Goal: Task Accomplishment & Management: Complete application form

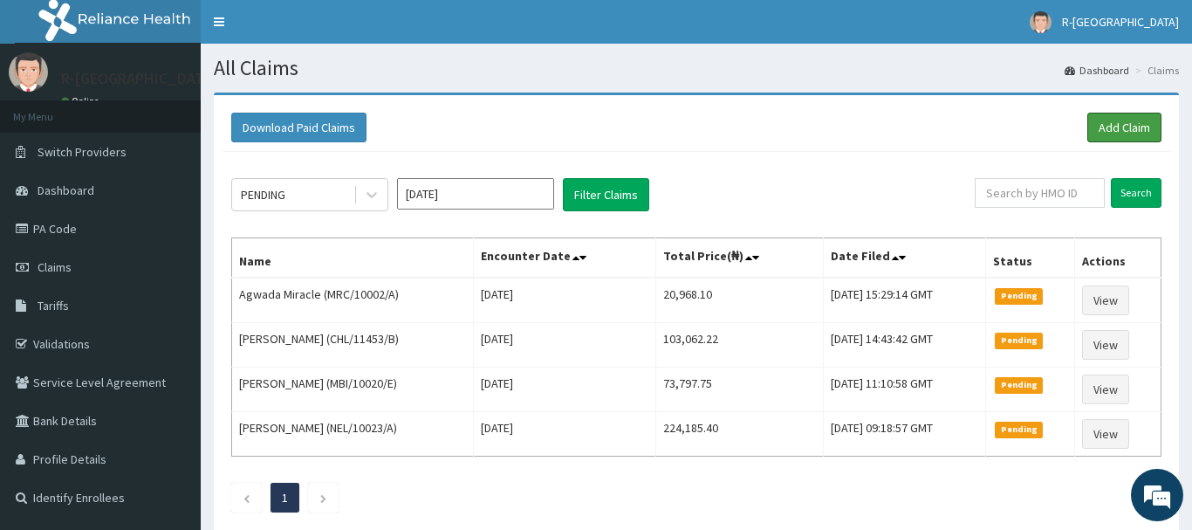
drag, startPoint x: 1111, startPoint y: 127, endPoint x: 1109, endPoint y: 108, distance: 18.4
click at [1109, 127] on link "Add Claim" at bounding box center [1125, 128] width 74 height 30
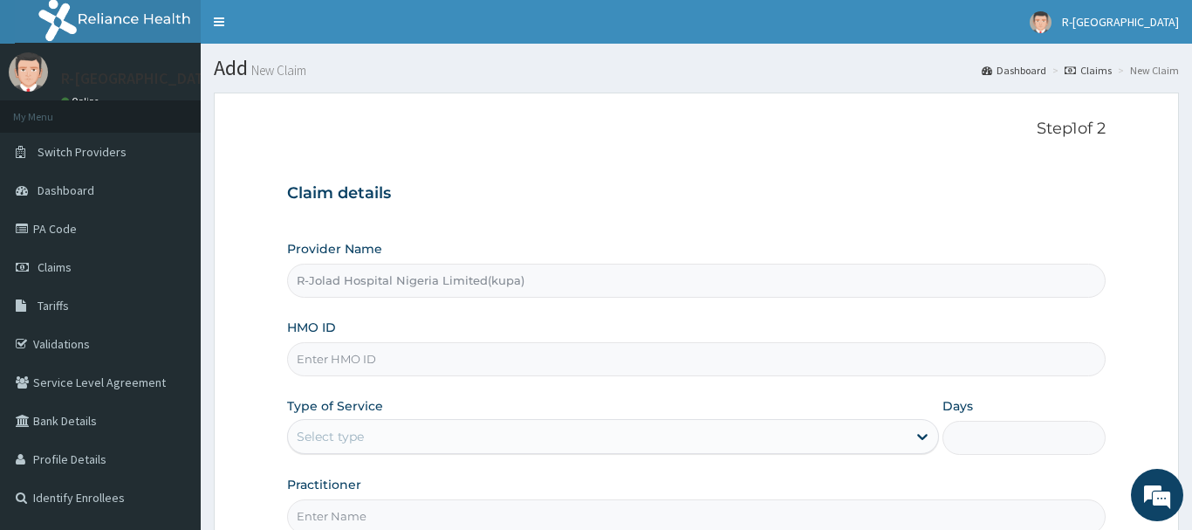
type input "R-Jolad Hospital Nigeria Limited(kupa)"
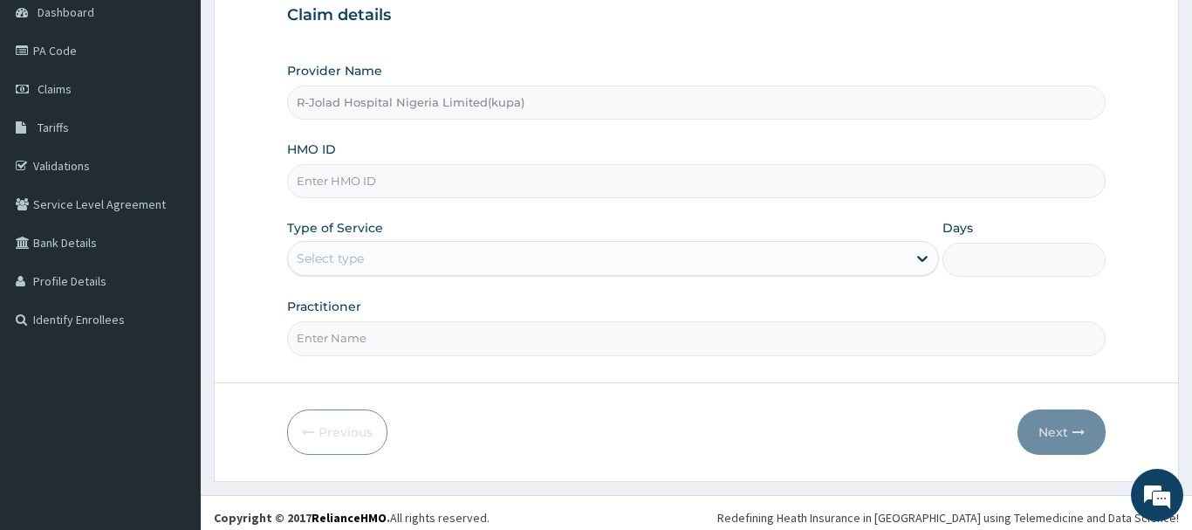
click at [309, 187] on input "HMO ID" at bounding box center [696, 181] width 819 height 34
paste input "CHL/10600/B"
type input "CHL/10600/B"
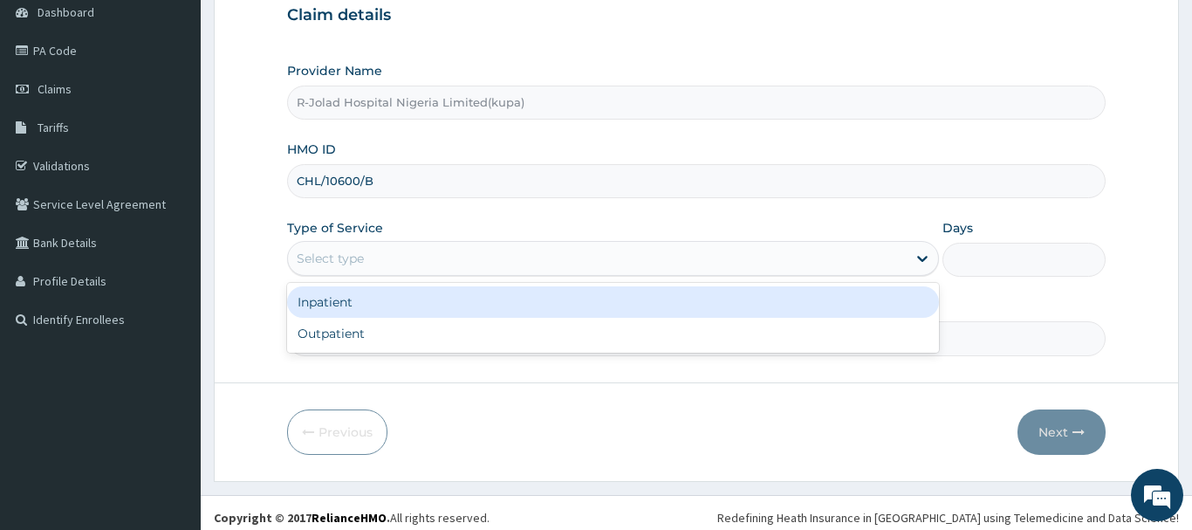
click at [319, 261] on div "Select type" at bounding box center [330, 258] width 67 height 17
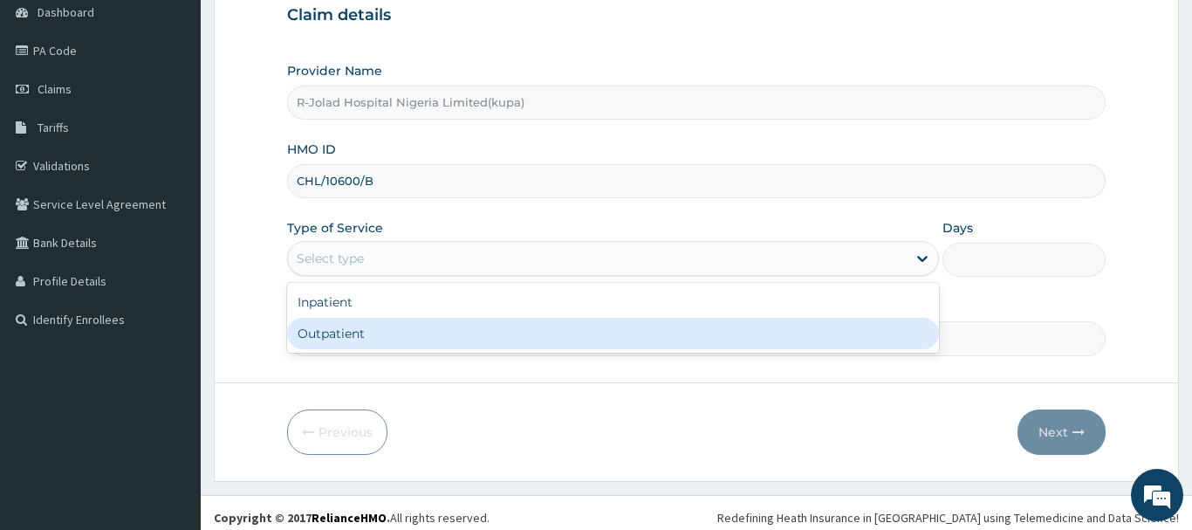
click at [327, 335] on div "Outpatient" at bounding box center [613, 333] width 653 height 31
type input "1"
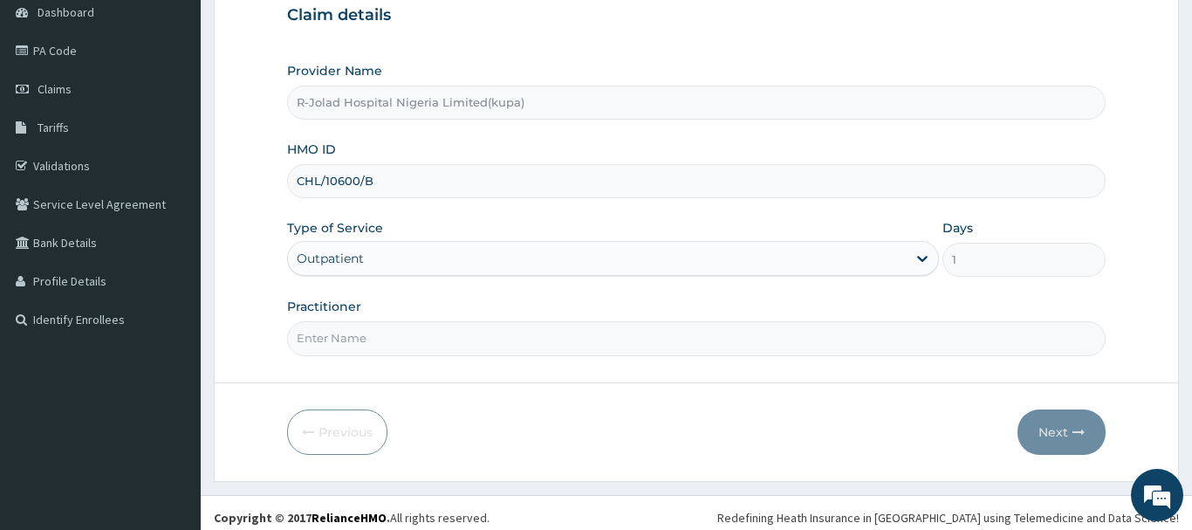
click at [322, 347] on input "Practitioner" at bounding box center [696, 338] width 819 height 34
paste input "Braxton Anaebo"
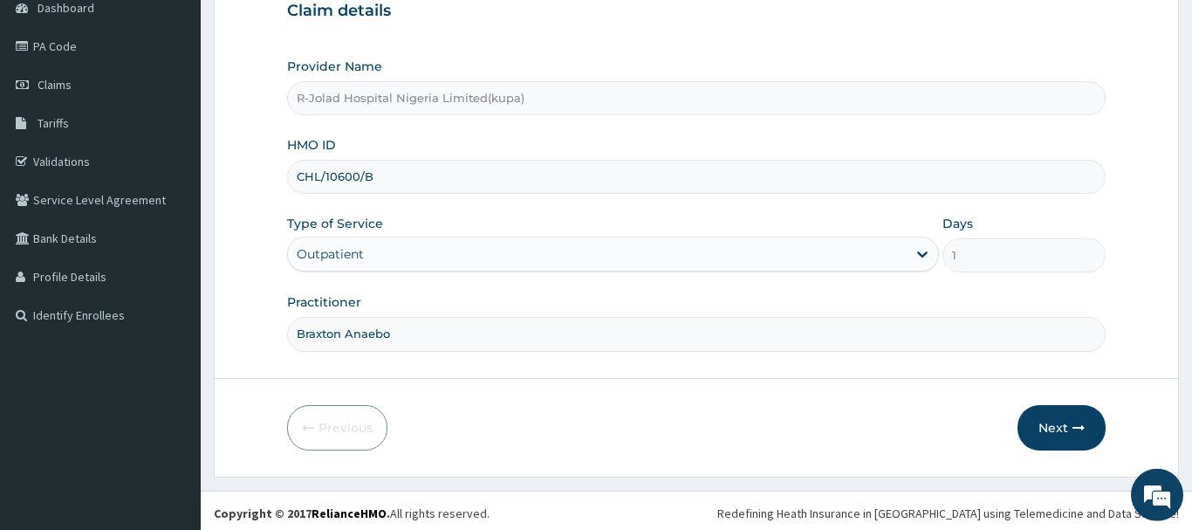
scroll to position [188, 0]
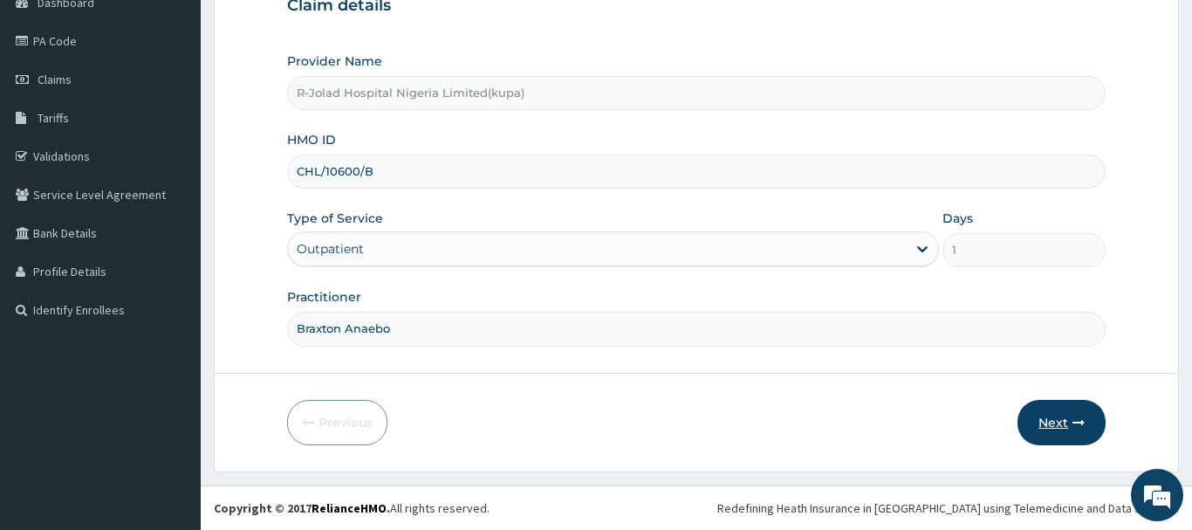
type input "Braxton Anaebo"
click at [1054, 422] on button "Next" at bounding box center [1062, 422] width 88 height 45
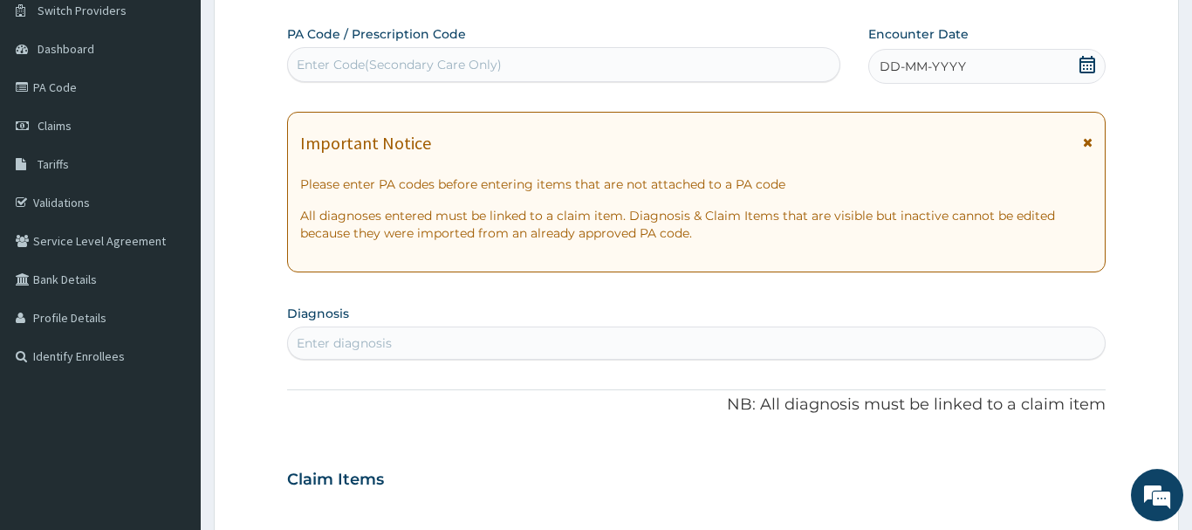
scroll to position [99, 0]
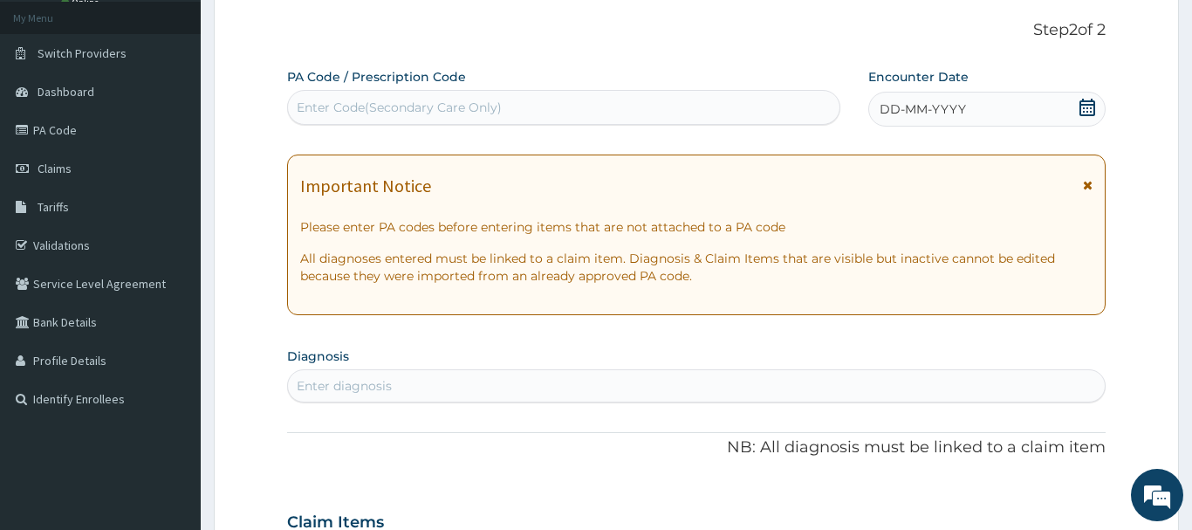
click at [1091, 104] on icon at bounding box center [1088, 107] width 16 height 17
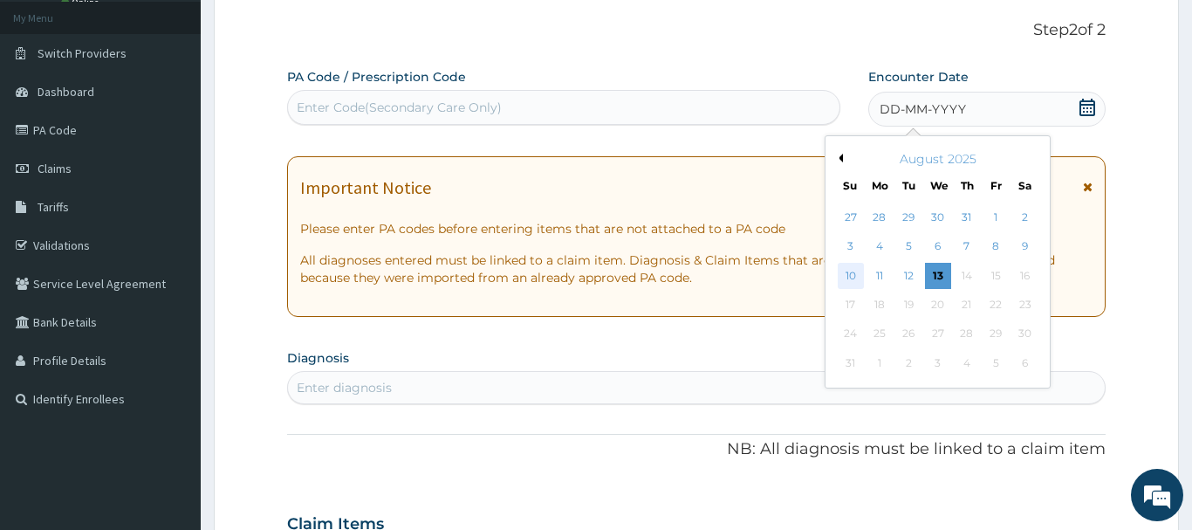
click at [847, 274] on div "10" at bounding box center [851, 276] width 26 height 26
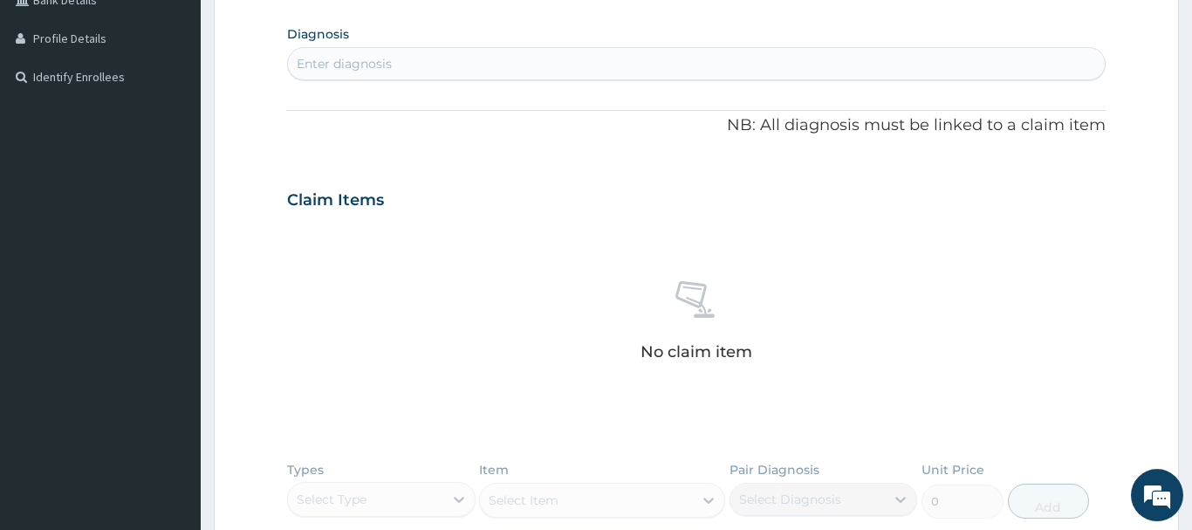
scroll to position [455, 0]
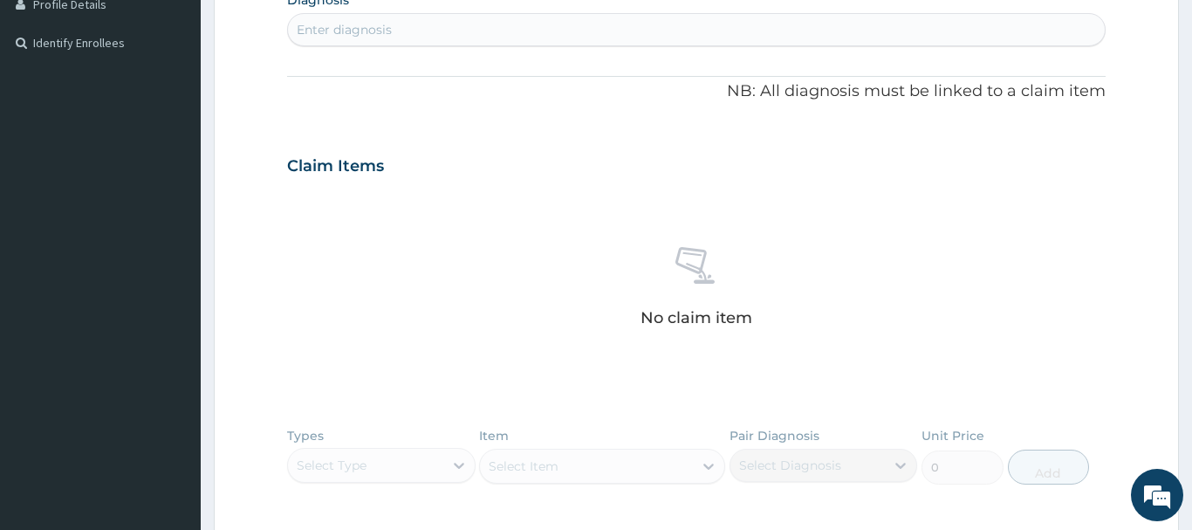
click at [334, 29] on div "Enter diagnosis" at bounding box center [344, 29] width 95 height 17
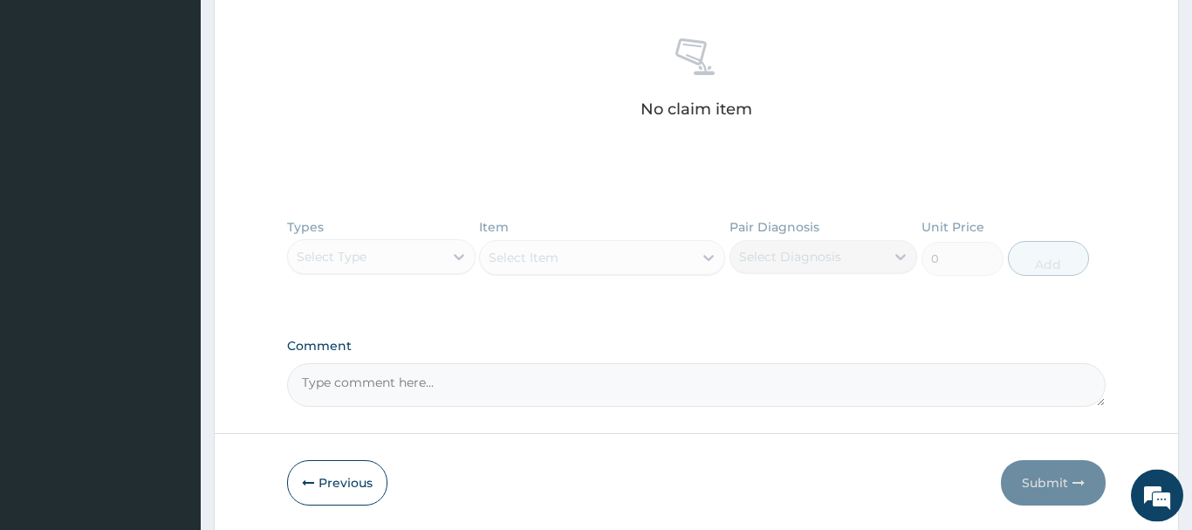
scroll to position [722, 0]
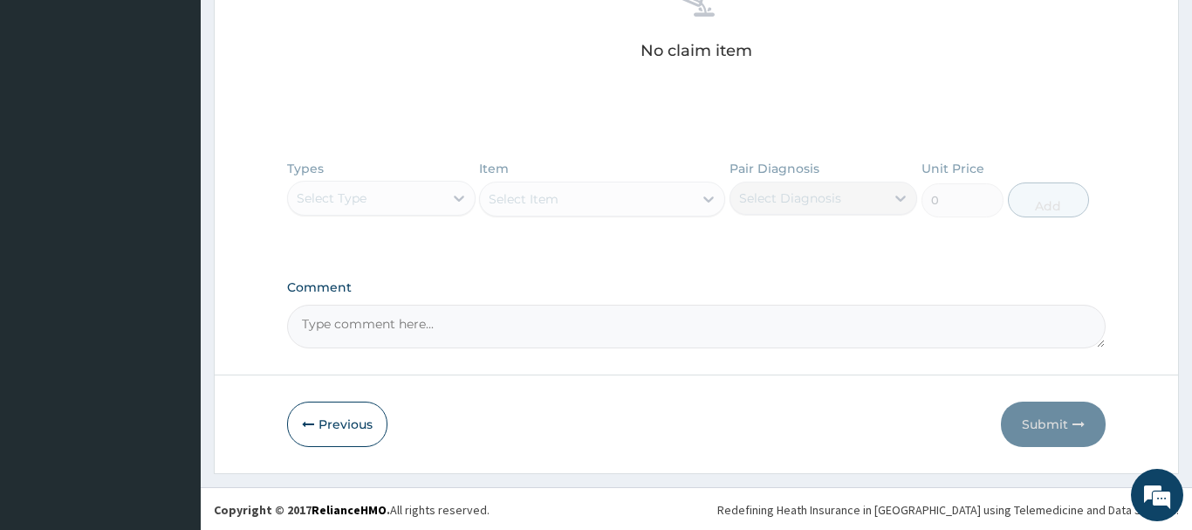
click at [393, 194] on div "Types Select Type Item Select Item Pair Diagnosis Select Diagnosis Unit Price 0…" at bounding box center [696, 201] width 819 height 101
drag, startPoint x: 393, startPoint y: 194, endPoint x: 378, endPoint y: 293, distance: 100.6
click at [394, 194] on div "Types Select Type Item Select Item Pair Diagnosis Select Diagnosis Unit Price 0…" at bounding box center [696, 201] width 819 height 101
click at [325, 203] on div "Types Select Type Item Select Item Pair Diagnosis Select Diagnosis Unit Price 0…" at bounding box center [696, 201] width 819 height 101
click at [331, 205] on div "Types Select Type Item Select Item Pair Diagnosis Select Diagnosis Unit Price 0…" at bounding box center [696, 201] width 819 height 101
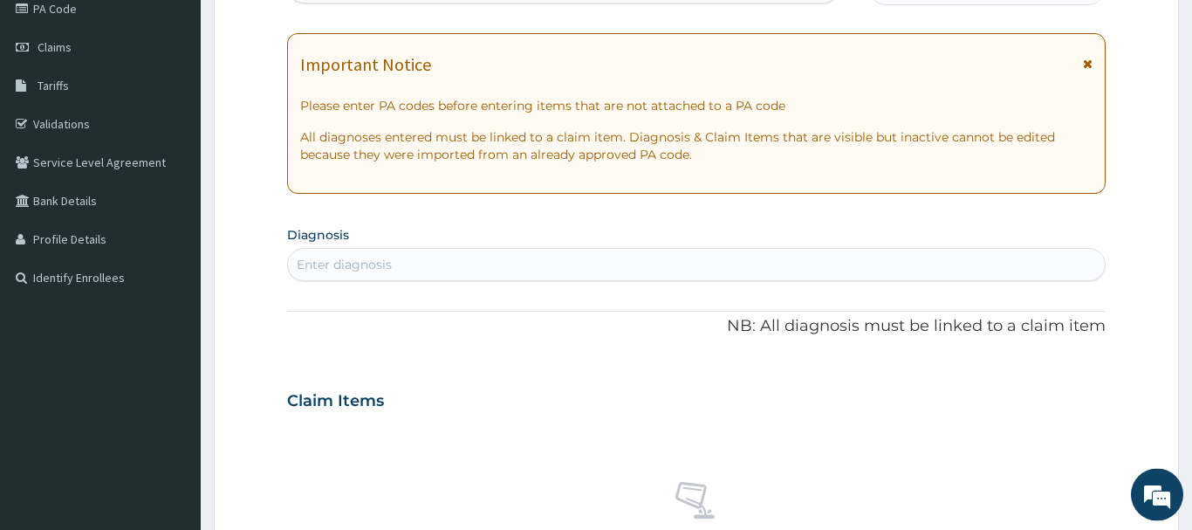
scroll to position [188, 0]
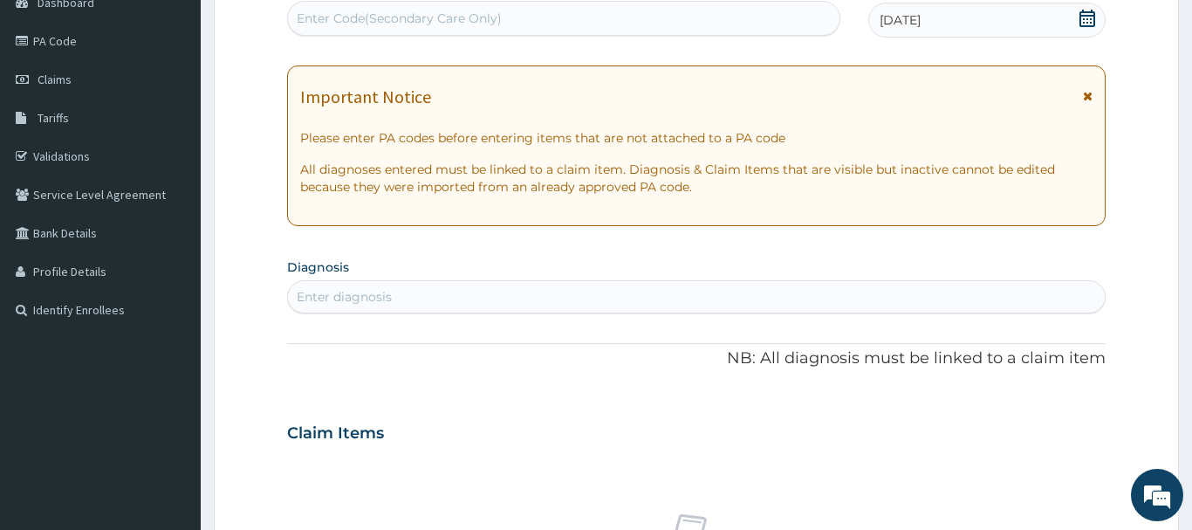
click at [333, 300] on div "Enter diagnosis" at bounding box center [344, 296] width 95 height 17
type input "mala"
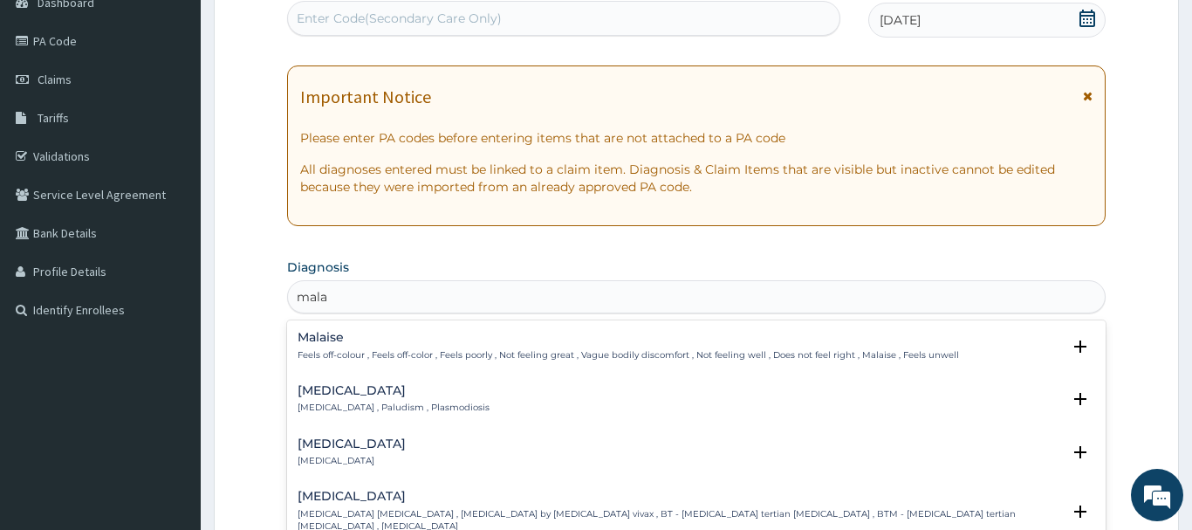
scroll to position [366, 0]
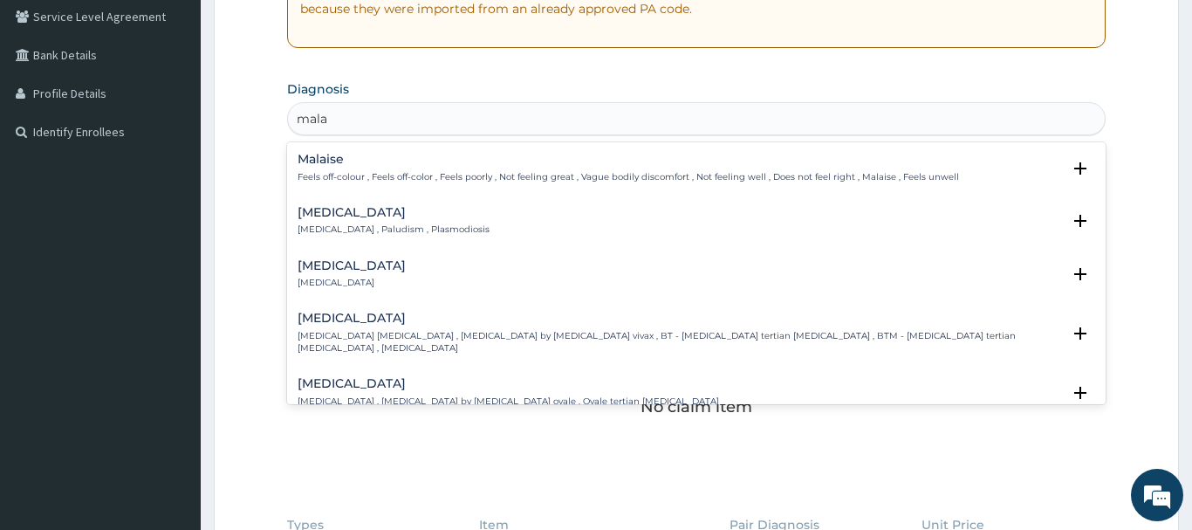
click at [312, 213] on h4 "Malaria" at bounding box center [394, 212] width 192 height 13
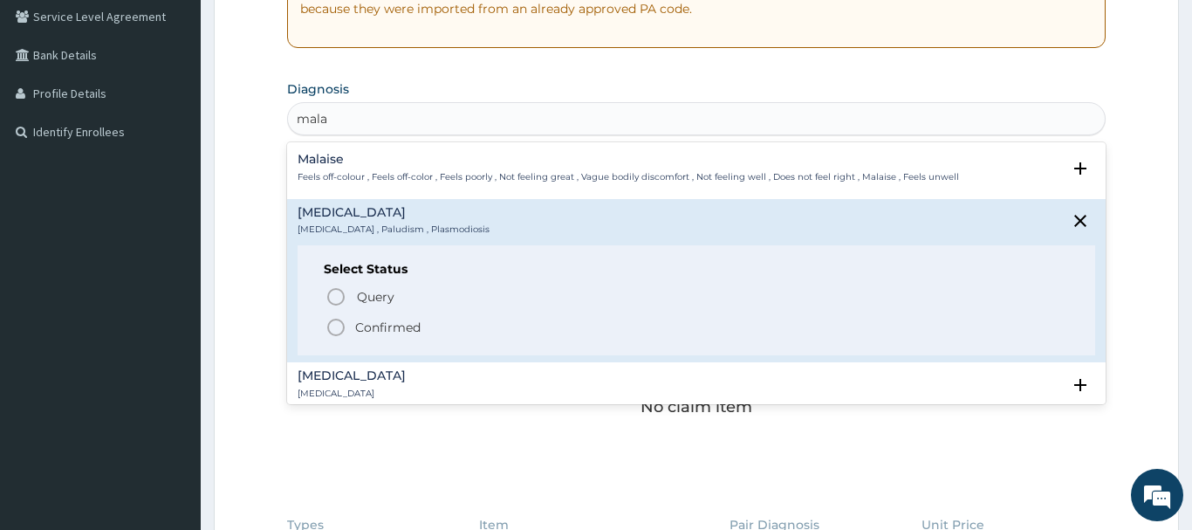
click at [333, 327] on icon "status option filled" at bounding box center [336, 327] width 21 height 21
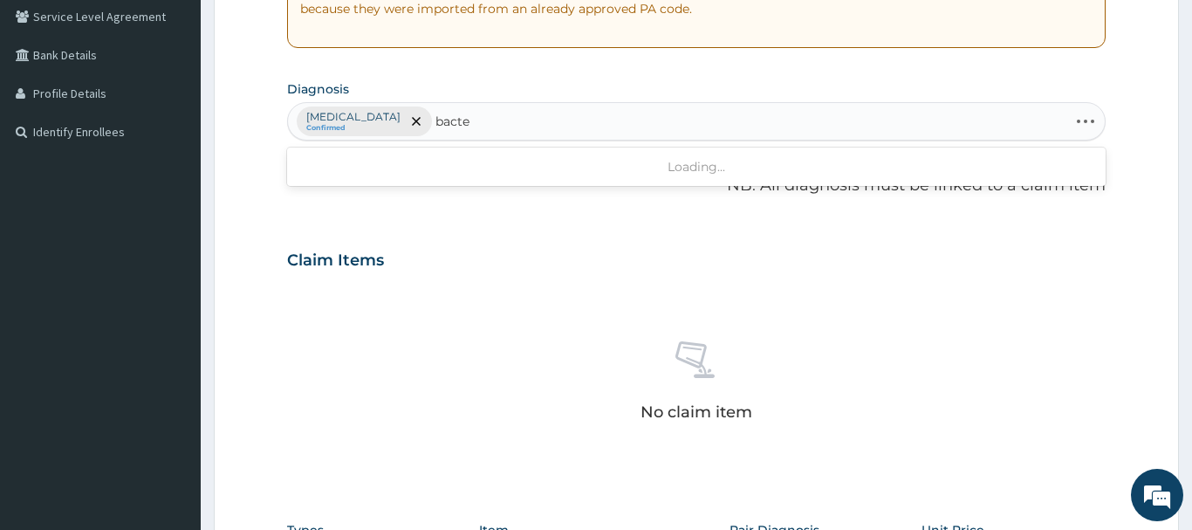
type input "bacter"
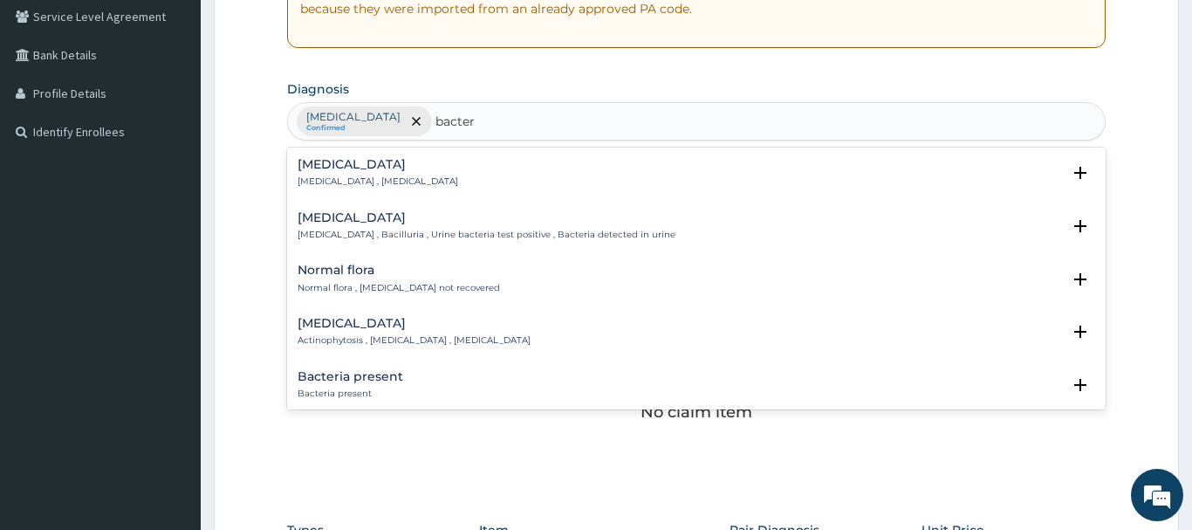
click at [345, 168] on h4 "Bacteremia" at bounding box center [378, 164] width 161 height 13
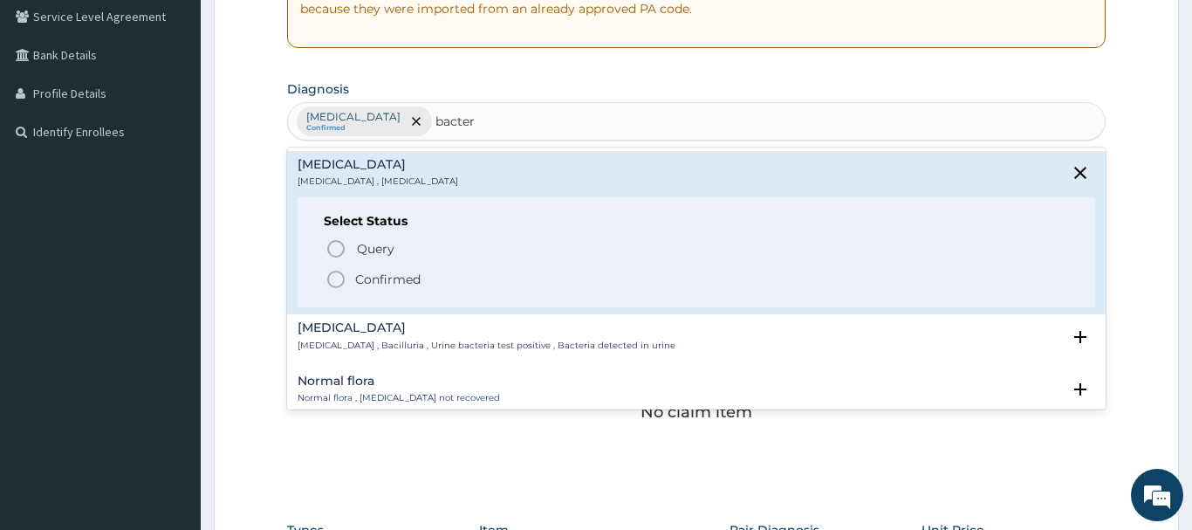
click at [339, 279] on icon "status option filled" at bounding box center [336, 279] width 21 height 21
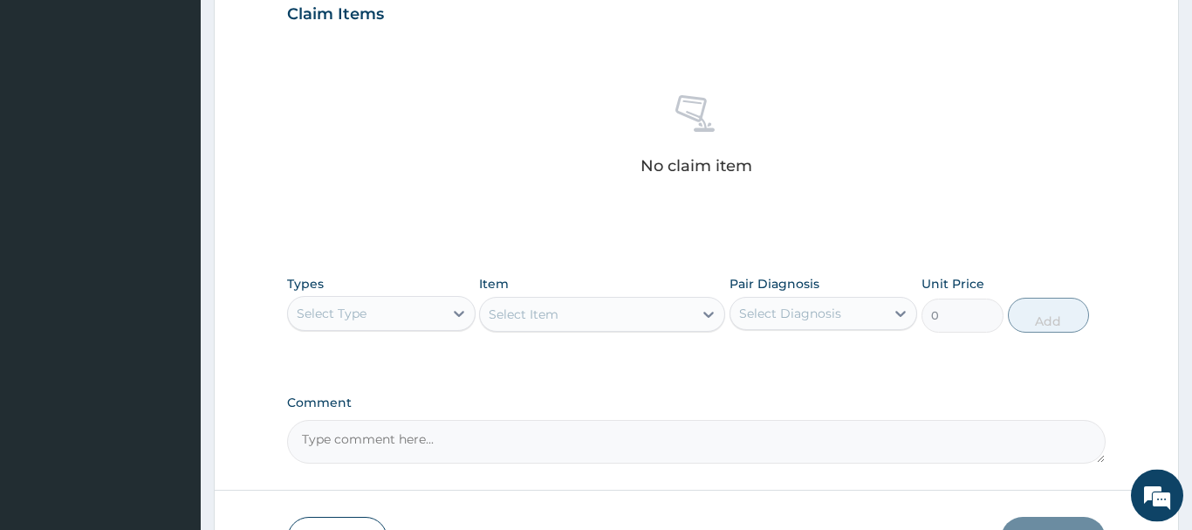
scroll to position [729, 0]
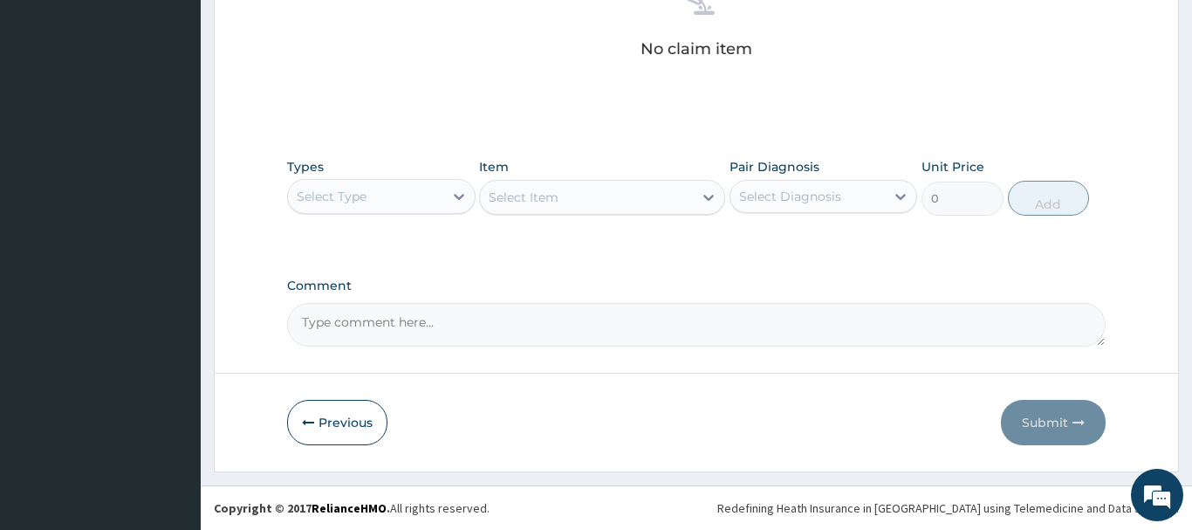
click at [368, 202] on div "Select Type" at bounding box center [365, 196] width 155 height 28
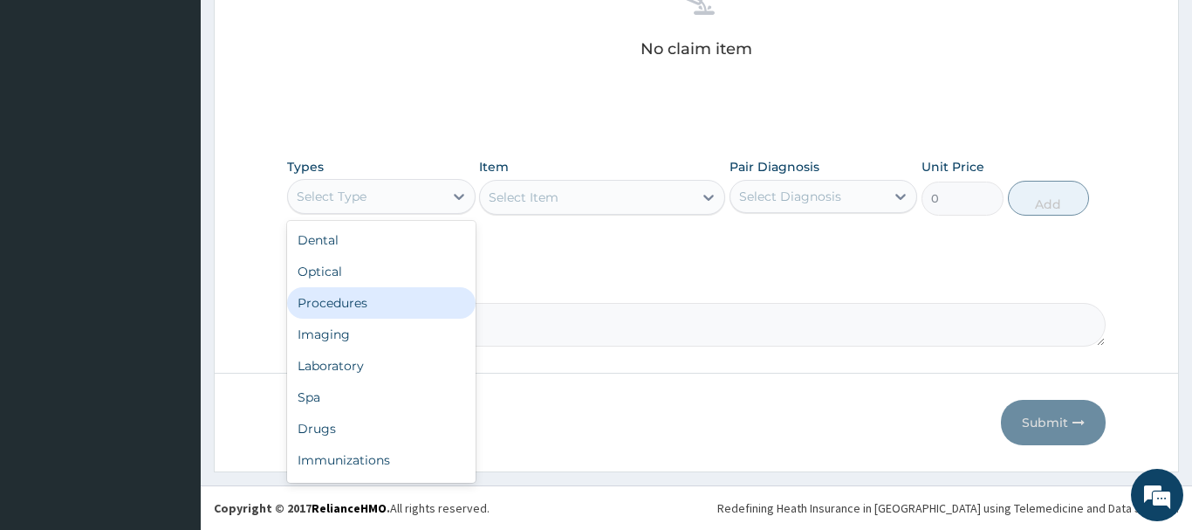
click at [333, 299] on div "Procedures" at bounding box center [381, 302] width 189 height 31
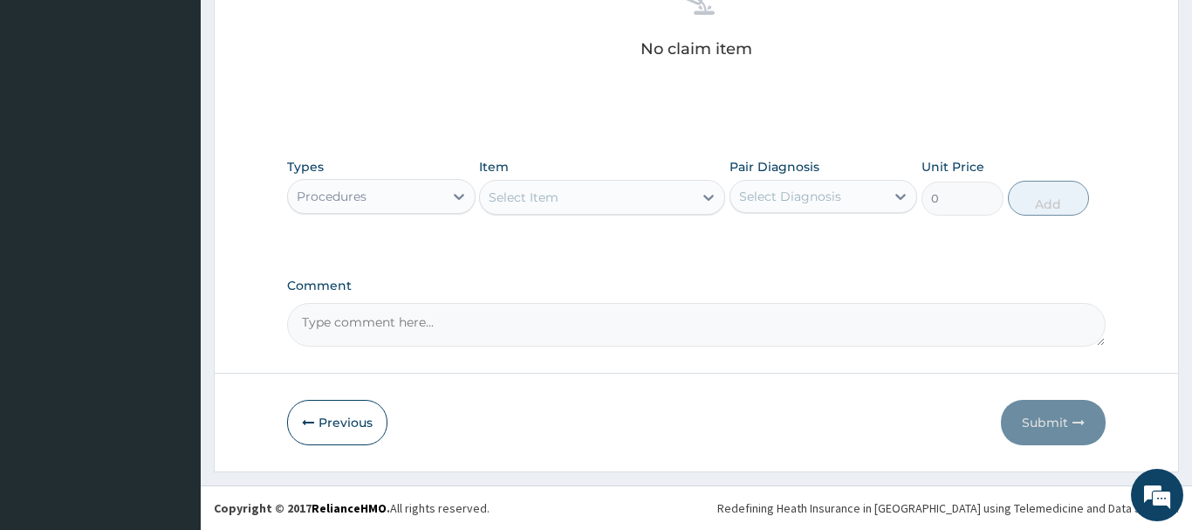
click at [525, 199] on div "Select Item" at bounding box center [524, 197] width 70 height 17
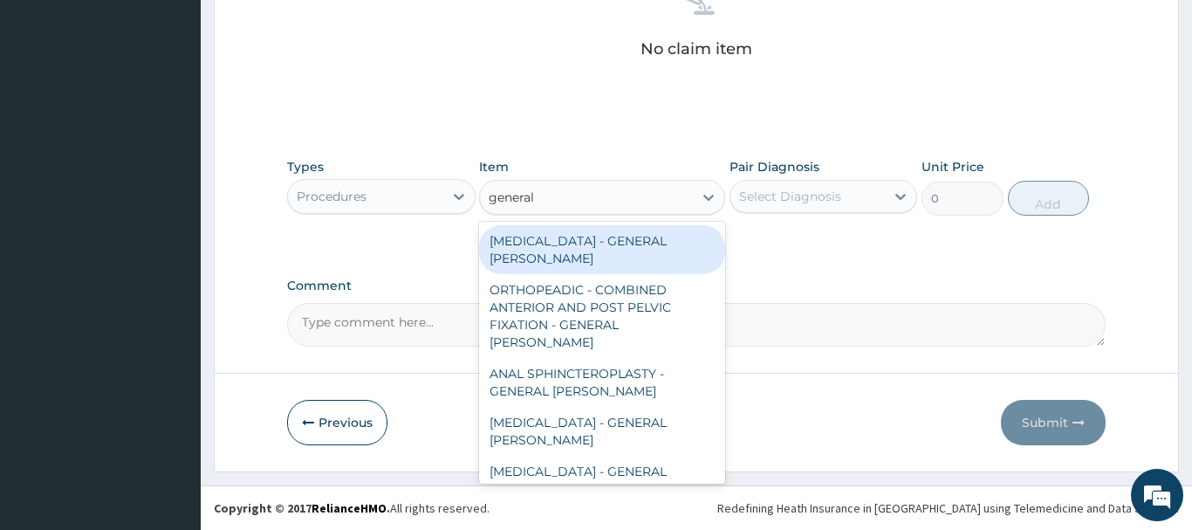
type input "general c"
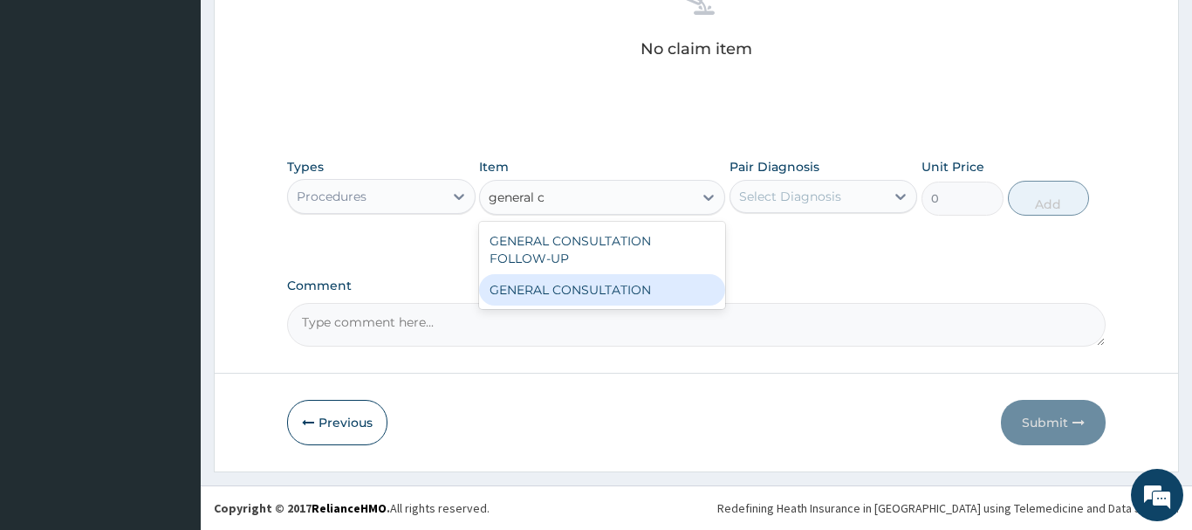
click at [602, 282] on div "GENERAL CONSULTATION" at bounding box center [602, 289] width 246 height 31
type input "6750"
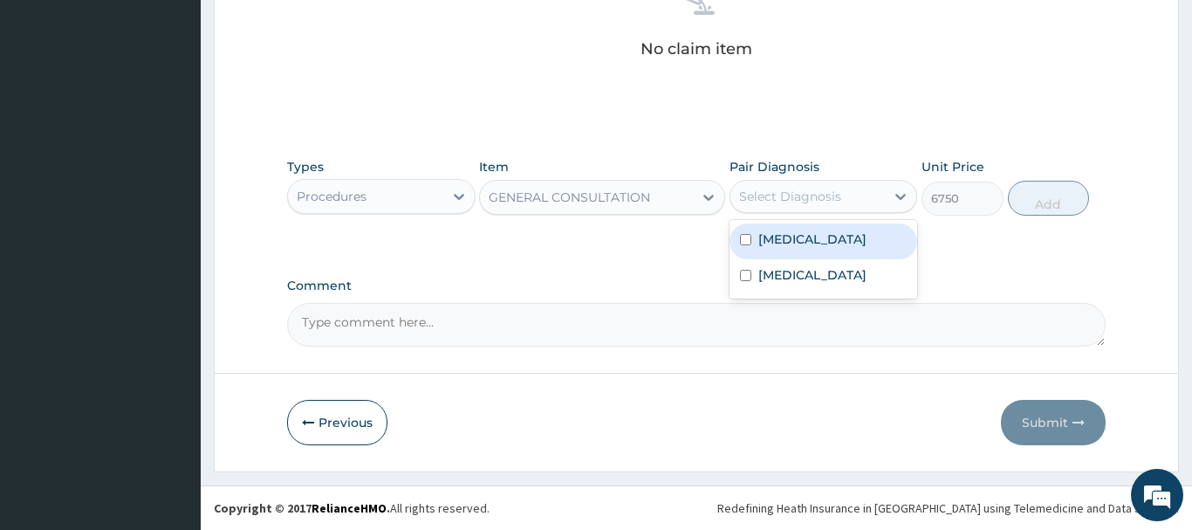
click at [781, 197] on div "Select Diagnosis" at bounding box center [790, 196] width 102 height 17
click at [786, 233] on label "Malaria" at bounding box center [812, 238] width 108 height 17
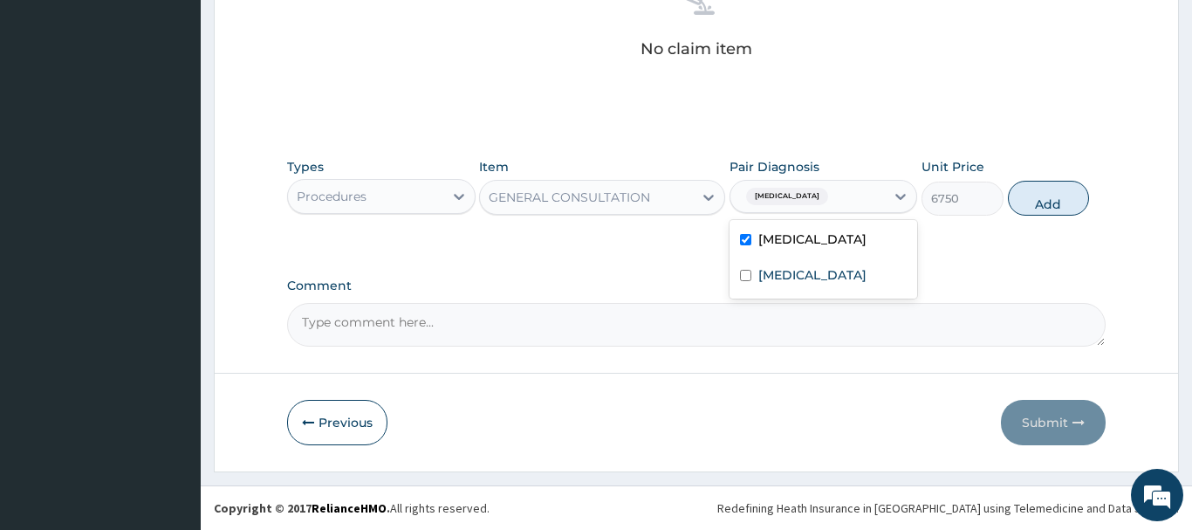
checkbox input "true"
click at [1055, 183] on button "Add" at bounding box center [1049, 198] width 82 height 35
type input "0"
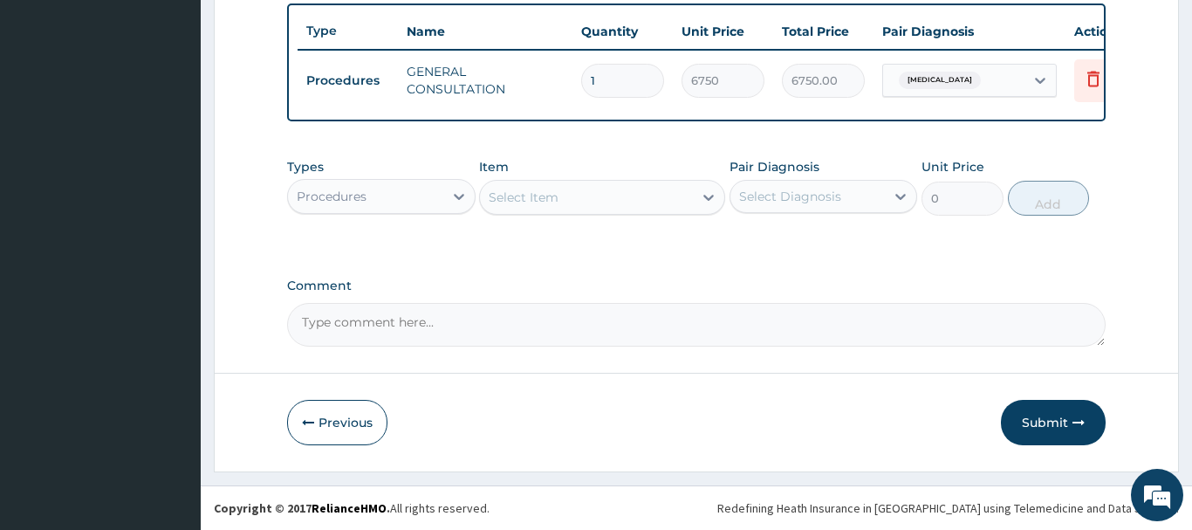
scroll to position [646, 0]
click at [364, 195] on div "Procedures" at bounding box center [332, 196] width 70 height 17
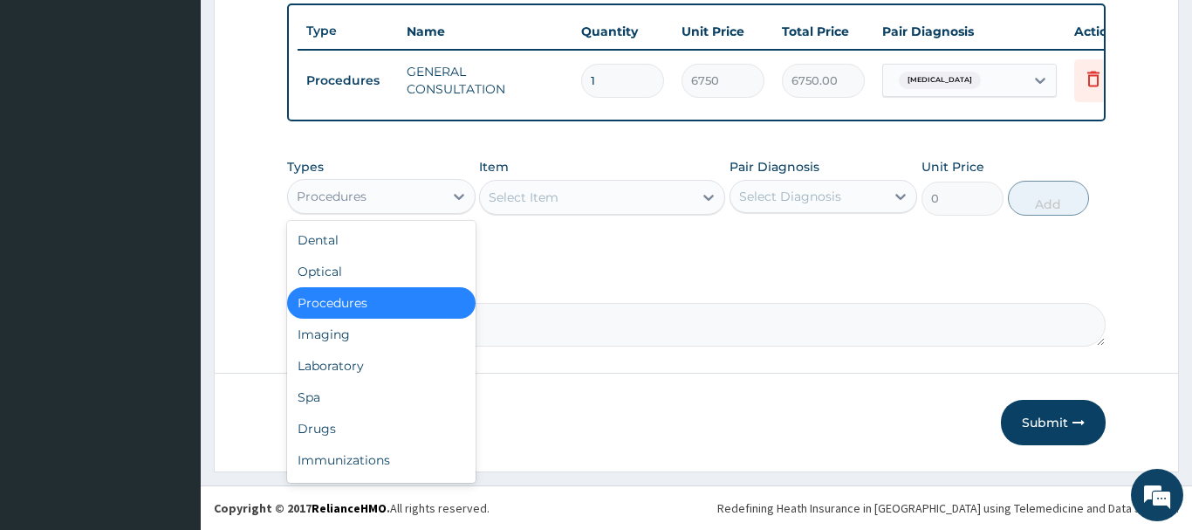
click at [350, 193] on div "Procedures" at bounding box center [332, 196] width 70 height 17
click at [324, 369] on div "Laboratory" at bounding box center [381, 365] width 189 height 31
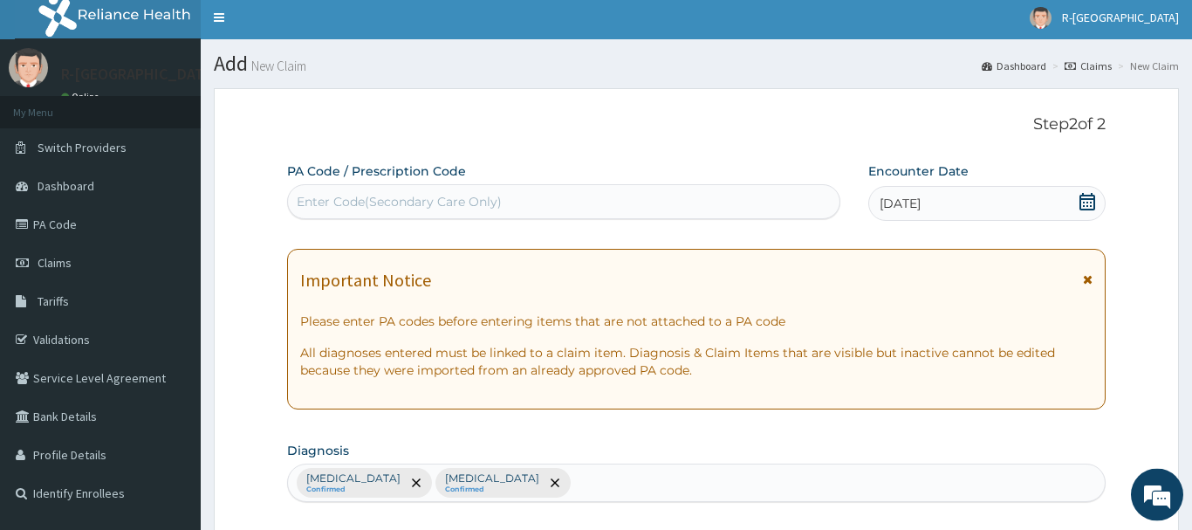
scroll to position [0, 0]
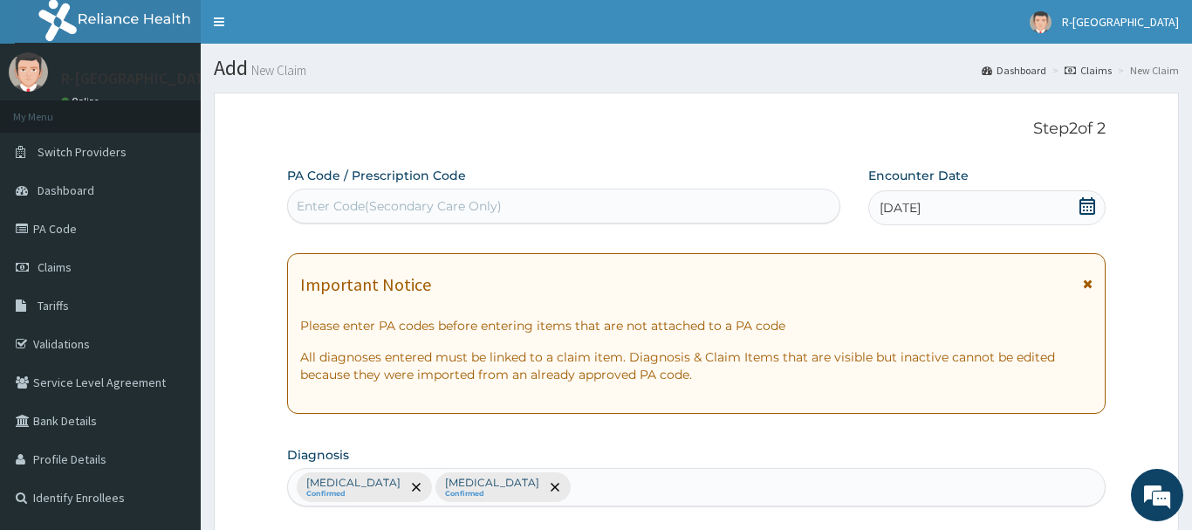
click at [333, 212] on div "Enter Code(Secondary Care Only)" at bounding box center [399, 205] width 205 height 17
paste input "PA/DD84AA"
type input "PA/DD84AA"
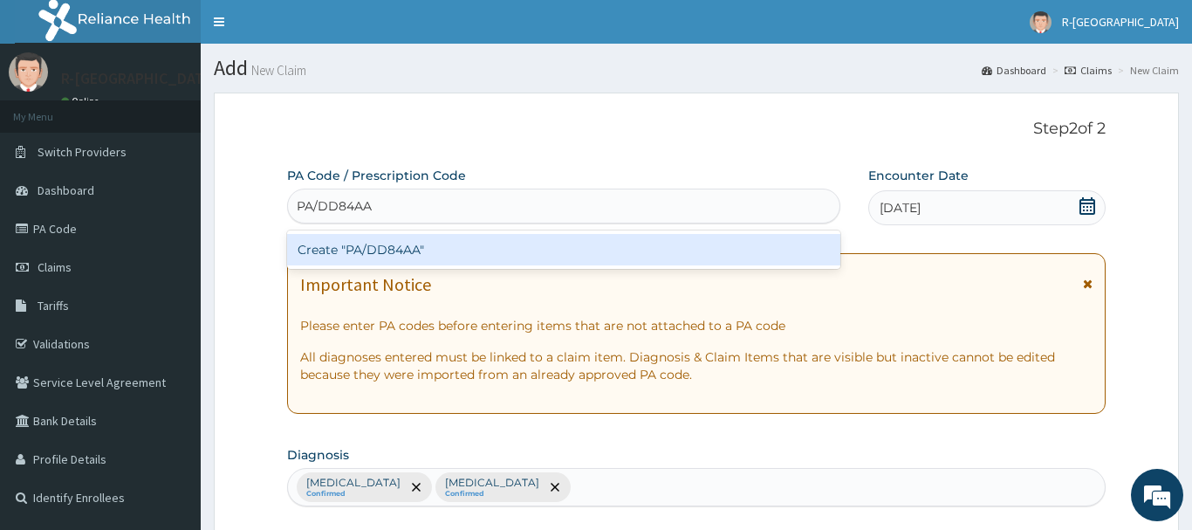
click at [379, 247] on div "Create "PA/DD84AA"" at bounding box center [563, 249] width 553 height 31
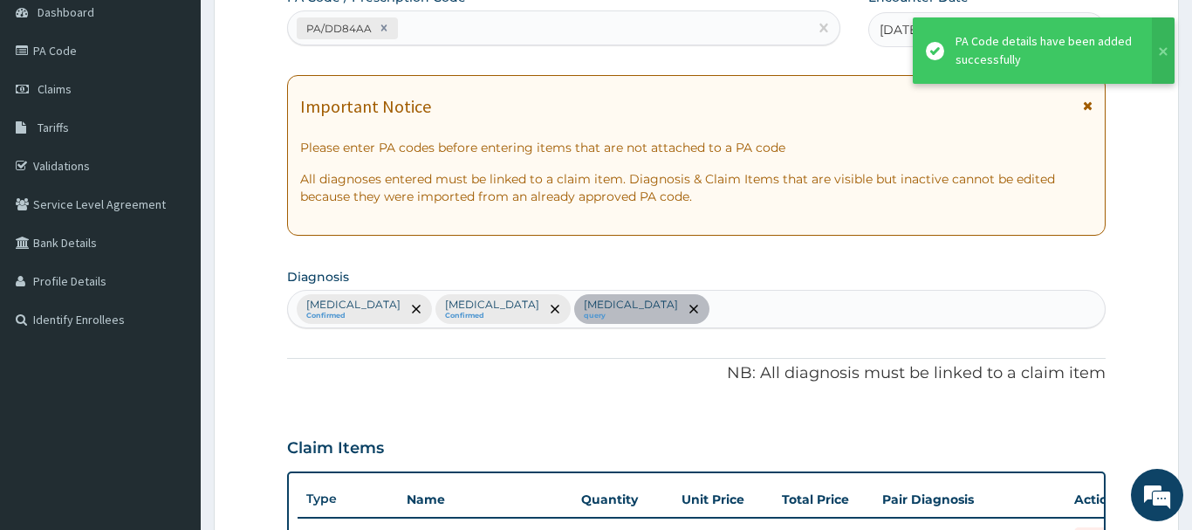
scroll to position [522, 0]
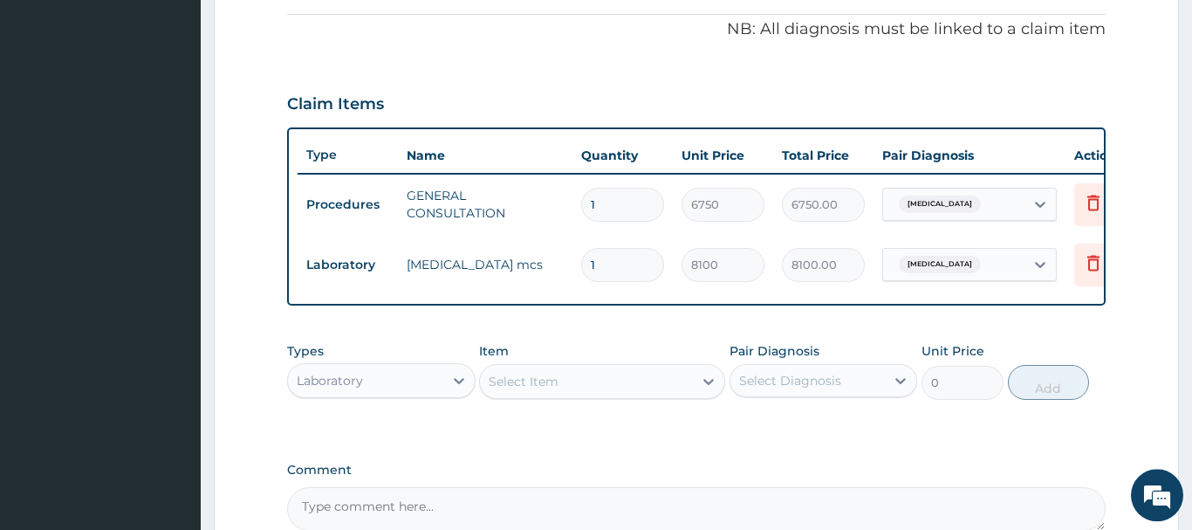
click at [500, 378] on div "Select Item" at bounding box center [524, 381] width 70 height 17
click at [504, 378] on div "Select Item" at bounding box center [524, 381] width 70 height 17
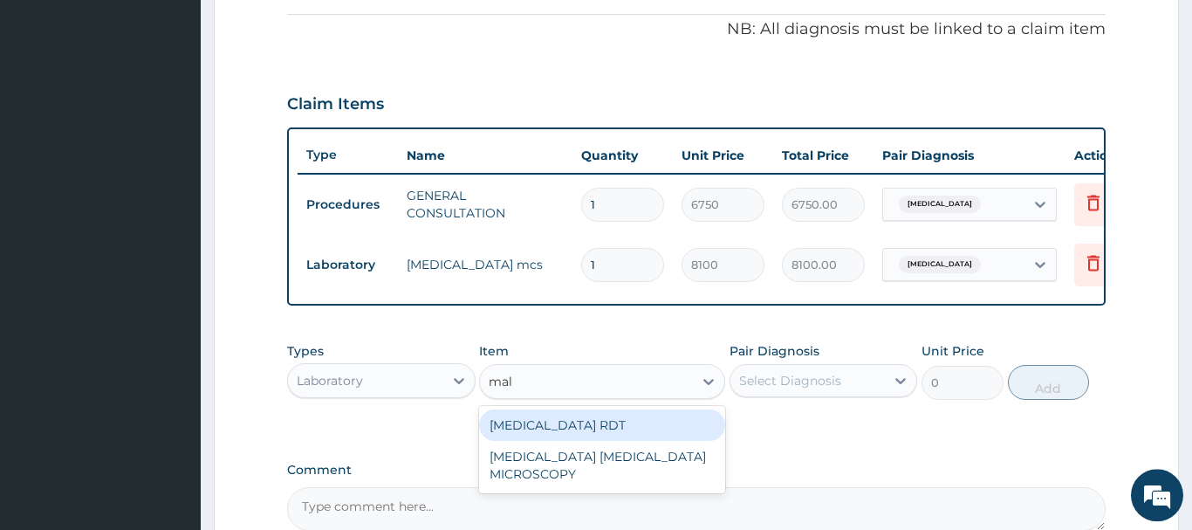
type input "mala"
drag, startPoint x: 566, startPoint y: 421, endPoint x: 607, endPoint y: 411, distance: 42.1
click at [567, 421] on div "MALARIA RDT" at bounding box center [602, 424] width 246 height 31
type input "2700"
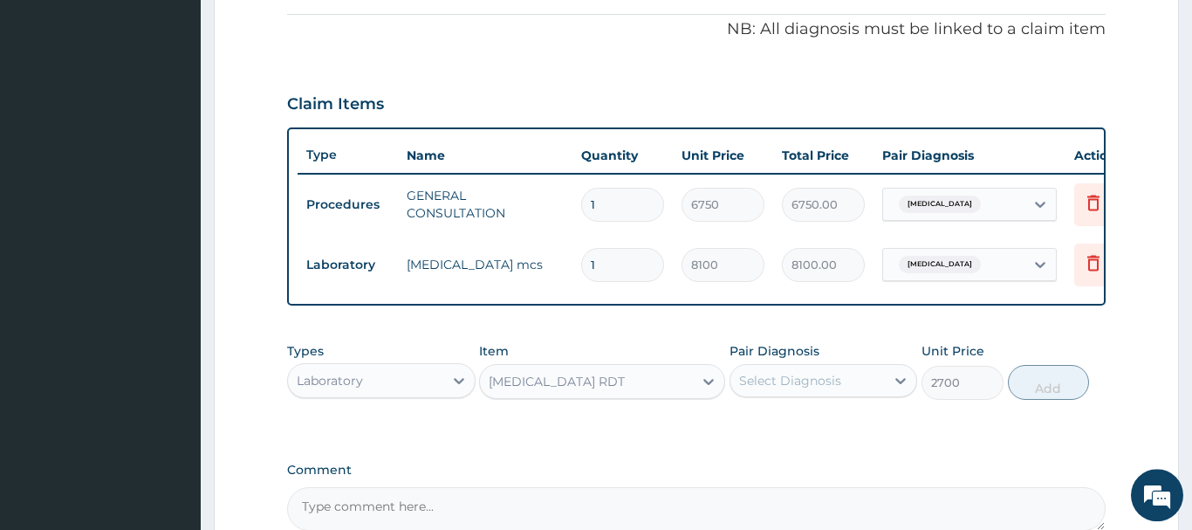
click at [779, 386] on div "Select Diagnosis" at bounding box center [790, 380] width 102 height 17
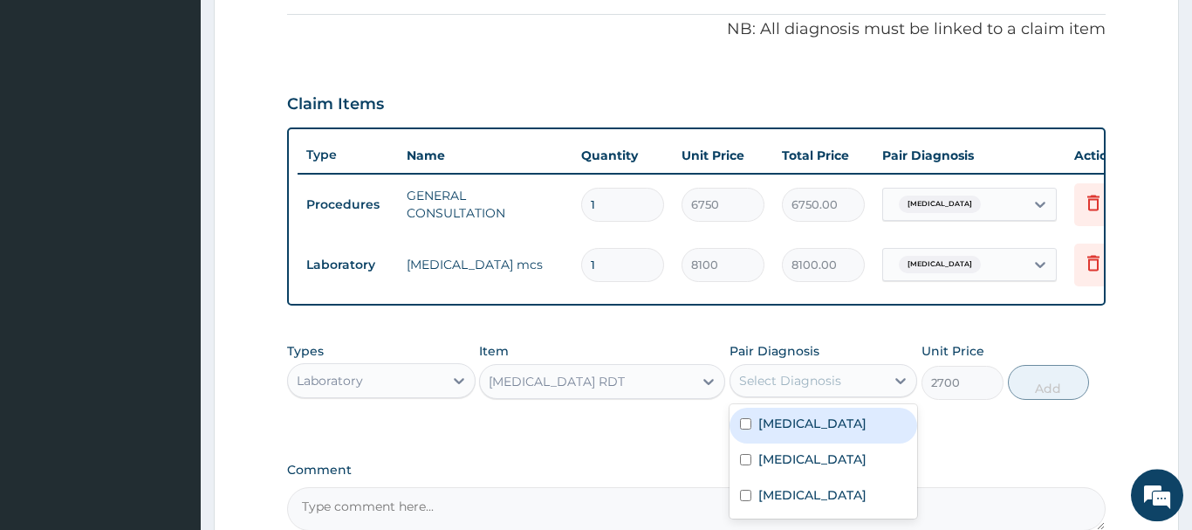
click at [793, 426] on label "Malaria" at bounding box center [812, 423] width 108 height 17
checkbox input "true"
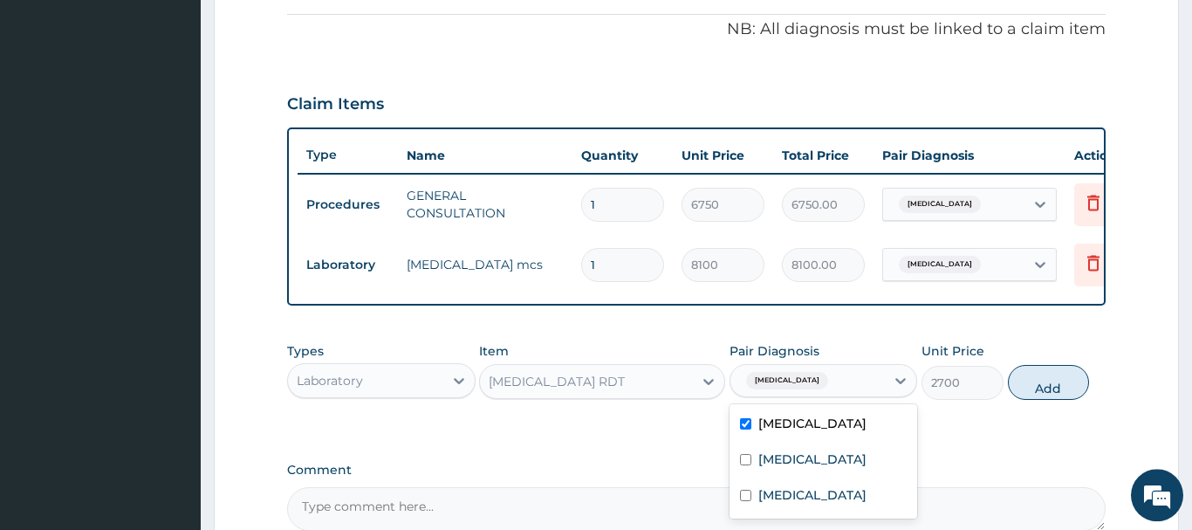
drag, startPoint x: 1037, startPoint y: 381, endPoint x: 985, endPoint y: 388, distance: 52.0
click at [1033, 381] on button "Add" at bounding box center [1049, 382] width 82 height 35
type input "0"
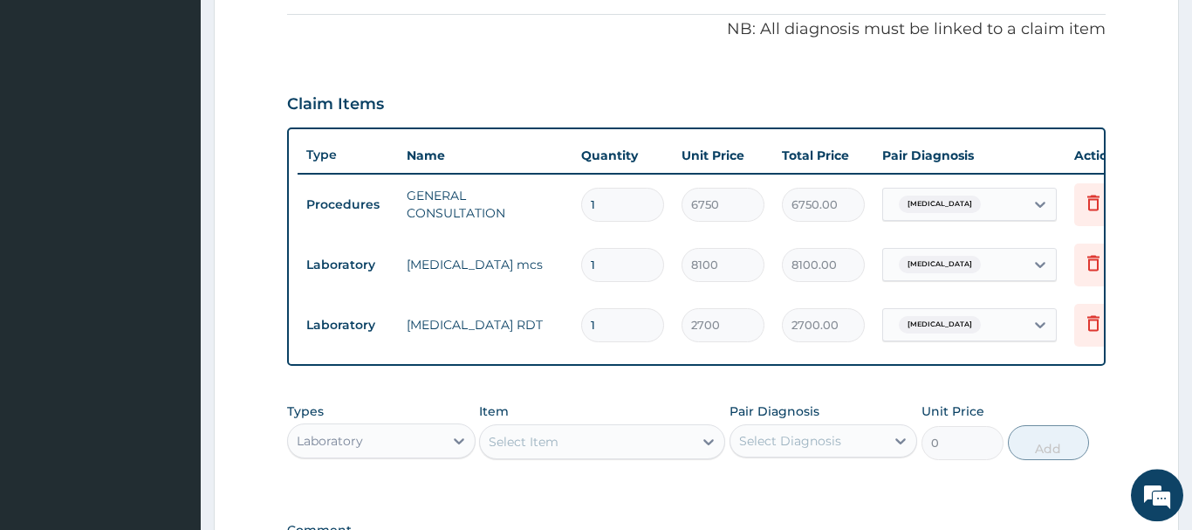
click at [510, 439] on div "Select Item" at bounding box center [524, 441] width 70 height 17
click at [508, 439] on div "Select Item" at bounding box center [524, 441] width 70 height 17
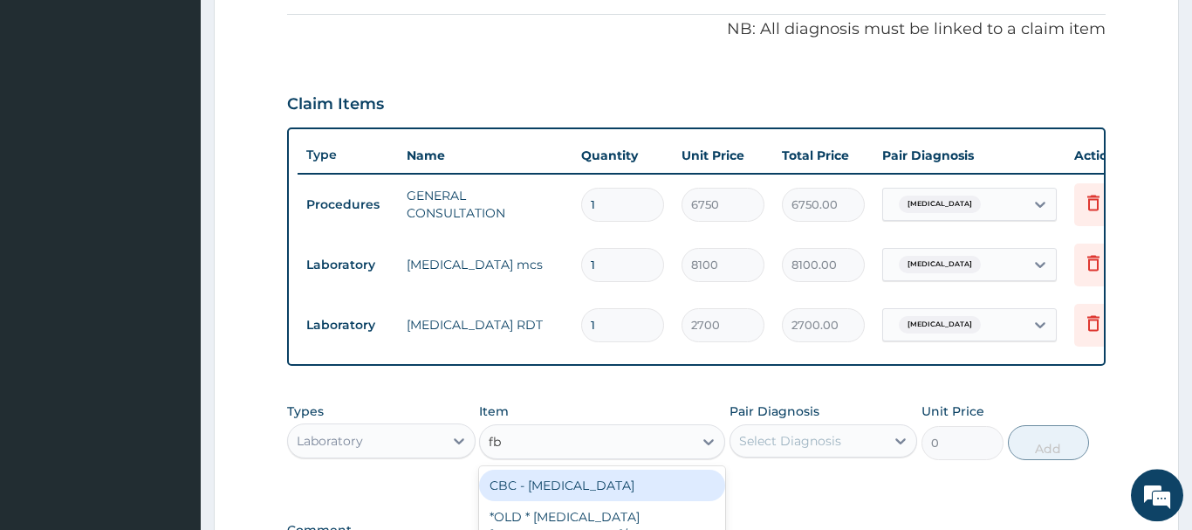
type input "fbc"
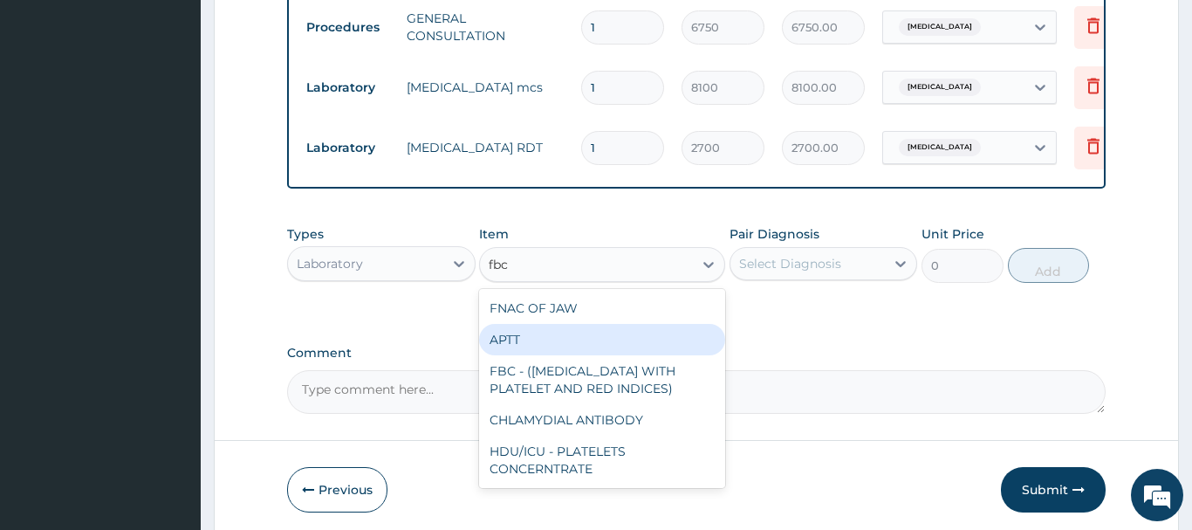
scroll to position [766, 0]
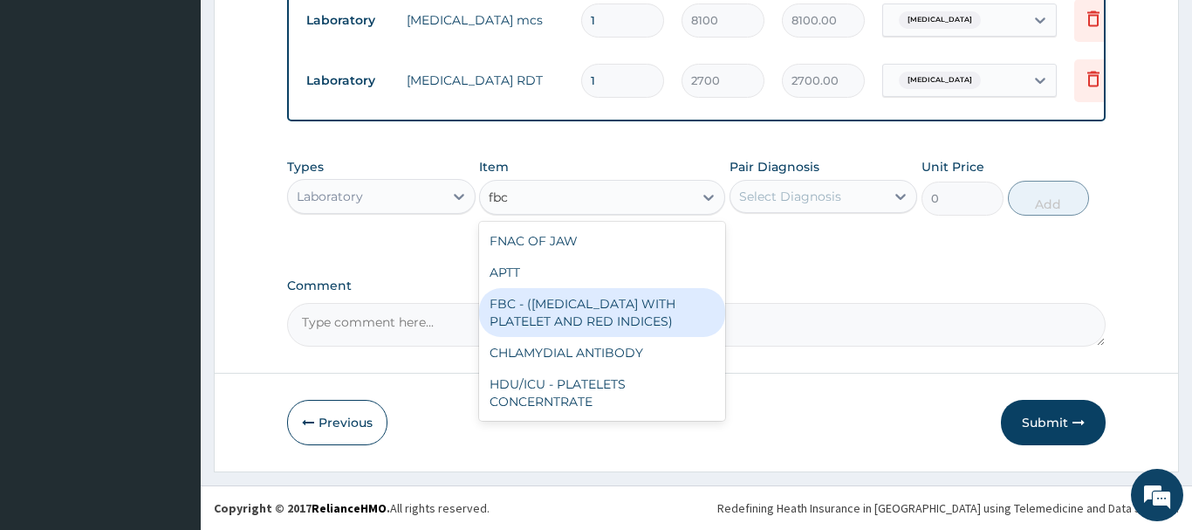
drag, startPoint x: 569, startPoint y: 315, endPoint x: 619, endPoint y: 292, distance: 55.0
click at [567, 312] on div "FBC - (FULL BLOOD COUNT WITH PLATELET AND RED INDICES)" at bounding box center [602, 312] width 246 height 49
type input "5400"
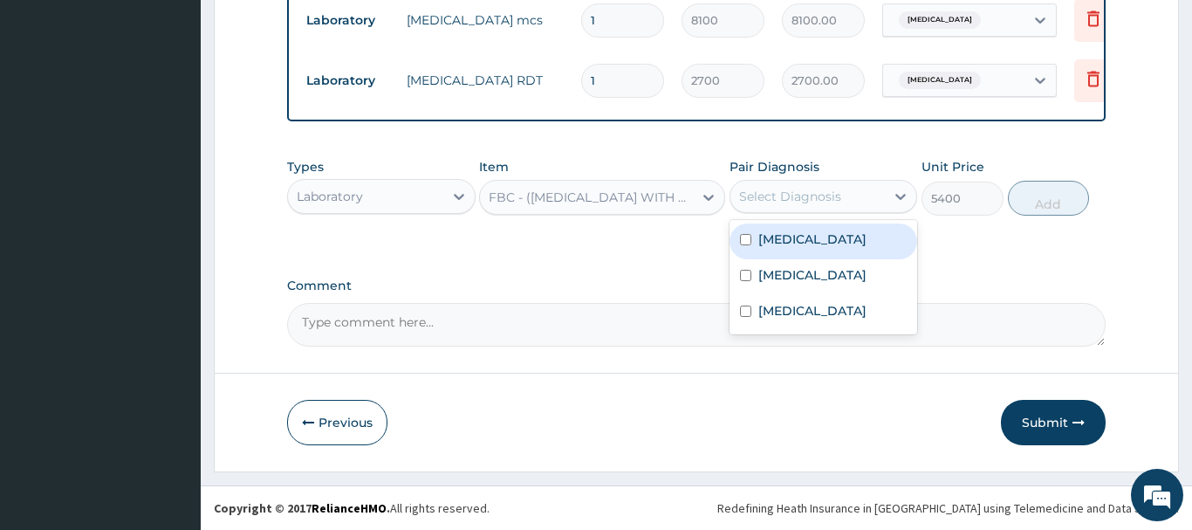
drag, startPoint x: 819, startPoint y: 188, endPoint x: 804, endPoint y: 273, distance: 86.8
click at [818, 188] on div "Select Diagnosis" at bounding box center [790, 196] width 102 height 17
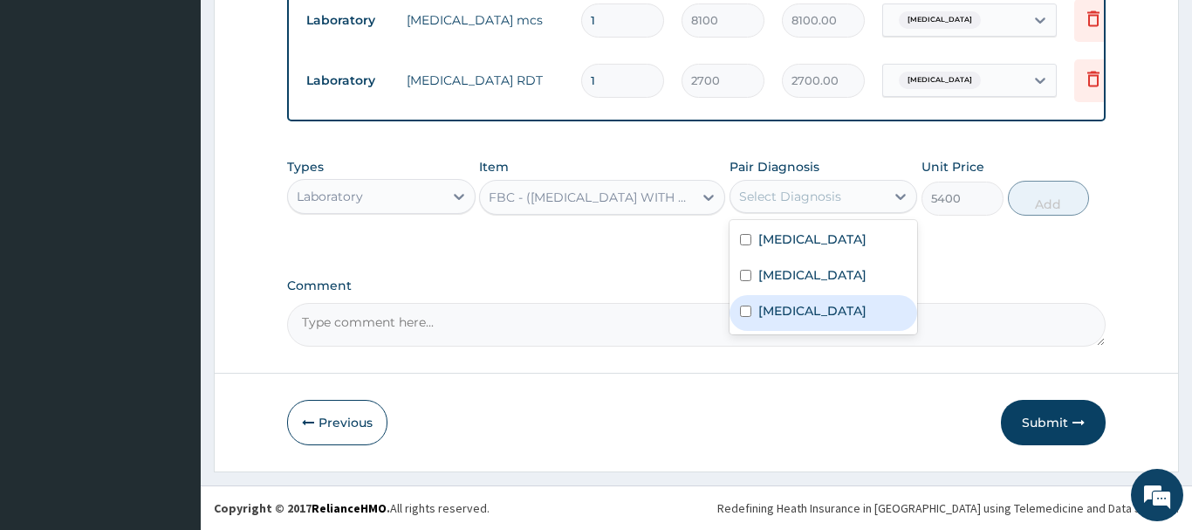
click at [793, 317] on label "Bacterial infectious disease" at bounding box center [812, 310] width 108 height 17
click at [794, 315] on label "Bacterial infectious disease" at bounding box center [812, 310] width 108 height 17
checkbox input "false"
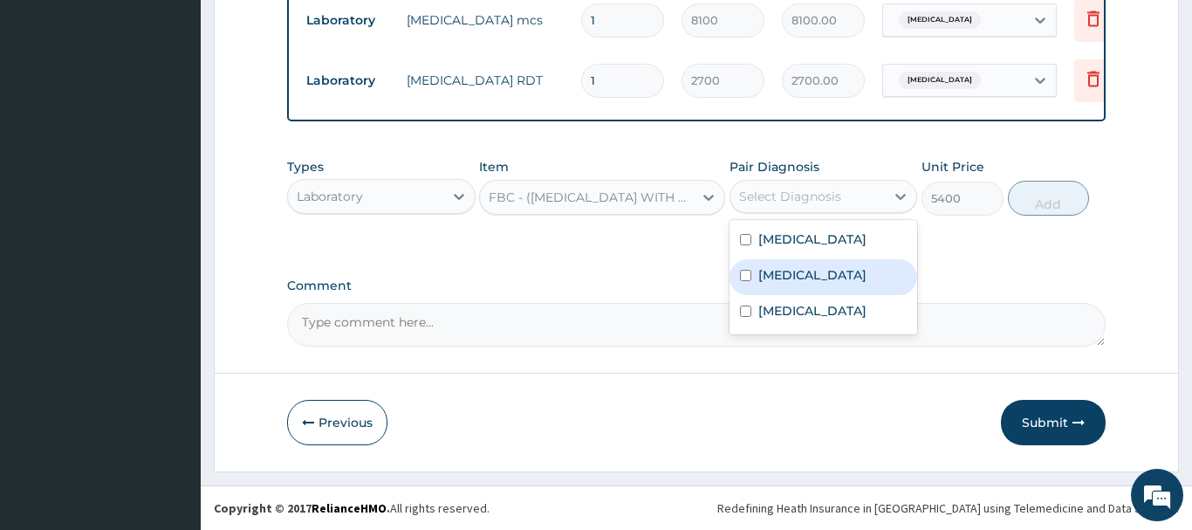
drag, startPoint x: 793, startPoint y: 280, endPoint x: 778, endPoint y: 269, distance: 19.4
click at [793, 280] on label "Bacteremia" at bounding box center [812, 274] width 108 height 17
checkbox input "true"
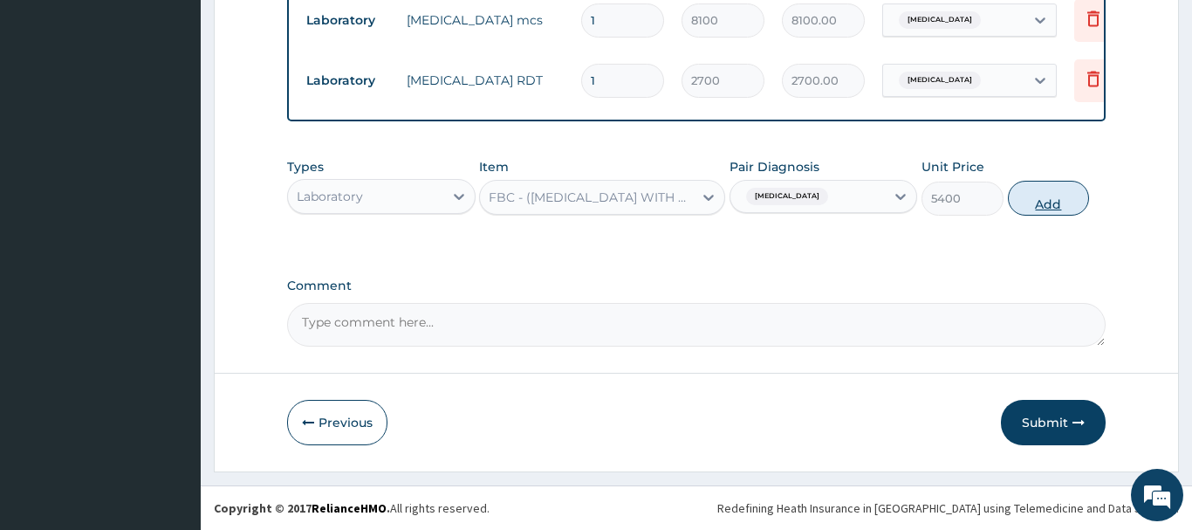
click at [1040, 198] on button "Add" at bounding box center [1049, 198] width 82 height 35
type input "0"
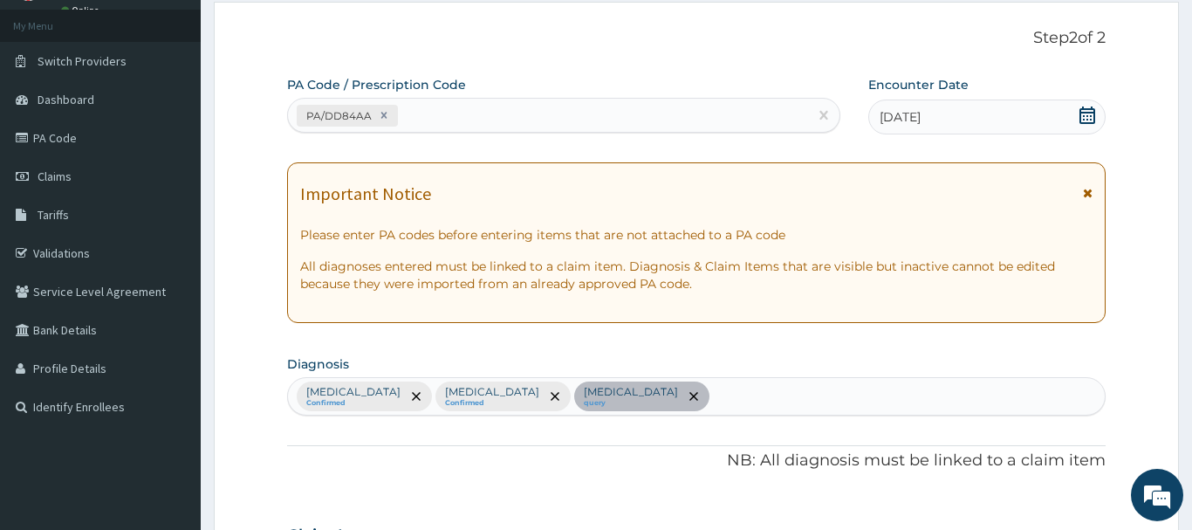
scroll to position [0, 0]
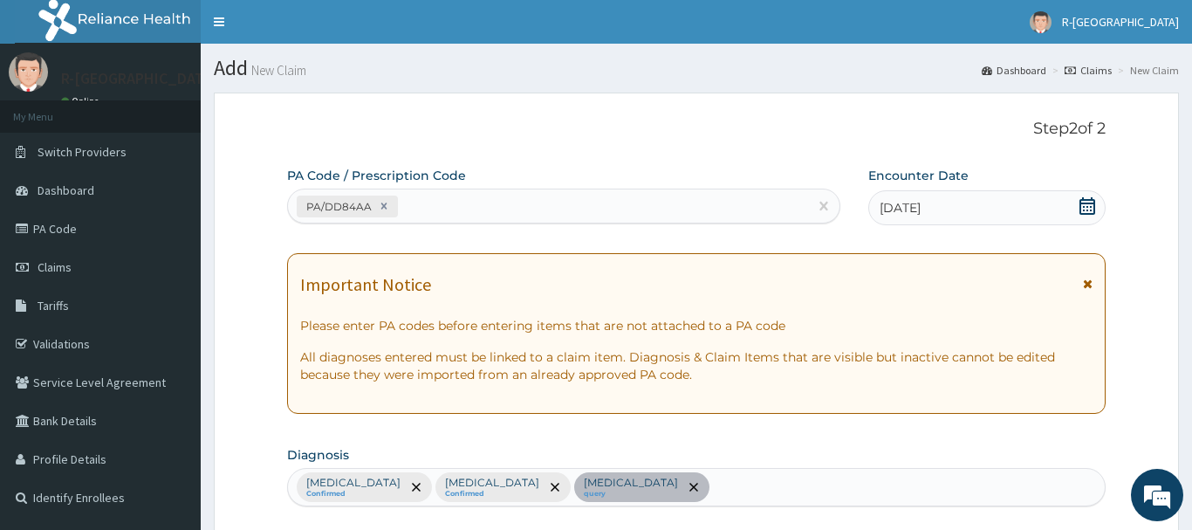
click at [435, 211] on div "PA/DD84AA" at bounding box center [548, 206] width 520 height 29
paste input "PA/2D42AC"
type input "PA/2D42AC"
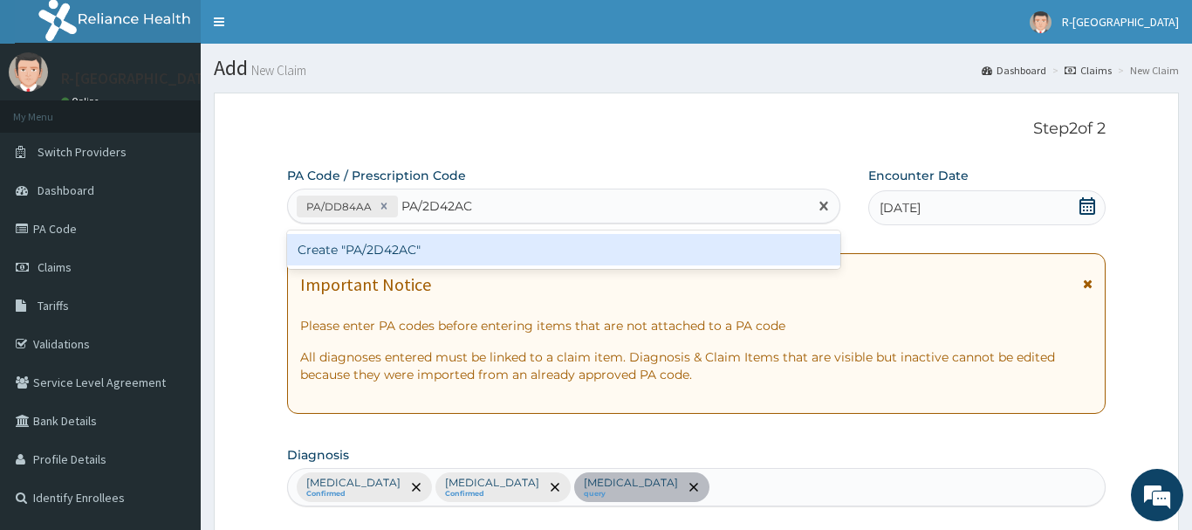
click at [372, 243] on div "Create "PA/2D42AC"" at bounding box center [563, 249] width 553 height 31
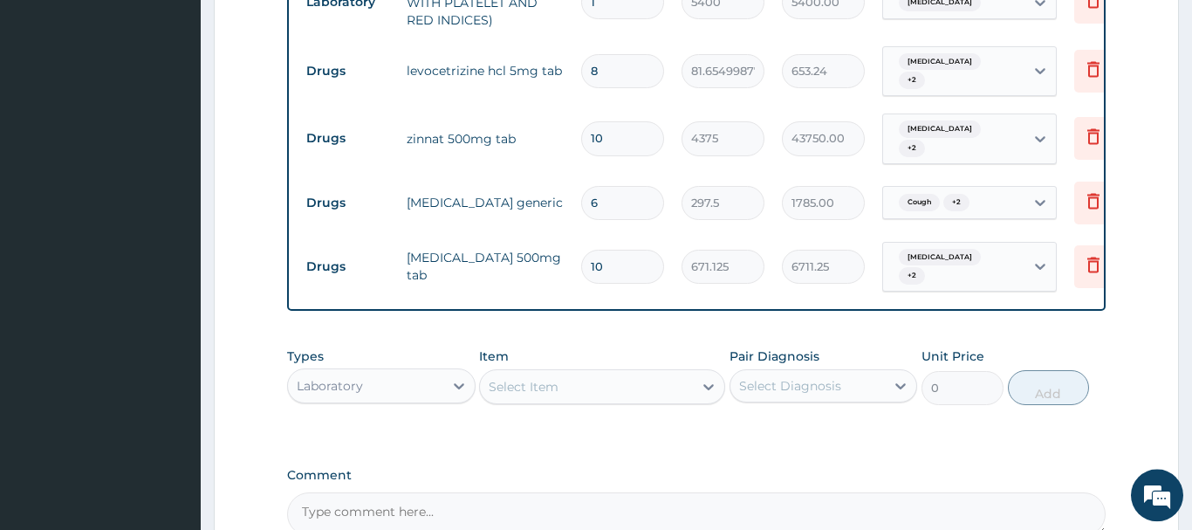
scroll to position [1078, 0]
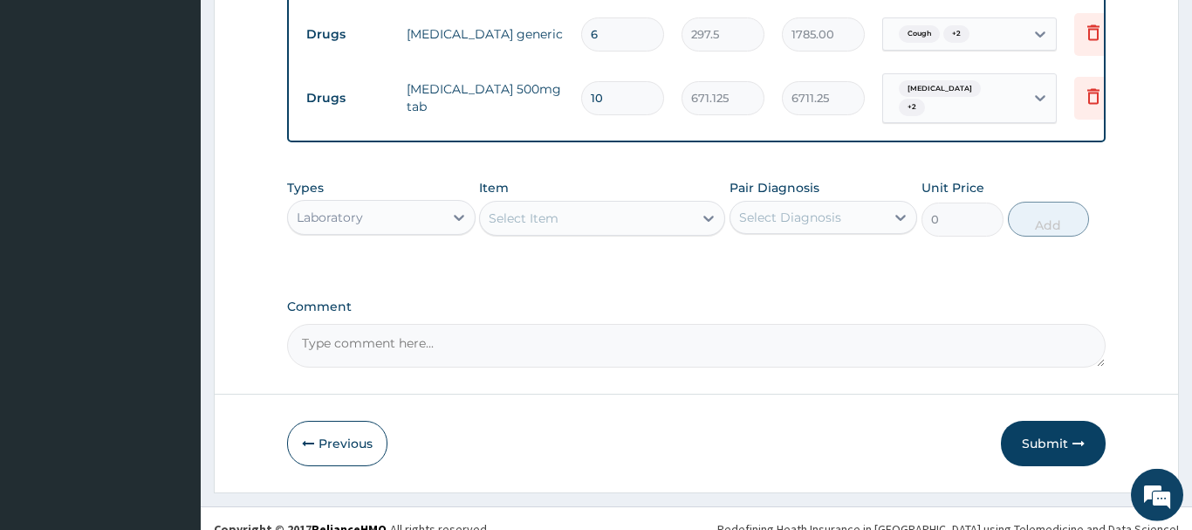
click at [359, 209] on div "Laboratory" at bounding box center [330, 217] width 66 height 17
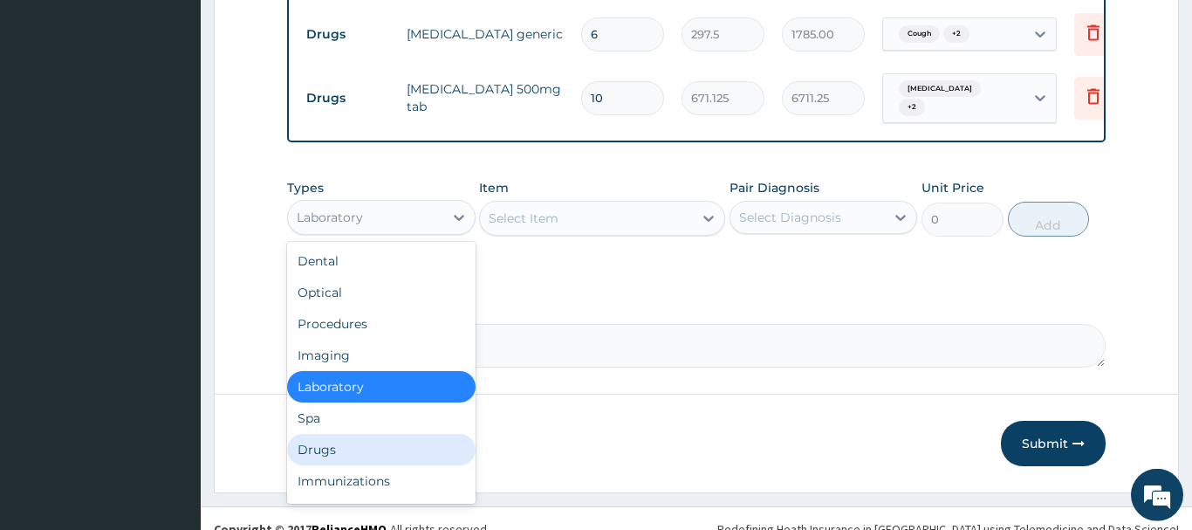
drag, startPoint x: 324, startPoint y: 440, endPoint x: 326, endPoint y: 430, distance: 9.8
click at [324, 437] on div "Drugs" at bounding box center [381, 449] width 189 height 31
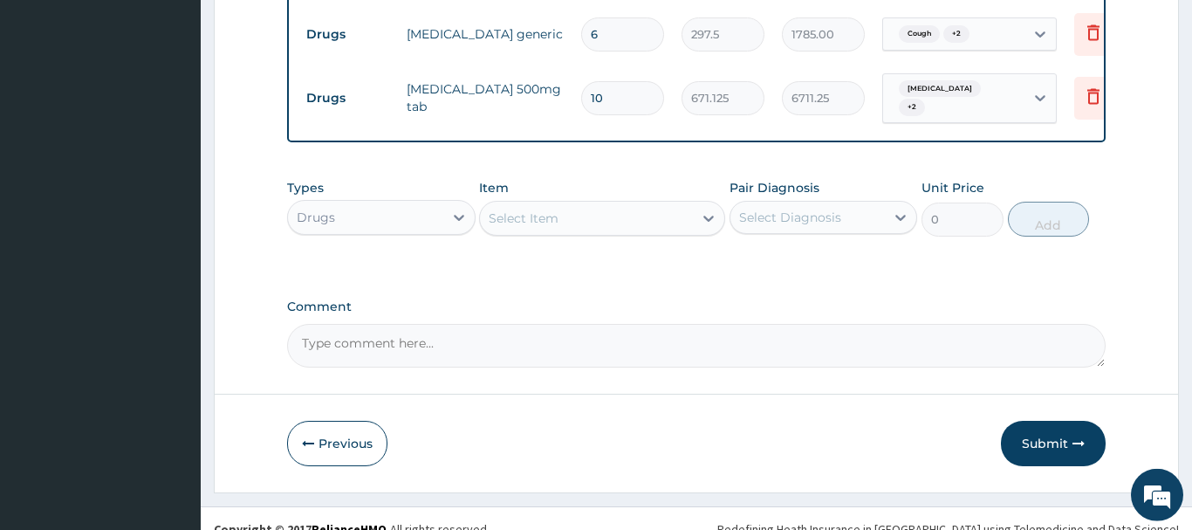
click at [517, 209] on div "Select Item" at bounding box center [524, 217] width 70 height 17
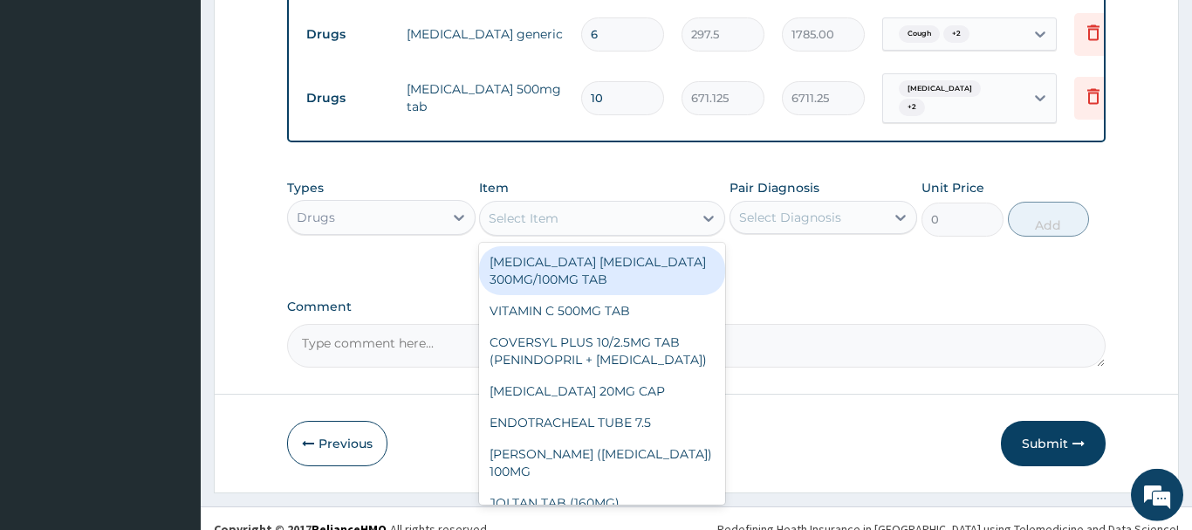
paste input "DICLOFENAC 75MG/3ML INJ"
type input "DICLOFENAC 75MG/3ML INJ"
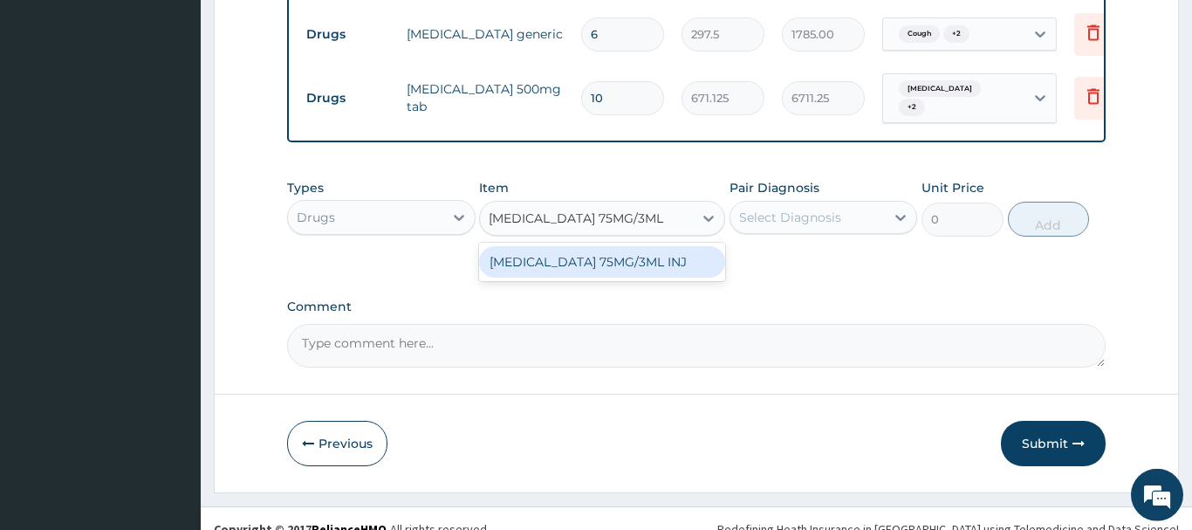
click at [592, 251] on div "DICLOFENAC 75MG/3ML INJ" at bounding box center [602, 261] width 246 height 31
type input "184.6000061035156"
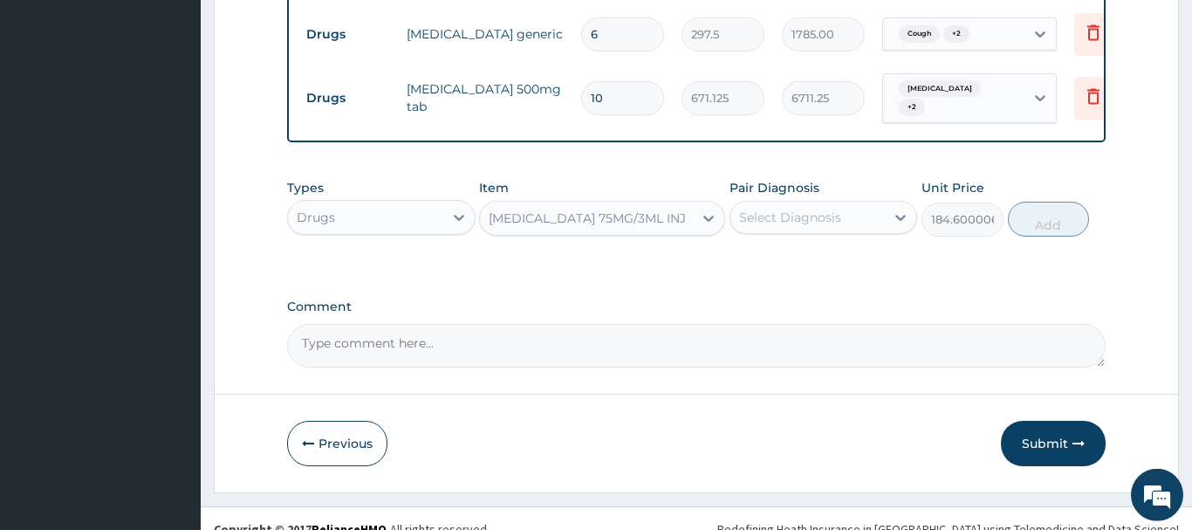
drag, startPoint x: 805, startPoint y: 200, endPoint x: 797, endPoint y: 209, distance: 11.7
click at [803, 209] on div "Select Diagnosis" at bounding box center [790, 217] width 102 height 17
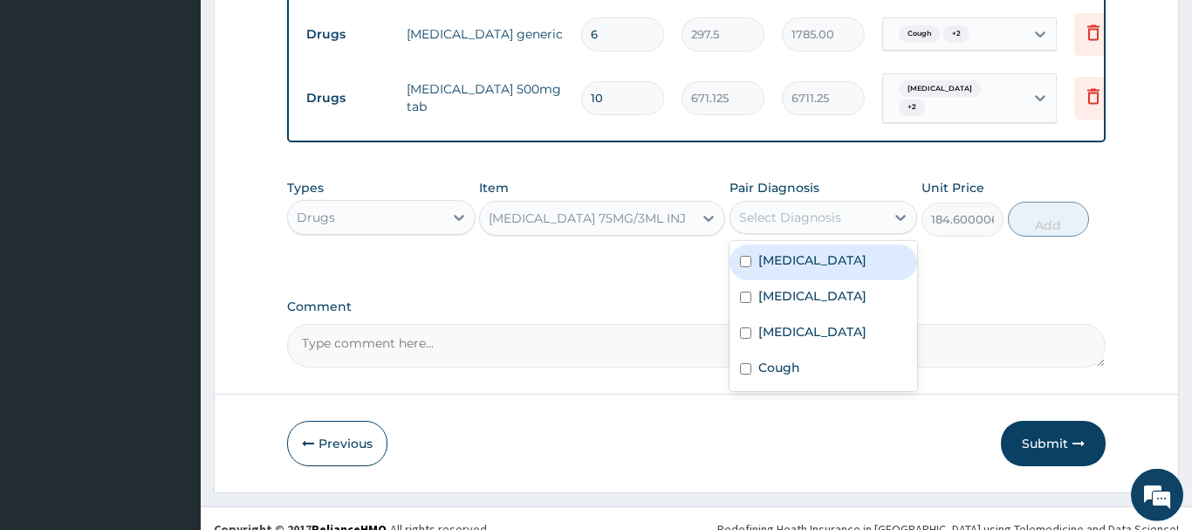
drag, startPoint x: 798, startPoint y: 237, endPoint x: 806, endPoint y: 245, distance: 11.7
click at [798, 251] on label "Malaria" at bounding box center [812, 259] width 108 height 17
checkbox input "true"
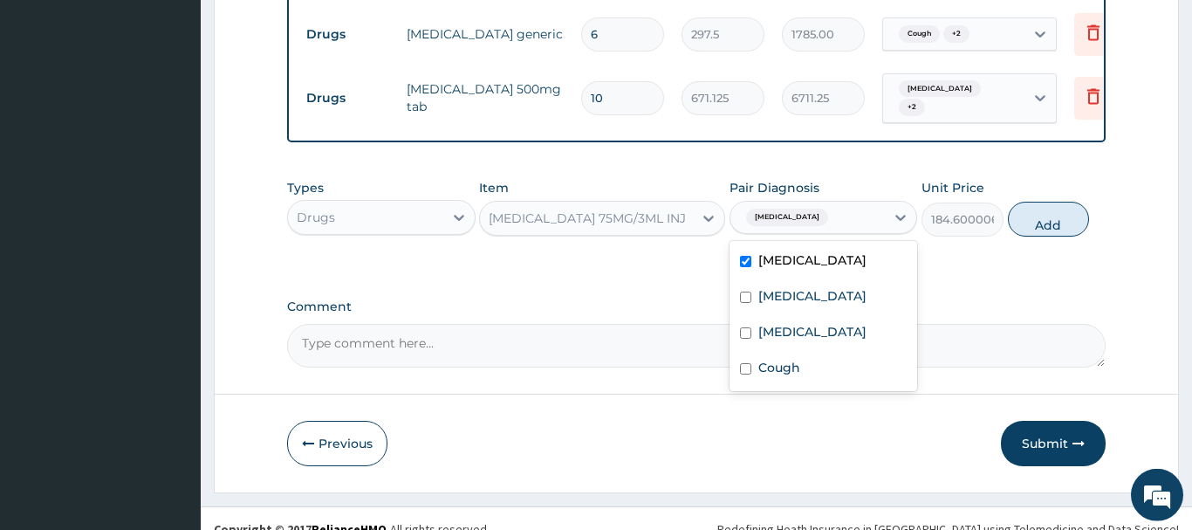
click at [1045, 212] on button "Add" at bounding box center [1049, 219] width 82 height 35
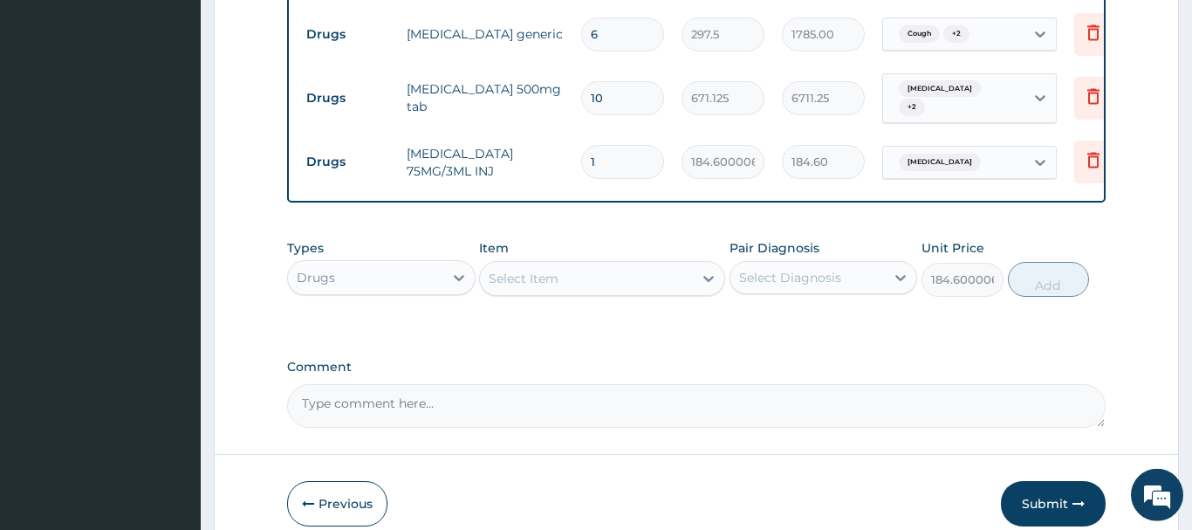
type input "0"
click at [521, 270] on div "Select Item" at bounding box center [524, 278] width 70 height 17
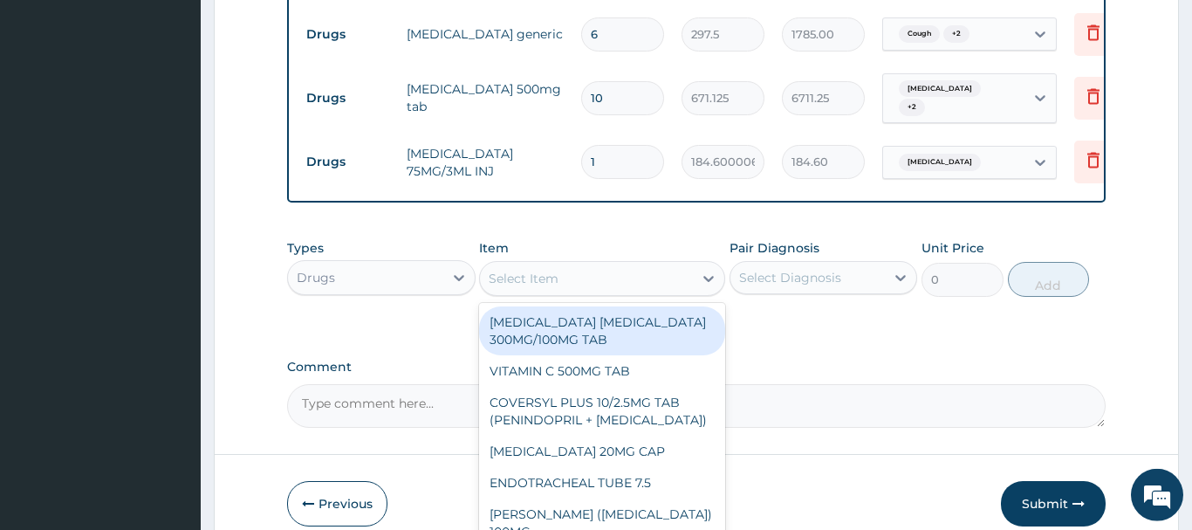
click at [521, 270] on div "Select Item" at bounding box center [524, 278] width 70 height 17
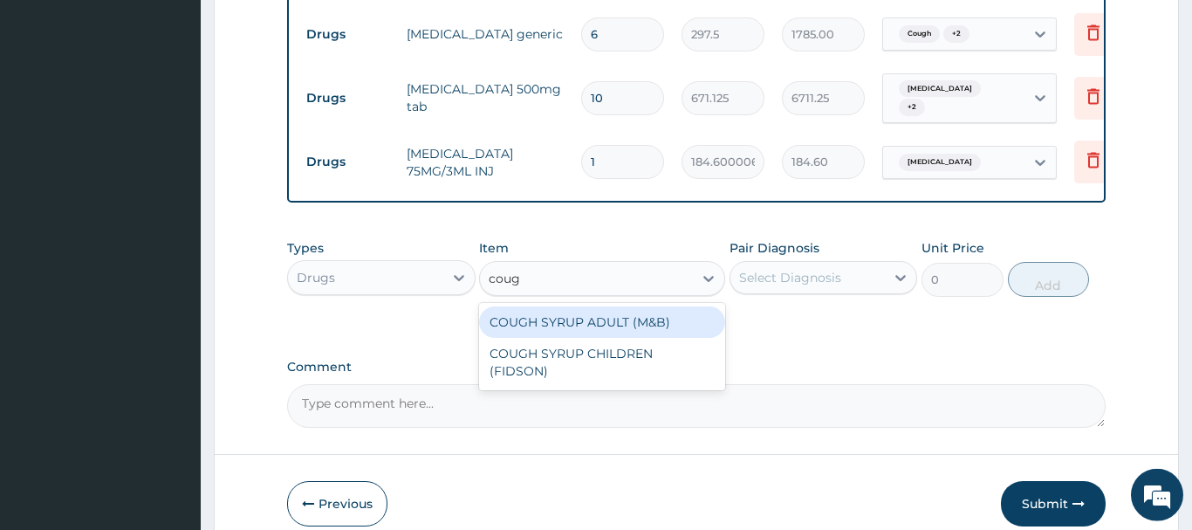
type input "cough"
click at [614, 310] on div "COUGH SYRUP ADULT (M&B)" at bounding box center [602, 321] width 246 height 31
type input "1312.5"
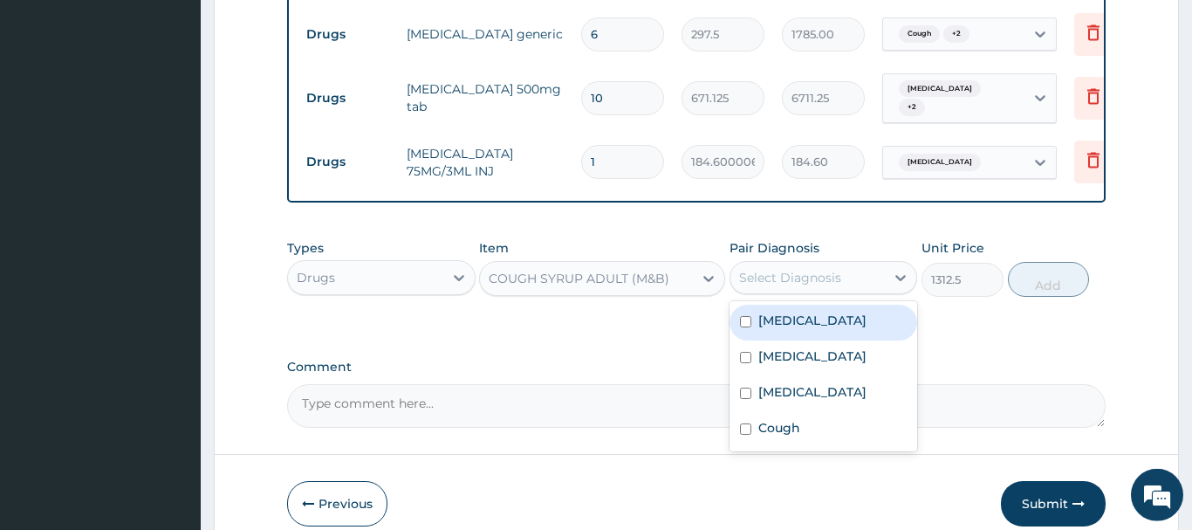
click at [816, 269] on div "Select Diagnosis" at bounding box center [790, 277] width 102 height 17
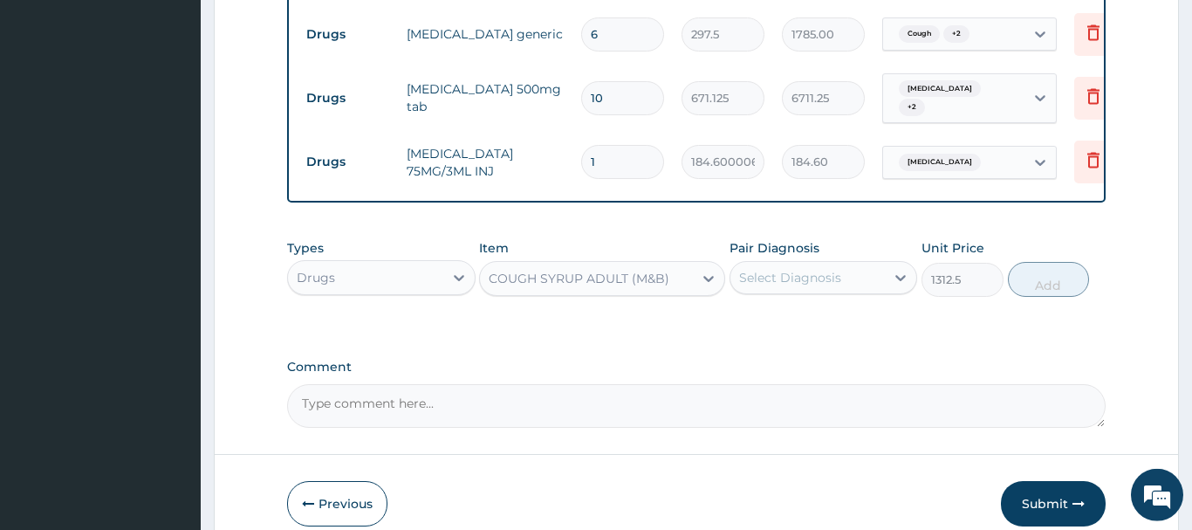
click at [806, 269] on div "Select Diagnosis" at bounding box center [790, 277] width 102 height 17
click at [807, 269] on div "Select Diagnosis" at bounding box center [790, 277] width 102 height 17
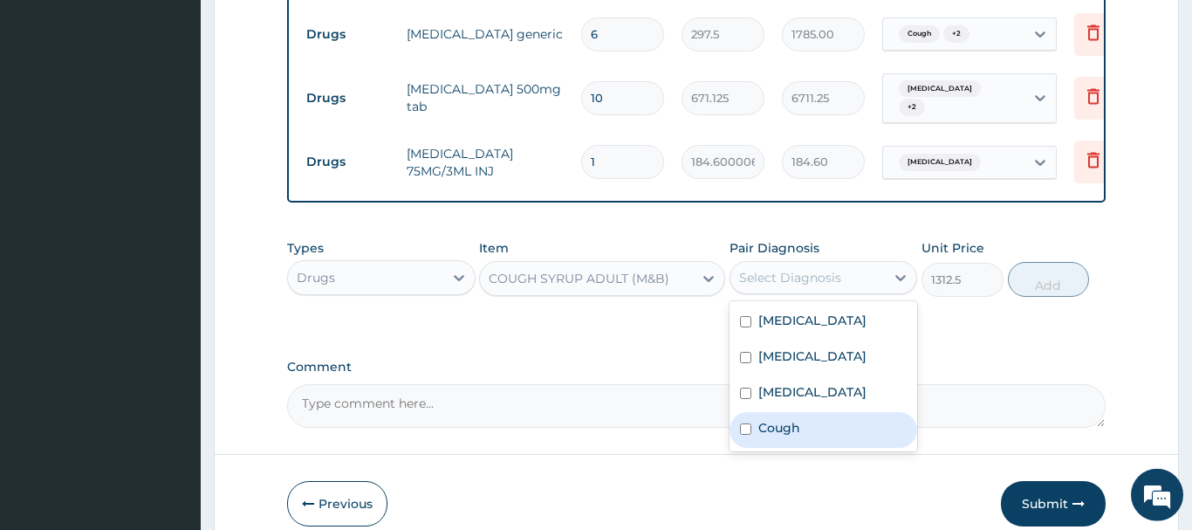
drag, startPoint x: 800, startPoint y: 429, endPoint x: 786, endPoint y: 420, distance: 17.2
click at [786, 420] on div "Cough" at bounding box center [824, 430] width 189 height 36
checkbox input "true"
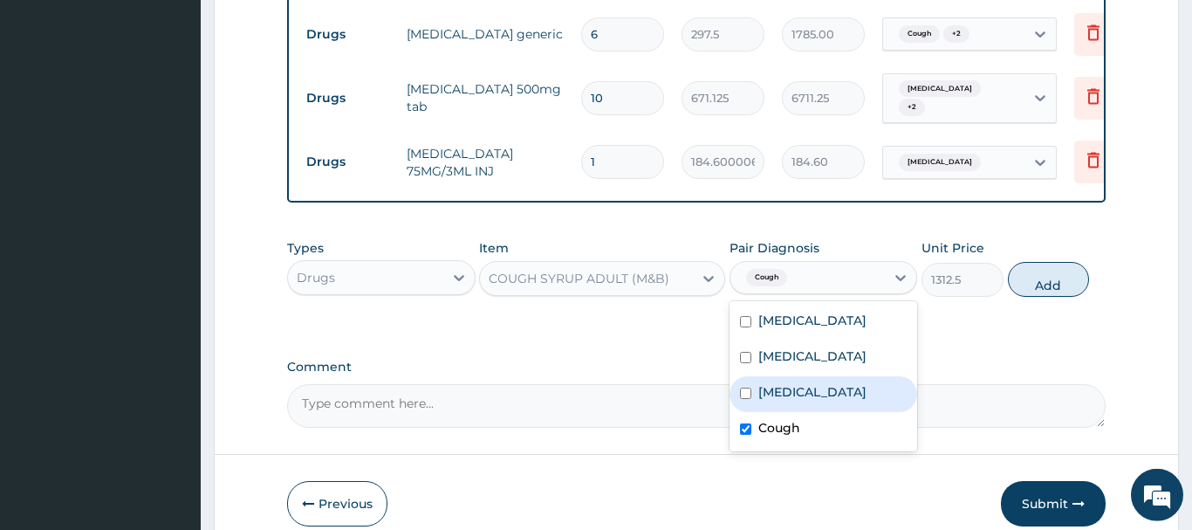
click at [1033, 262] on button "Add" at bounding box center [1049, 279] width 82 height 35
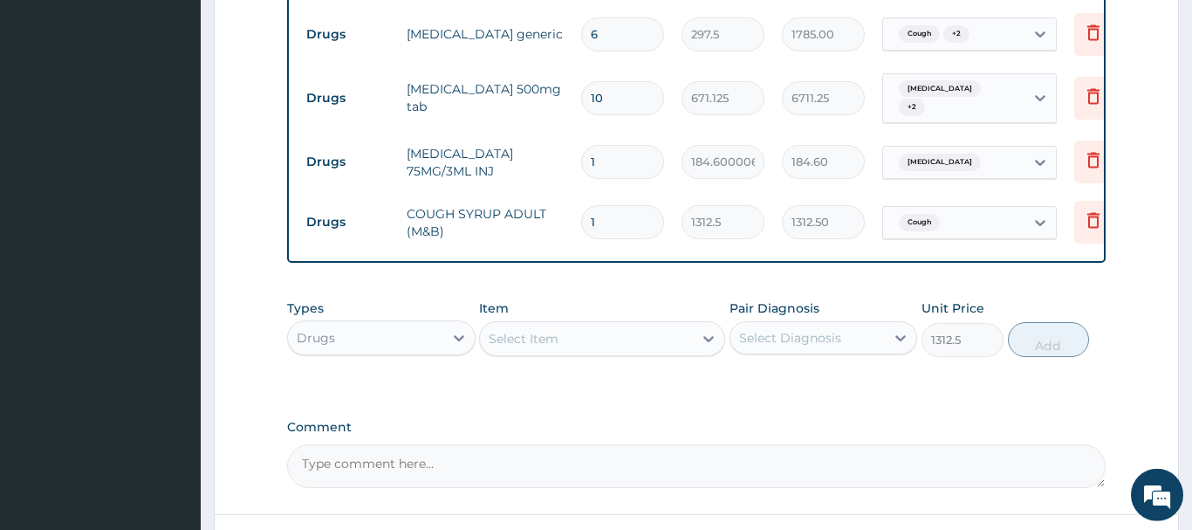
type input "0"
click at [525, 330] on div "Select Item" at bounding box center [524, 338] width 70 height 17
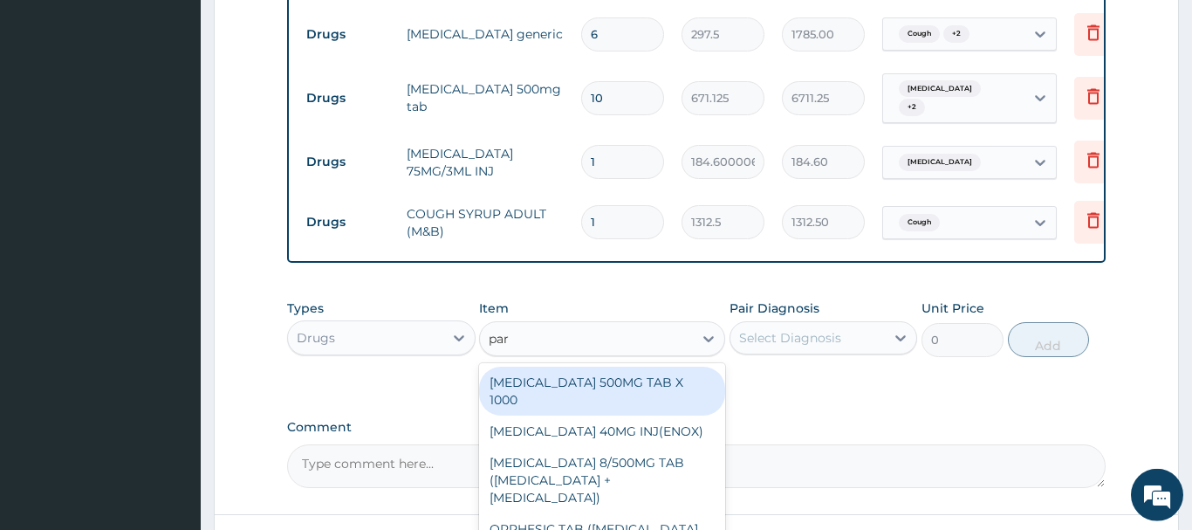
type input "para"
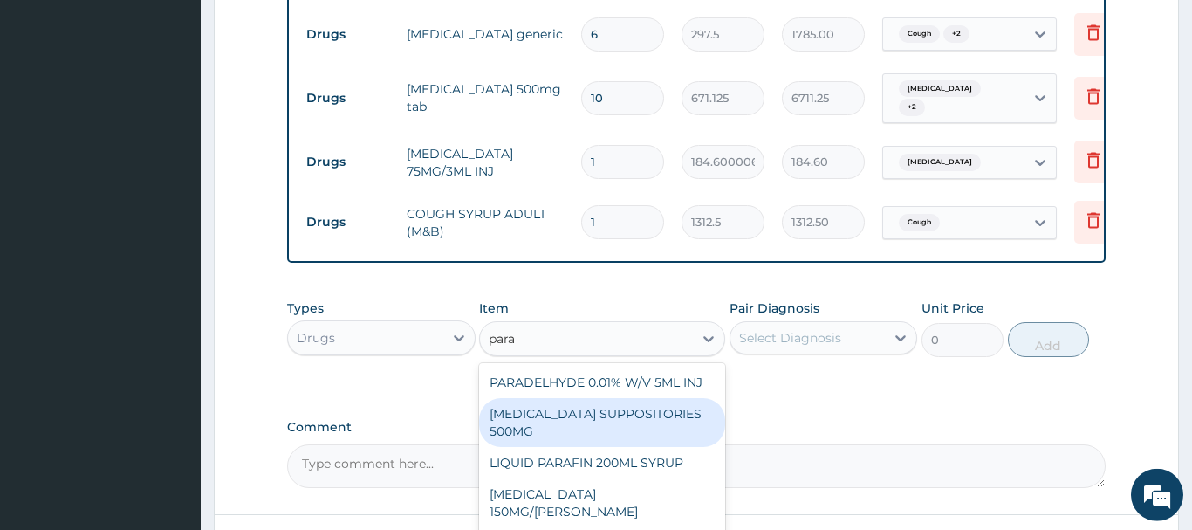
scroll to position [360, 0]
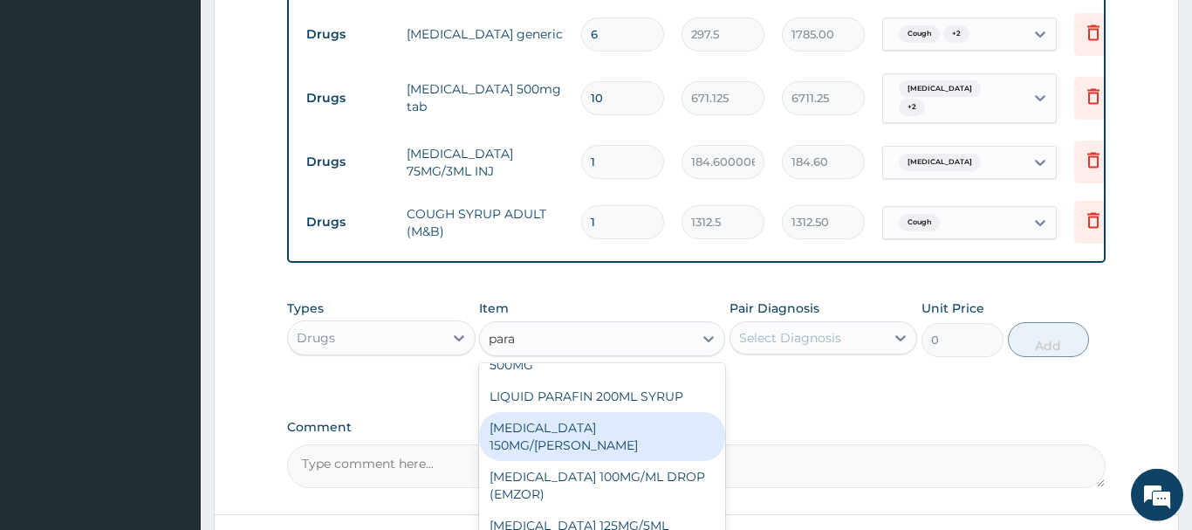
click at [607, 412] on div "PARACETAMOL 150MG/ML VIAL" at bounding box center [602, 436] width 246 height 49
type input "1365"
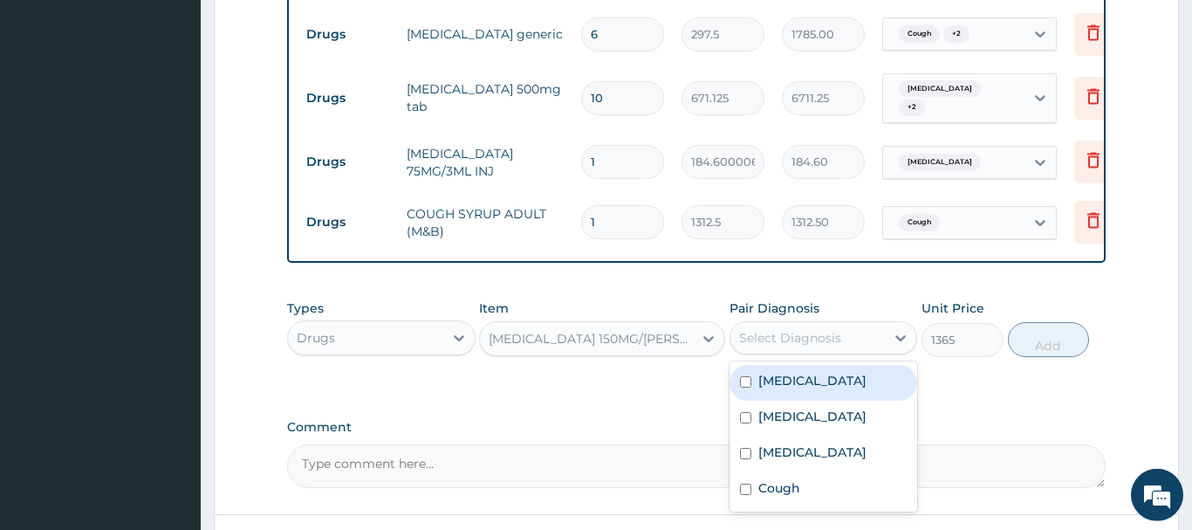
click at [795, 329] on div "Select Diagnosis" at bounding box center [790, 337] width 102 height 17
drag, startPoint x: 795, startPoint y: 321, endPoint x: 803, endPoint y: 396, distance: 75.5
click at [795, 329] on div "Select Diagnosis" at bounding box center [790, 337] width 102 height 17
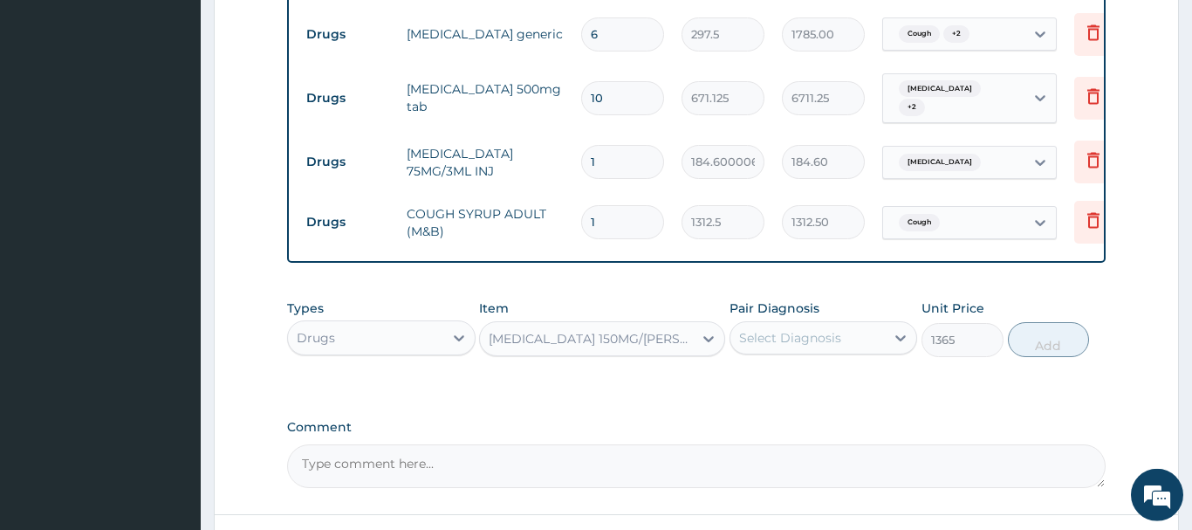
click at [806, 329] on div "Select Diagnosis" at bounding box center [790, 337] width 102 height 17
click at [805, 329] on div "Select Diagnosis" at bounding box center [790, 337] width 102 height 17
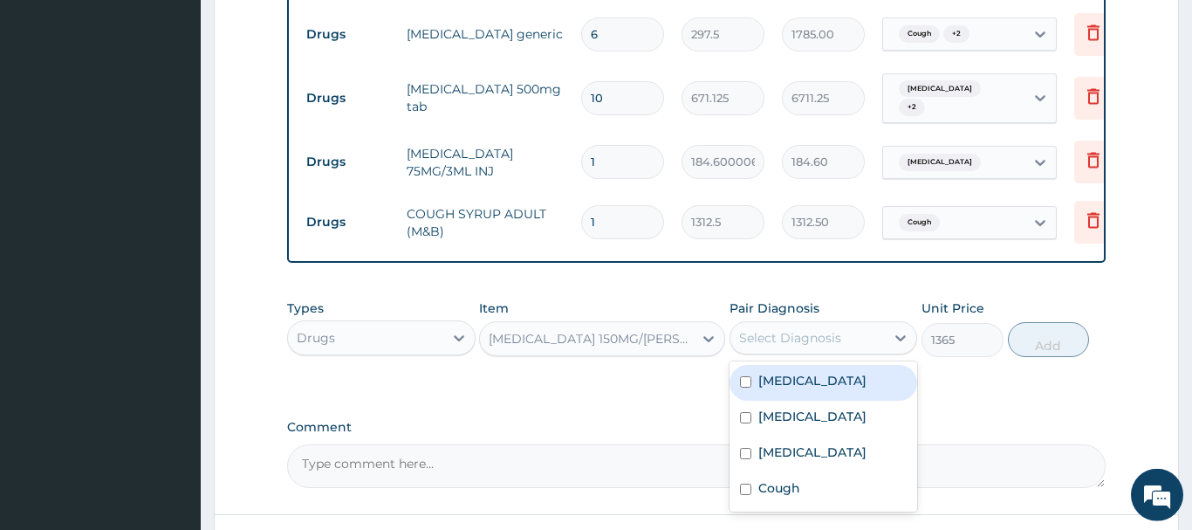
click at [805, 329] on div "Select Diagnosis" at bounding box center [790, 337] width 102 height 17
click at [816, 329] on div "Select Diagnosis" at bounding box center [790, 337] width 102 height 17
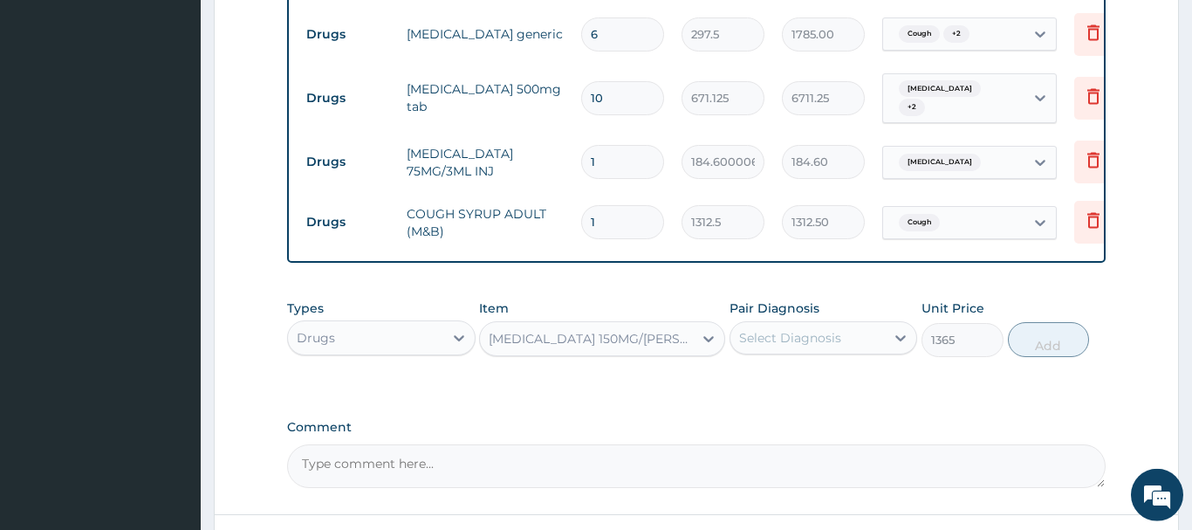
click at [816, 329] on div "Select Diagnosis" at bounding box center [790, 337] width 102 height 17
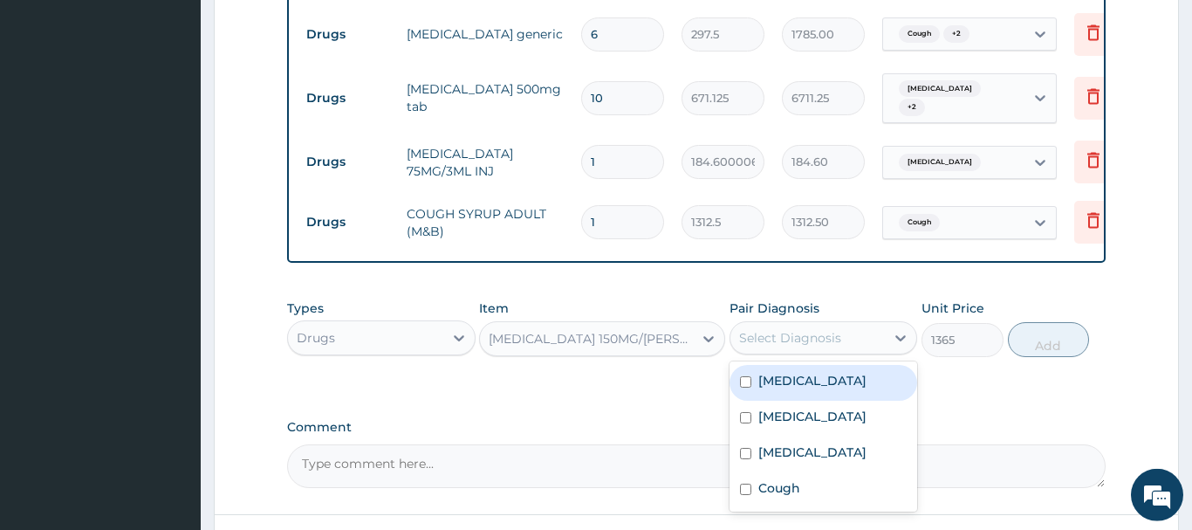
click at [792, 365] on div "Malaria" at bounding box center [824, 383] width 189 height 36
checkbox input "true"
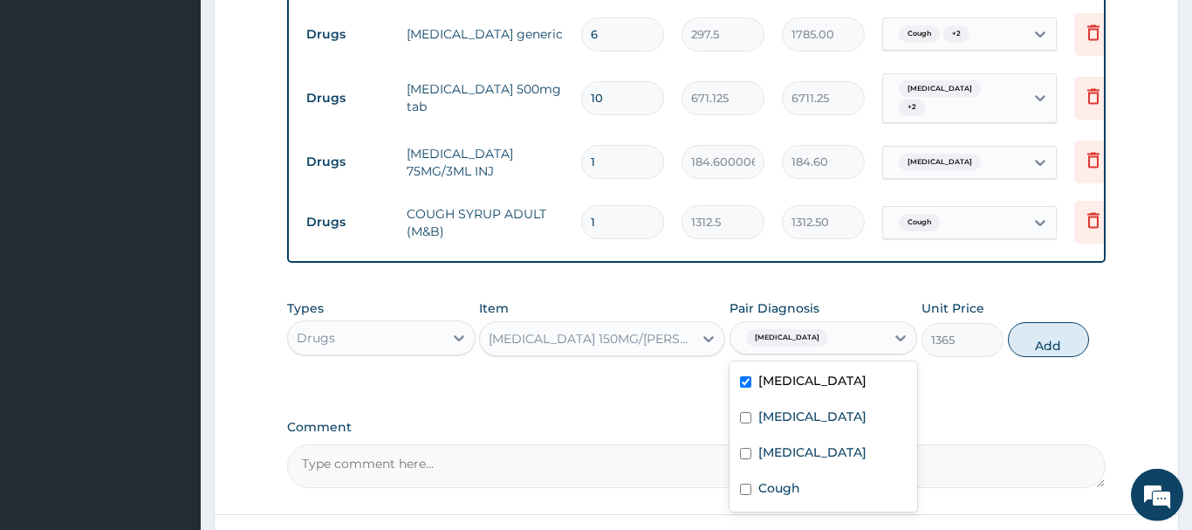
click at [1032, 322] on button "Add" at bounding box center [1049, 339] width 82 height 35
type input "0"
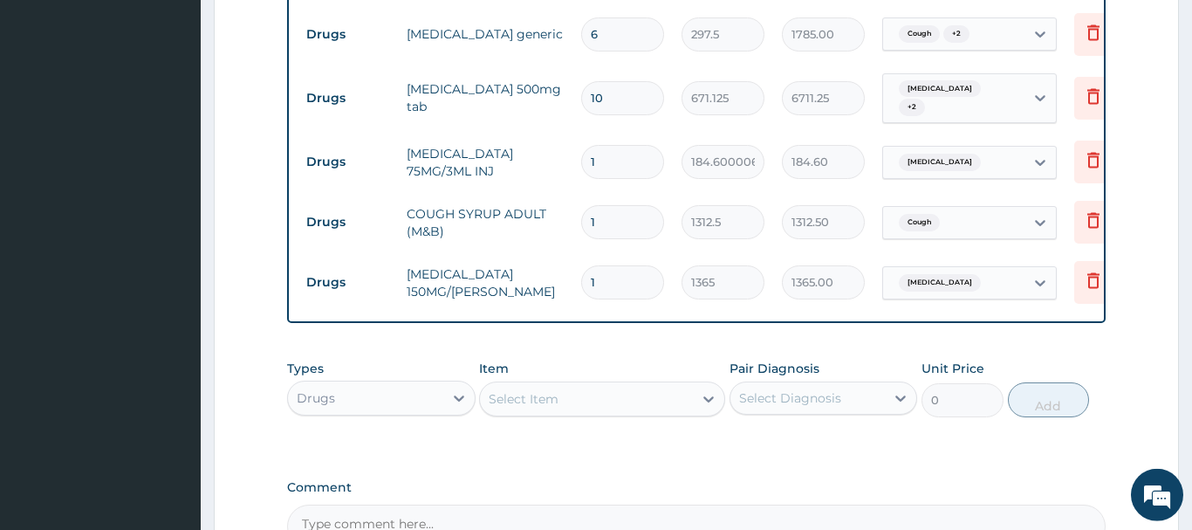
drag, startPoint x: 615, startPoint y: 271, endPoint x: 536, endPoint y: 275, distance: 79.5
click at [581, 275] on input "1" at bounding box center [622, 282] width 83 height 34
type input "3"
type input "4095.00"
type input "0.00"
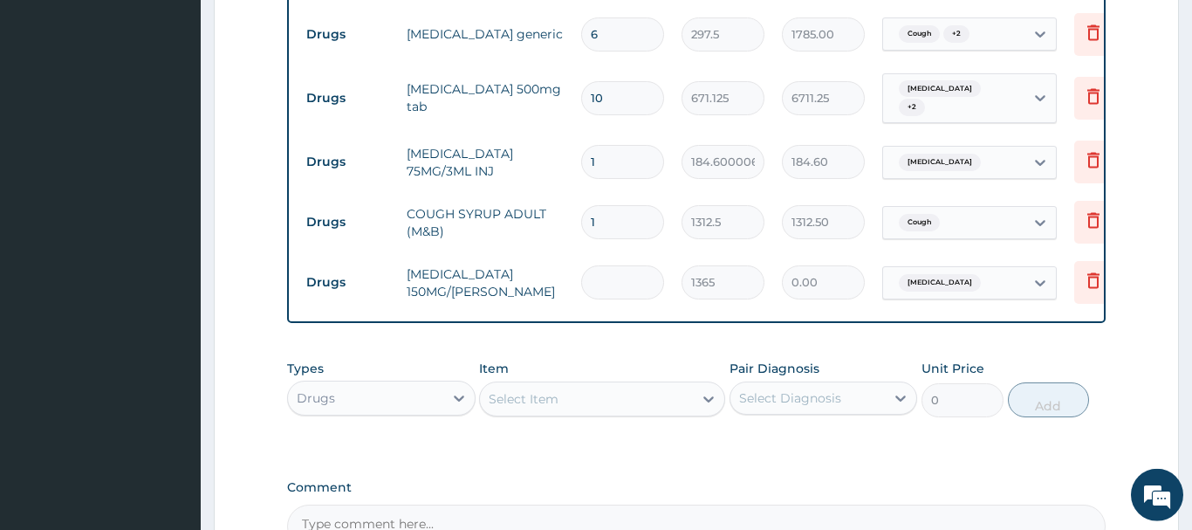
type input "6"
type input "8190.00"
type input "6"
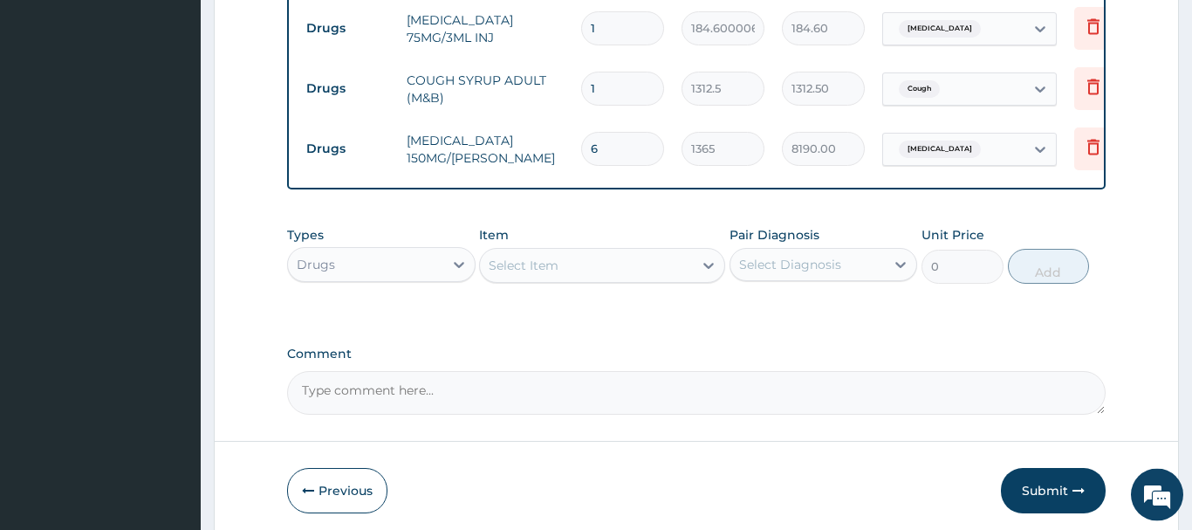
scroll to position [1256, 0]
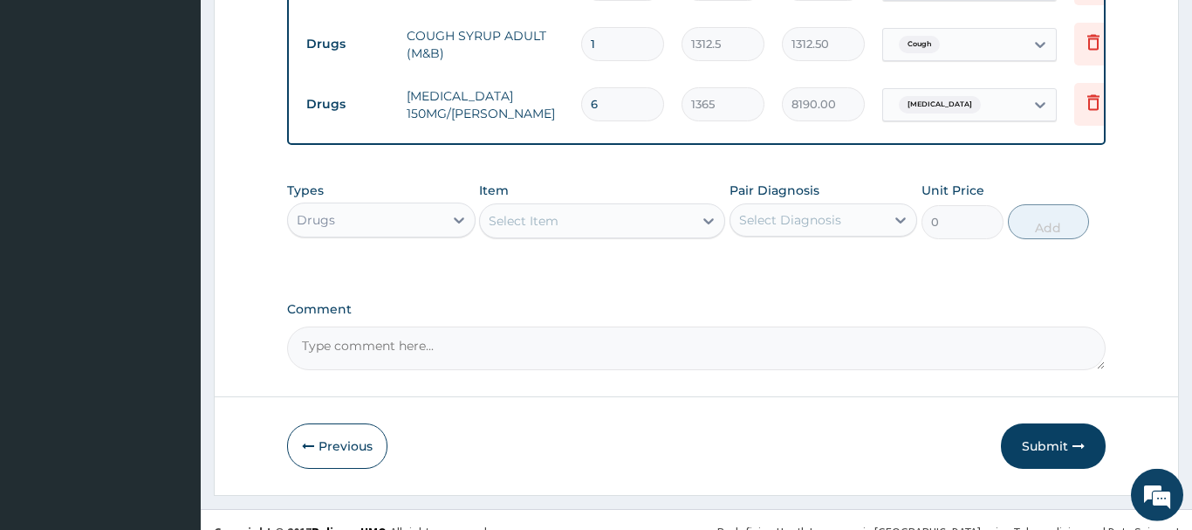
click at [528, 212] on div "Select Item" at bounding box center [524, 220] width 70 height 17
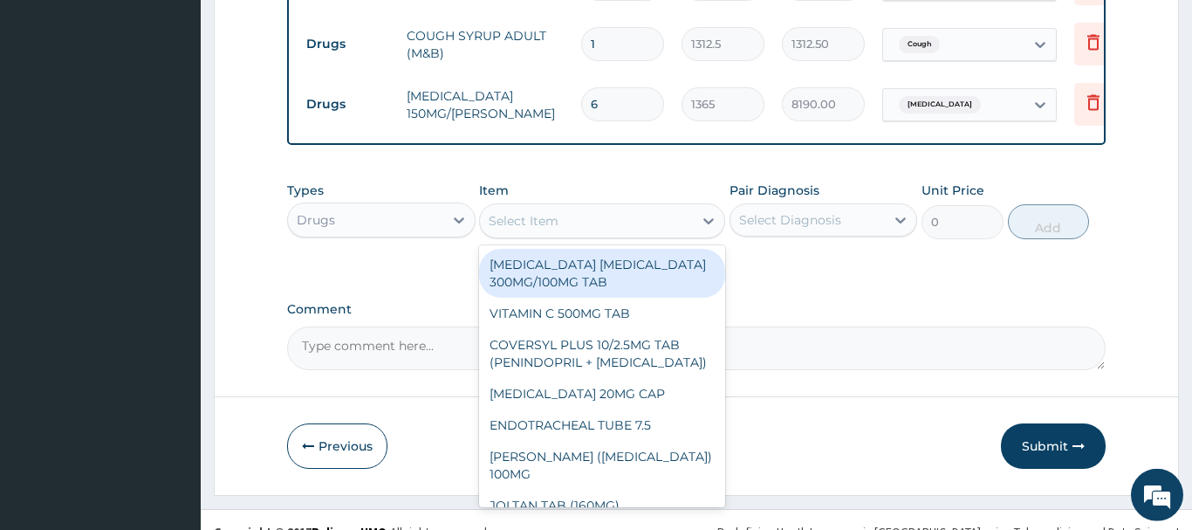
paste input "NEEDLE & SYRINGE 5ML"
type input "NEEDLE & SYRINGE 5ML"
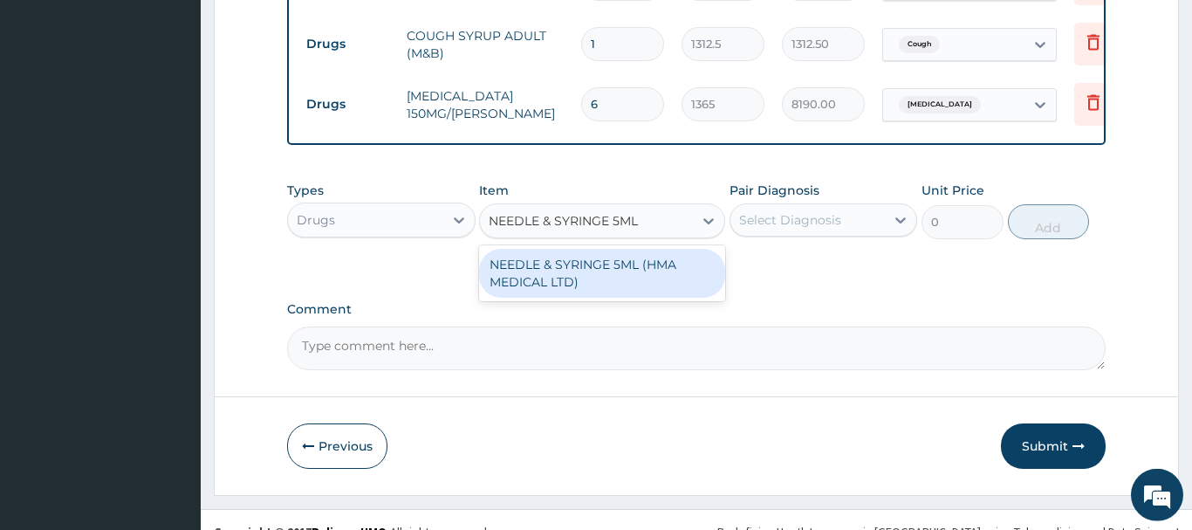
drag, startPoint x: 627, startPoint y: 260, endPoint x: 635, endPoint y: 265, distance: 10.2
click at [632, 264] on div "NEEDLE & SYRINGE 5ML (HMA MEDICAL LTD)" at bounding box center [602, 273] width 246 height 49
type input "192.5"
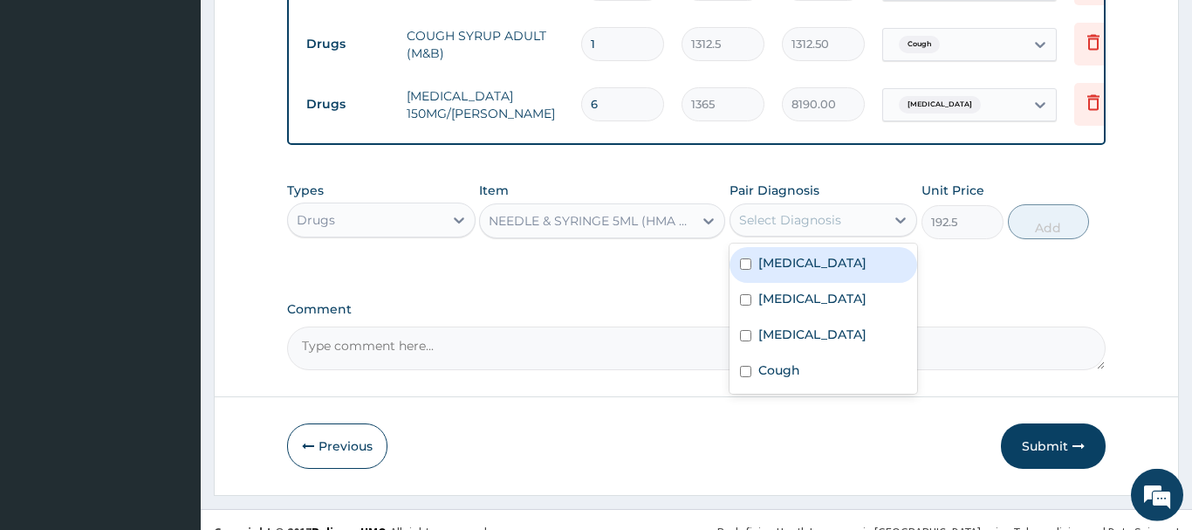
drag, startPoint x: 774, startPoint y: 206, endPoint x: 770, endPoint y: 220, distance: 14.6
click at [771, 211] on div "Select Diagnosis" at bounding box center [790, 219] width 102 height 17
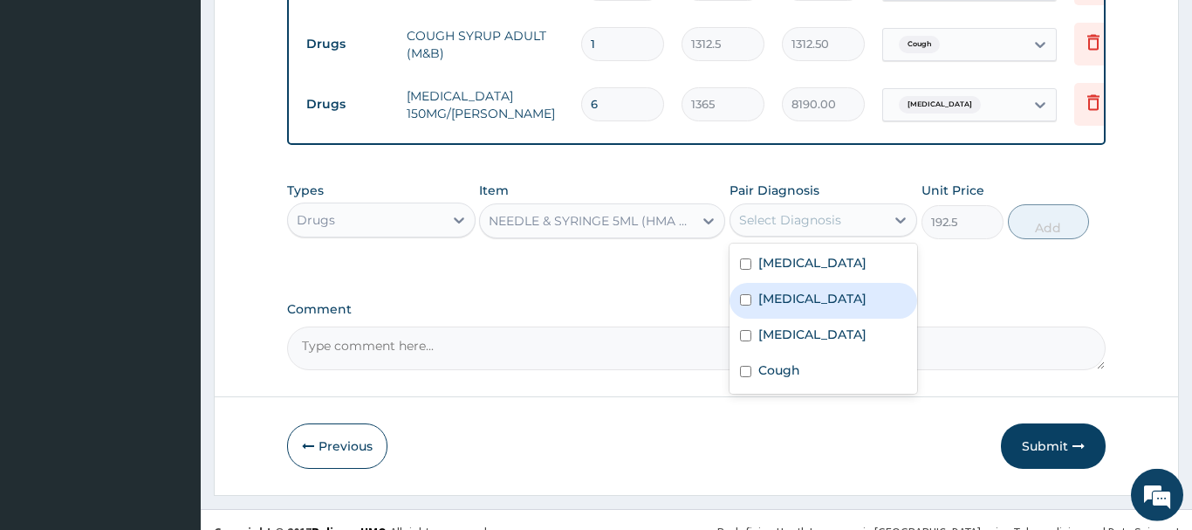
click at [793, 290] on label "Bacteremia" at bounding box center [812, 298] width 108 height 17
checkbox input "true"
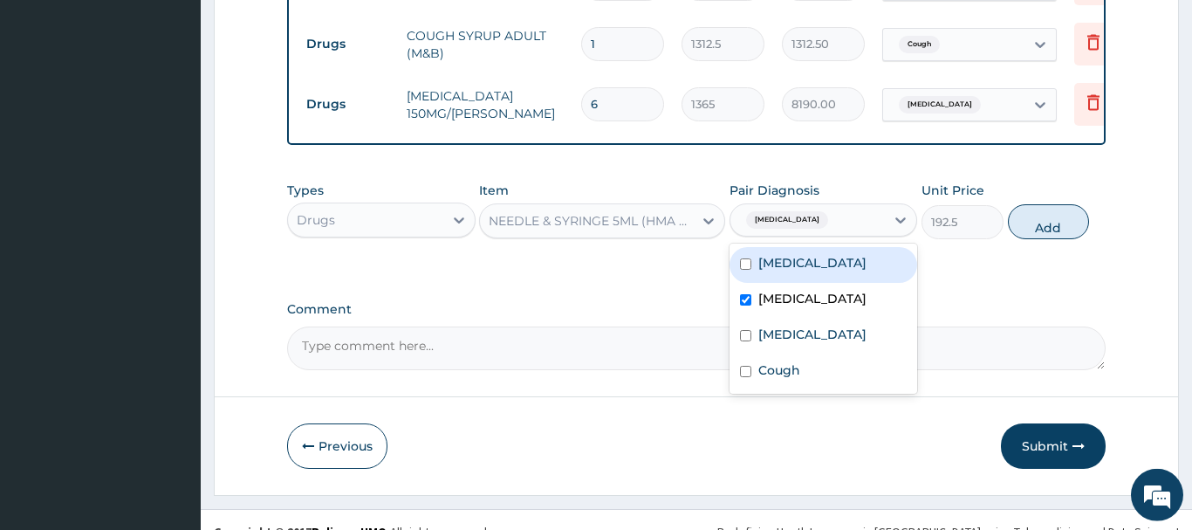
drag, startPoint x: 802, startPoint y: 248, endPoint x: 796, endPoint y: 235, distance: 14.4
click at [797, 254] on label "Malaria" at bounding box center [812, 262] width 108 height 17
checkbox input "true"
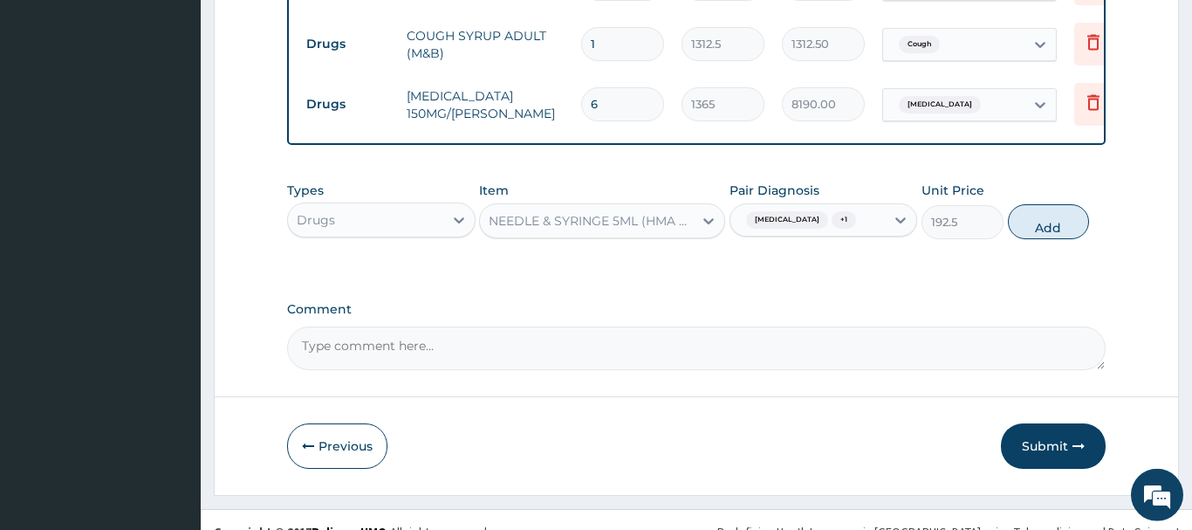
drag, startPoint x: 1048, startPoint y: 199, endPoint x: 1043, endPoint y: 190, distance: 10.2
click at [1046, 204] on button "Add" at bounding box center [1049, 221] width 82 height 35
type input "0"
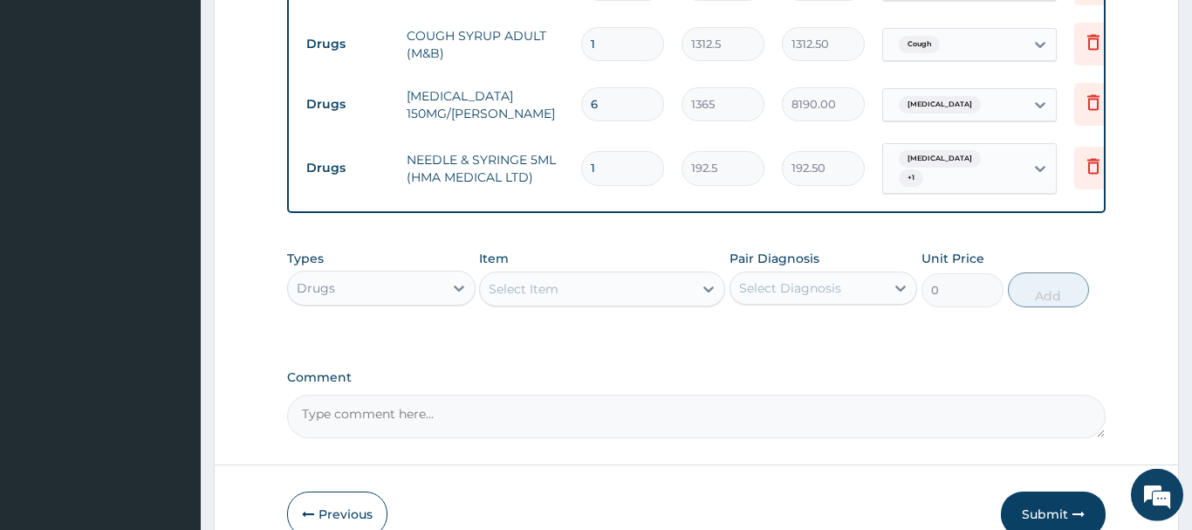
drag, startPoint x: 601, startPoint y: 148, endPoint x: 583, endPoint y: 152, distance: 18.8
click at [583, 152] on input "1" at bounding box center [622, 168] width 83 height 34
type input "3"
type input "577.50"
type input "0.00"
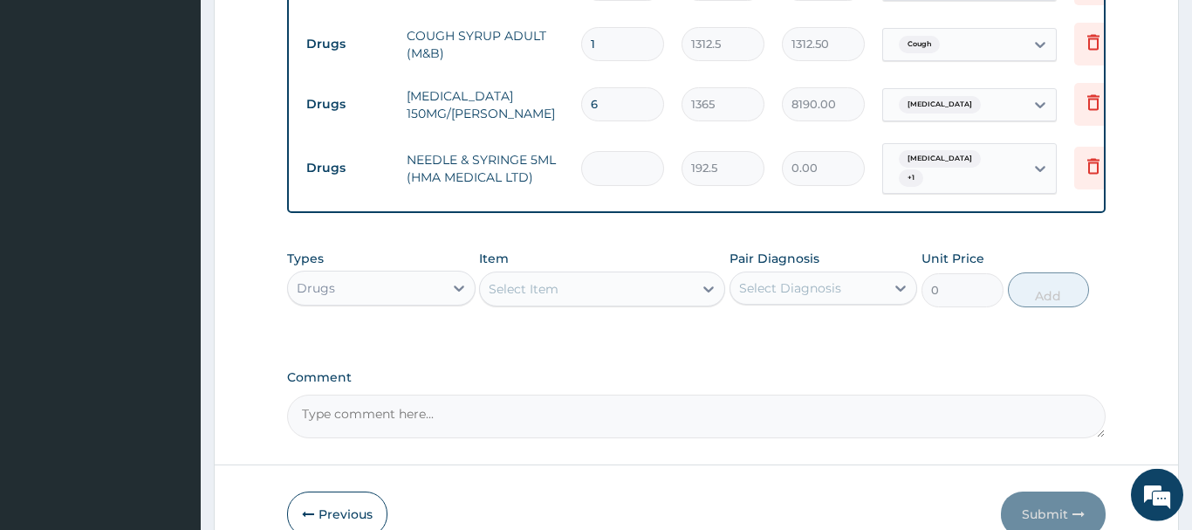
type input "2"
type input "385.00"
type input "2"
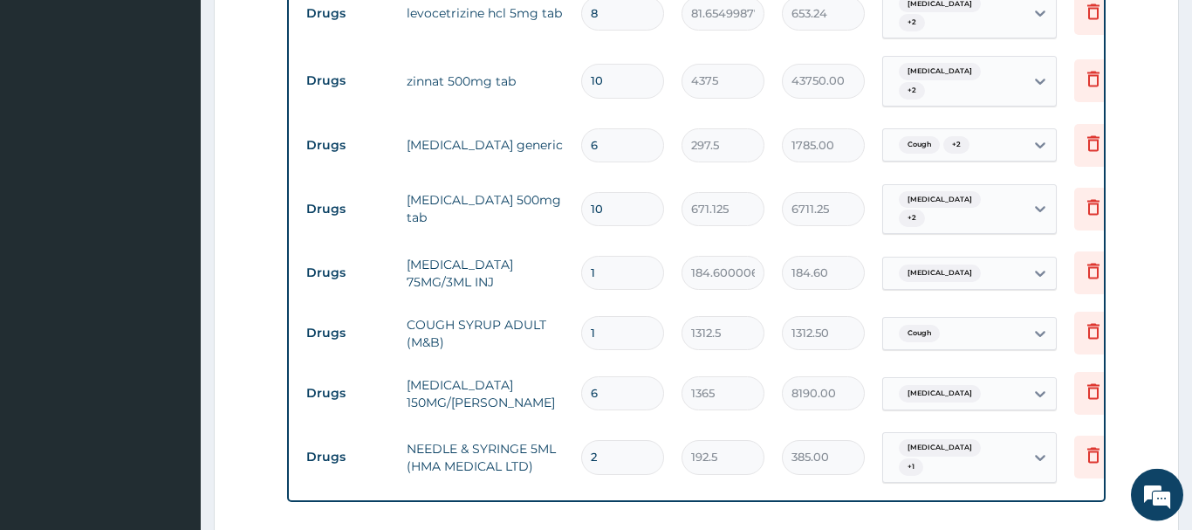
scroll to position [900, 0]
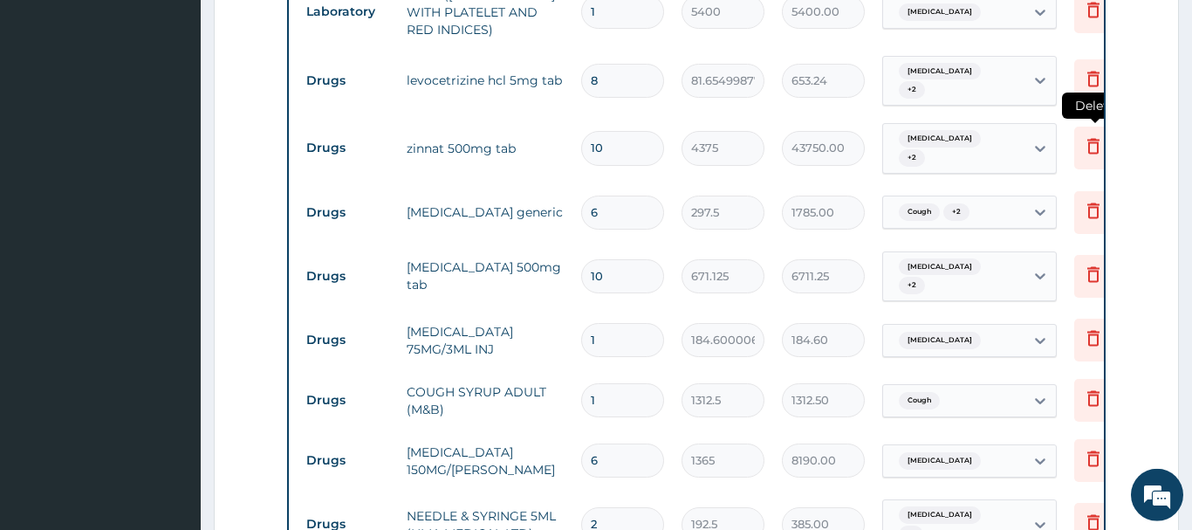
click at [1094, 139] on icon at bounding box center [1094, 147] width 12 height 16
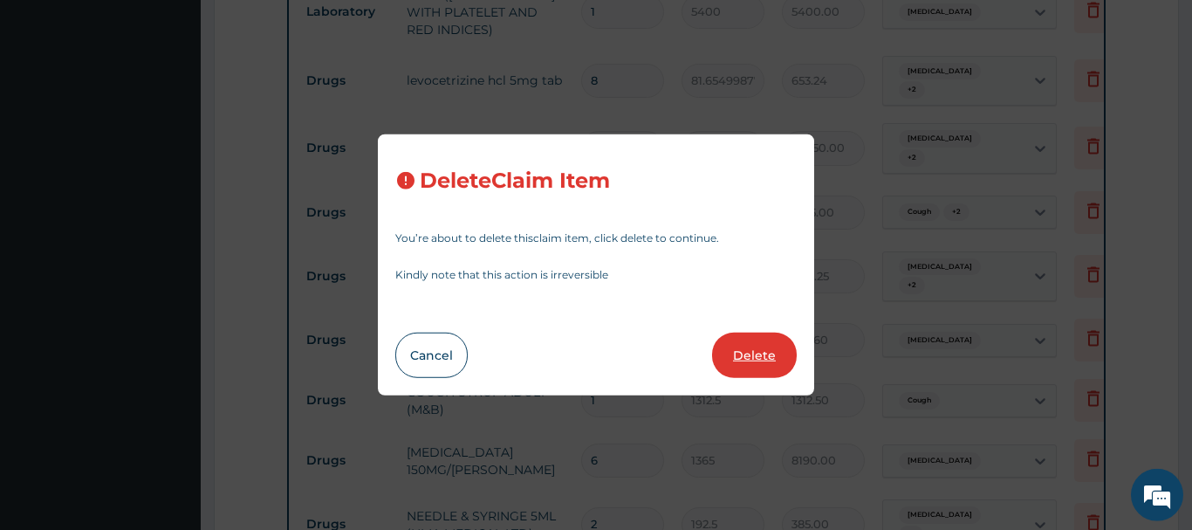
click at [758, 360] on button "Delete" at bounding box center [754, 355] width 85 height 45
type input "6"
type input "297.5"
type input "1785.00"
type input "10"
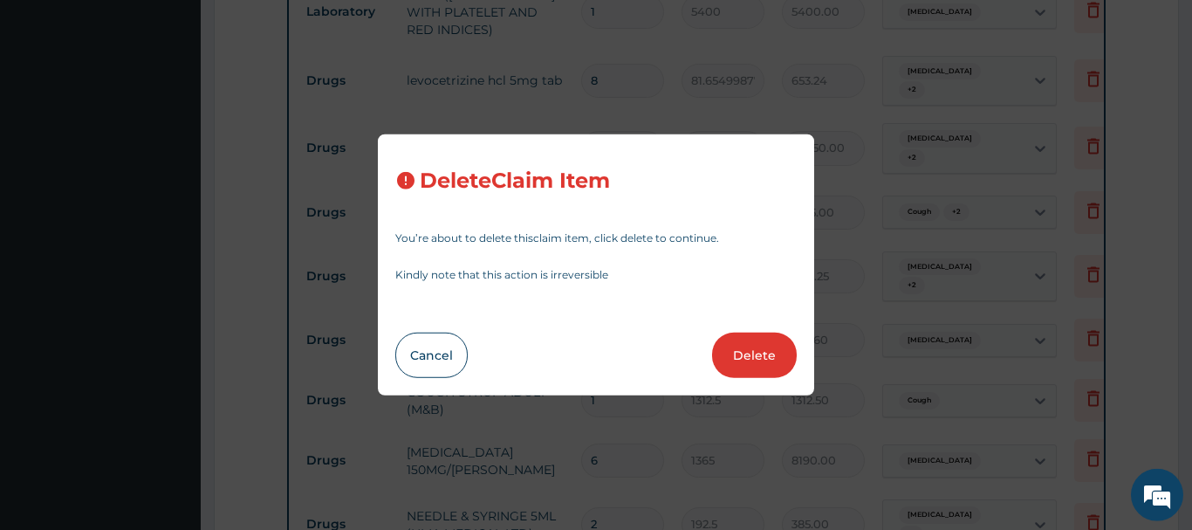
type input "671.125"
type input "6711.25"
type input "1"
type input "184.6000061035156"
type input "184.60"
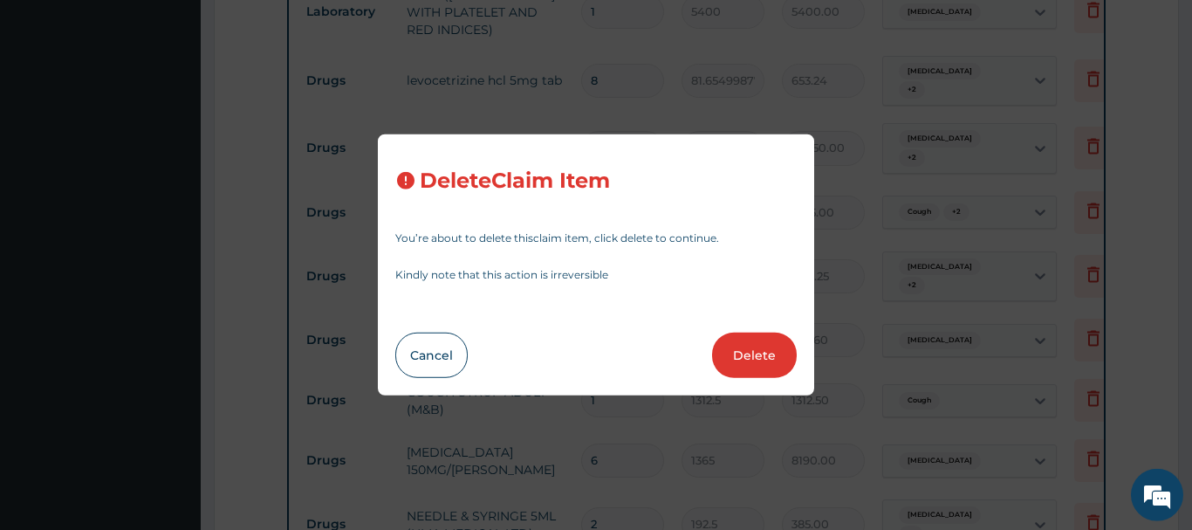
type input "1312.5"
type input "1312.50"
type input "6"
type input "1365"
type input "8190.00"
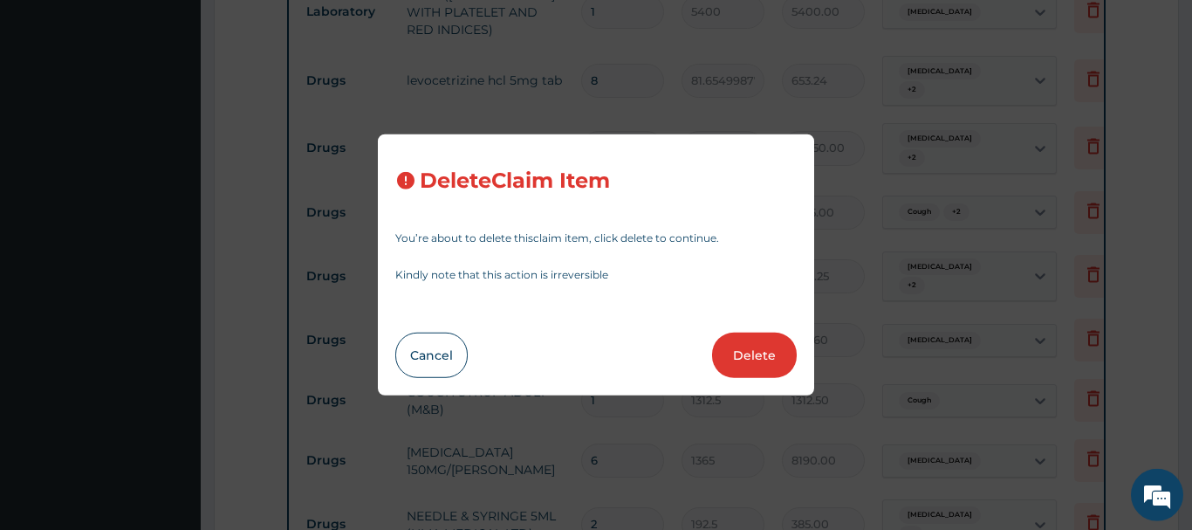
type input "2"
type input "192.5"
type input "385.00"
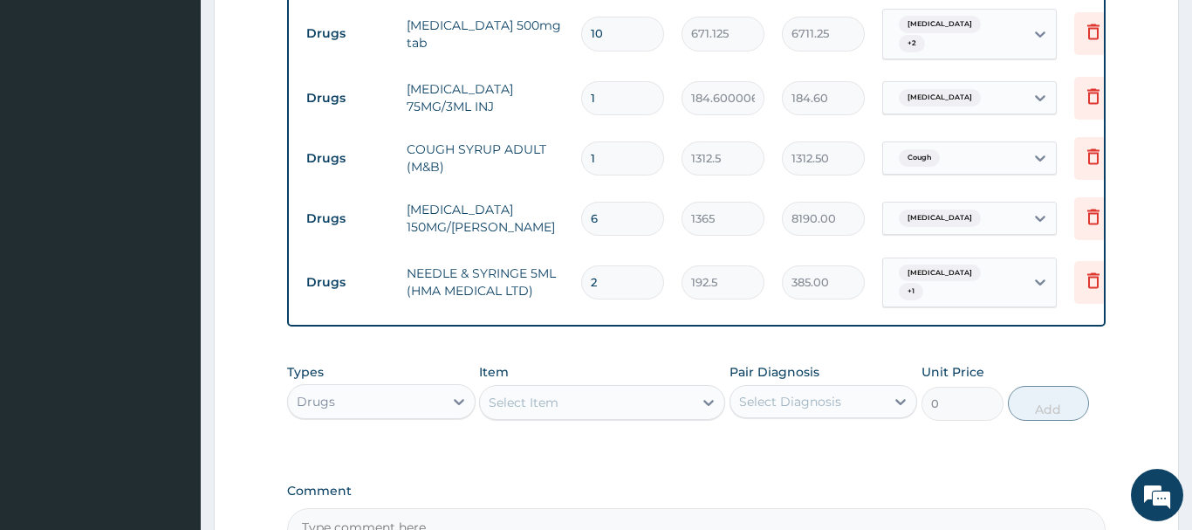
scroll to position [1167, 0]
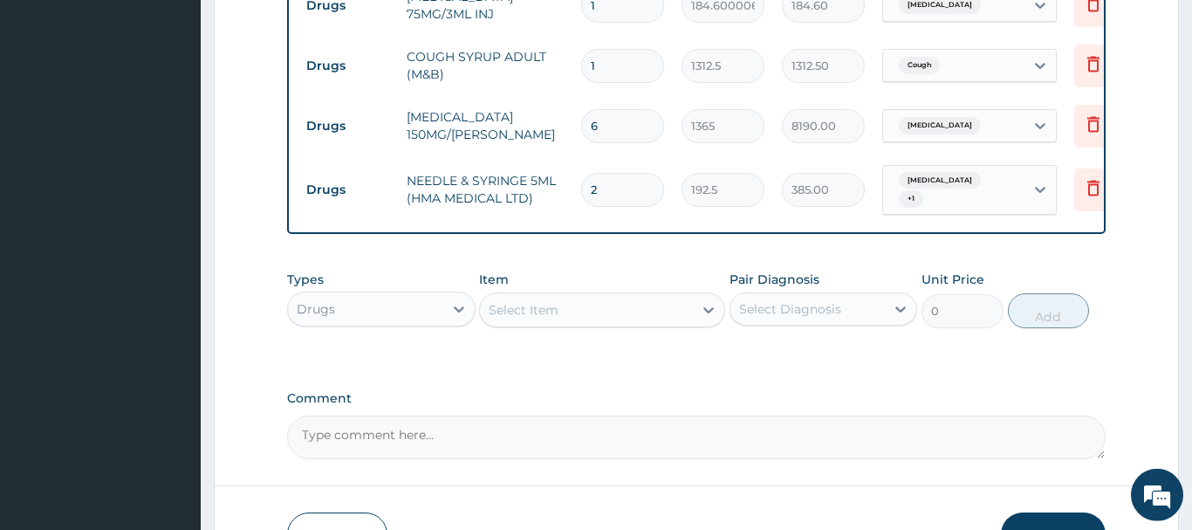
click at [1054, 512] on button "Submit" at bounding box center [1053, 534] width 105 height 45
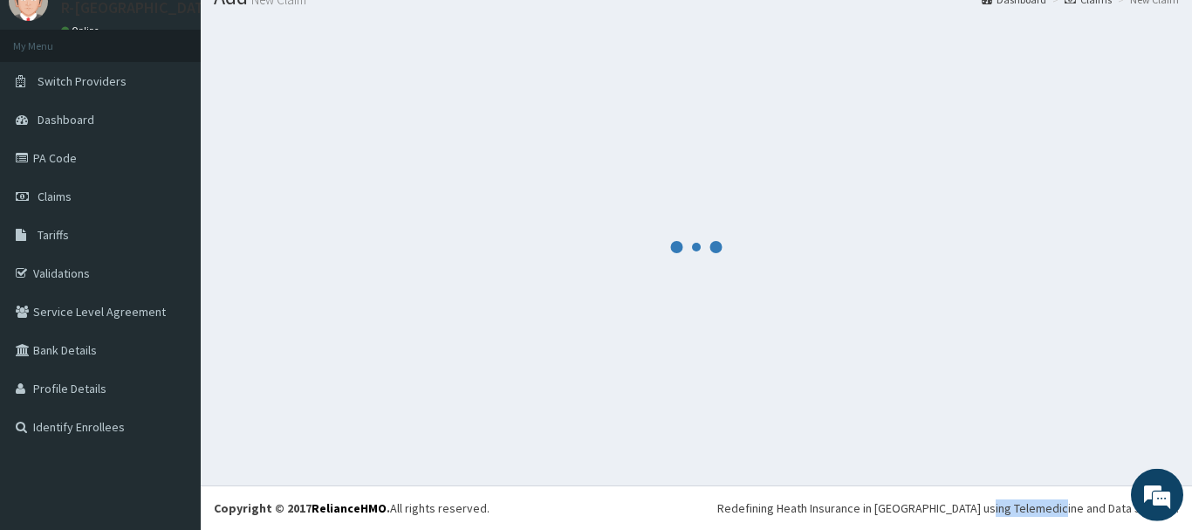
scroll to position [71, 0]
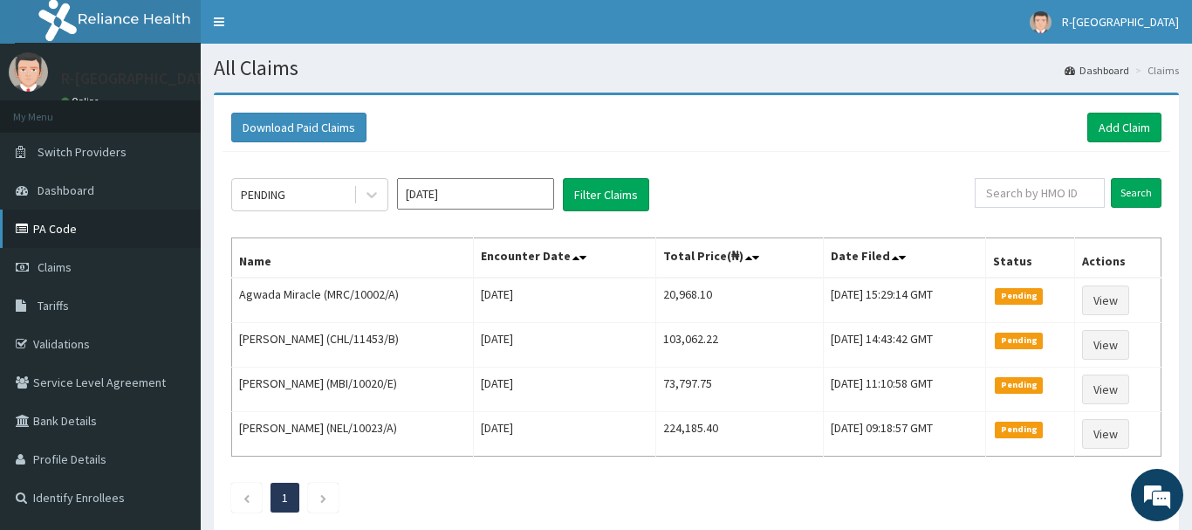
click at [60, 228] on link "PA Code" at bounding box center [100, 228] width 201 height 38
click at [59, 270] on span "Claims" at bounding box center [55, 267] width 34 height 16
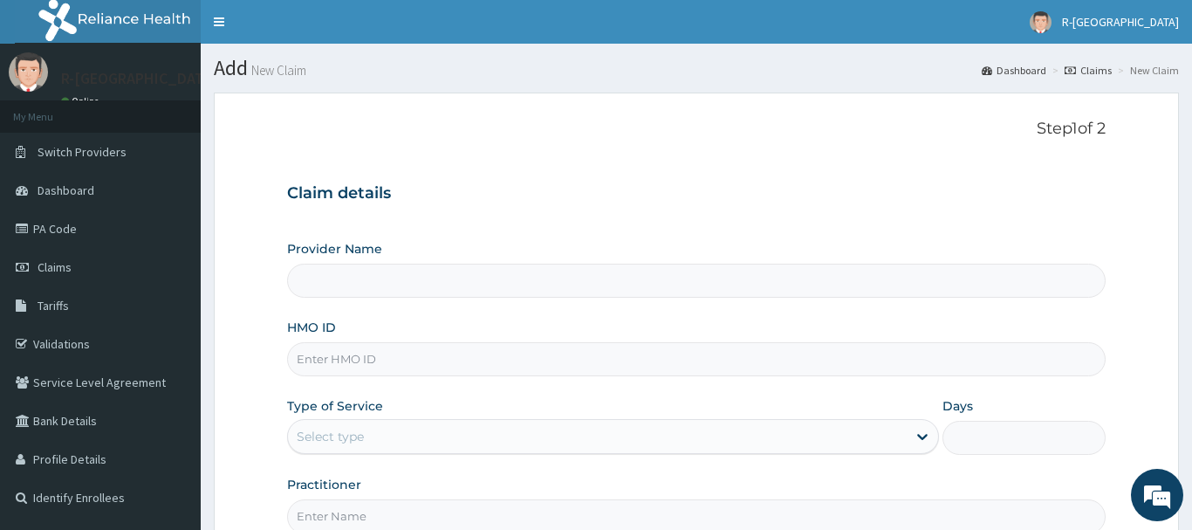
type input "R-Jolad Hospital Nigeria Limited(kupa)"
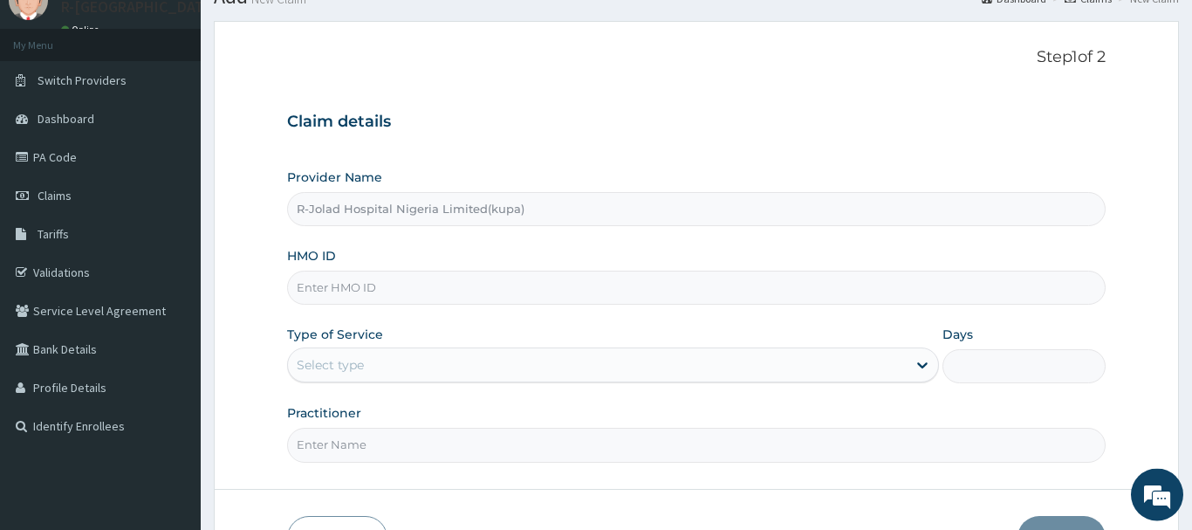
scroll to position [89, 0]
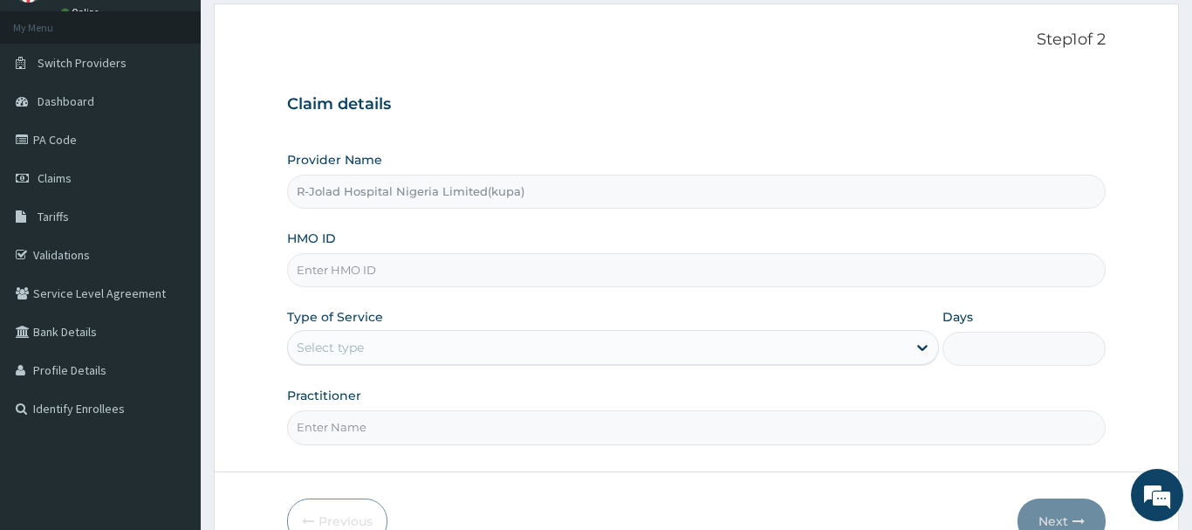
click at [311, 272] on input "HMO ID" at bounding box center [696, 270] width 819 height 34
paste input "CHL/10600/C"
type input "CHL/10600/C"
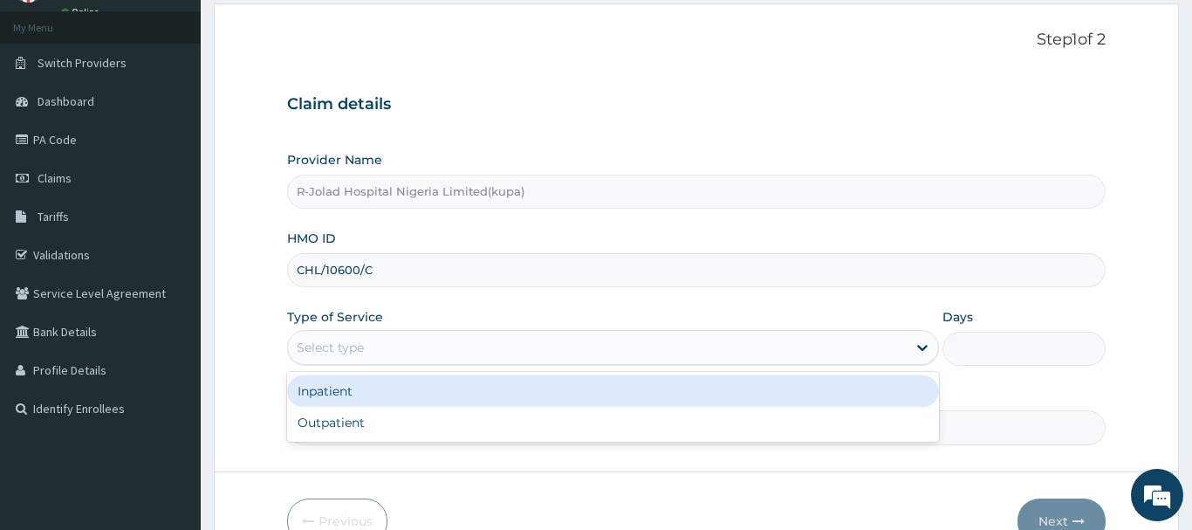
drag, startPoint x: 327, startPoint y: 353, endPoint x: 325, endPoint y: 397, distance: 44.6
click at [328, 353] on div "Select type" at bounding box center [330, 347] width 67 height 17
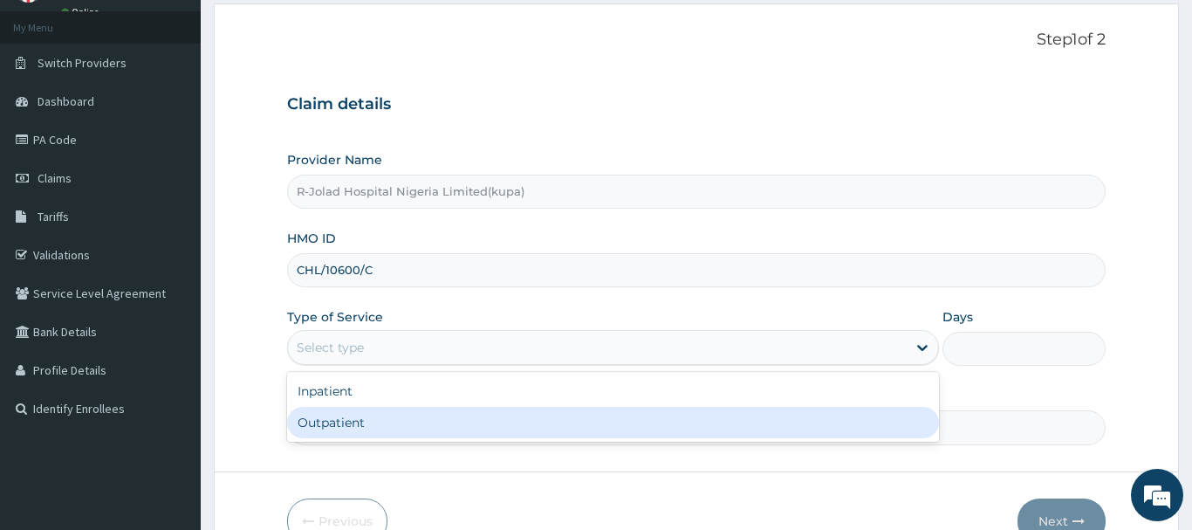
click at [334, 424] on div "Outpatient" at bounding box center [613, 422] width 653 height 31
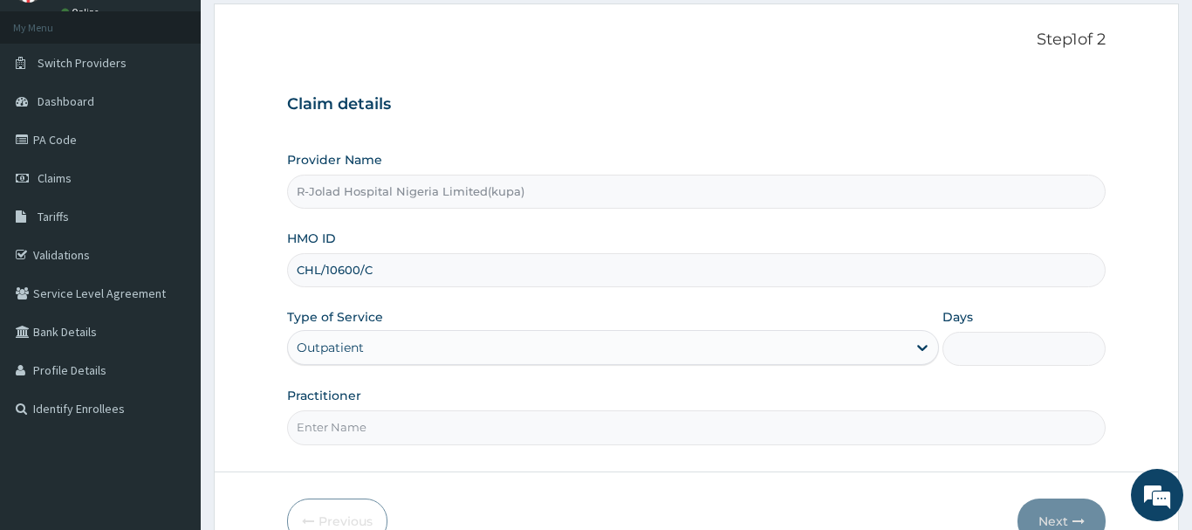
type input "1"
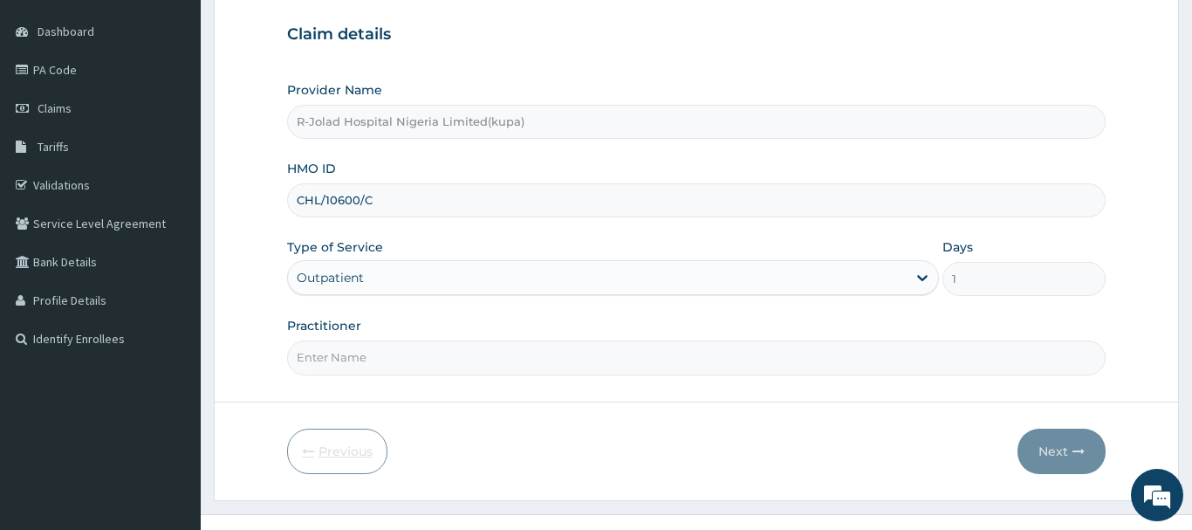
scroll to position [188, 0]
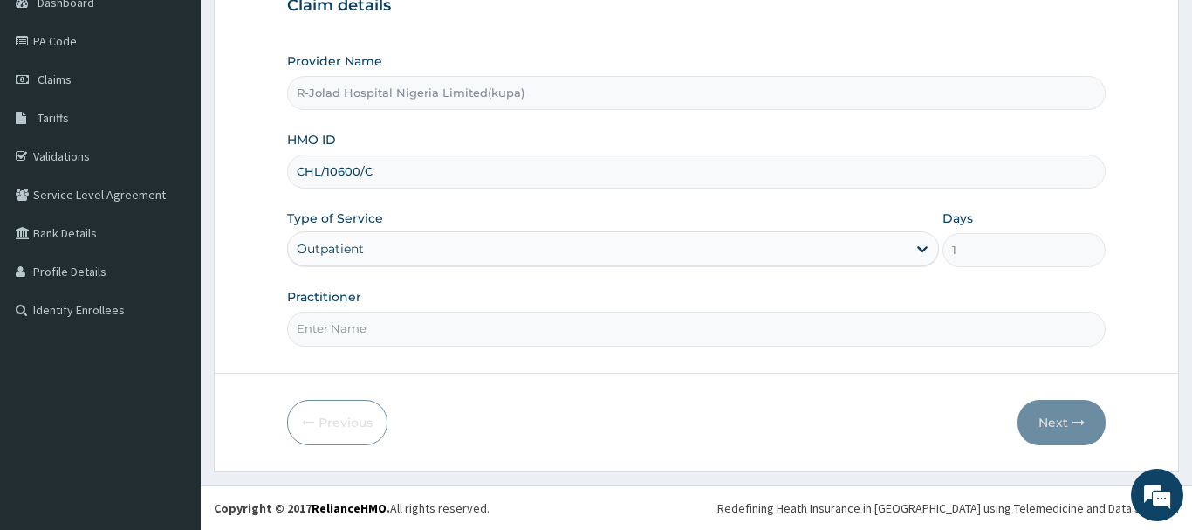
click at [326, 326] on input "Practitioner" at bounding box center [696, 329] width 819 height 34
paste input "Braxton Anaebo"
type input "Braxton Anaebo"
drag, startPoint x: 1061, startPoint y: 427, endPoint x: 1053, endPoint y: 421, distance: 10.7
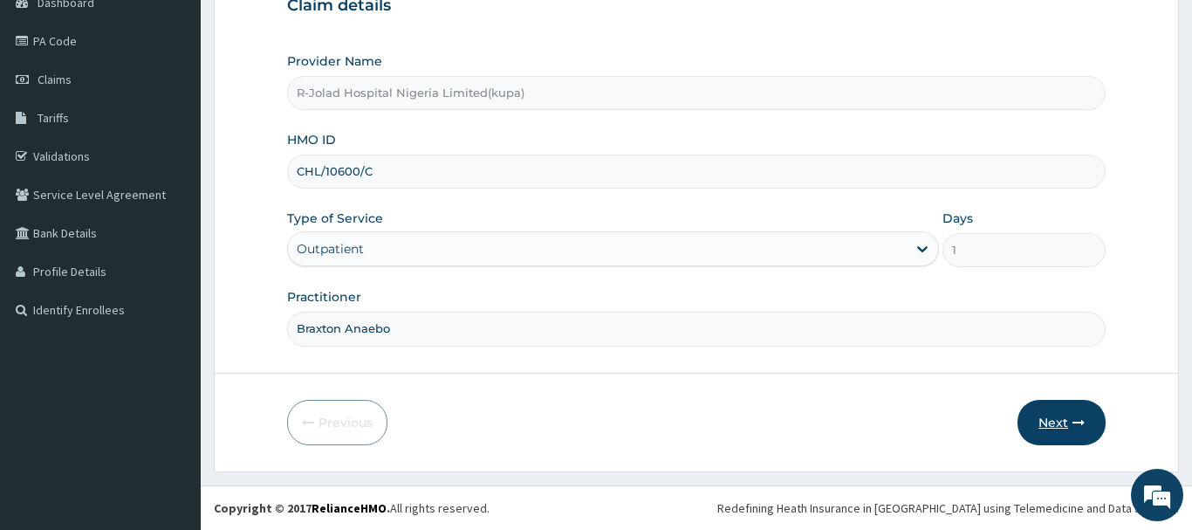
click at [1053, 421] on button "Next" at bounding box center [1062, 422] width 88 height 45
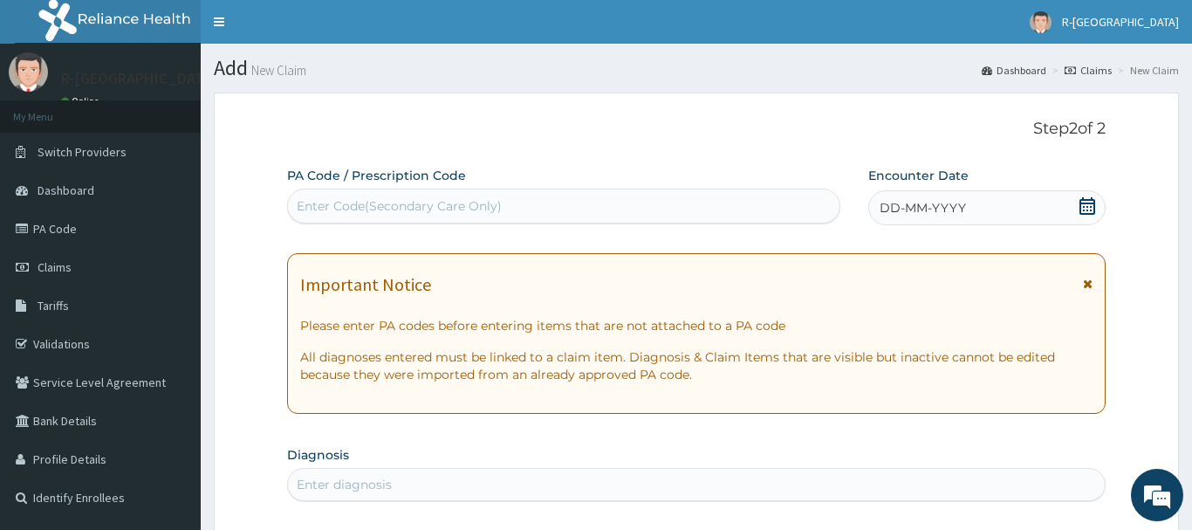
click at [1094, 200] on icon at bounding box center [1088, 205] width 16 height 17
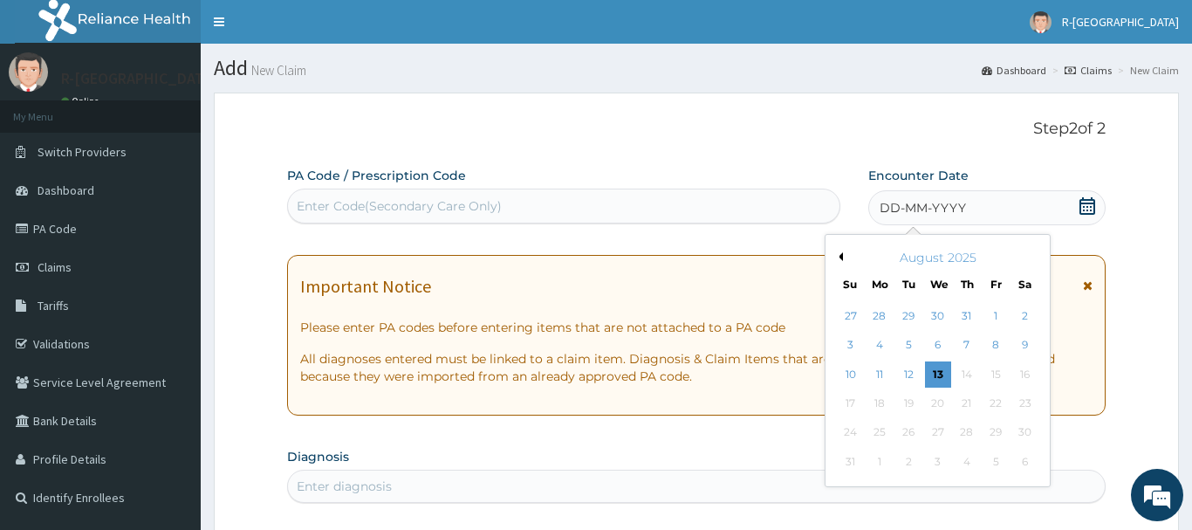
drag, startPoint x: 849, startPoint y: 371, endPoint x: 832, endPoint y: 366, distance: 18.2
click at [849, 372] on div "10" at bounding box center [851, 374] width 26 height 26
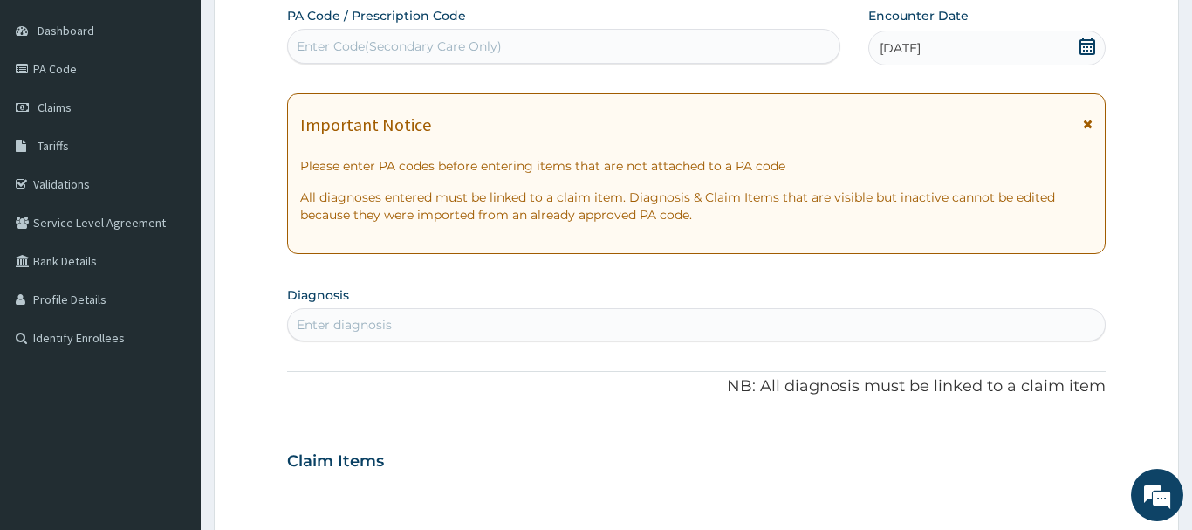
scroll to position [267, 0]
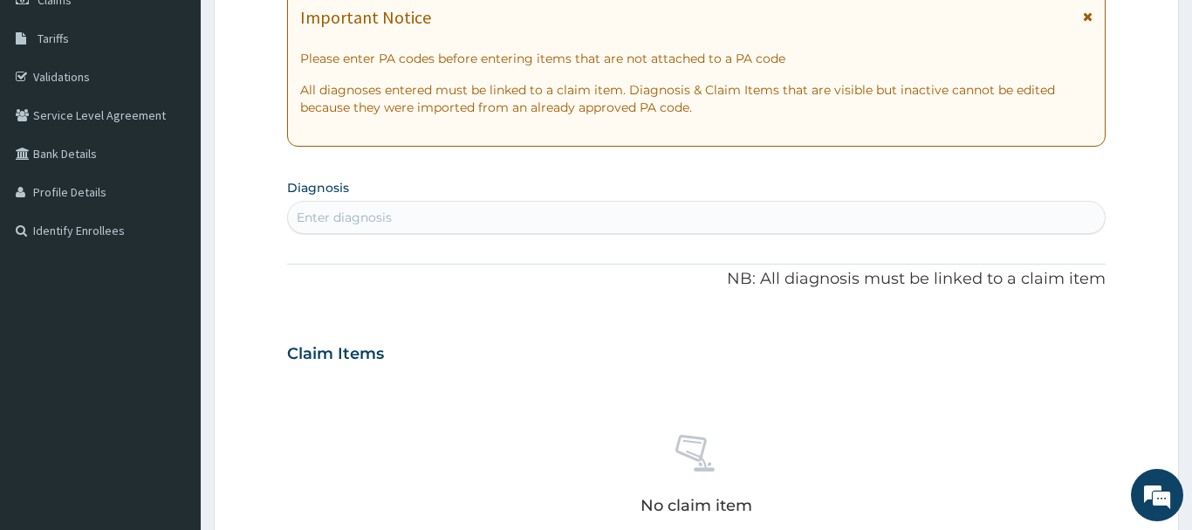
drag, startPoint x: 312, startPoint y: 214, endPoint x: 310, endPoint y: 199, distance: 14.9
click at [310, 209] on div "Enter diagnosis" at bounding box center [696, 217] width 817 height 28
type input "ACUTE UPPER TRAC"
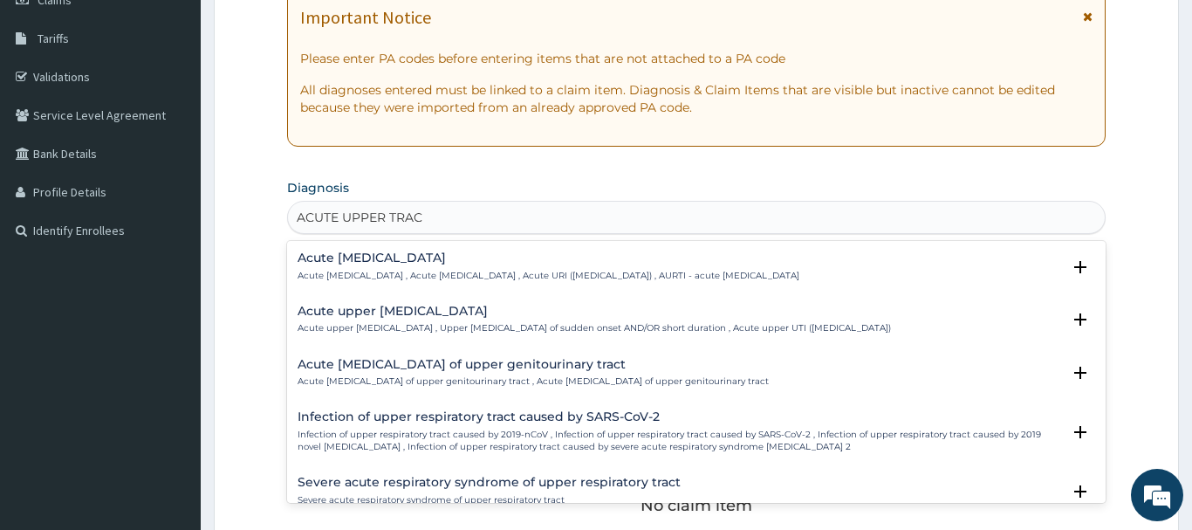
click at [380, 259] on h4 "Acute upper respiratory infection" at bounding box center [549, 257] width 502 height 13
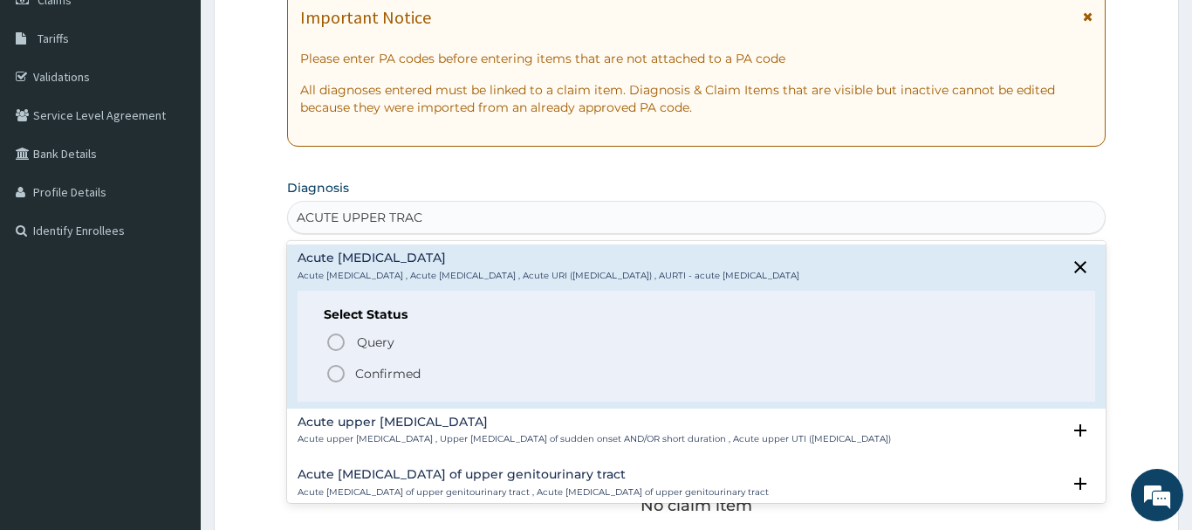
click at [340, 373] on icon "status option filled" at bounding box center [336, 373] width 21 height 21
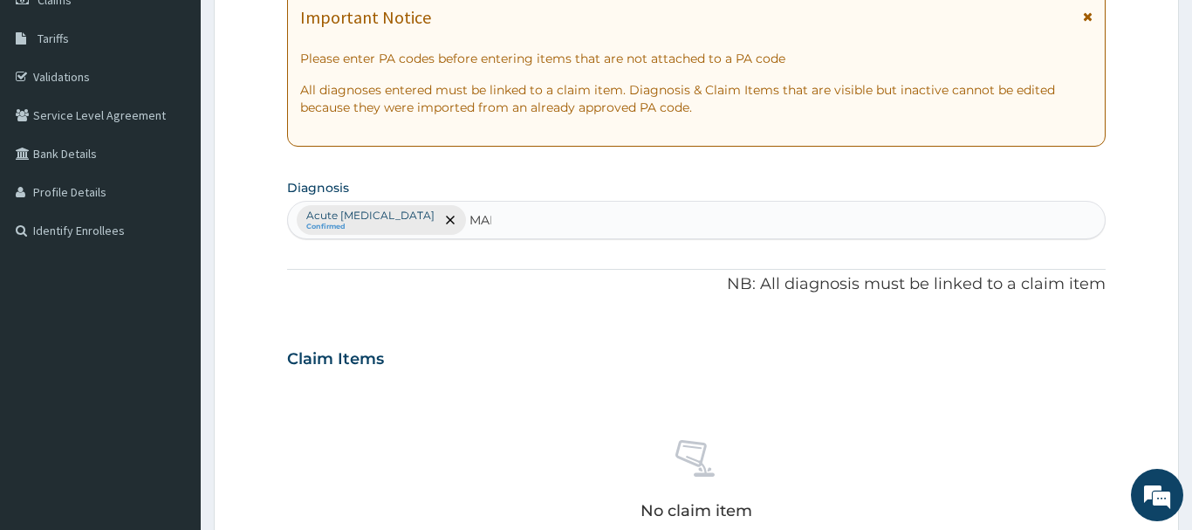
type input "MALA"
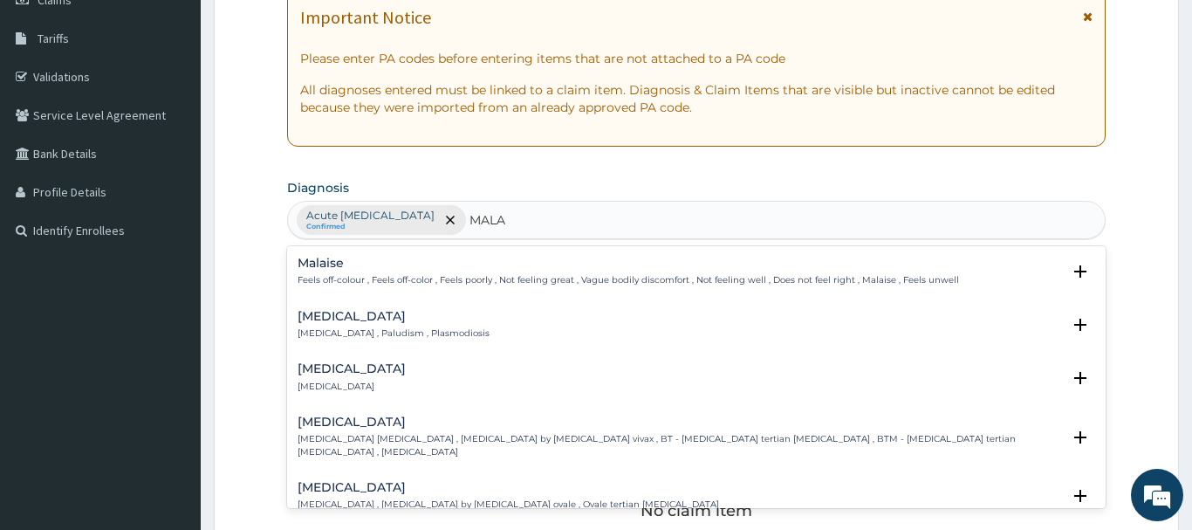
click at [325, 320] on h4 "Malaria" at bounding box center [394, 316] width 192 height 13
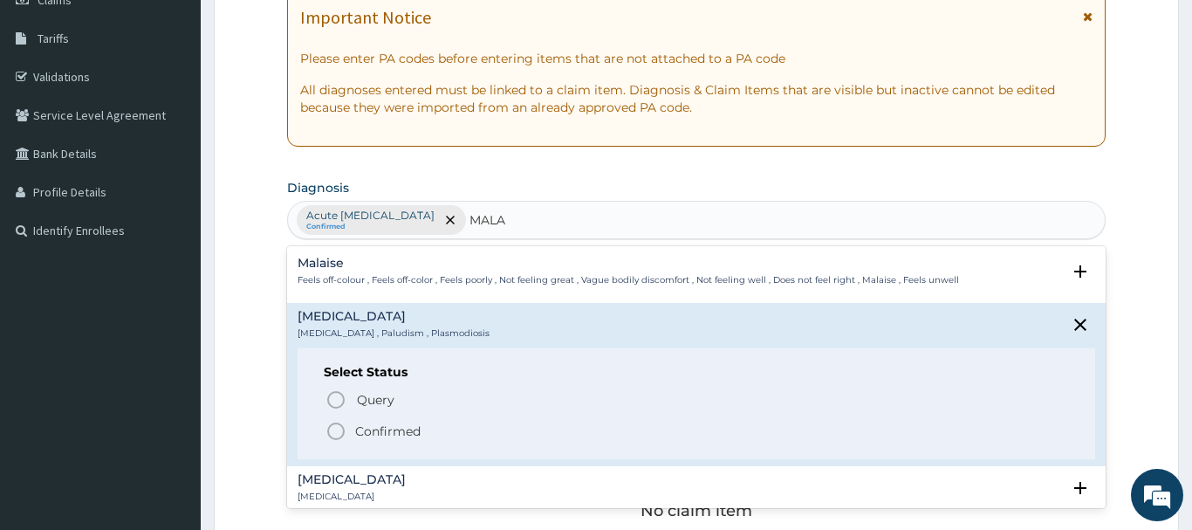
click at [333, 426] on icon "status option filled" at bounding box center [336, 431] width 21 height 21
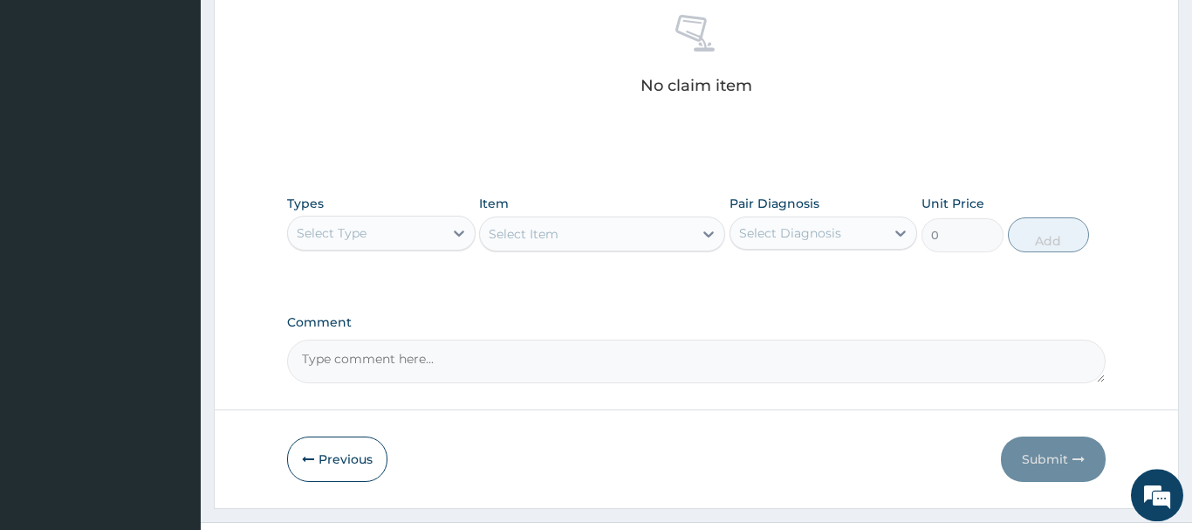
scroll to position [712, 0]
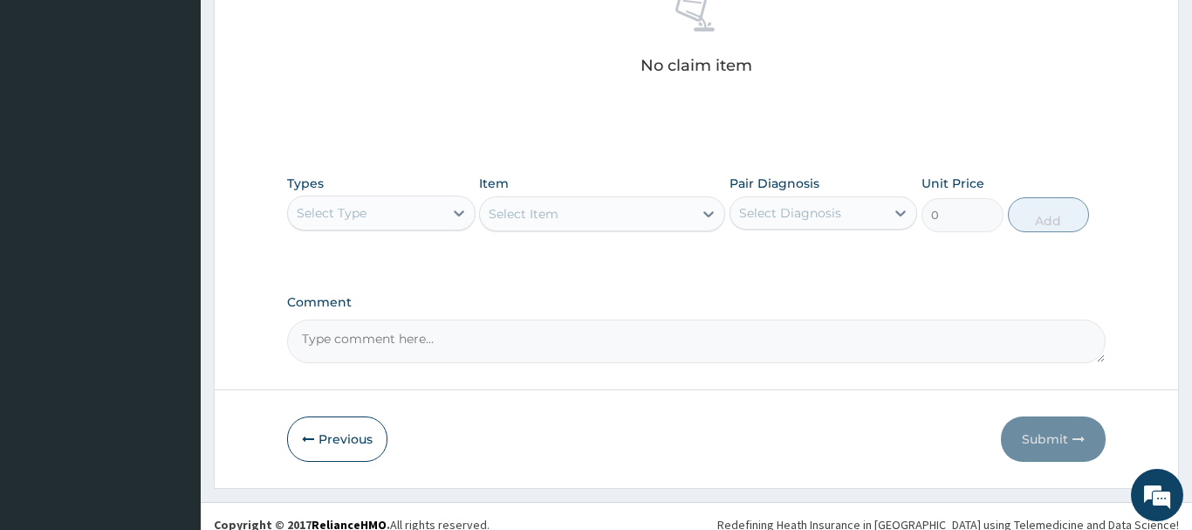
click at [347, 218] on div "Select Type" at bounding box center [332, 212] width 70 height 17
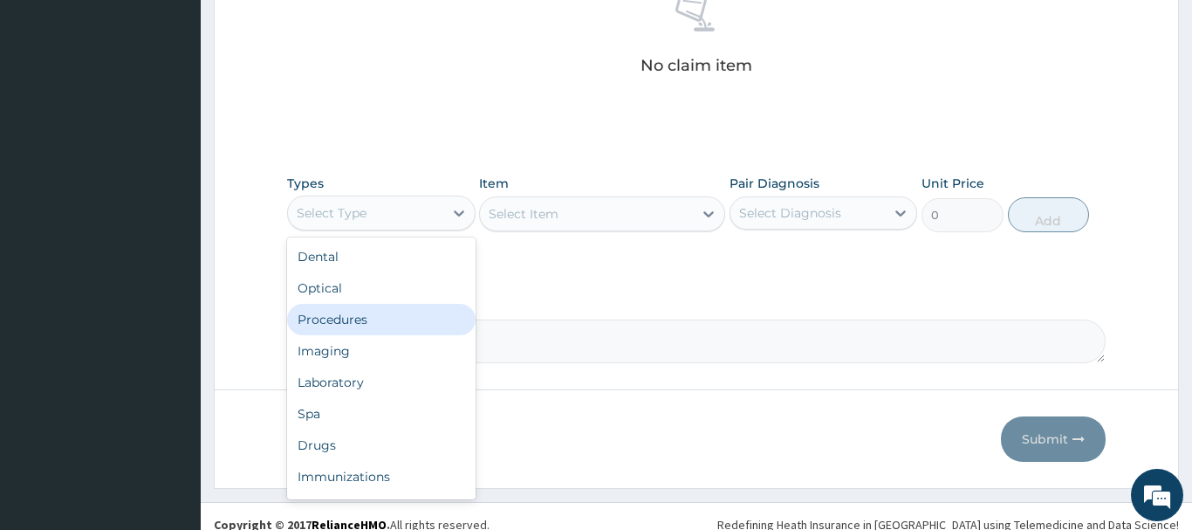
click at [333, 320] on div "Procedures" at bounding box center [381, 319] width 189 height 31
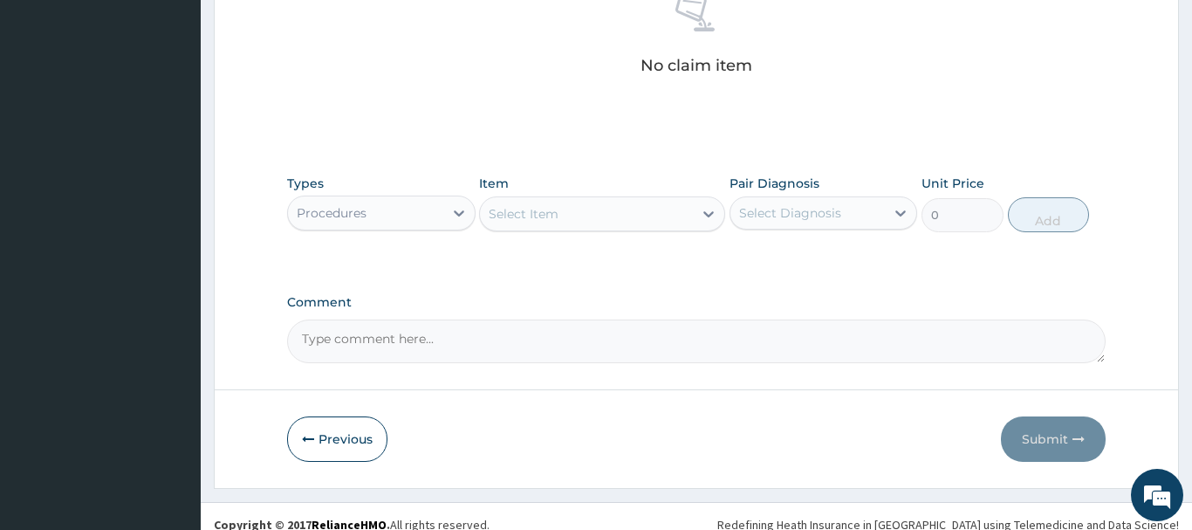
click at [508, 213] on div "Select Item" at bounding box center [524, 213] width 70 height 17
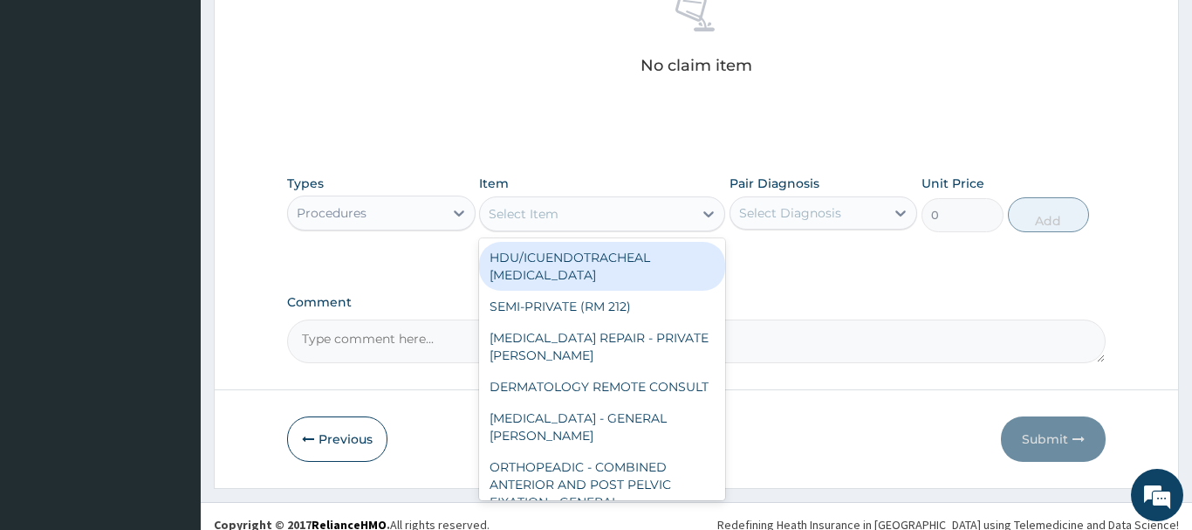
click at [508, 213] on div "Select Item" at bounding box center [524, 213] width 70 height 17
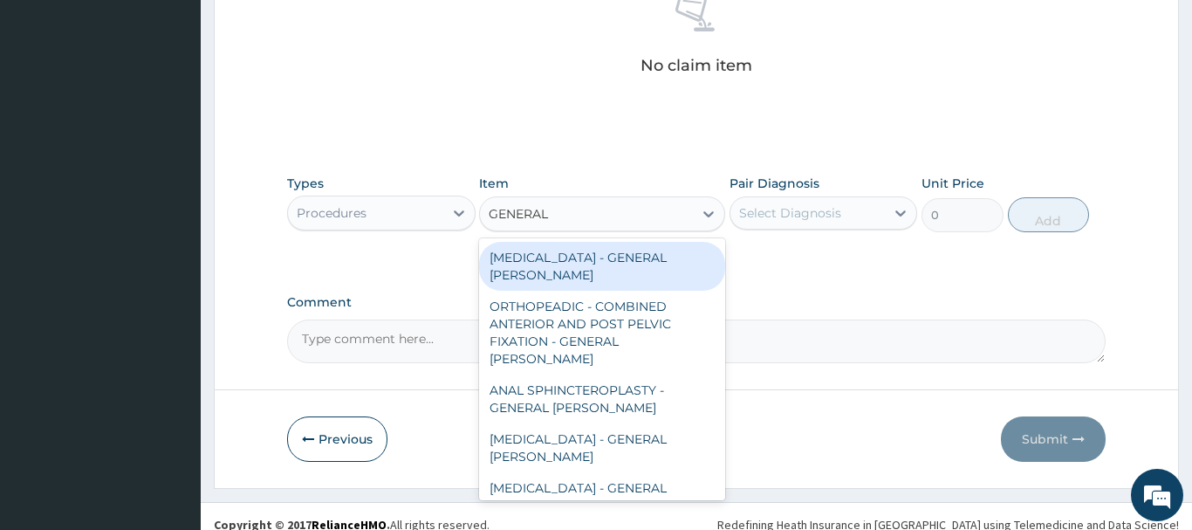
type input "GENERAL C"
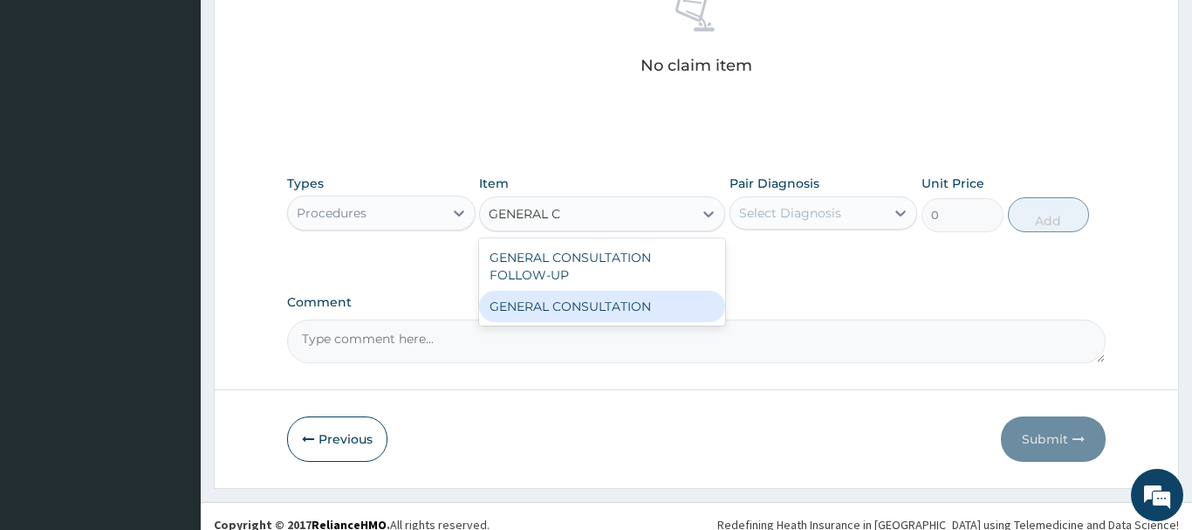
click at [648, 312] on div "GENERAL CONSULTATION" at bounding box center [602, 306] width 246 height 31
type input "6750"
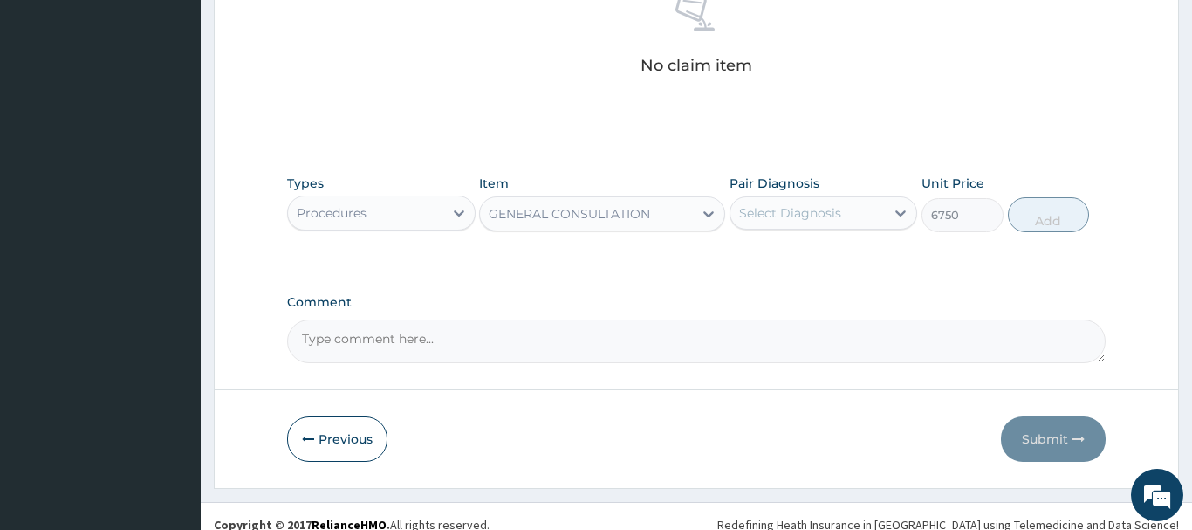
click at [826, 202] on div "Select Diagnosis" at bounding box center [808, 213] width 155 height 28
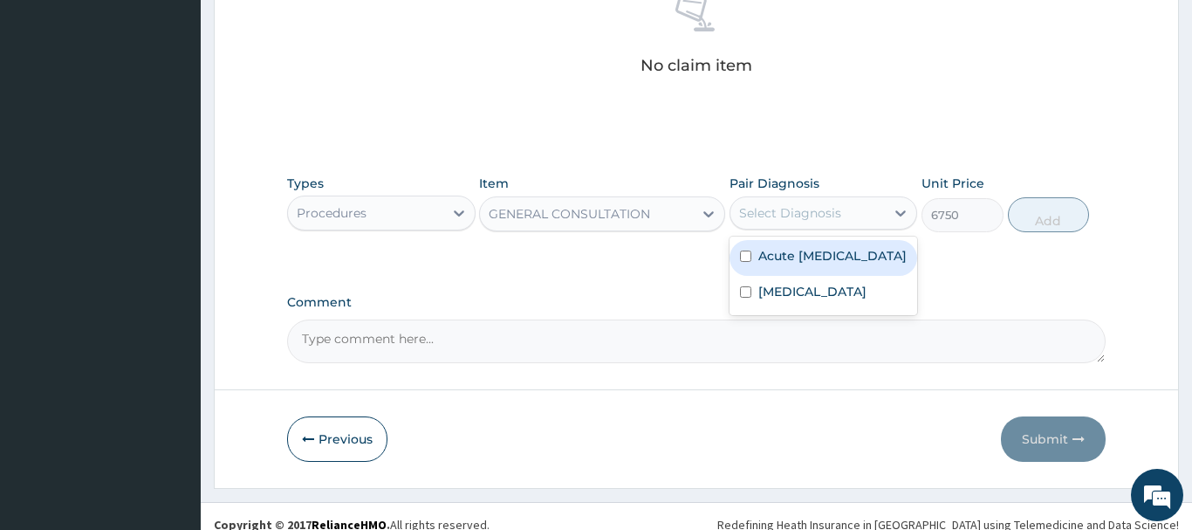
drag, startPoint x: 804, startPoint y: 284, endPoint x: 786, endPoint y: 267, distance: 24.1
click at [799, 276] on div "Acute upper respiratory infection" at bounding box center [824, 258] width 189 height 36
checkbox input "true"
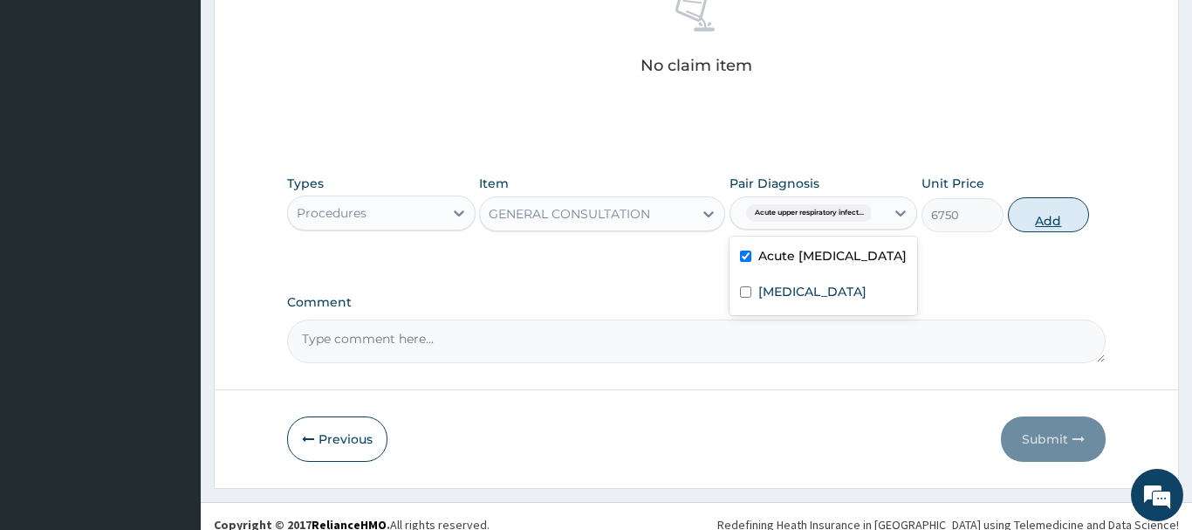
drag, startPoint x: 1036, startPoint y: 211, endPoint x: 1039, endPoint y: 196, distance: 15.9
click at [1036, 208] on button "Add" at bounding box center [1049, 214] width 82 height 35
type input "0"
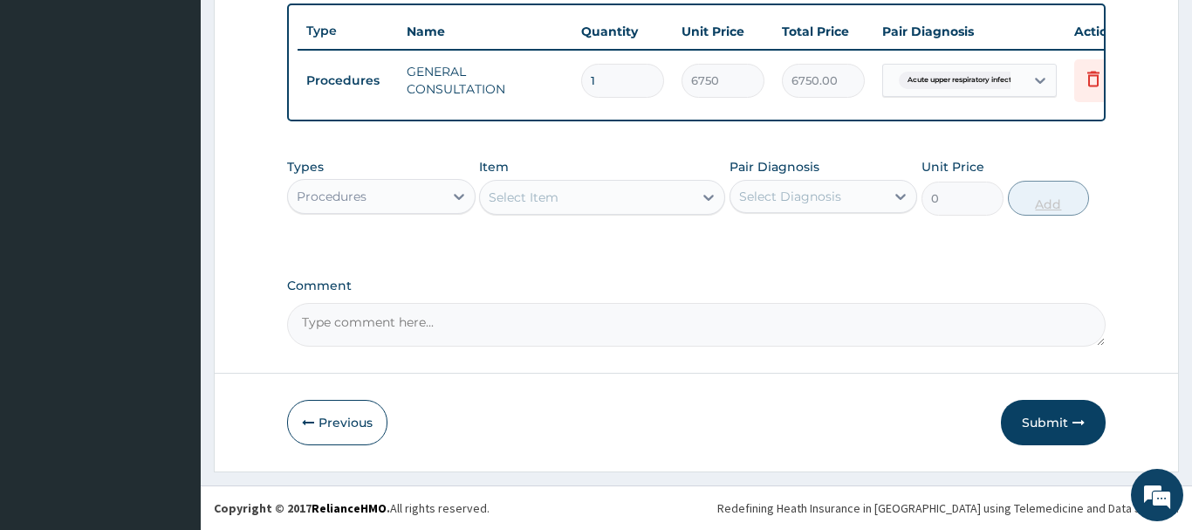
scroll to position [646, 0]
click at [353, 193] on div "Procedures" at bounding box center [332, 196] width 70 height 17
click at [360, 202] on div "Procedures" at bounding box center [332, 196] width 70 height 17
click at [362, 202] on div "Procedures" at bounding box center [332, 196] width 70 height 17
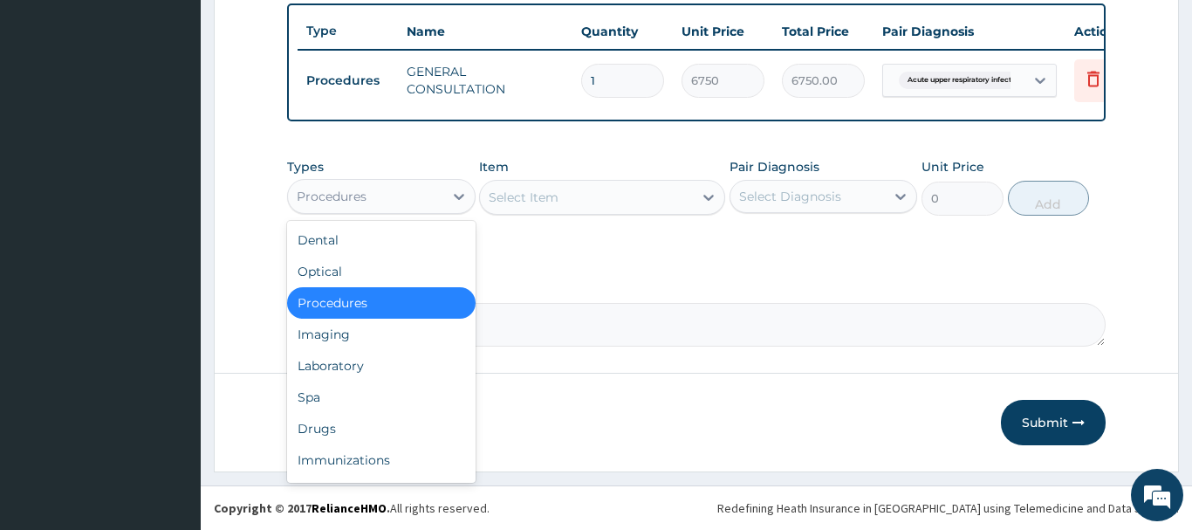
click at [340, 196] on div "Procedures" at bounding box center [332, 196] width 70 height 17
click at [321, 367] on div "Laboratory" at bounding box center [381, 365] width 189 height 31
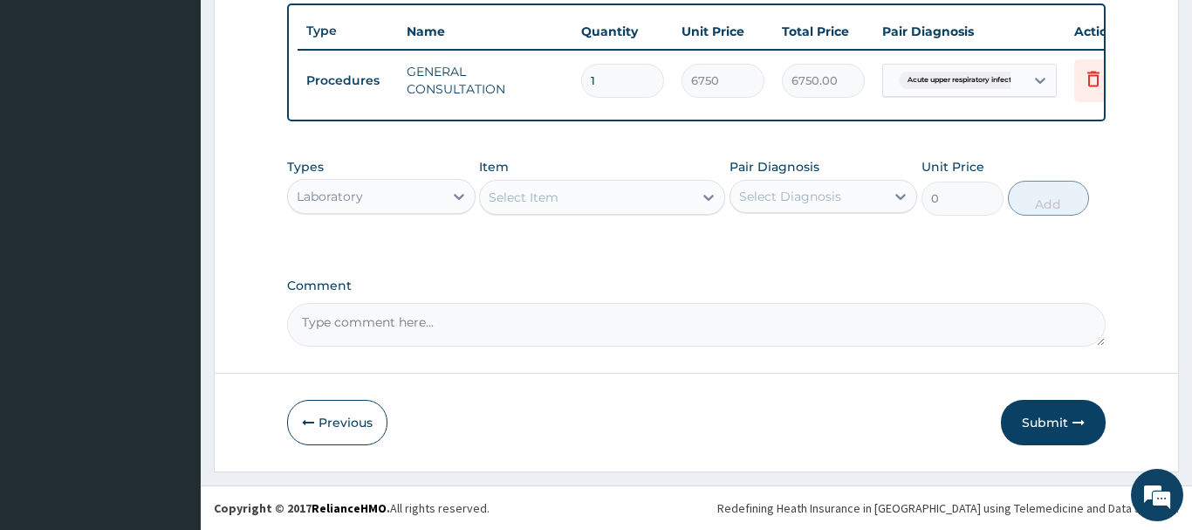
click at [539, 202] on div "Select Item" at bounding box center [524, 197] width 70 height 17
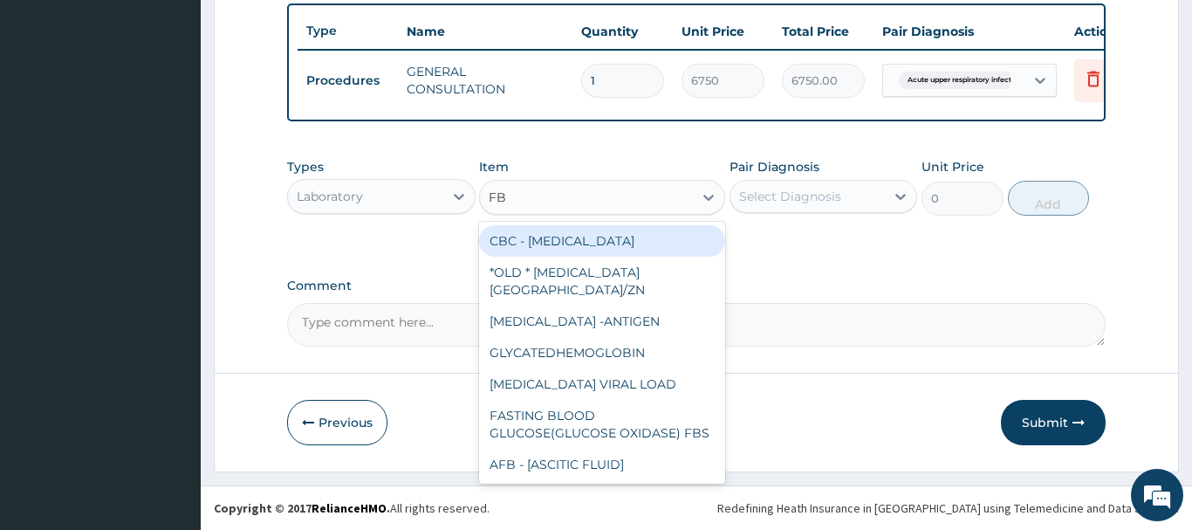
type input "FBC"
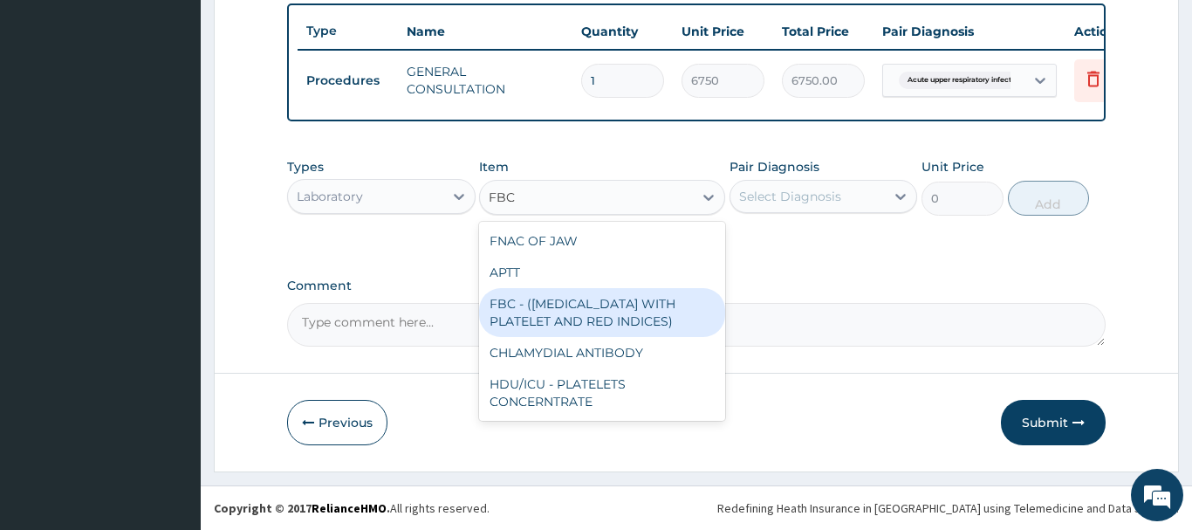
click at [574, 333] on div "FBC - (FULL BLOOD COUNT WITH PLATELET AND RED INDICES)" at bounding box center [602, 312] width 246 height 49
type input "5400"
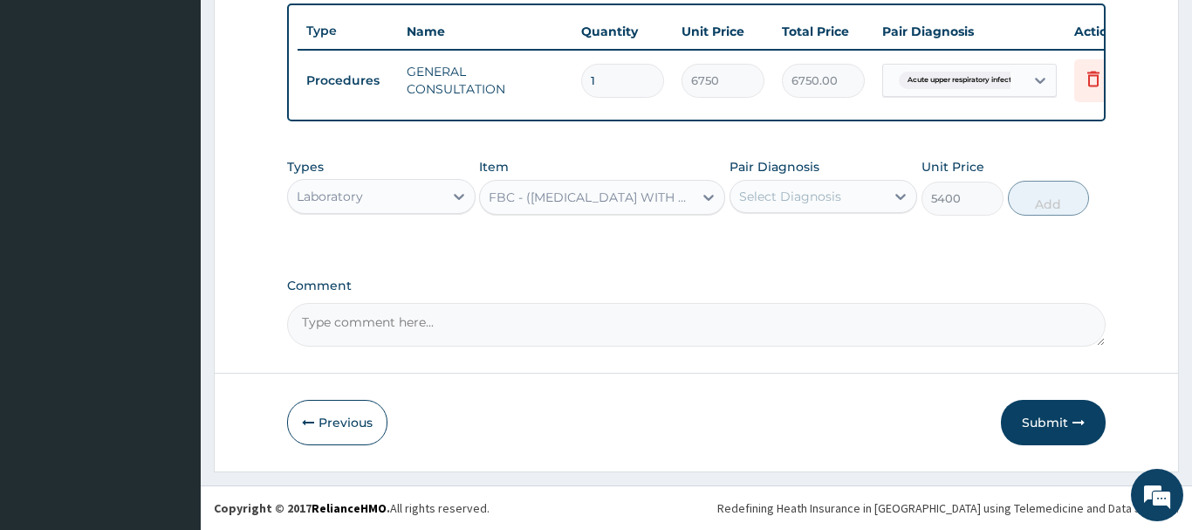
click at [847, 202] on div "Select Diagnosis" at bounding box center [808, 196] width 155 height 28
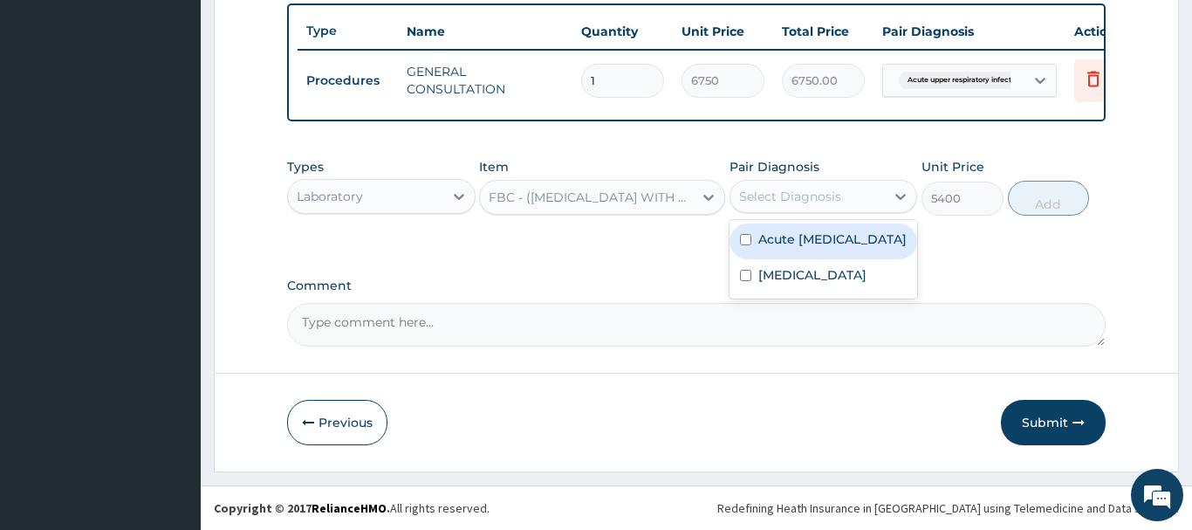
drag, startPoint x: 822, startPoint y: 246, endPoint x: 814, endPoint y: 239, distance: 10.5
click at [814, 240] on label "Acute upper respiratory infection" at bounding box center [832, 238] width 148 height 17
checkbox input "true"
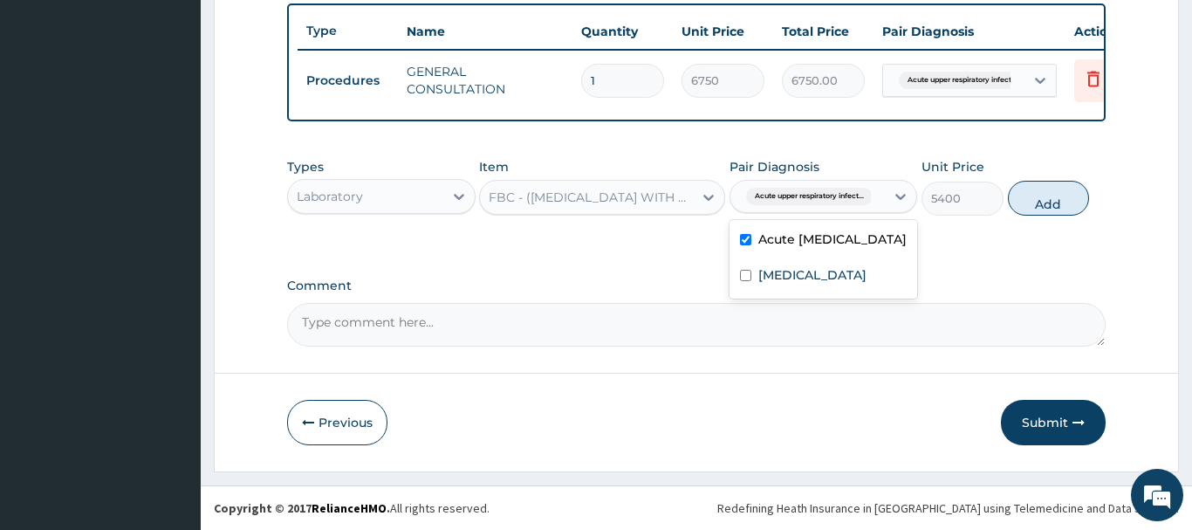
drag, startPoint x: 1064, startPoint y: 200, endPoint x: 1057, endPoint y: 182, distance: 18.8
click at [1064, 199] on button "Add" at bounding box center [1049, 198] width 82 height 35
type input "0"
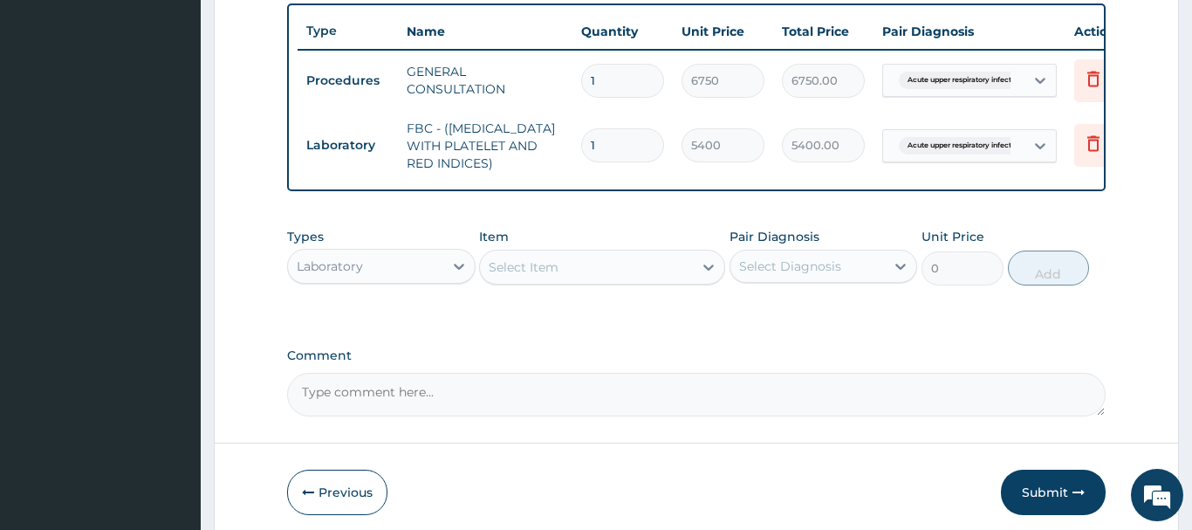
drag, startPoint x: 363, startPoint y: 268, endPoint x: 422, endPoint y: 195, distance: 93.8
click at [364, 268] on div "Laboratory" at bounding box center [365, 266] width 155 height 28
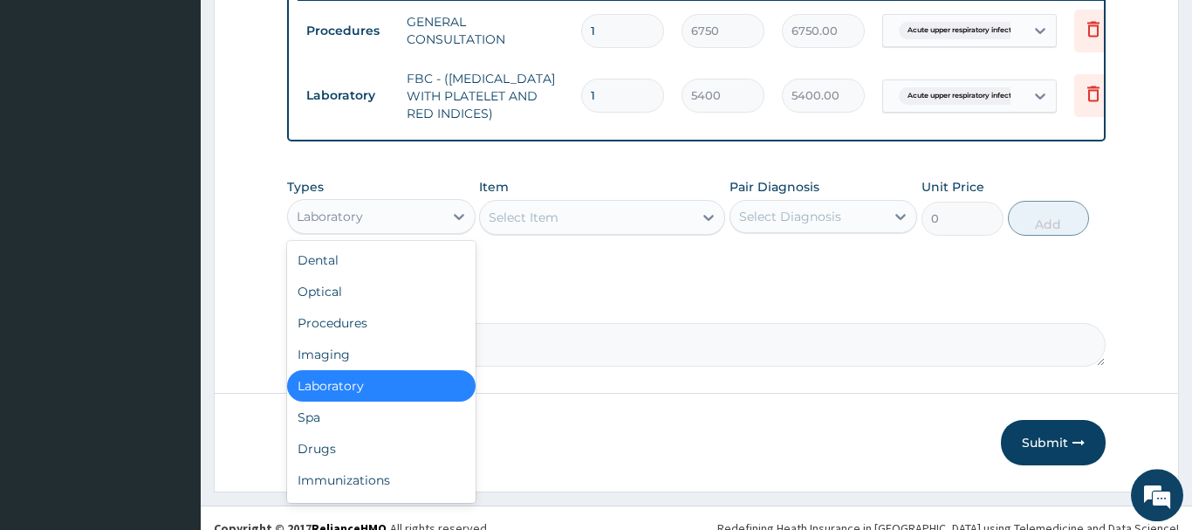
scroll to position [716, 0]
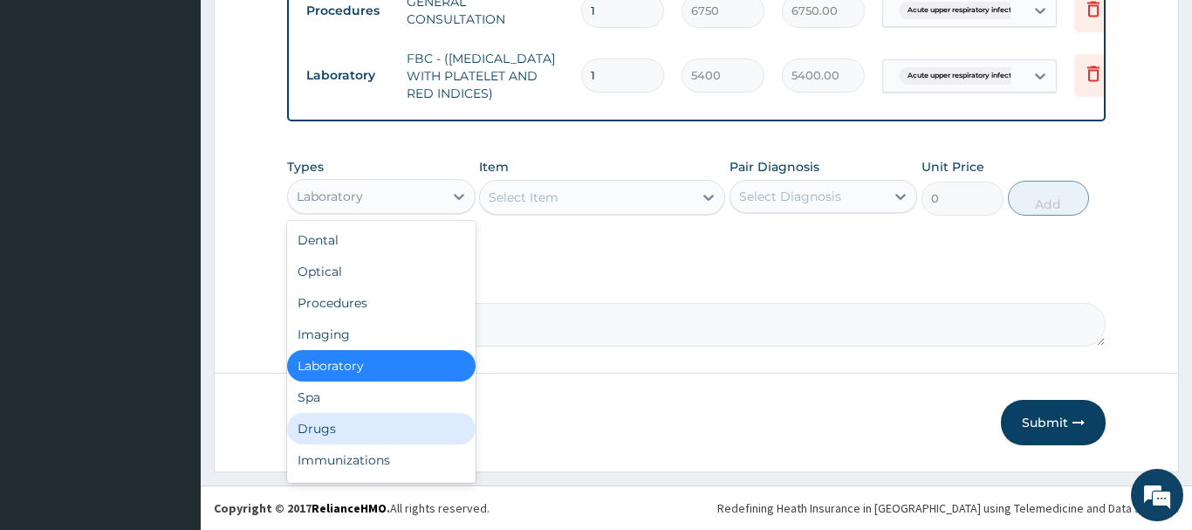
click at [318, 429] on div "Drugs" at bounding box center [381, 428] width 189 height 31
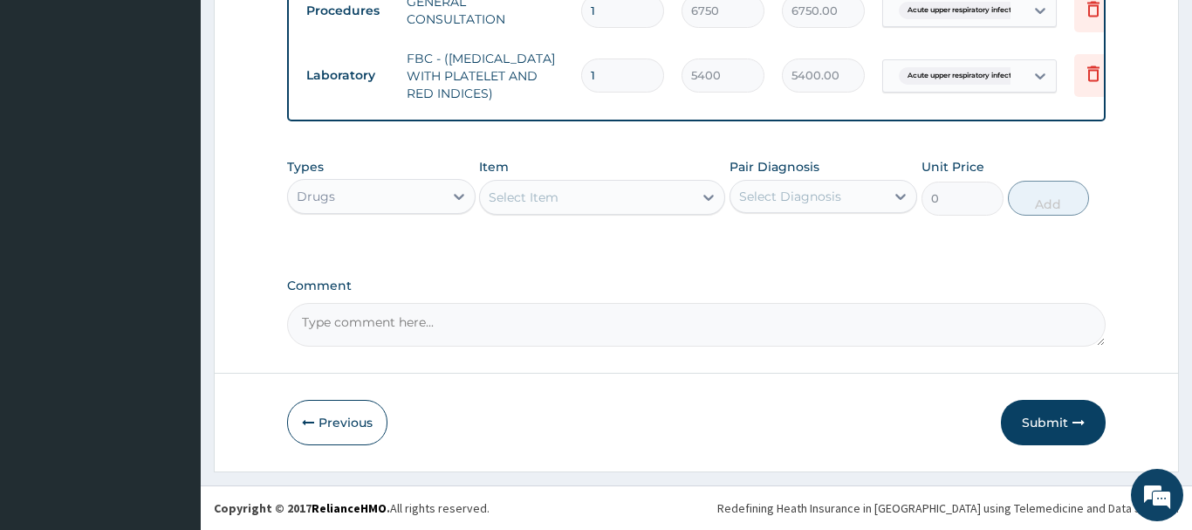
click at [519, 199] on div "Select Item" at bounding box center [524, 197] width 70 height 17
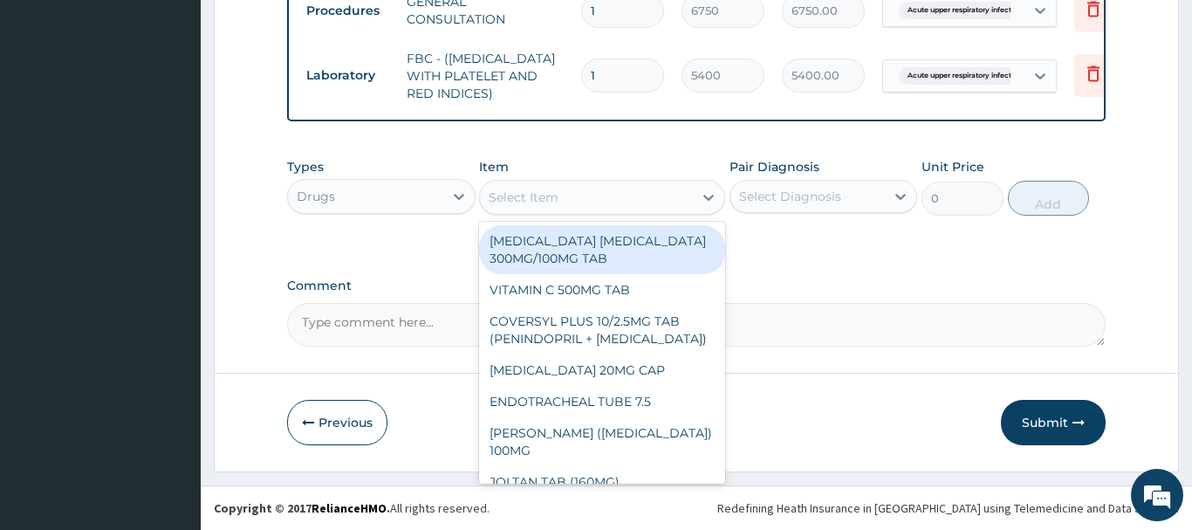
paste input "VITAMIN C 125MG/5ML SYRUP"
type input "VITAMIN C 125MG/5ML SYRUP"
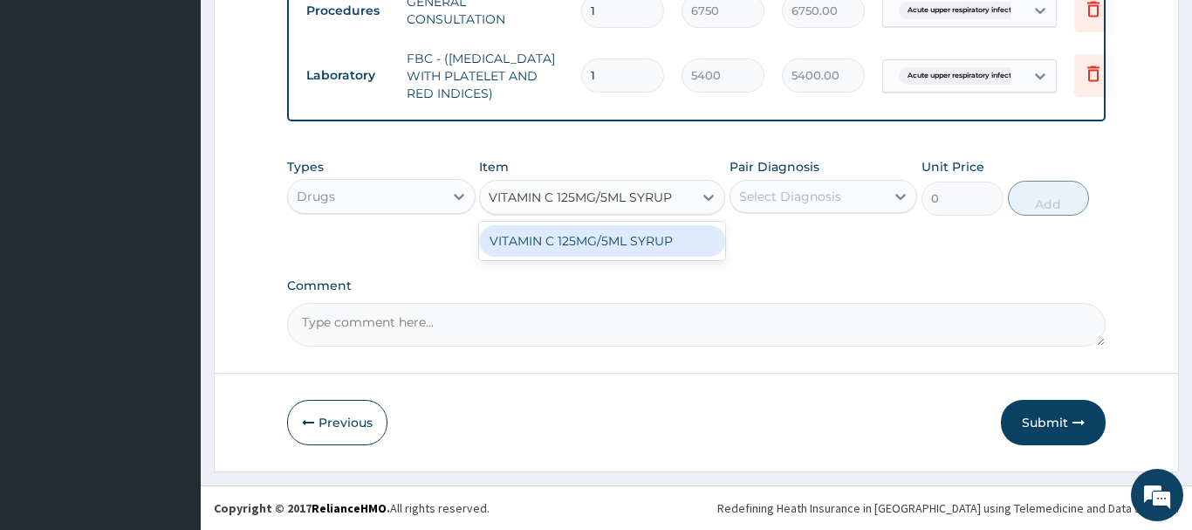
click at [602, 236] on div "VITAMIN C 125MG/5ML SYRUP" at bounding box center [602, 240] width 246 height 31
type input "1225"
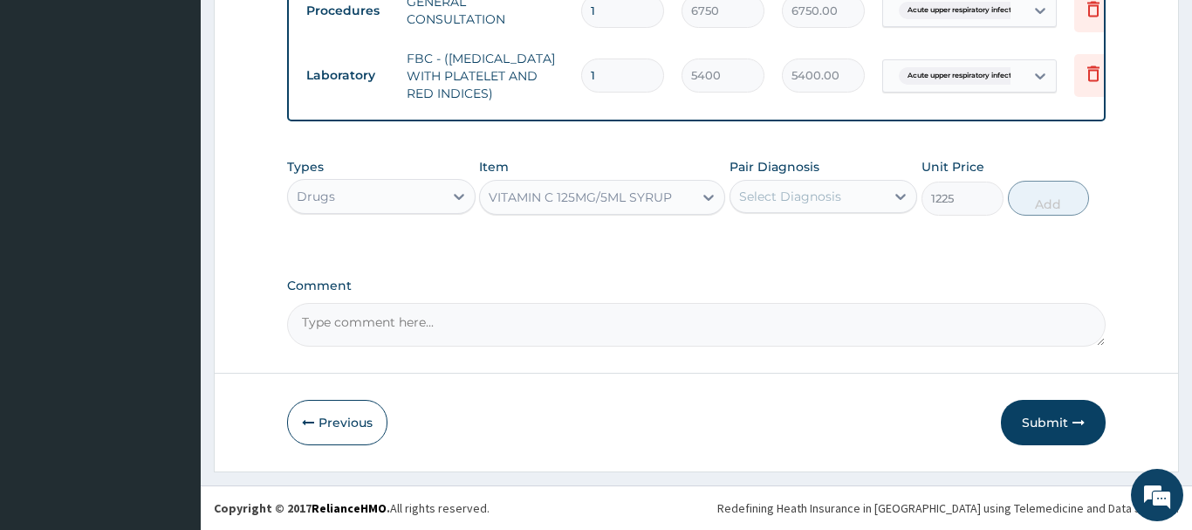
click at [813, 202] on div "Select Diagnosis" at bounding box center [790, 196] width 102 height 17
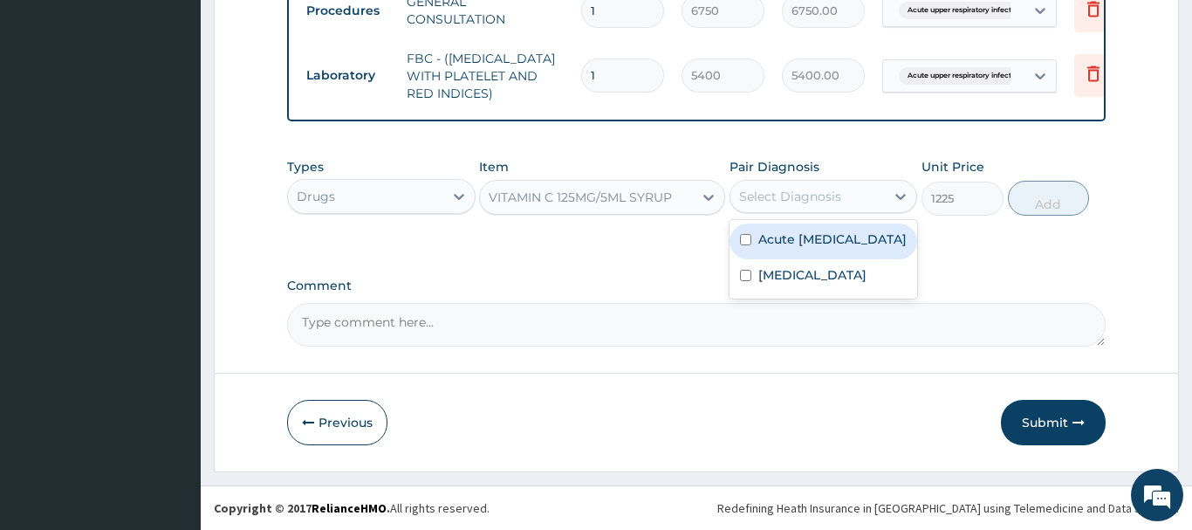
click at [820, 248] on label "Acute upper respiratory infection" at bounding box center [832, 238] width 148 height 17
checkbox input "true"
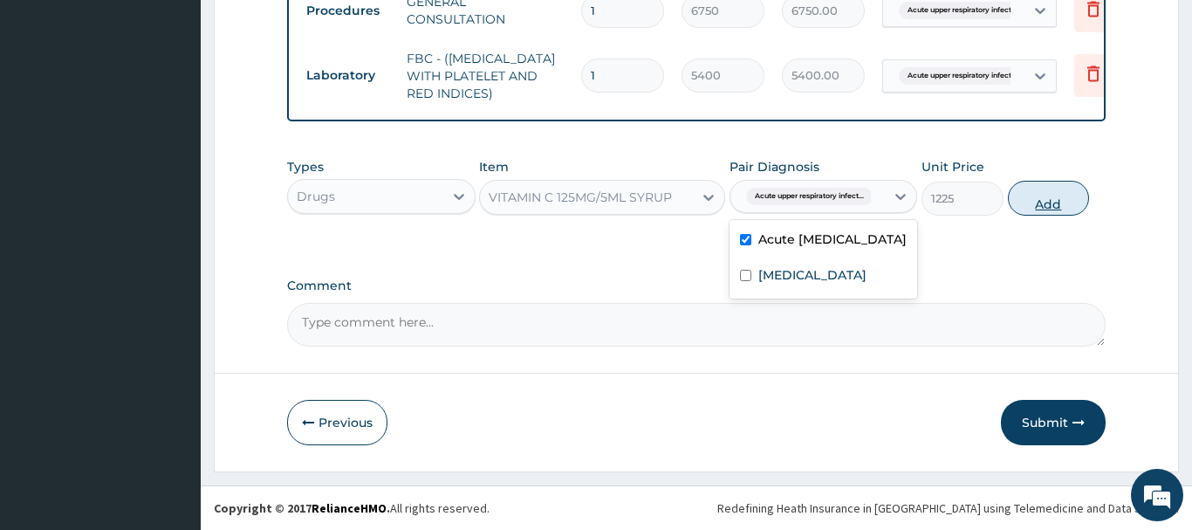
click at [1057, 190] on button "Add" at bounding box center [1049, 198] width 82 height 35
type input "0"
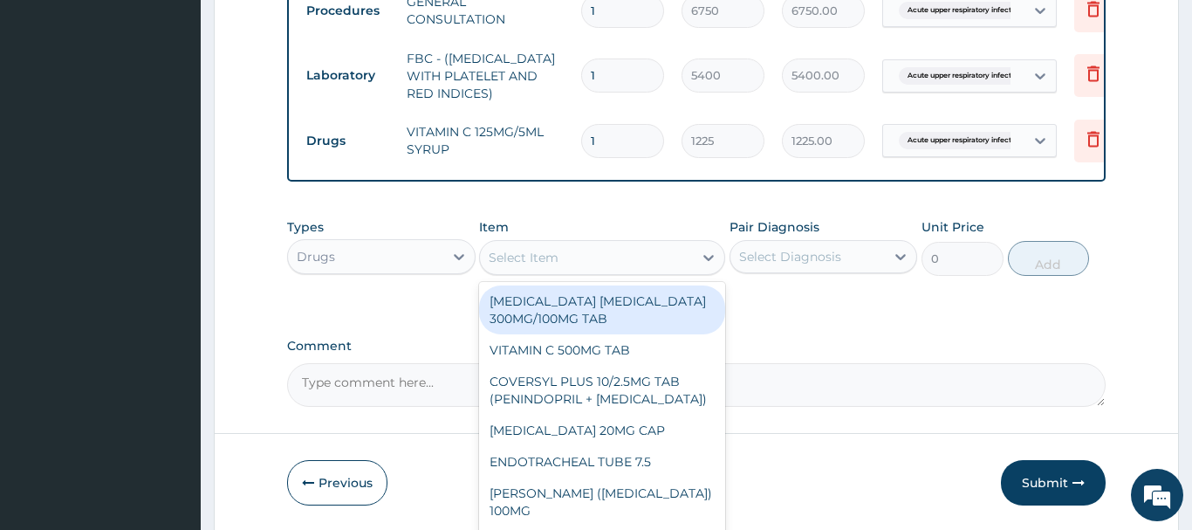
click at [537, 266] on div "Select Item" at bounding box center [586, 258] width 213 height 28
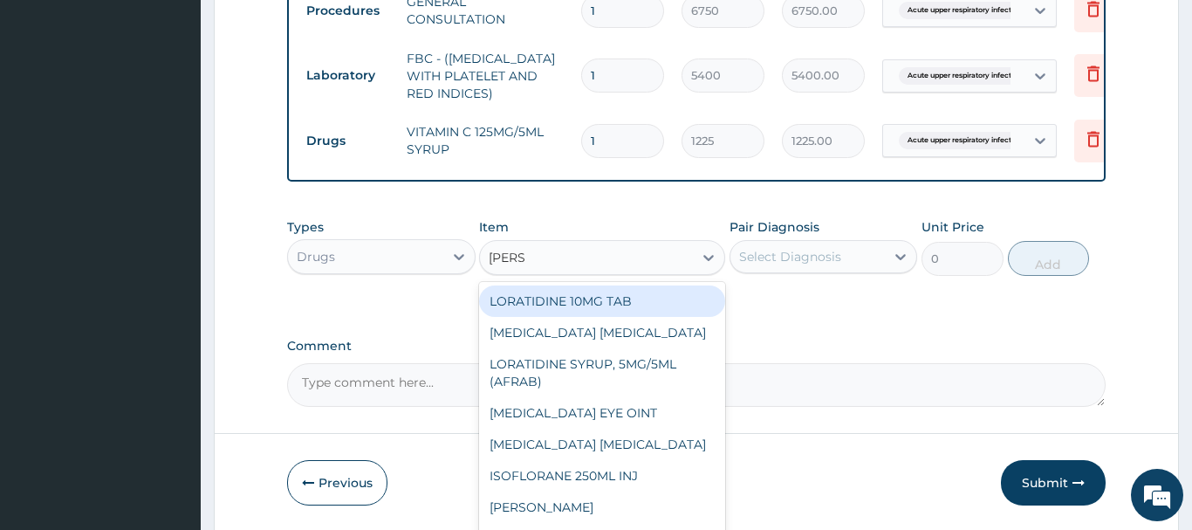
type input "LORAT"
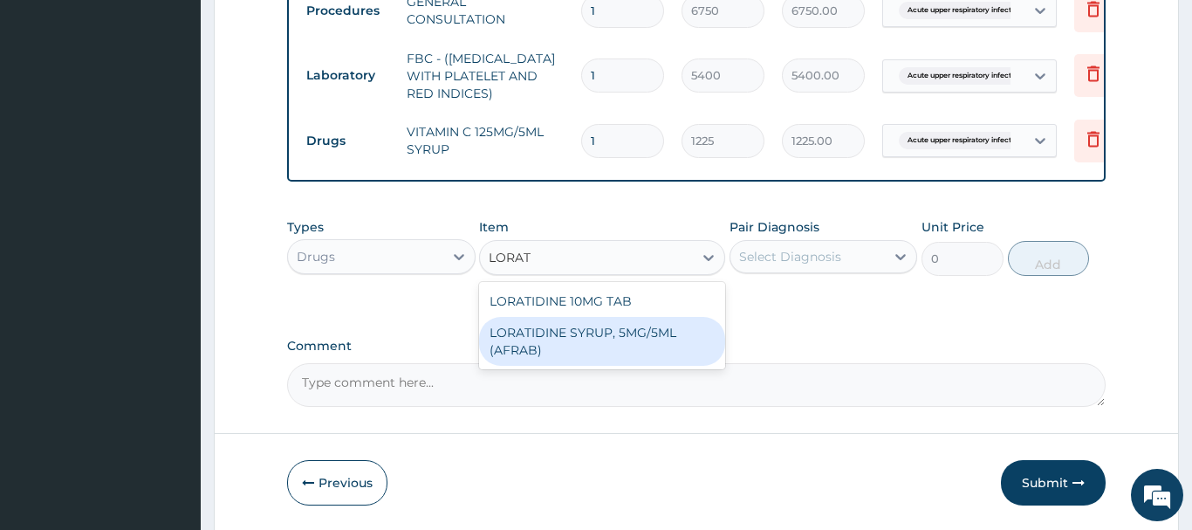
click at [630, 335] on div "LORATIDINE SYRUP, 5MG/5ML (AFRAB)" at bounding box center [602, 341] width 246 height 49
type input "1706.25"
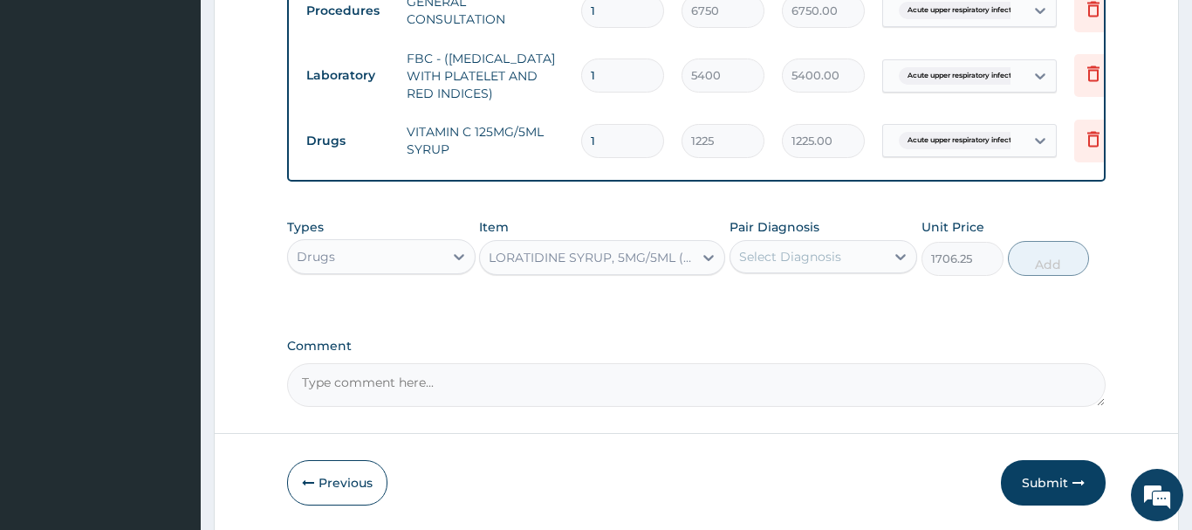
click at [775, 258] on div "Select Diagnosis" at bounding box center [790, 256] width 102 height 17
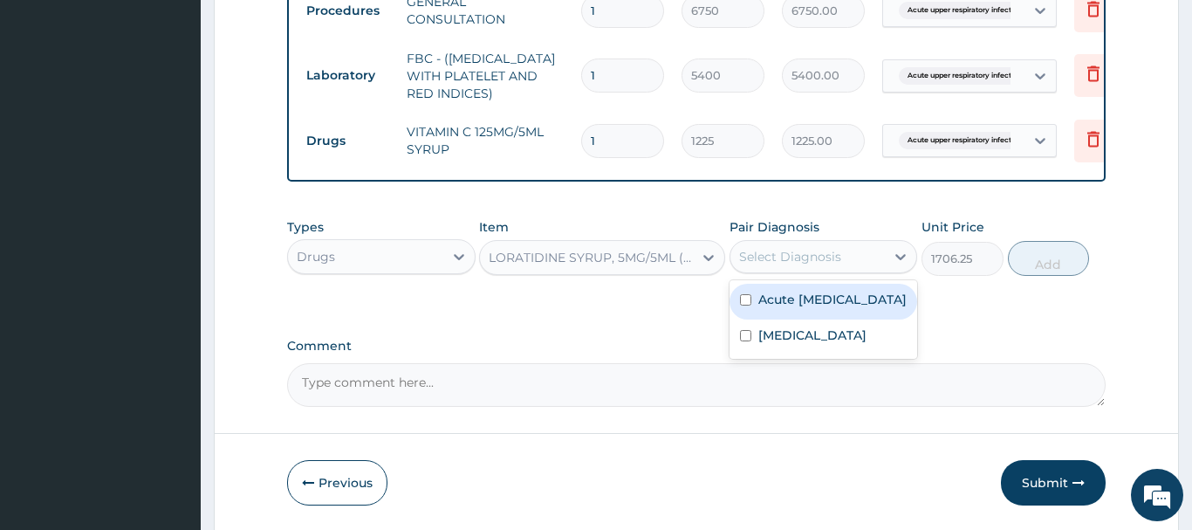
drag, startPoint x: 860, startPoint y: 305, endPoint x: 851, endPoint y: 285, distance: 21.1
click at [857, 300] on label "Acute upper respiratory infection" at bounding box center [832, 299] width 148 height 17
checkbox input "true"
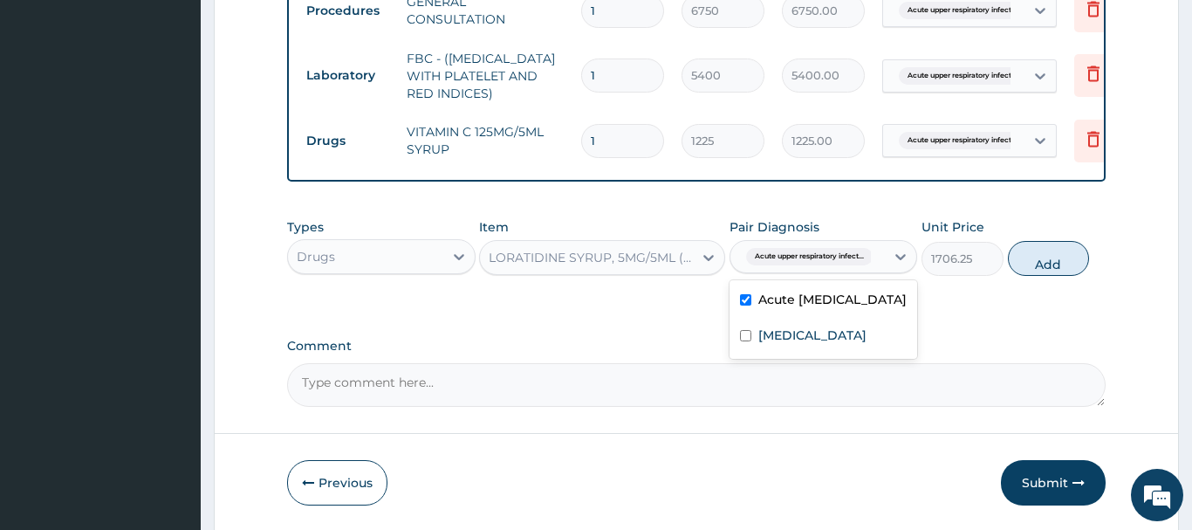
click at [1050, 250] on button "Add" at bounding box center [1049, 258] width 82 height 35
type input "0"
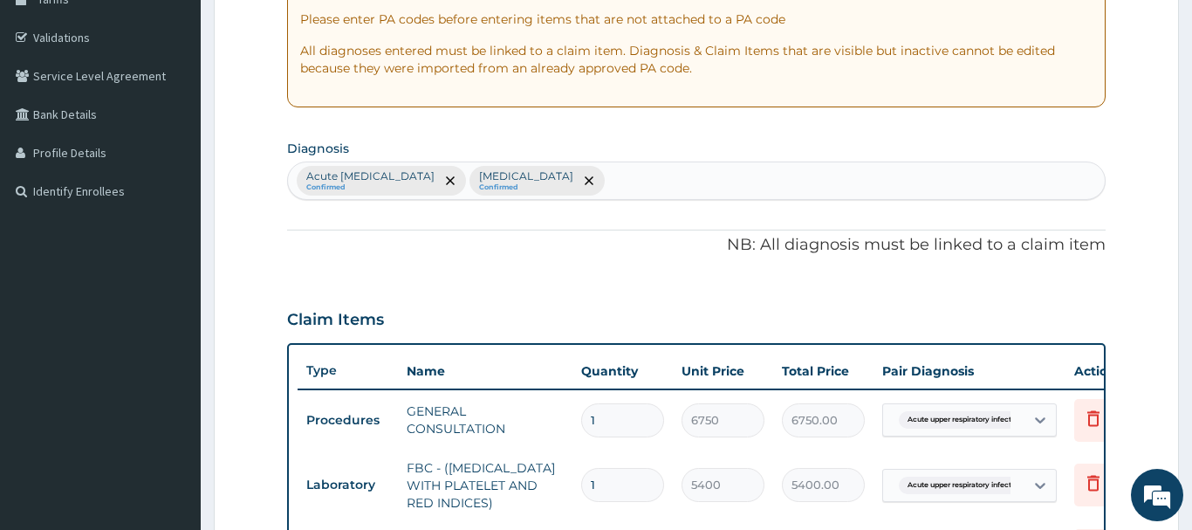
scroll to position [271, 0]
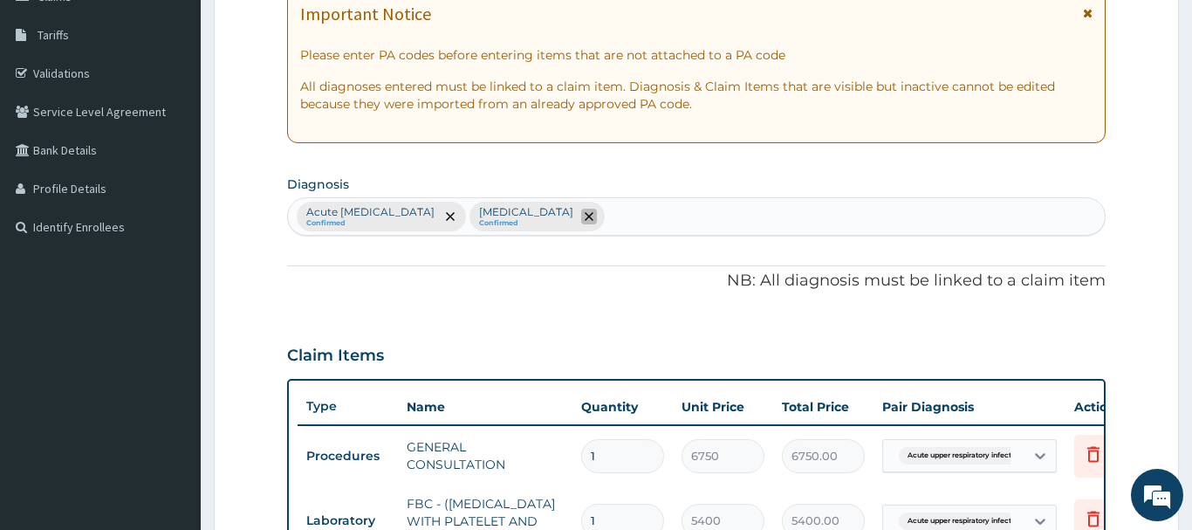
click at [586, 215] on span "remove selection option" at bounding box center [589, 217] width 16 height 16
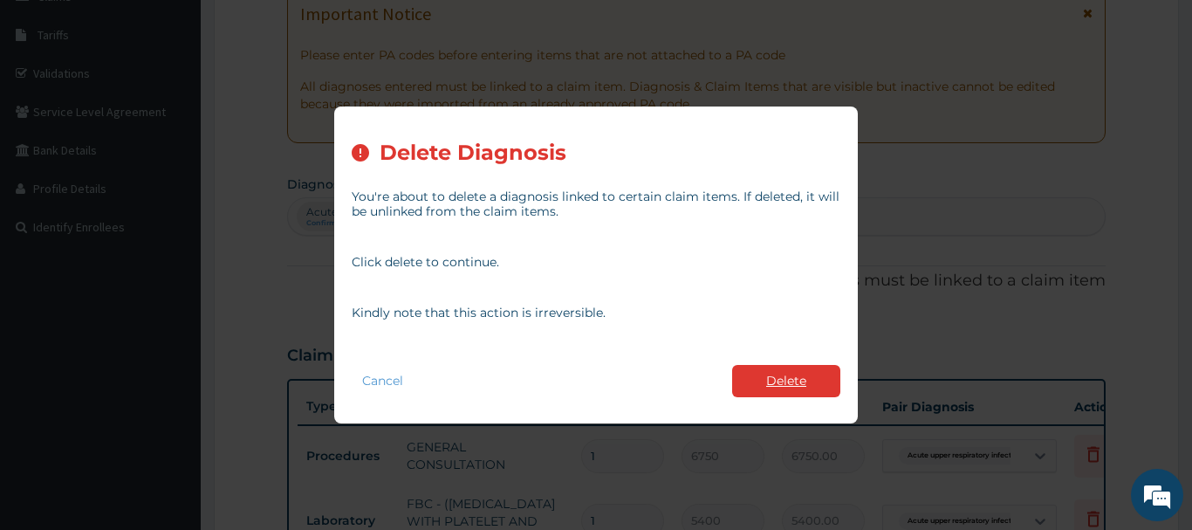
click at [779, 378] on button "Delete" at bounding box center [786, 381] width 108 height 32
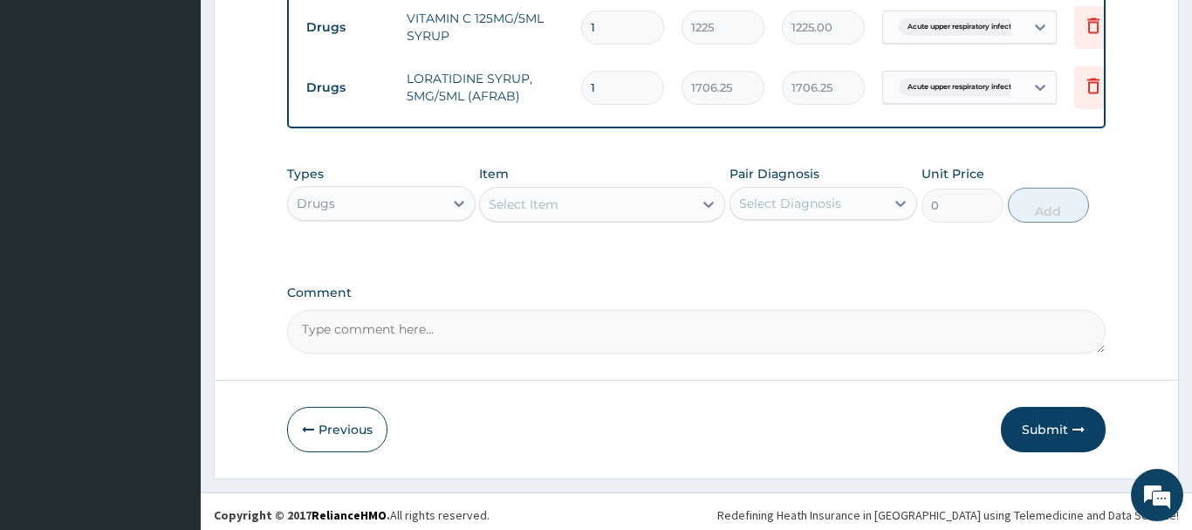
scroll to position [836, 0]
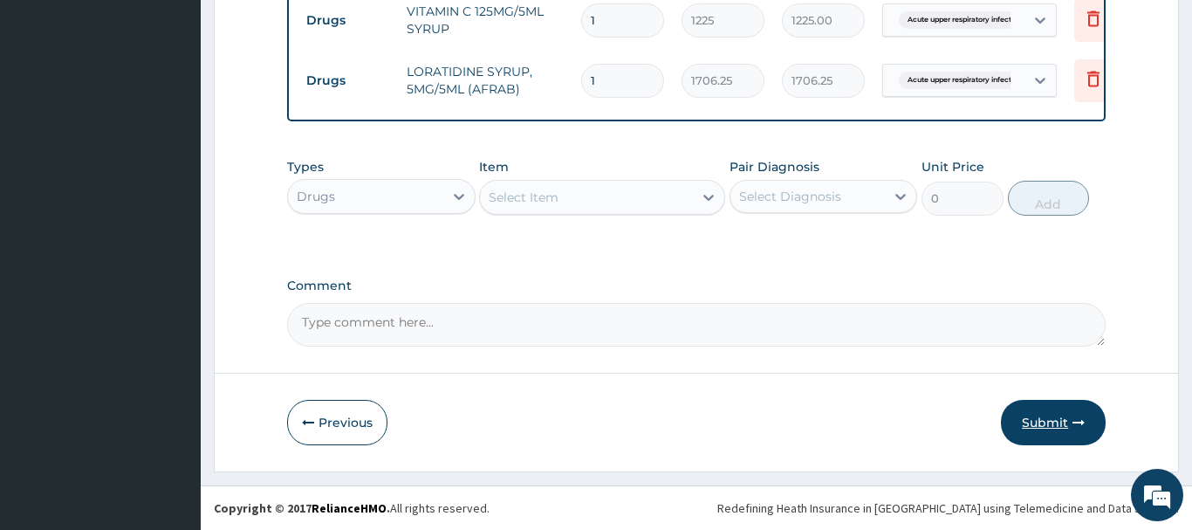
click at [1056, 426] on button "Submit" at bounding box center [1053, 422] width 105 height 45
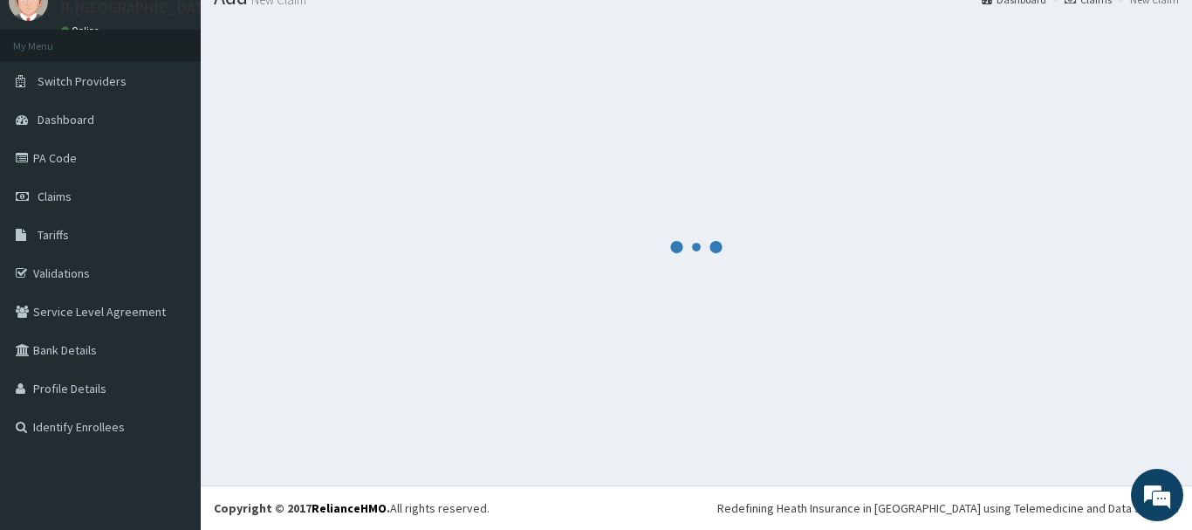
scroll to position [71, 0]
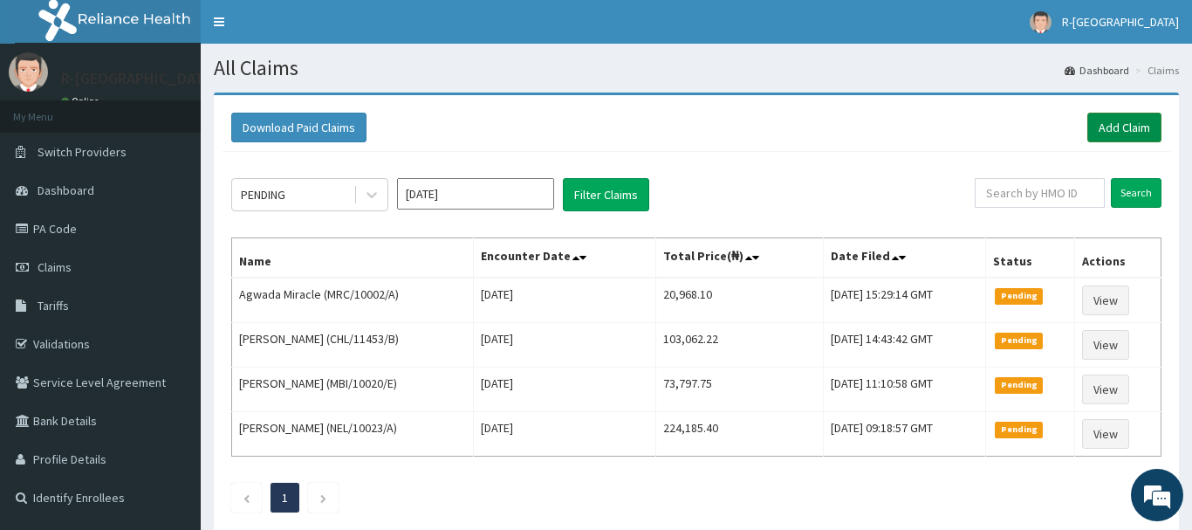
click at [1117, 122] on link "Add Claim" at bounding box center [1125, 128] width 74 height 30
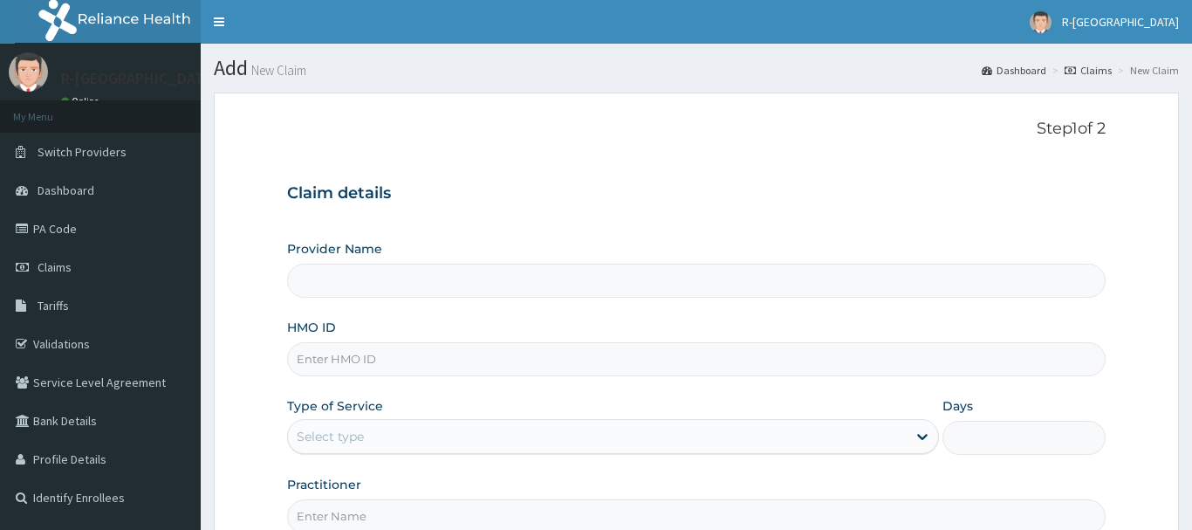
scroll to position [178, 0]
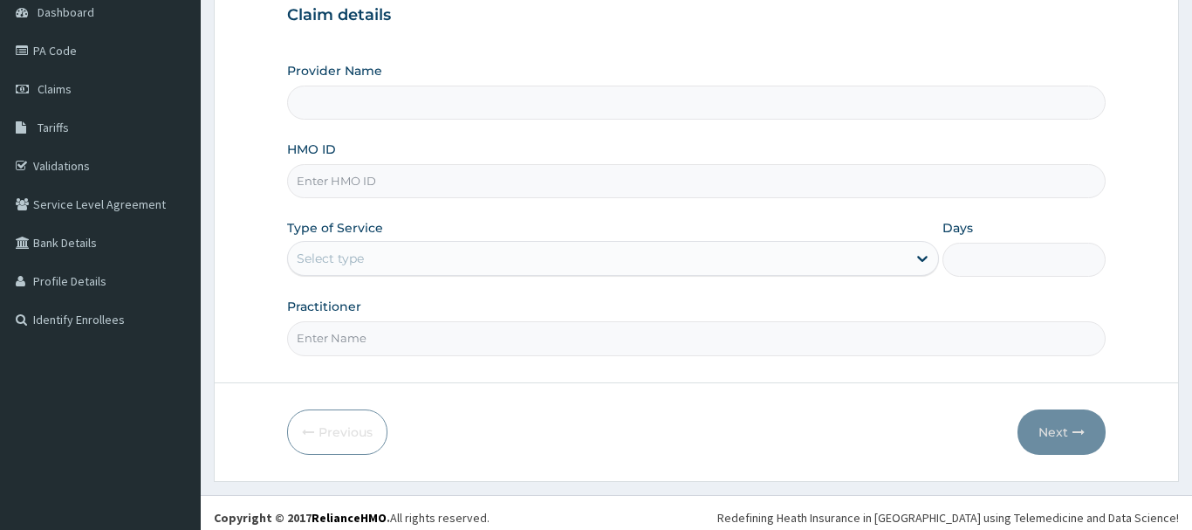
click at [308, 182] on input "HMO ID" at bounding box center [696, 181] width 819 height 34
type input "R-Jolad Hospital Nigeria Limited(kupa)"
paste input "SBG/10071/C"
type input "SBG/10071/C"
click at [332, 257] on div "Select type" at bounding box center [330, 258] width 67 height 17
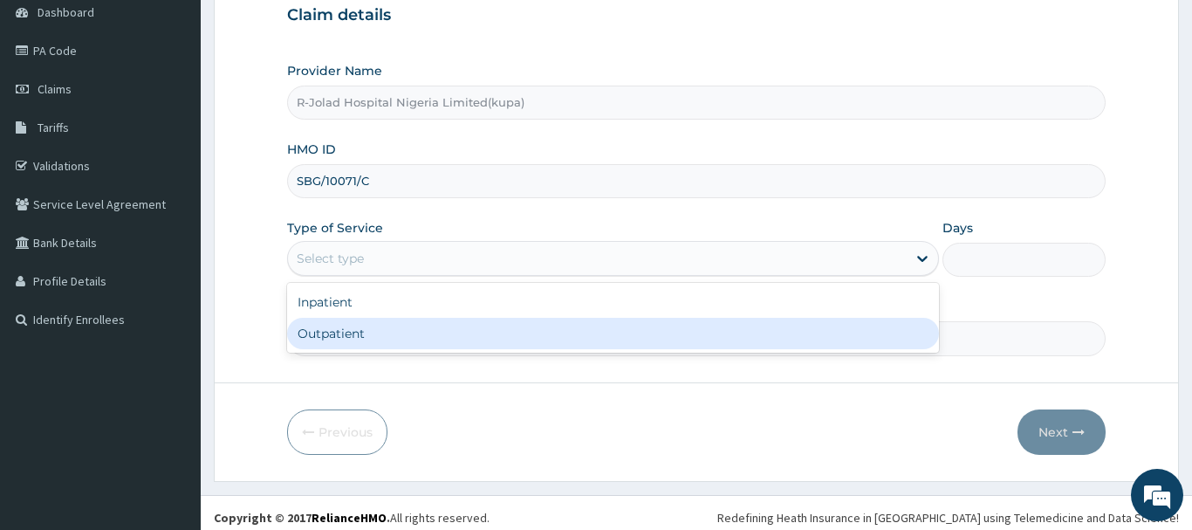
click at [318, 339] on div "Outpatient" at bounding box center [613, 333] width 653 height 31
type input "1"
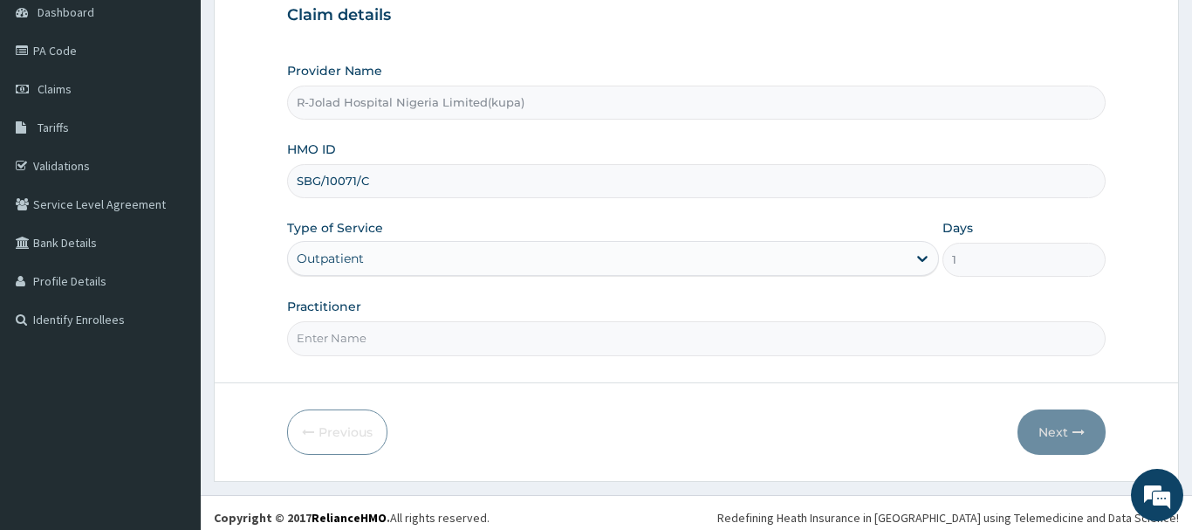
click at [318, 336] on input "Practitioner" at bounding box center [696, 338] width 819 height 34
click at [319, 333] on input "Practitioner" at bounding box center [696, 338] width 819 height 34
paste input "Braxton Anaebo"
type input "Braxton Anaebo"
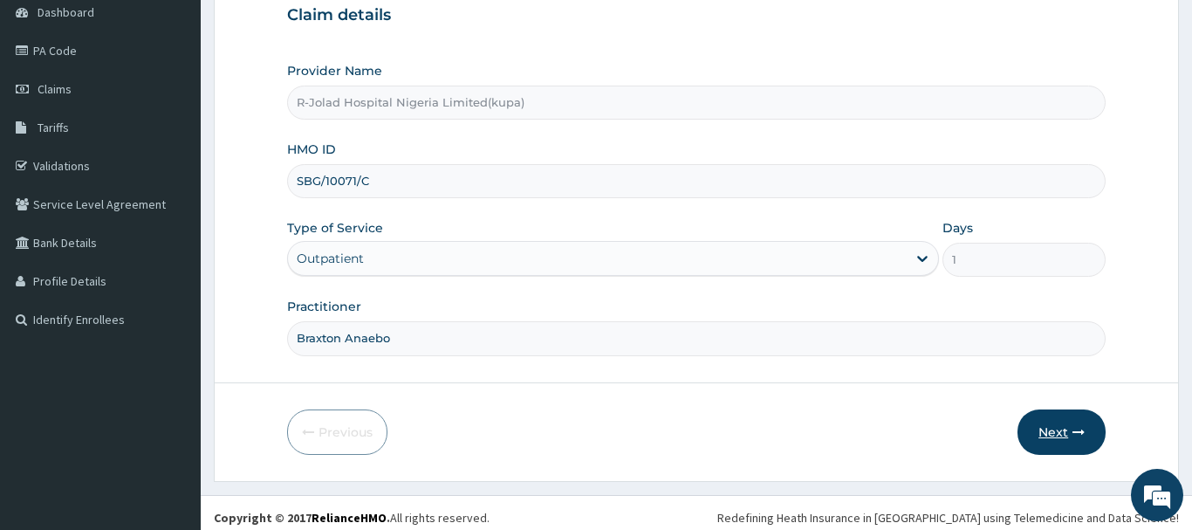
drag, startPoint x: 1061, startPoint y: 429, endPoint x: 1048, endPoint y: 422, distance: 14.8
click at [1048, 422] on button "Next" at bounding box center [1062, 431] width 88 height 45
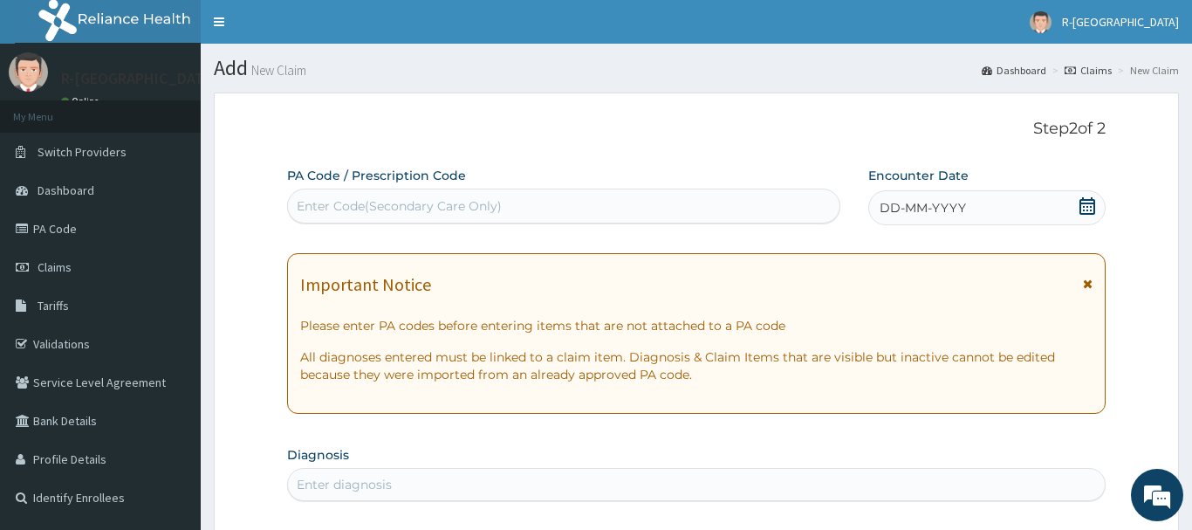
click at [1087, 206] on icon at bounding box center [1088, 205] width 16 height 17
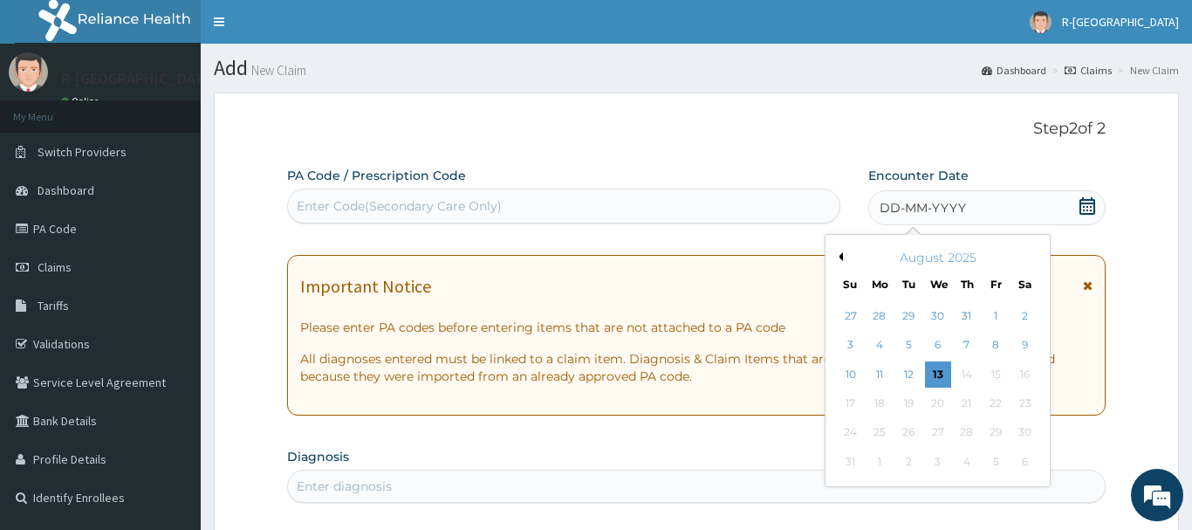
drag, startPoint x: 855, startPoint y: 377, endPoint x: 765, endPoint y: 309, distance: 113.5
click at [857, 377] on div "10" at bounding box center [851, 374] width 26 height 26
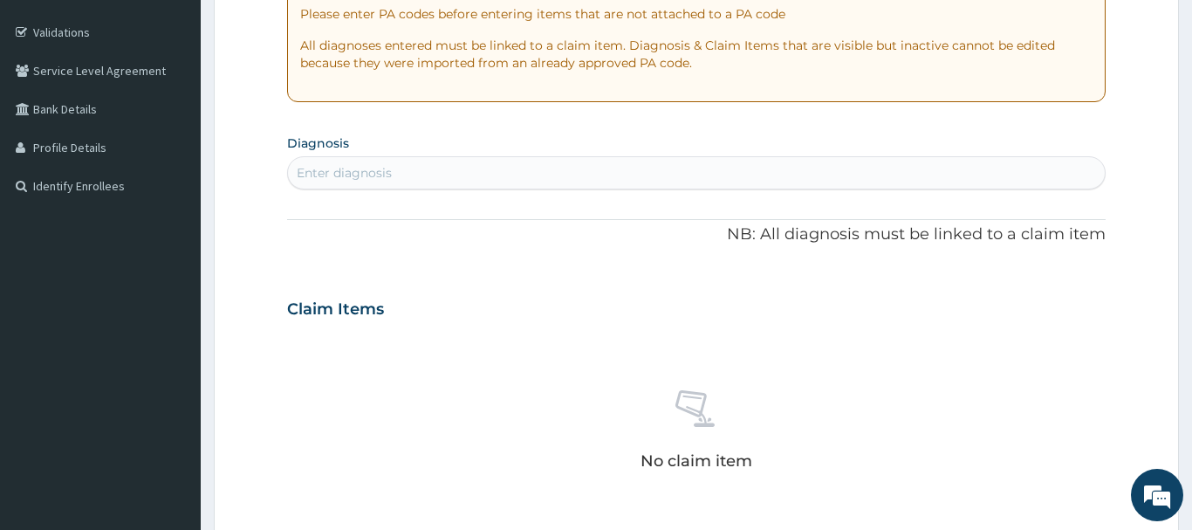
scroll to position [356, 0]
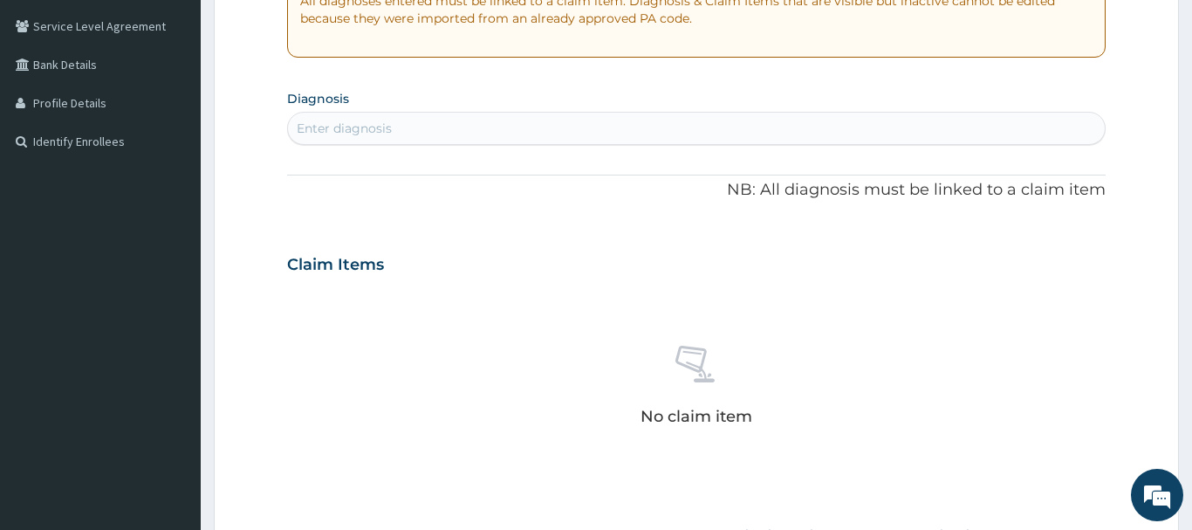
drag, startPoint x: 318, startPoint y: 132, endPoint x: 316, endPoint y: 123, distance: 8.9
click at [317, 126] on div "Enter diagnosis" at bounding box center [344, 128] width 95 height 17
type input "SEPSIS"
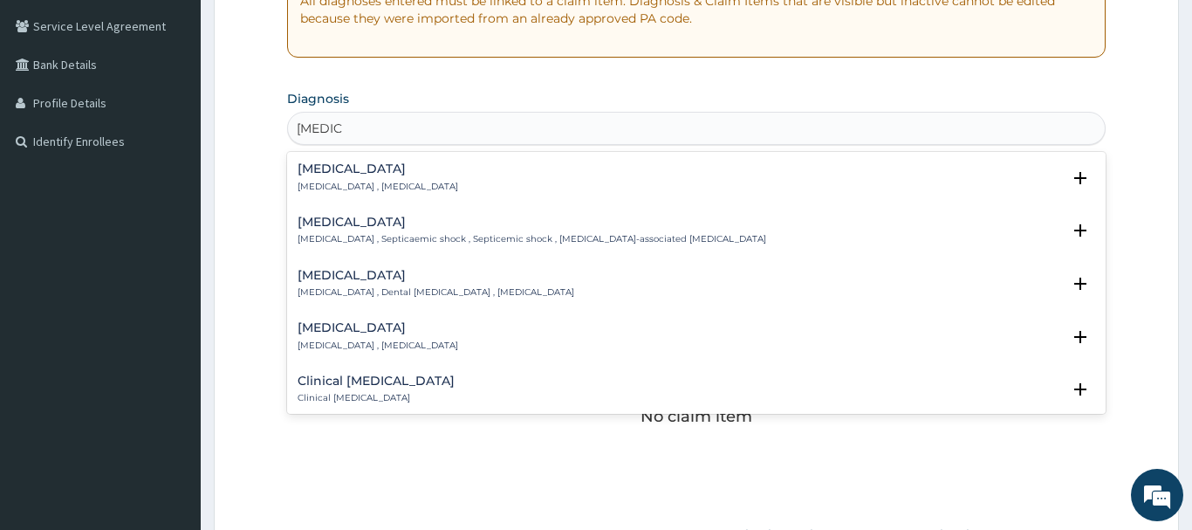
click at [325, 178] on div "Sepsis Systemic infection , Sepsis" at bounding box center [378, 177] width 161 height 31
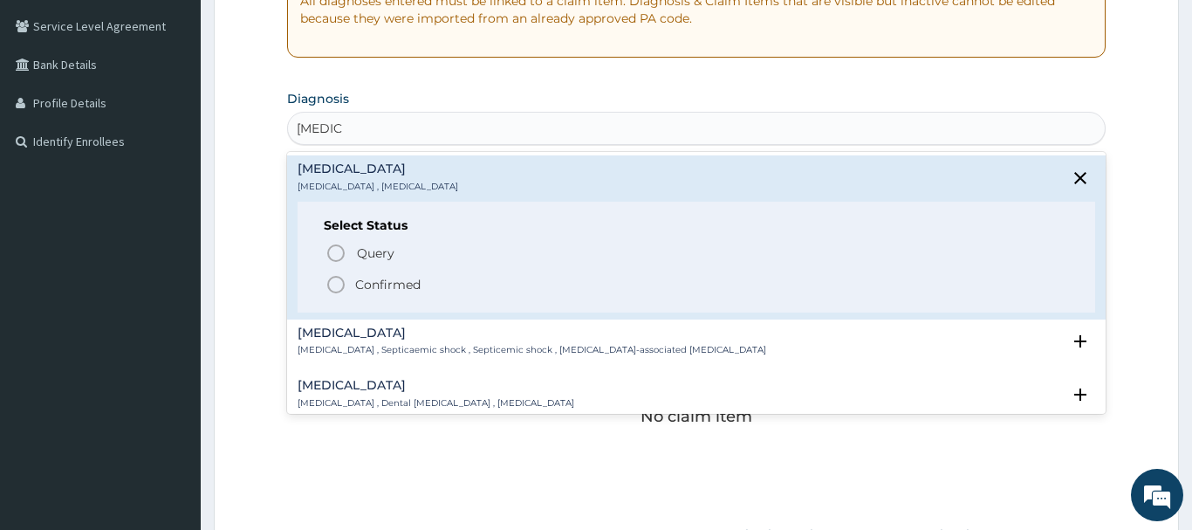
click at [330, 282] on icon "status option filled" at bounding box center [336, 284] width 21 height 21
click at [330, 281] on div "Claim Items" at bounding box center [696, 260] width 819 height 45
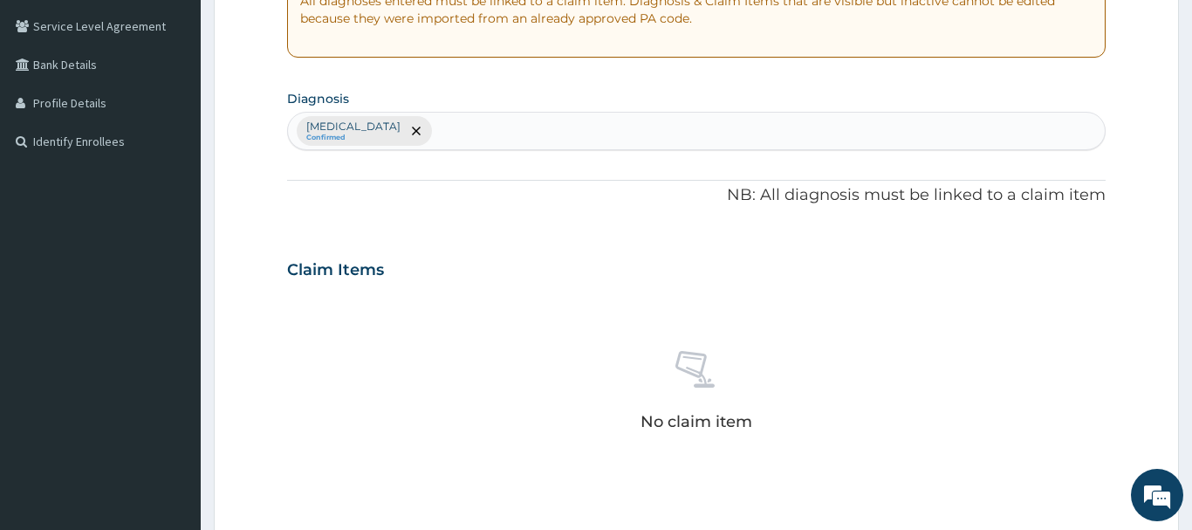
click at [408, 133] on div "Sepsis Confirmed" at bounding box center [696, 131] width 817 height 37
type input "RASH"
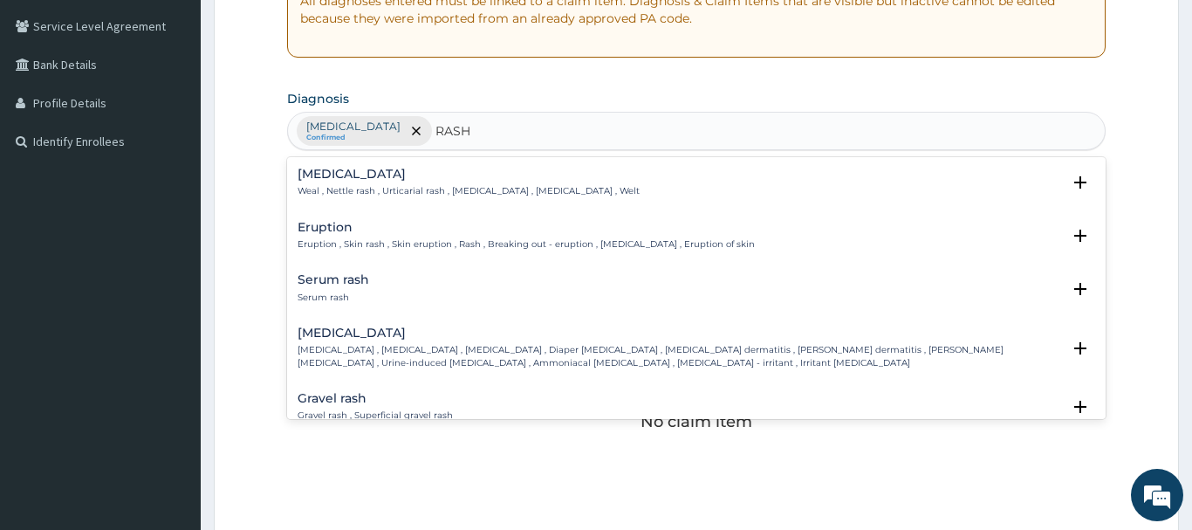
click at [324, 228] on h4 "Eruption" at bounding box center [526, 227] width 457 height 13
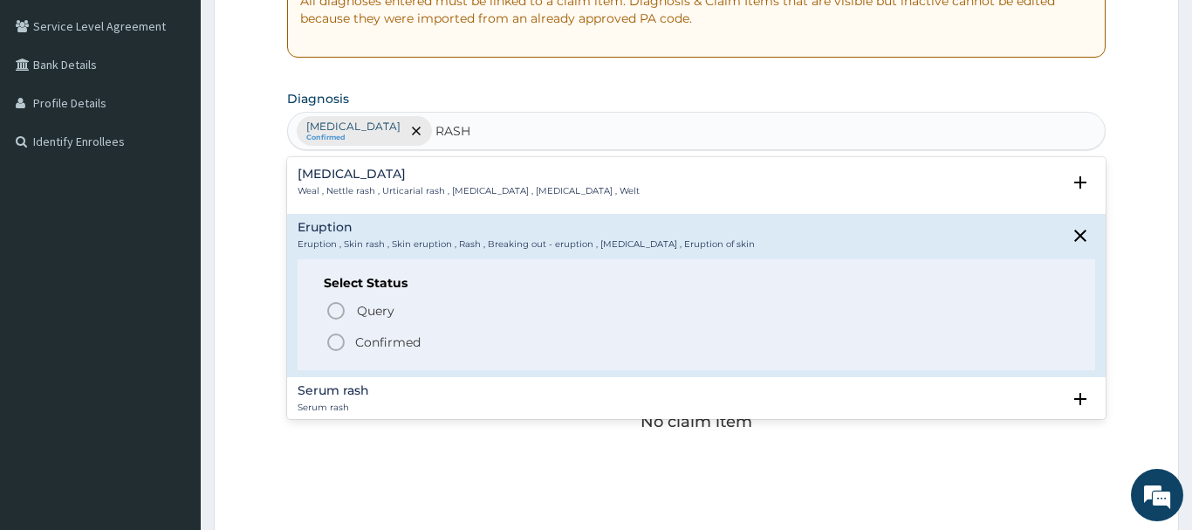
click at [334, 340] on icon "status option filled" at bounding box center [336, 342] width 21 height 21
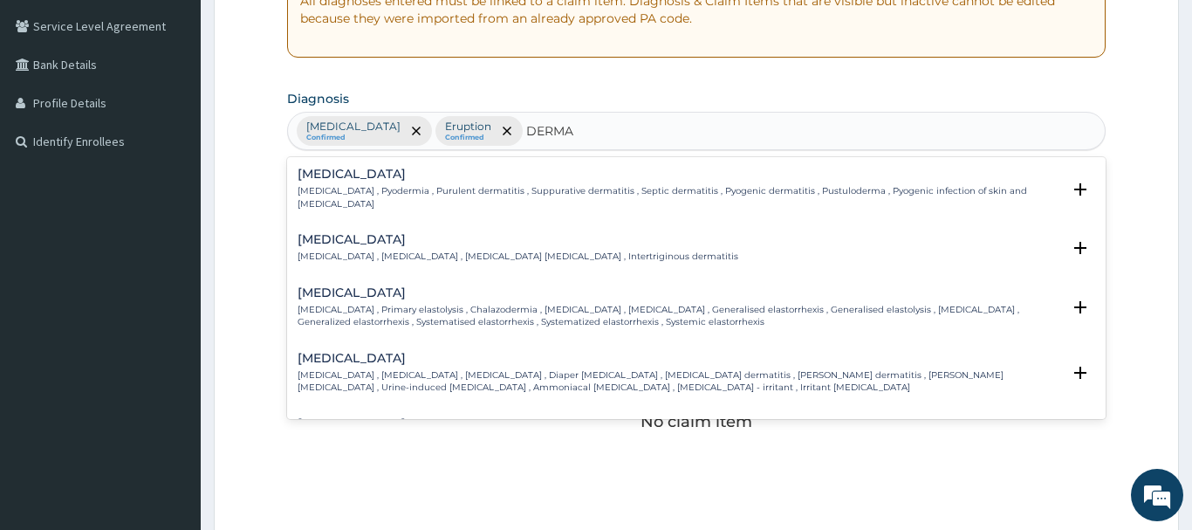
type input "DERMAT"
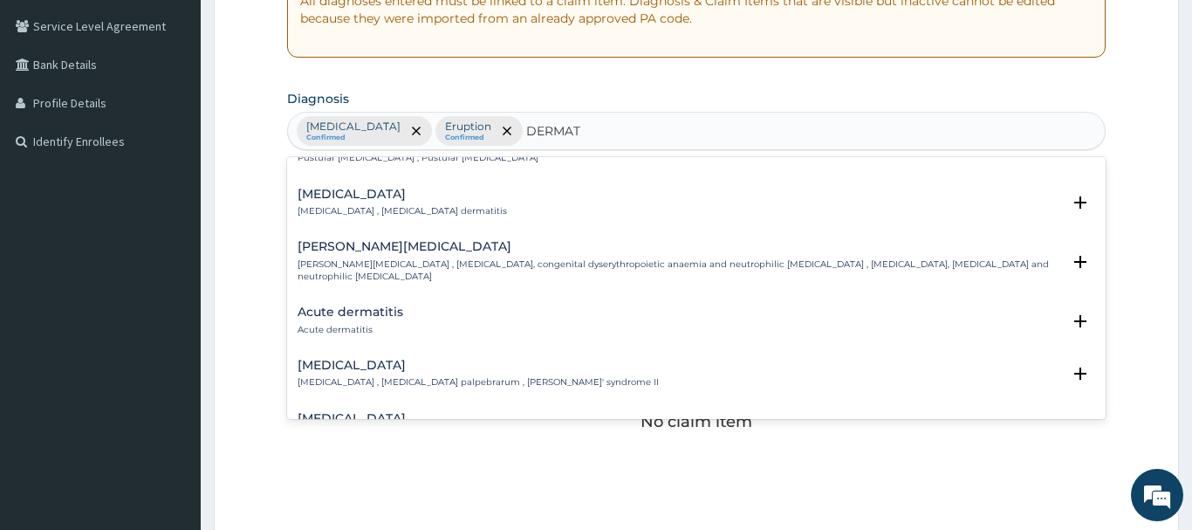
scroll to position [1508, 0]
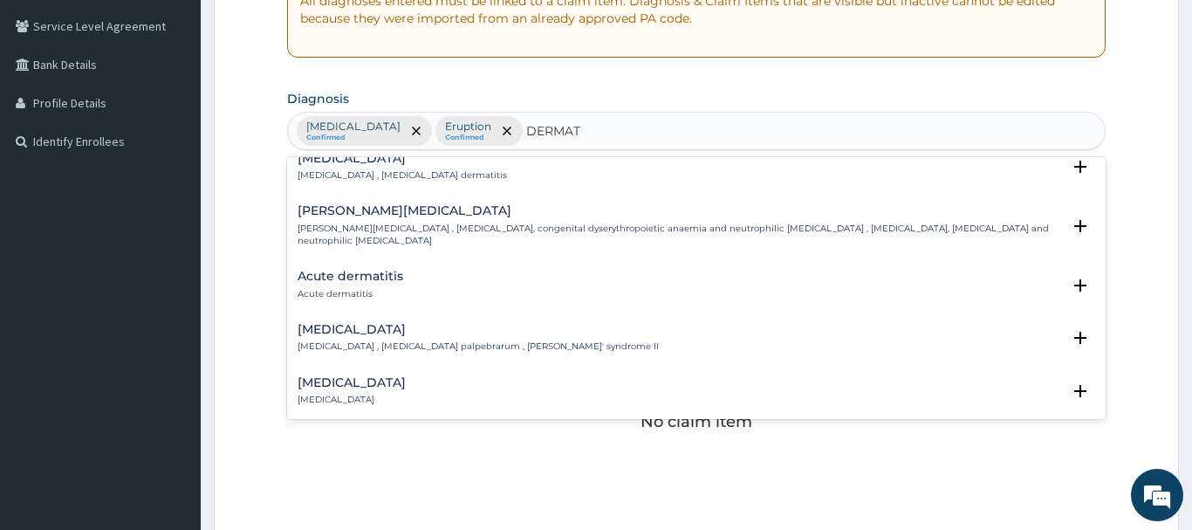
click at [335, 270] on h4 "Acute dermatitis" at bounding box center [351, 276] width 106 height 13
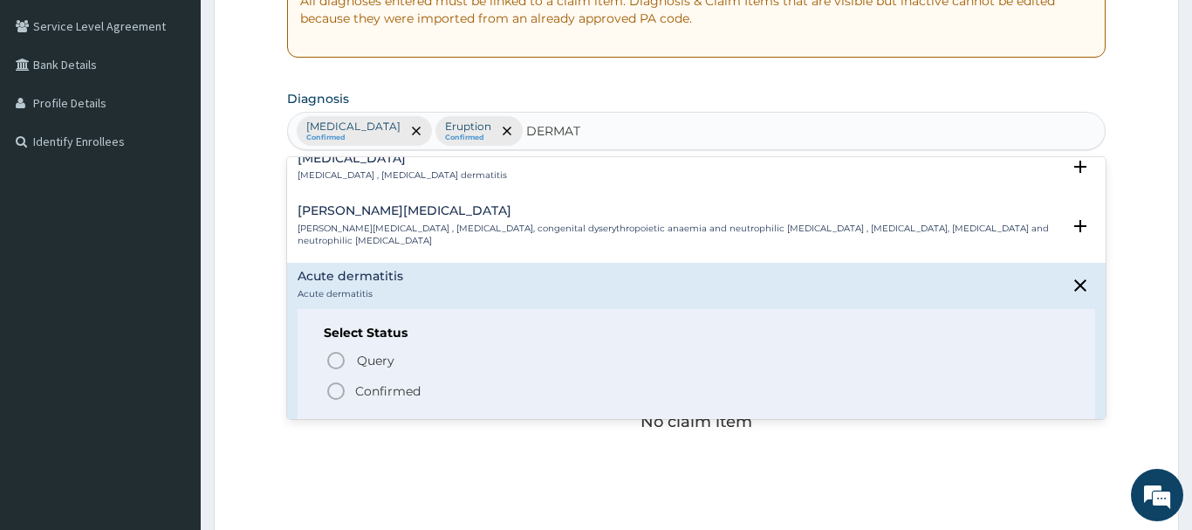
click at [339, 381] on icon "status option filled" at bounding box center [336, 391] width 21 height 21
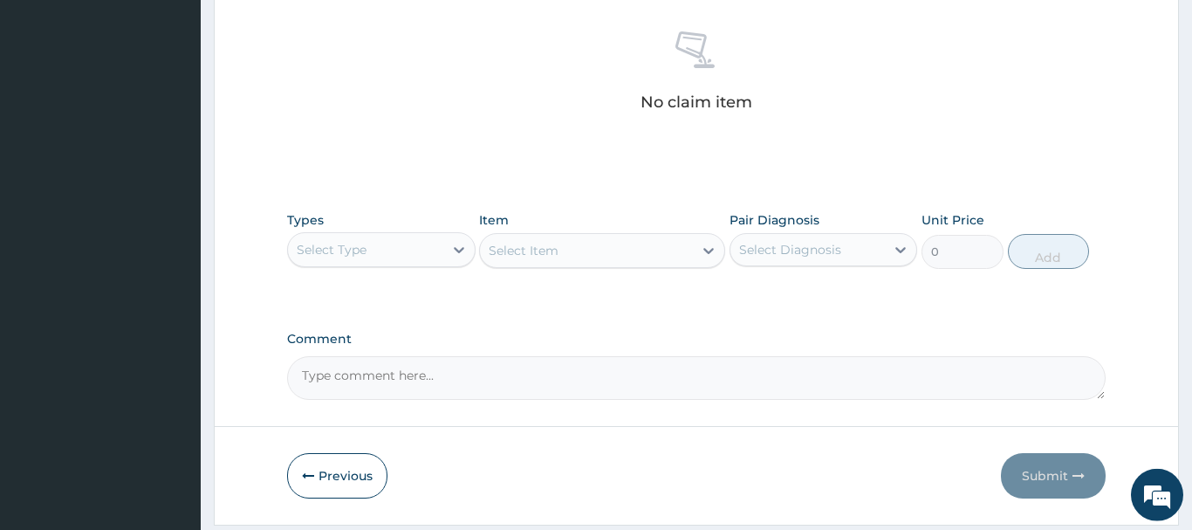
scroll to position [712, 0]
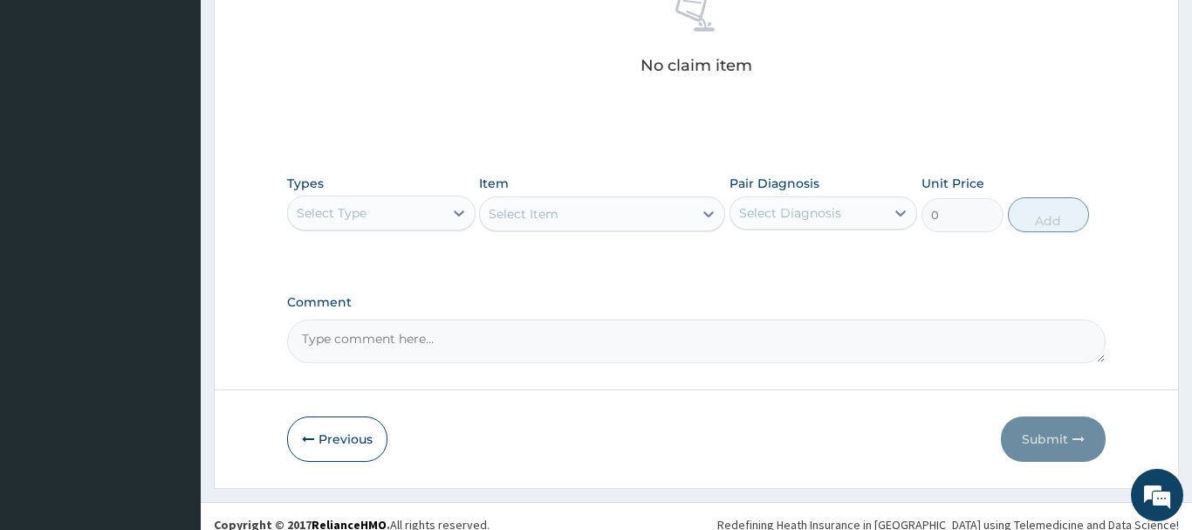
drag, startPoint x: 367, startPoint y: 220, endPoint x: 374, endPoint y: 236, distance: 16.9
click at [369, 220] on div "Select Type" at bounding box center [365, 213] width 155 height 28
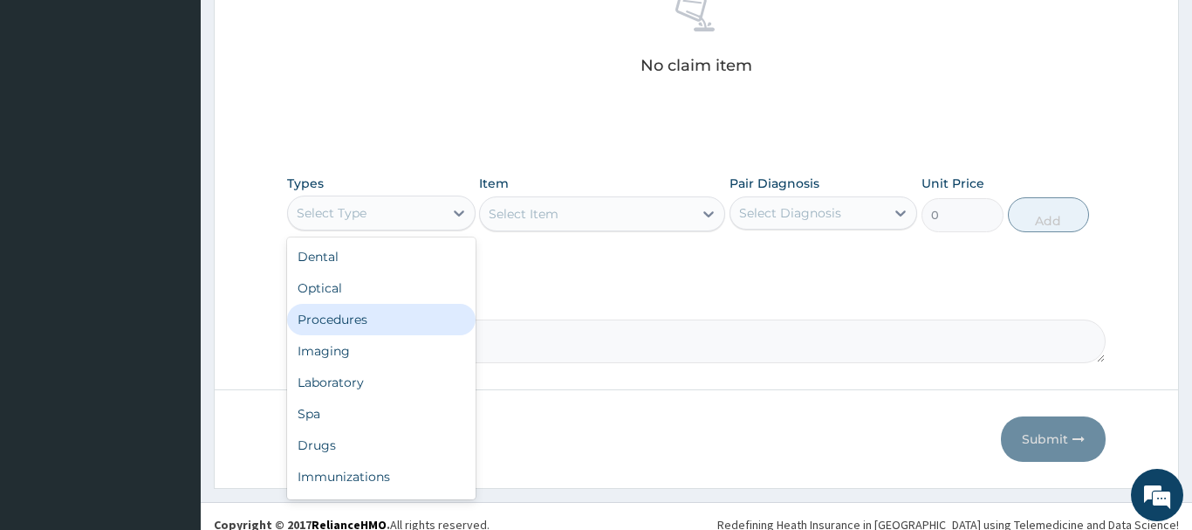
click at [333, 325] on div "Procedures" at bounding box center [381, 319] width 189 height 31
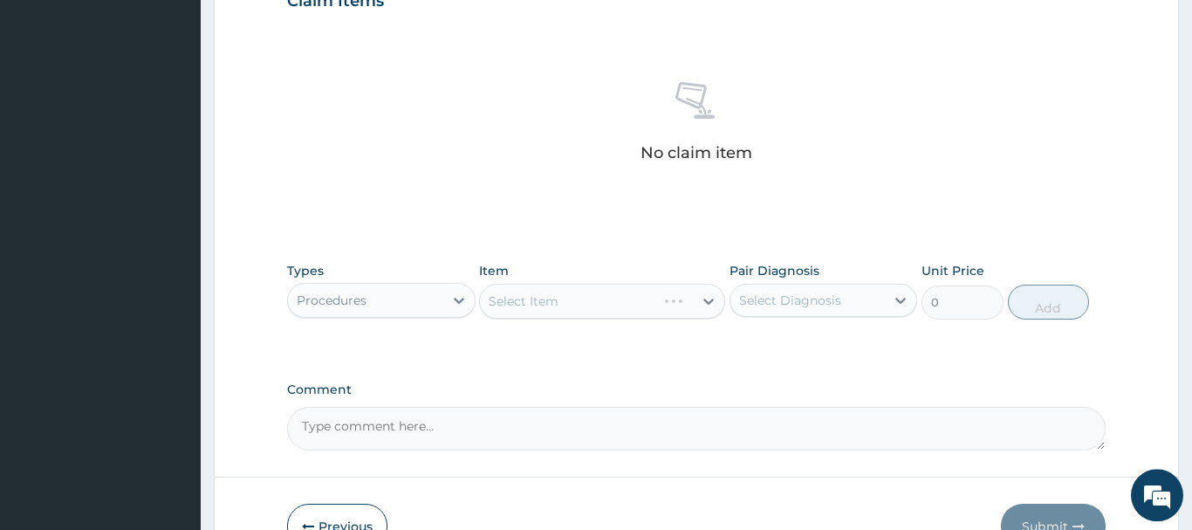
scroll to position [640, 0]
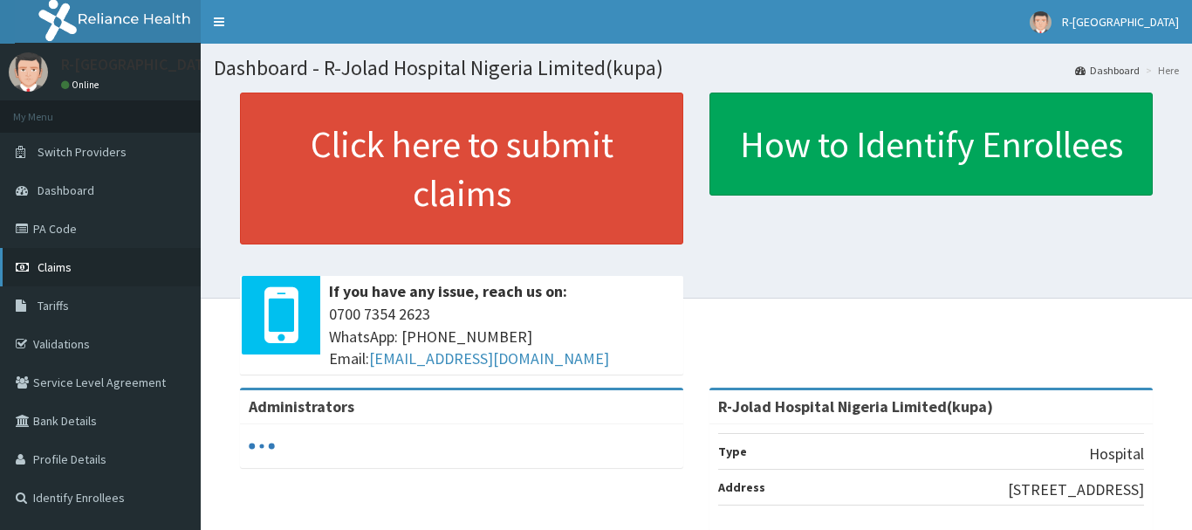
drag, startPoint x: 57, startPoint y: 271, endPoint x: 43, endPoint y: 264, distance: 15.6
click at [51, 269] on span "Claims" at bounding box center [55, 267] width 34 height 16
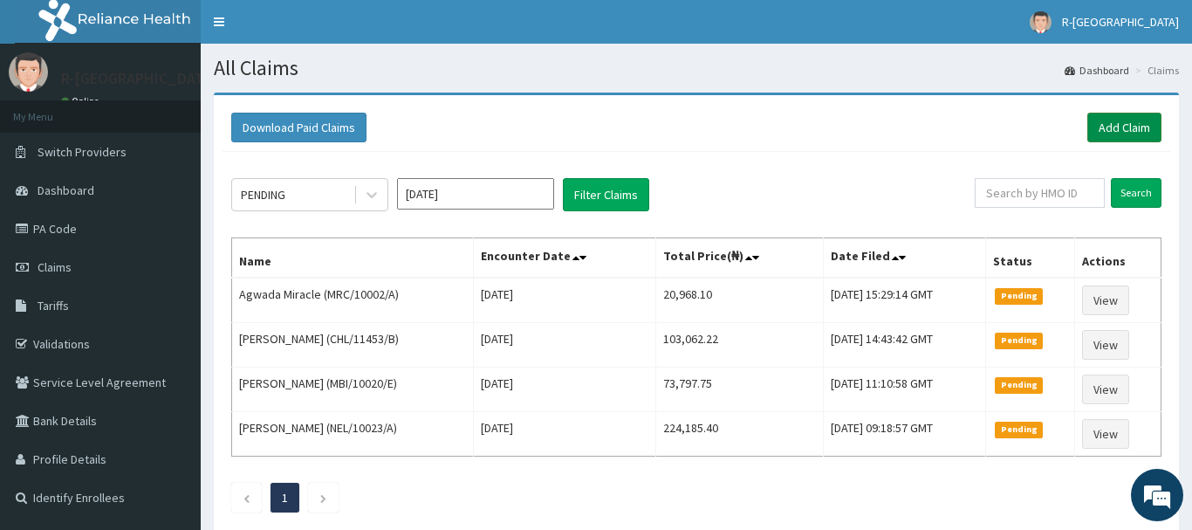
click at [1115, 123] on link "Add Claim" at bounding box center [1125, 128] width 74 height 30
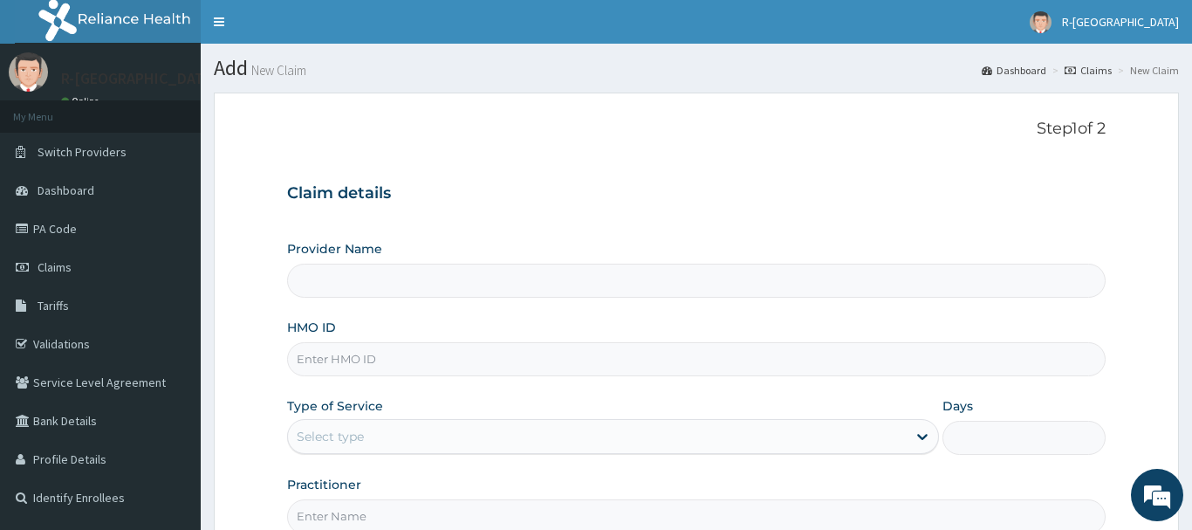
type input "R-Jolad Hospital Nigeria Limited(kupa)"
paste input "SBG/10071/C)"
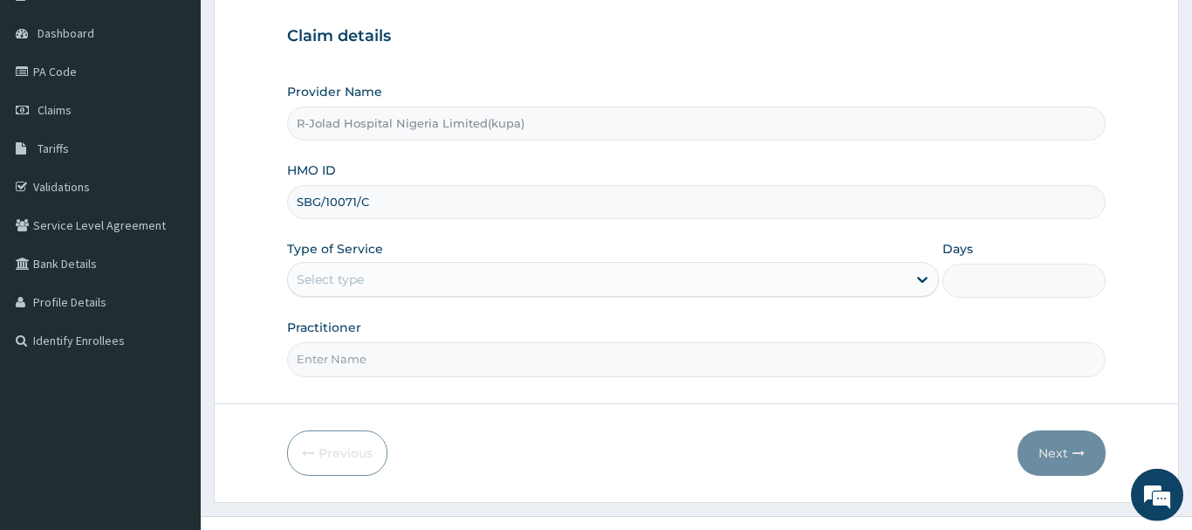
scroll to position [178, 0]
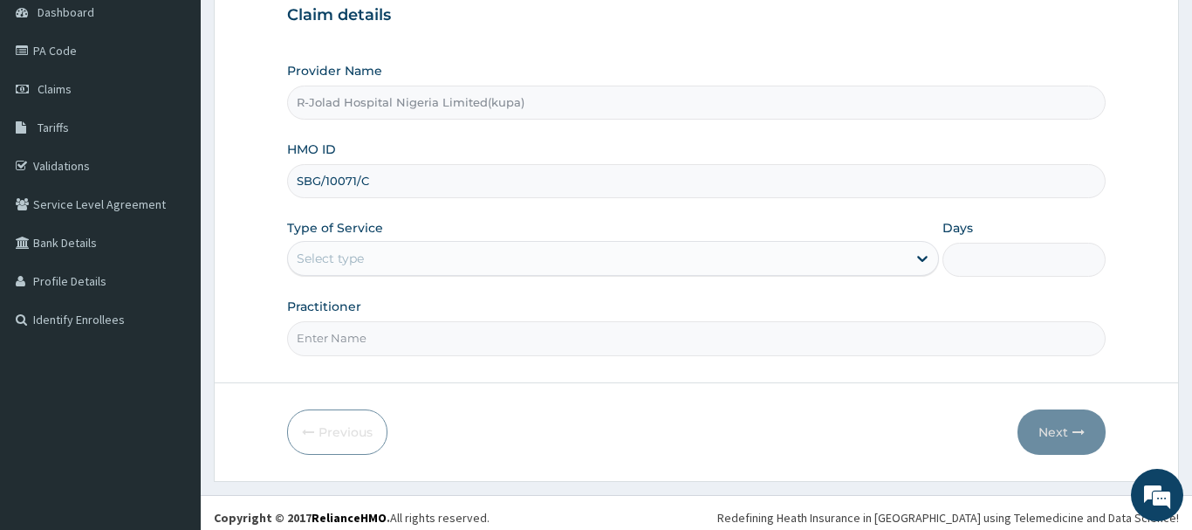
type input "SBG/10071/C"
click at [325, 257] on div "Select type" at bounding box center [330, 258] width 67 height 17
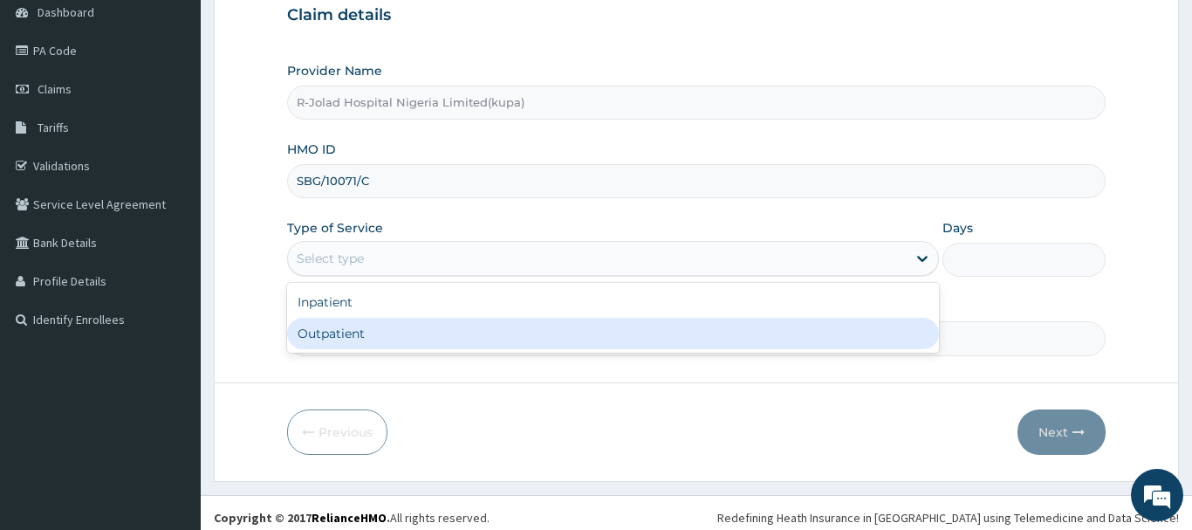
drag, startPoint x: 323, startPoint y: 340, endPoint x: 360, endPoint y: 300, distance: 54.3
click at [325, 338] on div "Outpatient" at bounding box center [613, 333] width 653 height 31
type input "1"
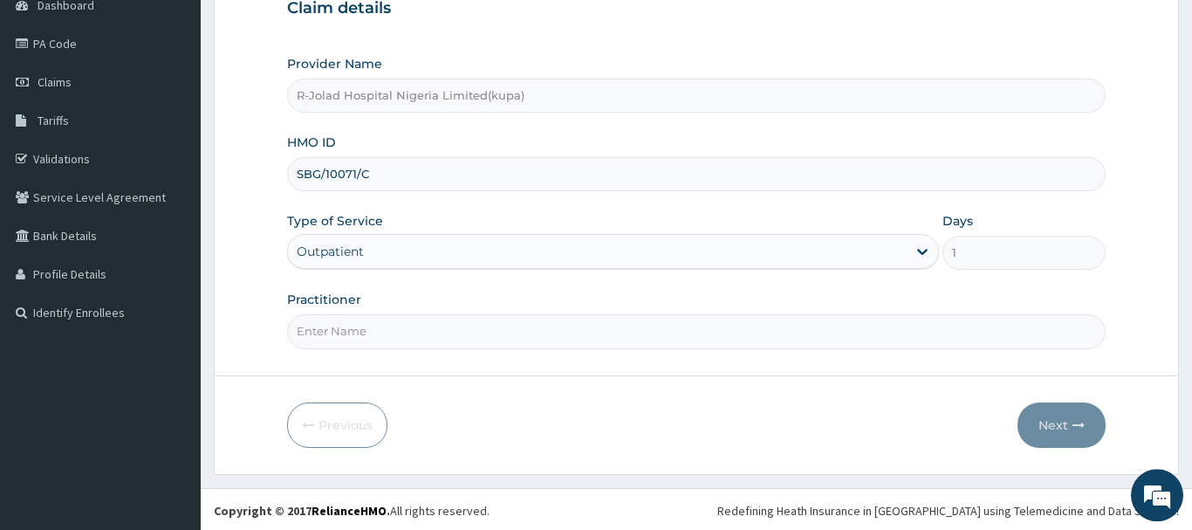
scroll to position [188, 0]
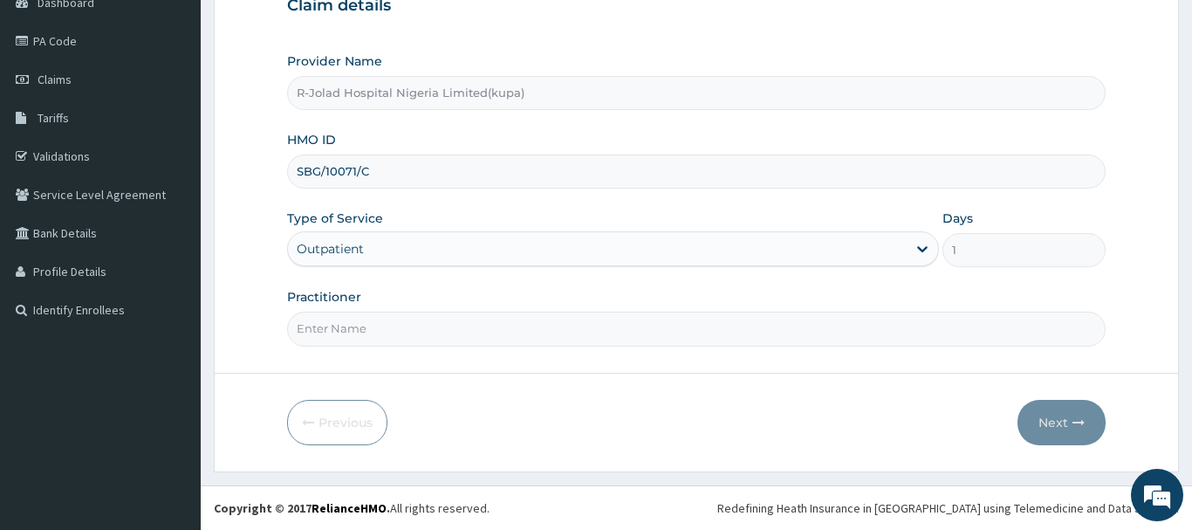
click at [332, 326] on input "Practitioner" at bounding box center [696, 329] width 819 height 34
paste input "Braxton Anaebo"
type input "Braxton Anaebo"
click at [1046, 422] on button "Next" at bounding box center [1062, 422] width 88 height 45
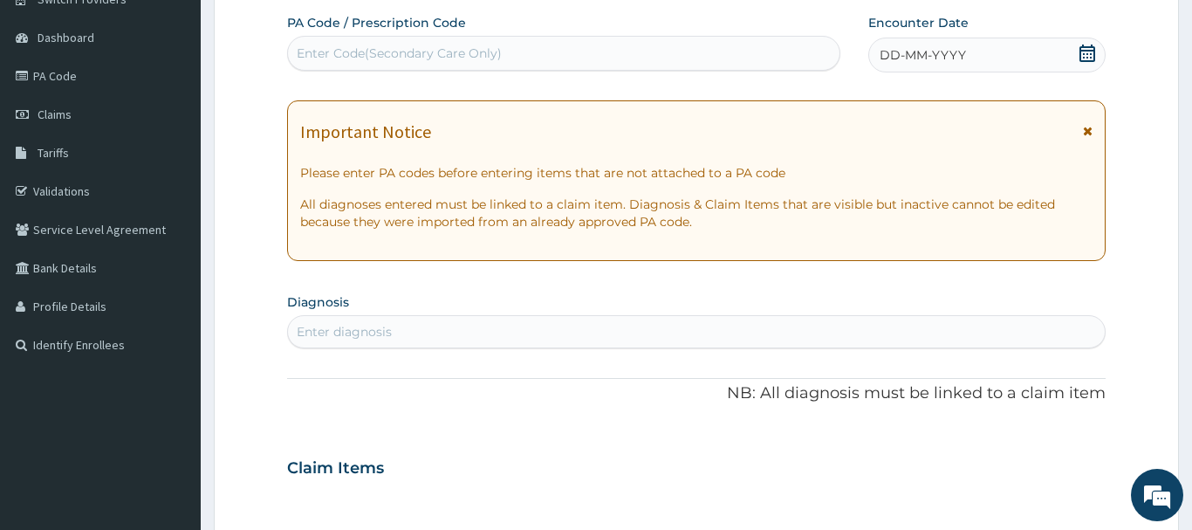
scroll to position [356, 0]
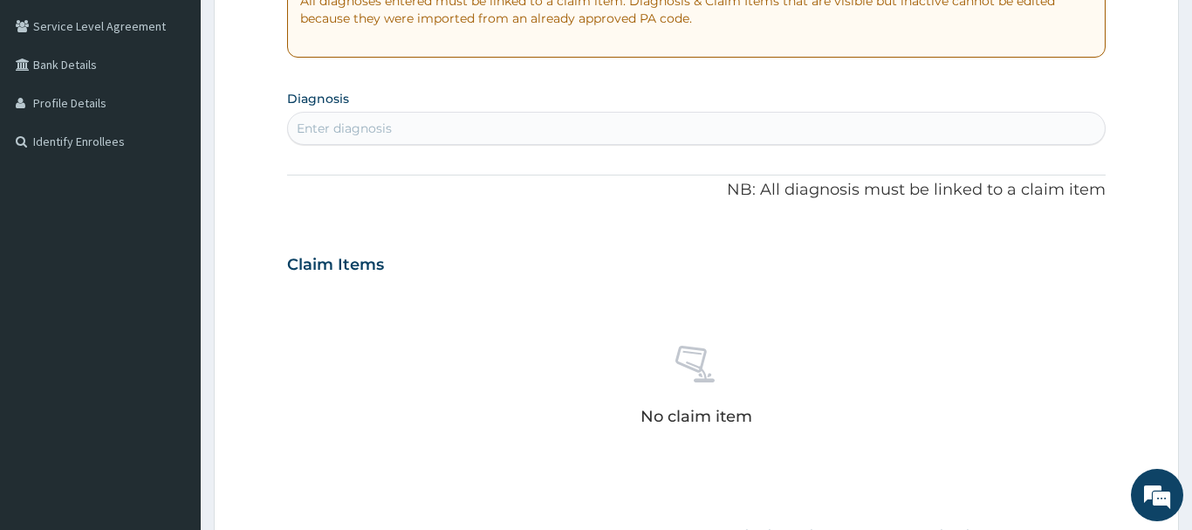
click at [321, 132] on div "Enter diagnosis" at bounding box center [344, 128] width 95 height 17
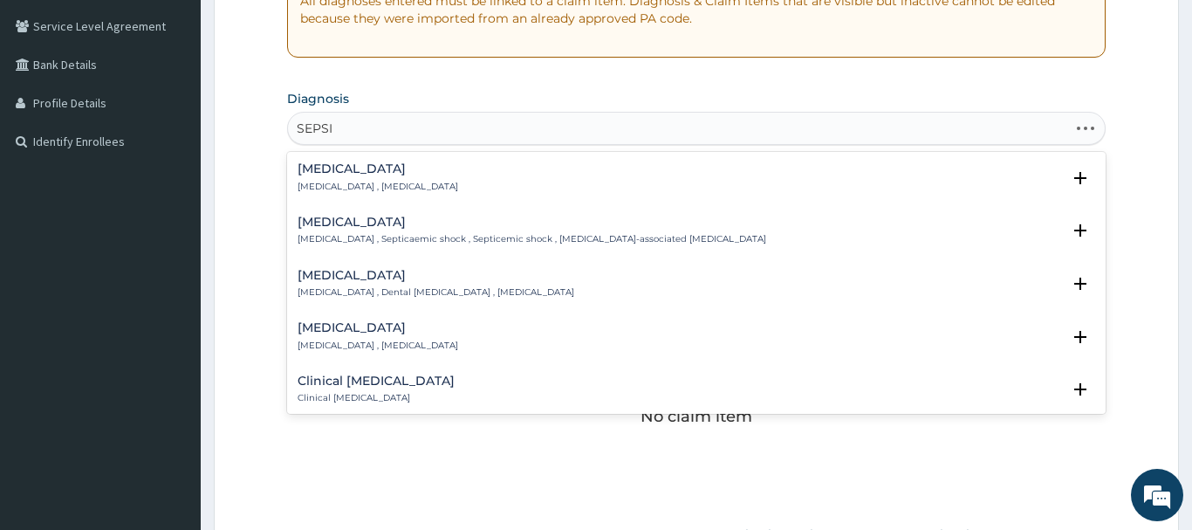
type input "SEPSIS"
click at [328, 179] on div "Sepsis Systemic infection , Sepsis" at bounding box center [378, 177] width 161 height 31
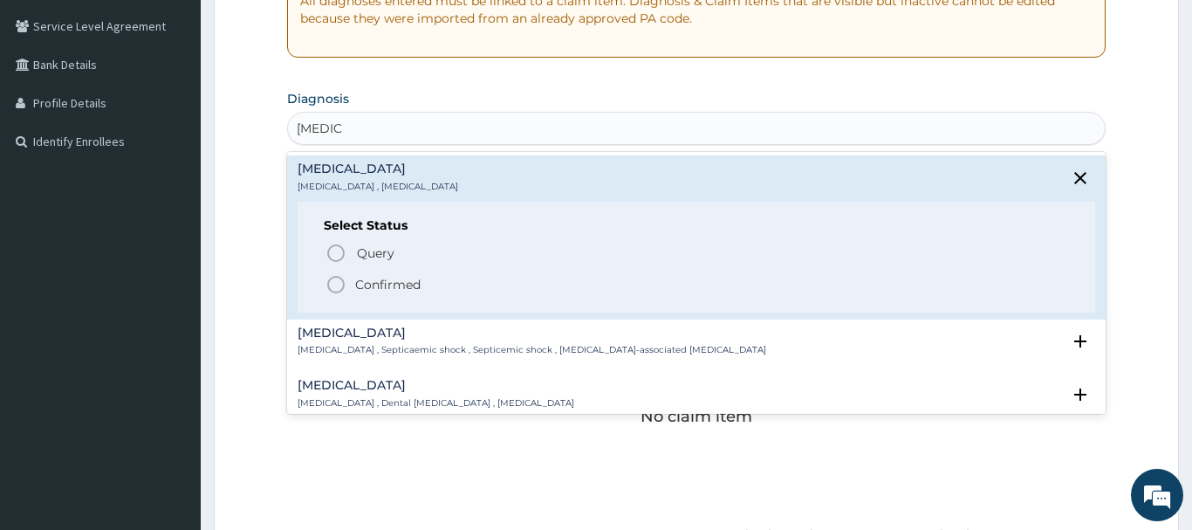
drag, startPoint x: 337, startPoint y: 281, endPoint x: 325, endPoint y: 277, distance: 13.0
click at [335, 281] on icon "status option filled" at bounding box center [336, 284] width 21 height 21
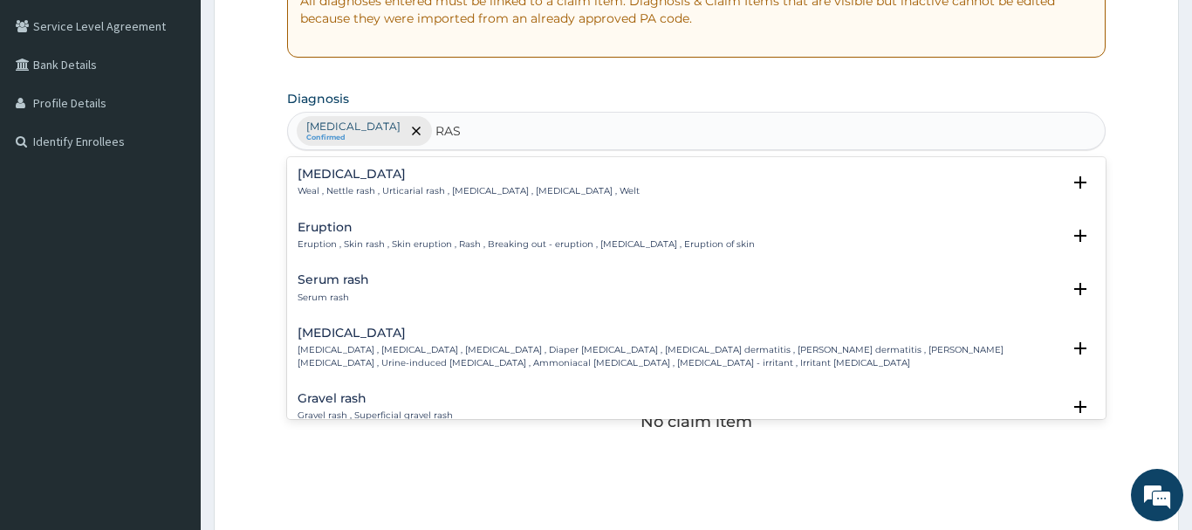
type input "RASH"
click at [326, 234] on h4 "Eruption" at bounding box center [526, 227] width 457 height 13
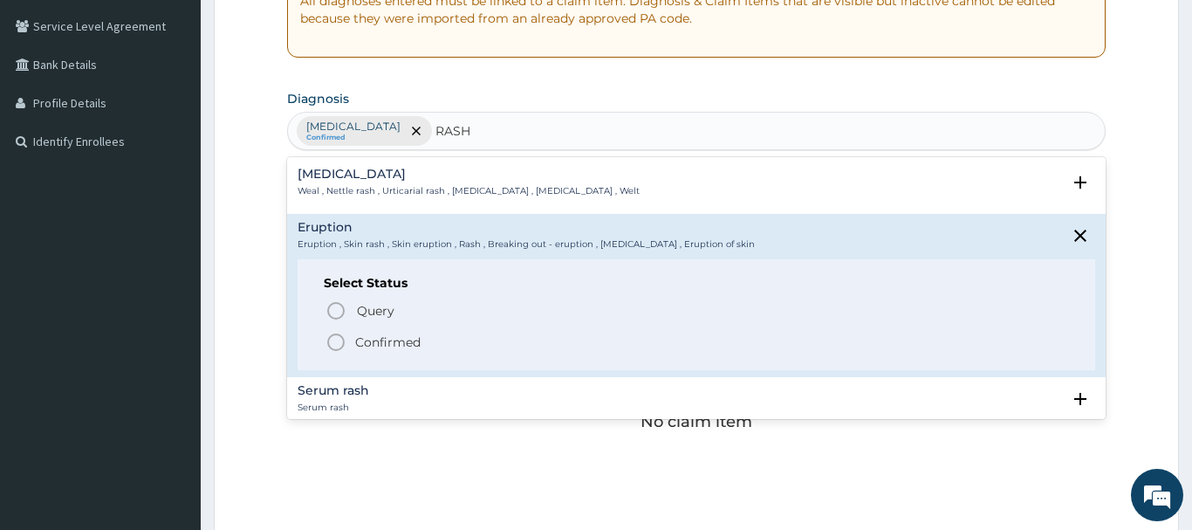
drag, startPoint x: 339, startPoint y: 344, endPoint x: 333, endPoint y: 328, distance: 16.9
click at [337, 333] on icon "status option filled" at bounding box center [336, 342] width 21 height 21
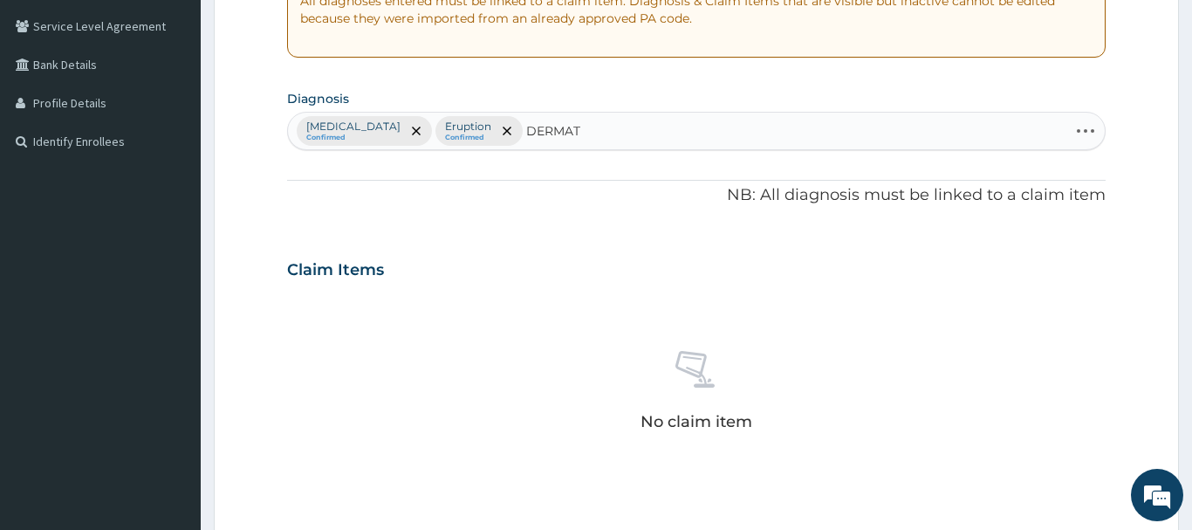
type input "DERMA"
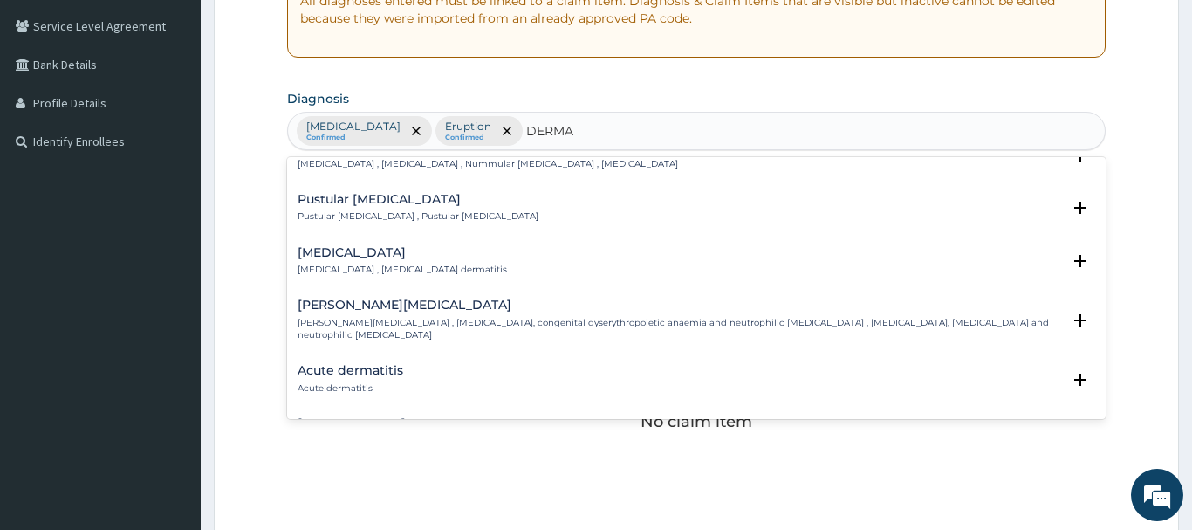
scroll to position [1508, 0]
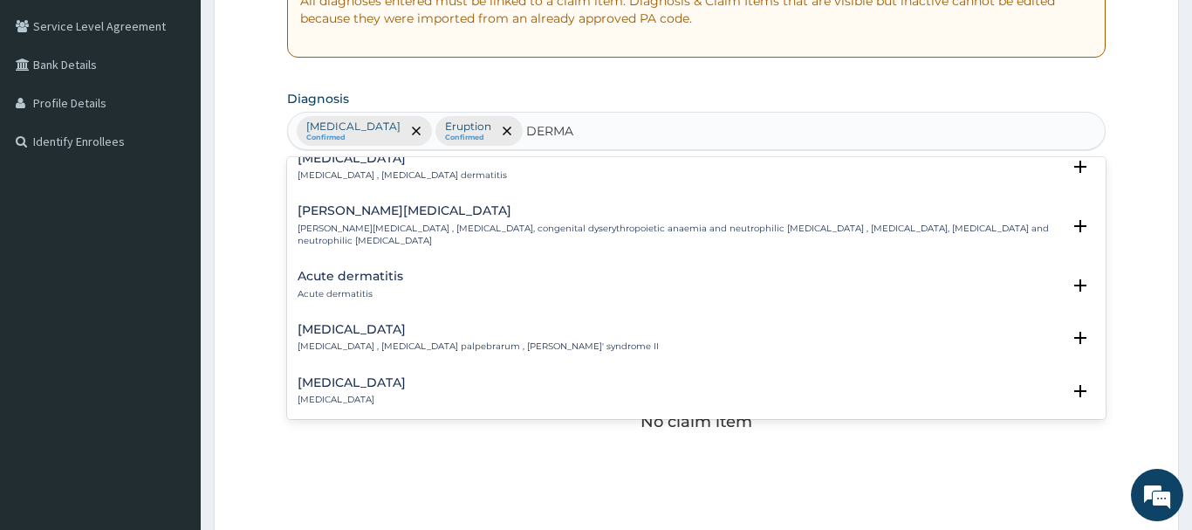
click at [340, 270] on h4 "Acute dermatitis" at bounding box center [351, 276] width 106 height 13
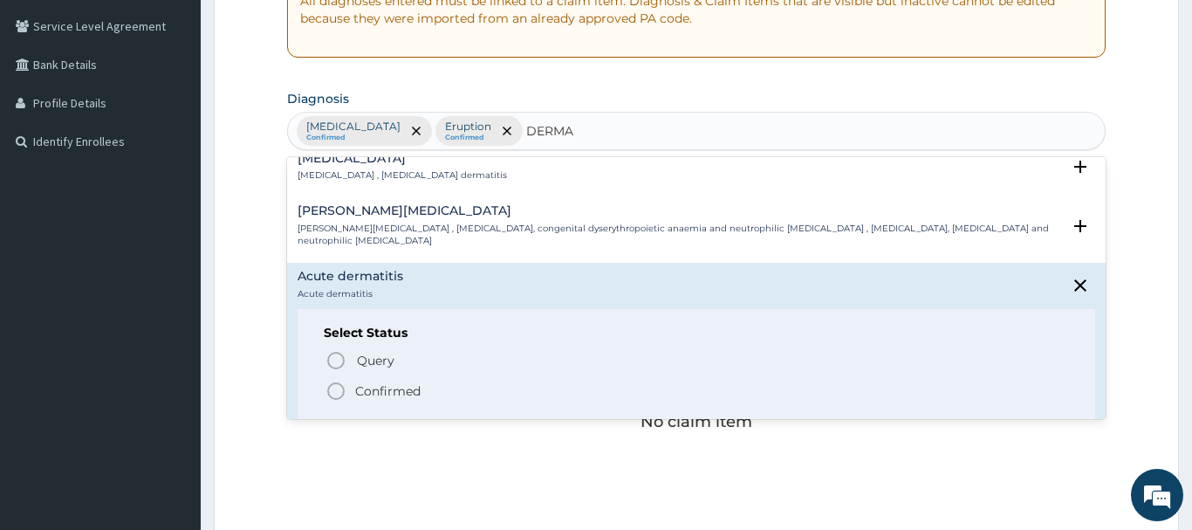
drag, startPoint x: 335, startPoint y: 365, endPoint x: 354, endPoint y: 327, distance: 42.2
click at [335, 353] on div "Query Query covers suspected (?), Keep in view (kiv), Ruled out (r/o) Confirmed" at bounding box center [696, 374] width 745 height 53
drag, startPoint x: 337, startPoint y: 363, endPoint x: 346, endPoint y: 355, distance: 11.7
click at [338, 381] on icon "status option filled" at bounding box center [336, 391] width 21 height 21
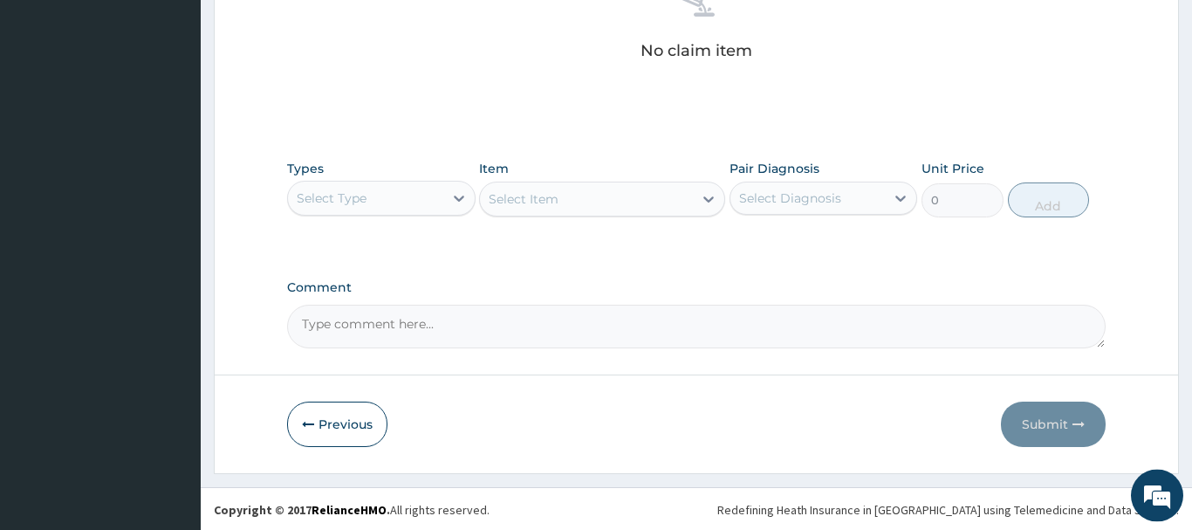
scroll to position [729, 0]
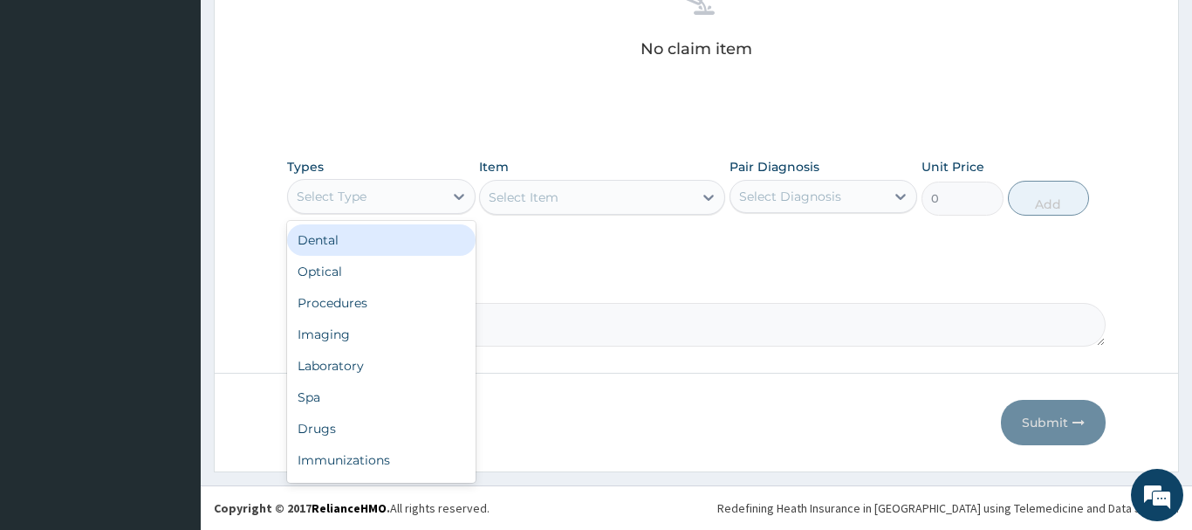
drag, startPoint x: 338, startPoint y: 196, endPoint x: 344, endPoint y: 220, distance: 24.3
click at [335, 202] on div "Select Type" at bounding box center [332, 196] width 70 height 17
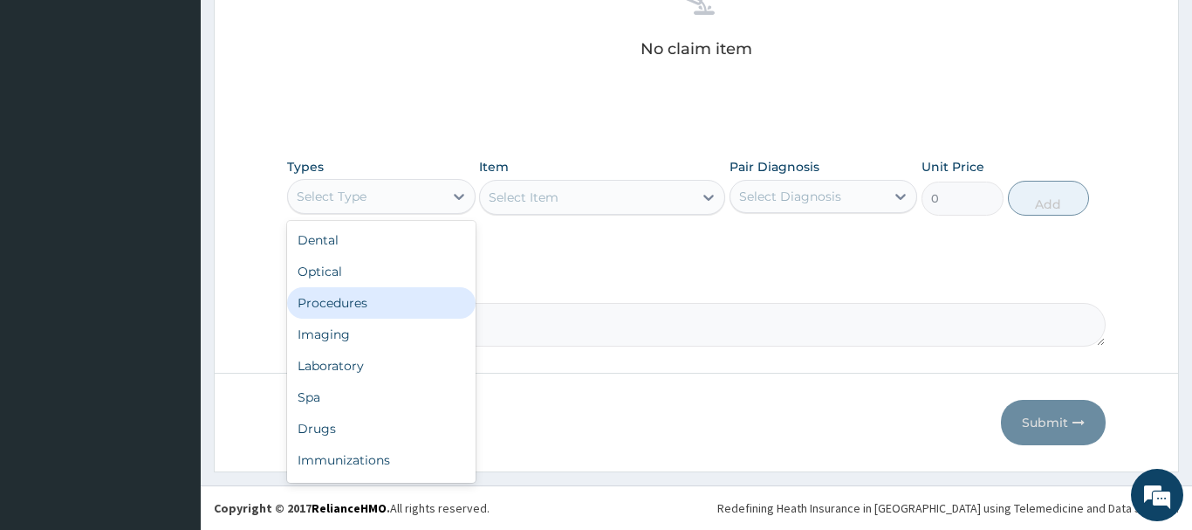
drag, startPoint x: 340, startPoint y: 304, endPoint x: 329, endPoint y: 292, distance: 16.7
click at [341, 304] on div "Procedures" at bounding box center [381, 302] width 189 height 31
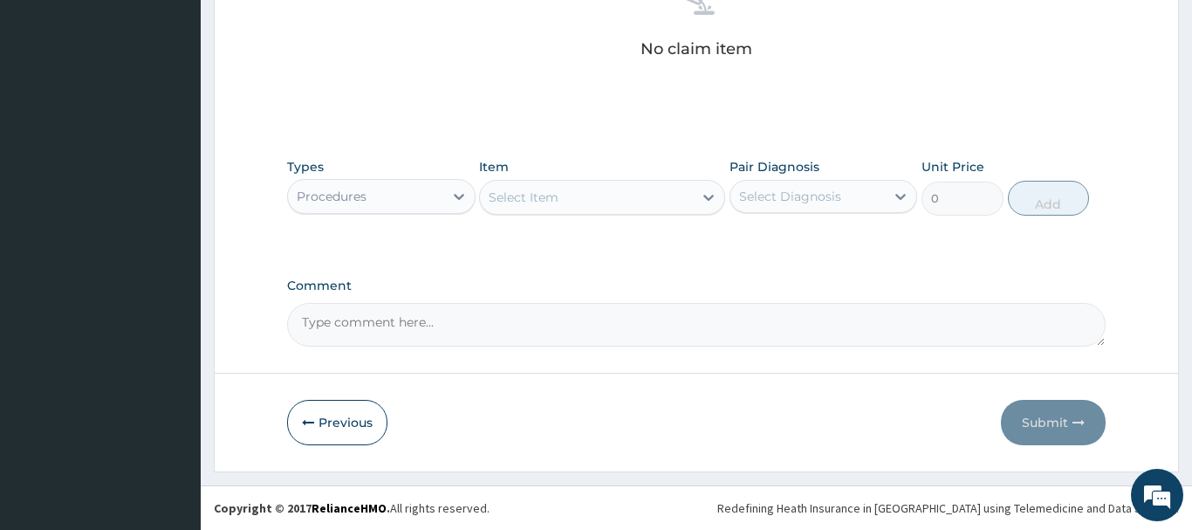
click at [535, 204] on div "Select Item" at bounding box center [524, 197] width 70 height 17
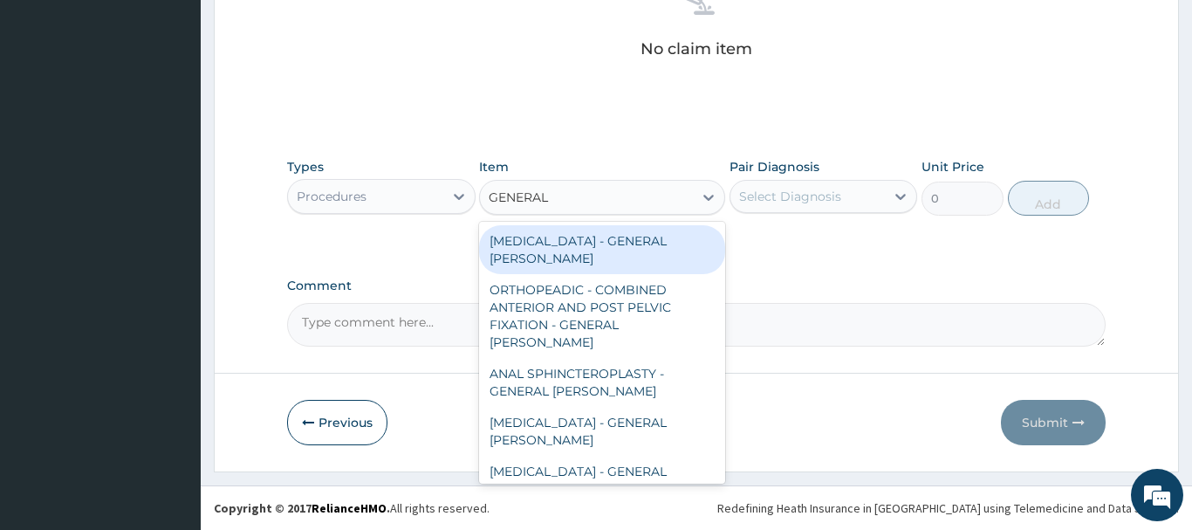
type input "GENERAL C"
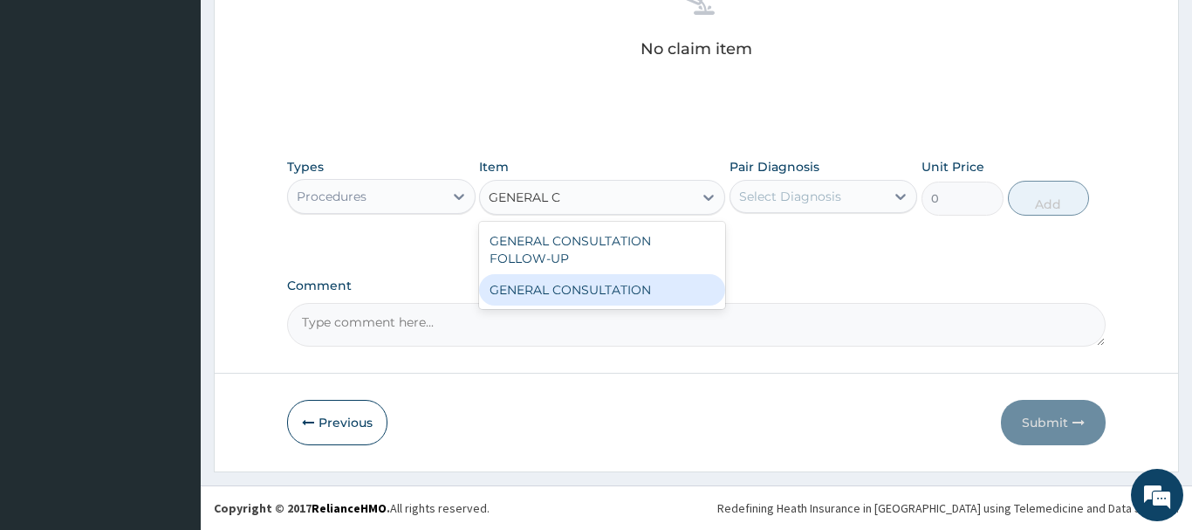
click at [626, 296] on div "GENERAL CONSULTATION" at bounding box center [602, 289] width 246 height 31
type input "6750"
click at [626, 296] on div "Comment" at bounding box center [696, 312] width 819 height 68
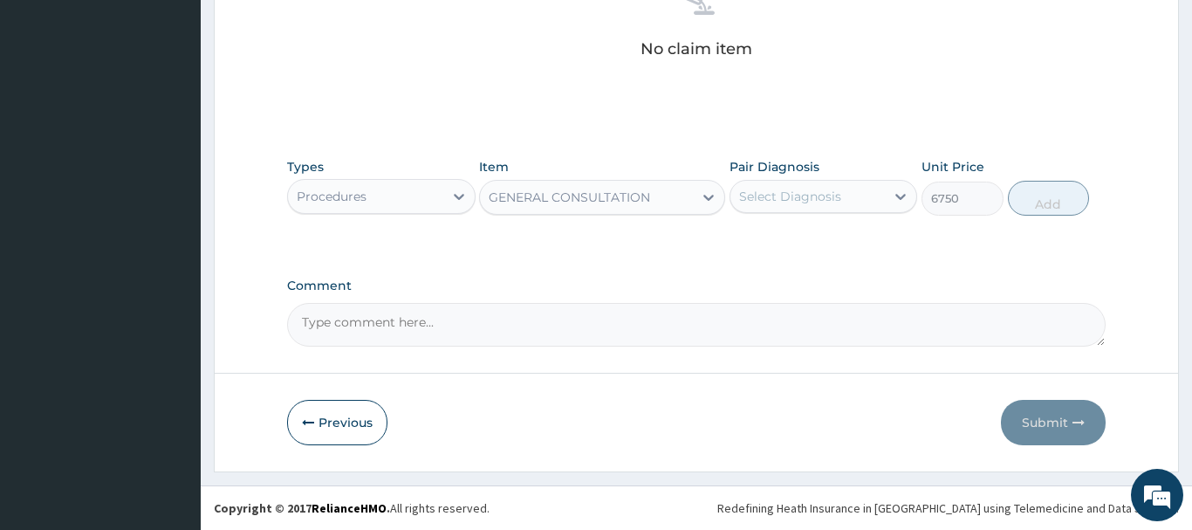
click at [825, 196] on div "Select Diagnosis" at bounding box center [790, 196] width 102 height 17
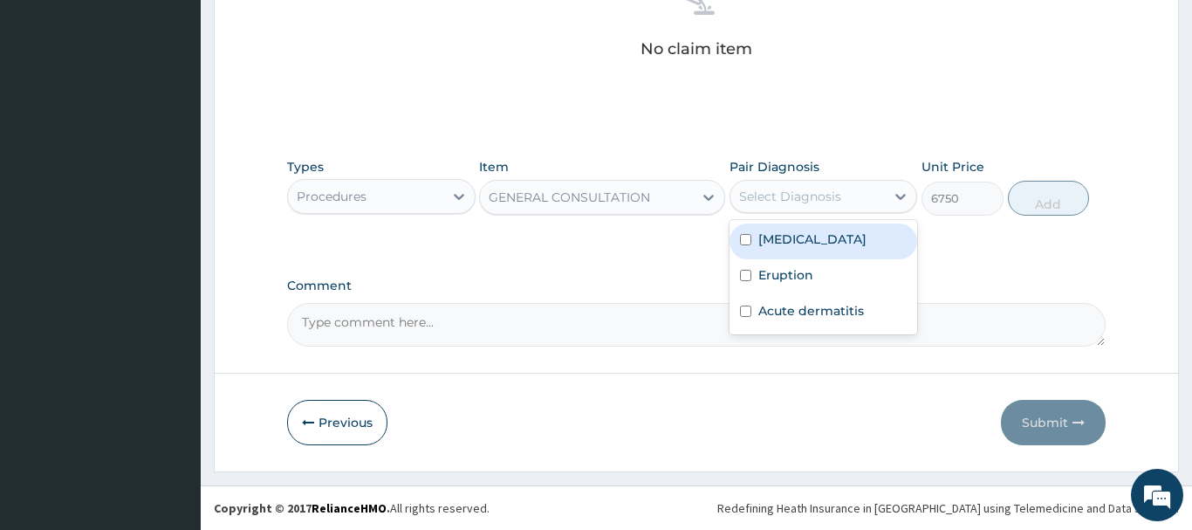
drag, startPoint x: 789, startPoint y: 239, endPoint x: 783, endPoint y: 228, distance: 12.9
click at [788, 238] on label "Sepsis" at bounding box center [812, 238] width 108 height 17
checkbox input "true"
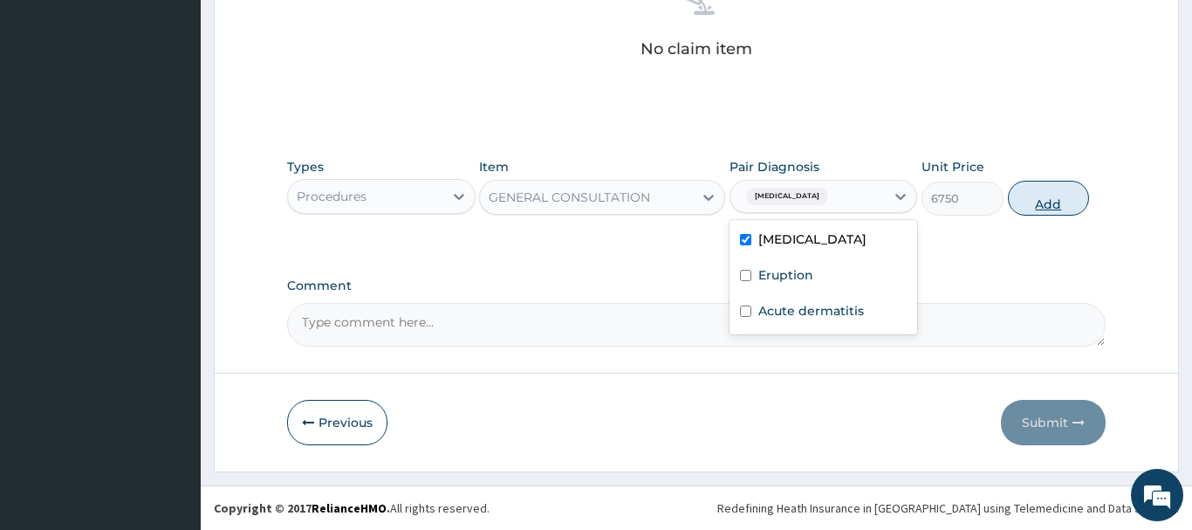
click at [1040, 199] on button "Add" at bounding box center [1049, 198] width 82 height 35
type input "0"
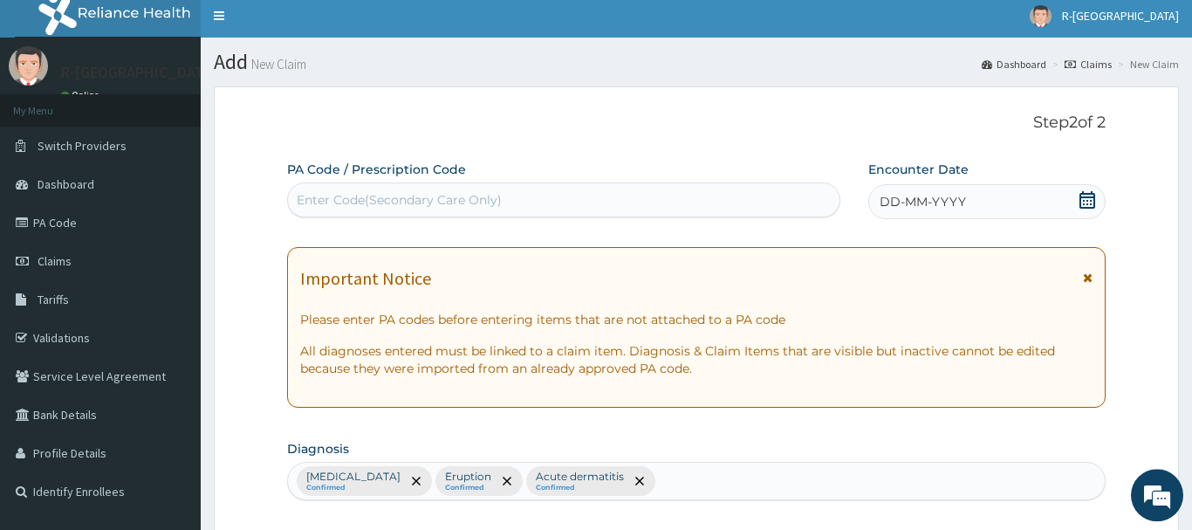
scroll to position [0, 0]
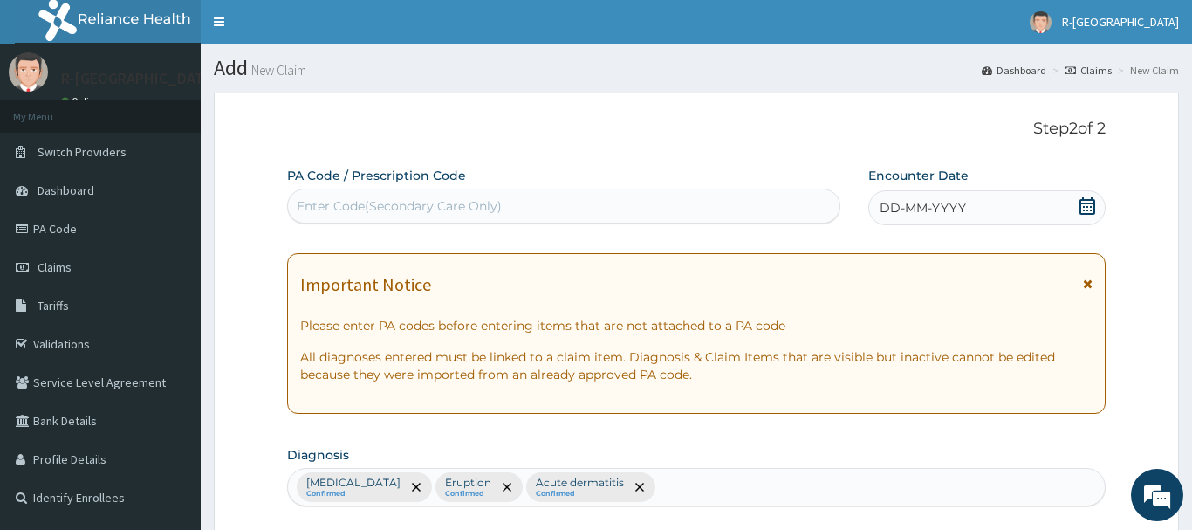
click at [327, 204] on div "Enter Code(Secondary Care Only)" at bounding box center [399, 205] width 205 height 17
paste input "PA/D9FBF8"
type input "PA/D9FBF8"
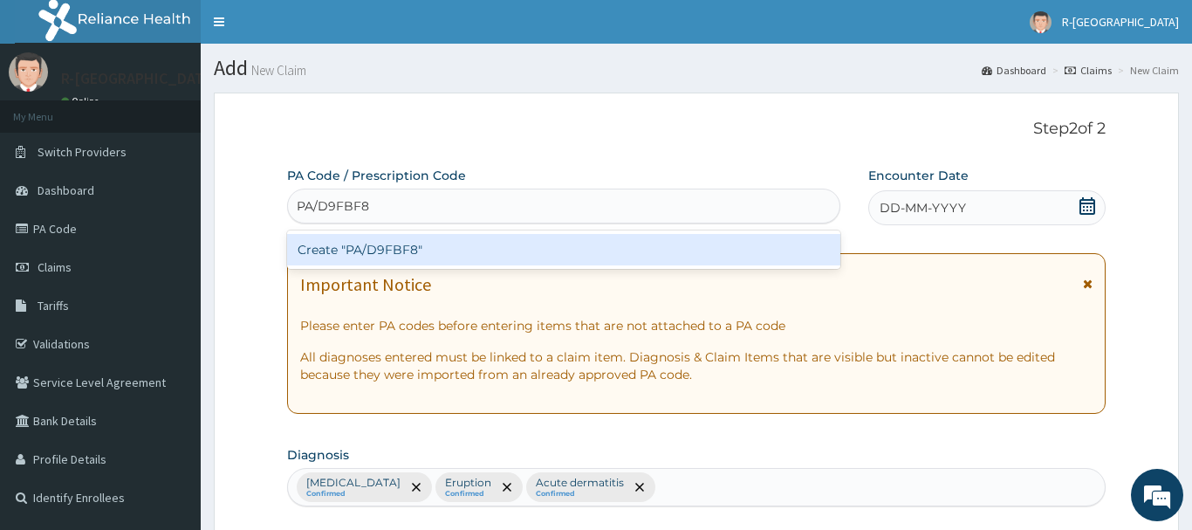
click at [386, 250] on div "Create "PA/D9FBF8"" at bounding box center [563, 249] width 553 height 31
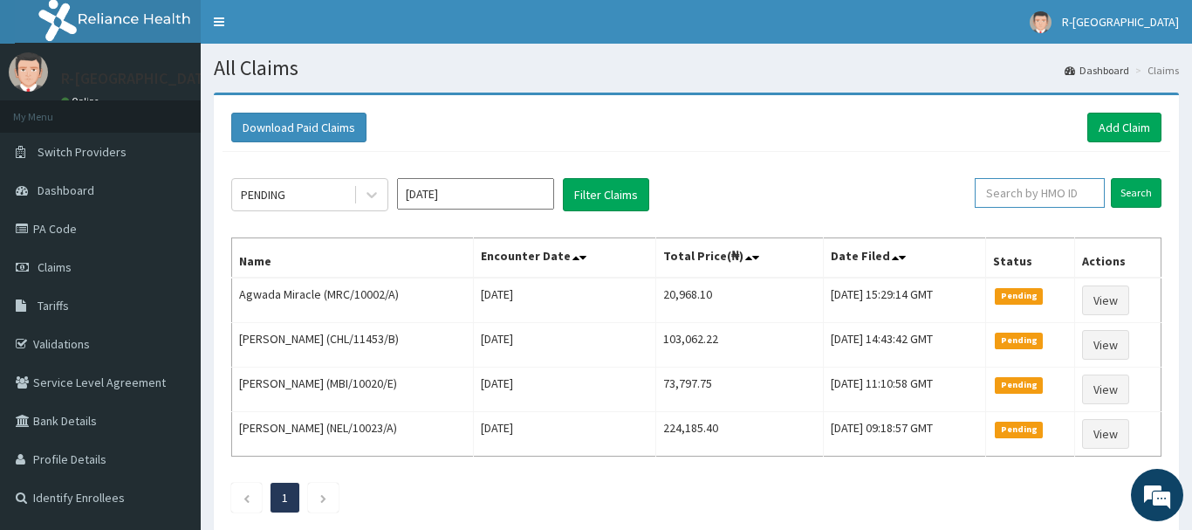
click at [999, 188] on input "text" at bounding box center [1040, 193] width 130 height 30
paste input "ker/10242/b"
type input "ker/10242/b"
click at [1143, 189] on input "Search" at bounding box center [1136, 193] width 51 height 30
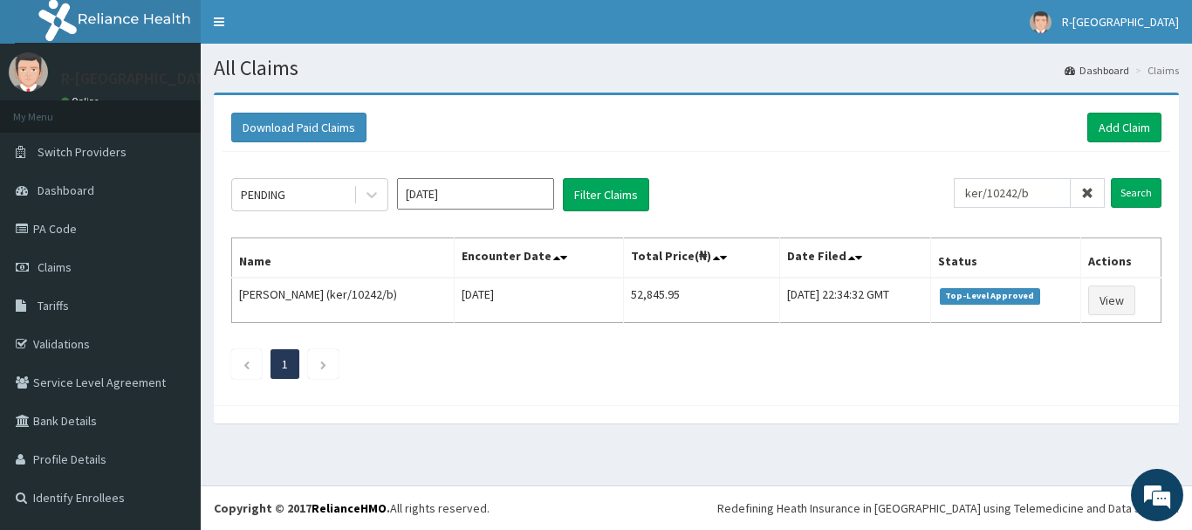
click at [1089, 197] on icon at bounding box center [1087, 193] width 12 height 12
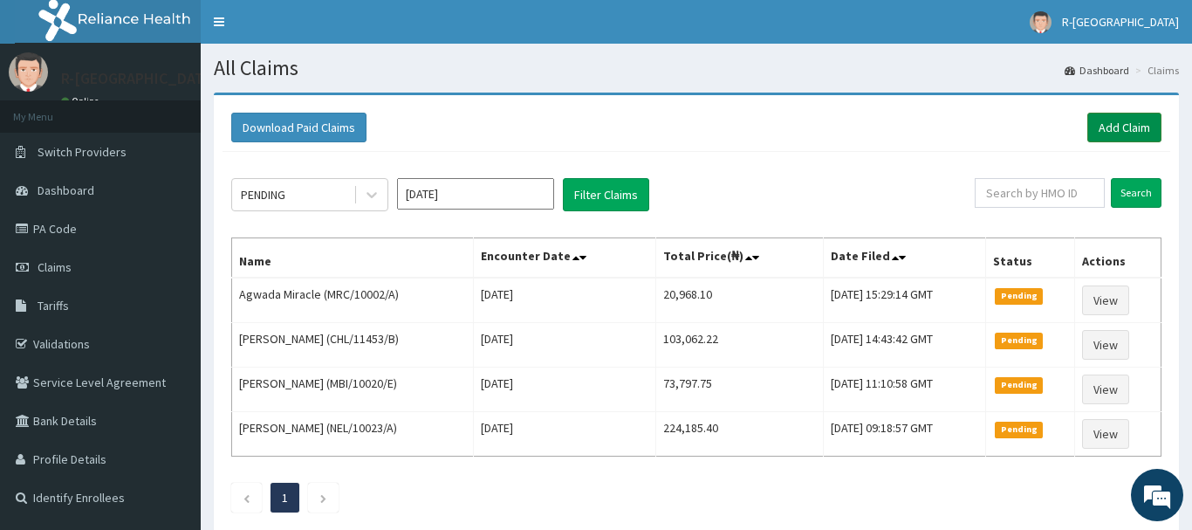
click at [1118, 120] on link "Add Claim" at bounding box center [1125, 128] width 74 height 30
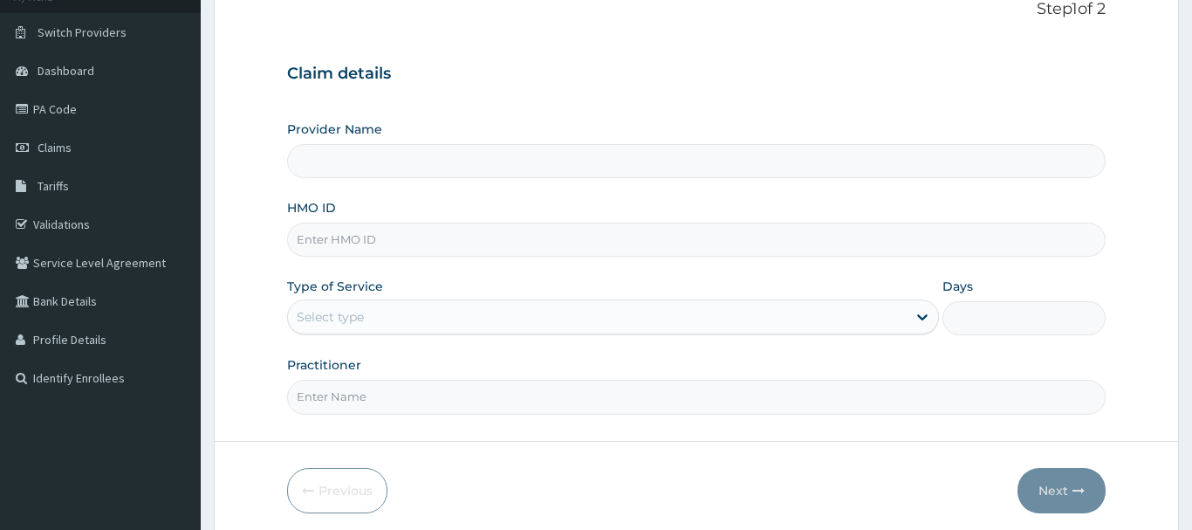
scroll to position [178, 0]
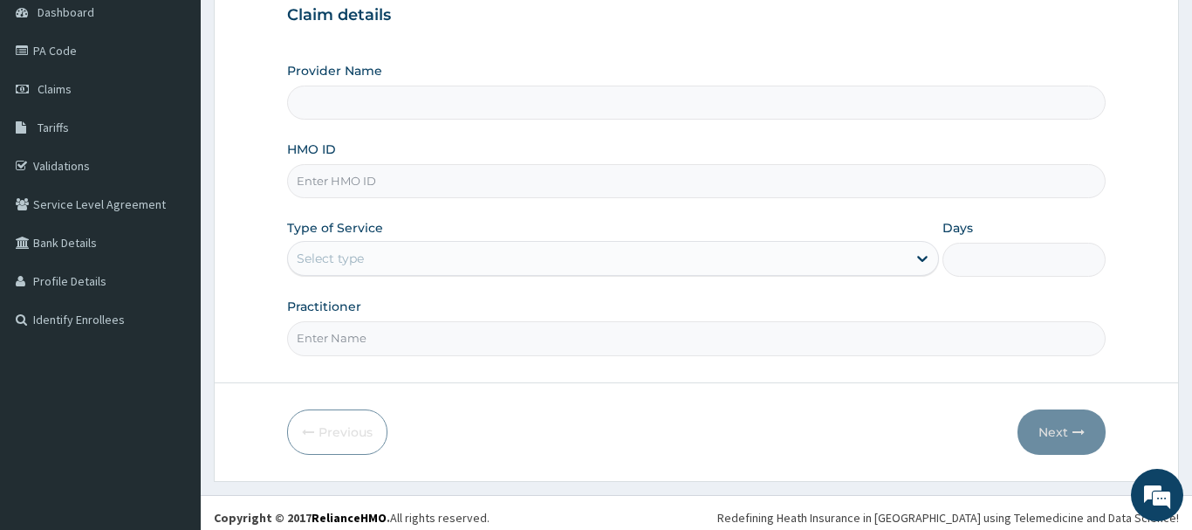
type input "R-Jolad Hospital Nigeria Limited(kupa)"
click at [309, 180] on input "HMO ID" at bounding box center [696, 181] width 819 height 34
paste input "ENP/11998/A"
type input "ENP/11998/A"
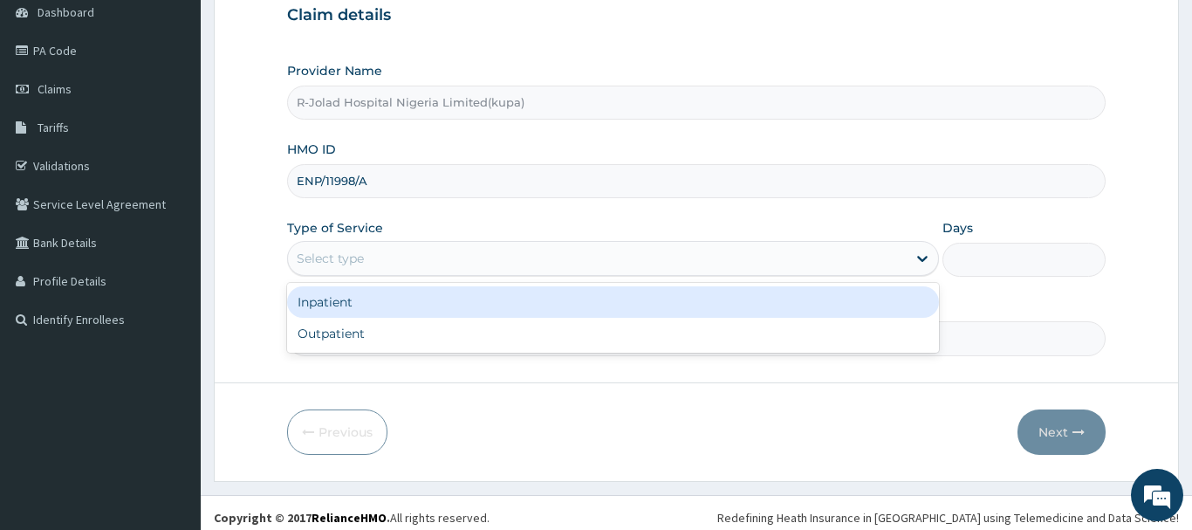
click at [323, 270] on div "Select type" at bounding box center [598, 258] width 620 height 28
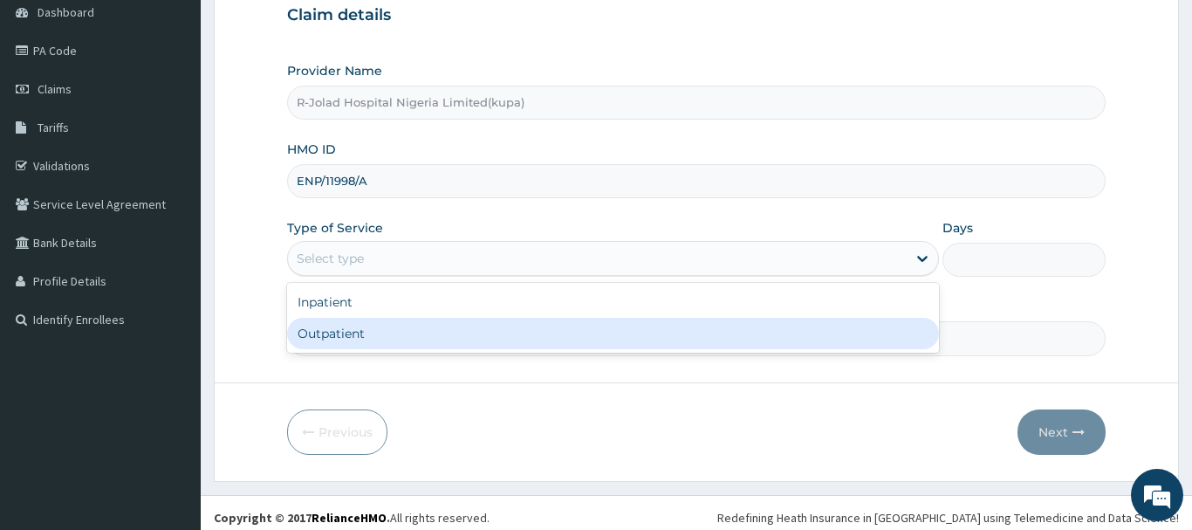
click at [324, 338] on div "Outpatient" at bounding box center [613, 333] width 653 height 31
click at [324, 339] on input "Practitioner" at bounding box center [696, 338] width 819 height 34
type input "1"
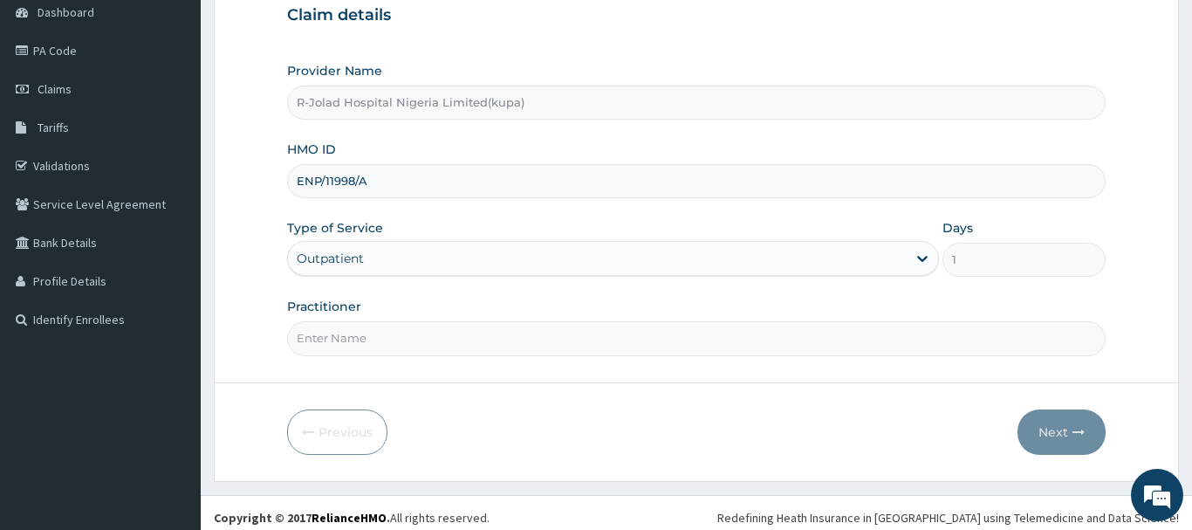
click at [326, 336] on input "Practitioner" at bounding box center [696, 338] width 819 height 34
click at [325, 335] on input "Practitioner" at bounding box center [696, 338] width 819 height 34
paste input "Braxton Anaebo"
type input "Braxton Anaebo"
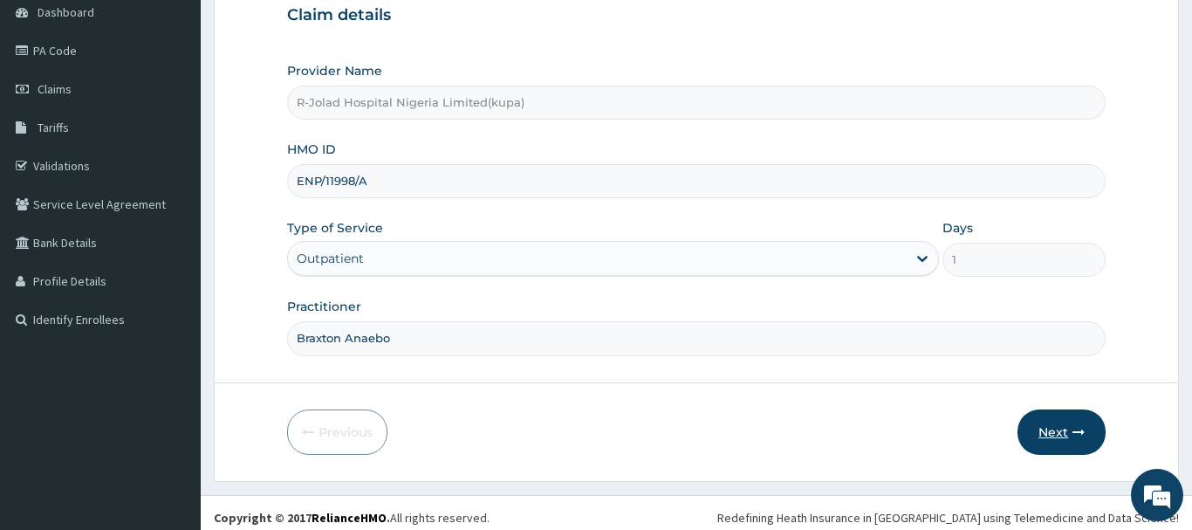
click at [1039, 426] on button "Next" at bounding box center [1062, 431] width 88 height 45
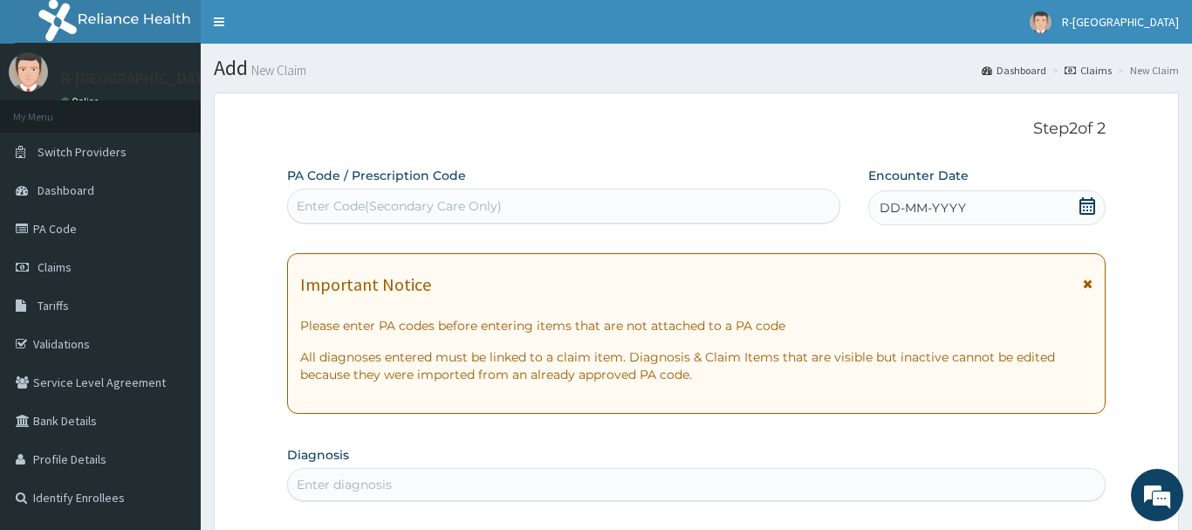
click at [1084, 199] on icon at bounding box center [1088, 205] width 16 height 17
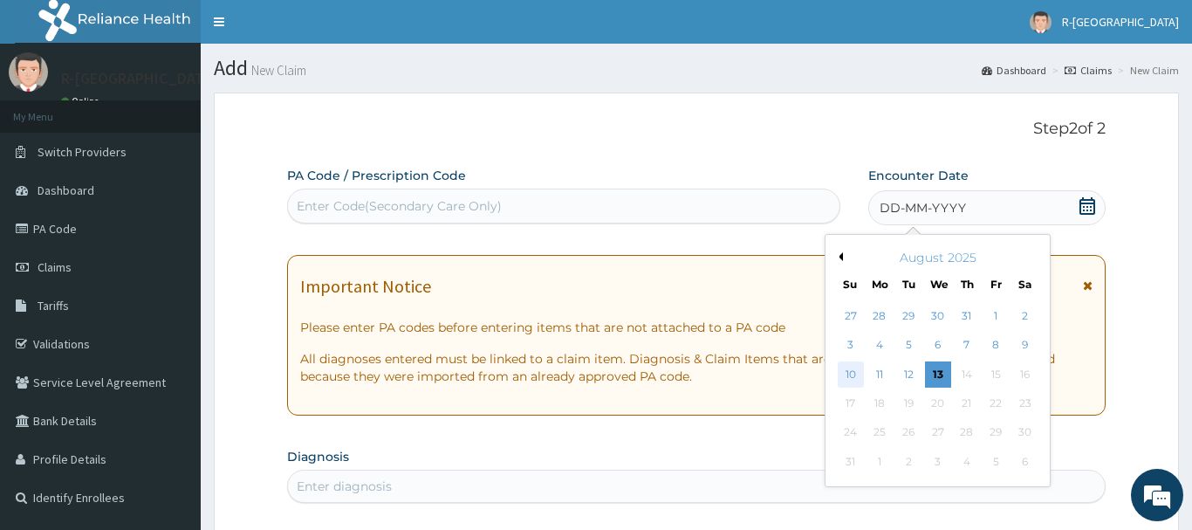
click at [848, 373] on div "10" at bounding box center [851, 374] width 26 height 26
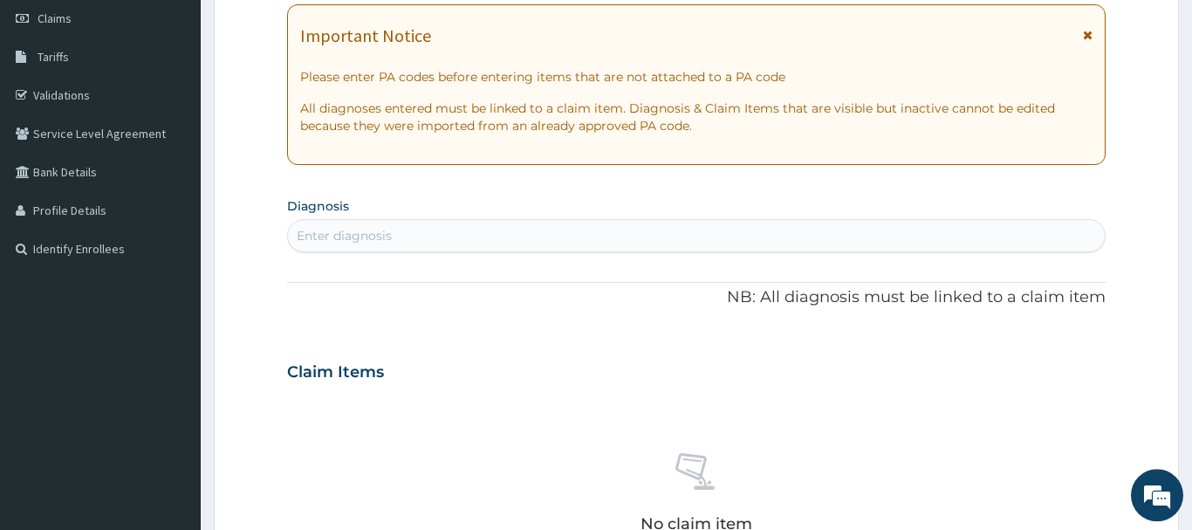
scroll to position [267, 0]
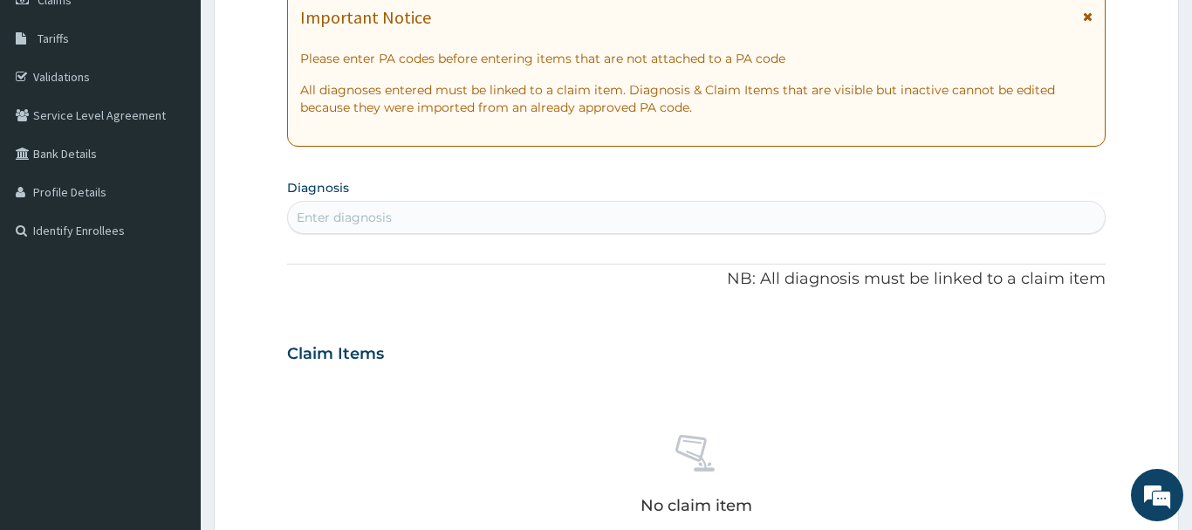
click at [326, 222] on div "Enter diagnosis" at bounding box center [344, 217] width 95 height 17
type input "OPEN INJURY"
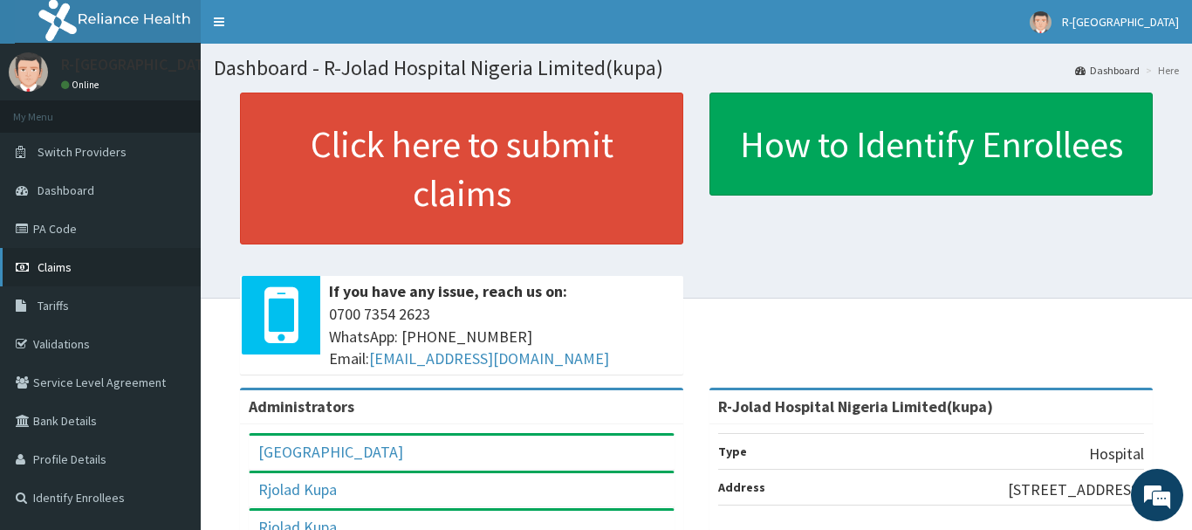
click at [58, 266] on span "Claims" at bounding box center [55, 267] width 34 height 16
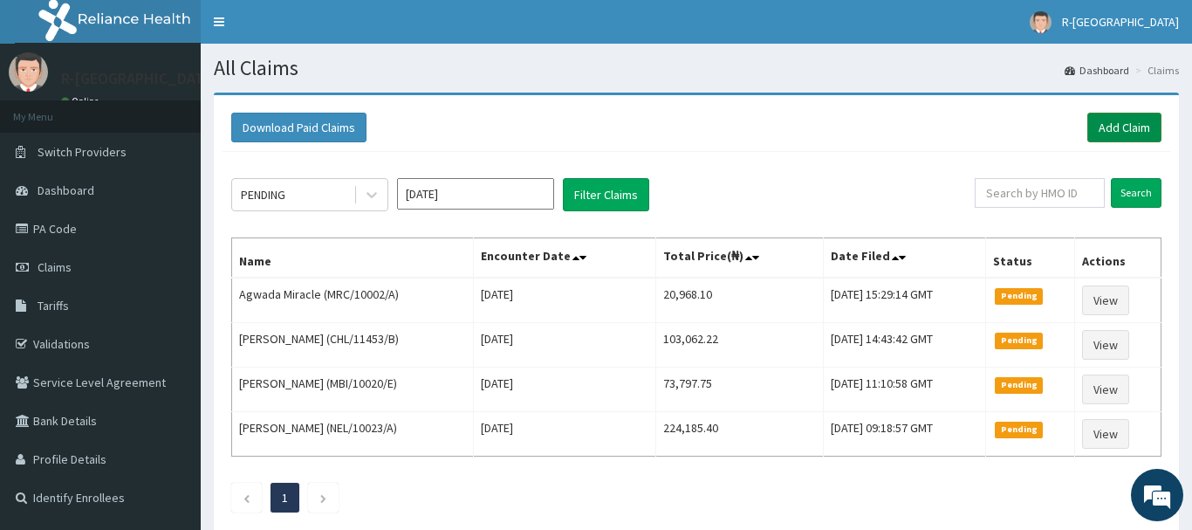
click at [1115, 127] on link "Add Claim" at bounding box center [1125, 128] width 74 height 30
click at [1109, 127] on link "Add Claim" at bounding box center [1125, 128] width 74 height 30
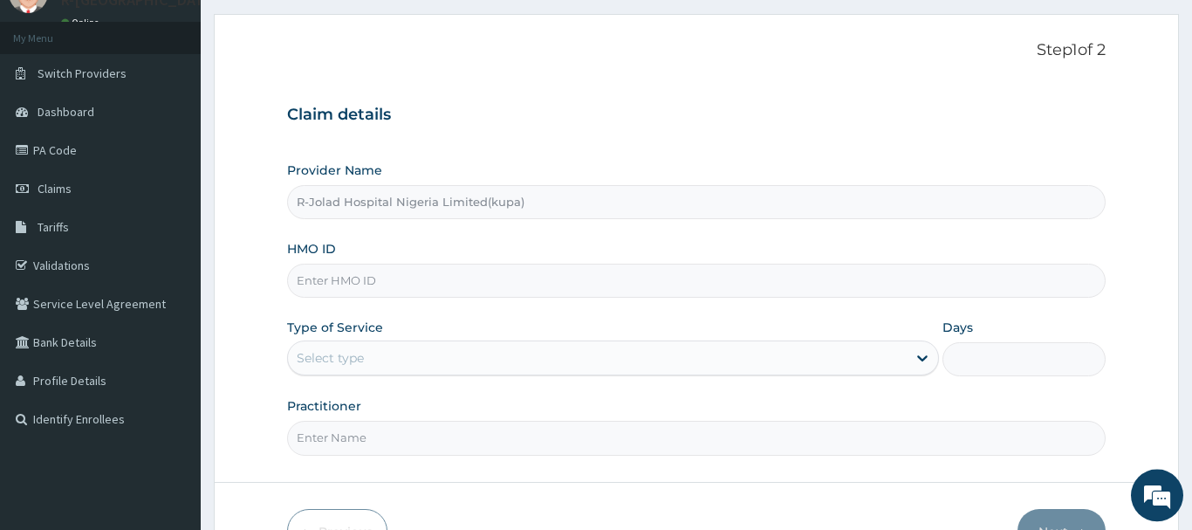
scroll to position [89, 0]
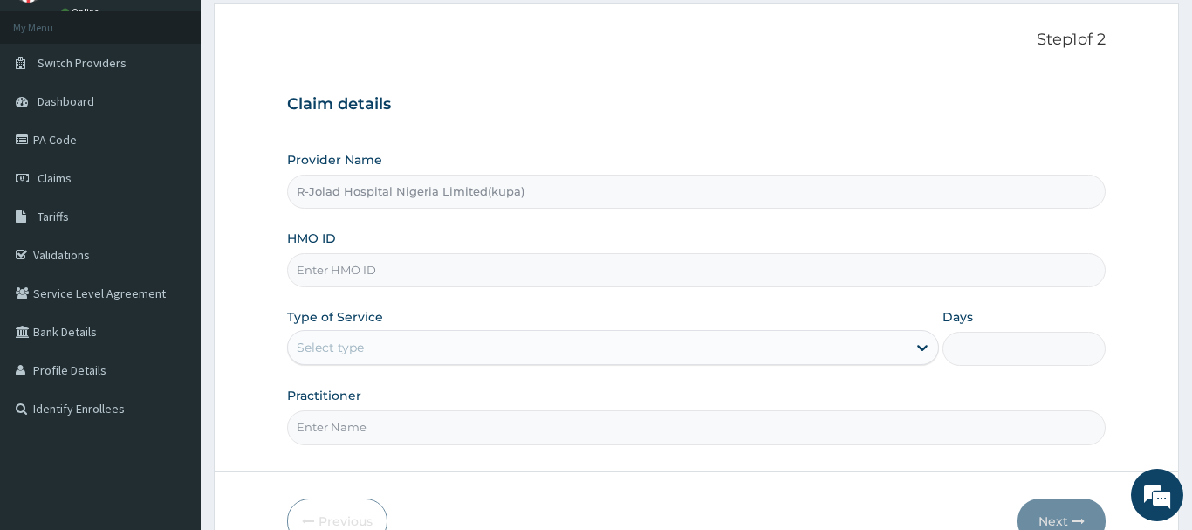
click at [313, 271] on input "HMO ID" at bounding box center [696, 270] width 819 height 34
paste input "ENP/11998/A"
type input "ENP/11998/A"
drag, startPoint x: 368, startPoint y: 401, endPoint x: 373, endPoint y: 378, distance: 23.1
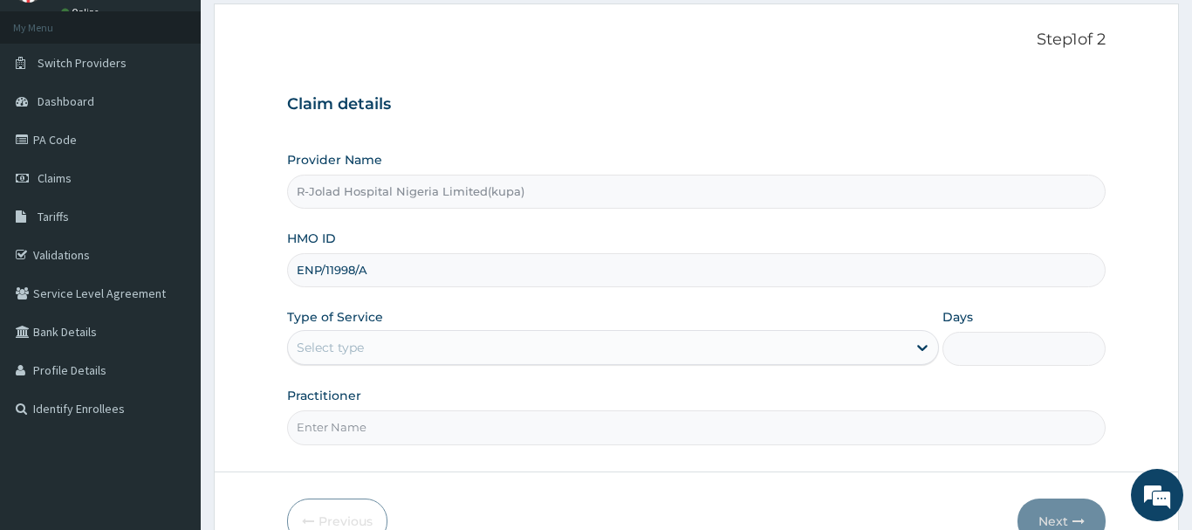
click at [368, 400] on div "Practitioner" at bounding box center [696, 416] width 819 height 58
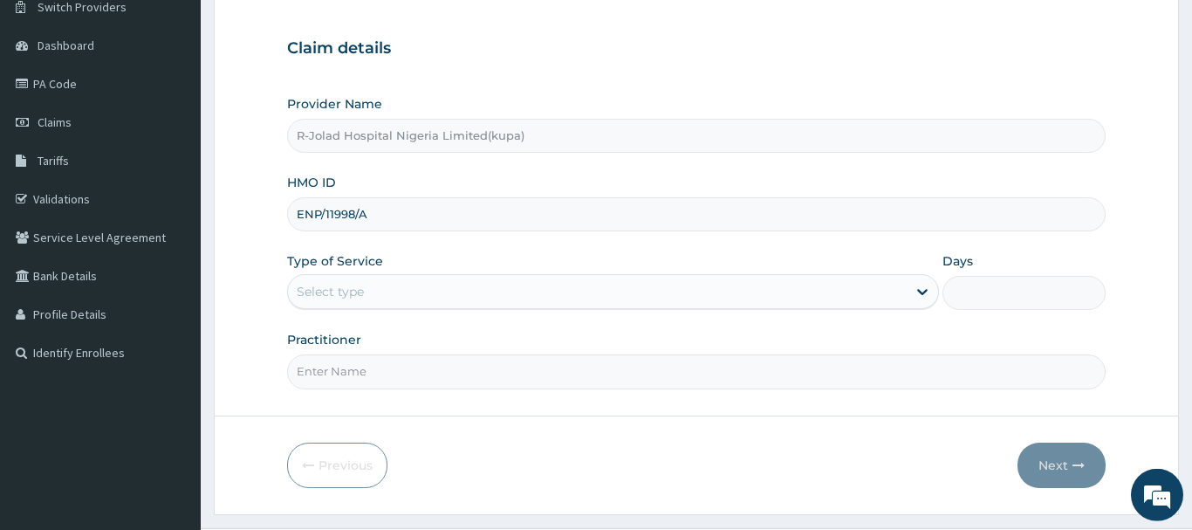
scroll to position [188, 0]
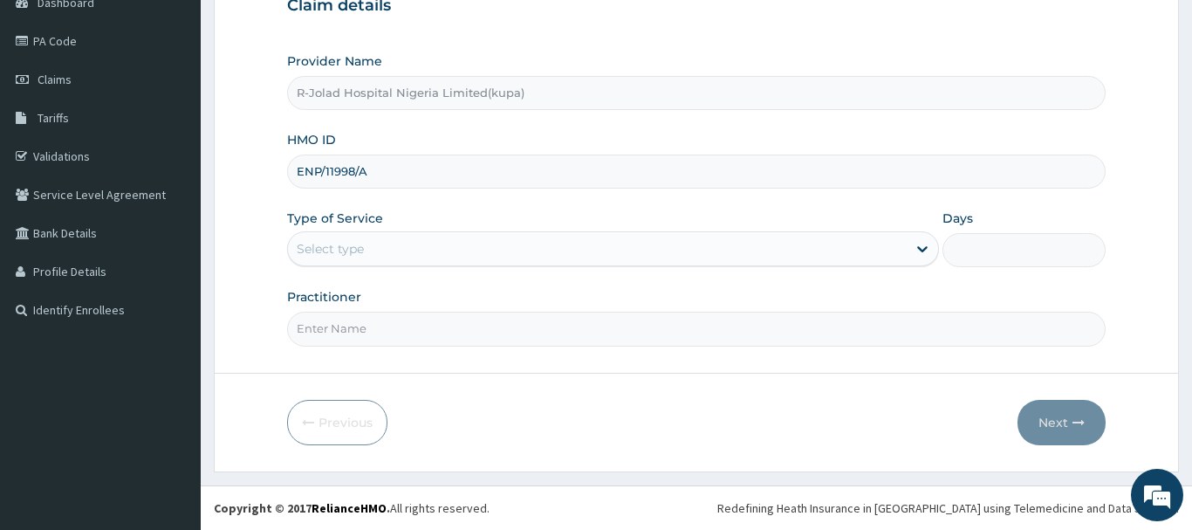
drag, startPoint x: 338, startPoint y: 251, endPoint x: 339, endPoint y: 269, distance: 17.5
click at [339, 255] on div "Select type" at bounding box center [330, 248] width 67 height 17
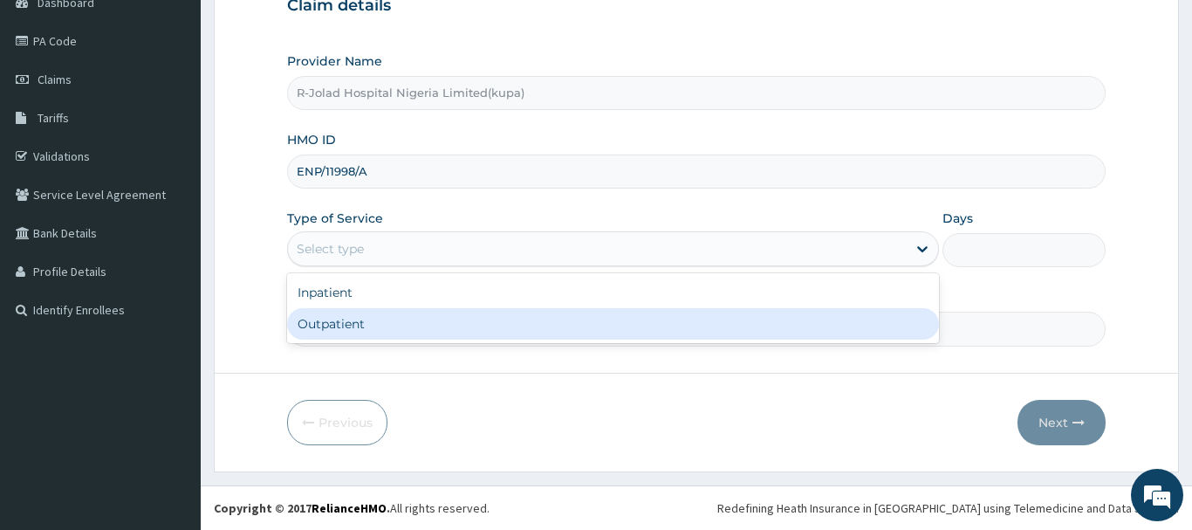
click at [328, 326] on div "Outpatient" at bounding box center [613, 323] width 653 height 31
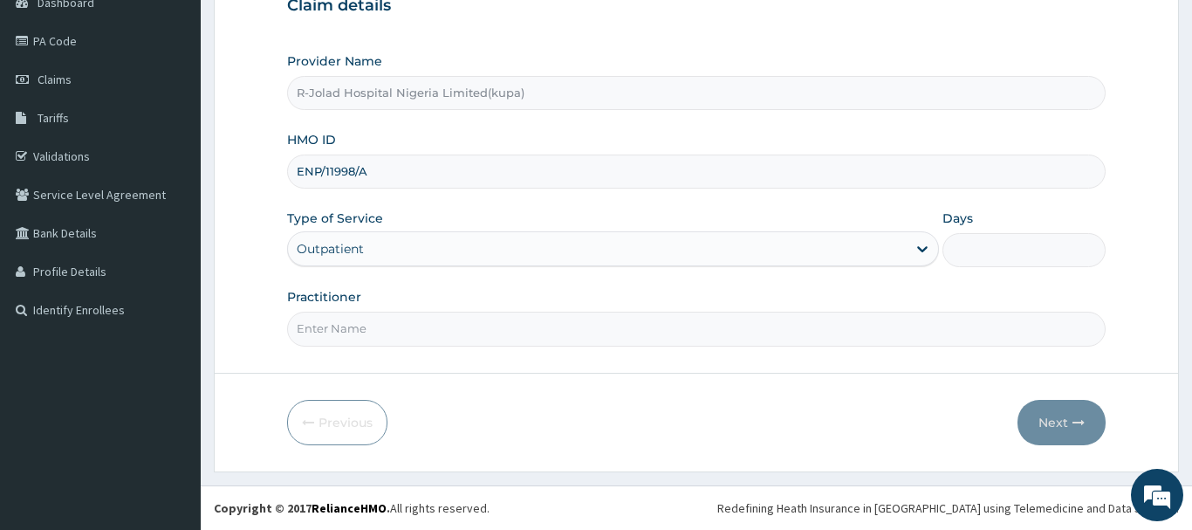
type input "1"
click at [331, 336] on input "Practitioner" at bounding box center [696, 329] width 819 height 34
paste input "Braxton Anaebo"
type input "Braxton Anaebo"
click at [1073, 428] on button "Next" at bounding box center [1062, 422] width 88 height 45
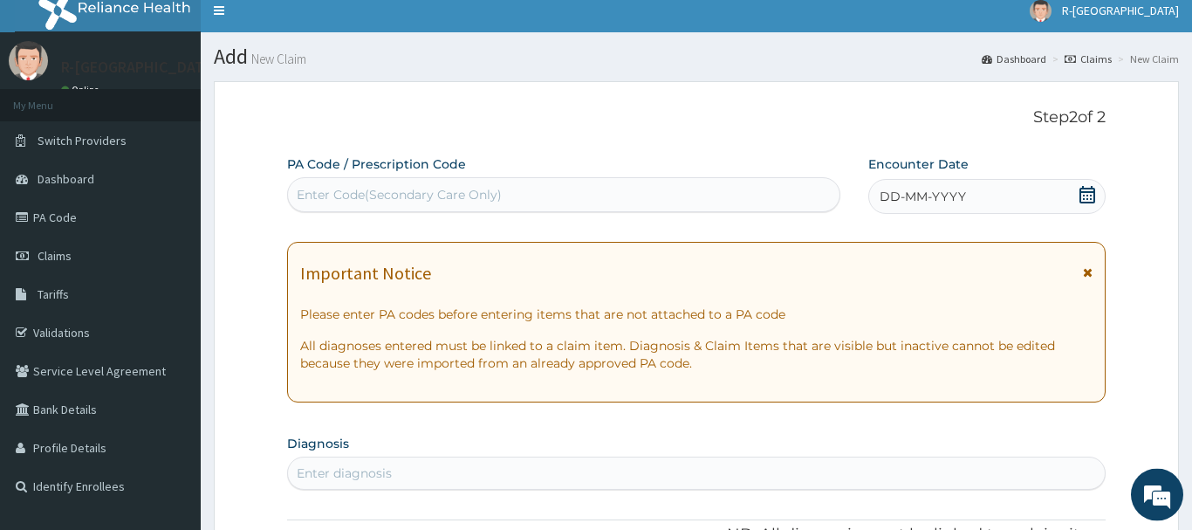
scroll to position [10, 0]
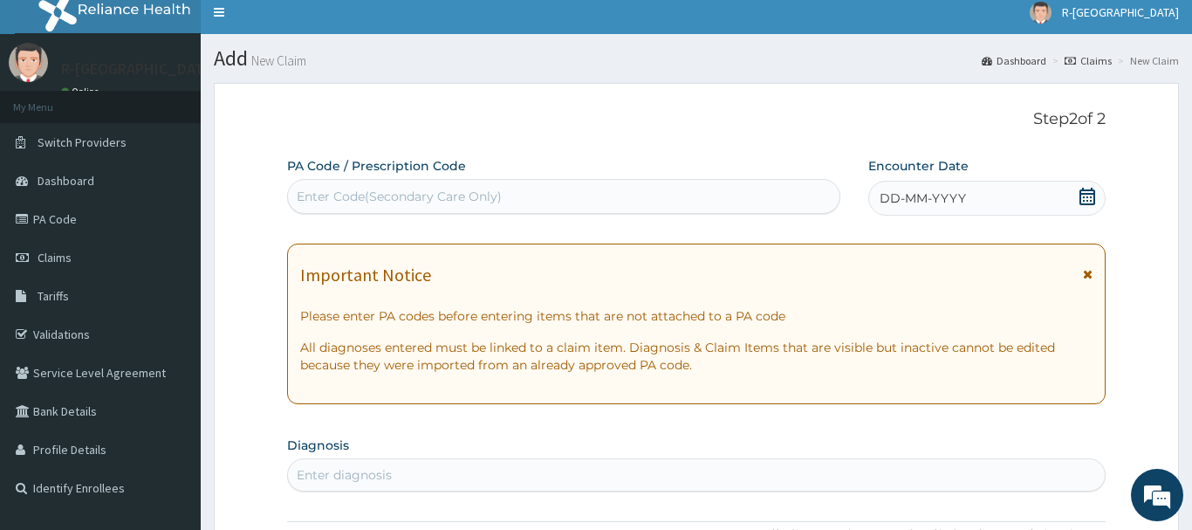
click at [1086, 192] on icon at bounding box center [1087, 196] width 17 height 17
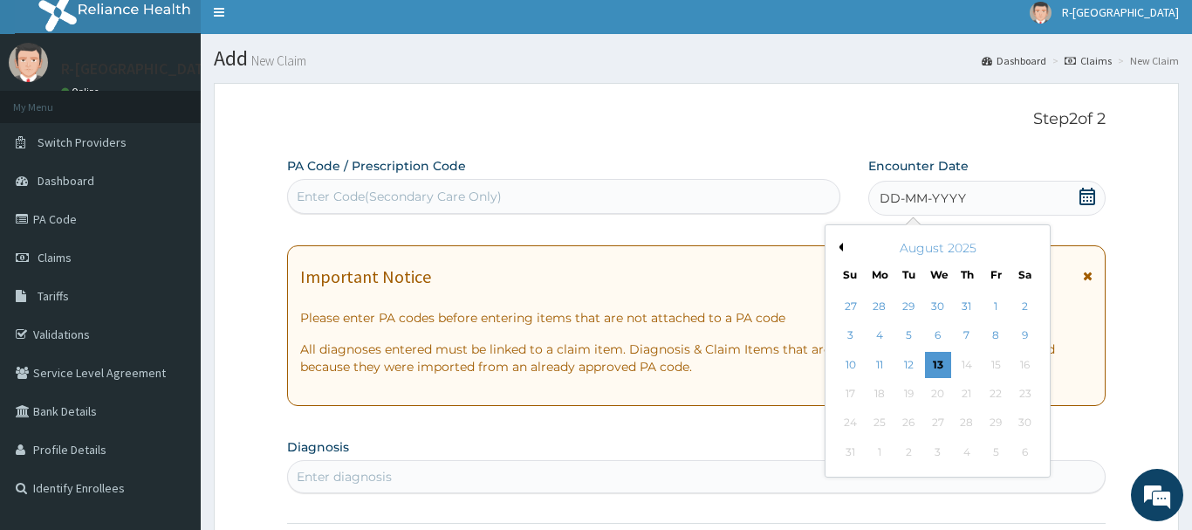
click at [846, 362] on div "10" at bounding box center [851, 365] width 26 height 26
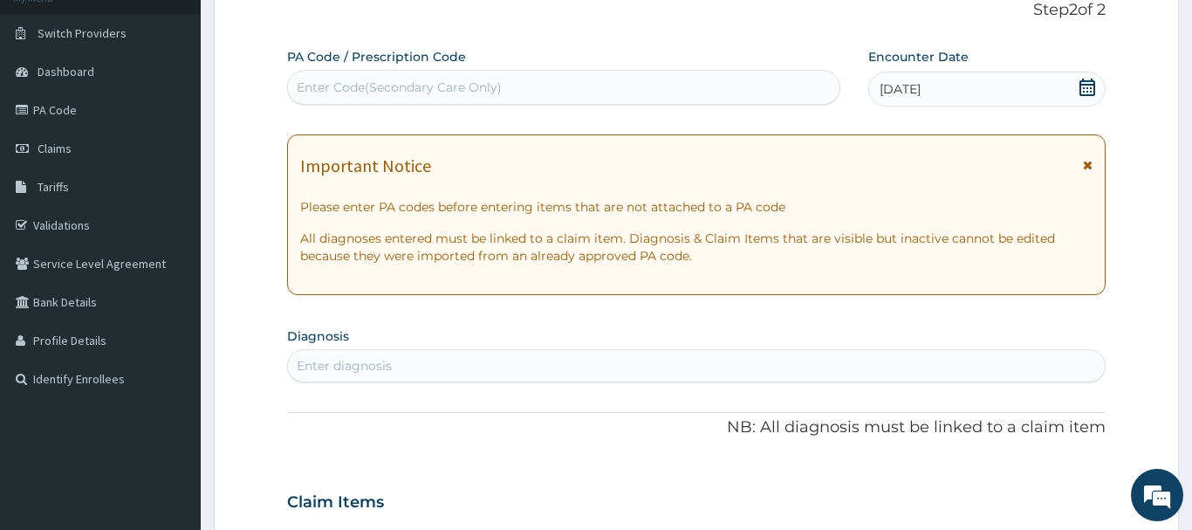
scroll to position [188, 0]
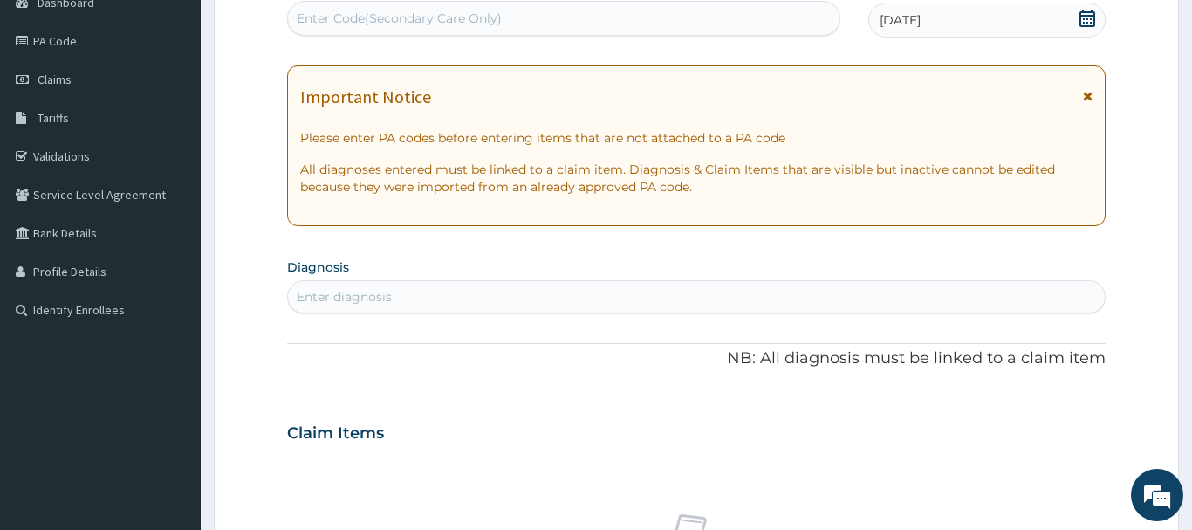
click at [317, 297] on div "Enter diagnosis" at bounding box center [344, 296] width 95 height 17
type input "OPEN INJURY"
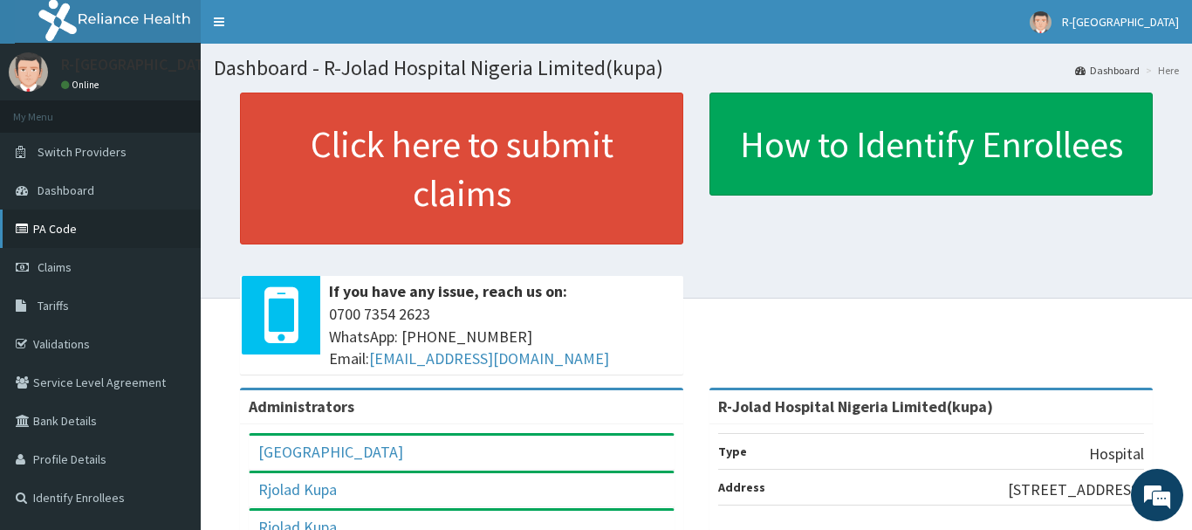
click at [68, 226] on link "PA Code" at bounding box center [100, 228] width 201 height 38
click at [62, 269] on span "Claims" at bounding box center [55, 267] width 34 height 16
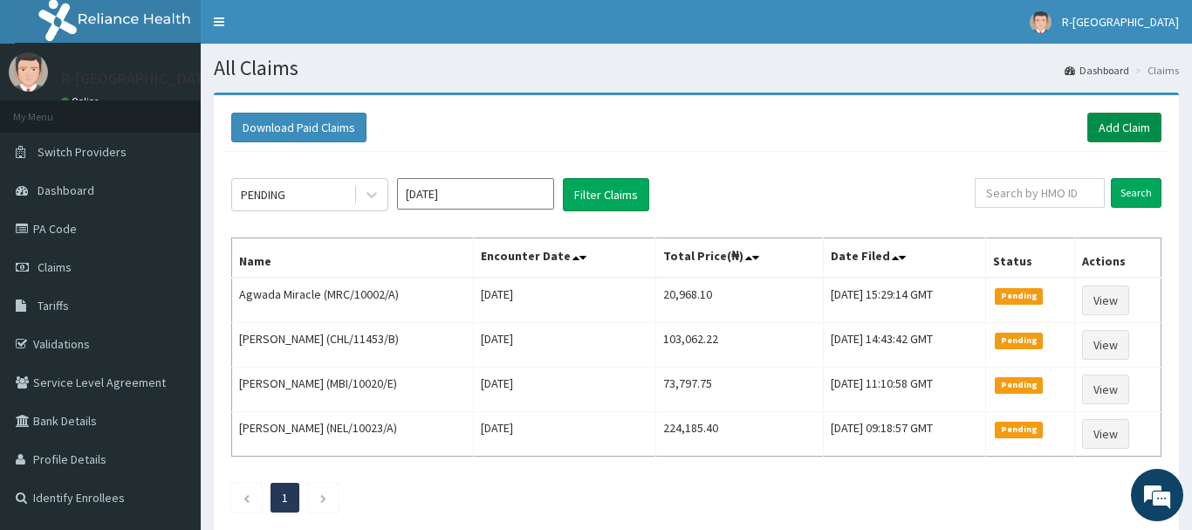
click at [1121, 125] on link "Add Claim" at bounding box center [1125, 128] width 74 height 30
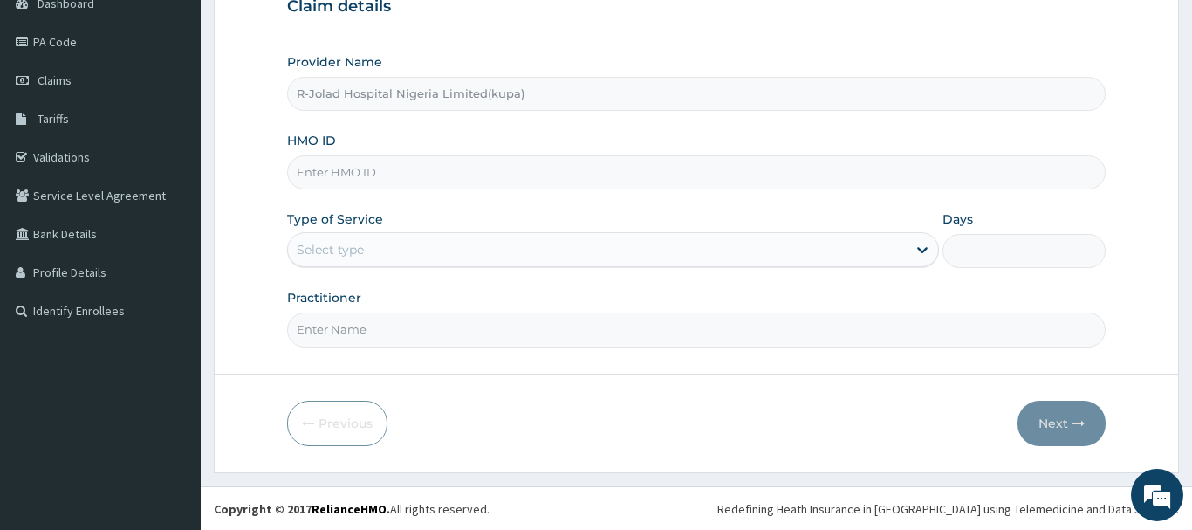
scroll to position [188, 0]
click at [309, 169] on input "HMO ID" at bounding box center [696, 171] width 819 height 34
paste input "bht/10567/a"
type input "bht/10567/a"
click at [332, 245] on div "Select type" at bounding box center [330, 248] width 67 height 17
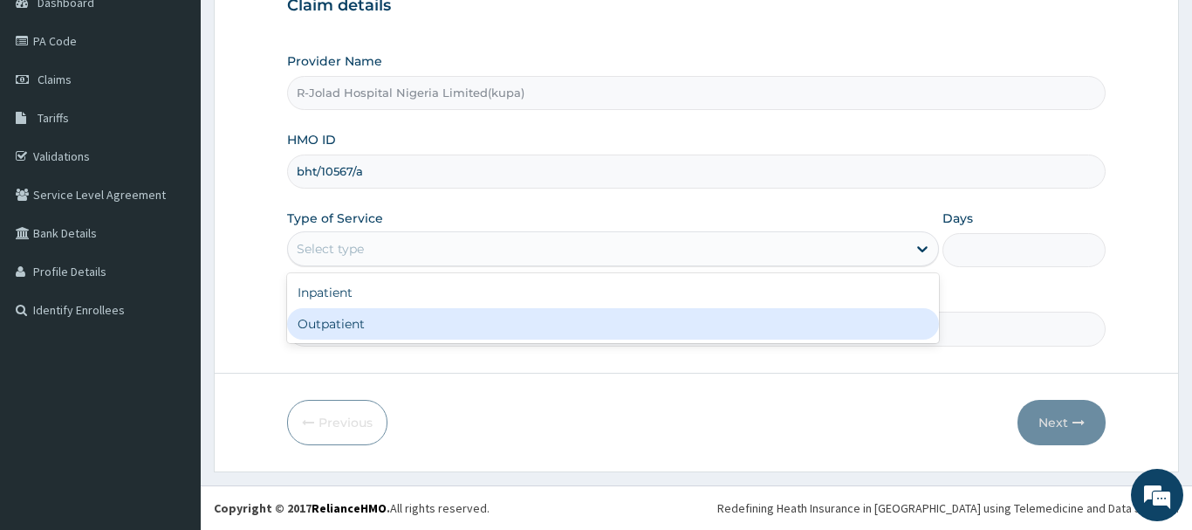
click at [334, 322] on div "Outpatient" at bounding box center [613, 323] width 653 height 31
type input "1"
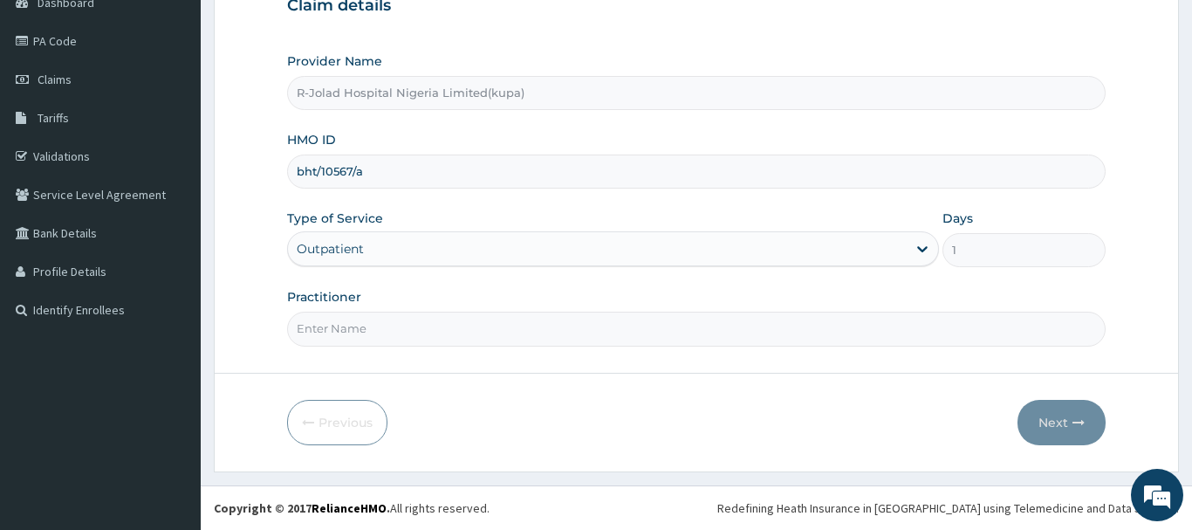
drag, startPoint x: 333, startPoint y: 337, endPoint x: 323, endPoint y: 334, distance: 10.0
click at [333, 338] on input "Practitioner" at bounding box center [696, 329] width 819 height 34
paste input "Braxton Anaebo"
type input "Braxton Anaebo"
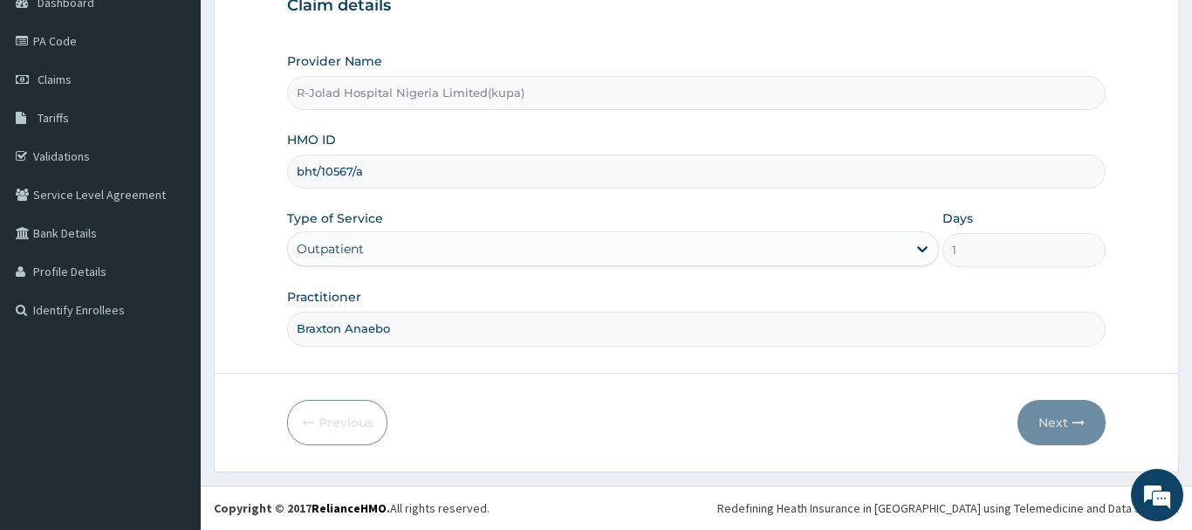
click at [371, 171] on input "bht/10567/a" at bounding box center [696, 171] width 819 height 34
click at [1046, 417] on button "Next" at bounding box center [1062, 422] width 88 height 45
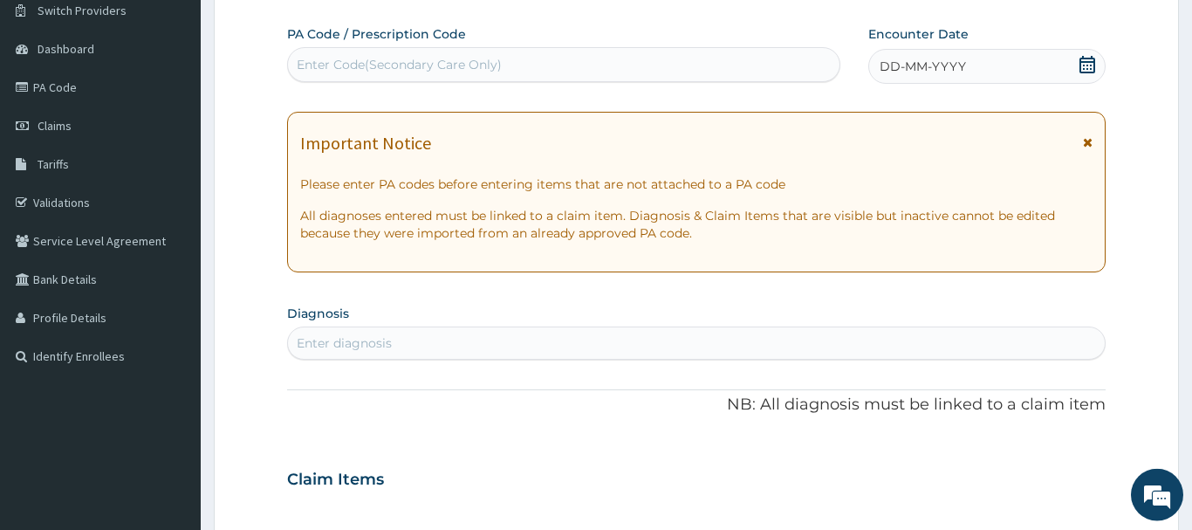
scroll to position [99, 0]
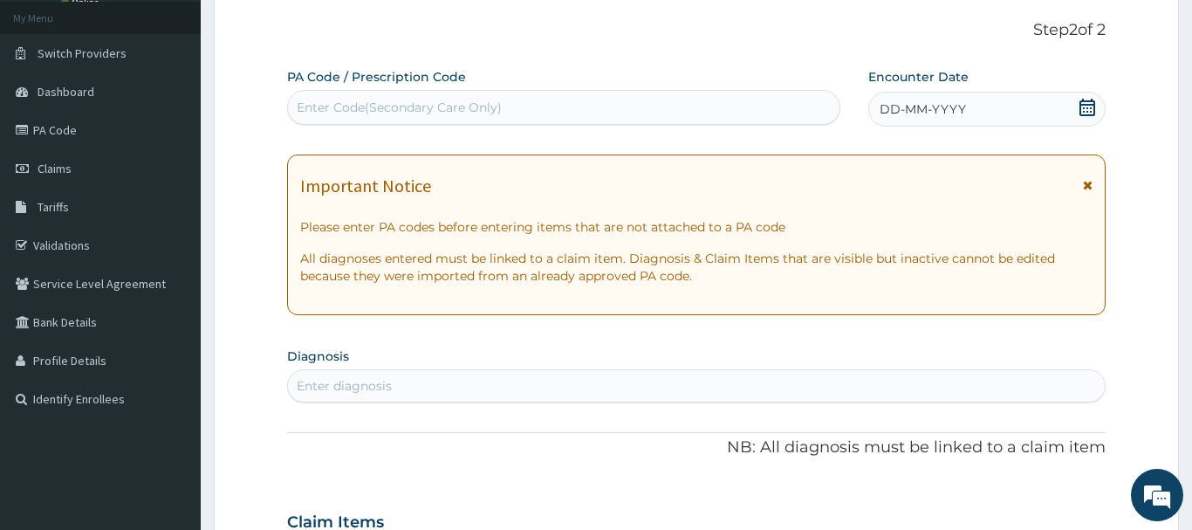
drag, startPoint x: 1085, startPoint y: 106, endPoint x: 1082, endPoint y: 125, distance: 19.4
click at [1088, 106] on icon at bounding box center [1088, 107] width 16 height 17
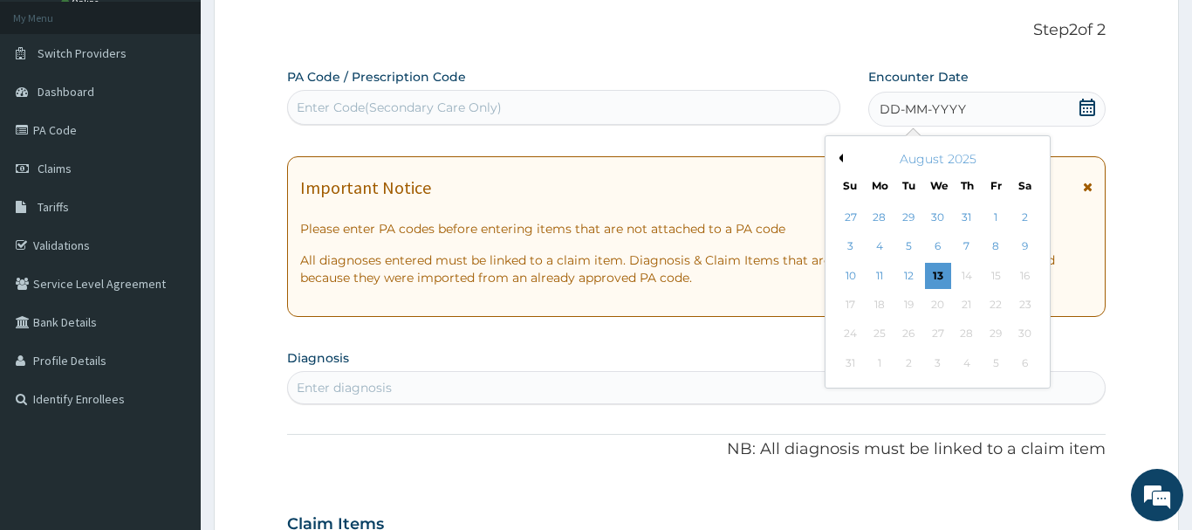
click at [850, 275] on div "10" at bounding box center [851, 276] width 26 height 26
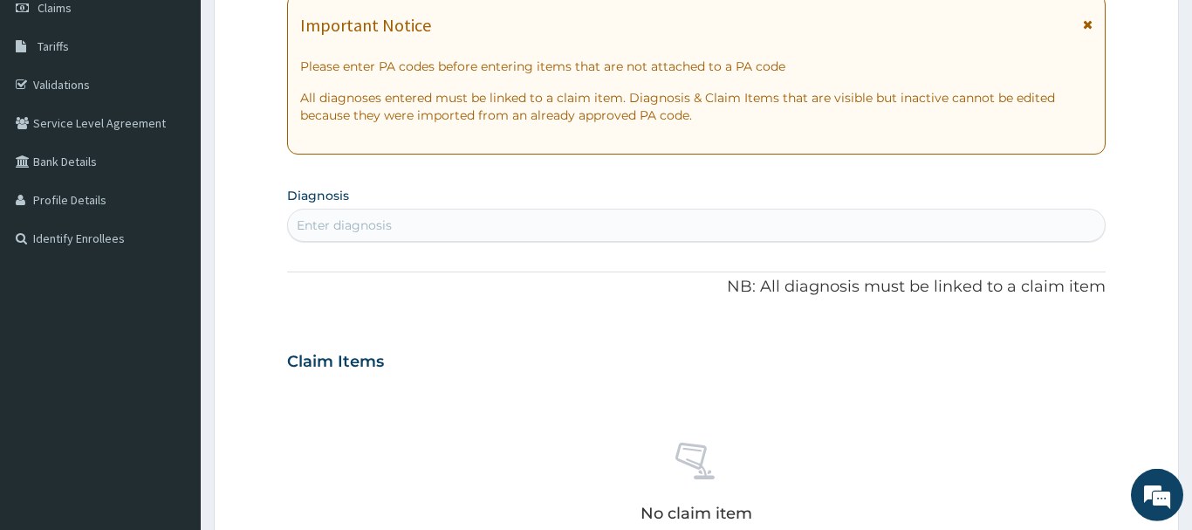
scroll to position [277, 0]
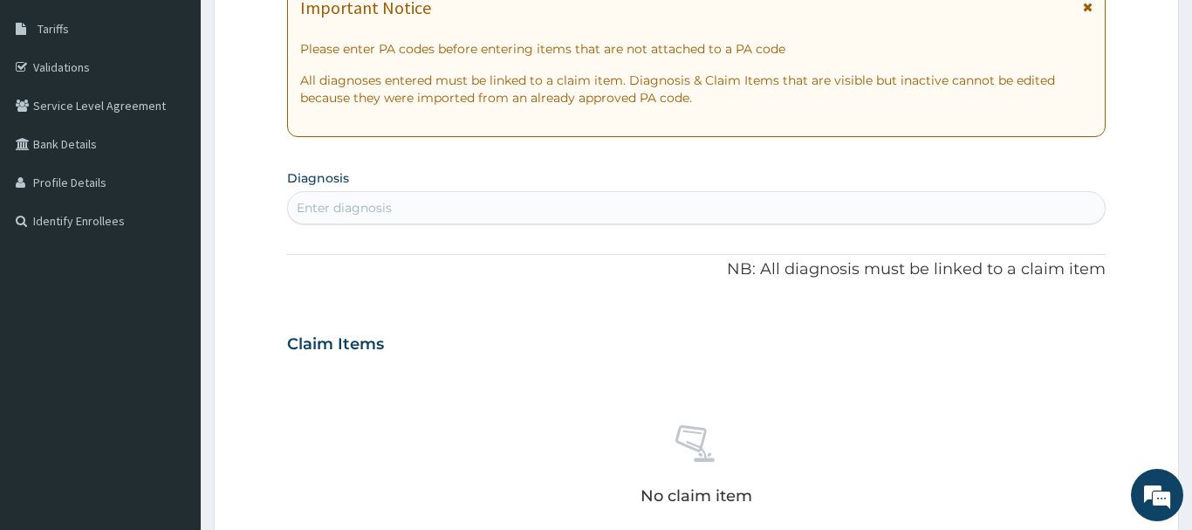
drag, startPoint x: 336, startPoint y: 209, endPoint x: 333, endPoint y: 195, distance: 15.1
click at [336, 205] on div "Enter diagnosis" at bounding box center [344, 207] width 95 height 17
type input "MALA"
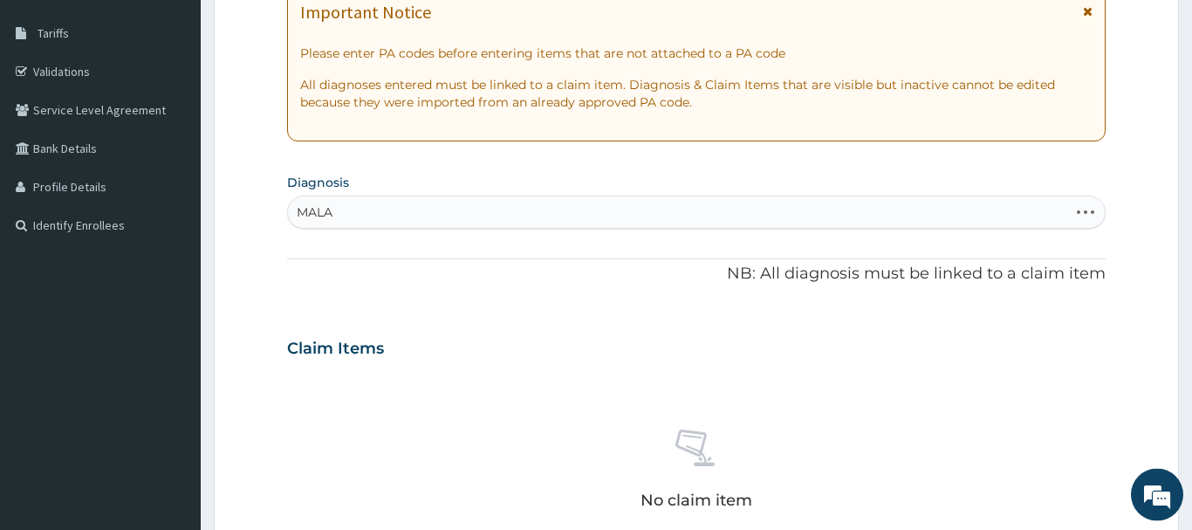
scroll to position [267, 0]
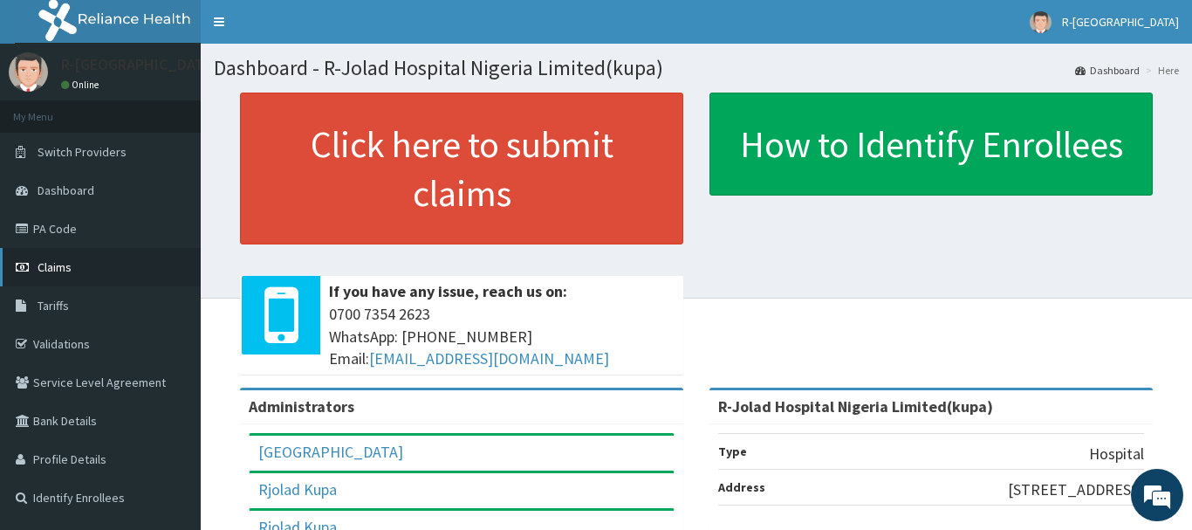
click at [53, 267] on span "Claims" at bounding box center [55, 267] width 34 height 16
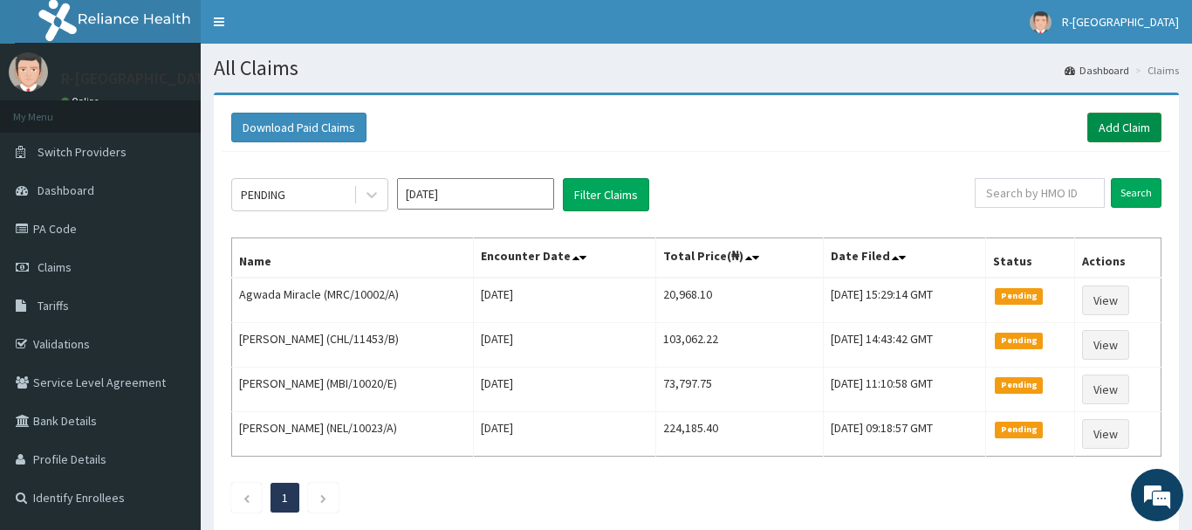
click at [1112, 128] on link "Add Claim" at bounding box center [1125, 128] width 74 height 30
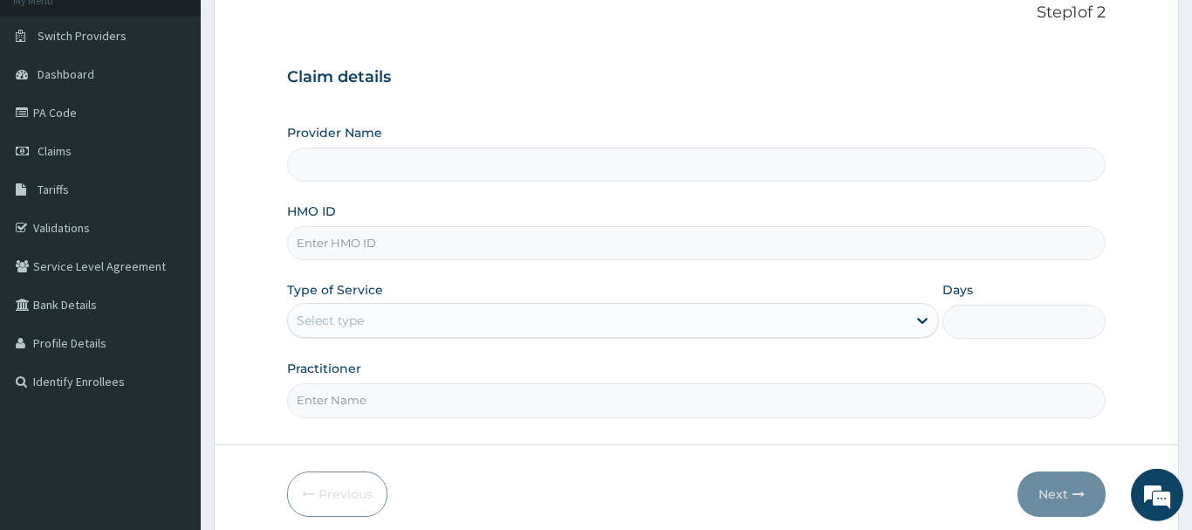
type input "R-Jolad Hospital Nigeria Limited(kupa)"
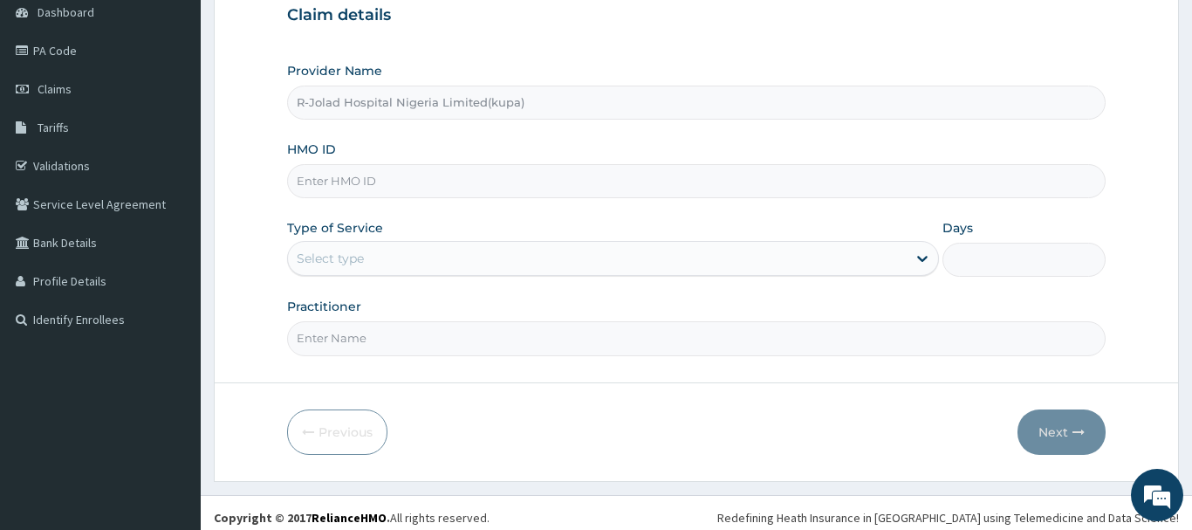
click at [310, 175] on input "HMO ID" at bounding box center [696, 181] width 819 height 34
paste input "bht/10567/a"
type input "bht/10567/a"
click at [327, 263] on div "Select type" at bounding box center [330, 258] width 67 height 17
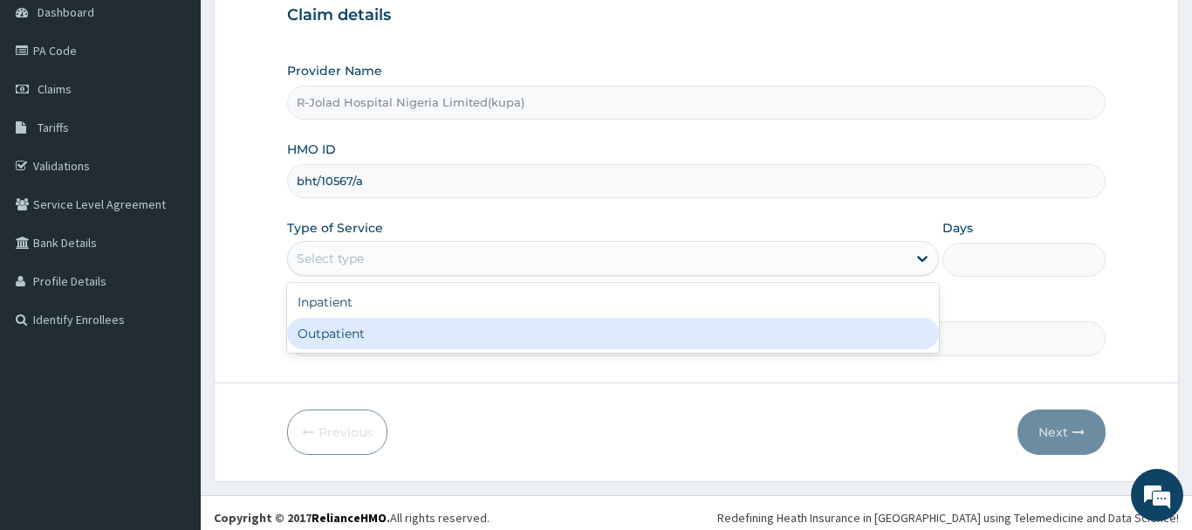
click at [321, 336] on div "Outpatient" at bounding box center [613, 333] width 653 height 31
type input "1"
click at [321, 337] on input "Practitioner" at bounding box center [696, 338] width 819 height 34
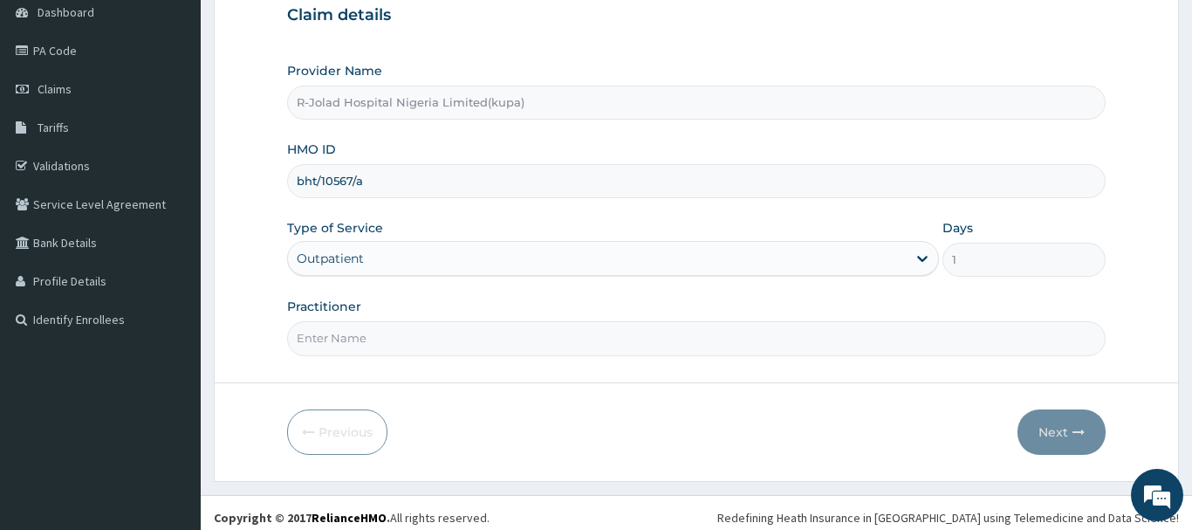
click at [320, 345] on input "Practitioner" at bounding box center [696, 338] width 819 height 34
paste input "Braxton Anaebo"
type input "Braxton Anaebo"
drag, startPoint x: 1047, startPoint y: 428, endPoint x: 1044, endPoint y: 414, distance: 14.4
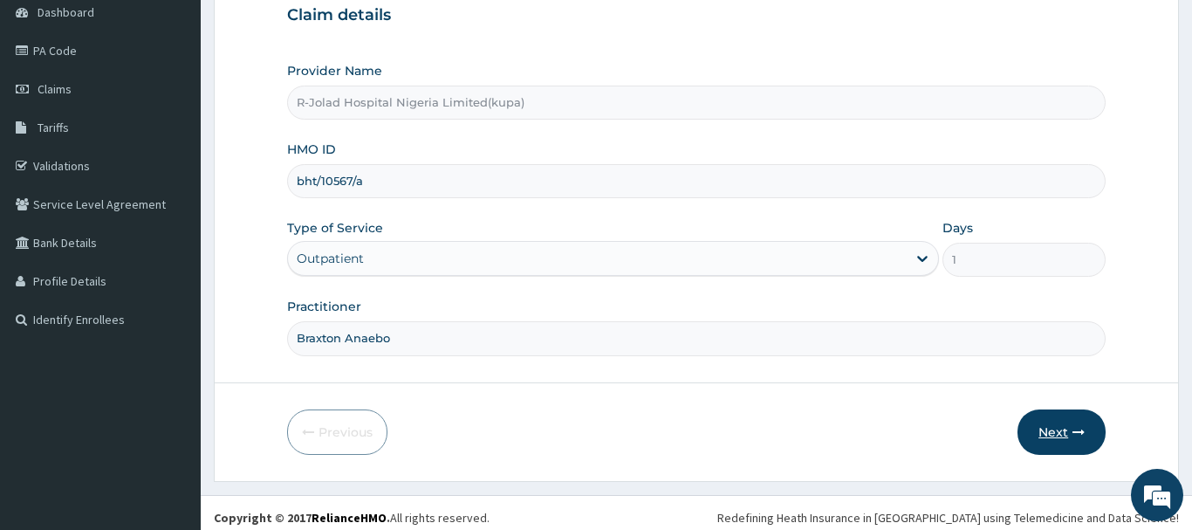
click at [1044, 414] on button "Next" at bounding box center [1062, 431] width 88 height 45
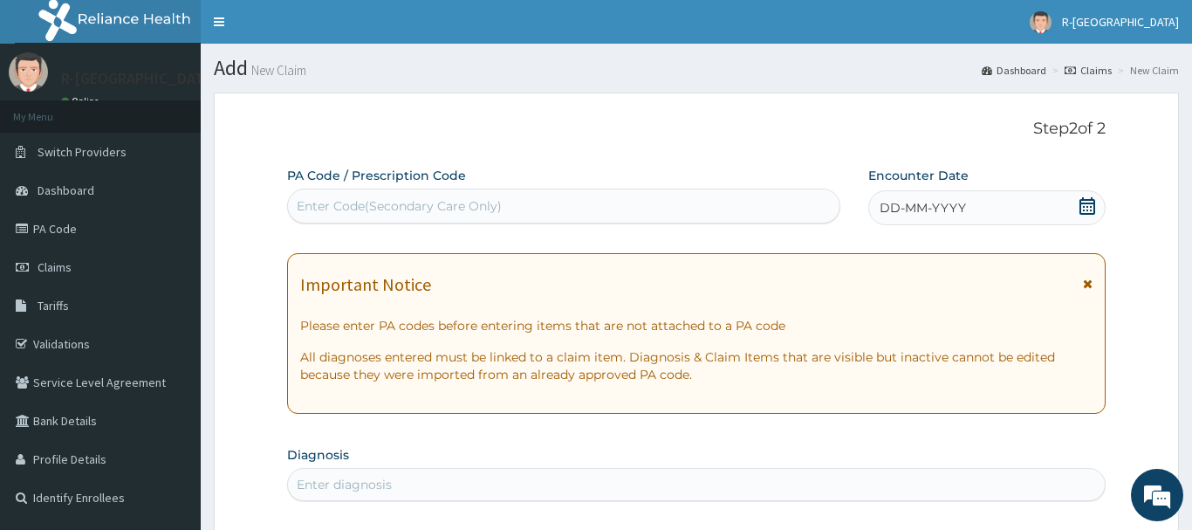
click at [1088, 200] on icon at bounding box center [1088, 205] width 16 height 17
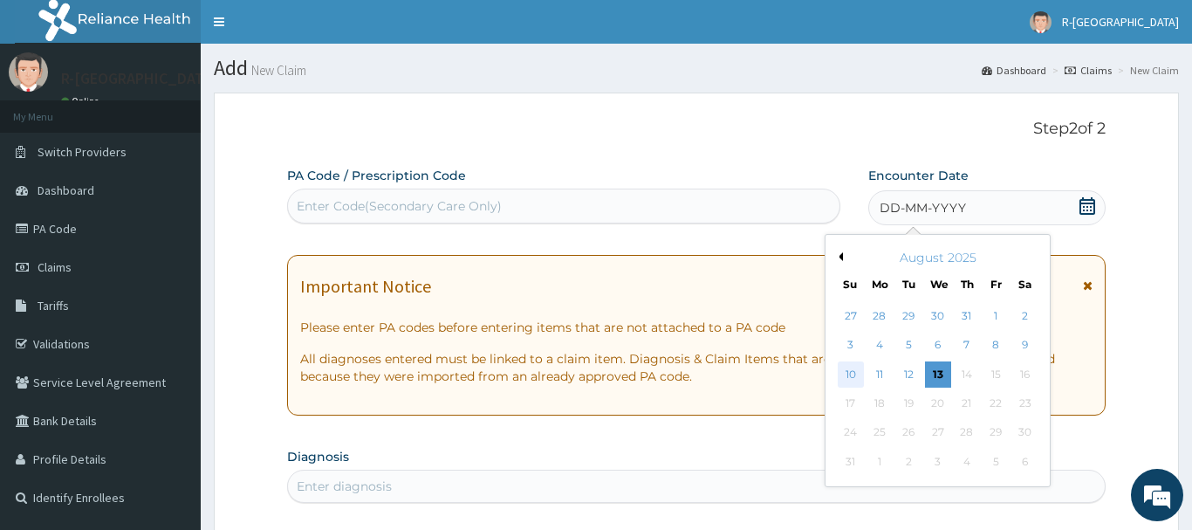
click at [851, 367] on div "10" at bounding box center [851, 374] width 26 height 26
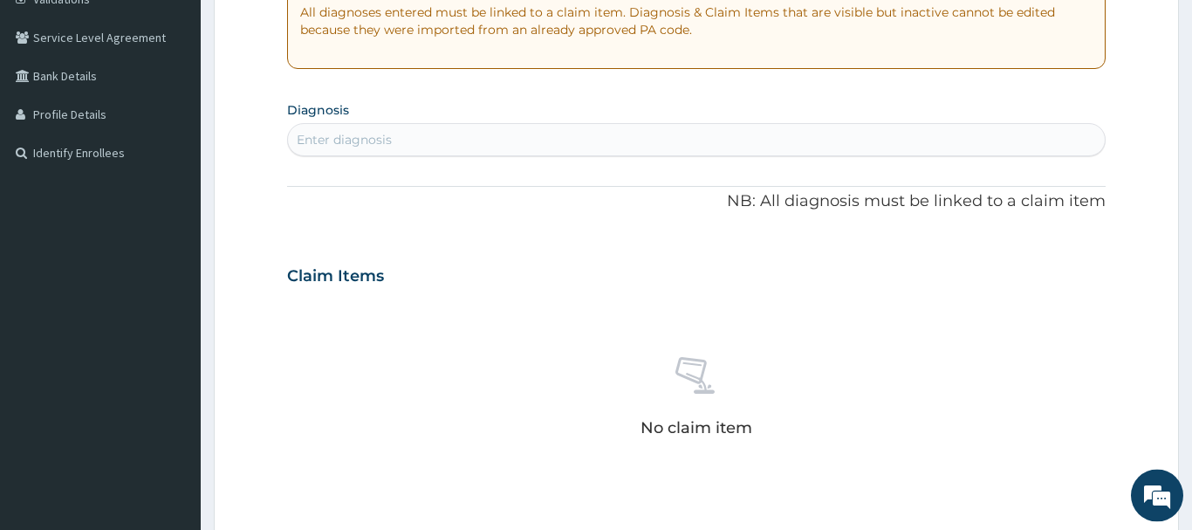
scroll to position [356, 0]
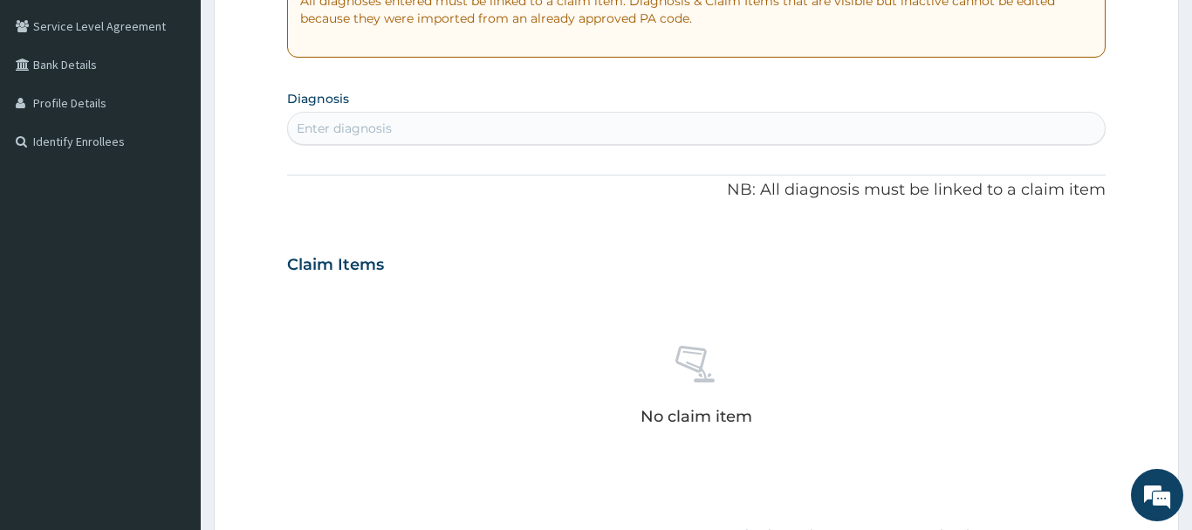
click at [310, 137] on div "Enter diagnosis" at bounding box center [696, 128] width 817 height 28
type input "MALA"
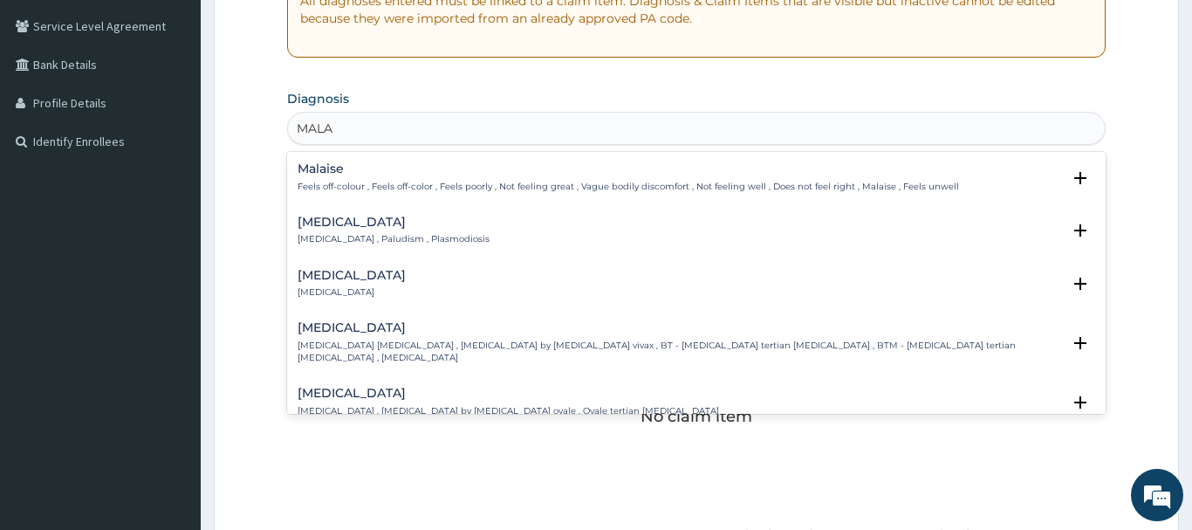
click at [318, 225] on h4 "[MEDICAL_DATA]" at bounding box center [394, 222] width 192 height 13
click at [308, 223] on h4 "[MEDICAL_DATA]" at bounding box center [394, 222] width 192 height 13
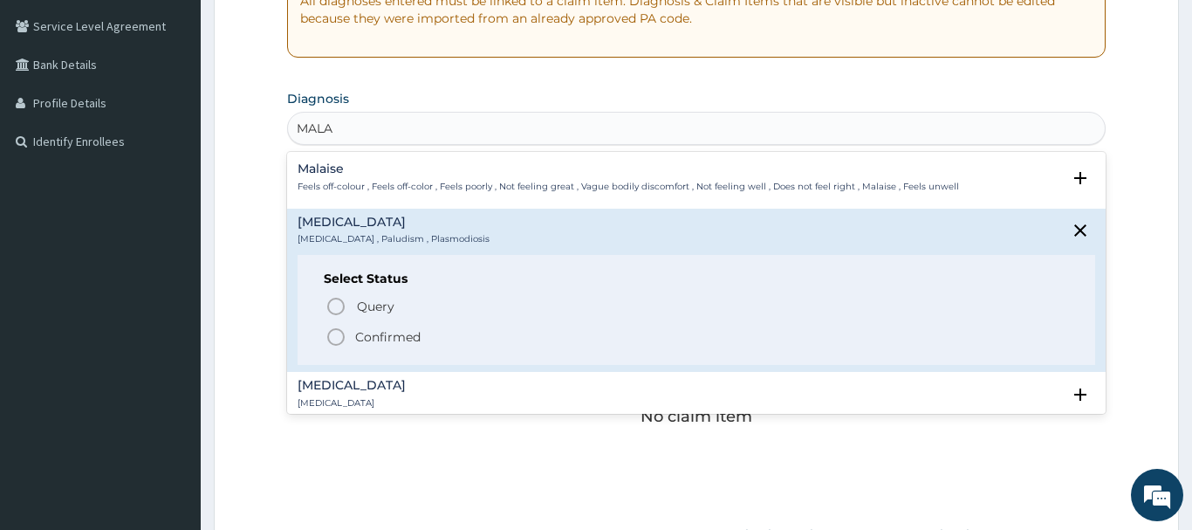
click at [334, 336] on icon "status option filled" at bounding box center [336, 336] width 21 height 21
click at [334, 336] on div "No claim item" at bounding box center [696, 388] width 819 height 201
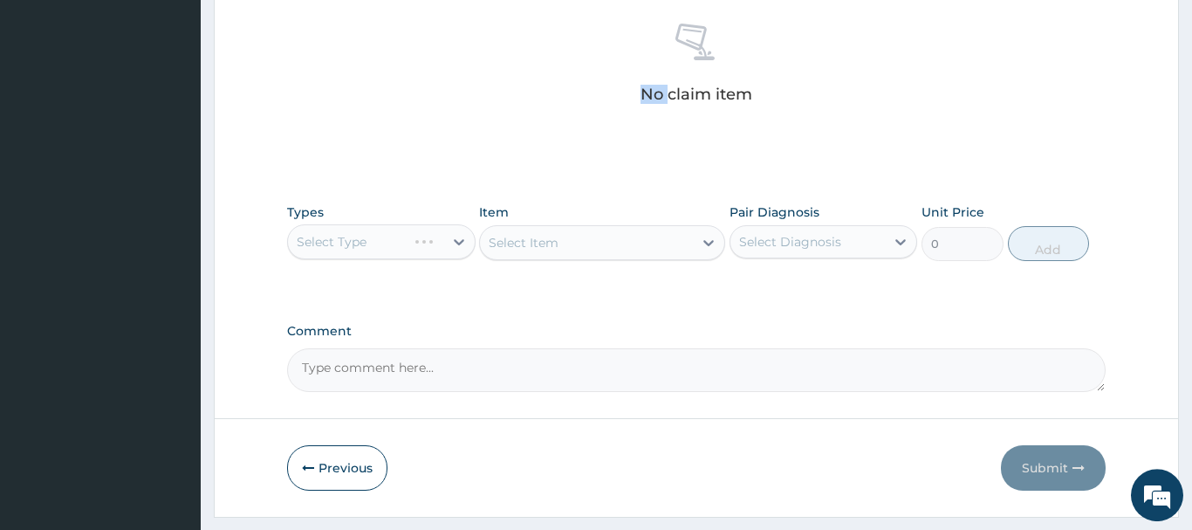
scroll to position [729, 0]
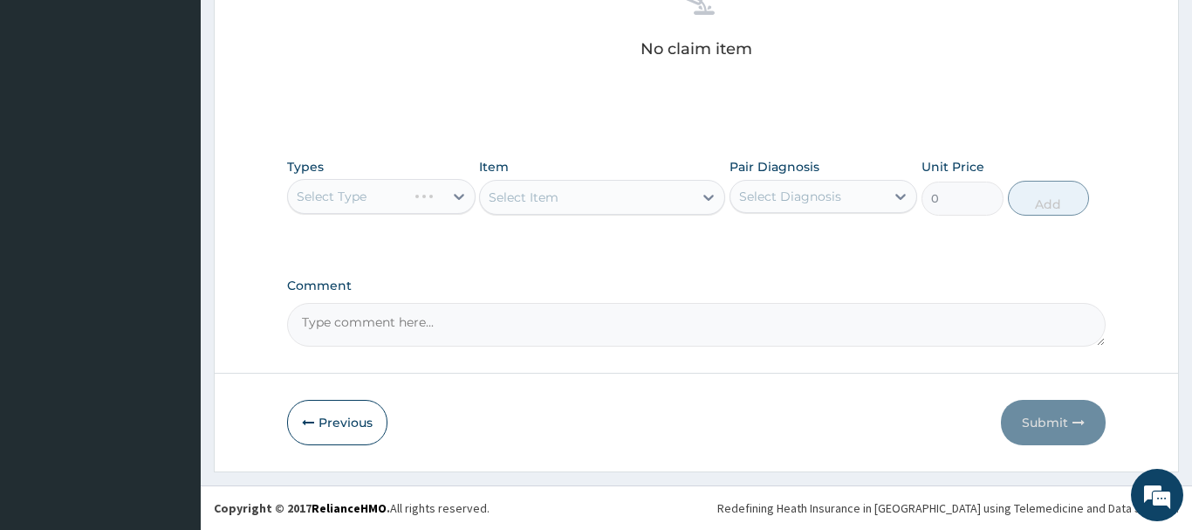
click at [346, 193] on div "Select Type" at bounding box center [381, 196] width 189 height 35
click at [374, 193] on div "Select Type" at bounding box center [365, 196] width 155 height 28
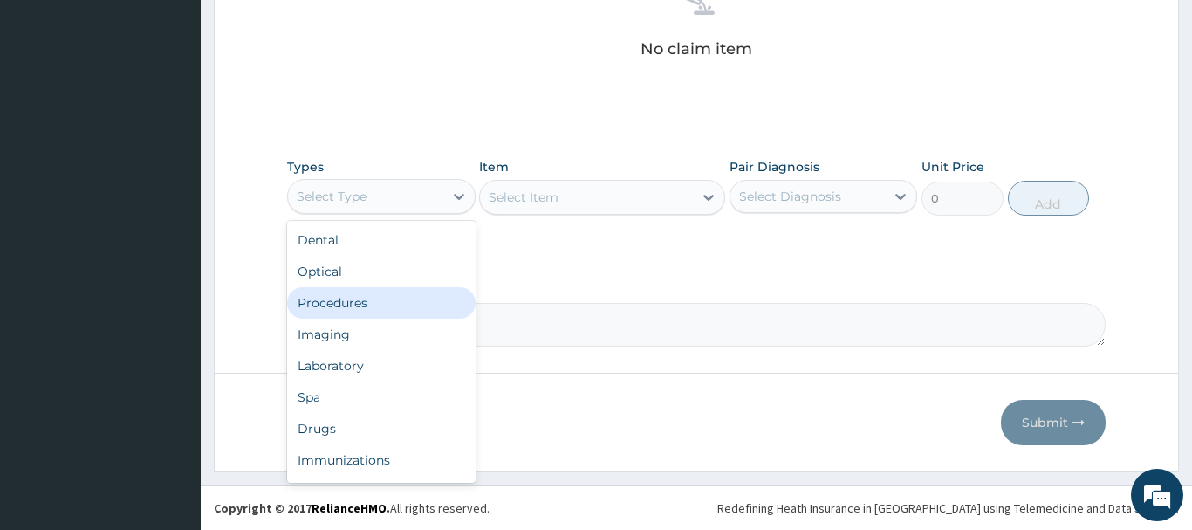
drag, startPoint x: 352, startPoint y: 299, endPoint x: 331, endPoint y: 292, distance: 22.4
click at [350, 301] on div "Procedures" at bounding box center [381, 302] width 189 height 31
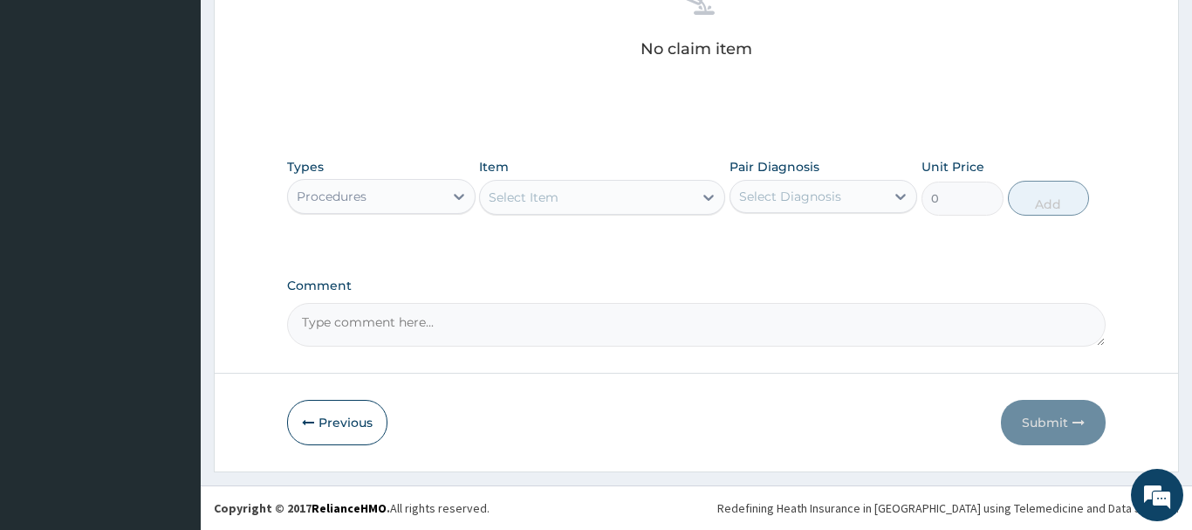
click at [511, 194] on div "Select Item" at bounding box center [524, 197] width 70 height 17
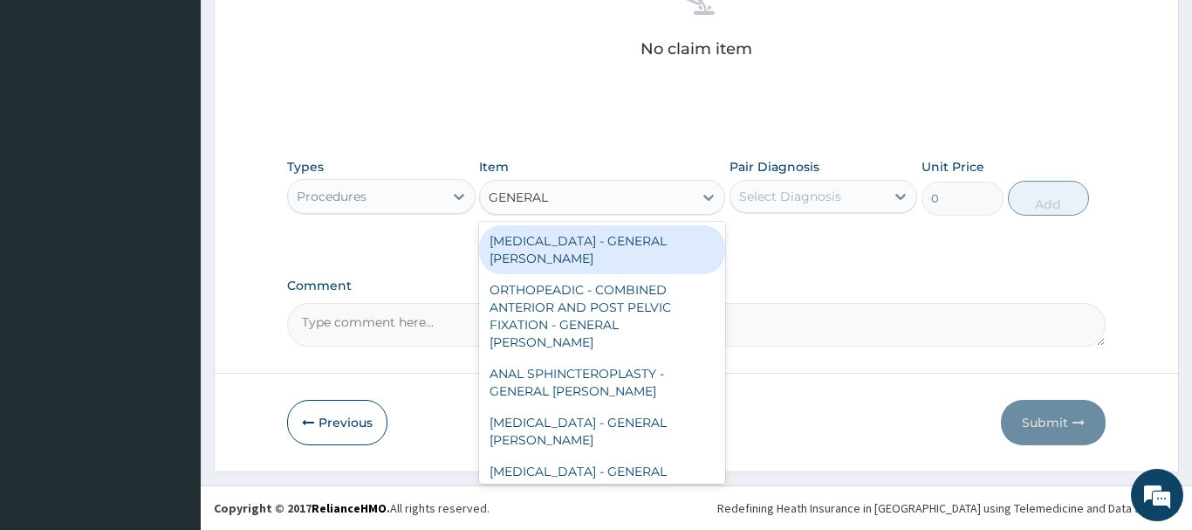
type input "GENERAL C"
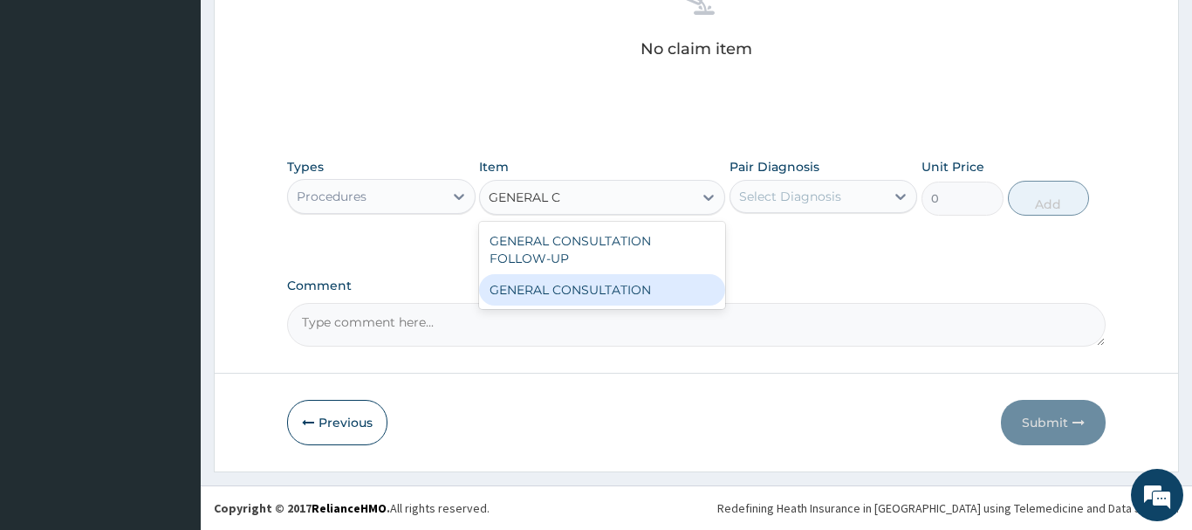
click at [642, 295] on div "GENERAL CONSULTATION" at bounding box center [602, 289] width 246 height 31
type input "6750"
click at [644, 295] on div "Comment" at bounding box center [696, 312] width 819 height 68
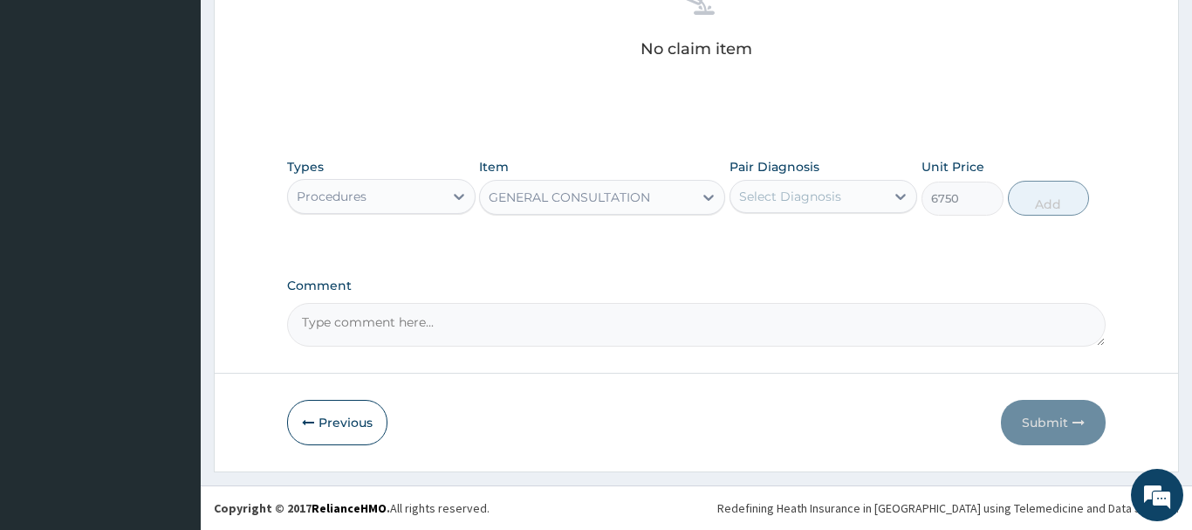
click at [809, 199] on div "Select Diagnosis" at bounding box center [790, 196] width 102 height 17
drag, startPoint x: 797, startPoint y: 239, endPoint x: 772, endPoint y: 223, distance: 30.3
click at [798, 240] on label "[MEDICAL_DATA]" at bounding box center [812, 238] width 108 height 17
checkbox input "true"
drag, startPoint x: 1035, startPoint y: 194, endPoint x: 1029, endPoint y: 184, distance: 11.4
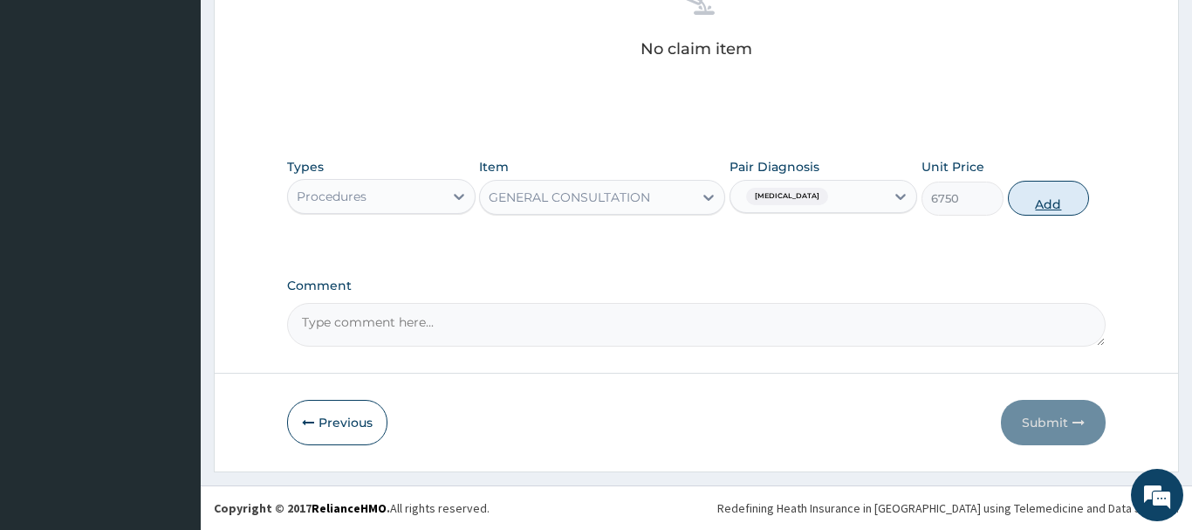
click at [1030, 184] on button "Add" at bounding box center [1049, 198] width 82 height 35
type input "0"
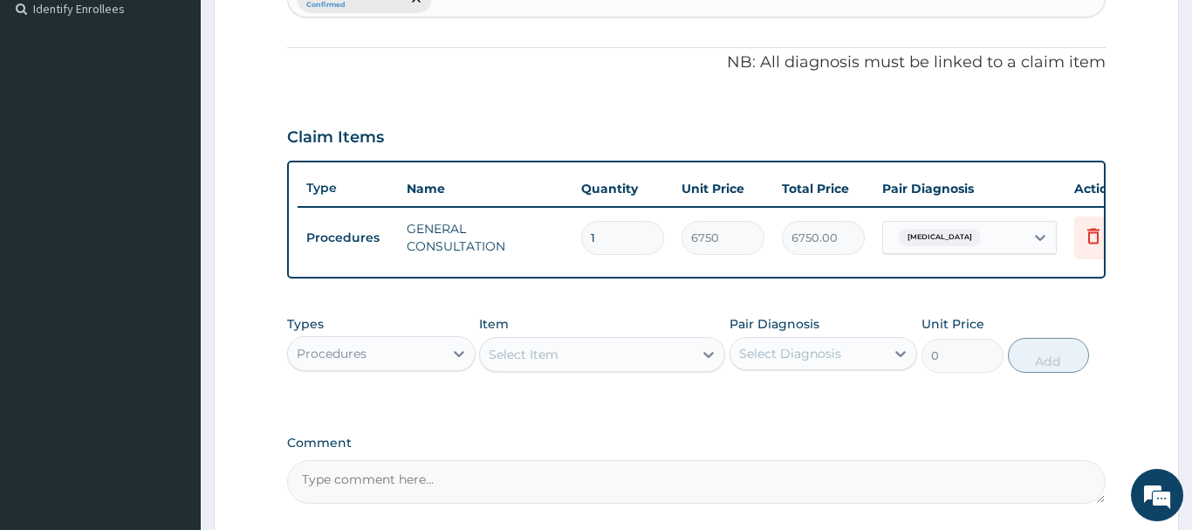
scroll to position [379, 0]
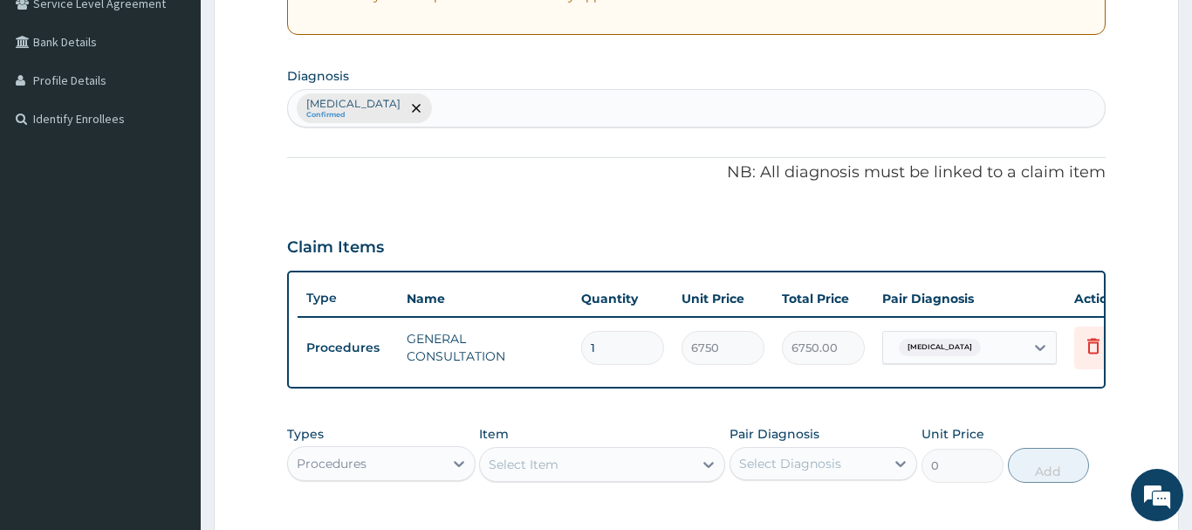
click at [408, 117] on div "Malaria Confirmed" at bounding box center [696, 108] width 817 height 37
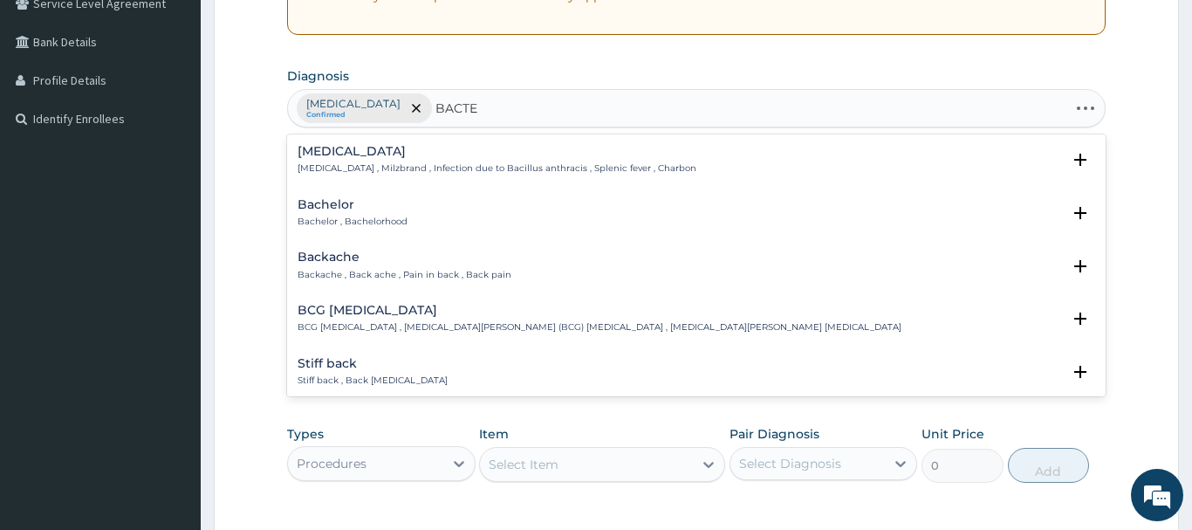
type input "BACTER"
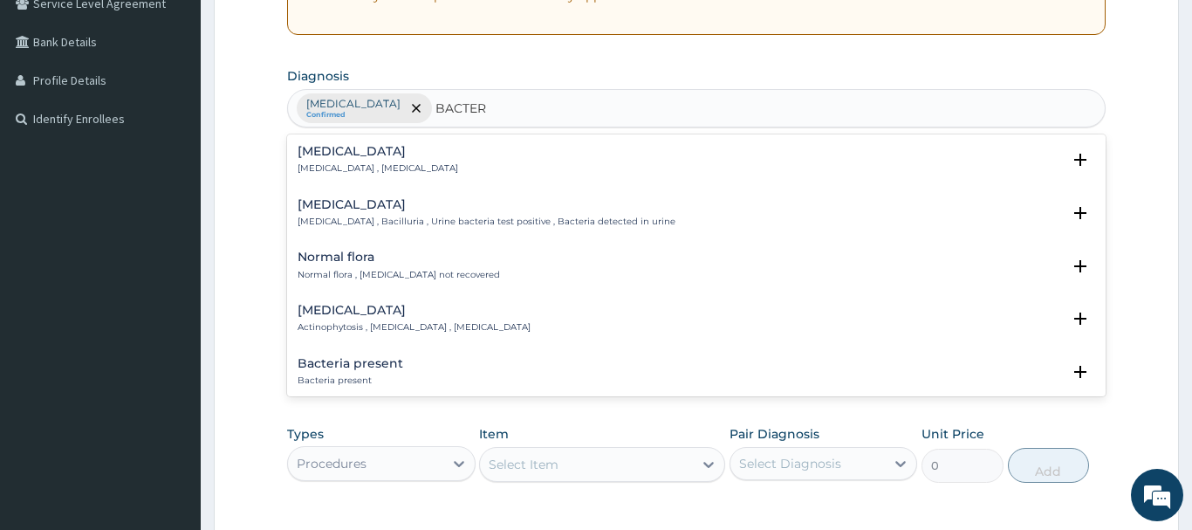
click at [335, 155] on h4 "Bacteremia" at bounding box center [378, 151] width 161 height 13
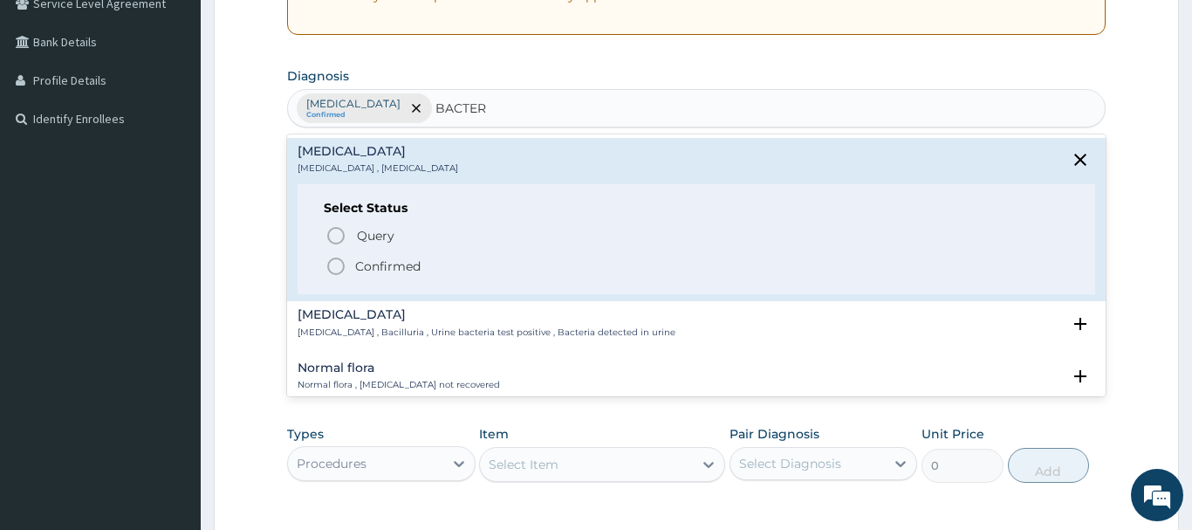
click at [341, 266] on icon "status option filled" at bounding box center [336, 266] width 21 height 21
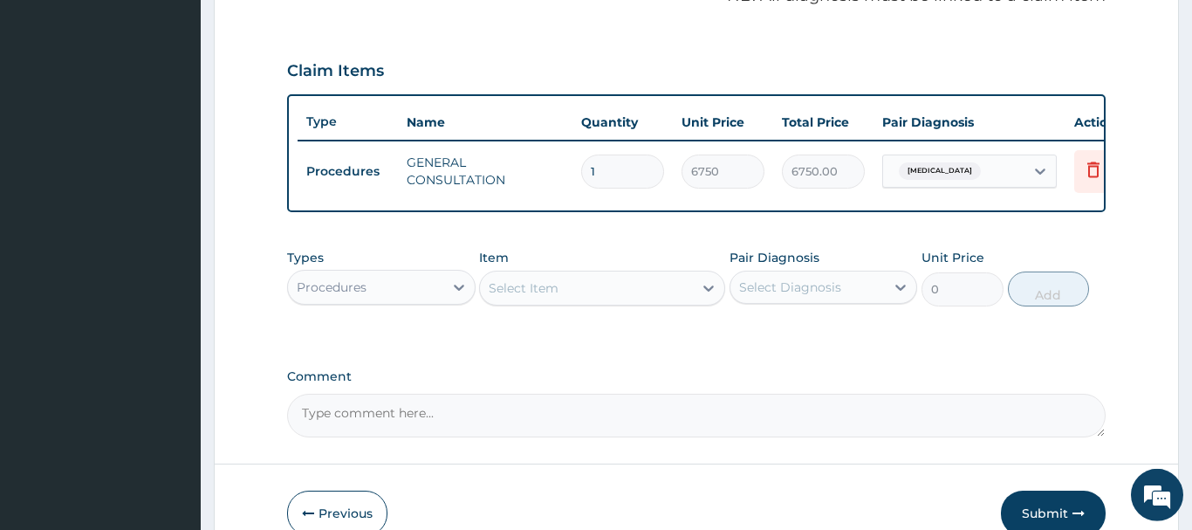
scroll to position [646, 0]
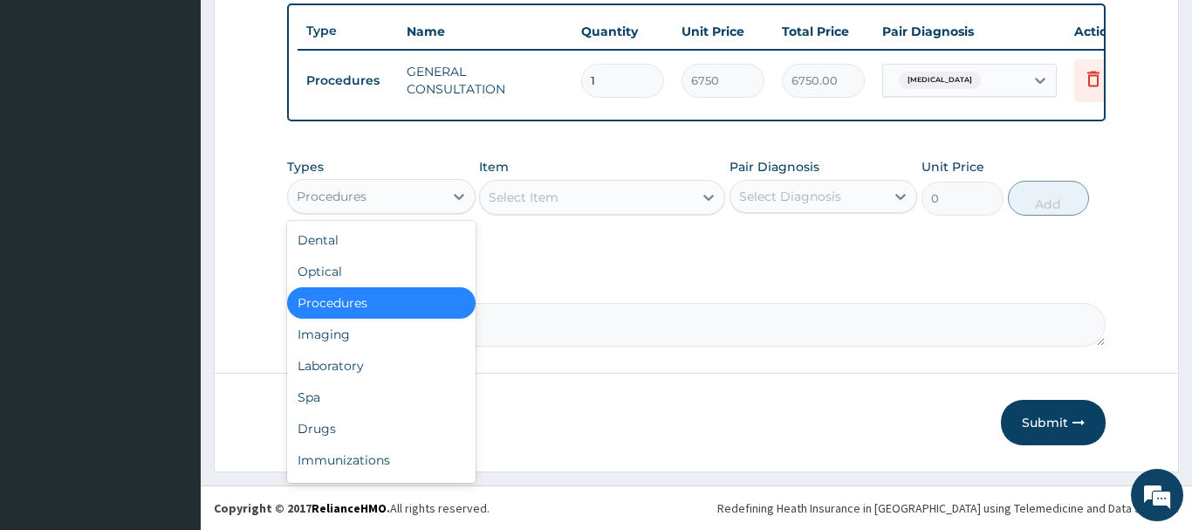
click at [356, 192] on div "Procedures" at bounding box center [332, 196] width 70 height 17
drag, startPoint x: 329, startPoint y: 366, endPoint x: 312, endPoint y: 360, distance: 17.4
click at [329, 365] on div "Laboratory" at bounding box center [381, 365] width 189 height 31
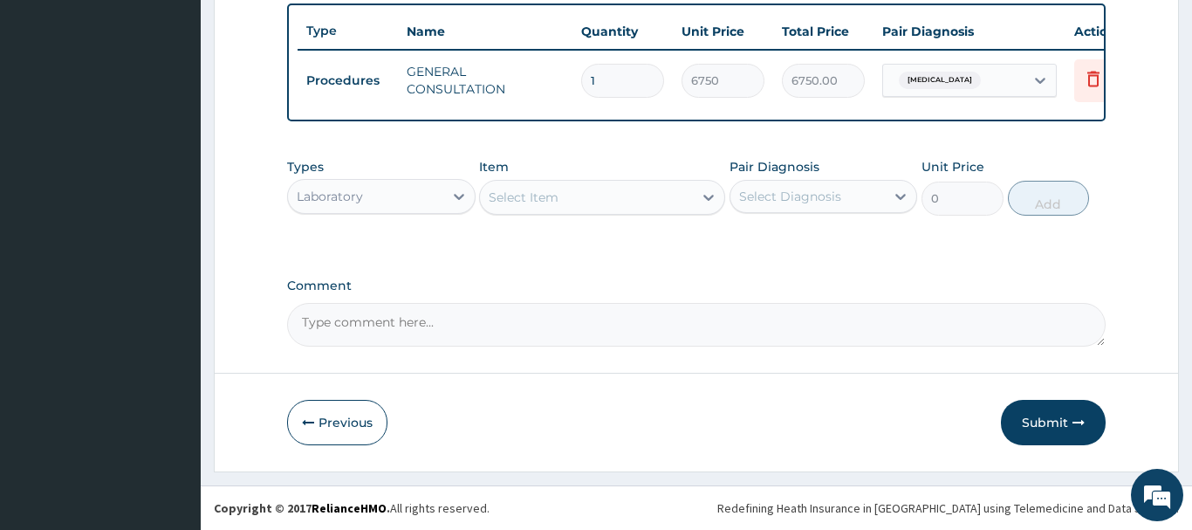
click at [518, 200] on div "Select Item" at bounding box center [524, 197] width 70 height 17
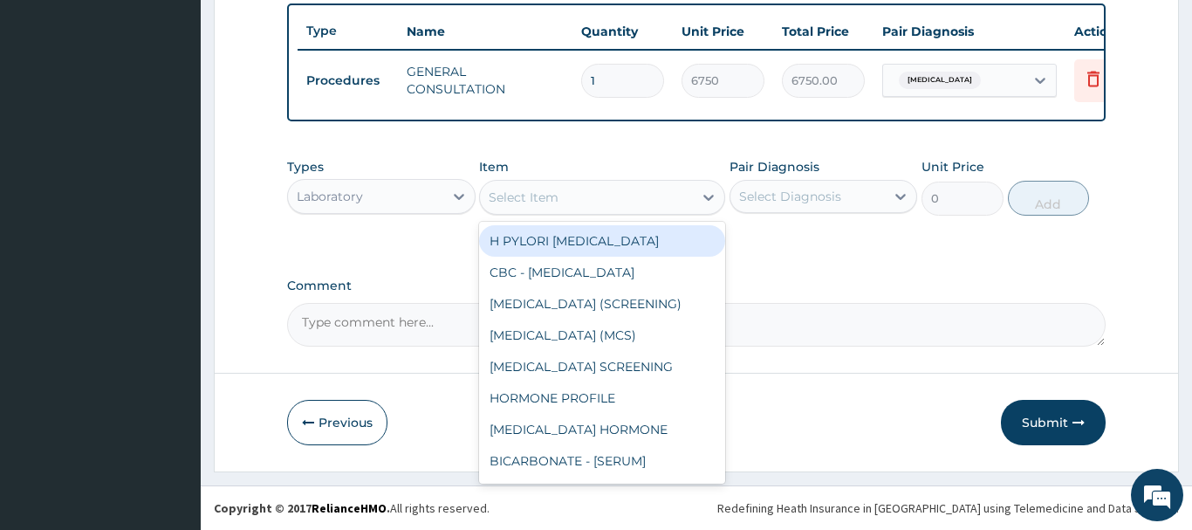
click at [518, 200] on div "Select Item" at bounding box center [524, 197] width 70 height 17
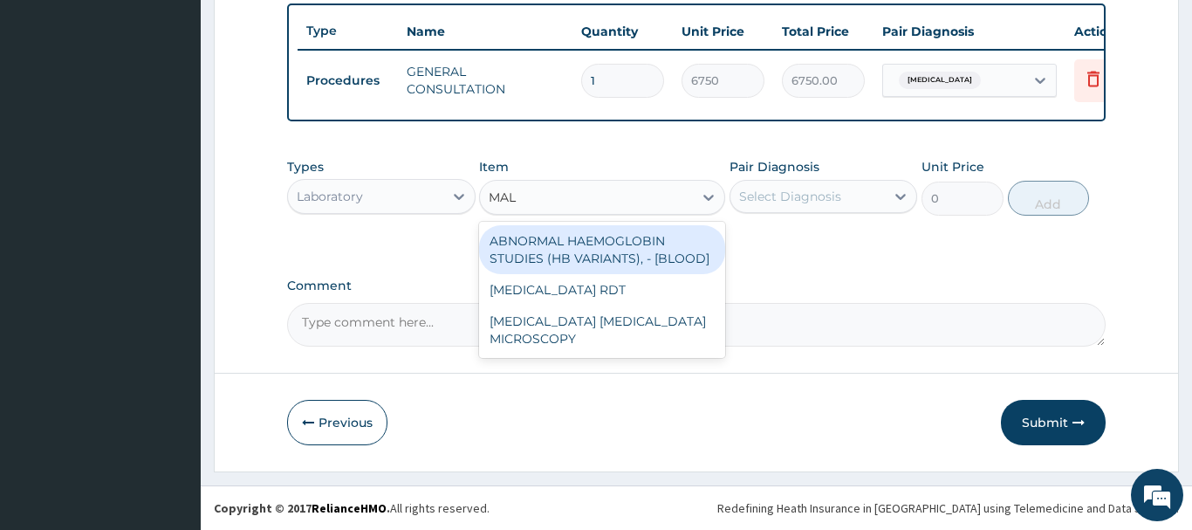
type input "MALA"
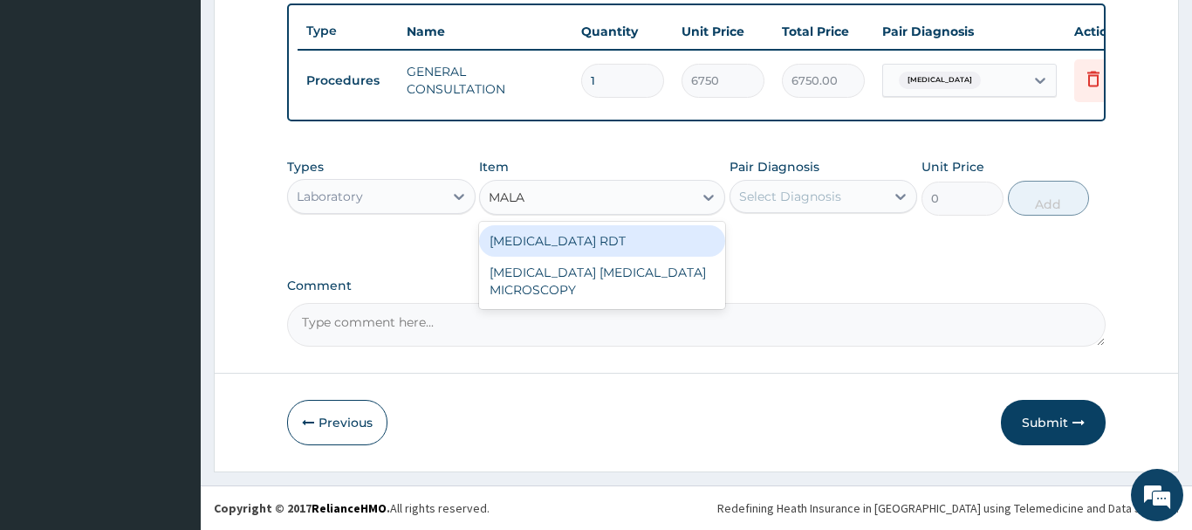
click at [571, 240] on div "MALARIA RDT" at bounding box center [602, 240] width 246 height 31
type input "2700"
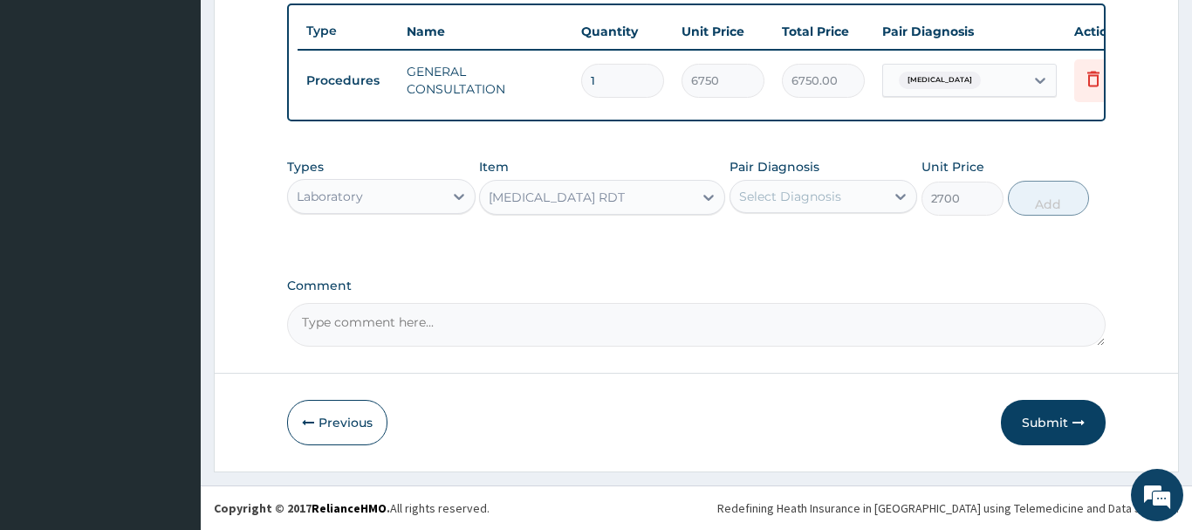
click at [807, 191] on div "Select Diagnosis" at bounding box center [790, 196] width 102 height 17
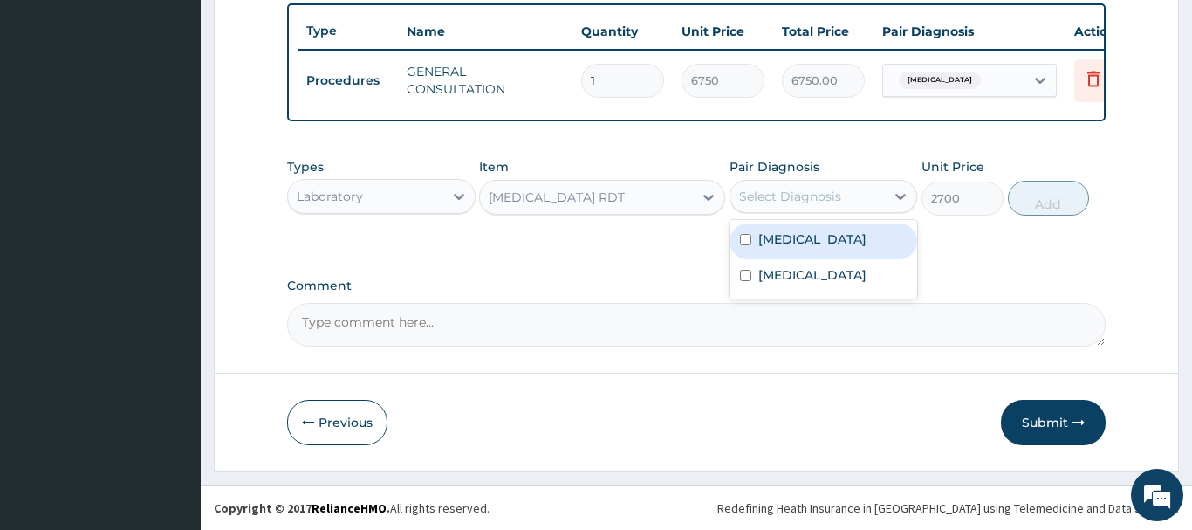
click at [793, 236] on label "Malaria" at bounding box center [812, 238] width 108 height 17
checkbox input "true"
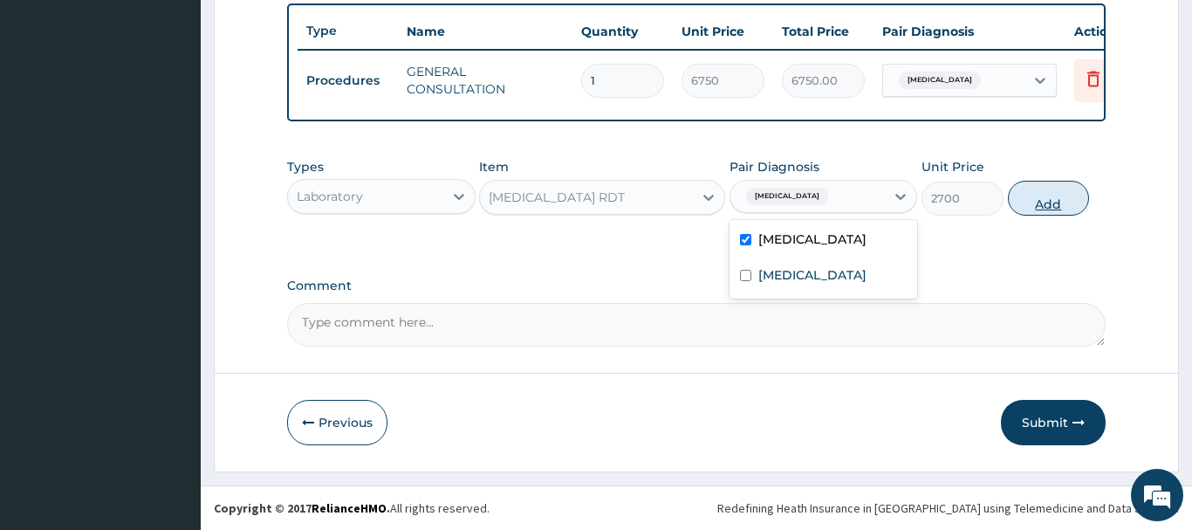
click at [1046, 193] on button "Add" at bounding box center [1049, 198] width 82 height 35
type input "0"
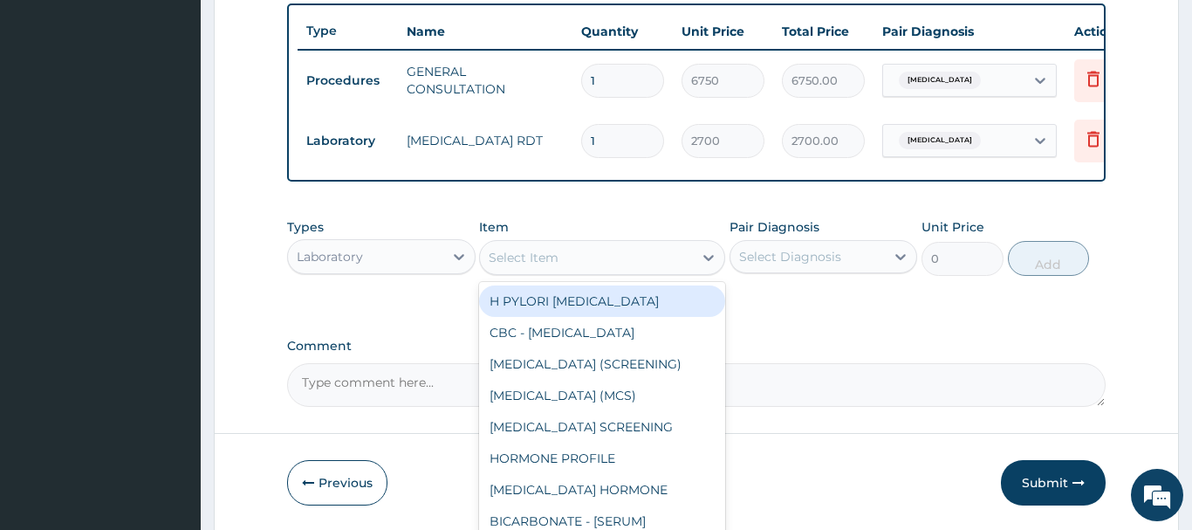
click at [525, 257] on div "Select Item" at bounding box center [524, 257] width 70 height 17
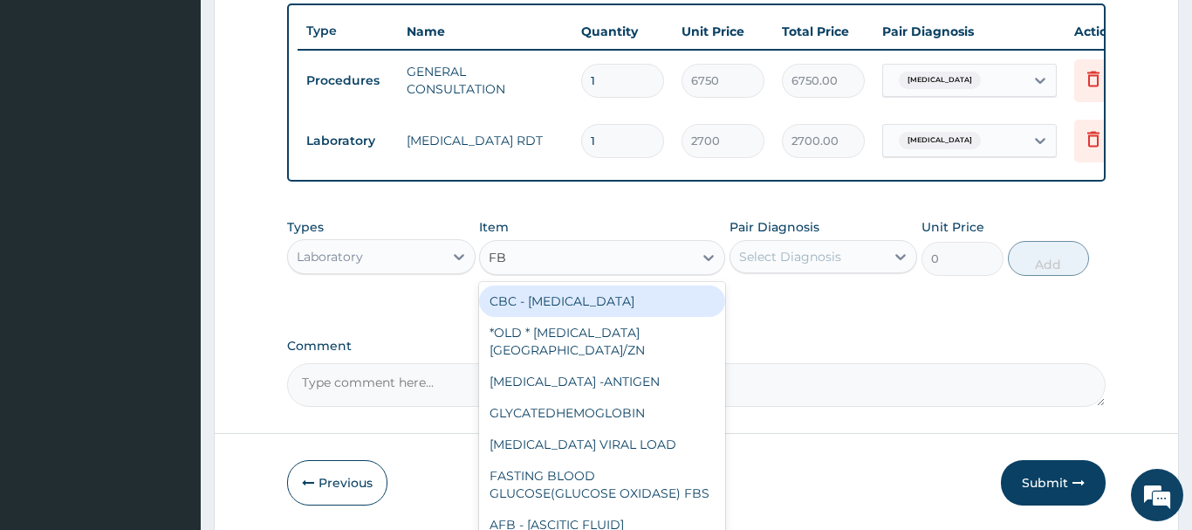
type input "FBC"
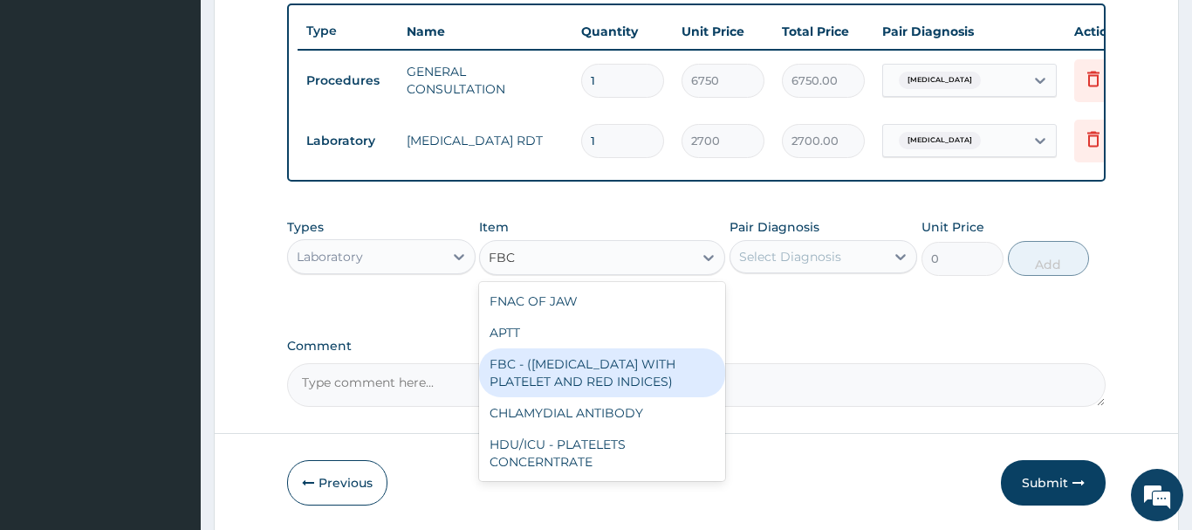
drag, startPoint x: 608, startPoint y: 367, endPoint x: 610, endPoint y: 356, distance: 11.5
click at [609, 367] on div "FBC - (FULL BLOOD COUNT WITH PLATELET AND RED INDICES)" at bounding box center [602, 372] width 246 height 49
type input "5400"
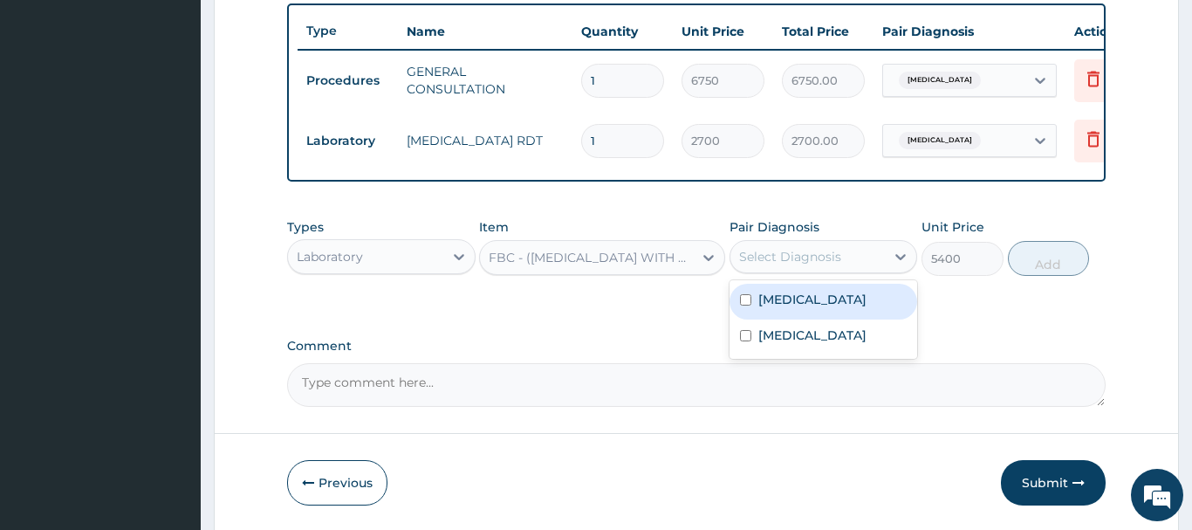
click at [820, 252] on div "Select Diagnosis" at bounding box center [790, 256] width 102 height 17
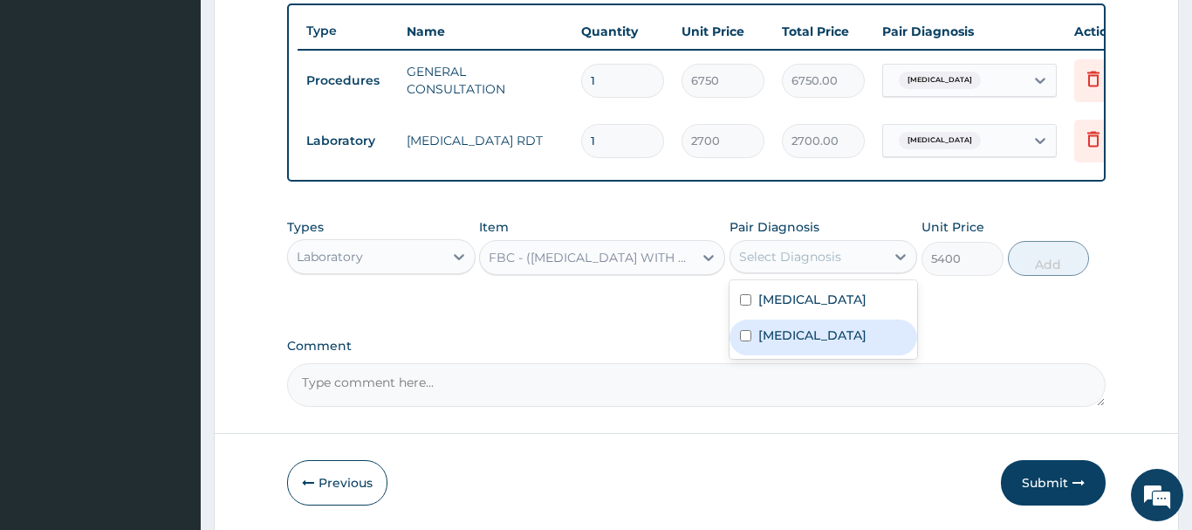
click at [806, 343] on label "Bacteremia" at bounding box center [812, 334] width 108 height 17
checkbox input "true"
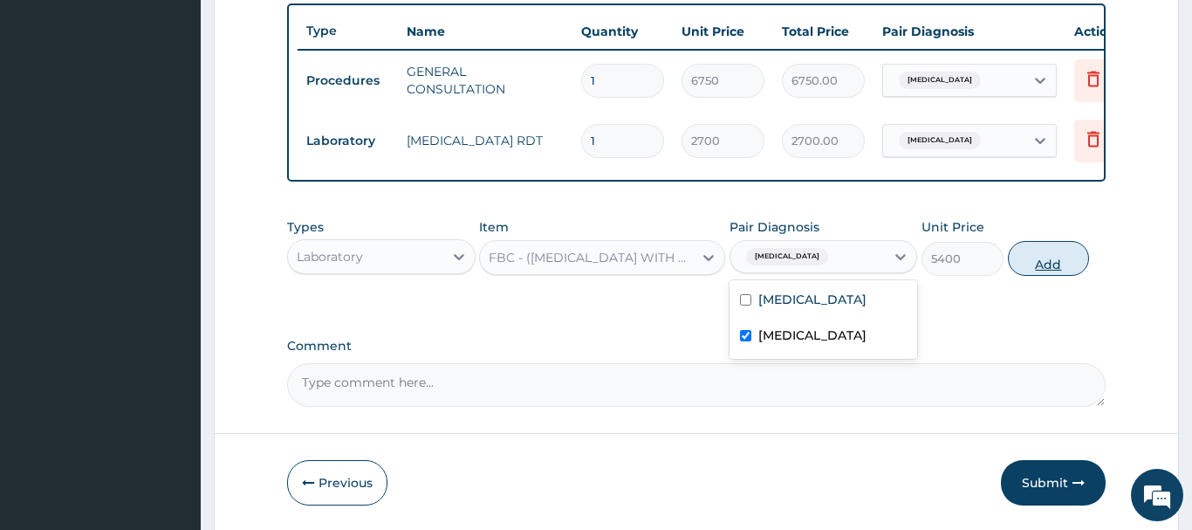
click at [1040, 258] on button "Add" at bounding box center [1049, 258] width 82 height 35
type input "0"
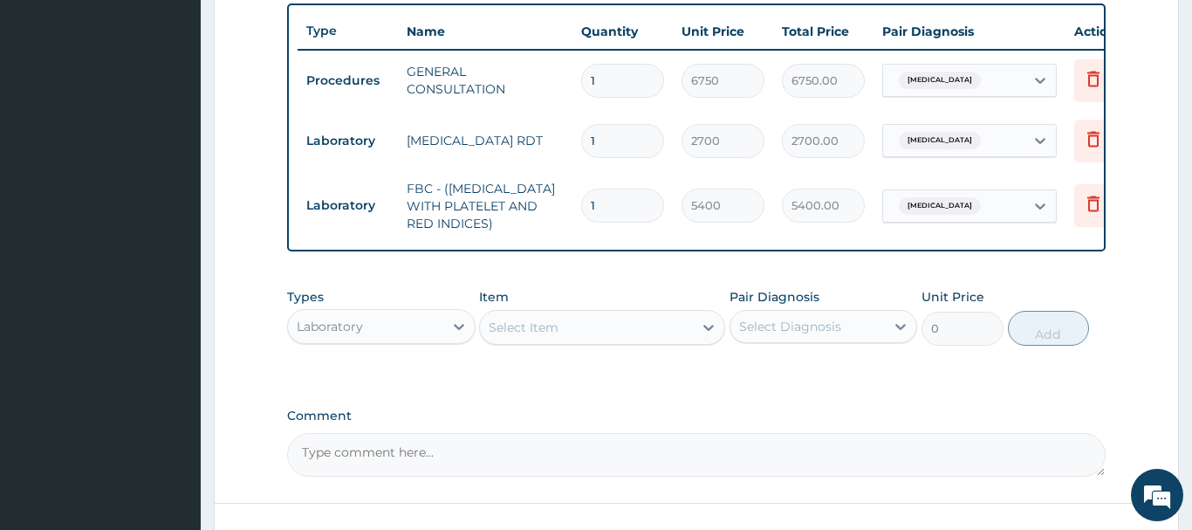
click at [326, 321] on div "Laboratory" at bounding box center [330, 326] width 66 height 17
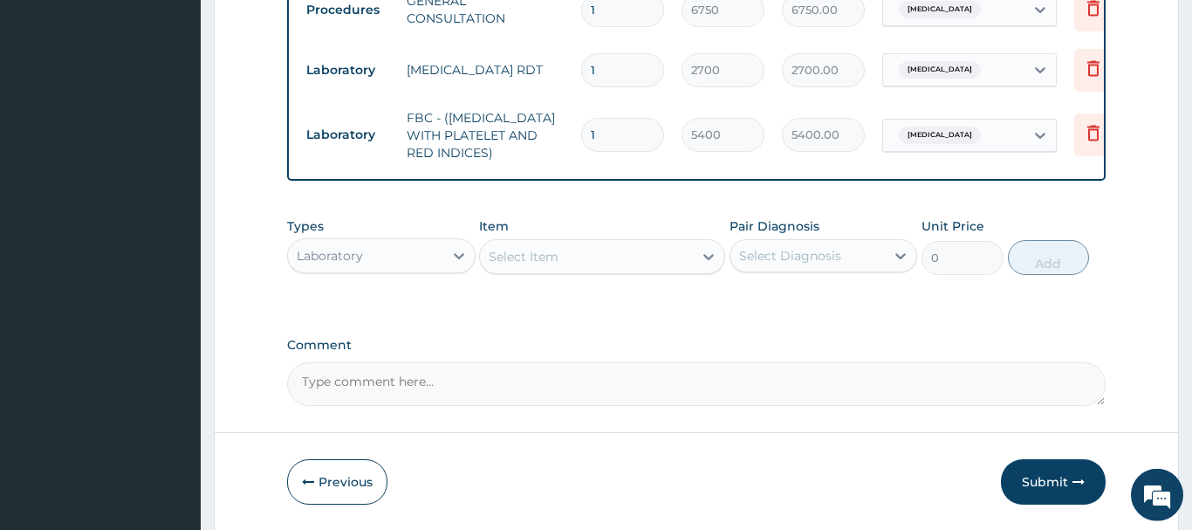
scroll to position [776, 0]
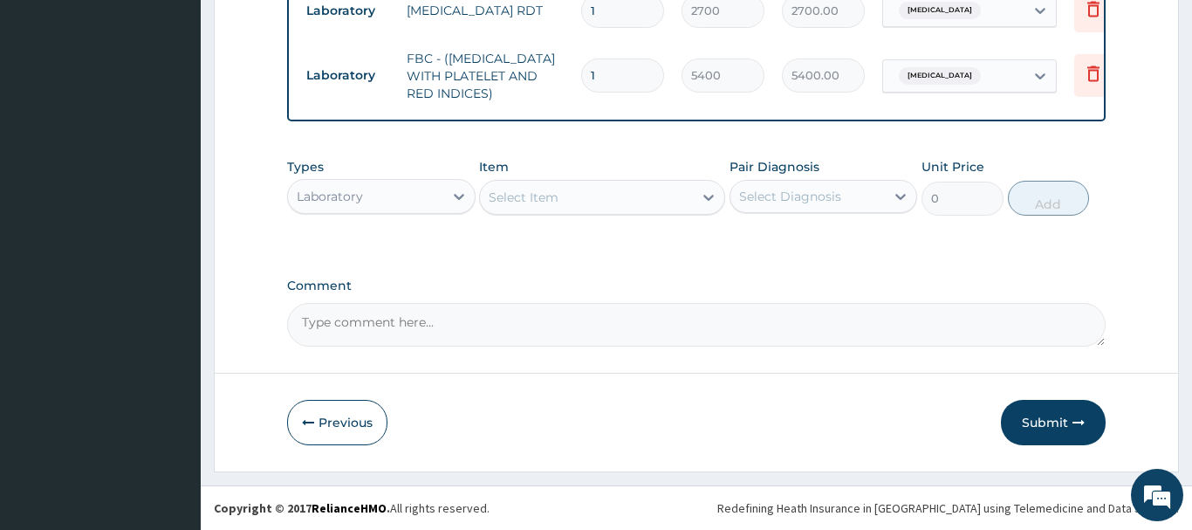
click at [328, 193] on div "Laboratory" at bounding box center [330, 196] width 66 height 17
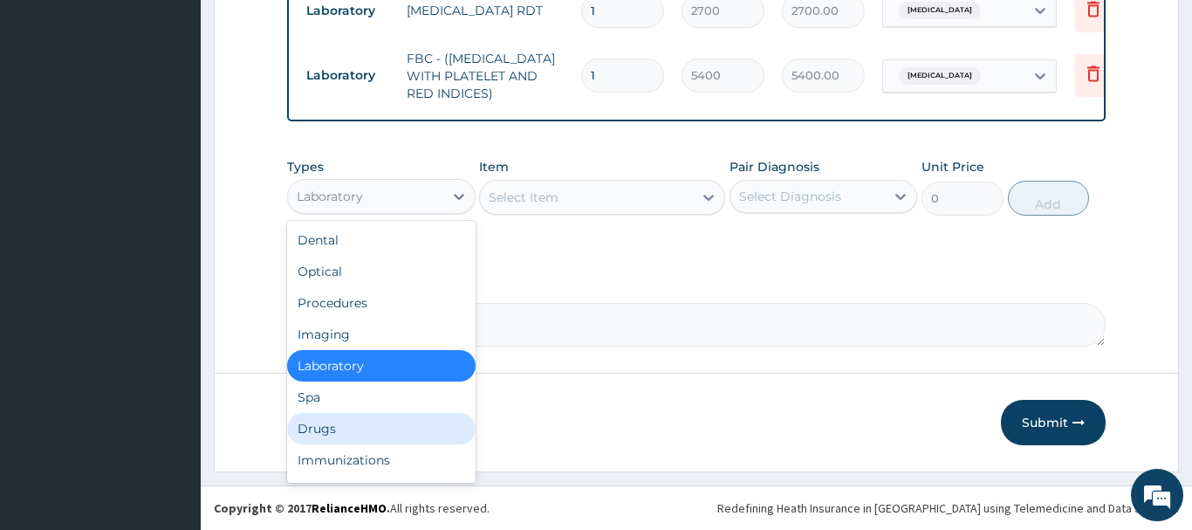
click at [312, 428] on div "Drugs" at bounding box center [381, 428] width 189 height 31
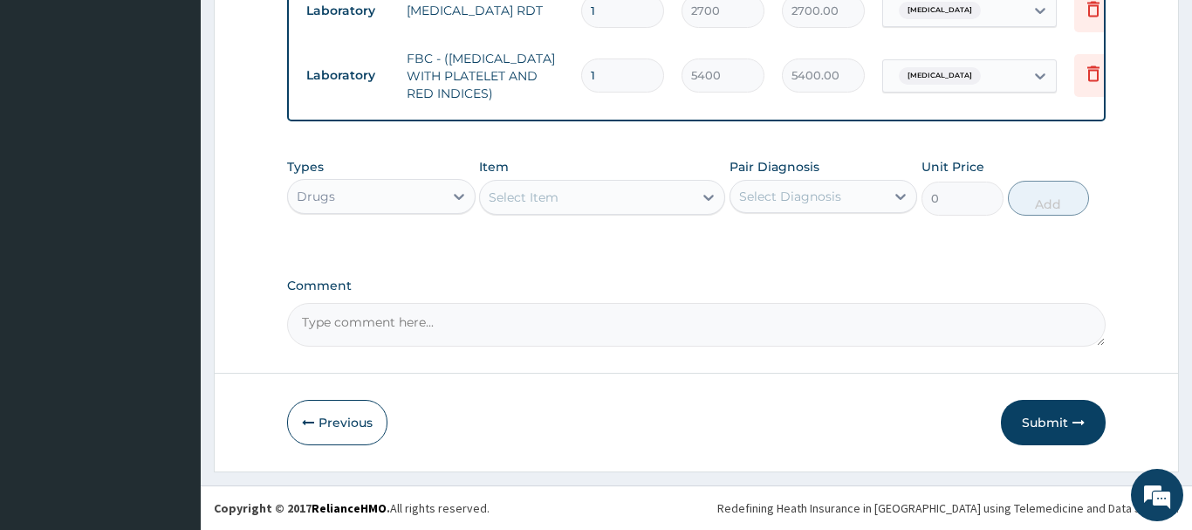
click at [516, 202] on div "Select Item" at bounding box center [524, 197] width 70 height 17
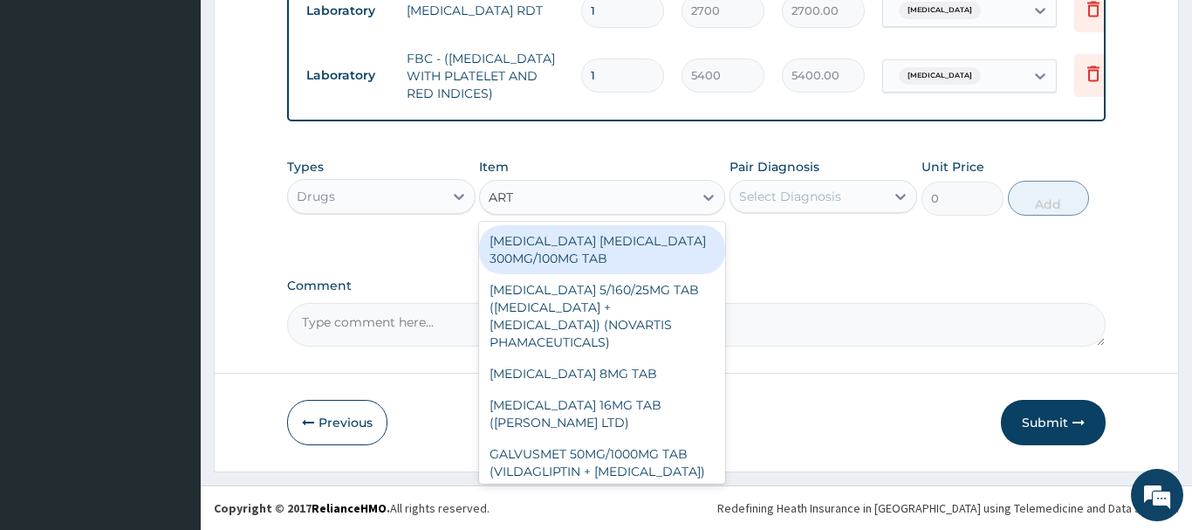
type input "ARTE"
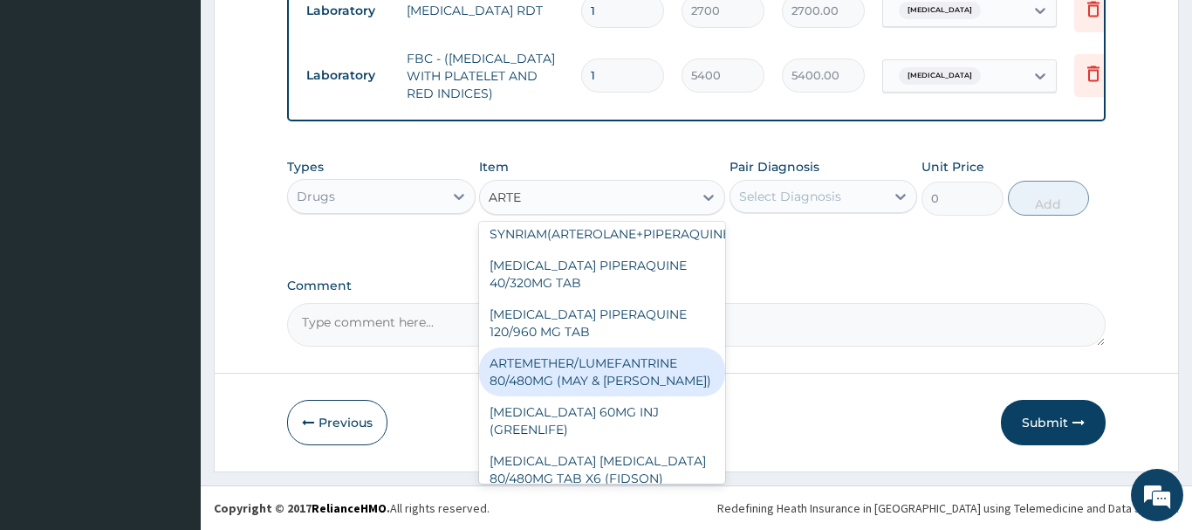
scroll to position [346, 0]
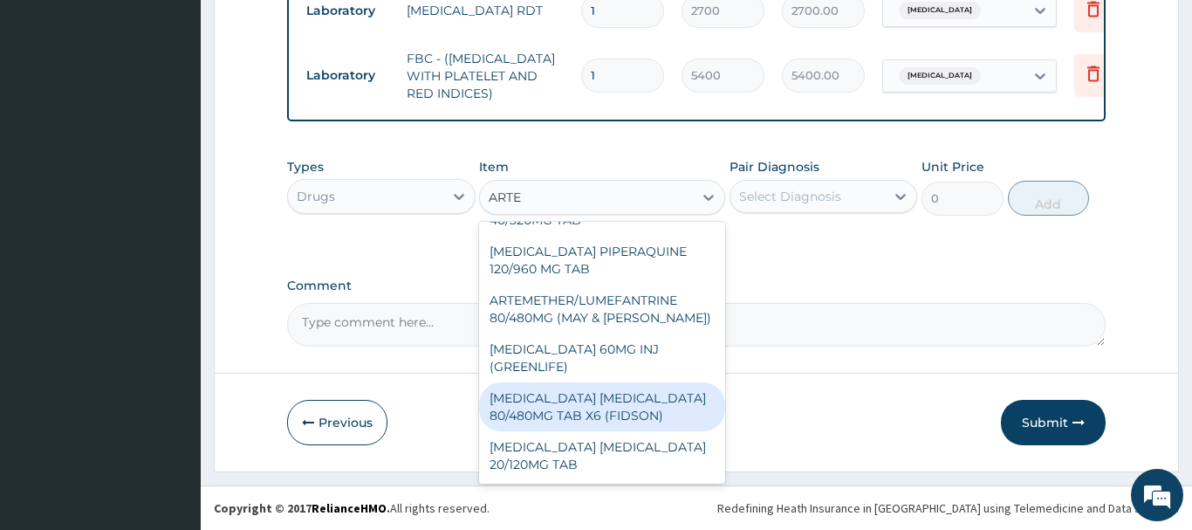
click at [610, 404] on div "ARTEMETHER LUMEFANTRINE 80/480MG TAB X6 (FIDSON)" at bounding box center [602, 406] width 246 height 49
type input "322.2992553710938"
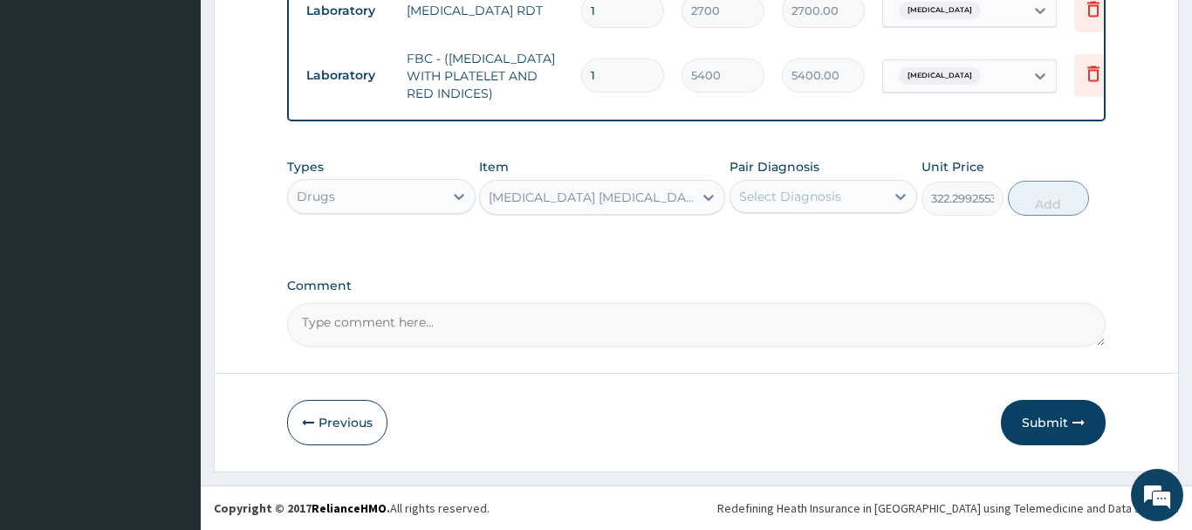
click at [801, 189] on div "Select Diagnosis" at bounding box center [790, 196] width 102 height 17
click at [801, 191] on div "Select Diagnosis" at bounding box center [790, 196] width 102 height 17
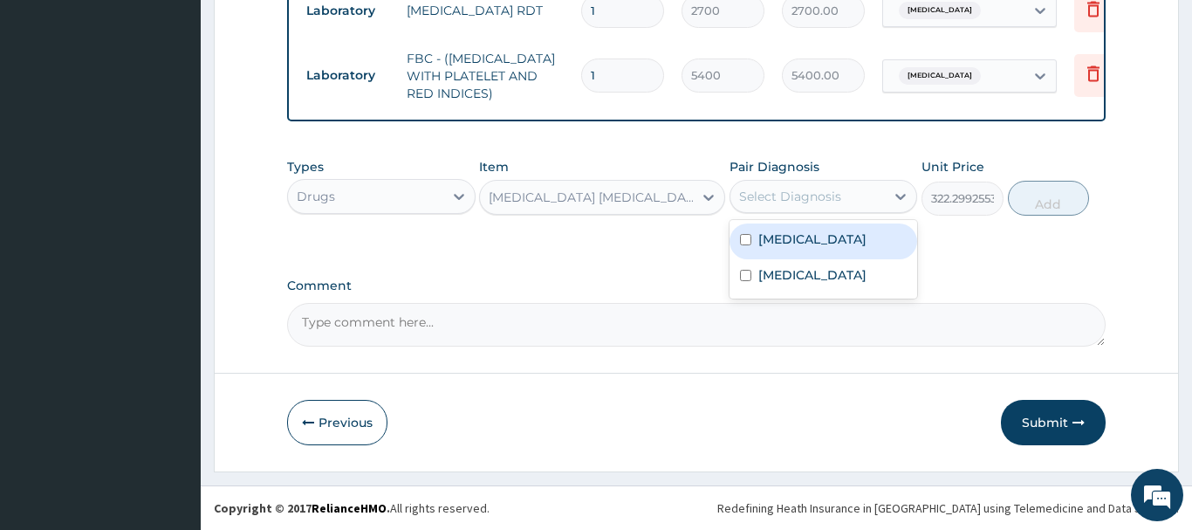
click at [801, 191] on div "Select Diagnosis" at bounding box center [790, 196] width 102 height 17
click at [781, 247] on div "Malaria" at bounding box center [824, 241] width 189 height 36
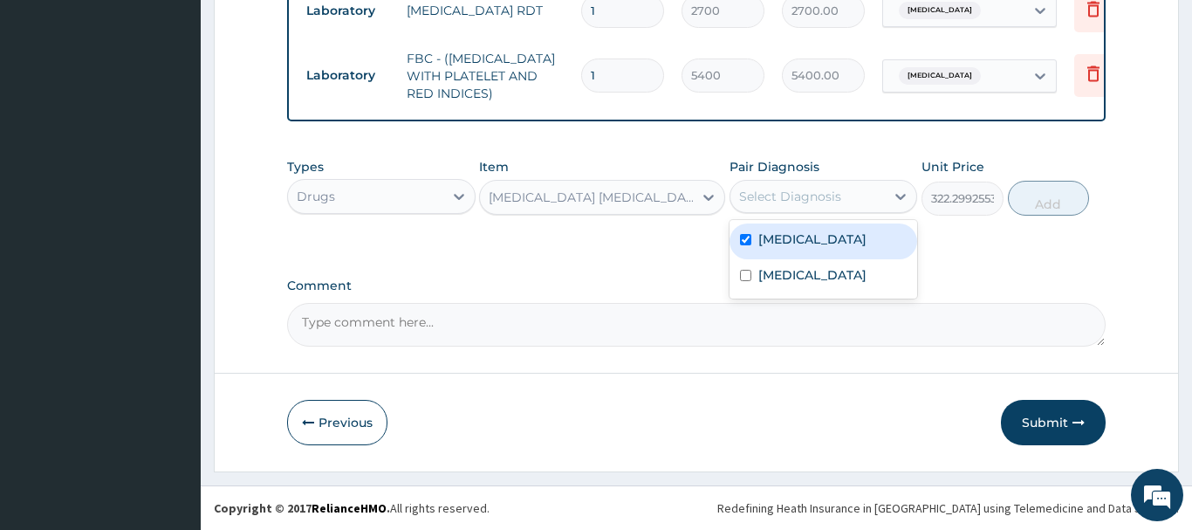
checkbox input "true"
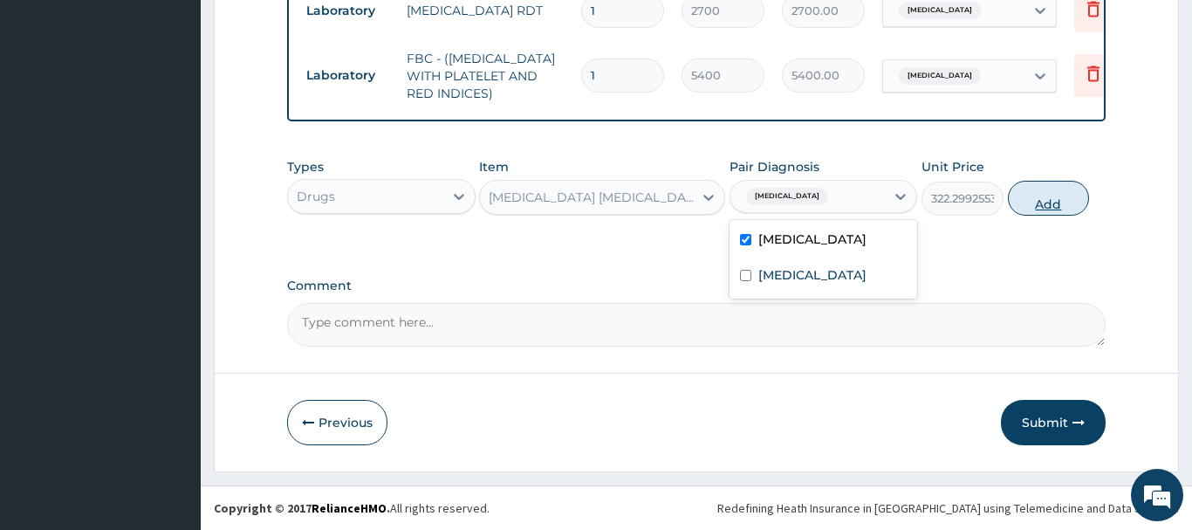
click at [1053, 199] on button "Add" at bounding box center [1049, 198] width 82 height 35
type input "0"
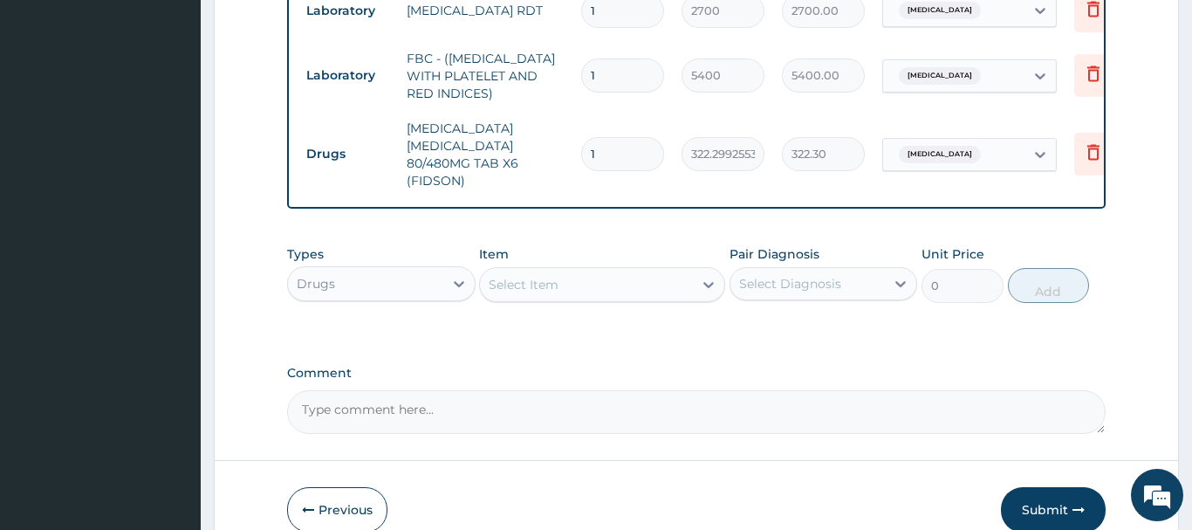
click at [538, 290] on div "Select Item" at bounding box center [524, 284] width 70 height 17
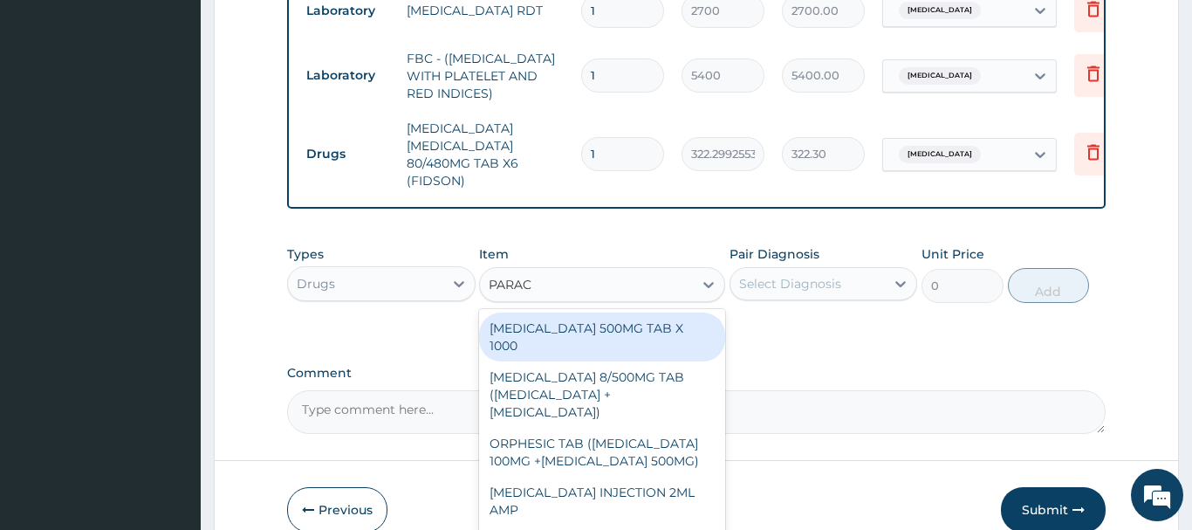
type input "PARA"
drag, startPoint x: 594, startPoint y: 325, endPoint x: 609, endPoint y: 317, distance: 16.8
click at [598, 325] on div "PARACETAMOL 500MG TAB X 1000" at bounding box center [602, 336] width 246 height 49
type input "22.39999961853027"
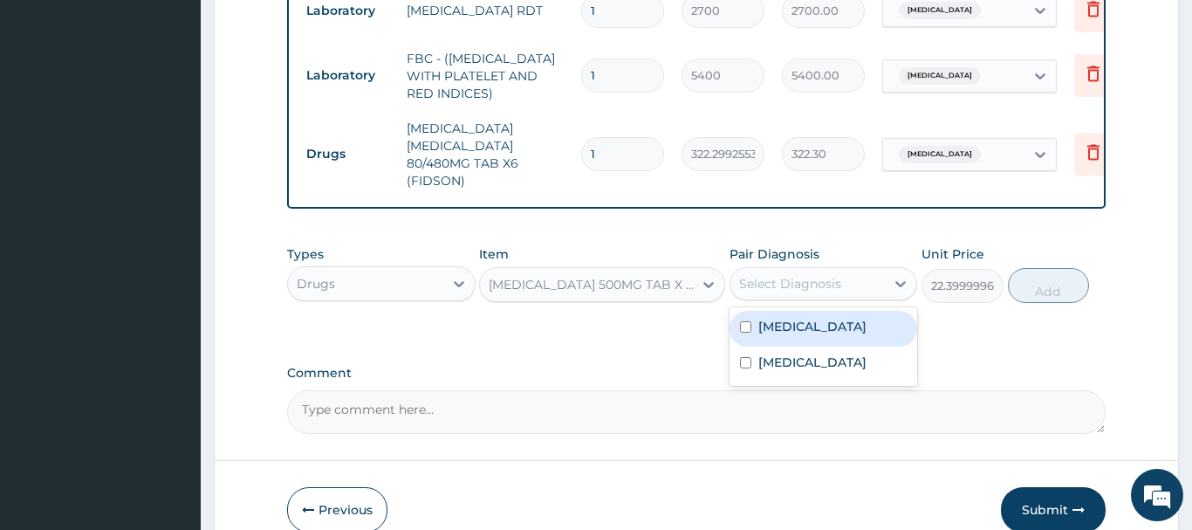
click at [813, 280] on div "Select Diagnosis" at bounding box center [790, 283] width 102 height 17
click at [787, 334] on label "Malaria" at bounding box center [812, 326] width 108 height 17
checkbox input "true"
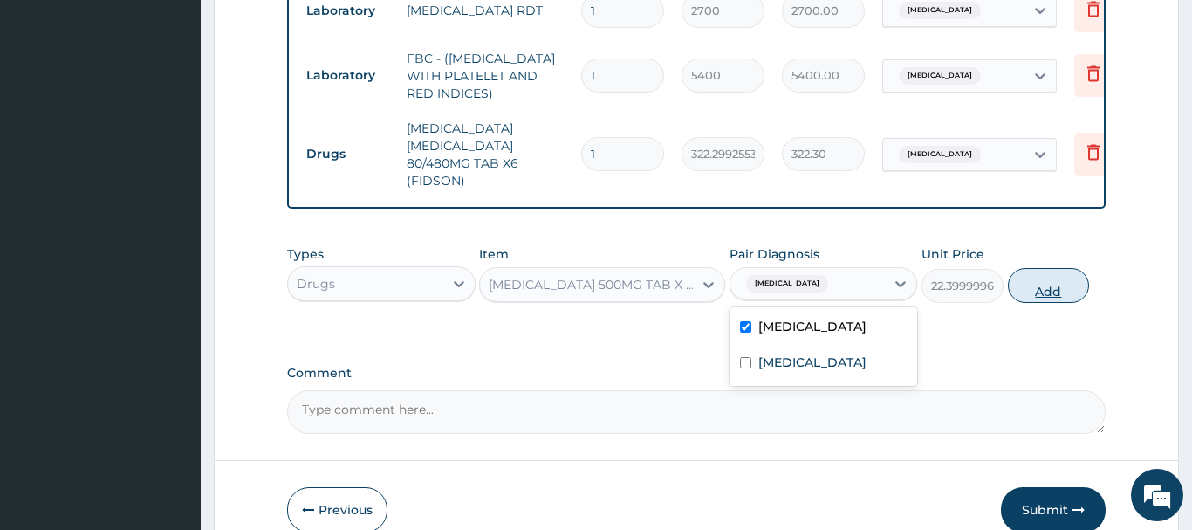
click at [1026, 282] on button "Add" at bounding box center [1049, 285] width 82 height 35
type input "0"
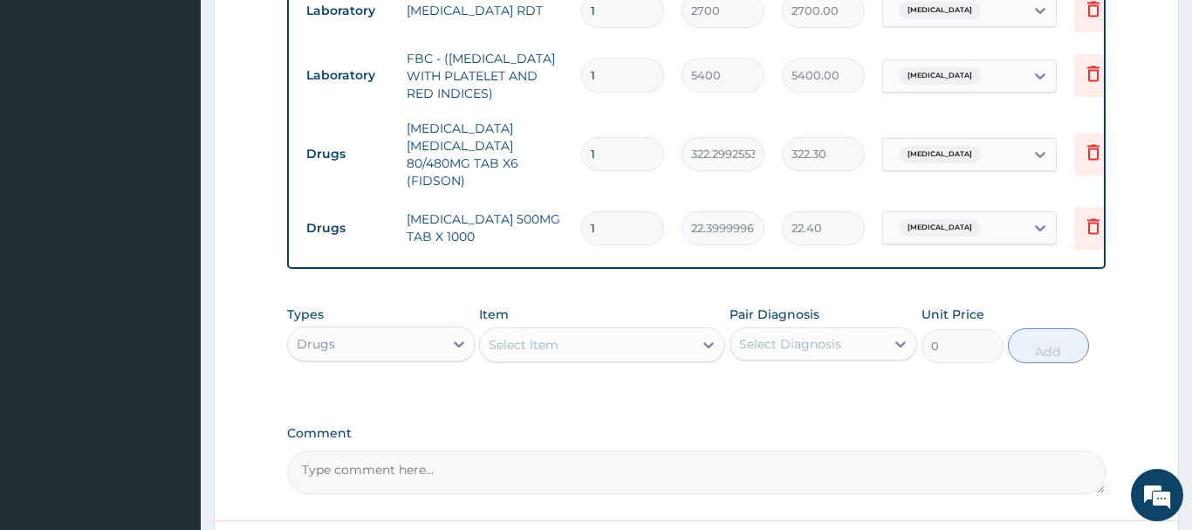
type input "12"
type input "268.80"
type input "12"
drag, startPoint x: 626, startPoint y: 155, endPoint x: 531, endPoint y: 167, distance: 95.8
click at [581, 165] on input "1" at bounding box center [622, 154] width 83 height 34
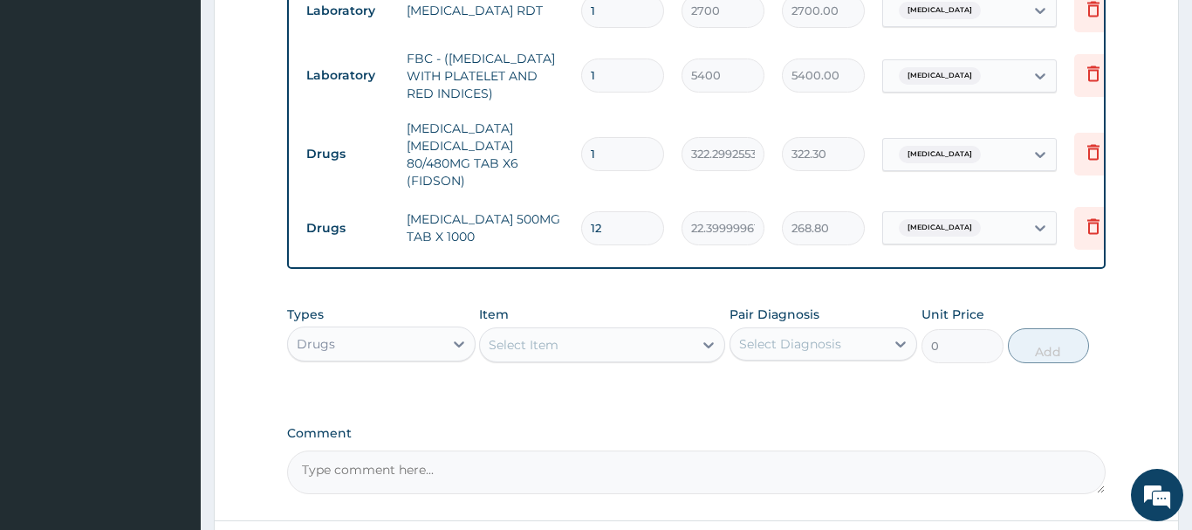
type input "6"
type input "1933.80"
type input "6"
click at [523, 342] on div "Select Item" at bounding box center [524, 344] width 70 height 17
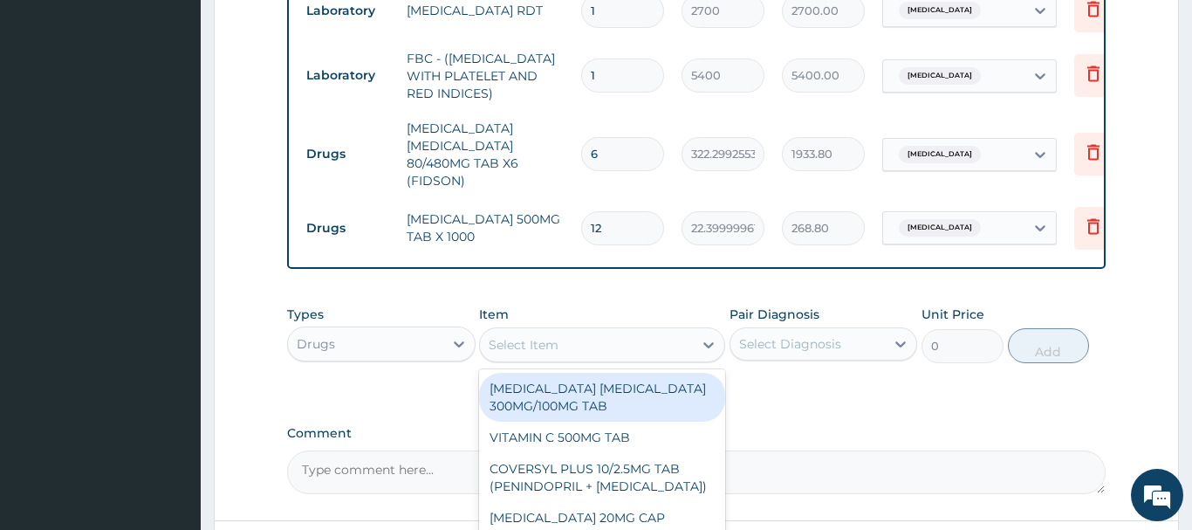
click at [523, 342] on div "Select Item" at bounding box center [524, 344] width 70 height 17
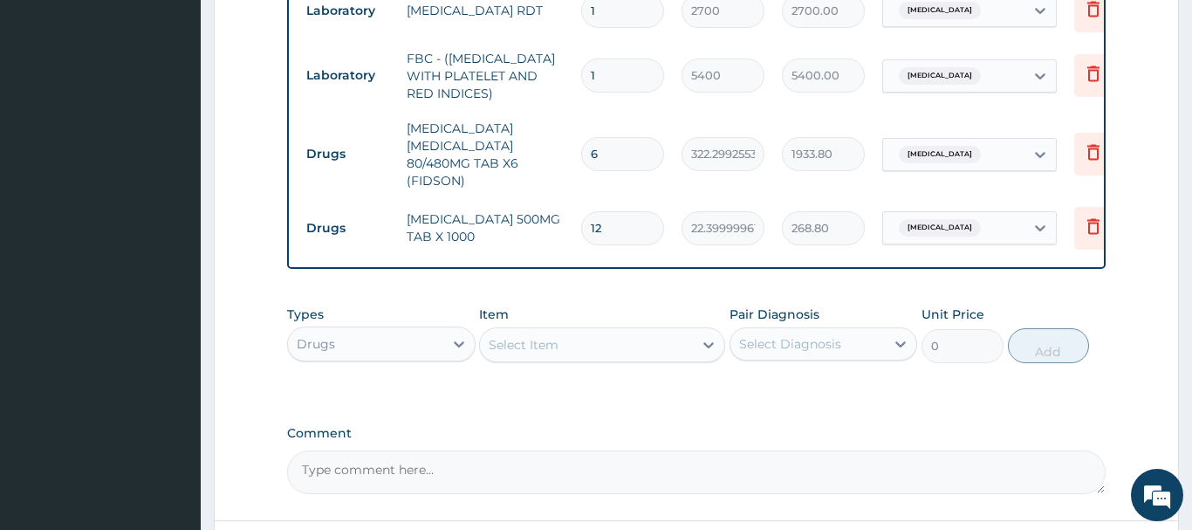
paste input "VITAMIN C 100MG TAB"
type input "VITAMIN C 100MG TAB"
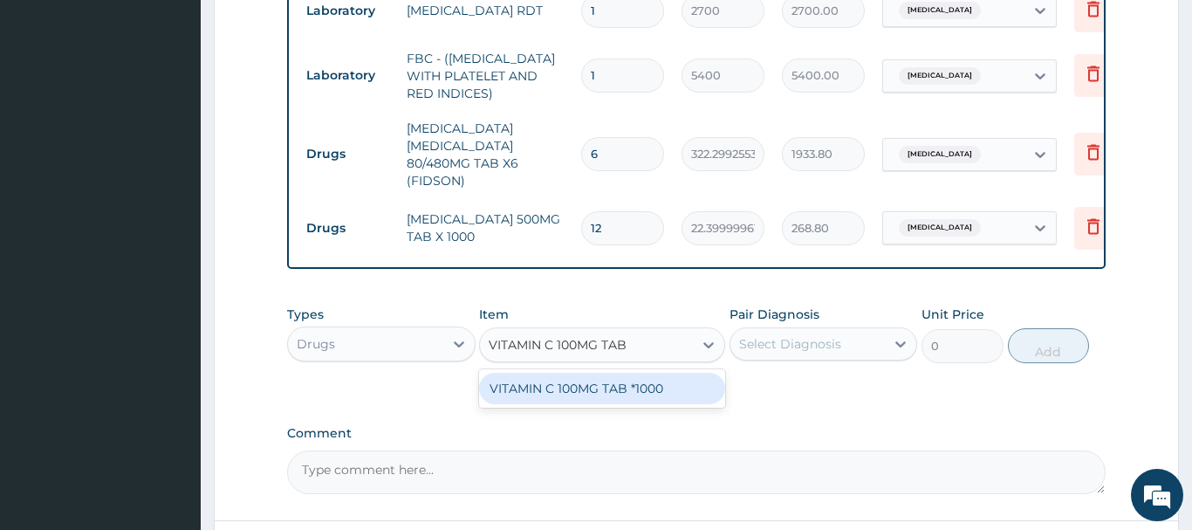
drag, startPoint x: 625, startPoint y: 393, endPoint x: 618, endPoint y: 385, distance: 10.5
click at [625, 394] on div "VITAMIN C 100MG TAB *1000" at bounding box center [602, 388] width 246 height 31
type input "5.820000171661377"
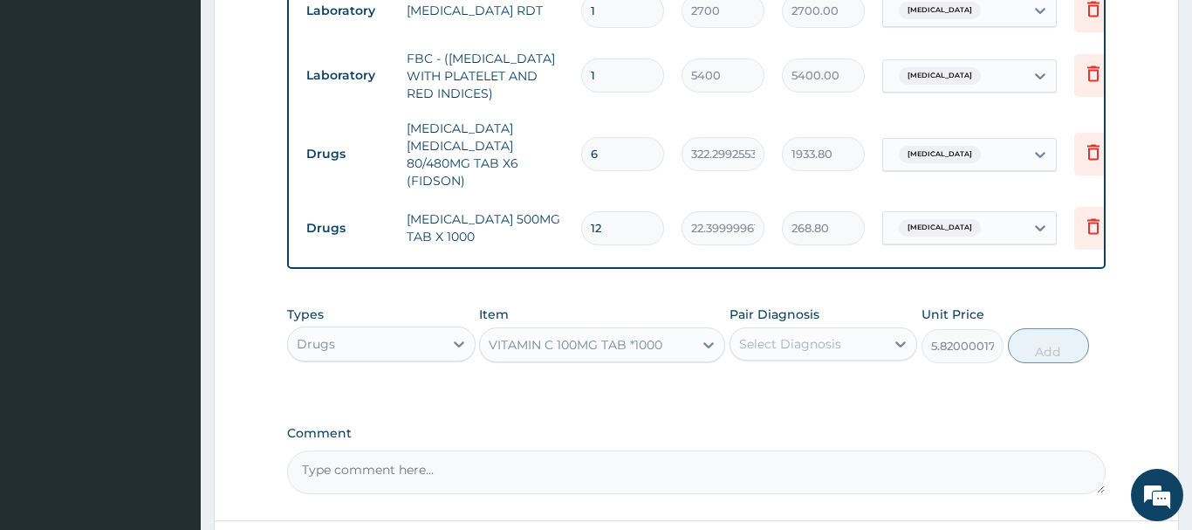
click at [817, 329] on div "Select Diagnosis" at bounding box center [824, 343] width 189 height 33
click at [802, 340] on div "Select Diagnosis" at bounding box center [790, 343] width 102 height 17
click at [799, 347] on div "Select Diagnosis" at bounding box center [790, 343] width 102 height 17
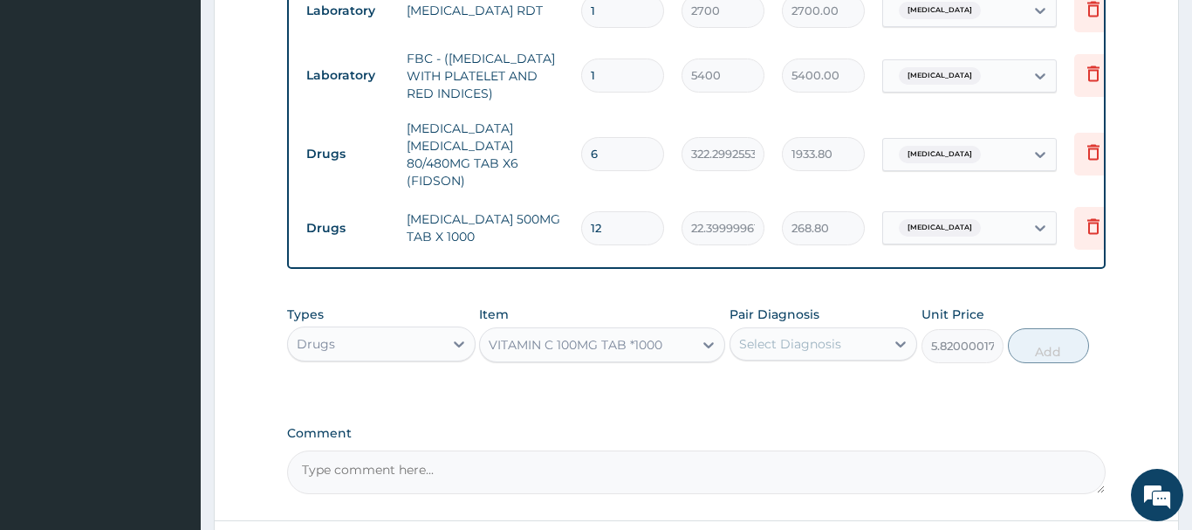
click at [799, 347] on div "Select Diagnosis" at bounding box center [790, 343] width 102 height 17
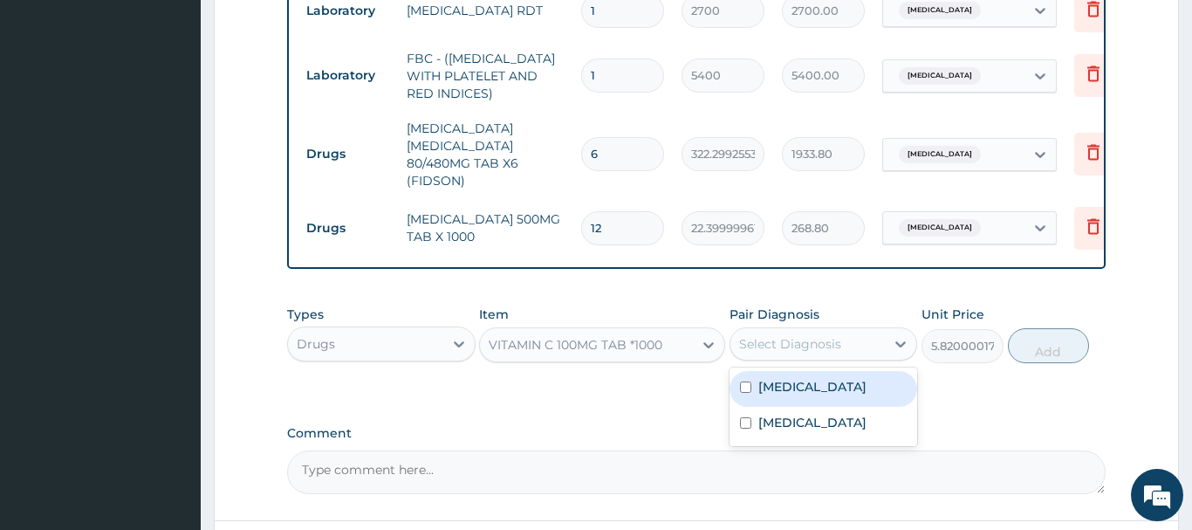
click at [799, 347] on div "Select Diagnosis" at bounding box center [790, 343] width 102 height 17
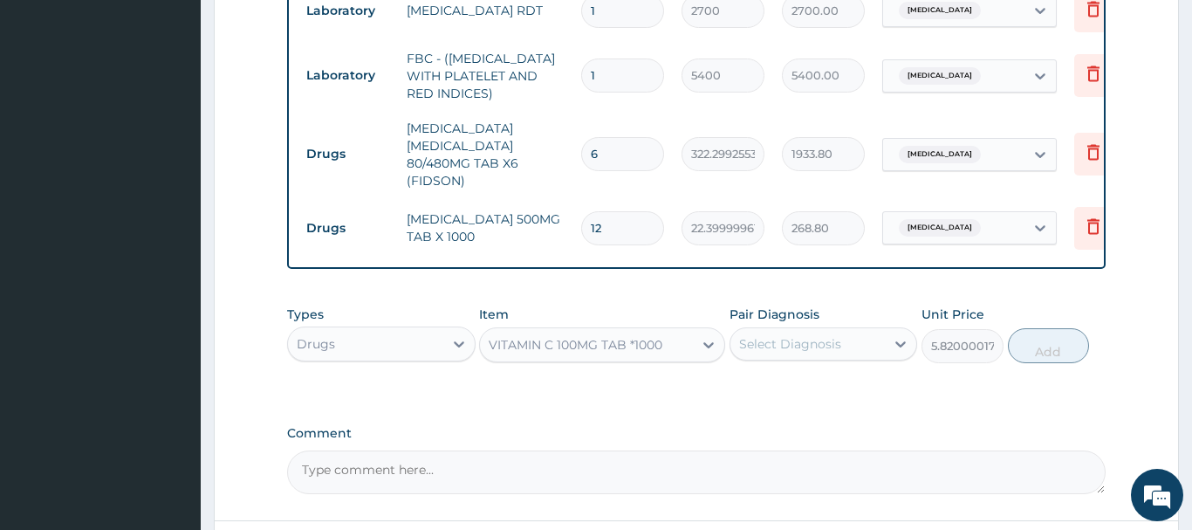
click at [799, 347] on div "Select Diagnosis" at bounding box center [790, 343] width 102 height 17
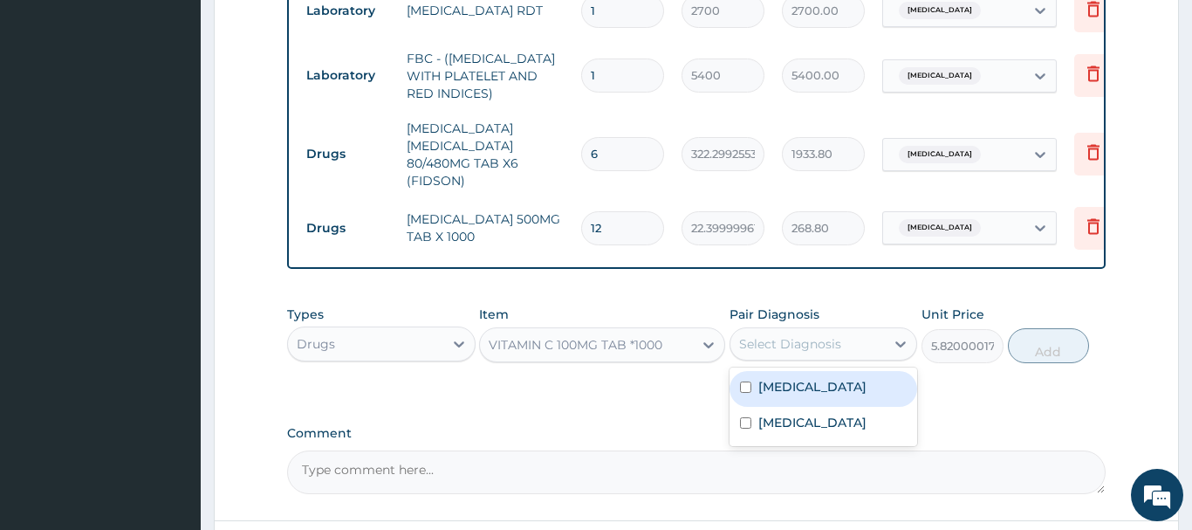
click at [801, 383] on label "Malaria" at bounding box center [812, 386] width 108 height 17
checkbox input "true"
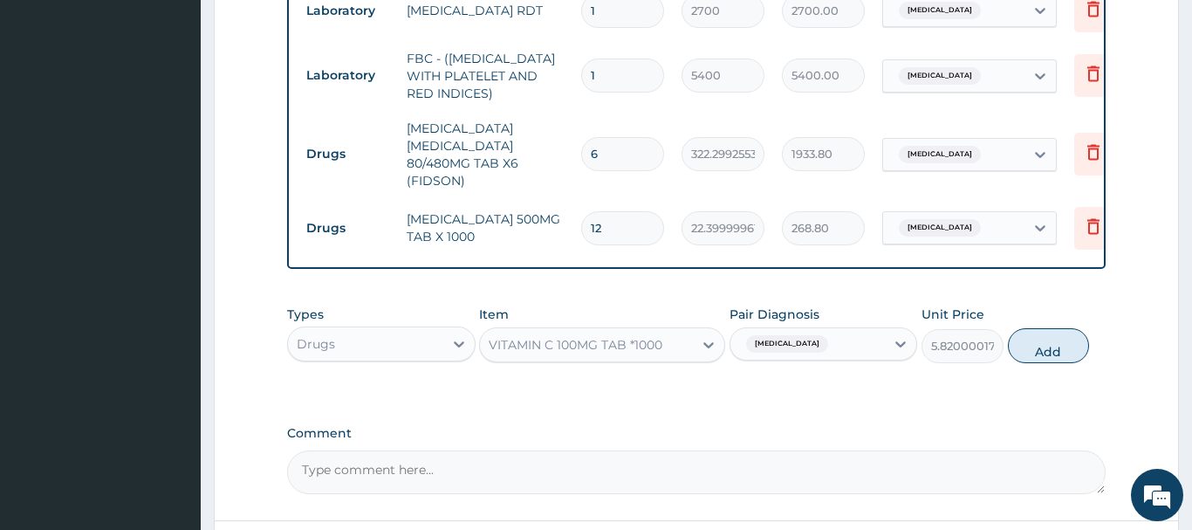
drag, startPoint x: 1065, startPoint y: 344, endPoint x: 1053, endPoint y: 339, distance: 13.3
click at [1057, 341] on button "Add" at bounding box center [1049, 345] width 82 height 35
type input "0"
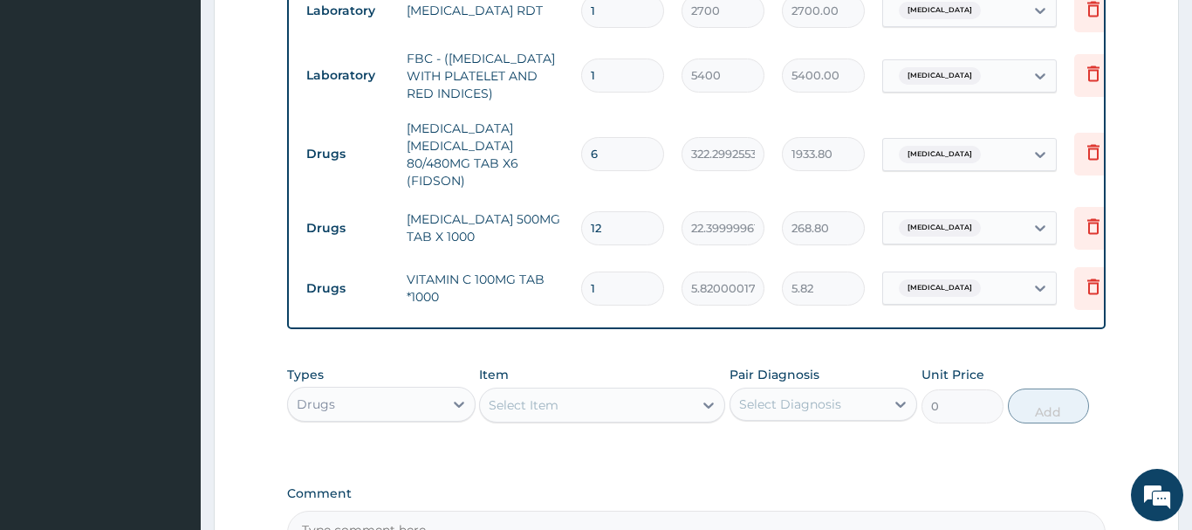
drag, startPoint x: 614, startPoint y: 288, endPoint x: 567, endPoint y: 293, distance: 47.4
click at [581, 293] on input "1" at bounding box center [622, 288] width 83 height 34
type input "4"
type input "23.28"
type input "42"
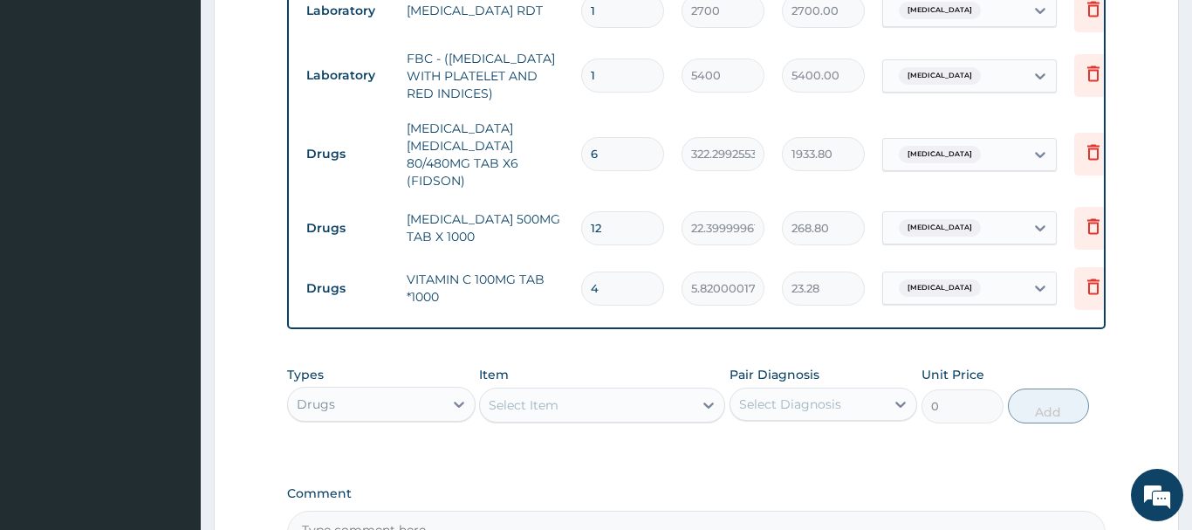
type input "244.44"
type input "42"
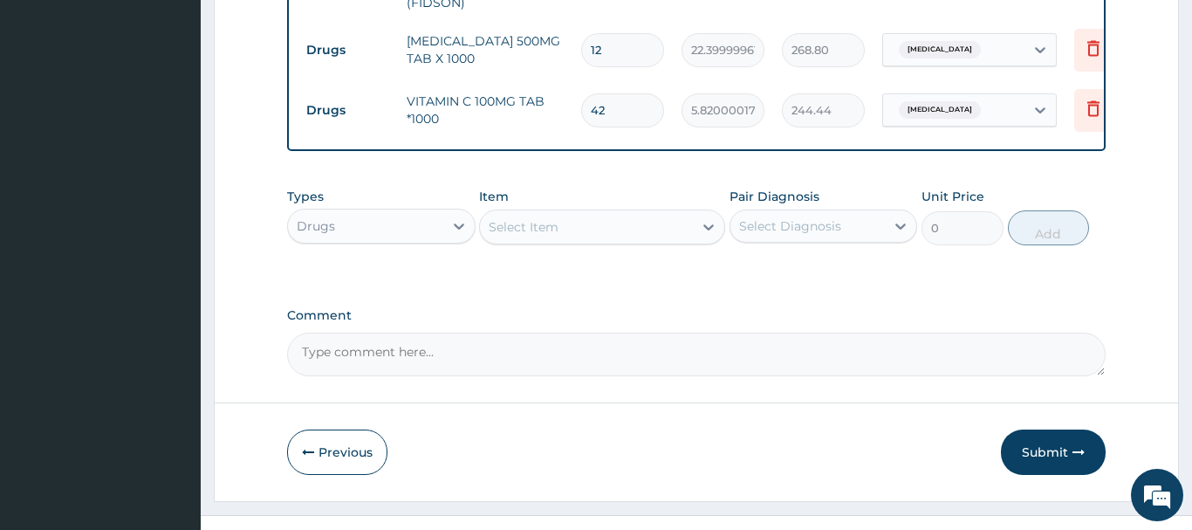
click at [527, 226] on div "Select Item" at bounding box center [524, 226] width 70 height 17
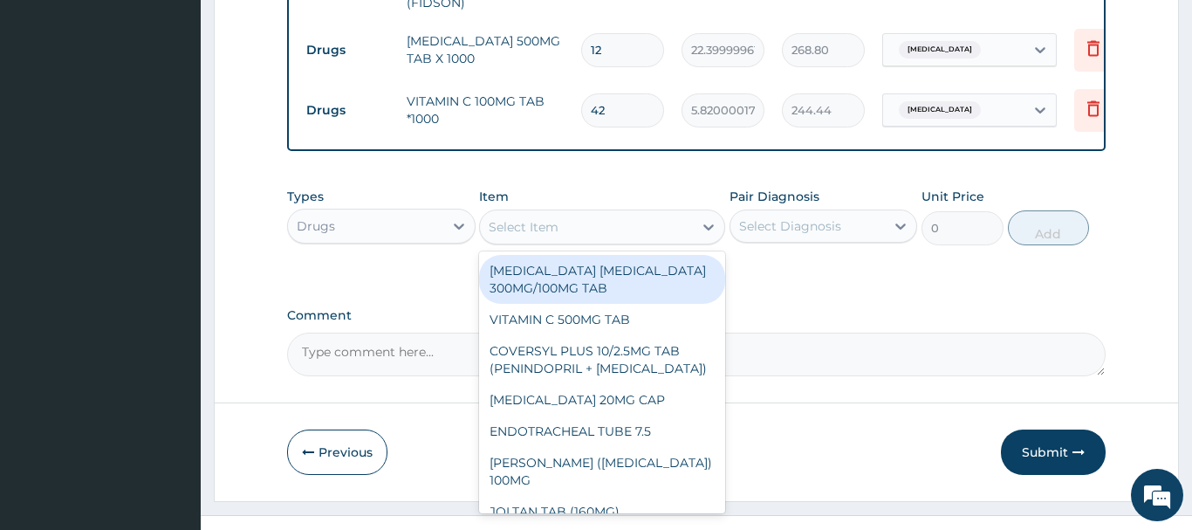
paste input "FOLIC ACID TAB"
type input "FOLIC ACID TAB"
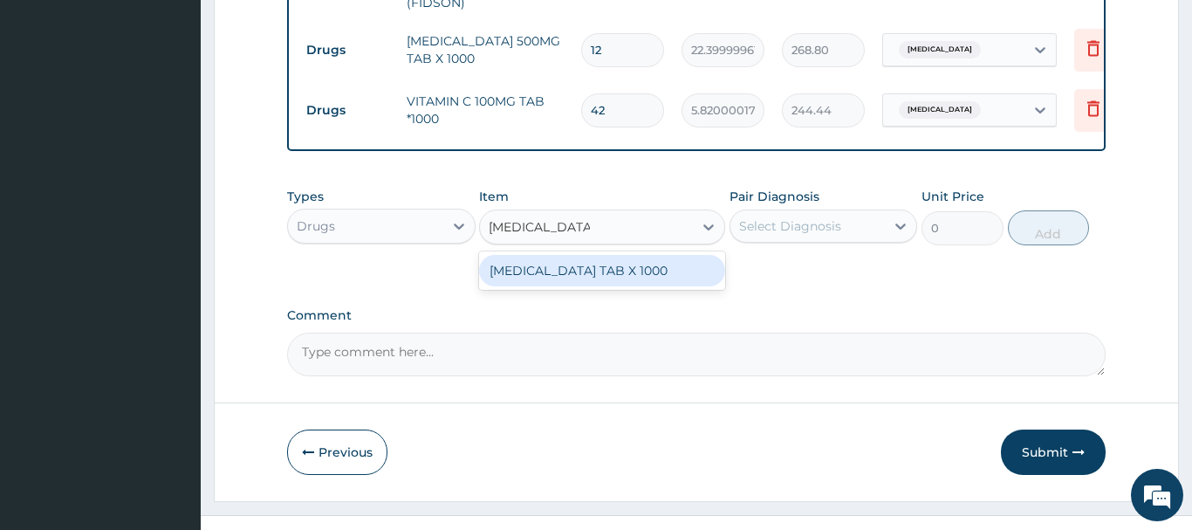
drag, startPoint x: 616, startPoint y: 271, endPoint x: 614, endPoint y: 253, distance: 17.5
click at [617, 270] on div "FOLIC ACID TAB X 1000" at bounding box center [602, 270] width 246 height 31
type input "4.420000076293945"
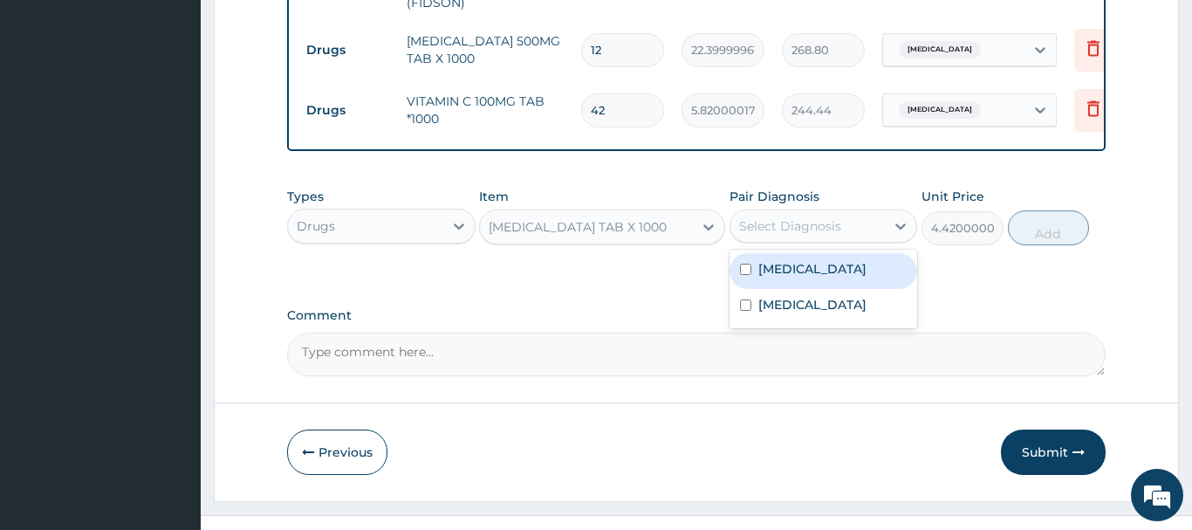
click at [811, 230] on div "Select Diagnosis" at bounding box center [790, 225] width 102 height 17
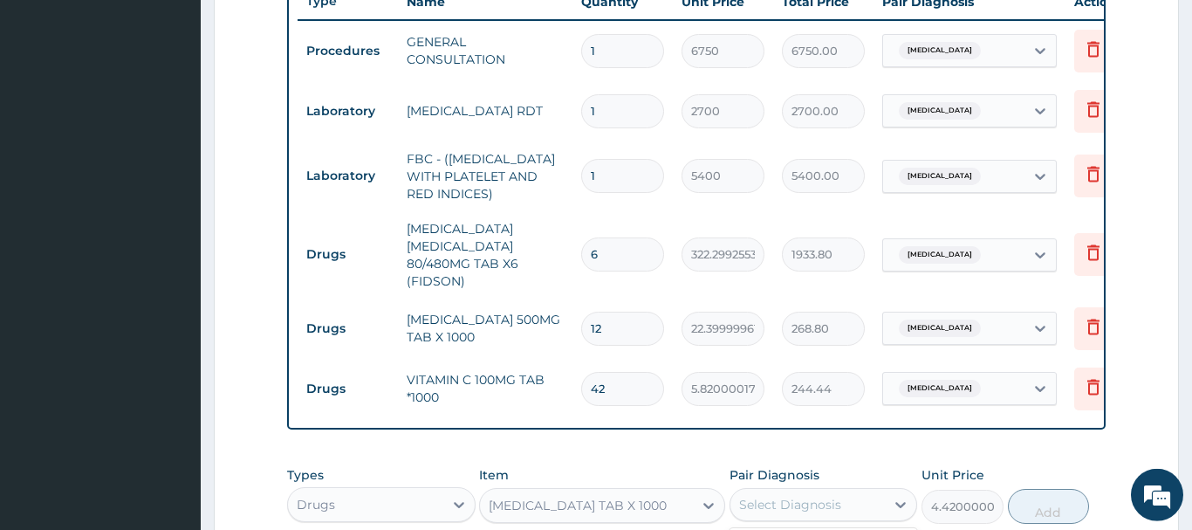
scroll to position [420, 0]
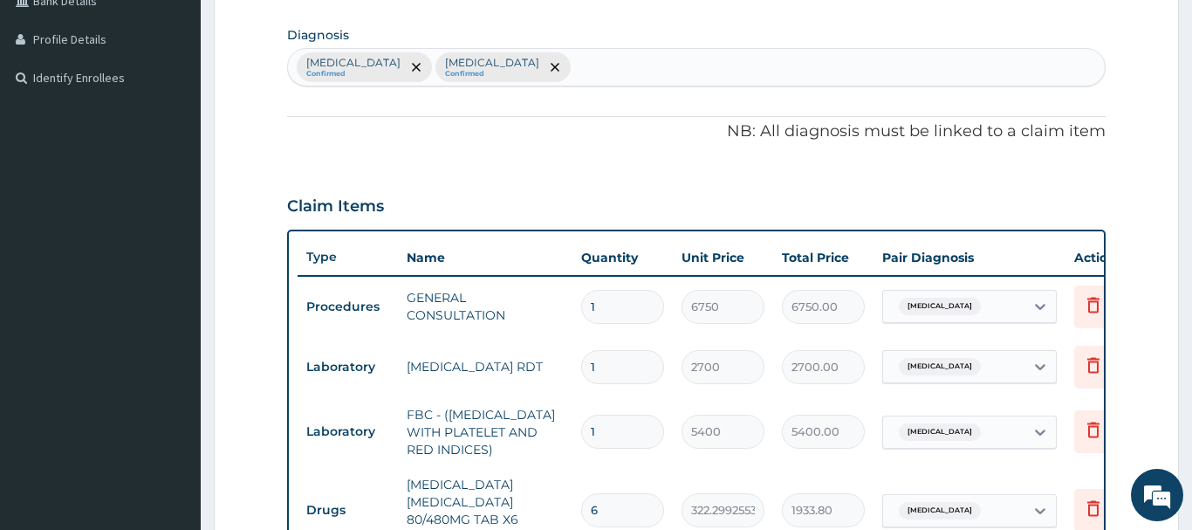
click at [507, 68] on div "Malaria Confirmed Bacteremia Confirmed" at bounding box center [696, 67] width 817 height 37
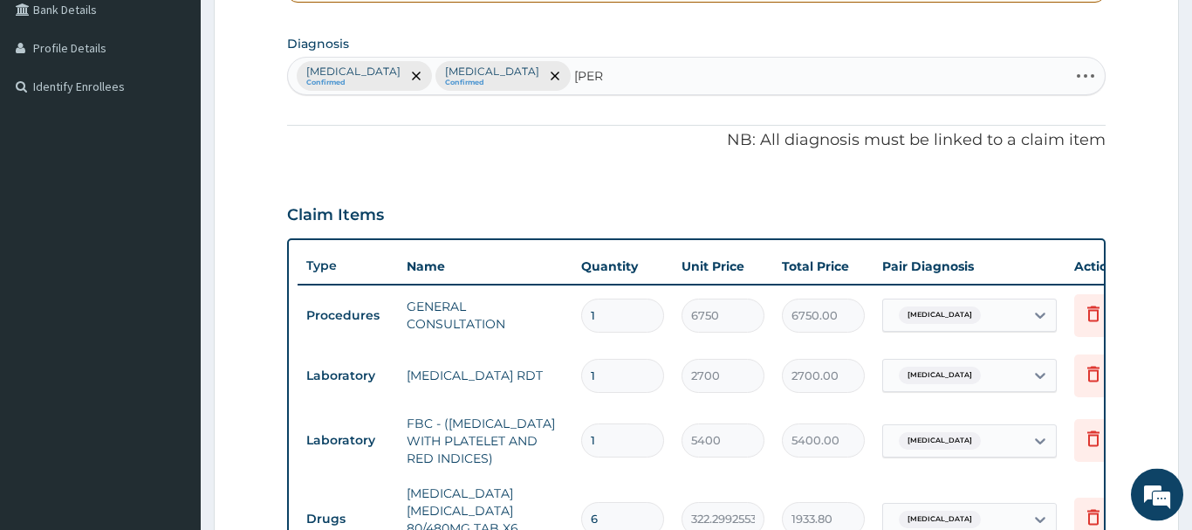
scroll to position [331, 0]
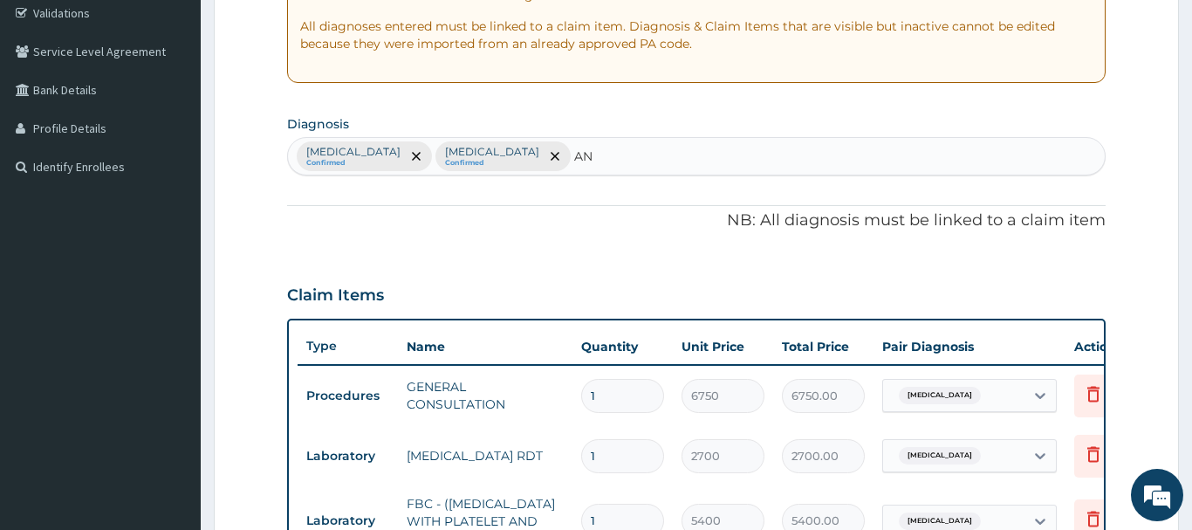
type input "A"
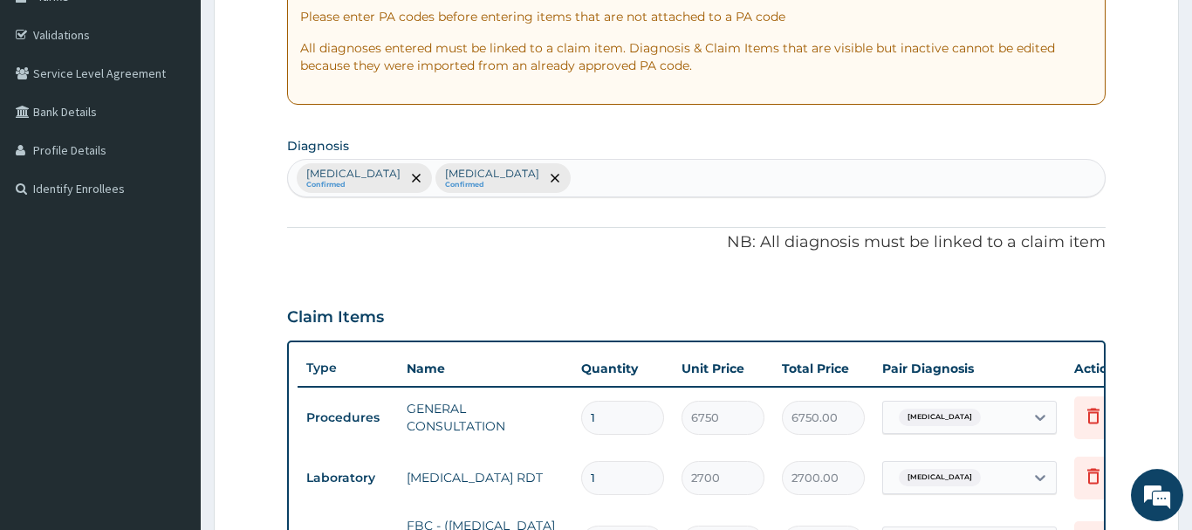
scroll to position [153, 0]
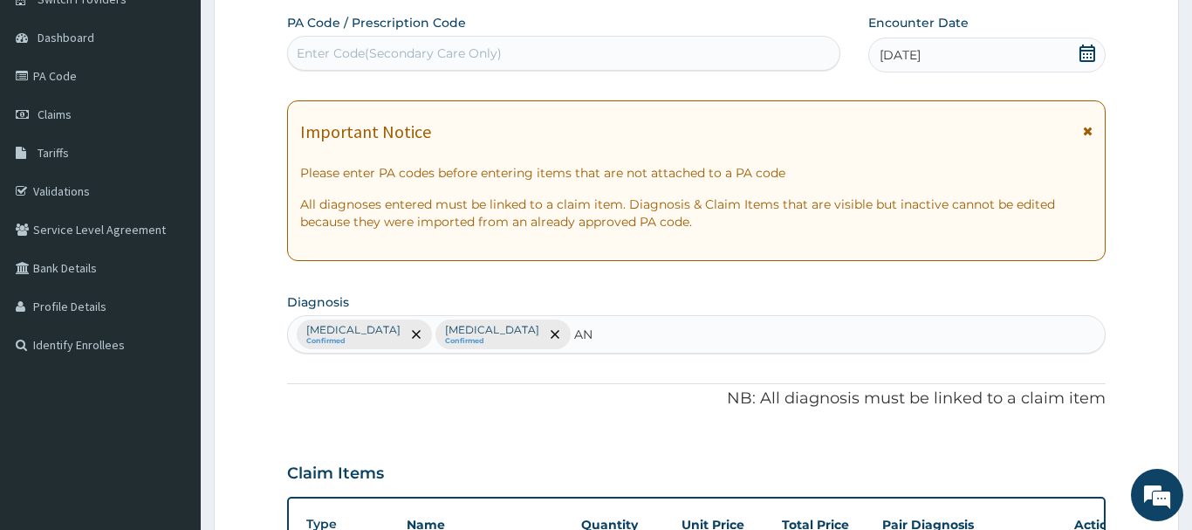
type input "ANA"
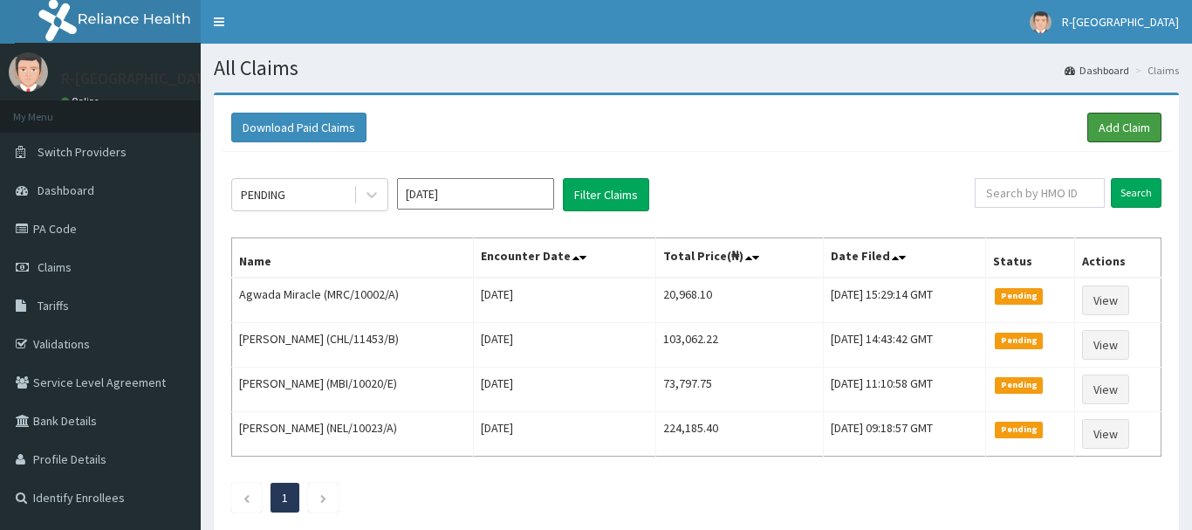
drag, startPoint x: 1138, startPoint y: 120, endPoint x: 1094, endPoint y: 107, distance: 45.3
click at [1137, 120] on link "Add Claim" at bounding box center [1125, 128] width 74 height 30
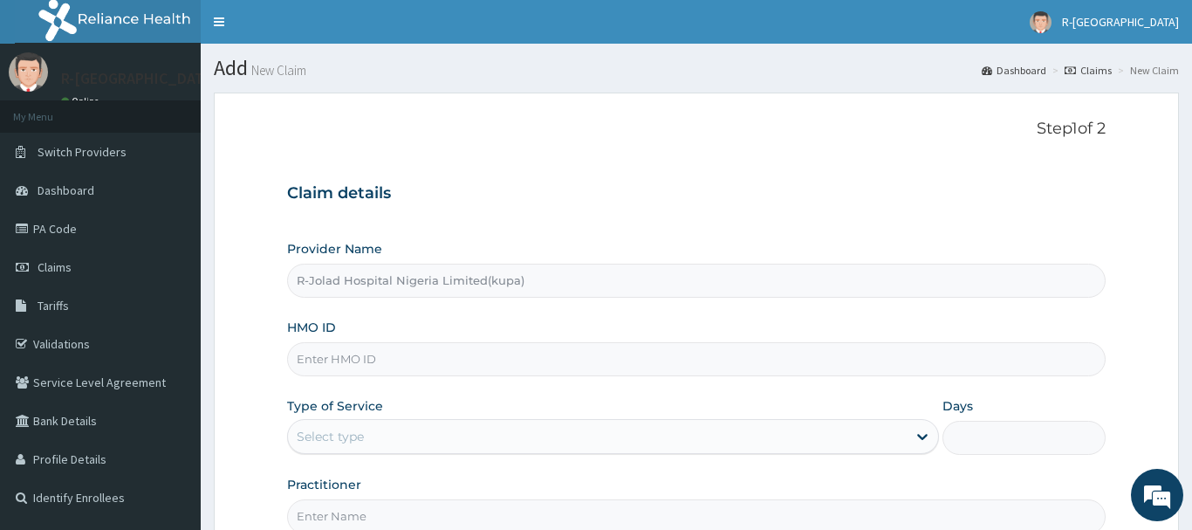
click at [319, 364] on input "HMO ID" at bounding box center [696, 359] width 819 height 34
paste input "bht/10567/a"
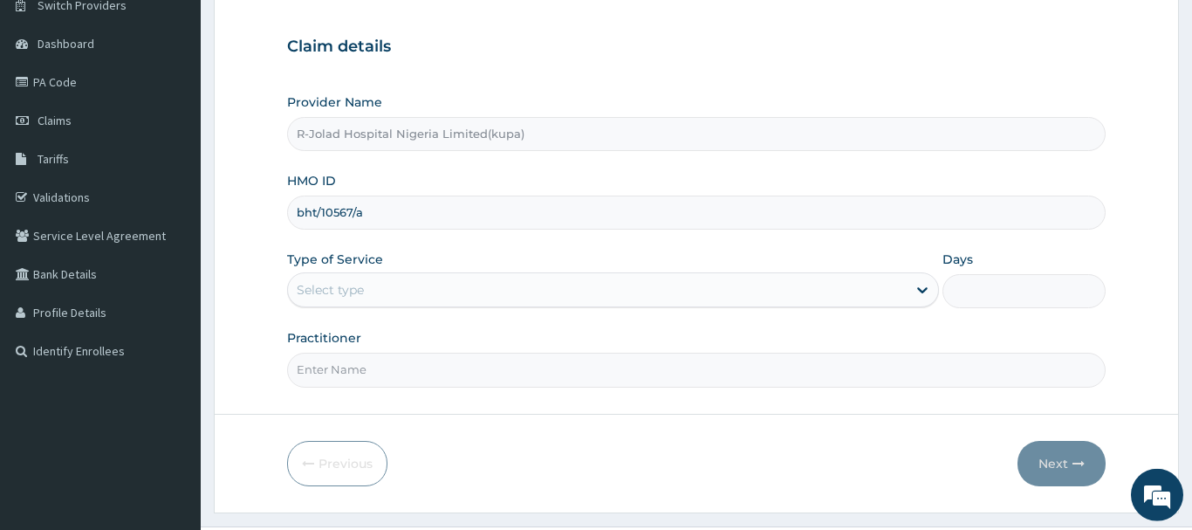
scroll to position [188, 0]
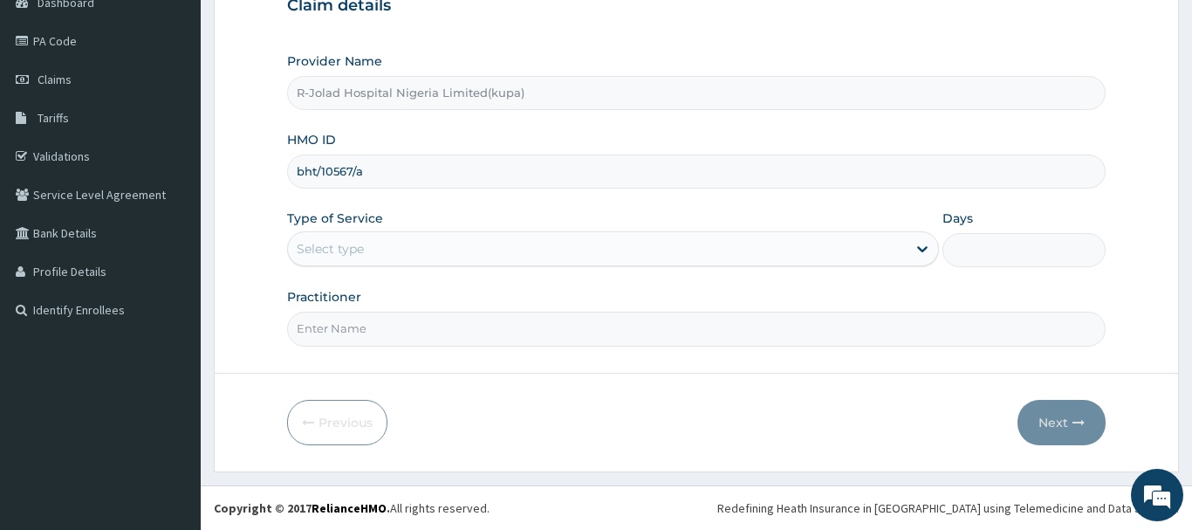
type input "bht/10567/a"
drag, startPoint x: 333, startPoint y: 249, endPoint x: 337, endPoint y: 271, distance: 22.1
click at [334, 251] on div "Select type" at bounding box center [330, 248] width 67 height 17
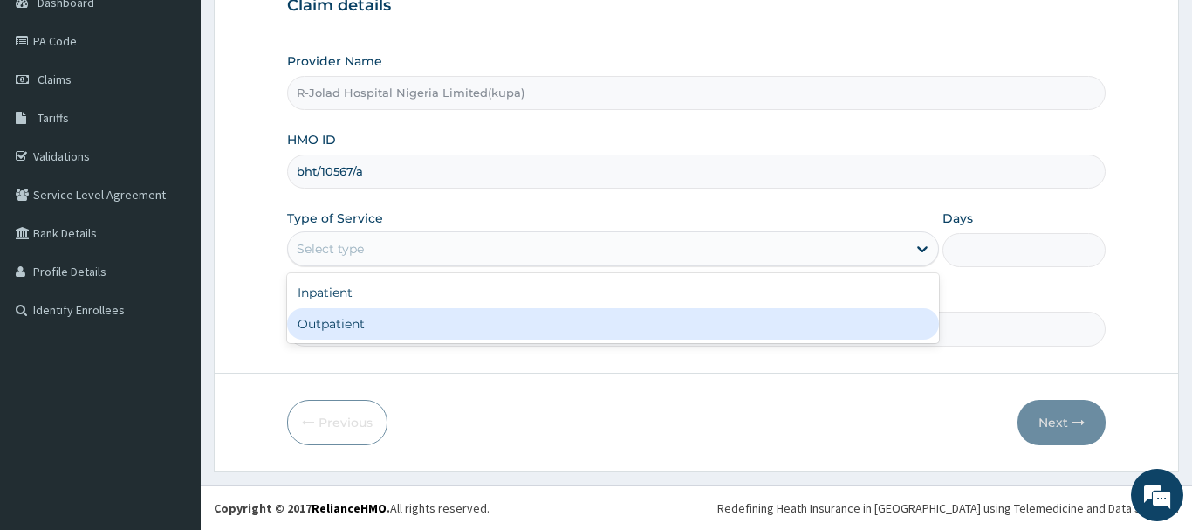
click at [325, 322] on div "Outpatient" at bounding box center [613, 323] width 653 height 31
type input "1"
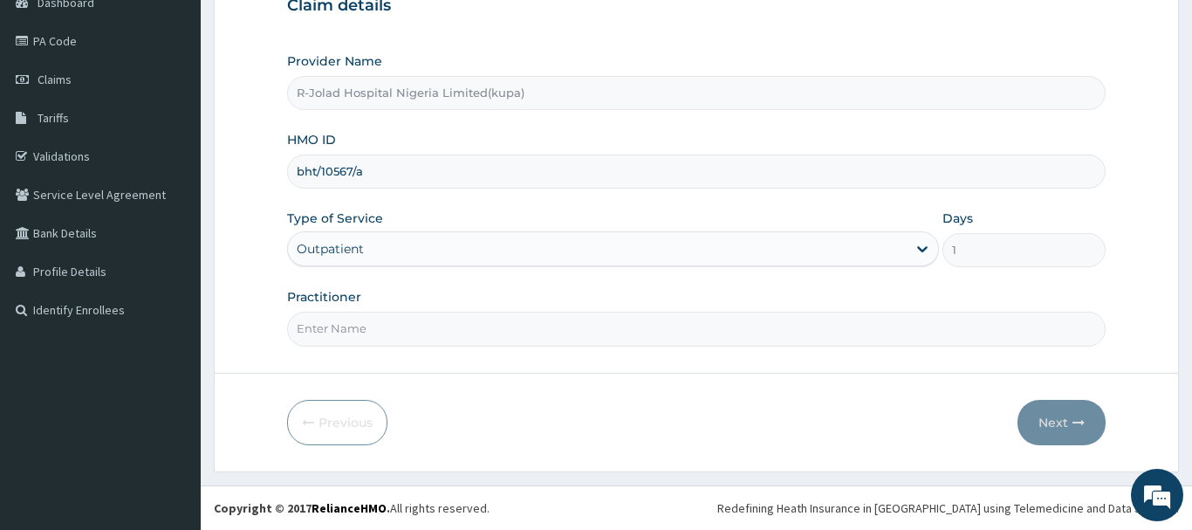
drag, startPoint x: 322, startPoint y: 330, endPoint x: 306, endPoint y: 338, distance: 17.6
click at [321, 331] on input "Practitioner" at bounding box center [696, 329] width 819 height 34
drag, startPoint x: 318, startPoint y: 335, endPoint x: 305, endPoint y: 332, distance: 13.5
click at [314, 336] on input "Practitioner" at bounding box center [696, 329] width 819 height 34
paste input "Braxton Anaebo"
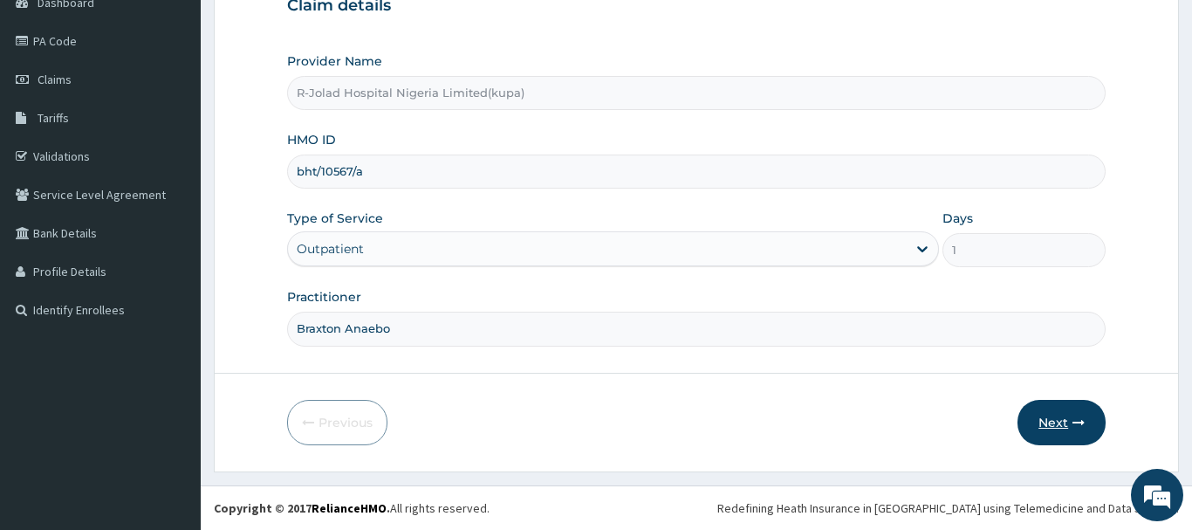
type input "Braxton Anaebo"
drag, startPoint x: 1053, startPoint y: 425, endPoint x: 1032, endPoint y: 425, distance: 21.8
click at [1032, 425] on button "Next" at bounding box center [1062, 422] width 88 height 45
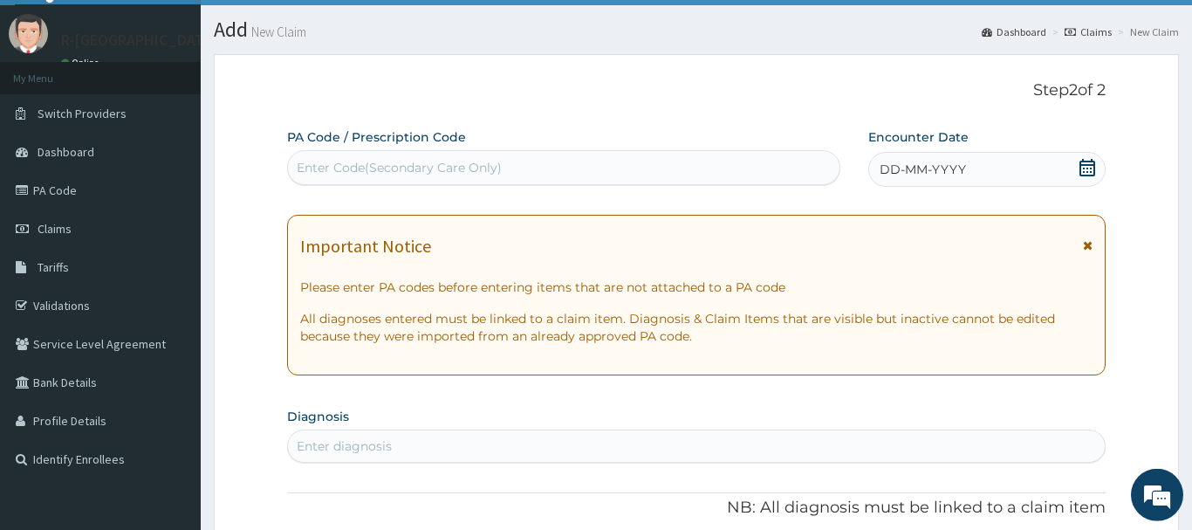
scroll to position [0, 0]
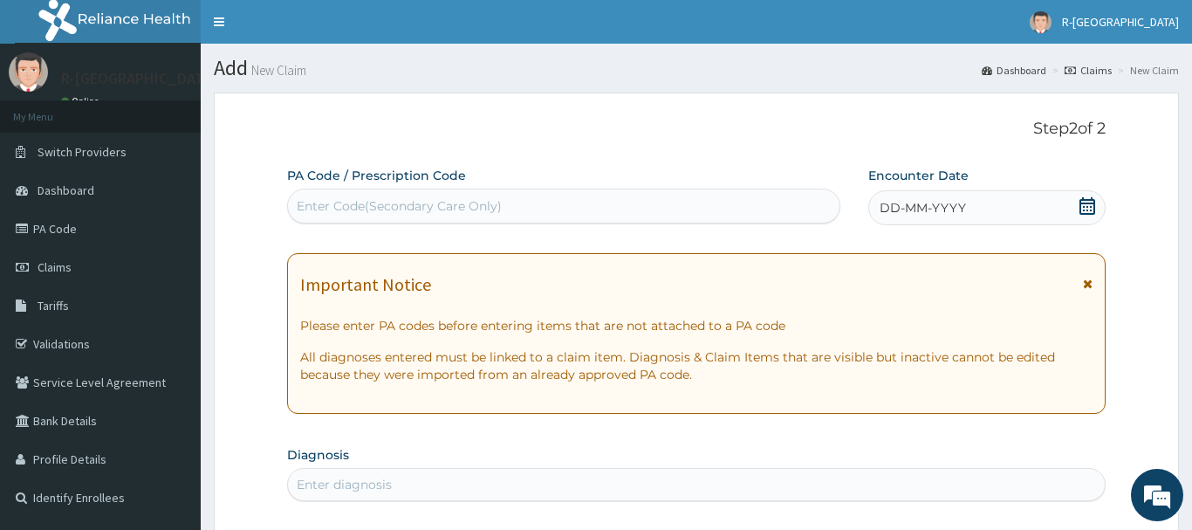
click at [1083, 196] on div "DD-MM-YYYY" at bounding box center [986, 207] width 237 height 35
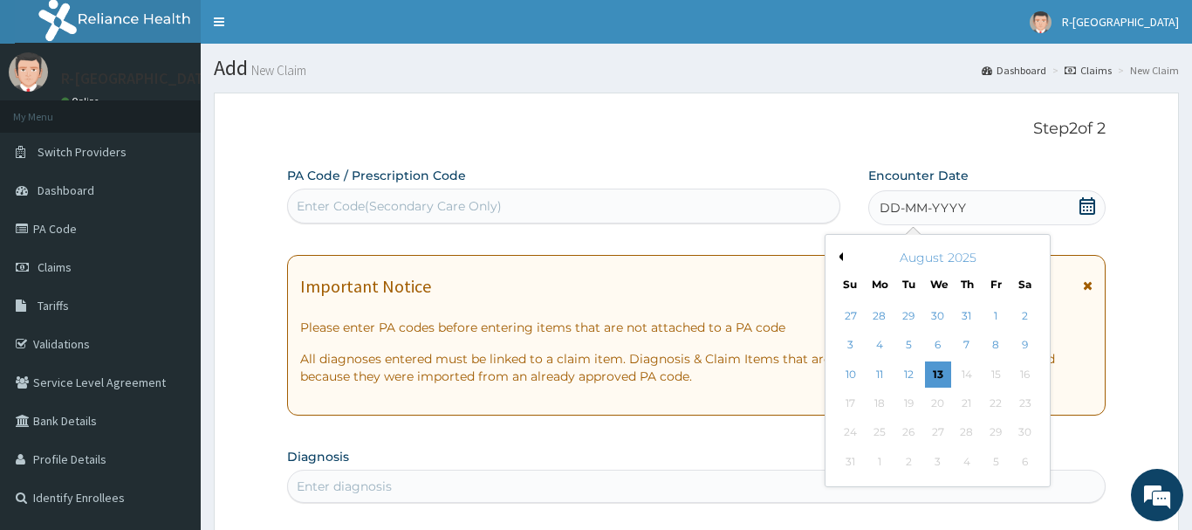
click at [855, 377] on div "10" at bounding box center [851, 374] width 26 height 26
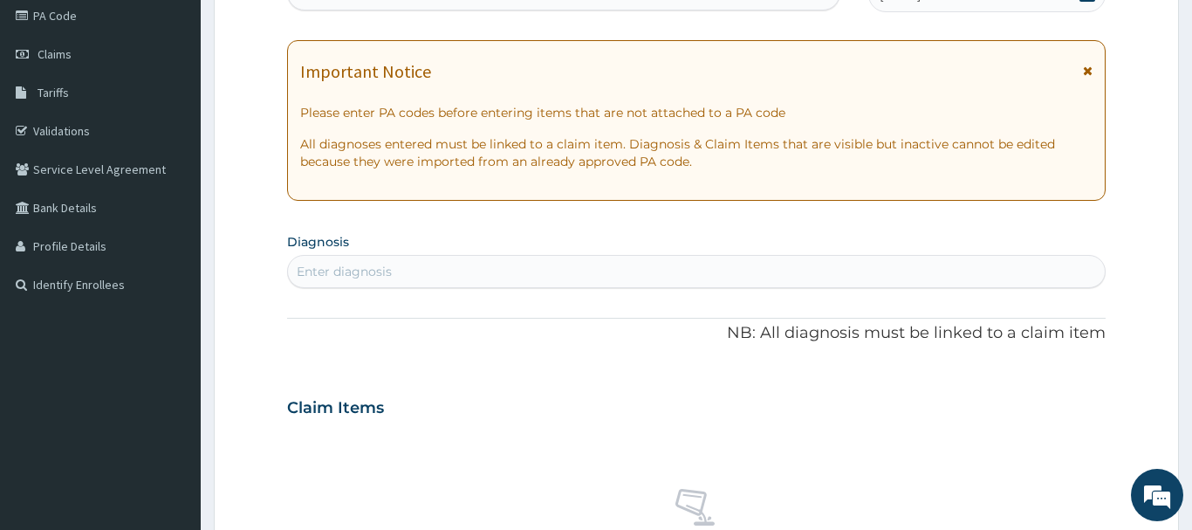
scroll to position [267, 0]
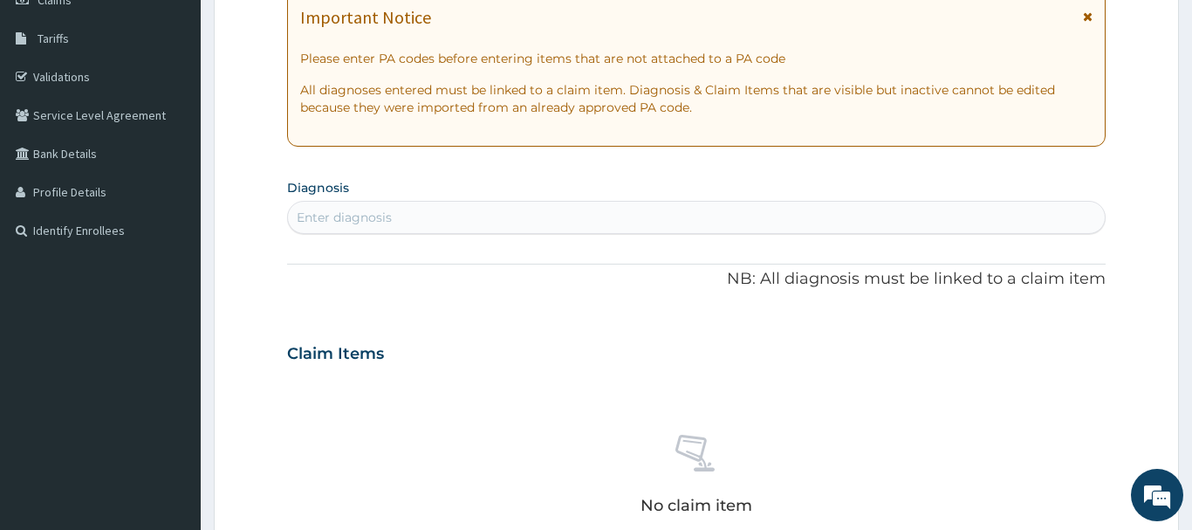
click at [346, 220] on div "Enter diagnosis" at bounding box center [344, 217] width 95 height 17
type input "MALA"
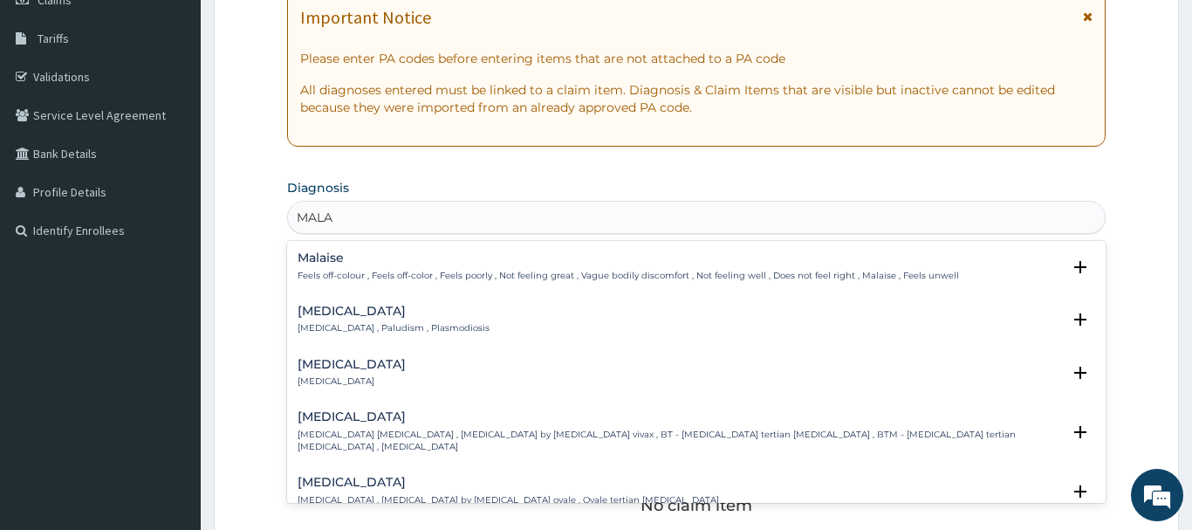
click at [319, 319] on div "Malaria Malaria , Paludism , Plasmodiosis" at bounding box center [394, 320] width 192 height 31
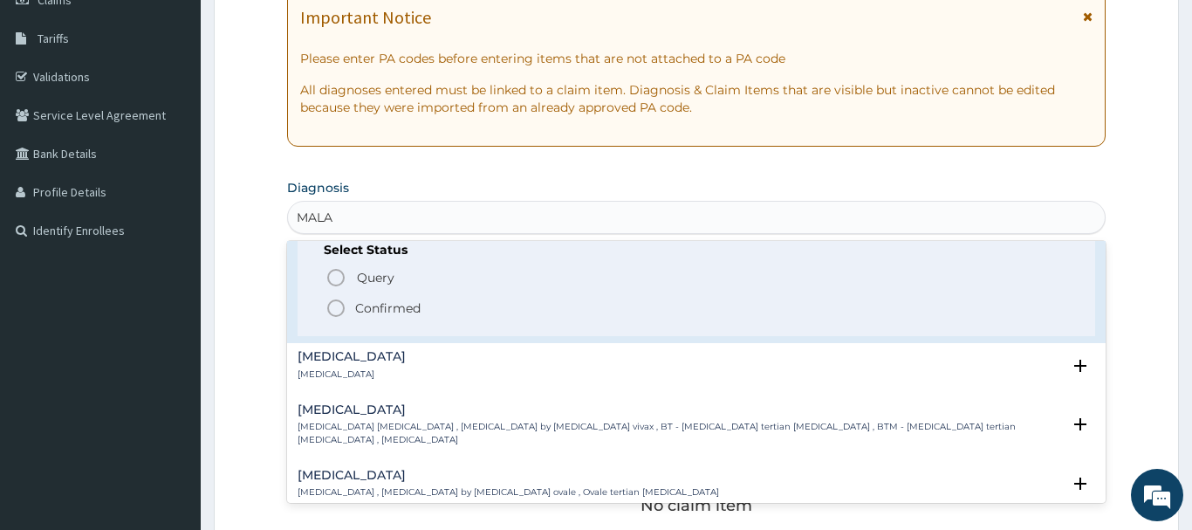
scroll to position [94, 0]
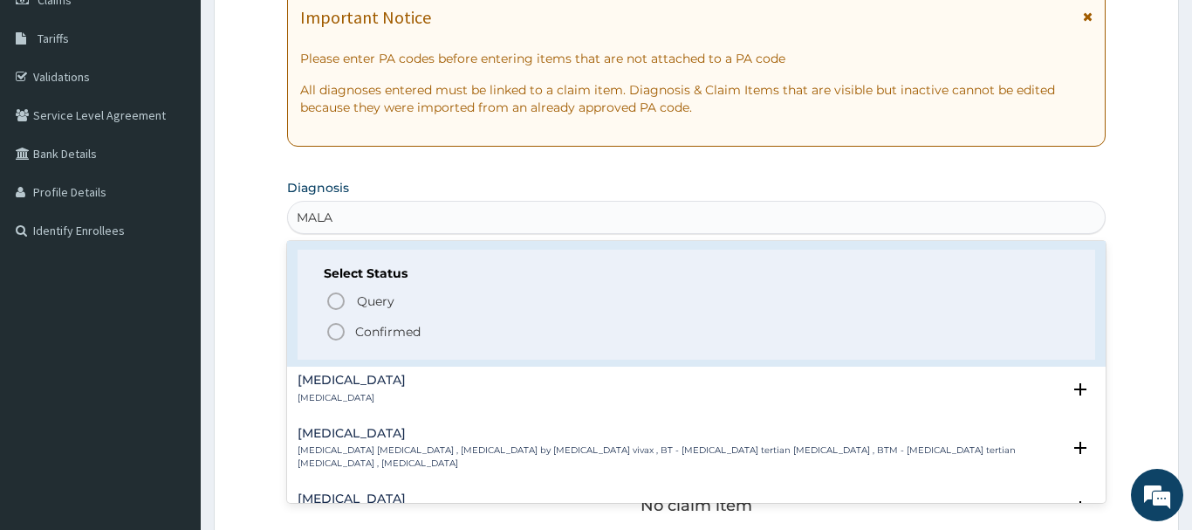
click at [336, 333] on icon "status option filled" at bounding box center [336, 331] width 21 height 21
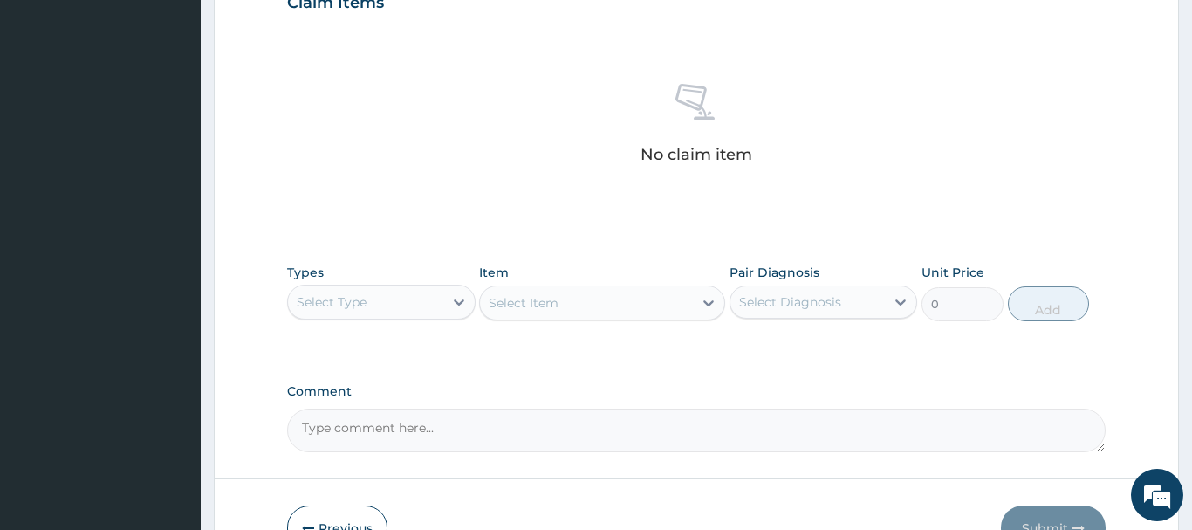
scroll to position [729, 0]
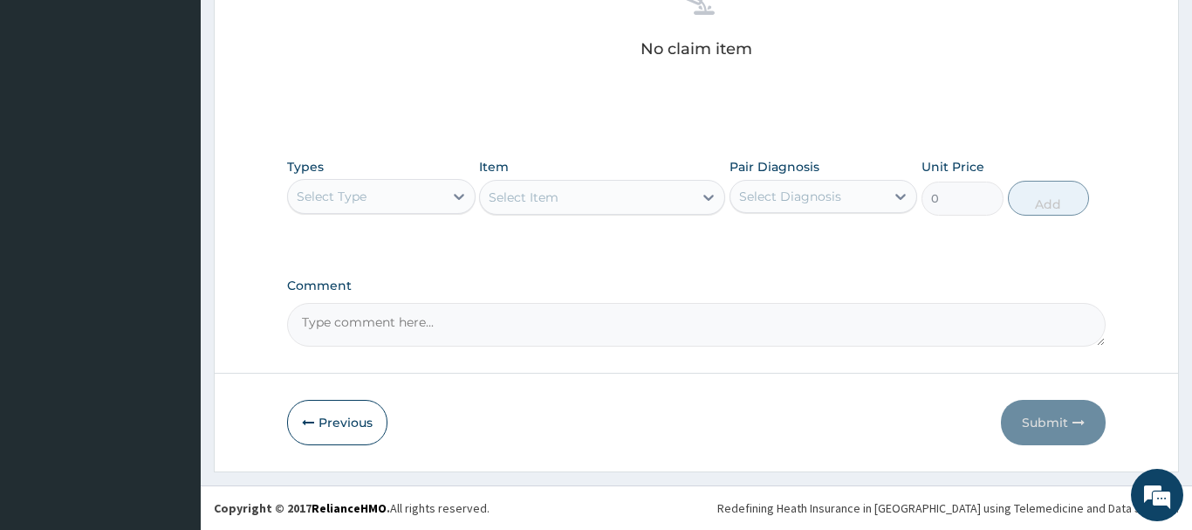
click at [357, 196] on div "Select Type" at bounding box center [332, 196] width 70 height 17
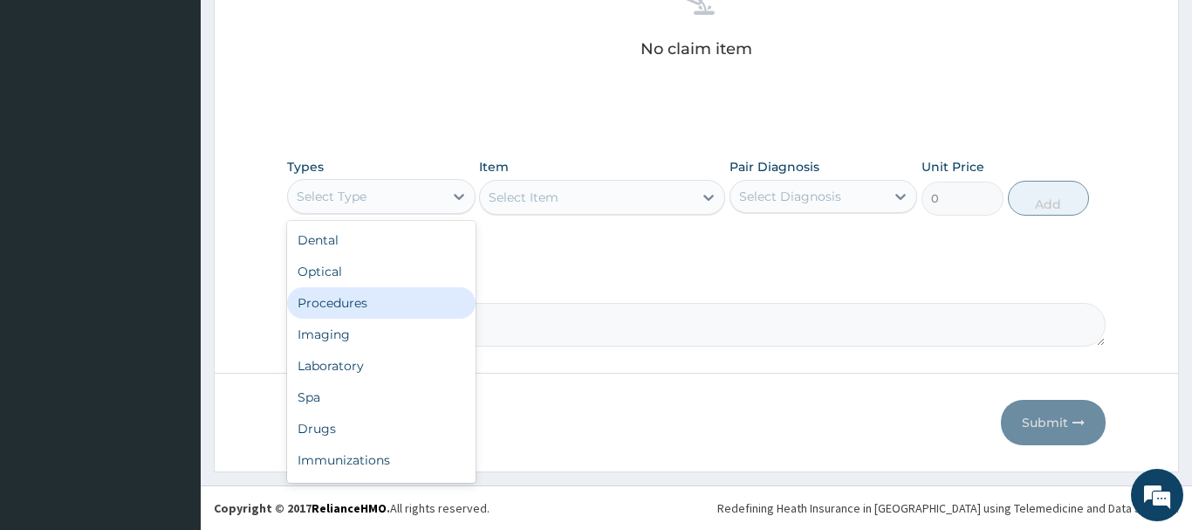
click at [321, 307] on div "Procedures" at bounding box center [381, 302] width 189 height 31
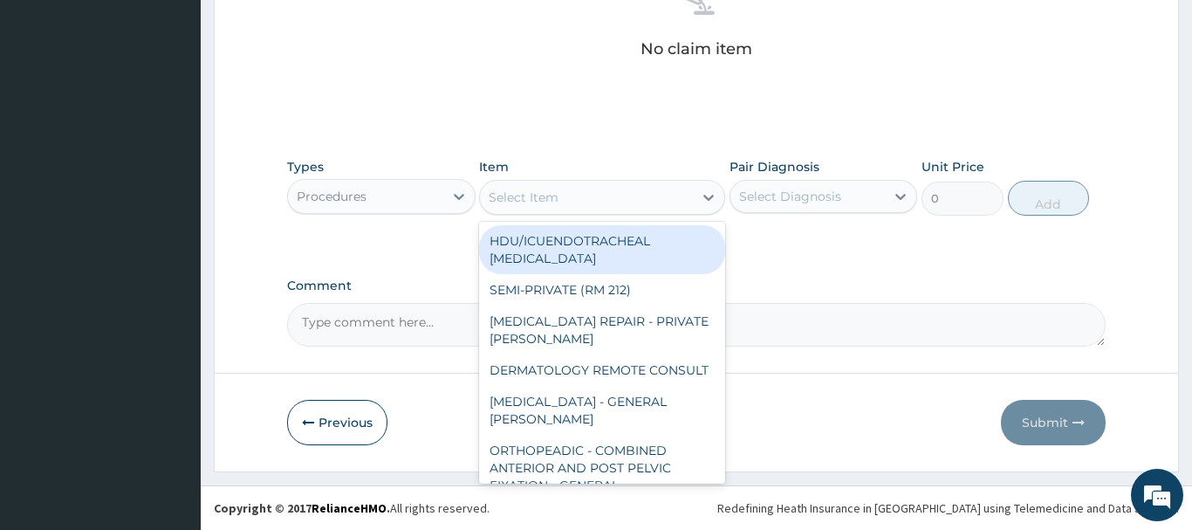
drag, startPoint x: 509, startPoint y: 194, endPoint x: 525, endPoint y: 207, distance: 20.5
click at [513, 199] on div "Select Item" at bounding box center [524, 197] width 70 height 17
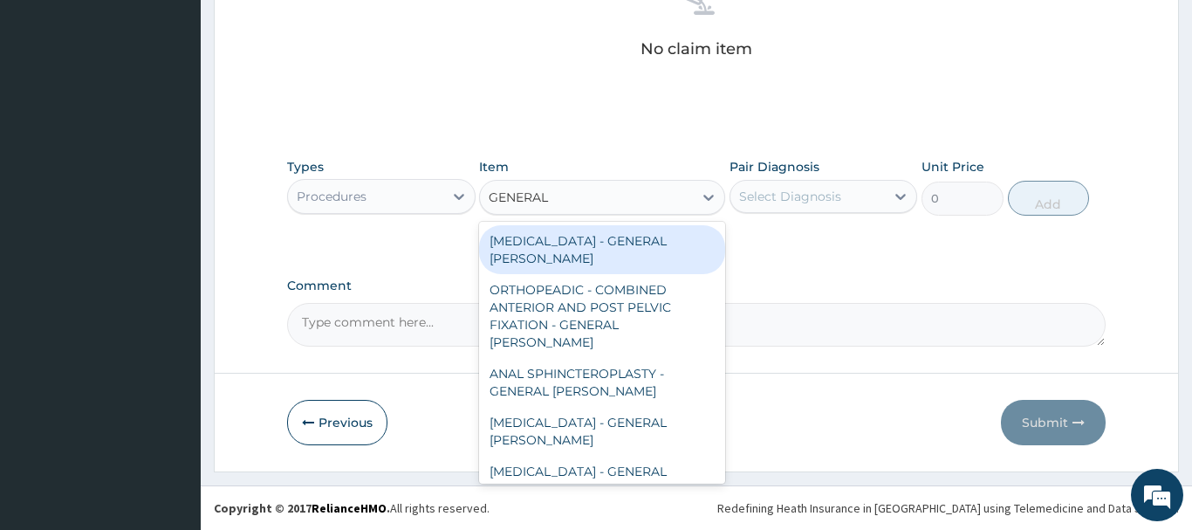
type input "GENERAL C"
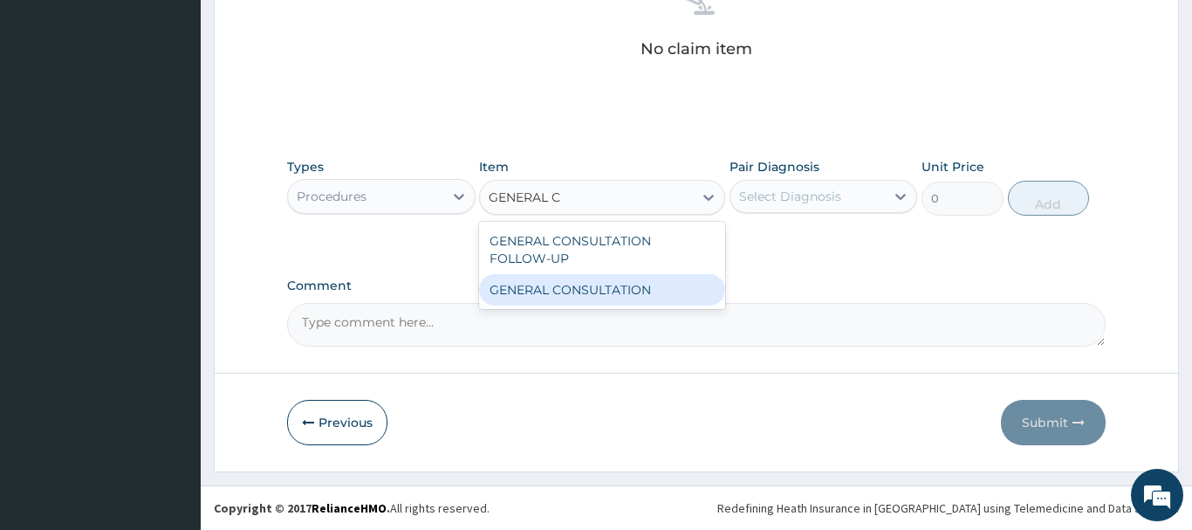
click at [614, 298] on div "GENERAL CONSULTATION" at bounding box center [602, 289] width 246 height 31
type input "6750"
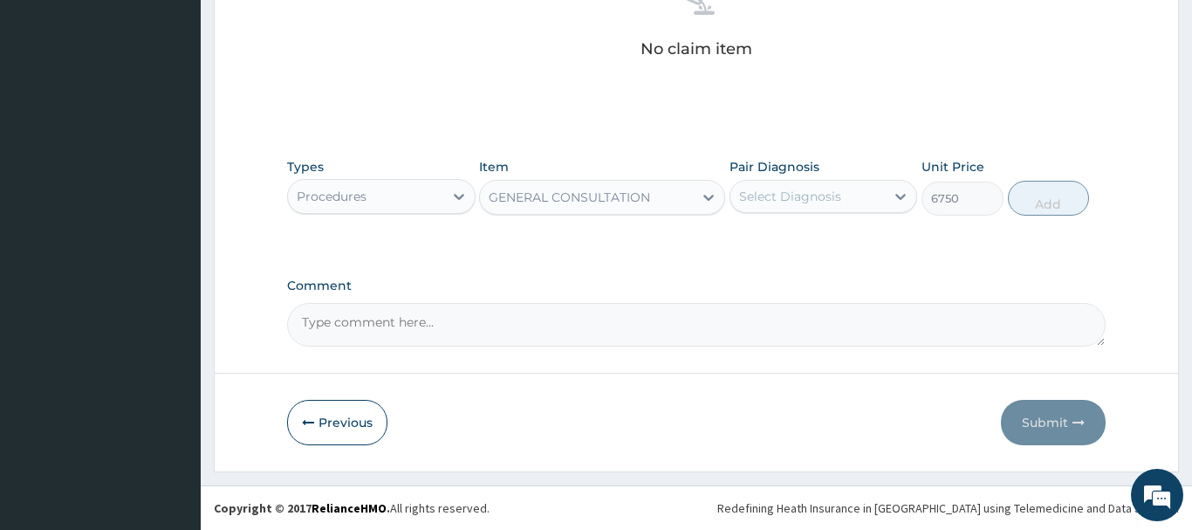
drag, startPoint x: 827, startPoint y: 194, endPoint x: 828, endPoint y: 215, distance: 21.0
click at [828, 194] on div "Select Diagnosis" at bounding box center [790, 196] width 102 height 17
drag, startPoint x: 819, startPoint y: 241, endPoint x: 808, endPoint y: 243, distance: 10.6
click at [818, 245] on div "Malaria" at bounding box center [824, 241] width 189 height 36
checkbox input "true"
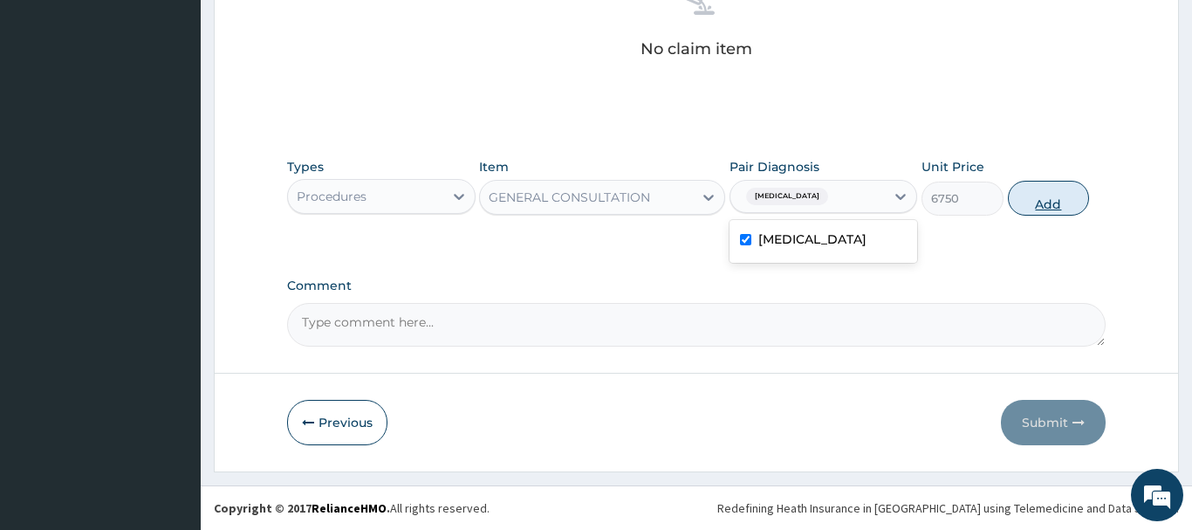
click at [1060, 202] on button "Add" at bounding box center [1049, 198] width 82 height 35
type input "0"
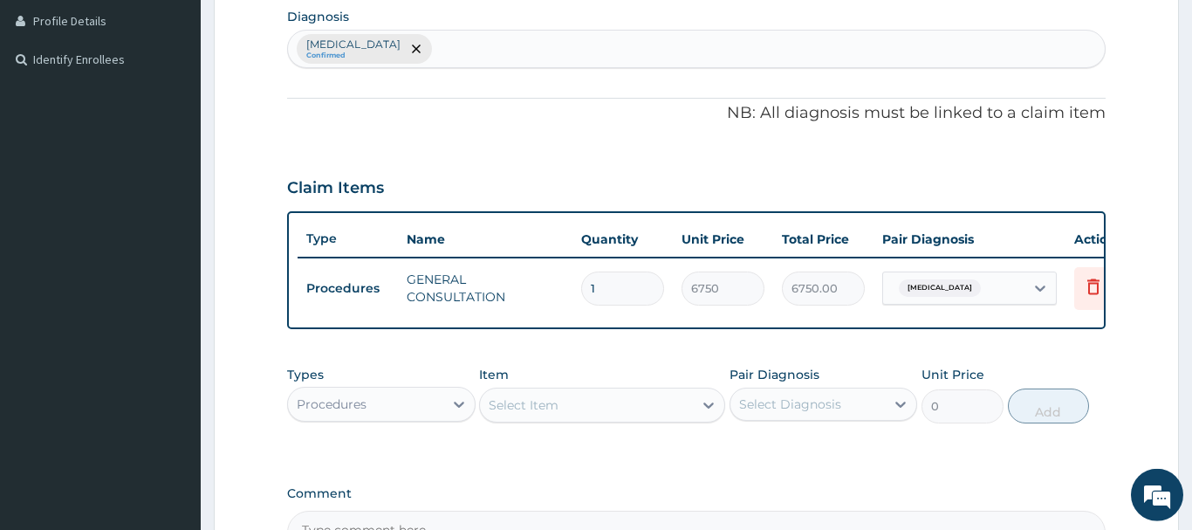
scroll to position [379, 0]
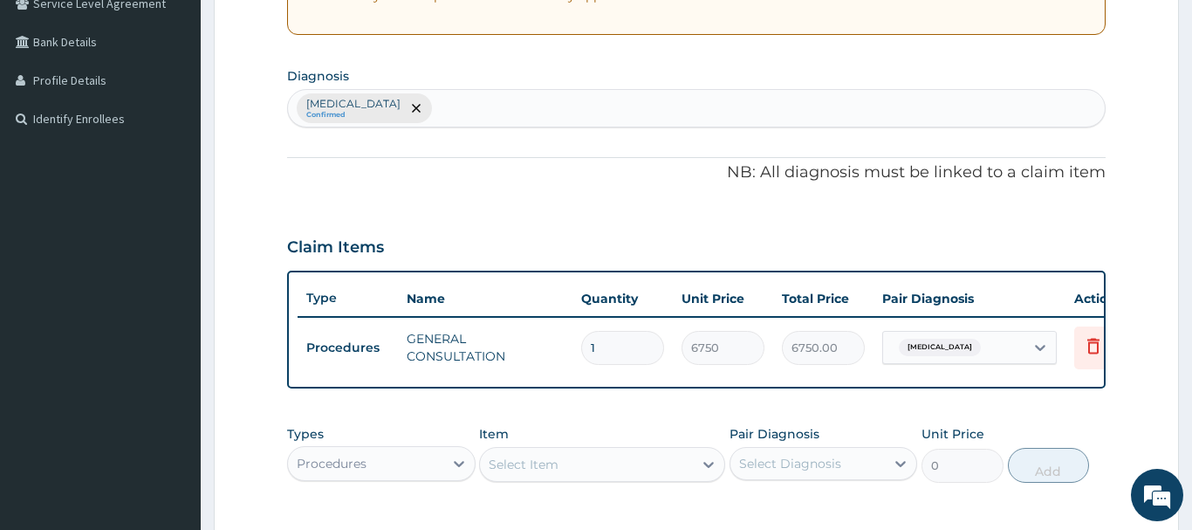
click at [404, 99] on div "Malaria Confirmed" at bounding box center [696, 108] width 817 height 37
type input "BACTER"
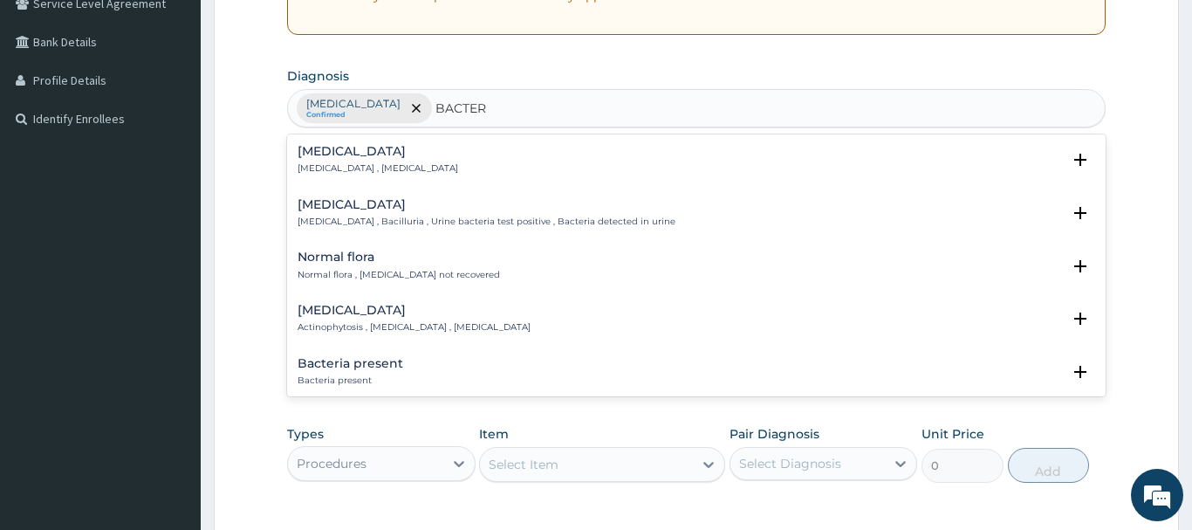
click at [340, 156] on h4 "Bacteremia" at bounding box center [378, 151] width 161 height 13
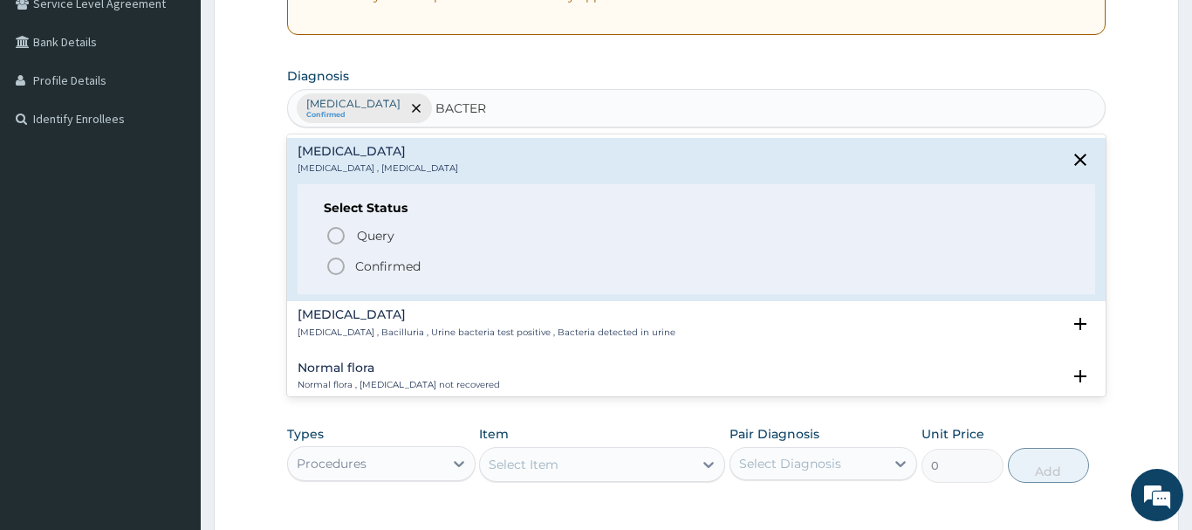
drag, startPoint x: 332, startPoint y: 264, endPoint x: 372, endPoint y: 290, distance: 47.9
click at [333, 264] on icon "status option filled" at bounding box center [336, 266] width 21 height 21
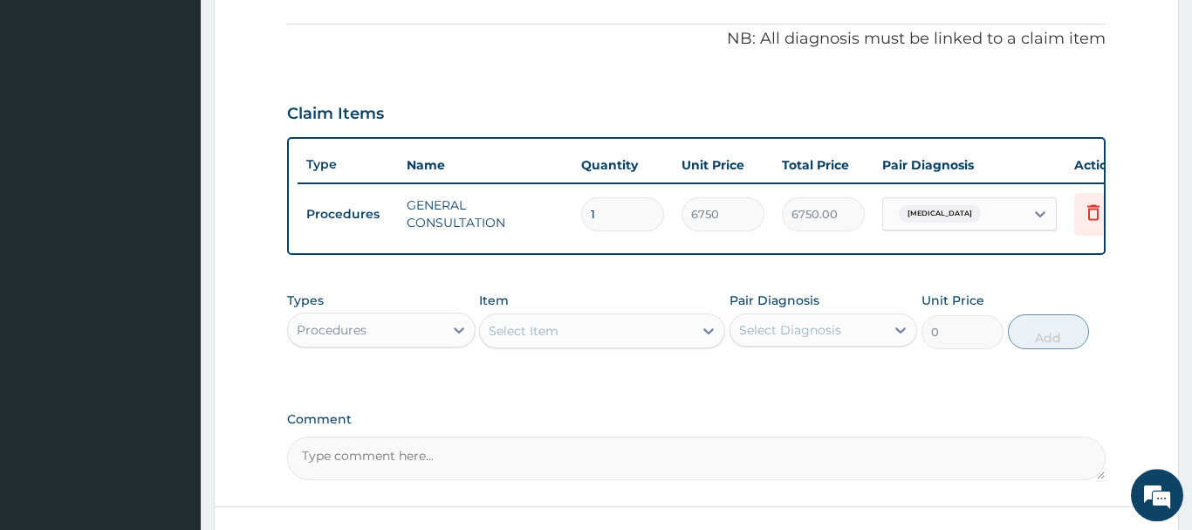
scroll to position [646, 0]
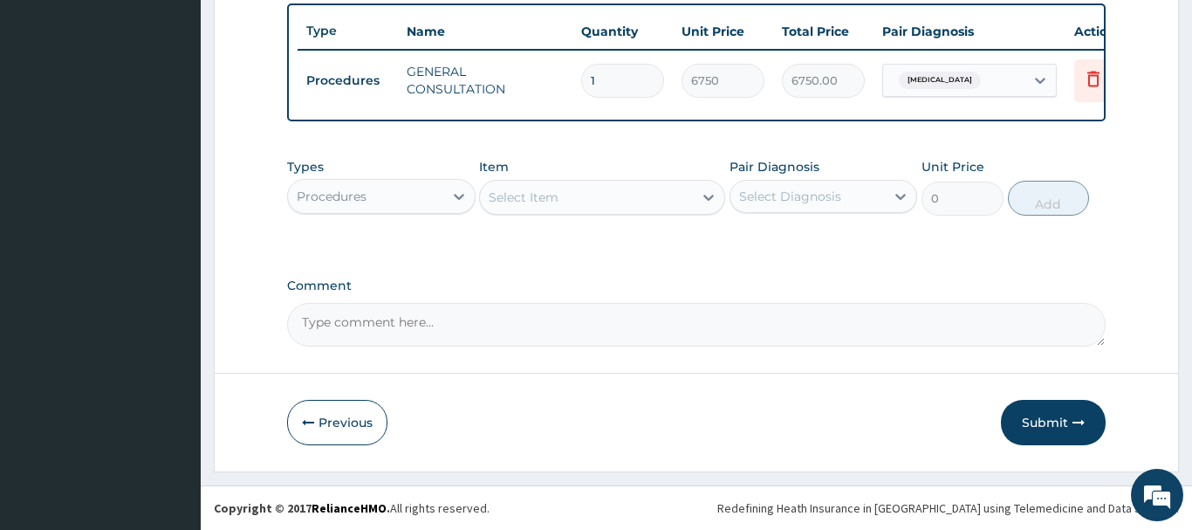
click at [318, 192] on div "Procedures" at bounding box center [332, 196] width 70 height 17
click at [323, 196] on div "Procedures" at bounding box center [332, 196] width 70 height 17
click at [381, 201] on div "Procedures" at bounding box center [365, 196] width 155 height 28
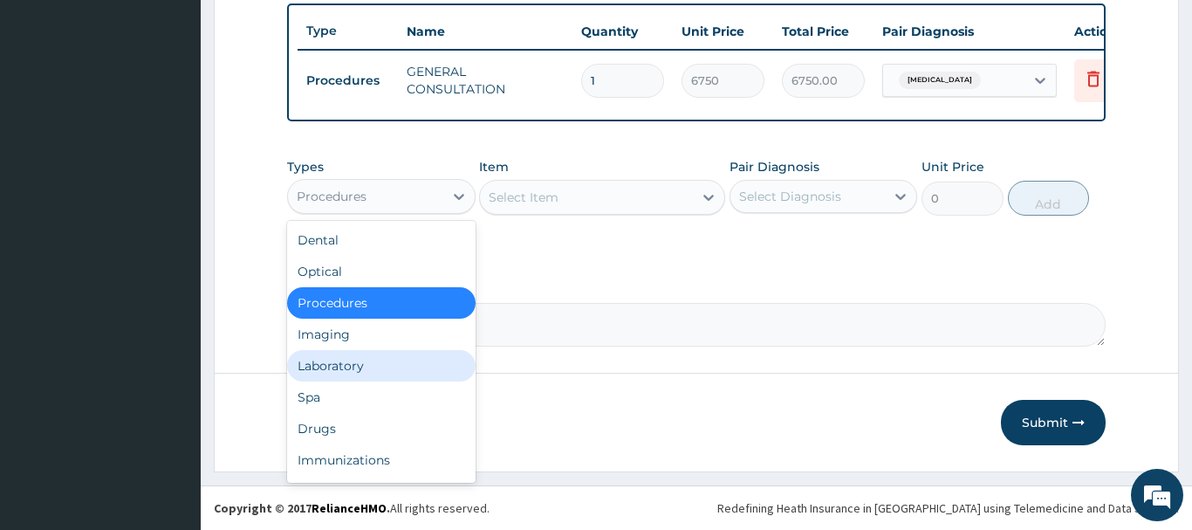
click at [307, 361] on div "Laboratory" at bounding box center [381, 365] width 189 height 31
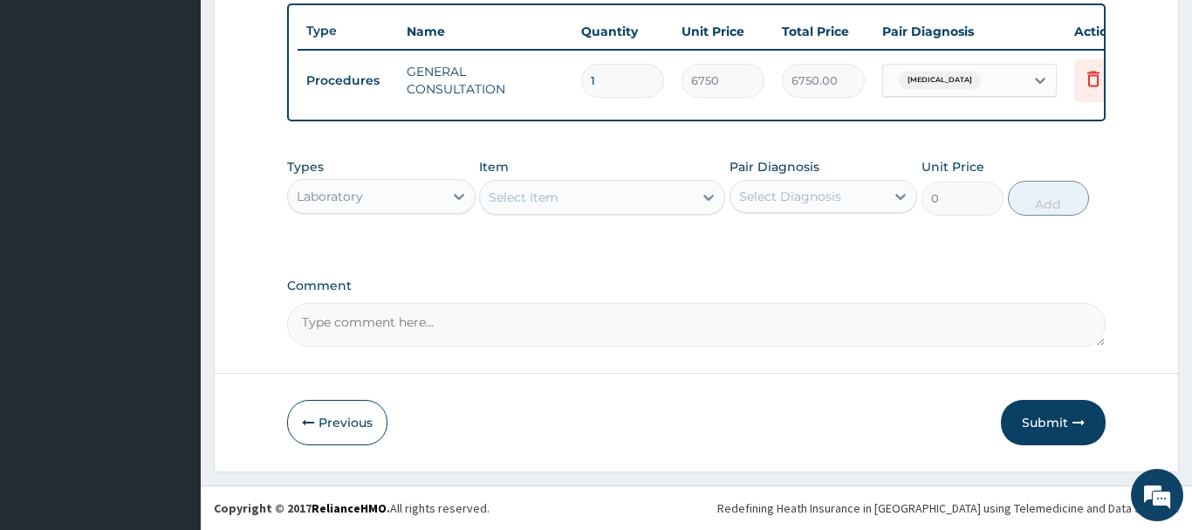
click at [525, 200] on div "Select Item" at bounding box center [524, 197] width 70 height 17
click at [526, 202] on div "Select Item" at bounding box center [524, 197] width 70 height 17
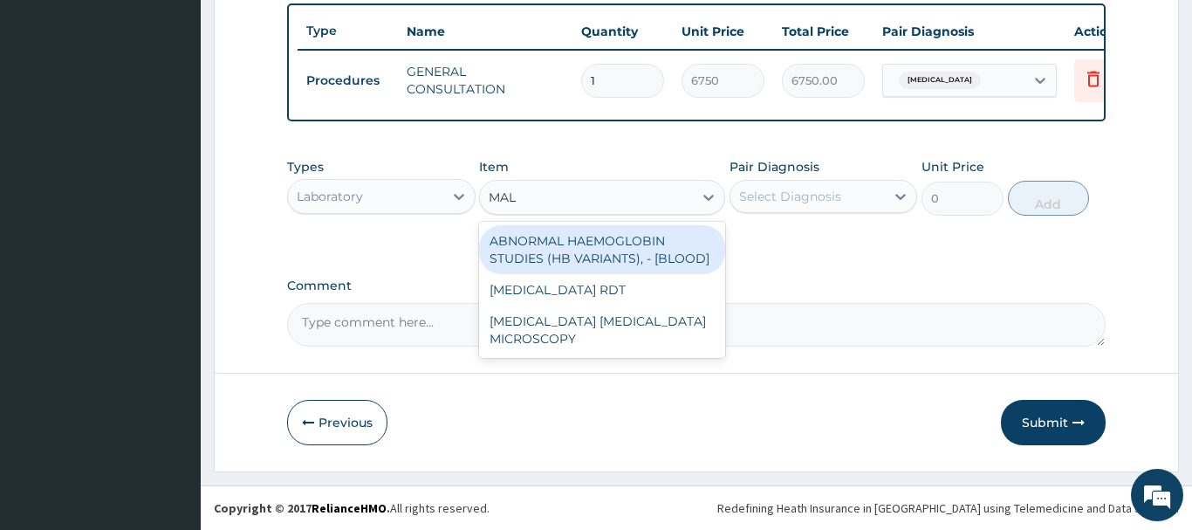
type input "MALA"
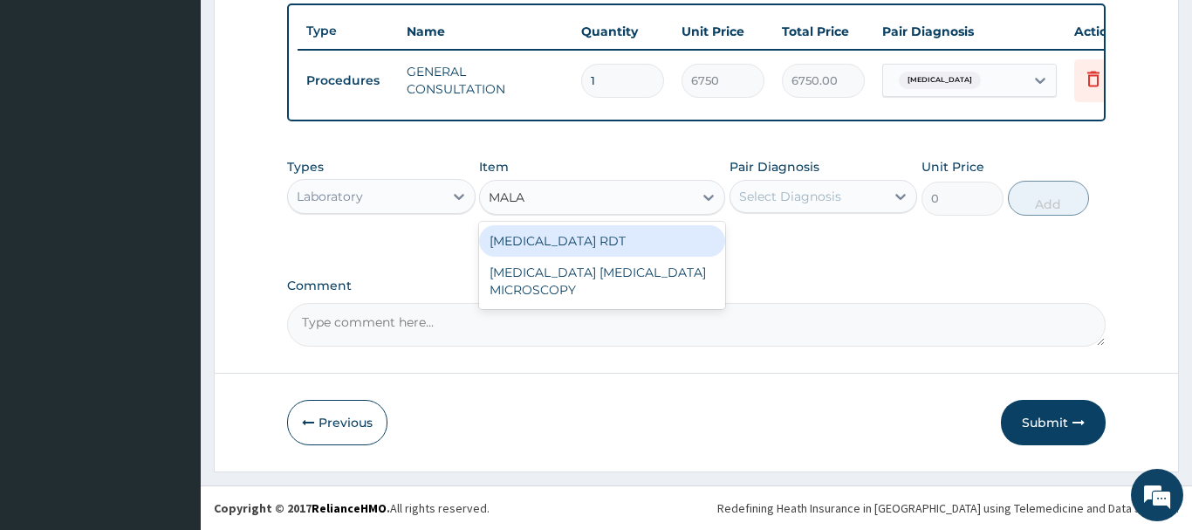
drag, startPoint x: 532, startPoint y: 230, endPoint x: 511, endPoint y: 228, distance: 22.0
click at [532, 232] on div "MALARIA RDT" at bounding box center [602, 240] width 246 height 31
type input "2700"
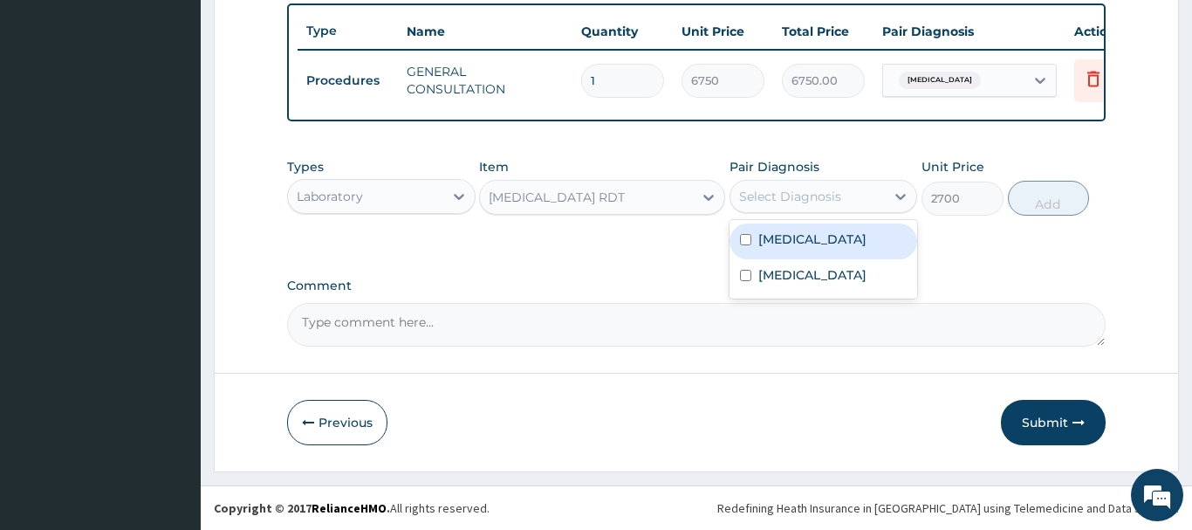
click at [804, 199] on div "Select Diagnosis" at bounding box center [790, 196] width 102 height 17
click at [784, 233] on label "Malaria" at bounding box center [812, 238] width 108 height 17
checkbox input "true"
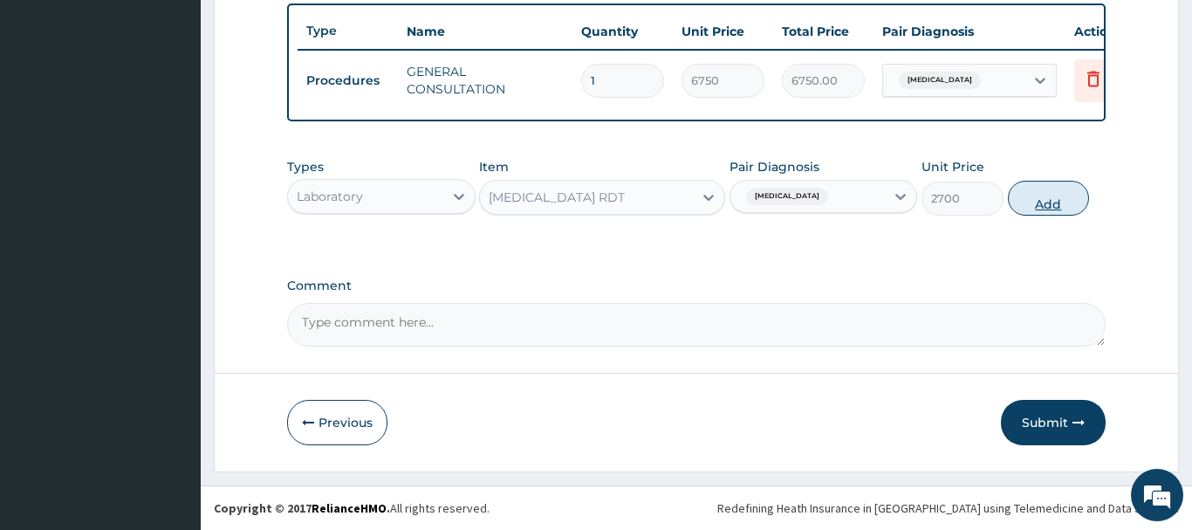
click at [1037, 205] on button "Add" at bounding box center [1049, 198] width 82 height 35
type input "0"
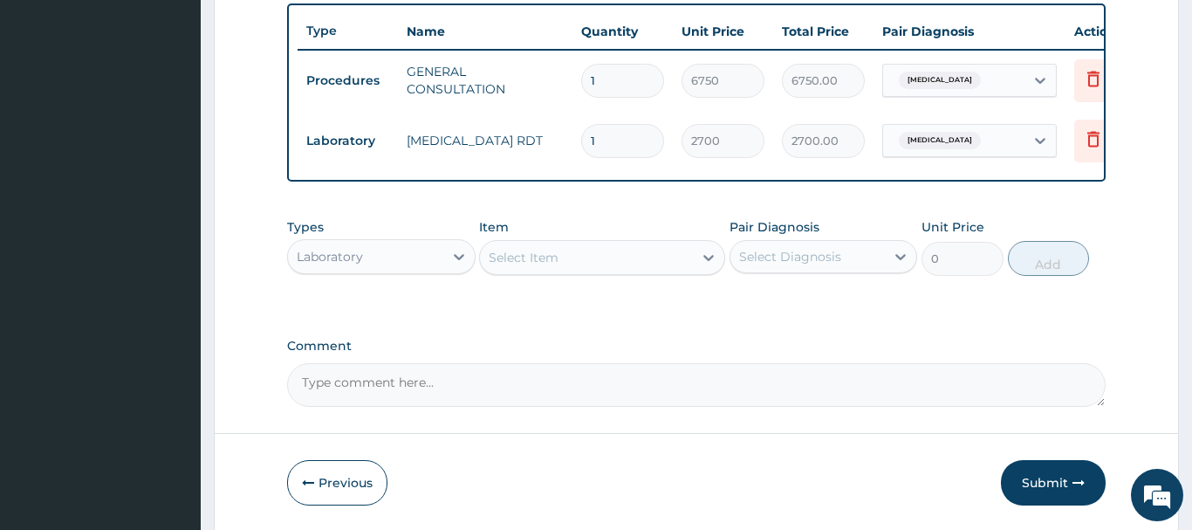
click at [535, 251] on div "Select Item" at bounding box center [524, 257] width 70 height 17
click at [532, 254] on div "Select Item" at bounding box center [524, 257] width 70 height 17
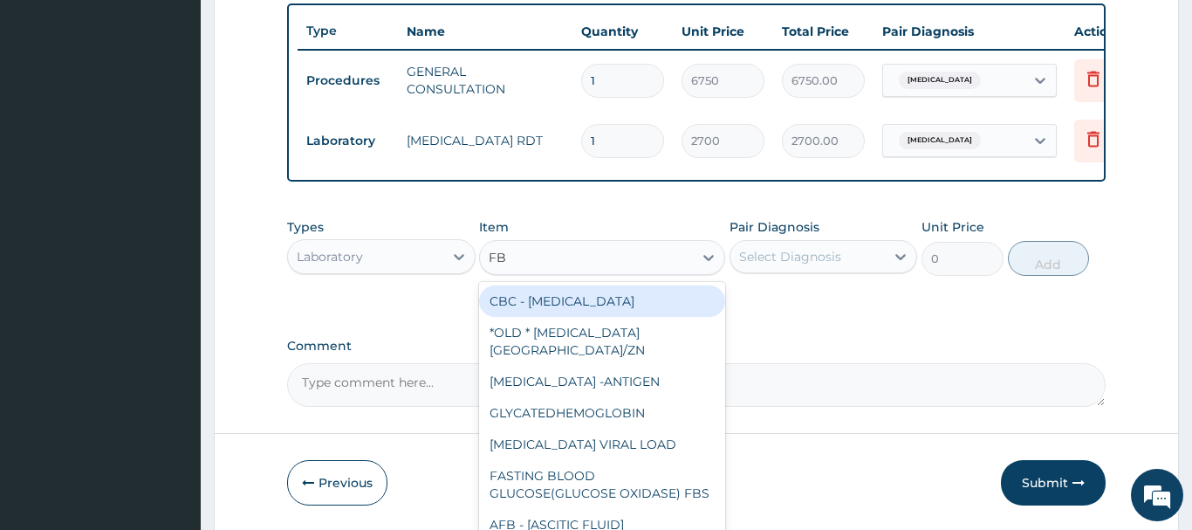
type input "FBC"
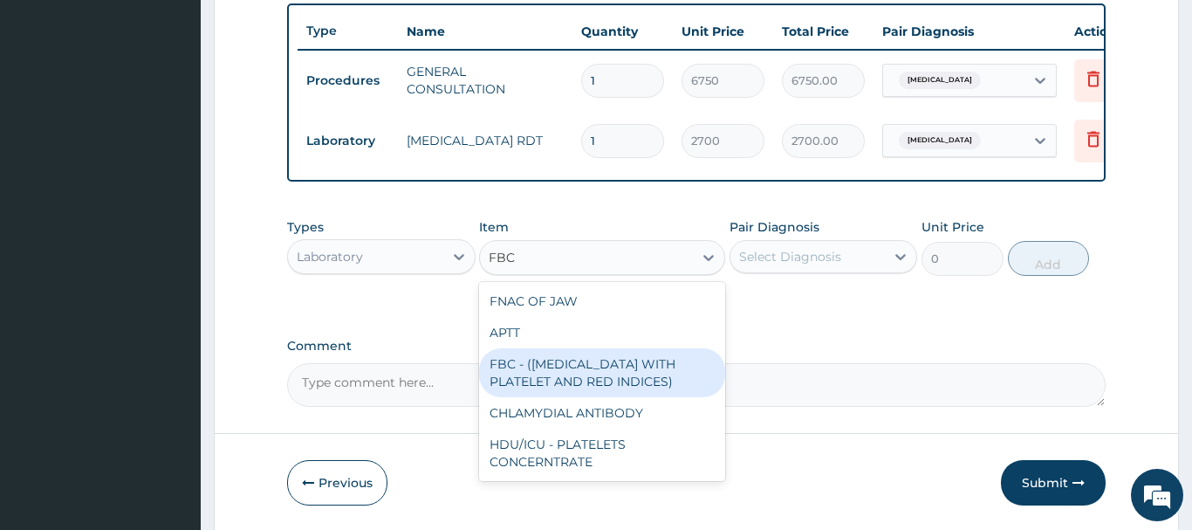
click at [591, 365] on div "FBC - (FULL BLOOD COUNT WITH PLATELET AND RED INDICES)" at bounding box center [602, 372] width 246 height 49
type input "5400"
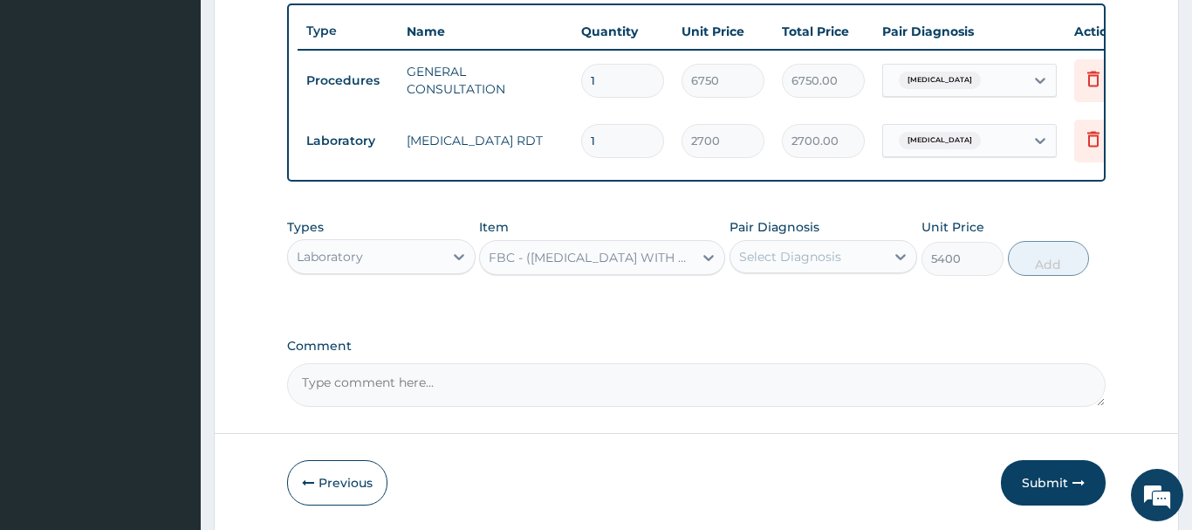
drag, startPoint x: 832, startPoint y: 253, endPoint x: 836, endPoint y: 278, distance: 25.7
click at [832, 256] on div "Select Diagnosis" at bounding box center [790, 256] width 102 height 17
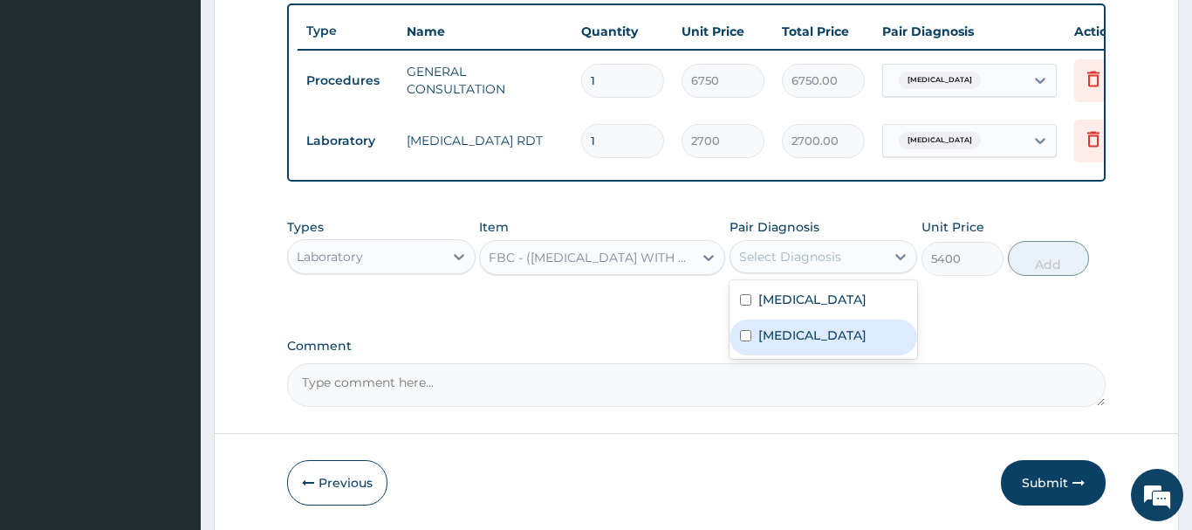
click at [803, 333] on label "Bacteremia" at bounding box center [812, 334] width 108 height 17
checkbox input "false"
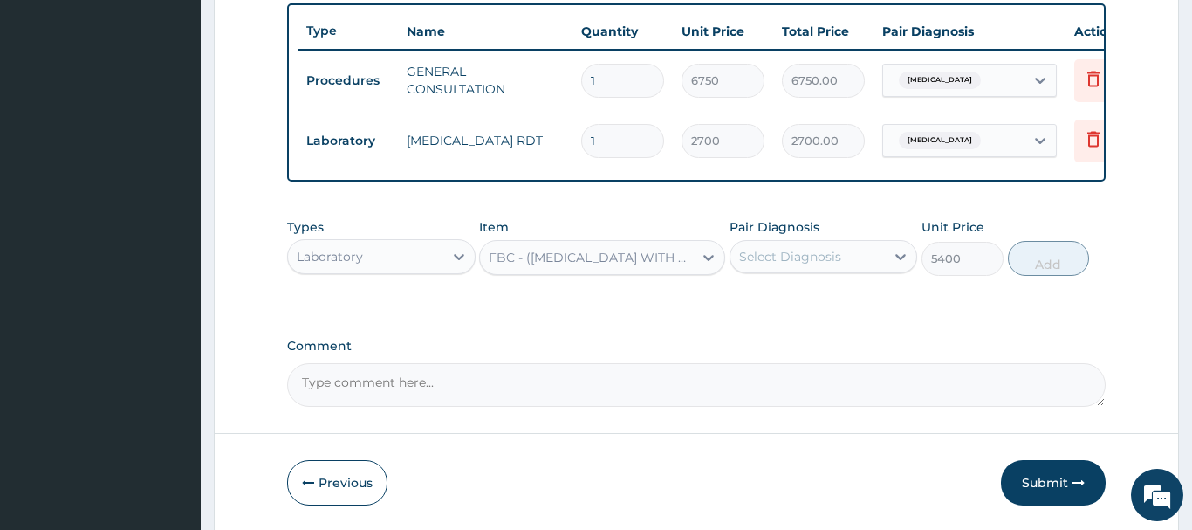
drag, startPoint x: 827, startPoint y: 252, endPoint x: 827, endPoint y: 276, distance: 23.6
click at [827, 257] on div "Select Diagnosis" at bounding box center [790, 256] width 102 height 17
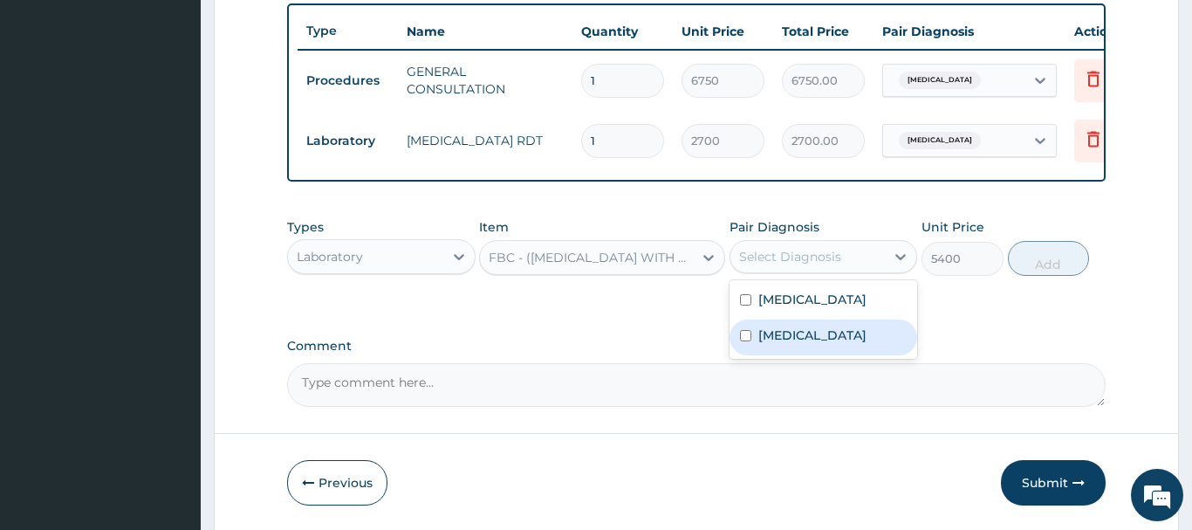
click at [793, 344] on div "Bacteremia" at bounding box center [824, 337] width 189 height 36
checkbox input "true"
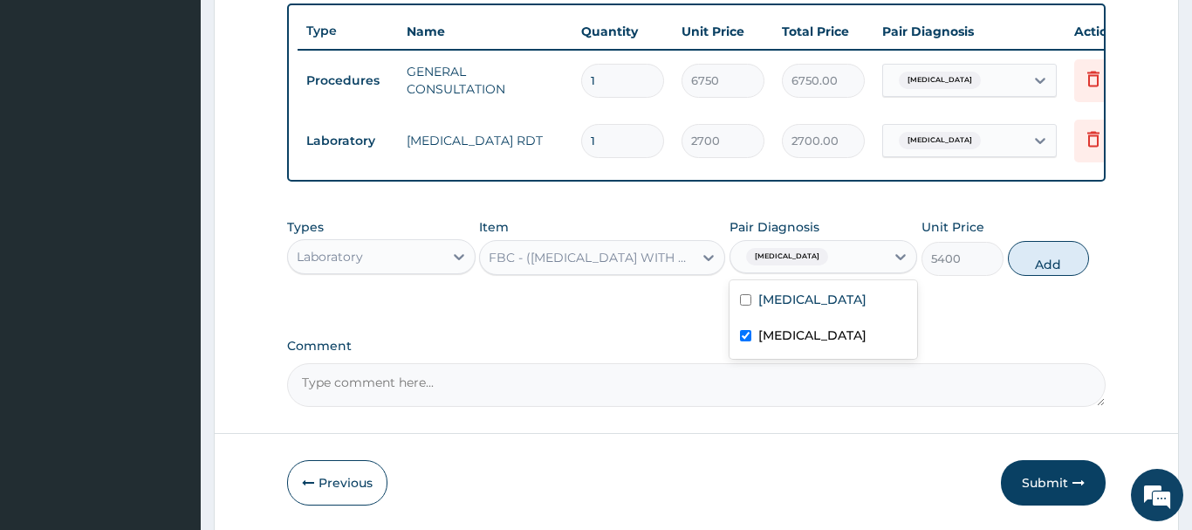
click at [1052, 249] on button "Add" at bounding box center [1049, 258] width 82 height 35
type input "0"
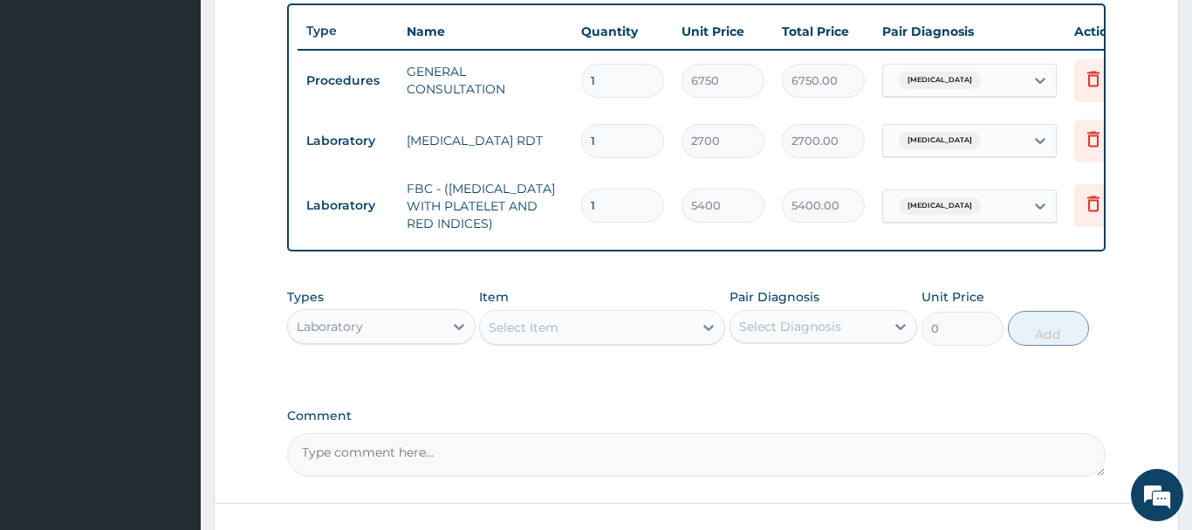
scroll to position [0, 58]
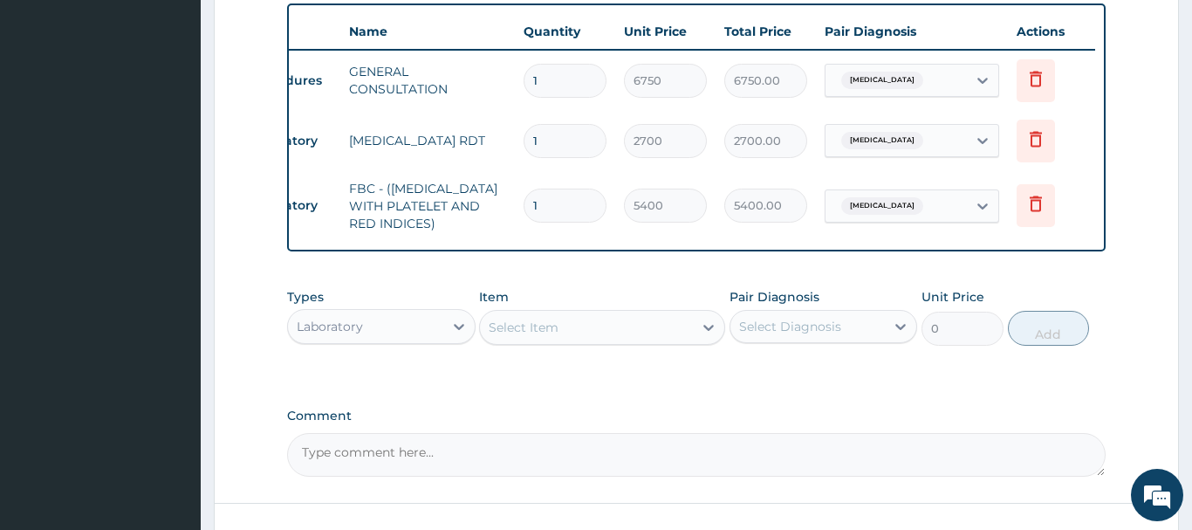
drag, startPoint x: 339, startPoint y: 330, endPoint x: 364, endPoint y: 304, distance: 36.4
click at [346, 326] on div "Laboratory" at bounding box center [330, 326] width 66 height 17
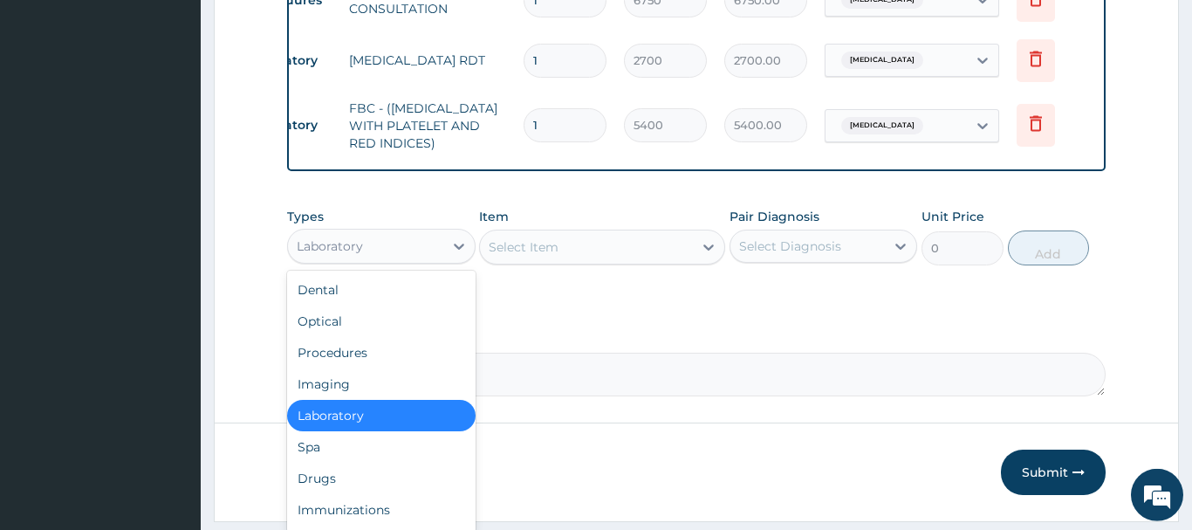
scroll to position [776, 0]
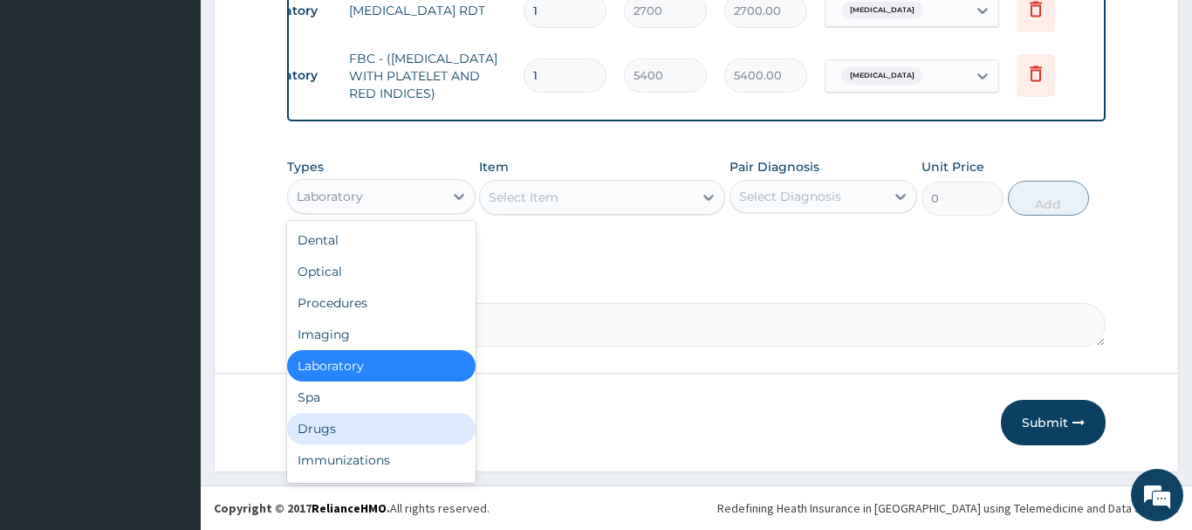
click at [318, 430] on div "Drugs" at bounding box center [381, 428] width 189 height 31
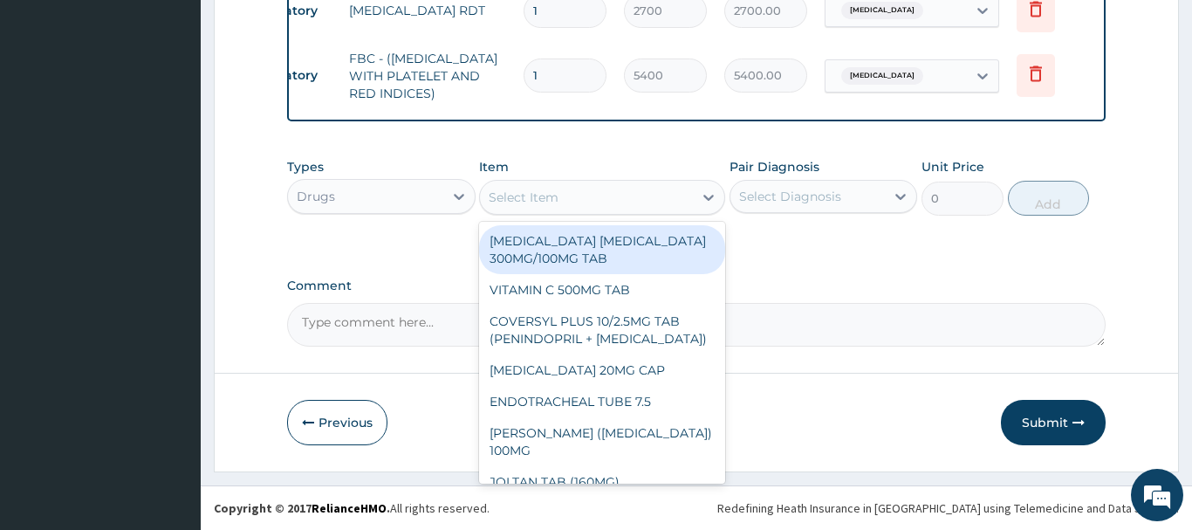
click at [504, 207] on div "Select Item" at bounding box center [586, 197] width 213 height 28
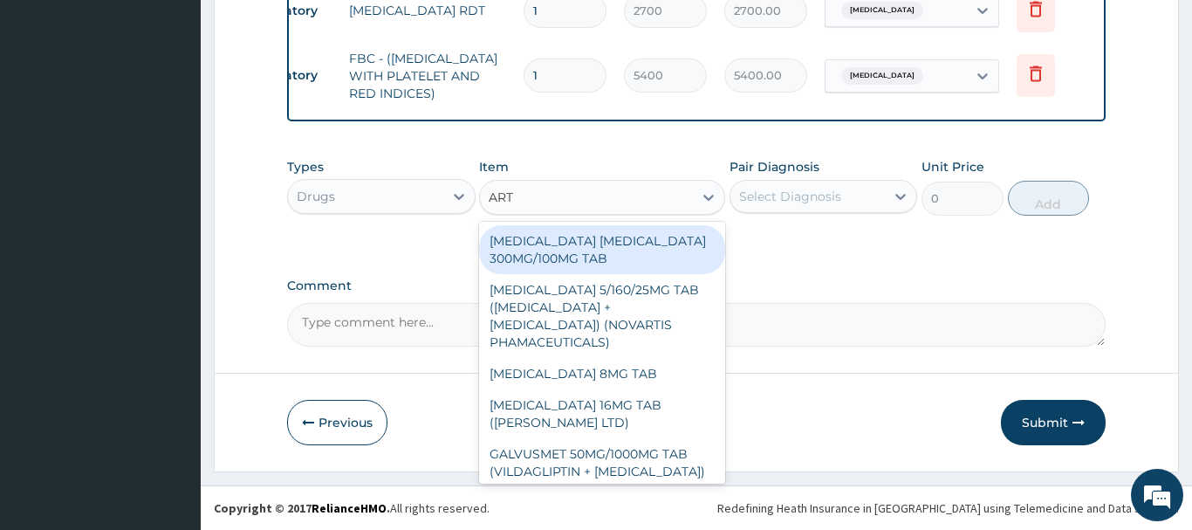
type input "ARTE"
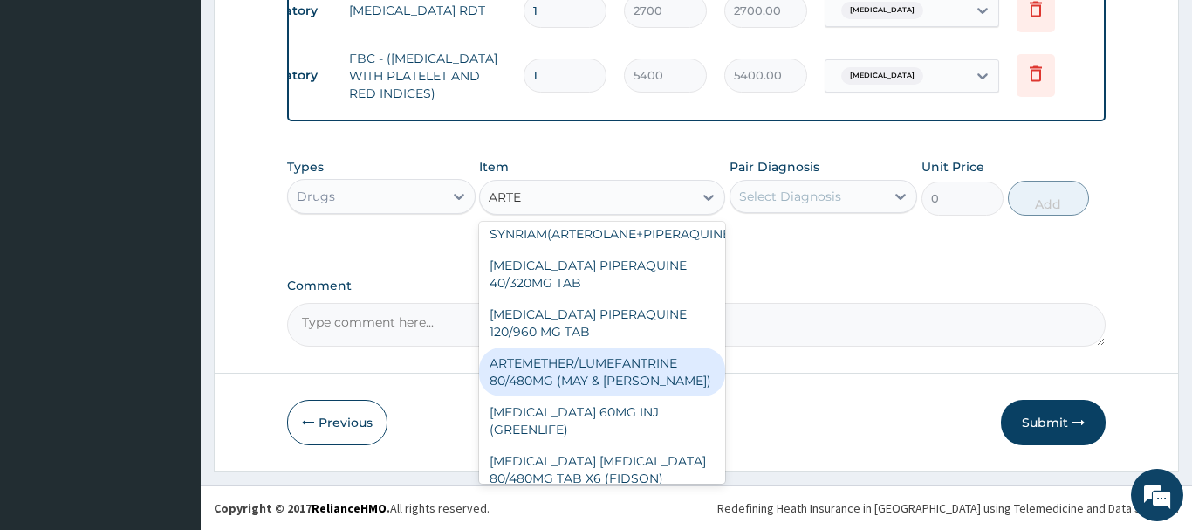
scroll to position [346, 0]
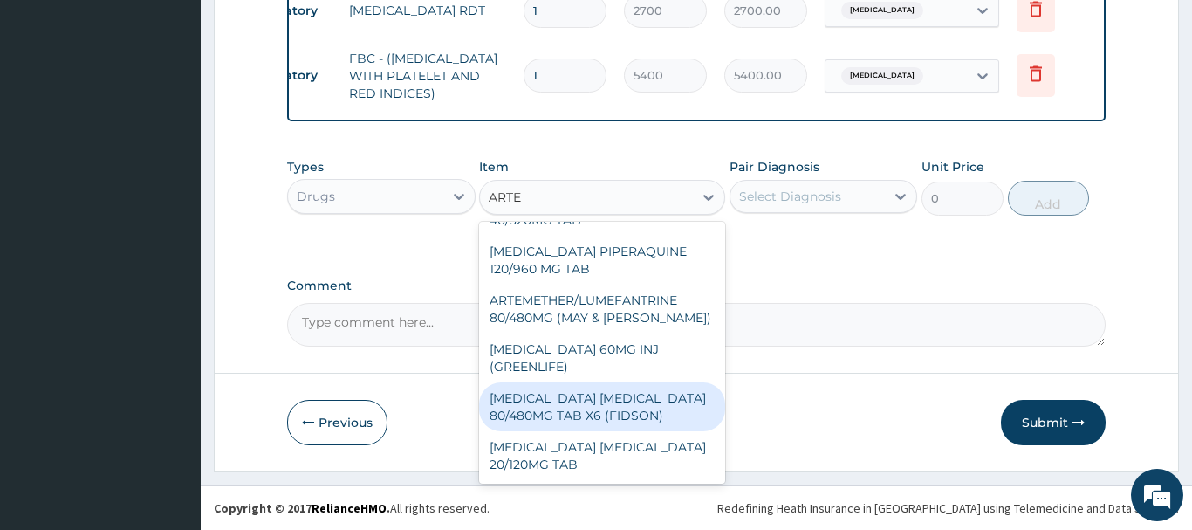
drag, startPoint x: 602, startPoint y: 396, endPoint x: 593, endPoint y: 395, distance: 9.6
click at [599, 401] on div "ARTEMETHER LUMEFANTRINE 80/480MG TAB X6 (FIDSON)" at bounding box center [602, 406] width 246 height 49
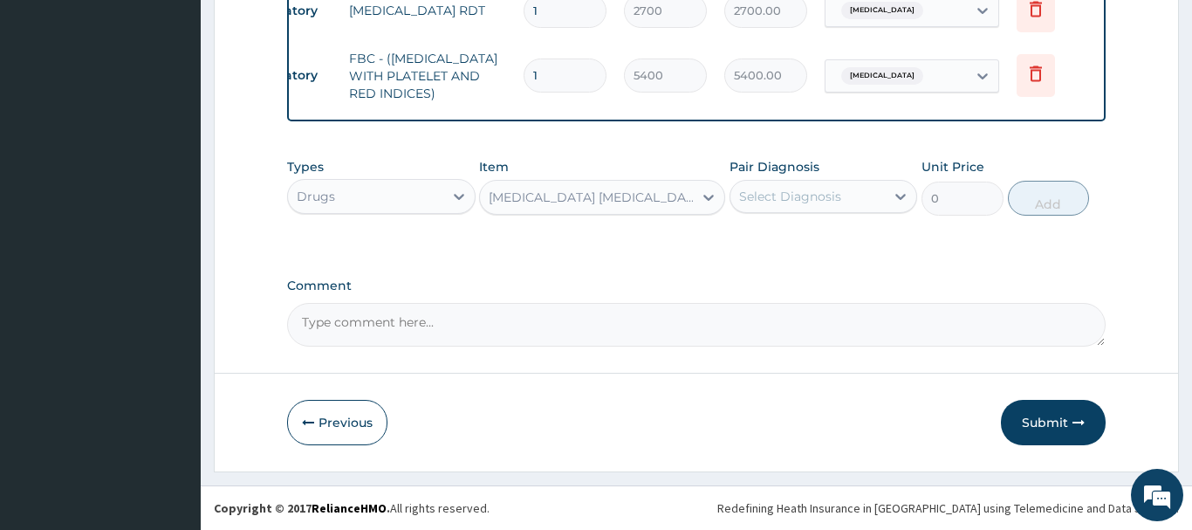
type input "322.2992553710938"
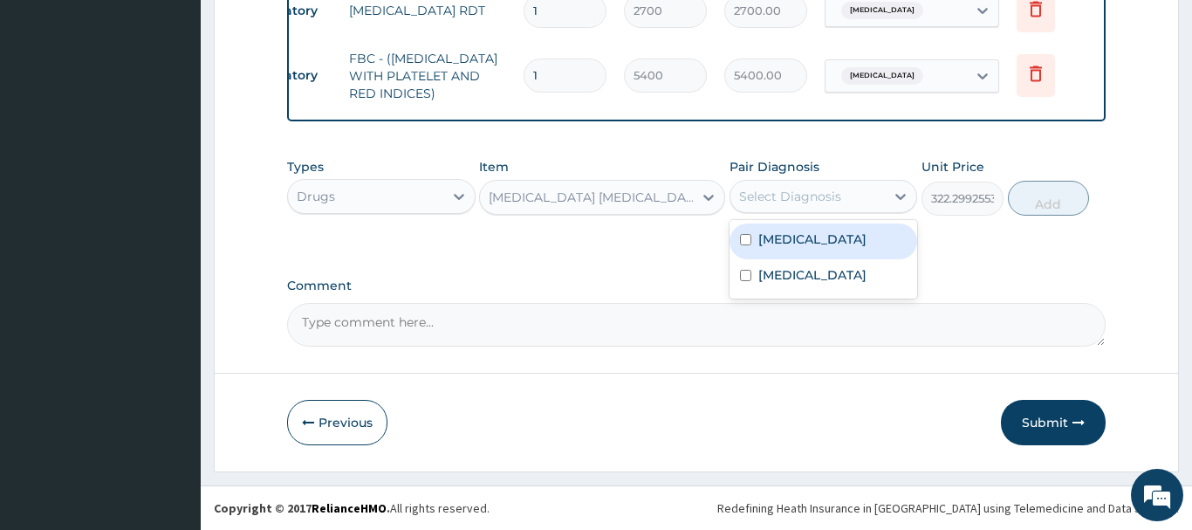
drag, startPoint x: 829, startPoint y: 183, endPoint x: 809, endPoint y: 249, distance: 68.5
click at [828, 183] on div "Select Diagnosis" at bounding box center [808, 196] width 155 height 28
click at [803, 241] on label "Malaria" at bounding box center [812, 238] width 108 height 17
checkbox input "true"
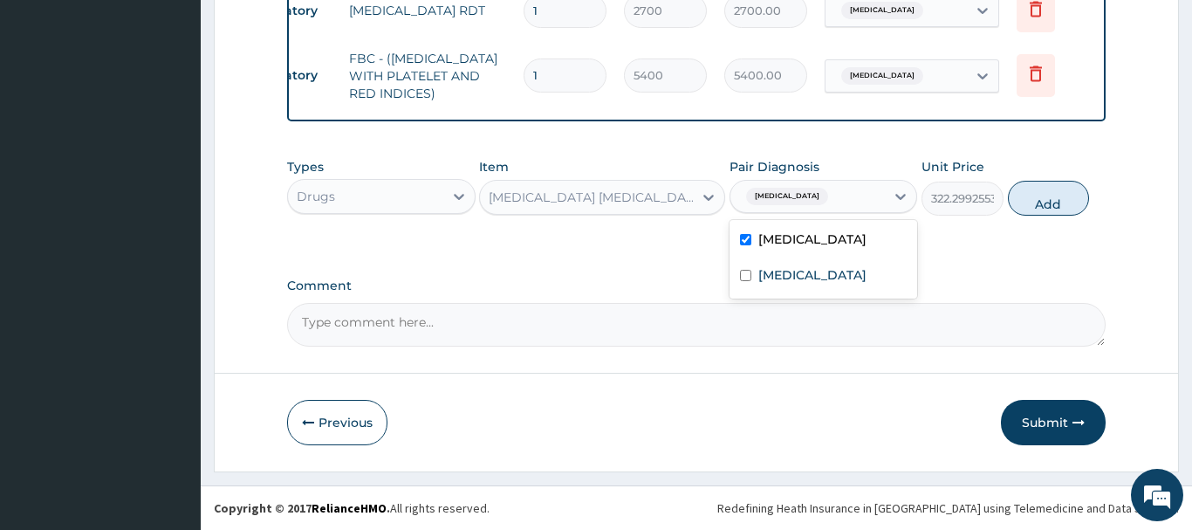
drag, startPoint x: 1046, startPoint y: 194, endPoint x: 958, endPoint y: 220, distance: 92.0
click at [1042, 194] on button "Add" at bounding box center [1049, 198] width 82 height 35
type input "0"
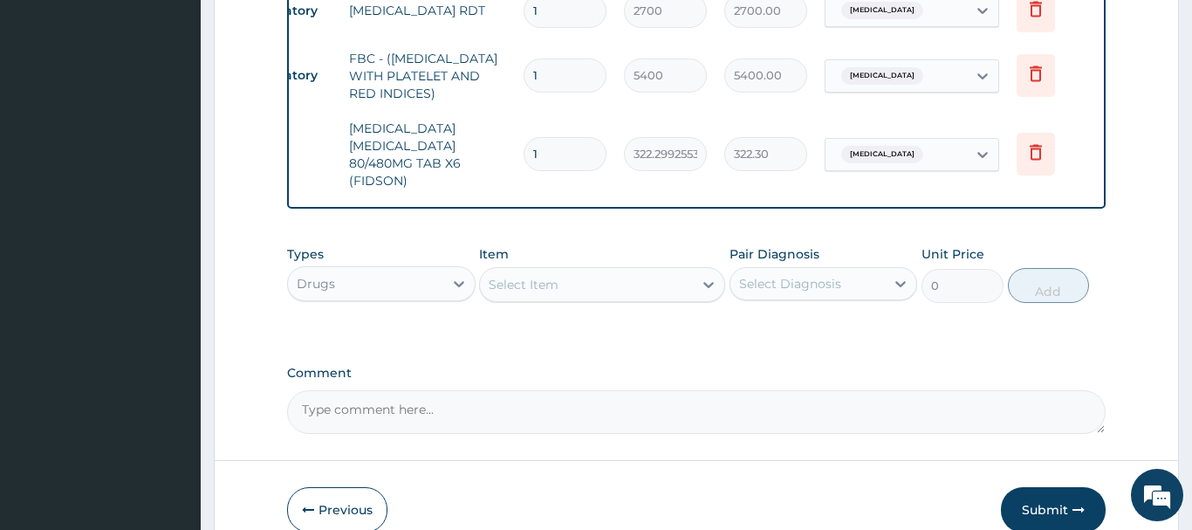
drag, startPoint x: 550, startPoint y: 153, endPoint x: 512, endPoint y: 154, distance: 37.5
click at [524, 154] on input "1" at bounding box center [565, 154] width 83 height 34
type input "6"
type input "1933.80"
type input "6"
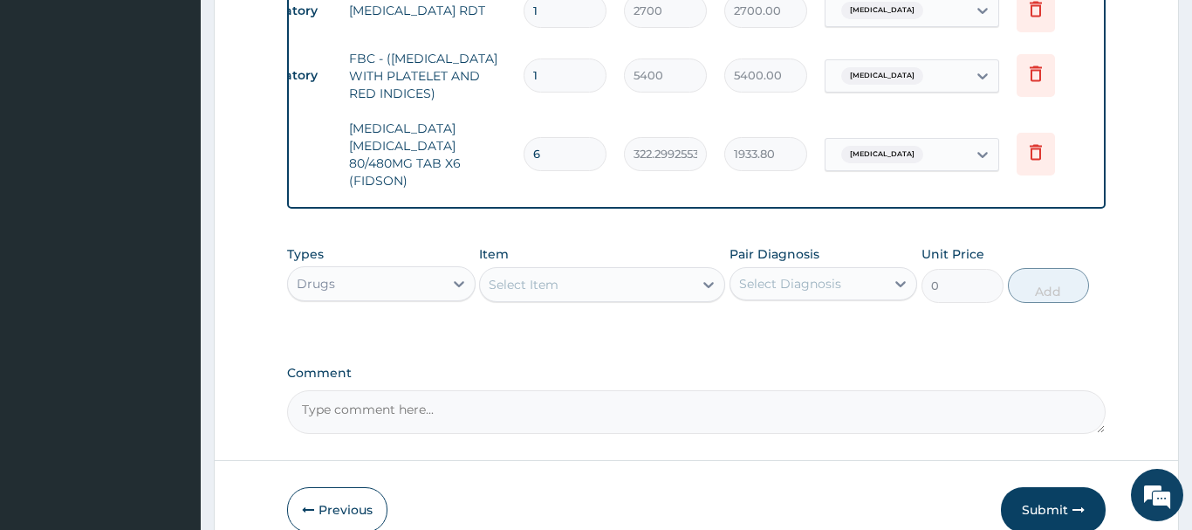
click at [504, 280] on div "Select Item" at bounding box center [524, 284] width 70 height 17
click at [505, 285] on div "Select Item" at bounding box center [524, 284] width 70 height 17
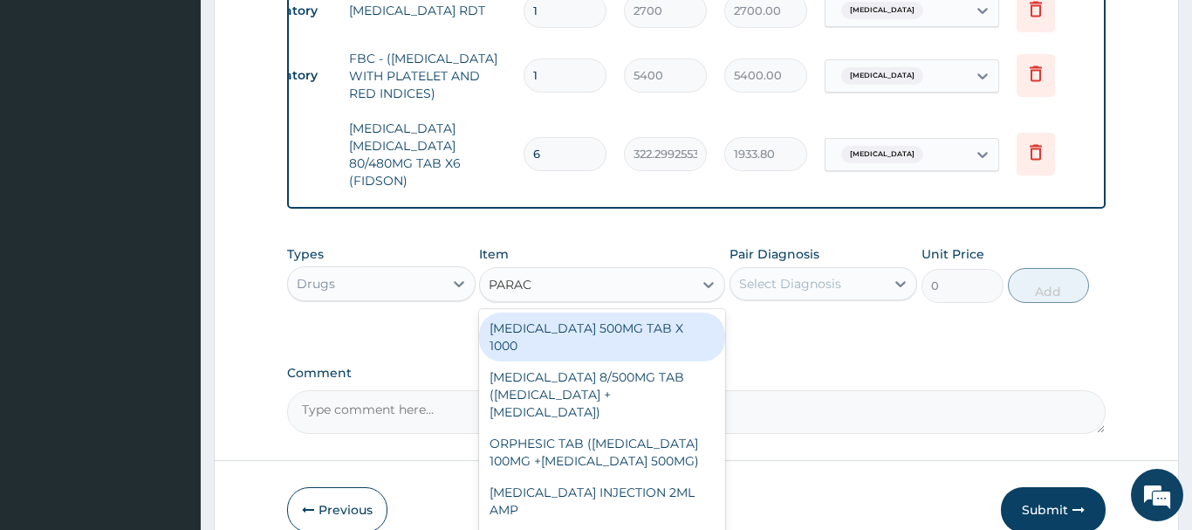
type input "PARACE"
drag, startPoint x: 618, startPoint y: 326, endPoint x: 607, endPoint y: 321, distance: 12.5
click at [613, 326] on div "PARACETAMOL 500MG TAB X 1000" at bounding box center [602, 336] width 246 height 49
type input "22.39999961853027"
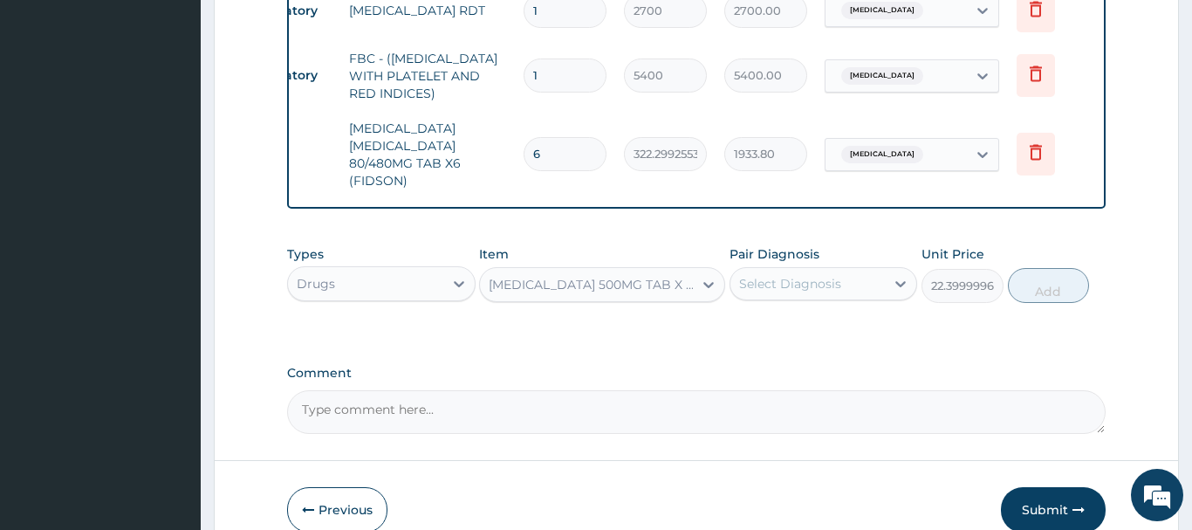
click at [789, 283] on div "Select Diagnosis" at bounding box center [790, 283] width 102 height 17
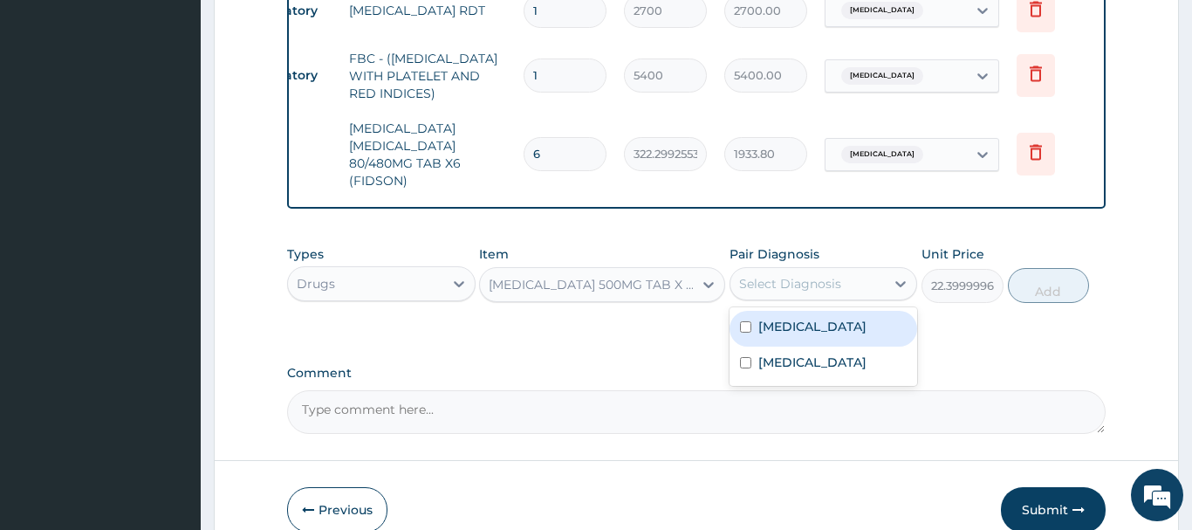
click at [805, 333] on div "Malaria" at bounding box center [824, 329] width 189 height 36
checkbox input "true"
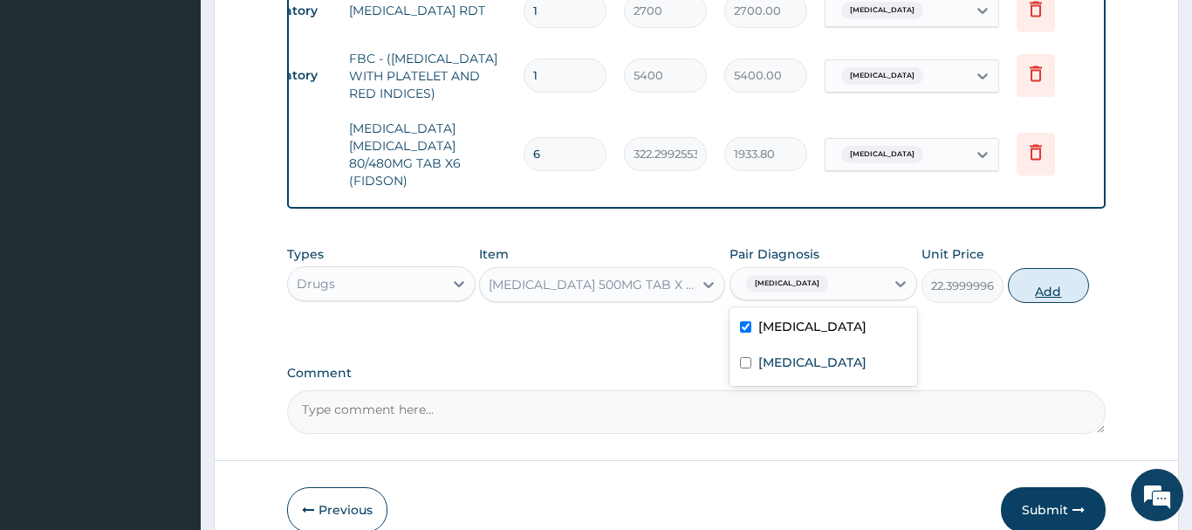
click at [1045, 279] on button "Add" at bounding box center [1049, 285] width 82 height 35
type input "0"
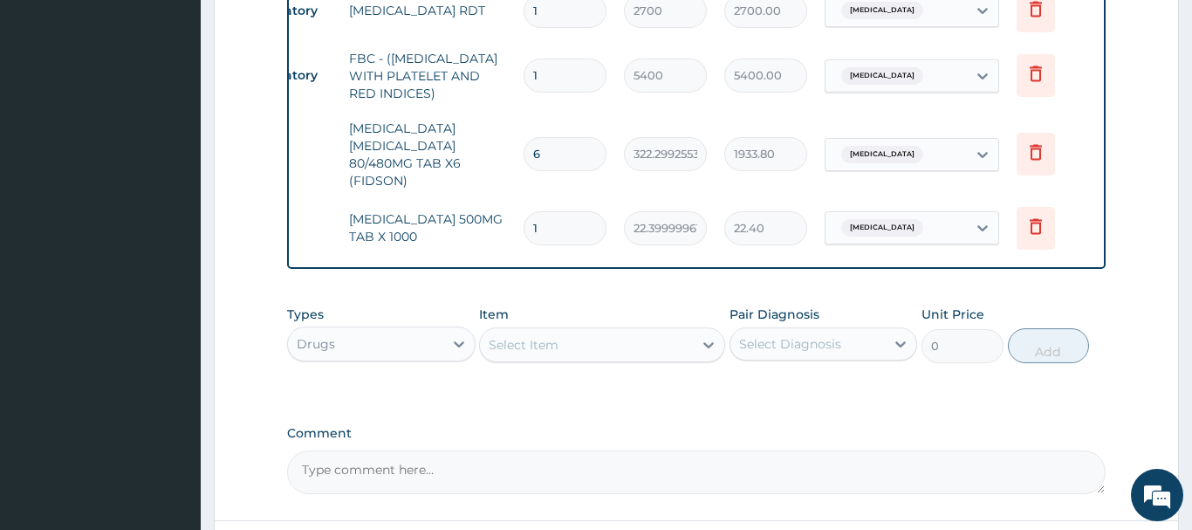
type input "12"
type input "268.80"
type input "12"
click at [509, 353] on div "Select Item" at bounding box center [524, 344] width 70 height 17
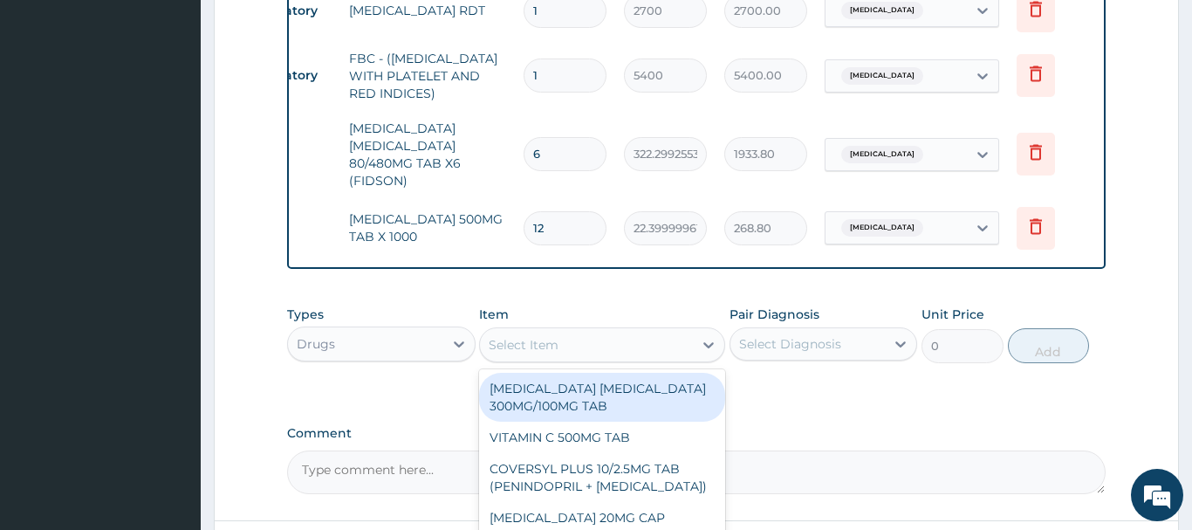
paste input "VITAMIN C 100MG TAB"
type input "VITAMIN C 100MG TAB"
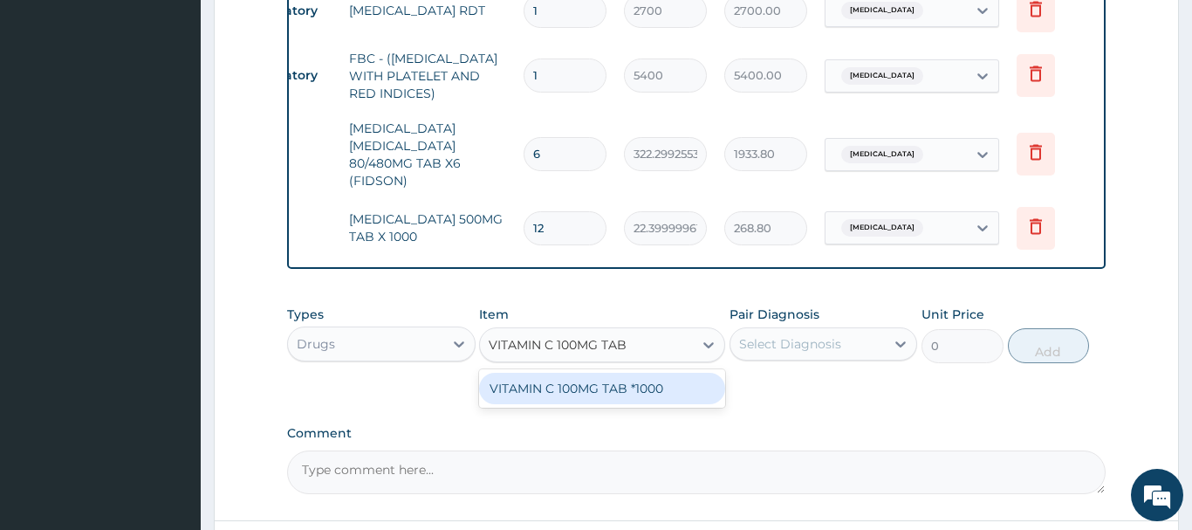
click at [599, 393] on div "VITAMIN C 100MG TAB *1000" at bounding box center [602, 388] width 246 height 31
type input "5.820000171661377"
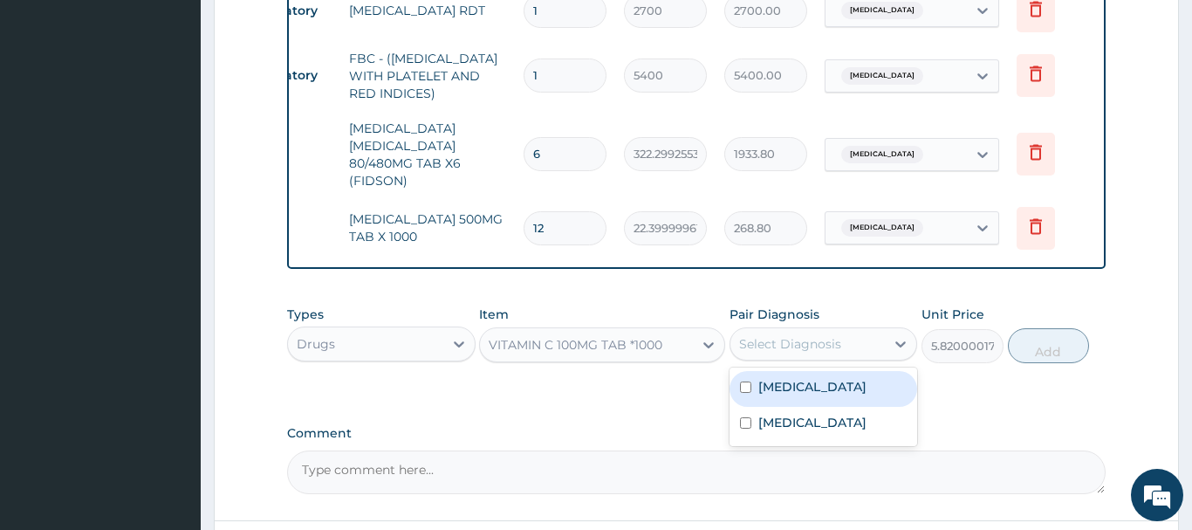
click at [765, 337] on div "Select Diagnosis" at bounding box center [790, 343] width 102 height 17
drag, startPoint x: 786, startPoint y: 395, endPoint x: 761, endPoint y: 397, distance: 25.4
click at [784, 399] on div "Malaria" at bounding box center [824, 389] width 189 height 36
checkbox input "true"
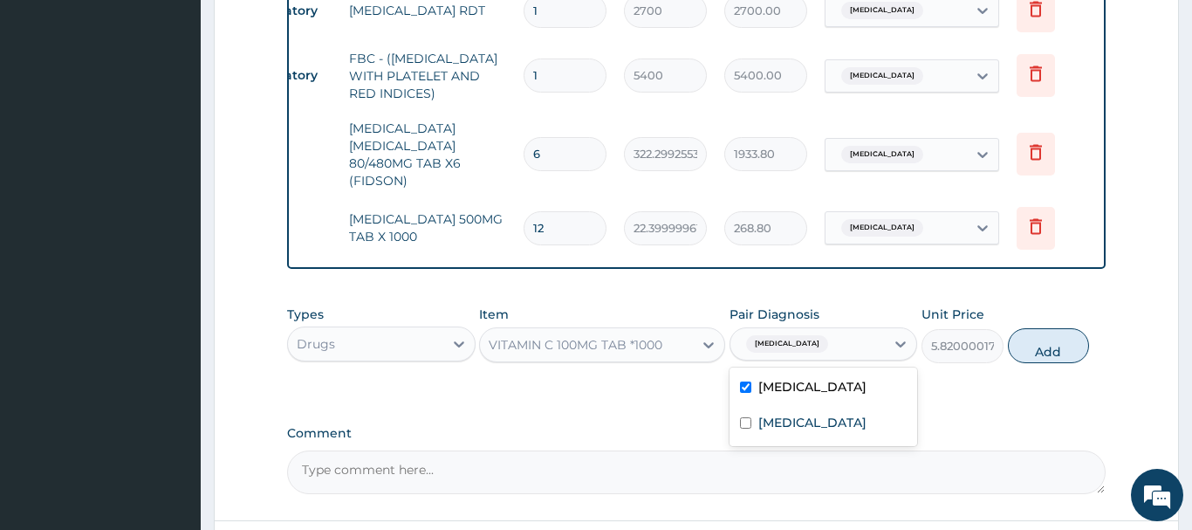
click at [1058, 347] on button "Add" at bounding box center [1049, 345] width 82 height 35
type input "0"
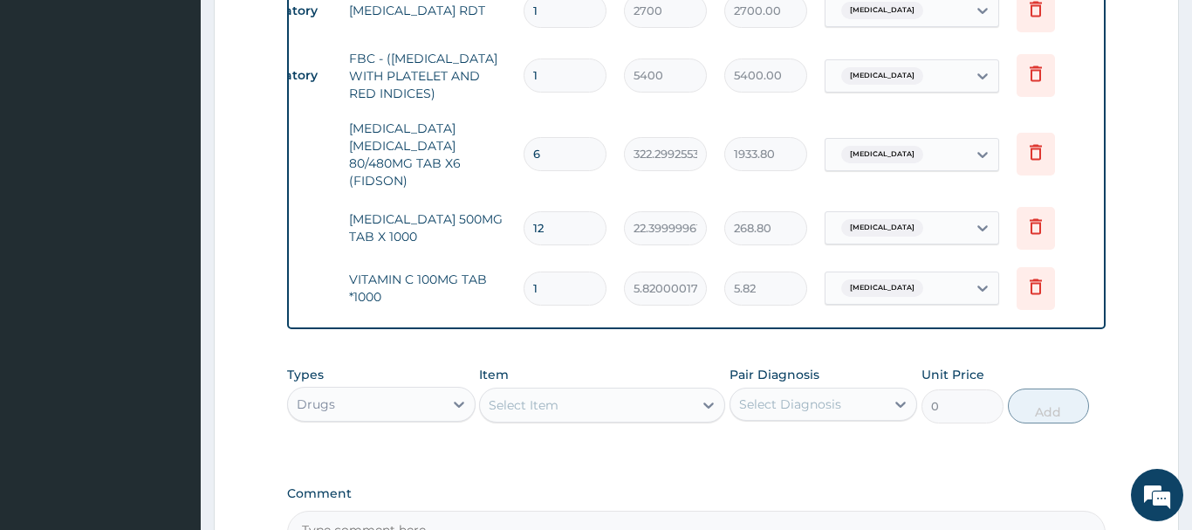
drag, startPoint x: 520, startPoint y: 288, endPoint x: 496, endPoint y: 286, distance: 24.5
click at [524, 286] on input "1" at bounding box center [565, 288] width 83 height 34
click at [496, 286] on td "VITAMIN C 100MG TAB *1000" at bounding box center [427, 288] width 175 height 52
click at [524, 298] on div "1" at bounding box center [565, 288] width 83 height 34
click at [526, 299] on div "1" at bounding box center [565, 288] width 83 height 34
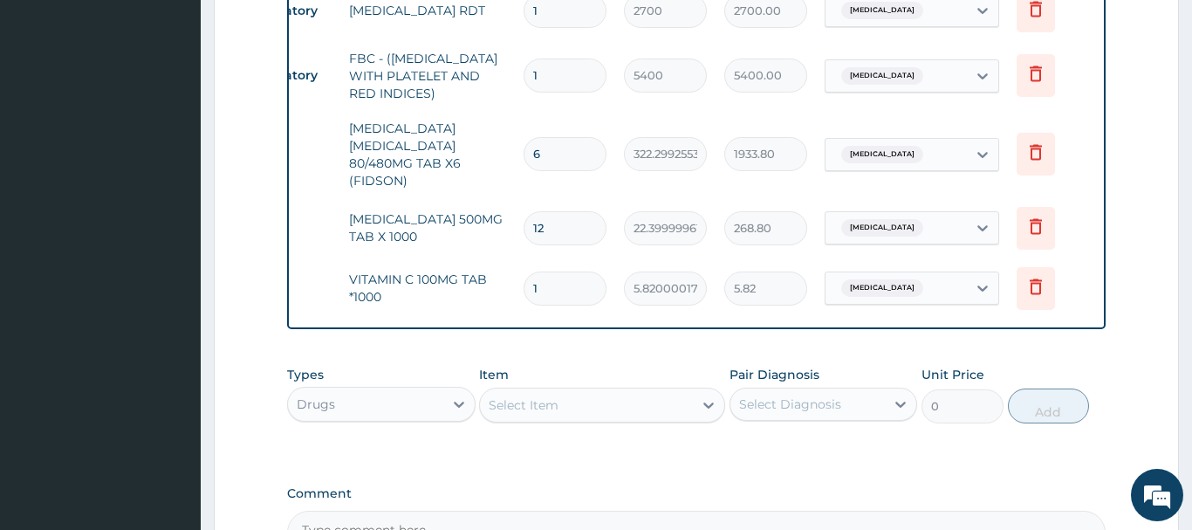
click at [547, 298] on input "1" at bounding box center [565, 288] width 83 height 34
type input "0.00"
type input "4"
type input "23.28"
type input "42"
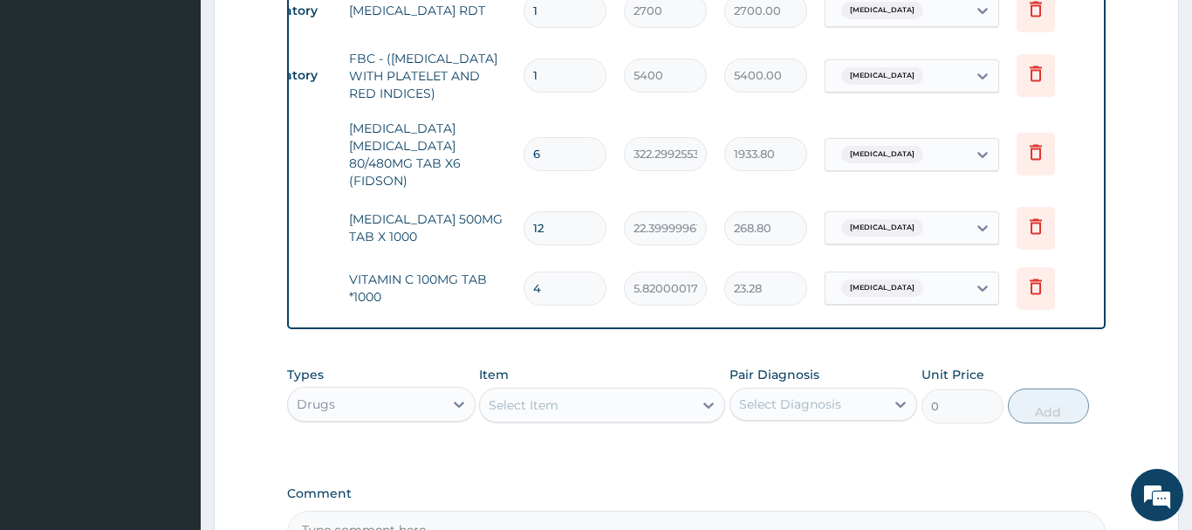
type input "244.44"
type input "42"
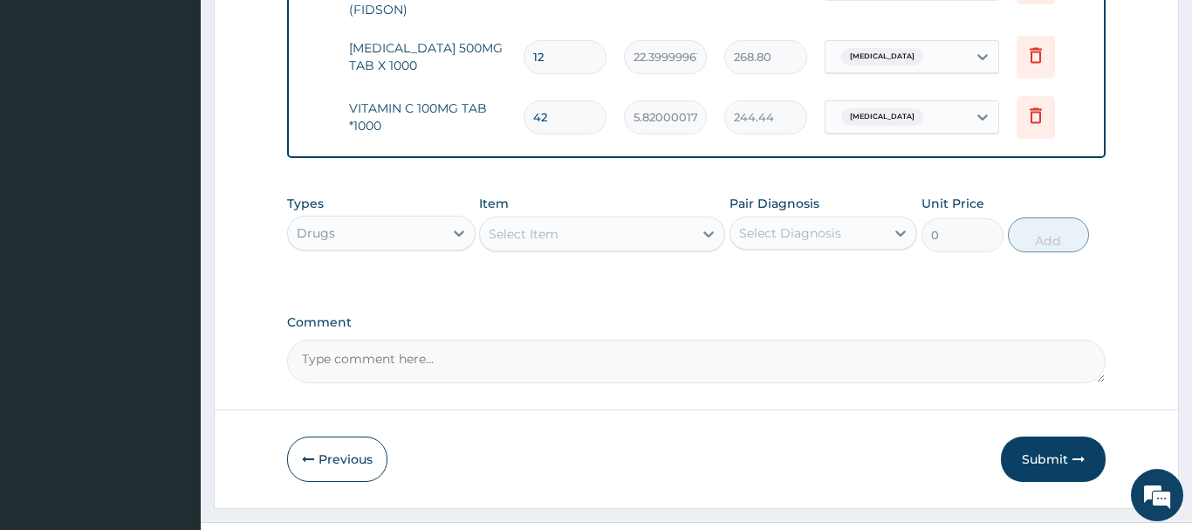
scroll to position [954, 0]
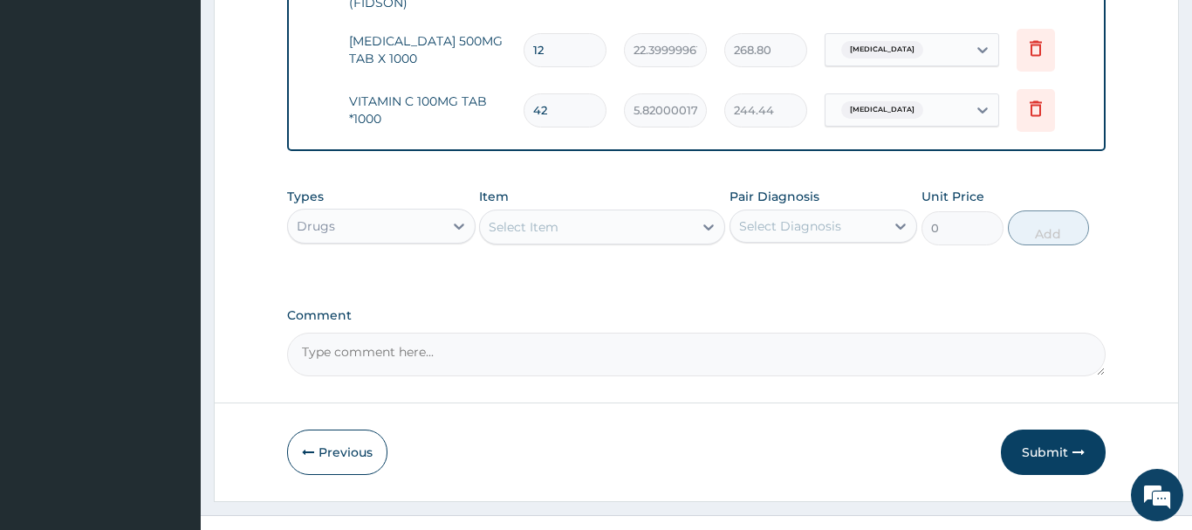
click at [519, 227] on div "Select Item" at bounding box center [524, 226] width 70 height 17
click at [520, 227] on div "Select Item" at bounding box center [524, 226] width 70 height 17
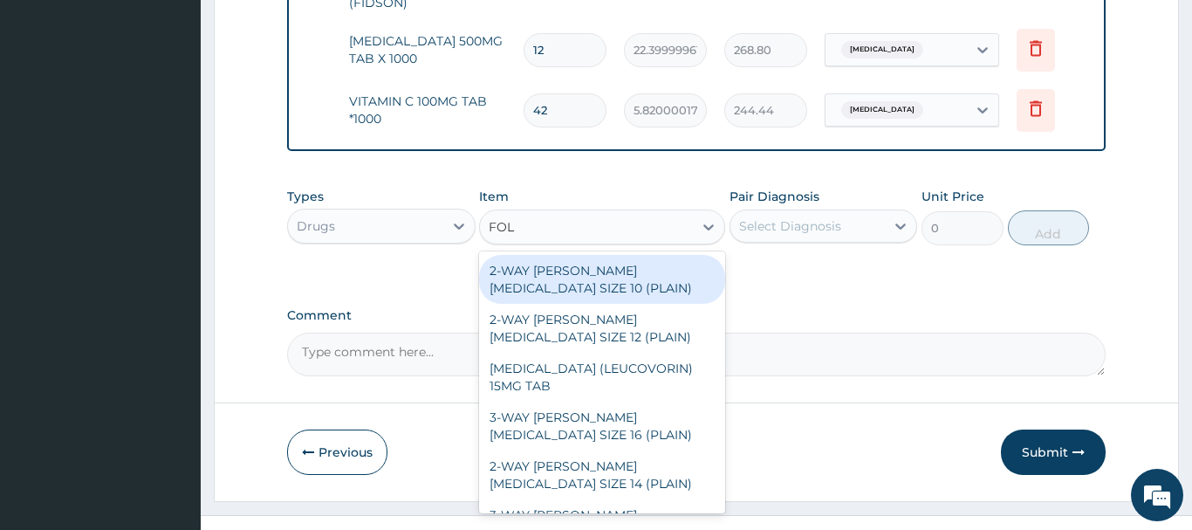
type input "FOLI"
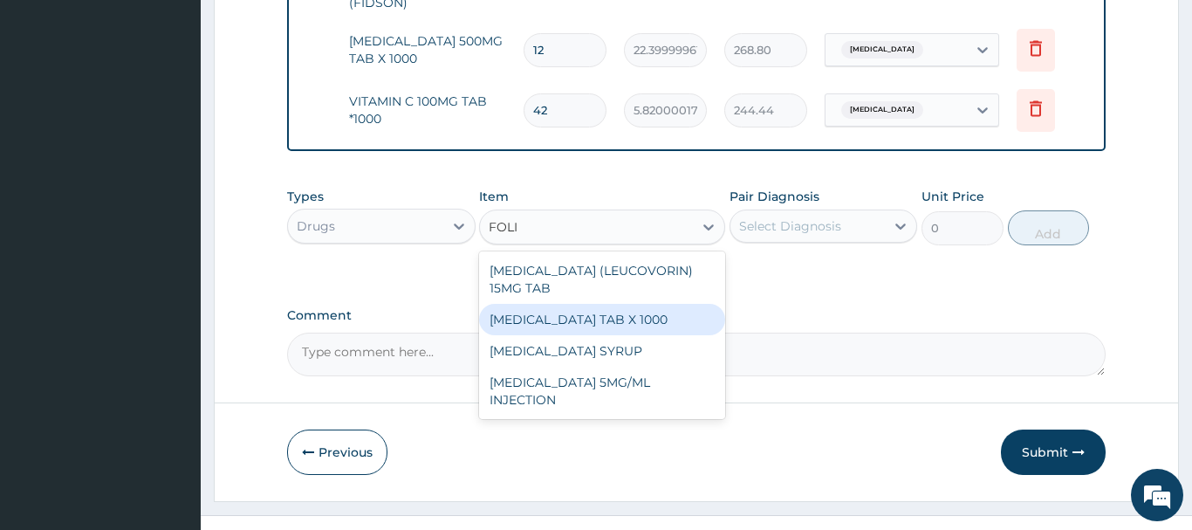
click at [572, 318] on div "FOLIC ACID TAB X 1000" at bounding box center [602, 319] width 246 height 31
type input "4.420000076293945"
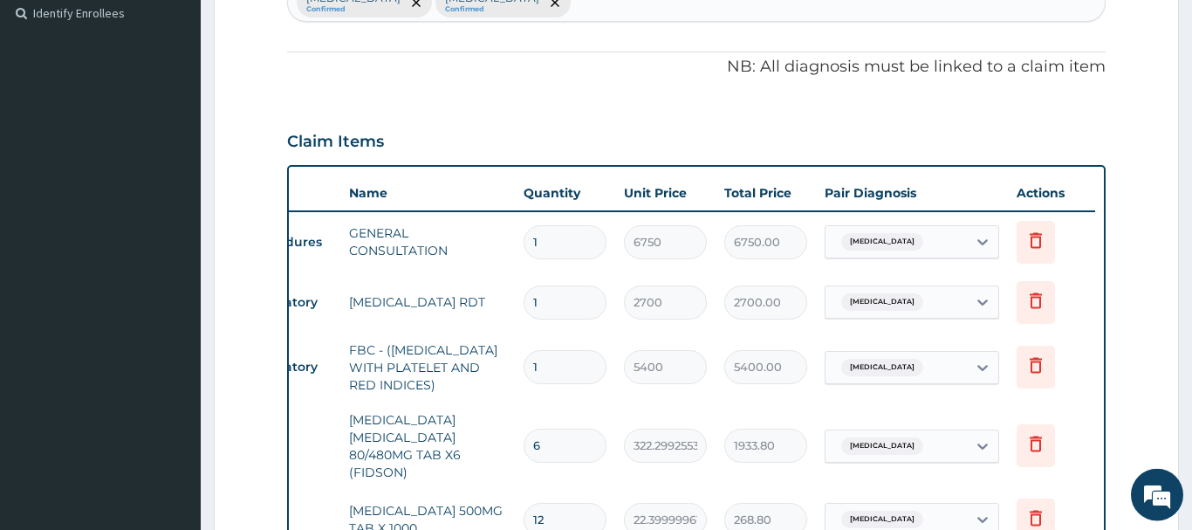
scroll to position [420, 0]
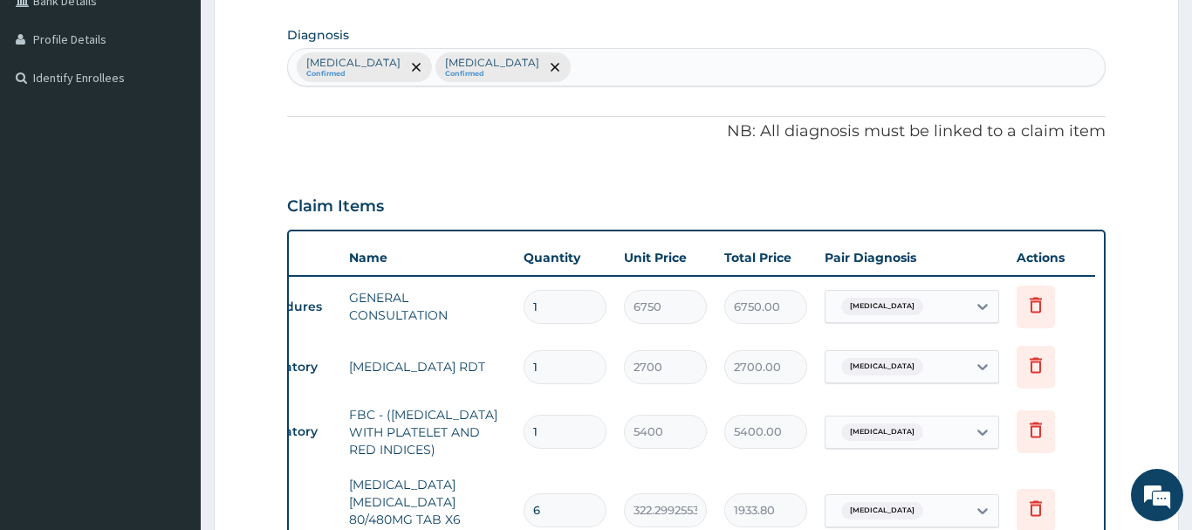
click at [513, 65] on div "Malaria Confirmed Bacteremia Confirmed" at bounding box center [696, 67] width 817 height 37
type input "ANA"
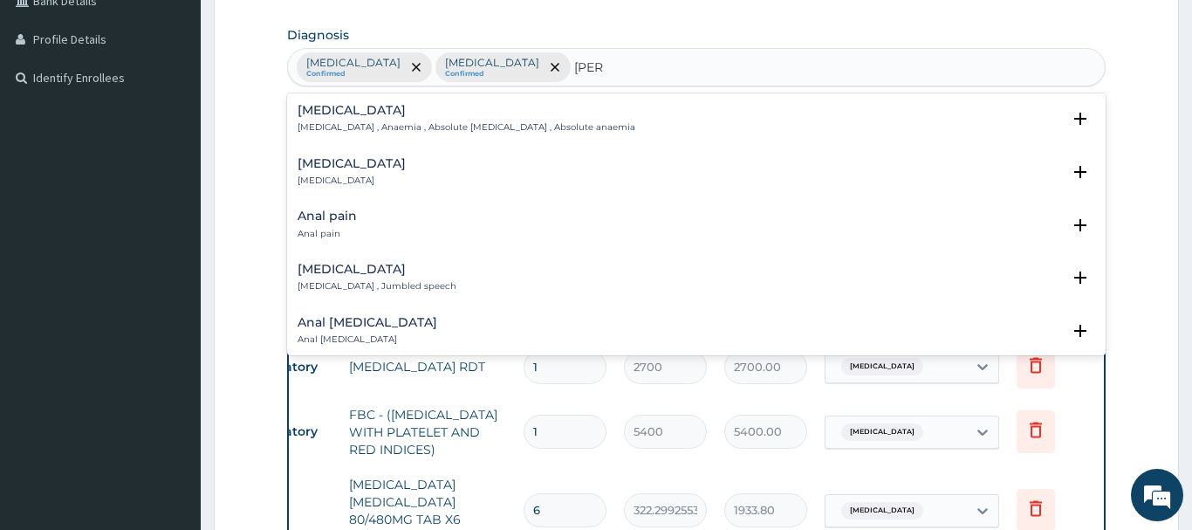
click at [311, 111] on h4 "Anemia" at bounding box center [467, 110] width 338 height 13
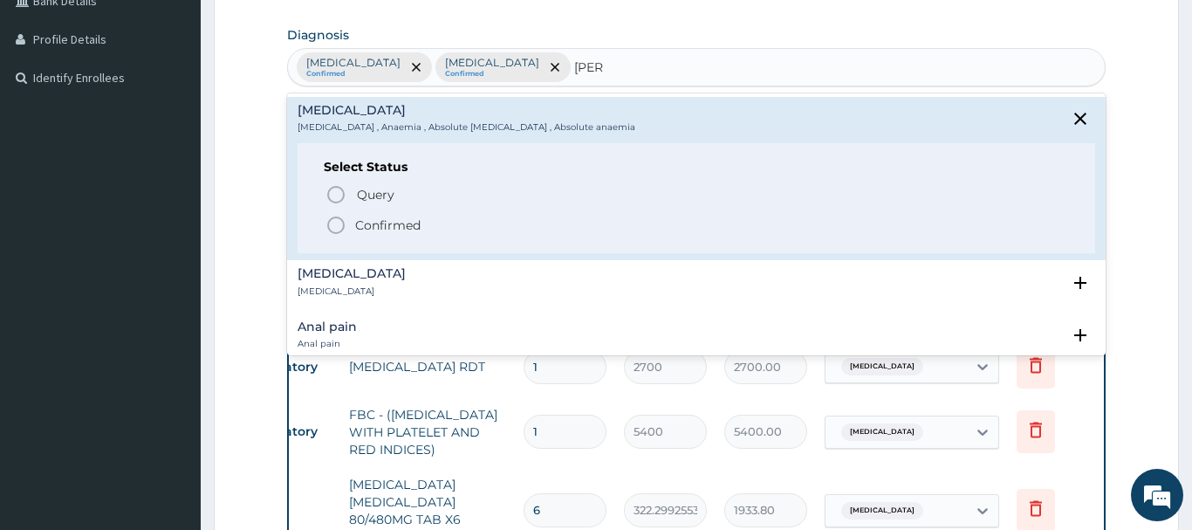
drag, startPoint x: 335, startPoint y: 224, endPoint x: 319, endPoint y: 219, distance: 16.6
click at [333, 224] on icon "status option filled" at bounding box center [336, 225] width 21 height 21
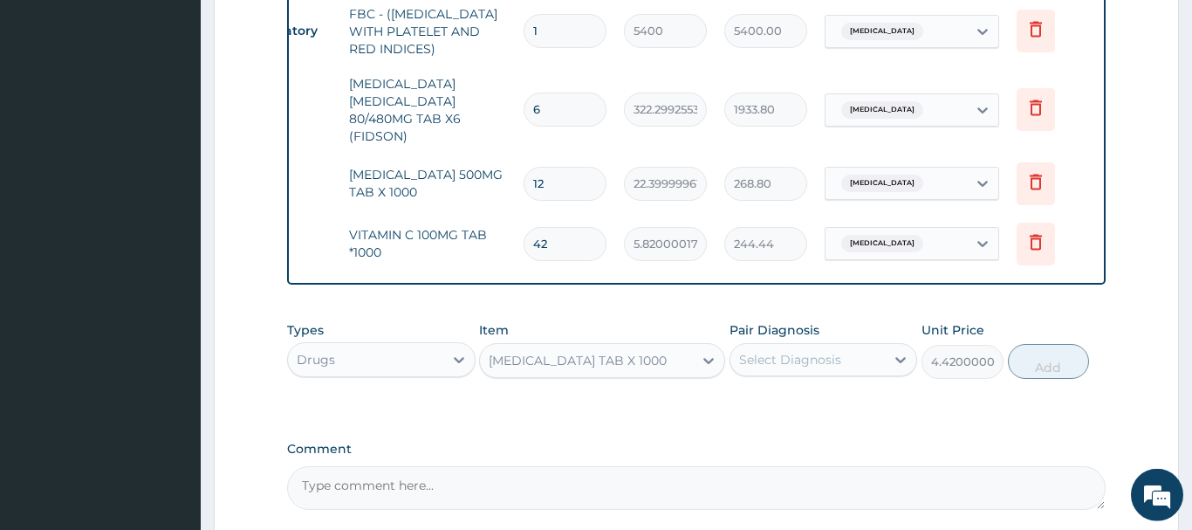
scroll to position [865, 0]
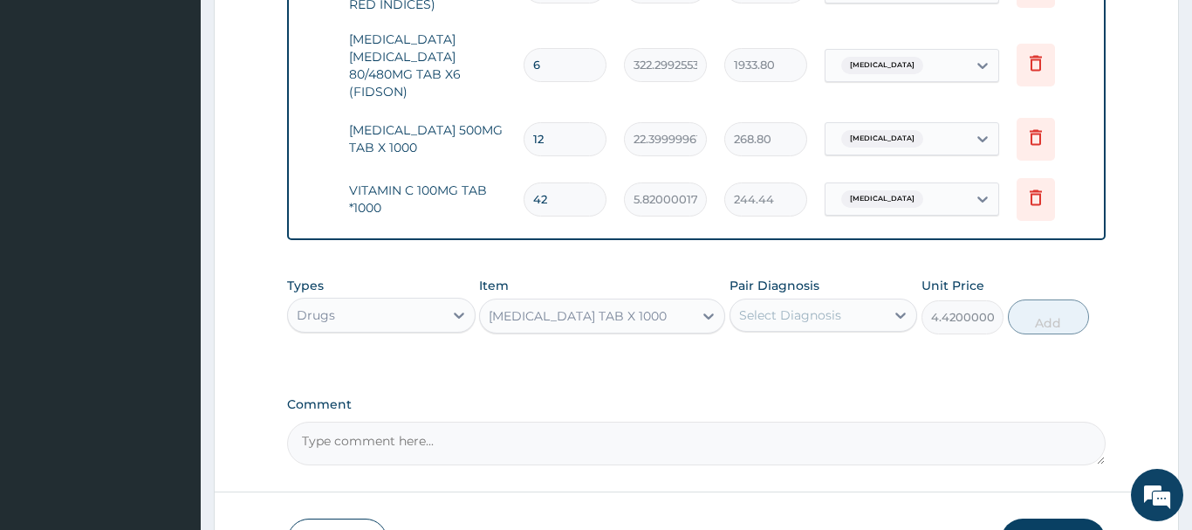
drag, startPoint x: 827, startPoint y: 312, endPoint x: 828, endPoint y: 327, distance: 14.9
click at [827, 313] on div "Select Diagnosis" at bounding box center [790, 314] width 102 height 17
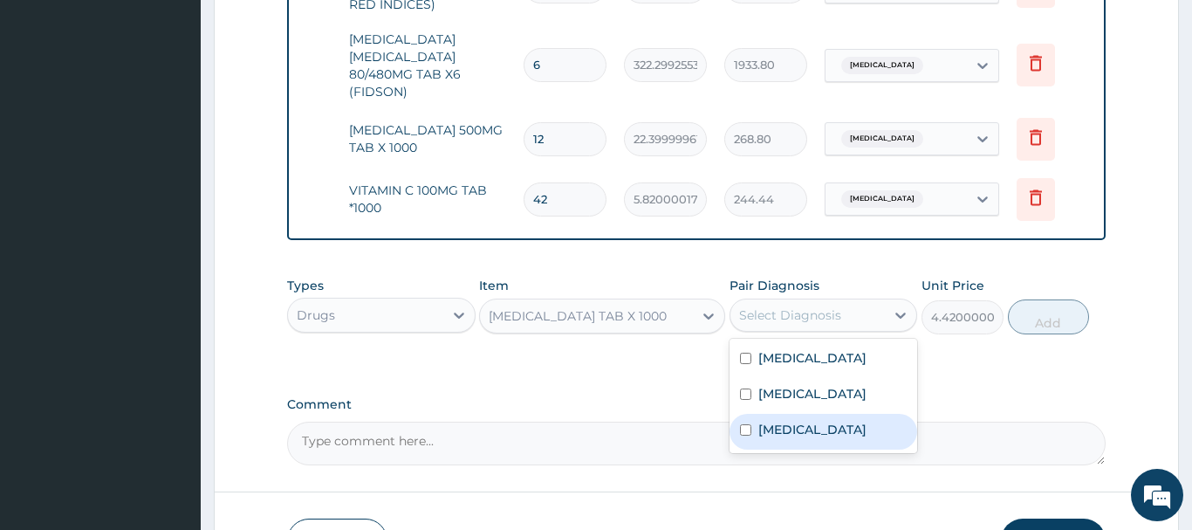
drag, startPoint x: 790, startPoint y: 432, endPoint x: 835, endPoint y: 411, distance: 50.0
click at [791, 432] on label "Anemia" at bounding box center [812, 429] width 108 height 17
checkbox input "true"
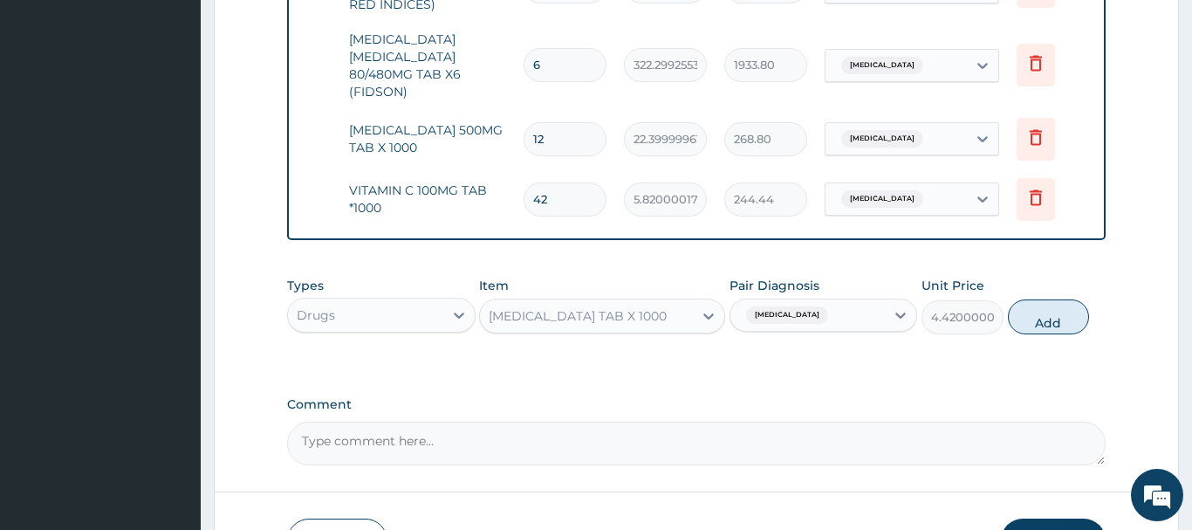
drag, startPoint x: 1042, startPoint y: 316, endPoint x: 955, endPoint y: 327, distance: 88.0
click at [1038, 316] on button "Add" at bounding box center [1049, 316] width 82 height 35
type input "0"
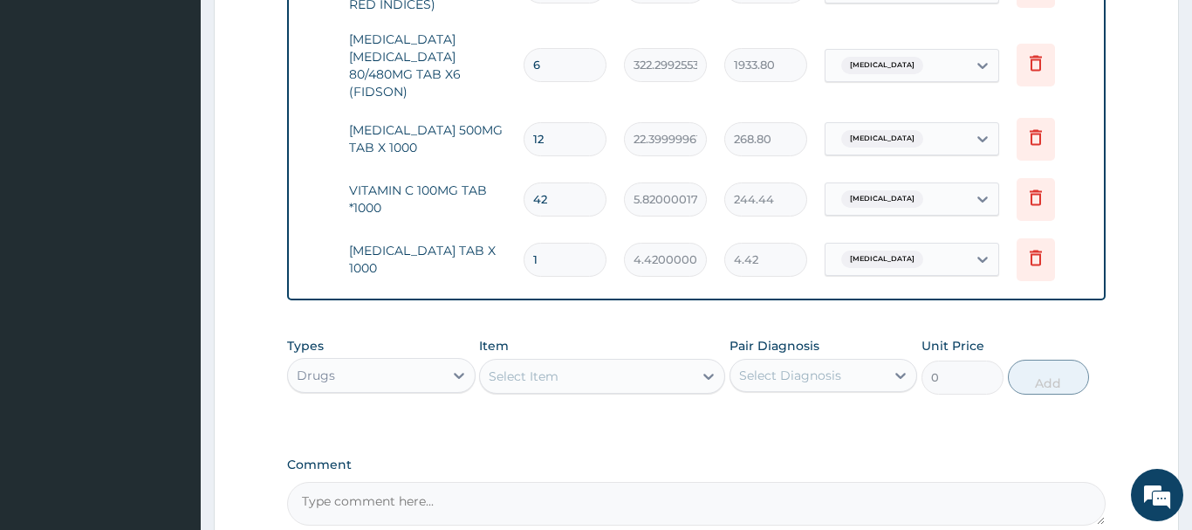
drag, startPoint x: 546, startPoint y: 259, endPoint x: 479, endPoint y: 270, distance: 68.0
click at [524, 266] on input "1" at bounding box center [565, 260] width 83 height 34
type input "7"
type input "30.94"
type input "7"
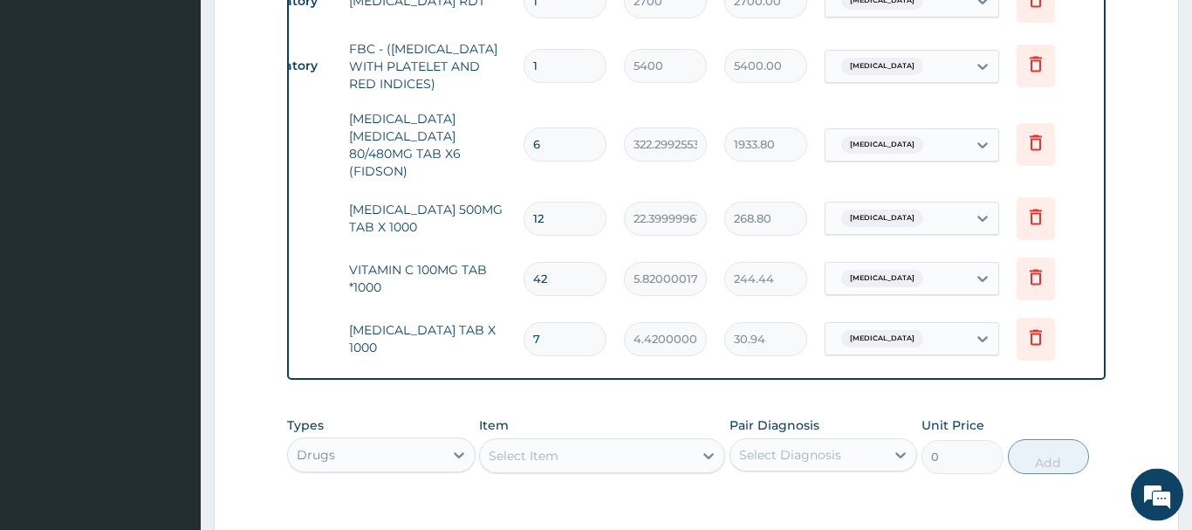
scroll to position [776, 0]
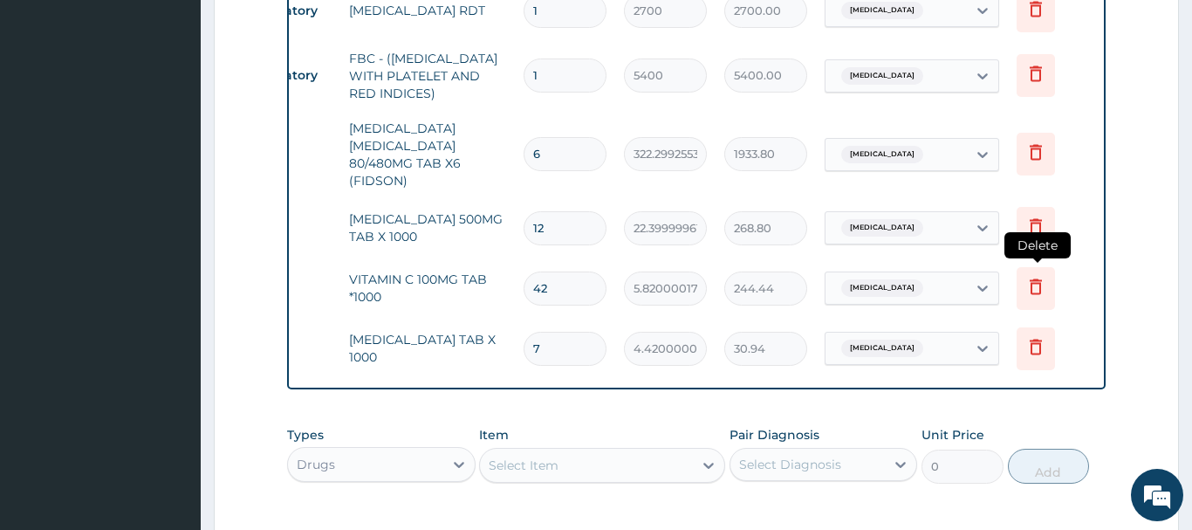
click at [1047, 293] on icon at bounding box center [1036, 288] width 38 height 43
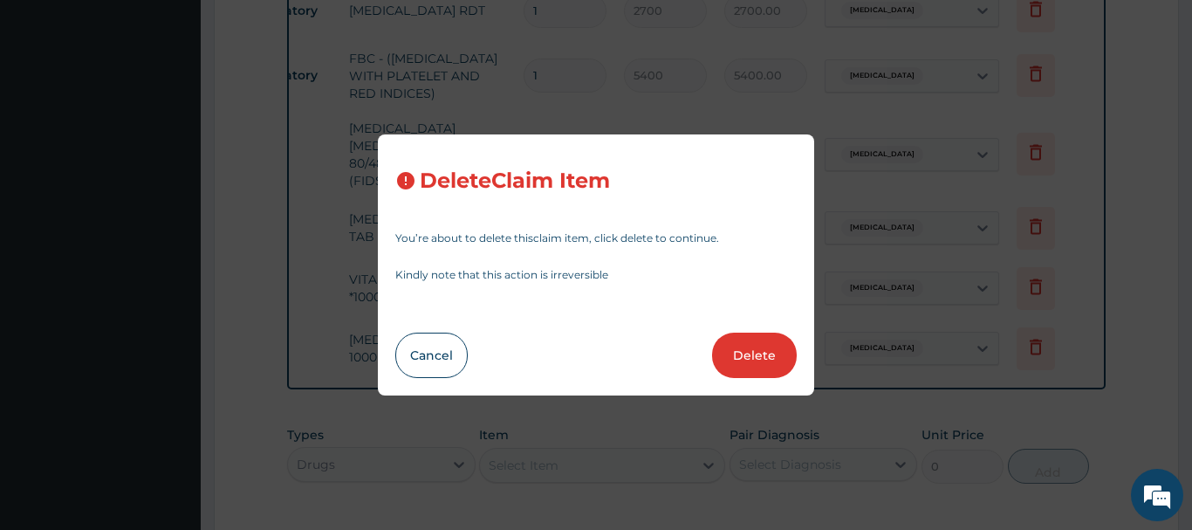
drag, startPoint x: 764, startPoint y: 349, endPoint x: 760, endPoint y: 334, distance: 15.2
click at [763, 347] on button "Delete" at bounding box center [754, 355] width 85 height 45
type input "7"
type input "4.420000076293945"
type input "30.94"
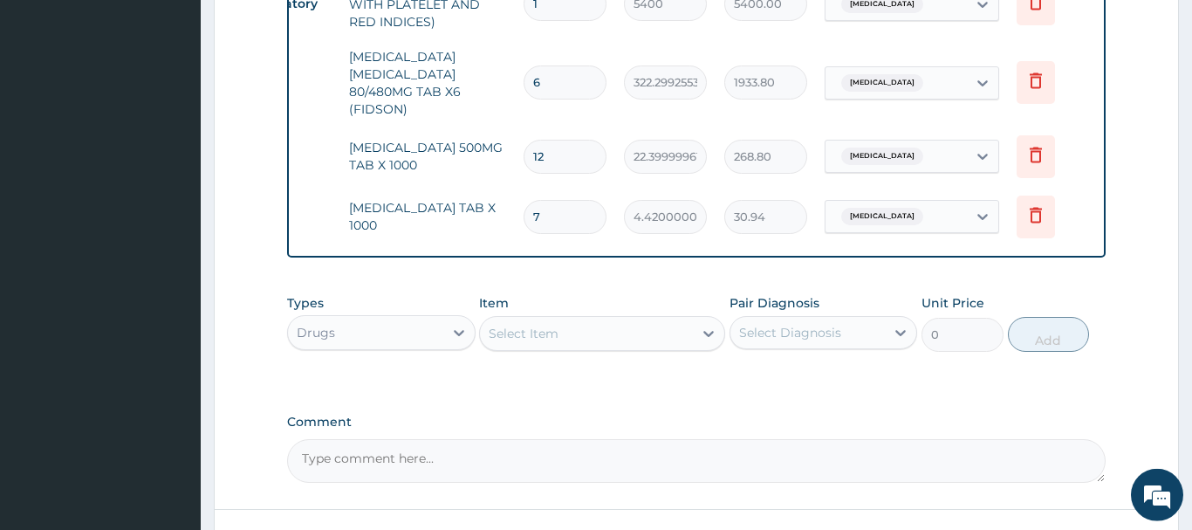
scroll to position [954, 0]
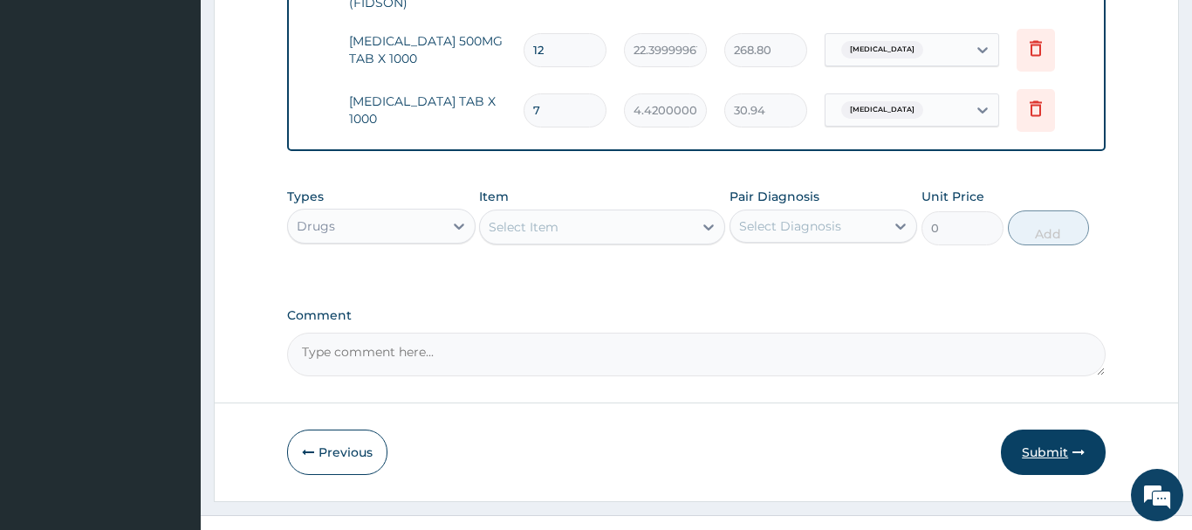
click at [1050, 445] on button "Submit" at bounding box center [1053, 451] width 105 height 45
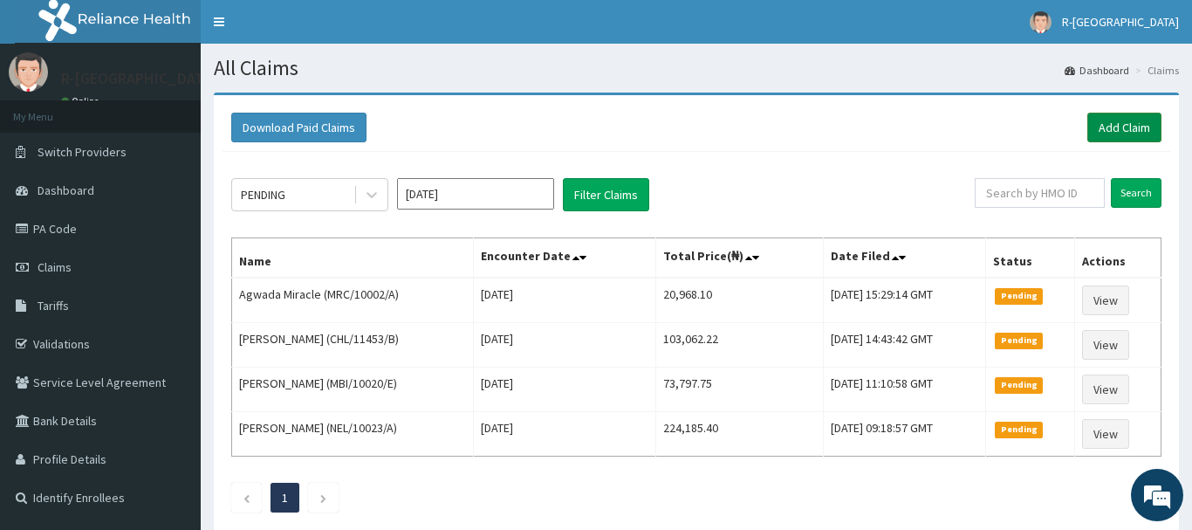
drag, startPoint x: 1126, startPoint y: 127, endPoint x: 1118, endPoint y: 118, distance: 12.4
click at [1124, 127] on link "Add Claim" at bounding box center [1125, 128] width 74 height 30
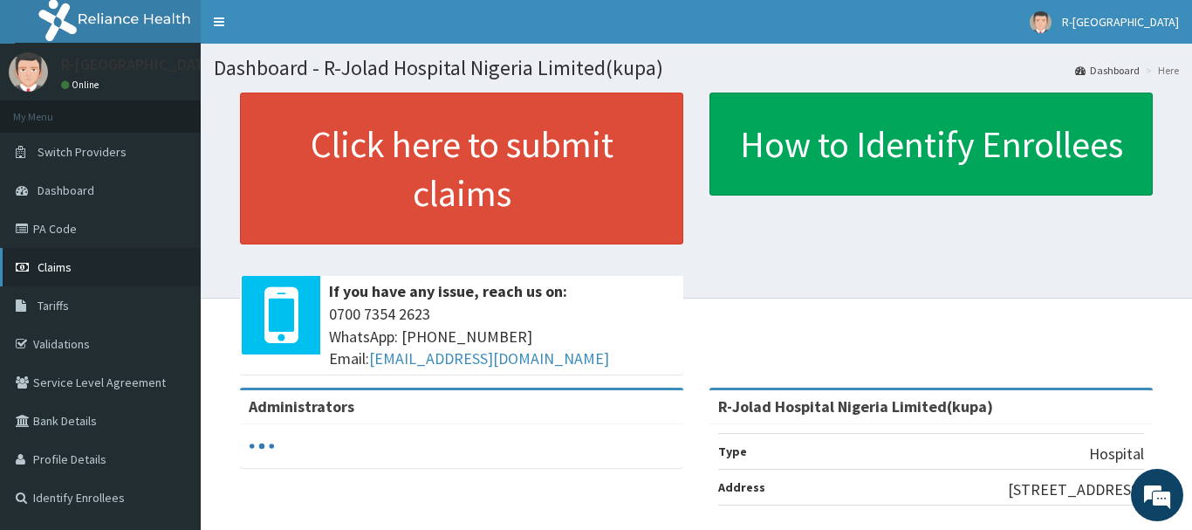
click at [69, 268] on span "Claims" at bounding box center [55, 267] width 34 height 16
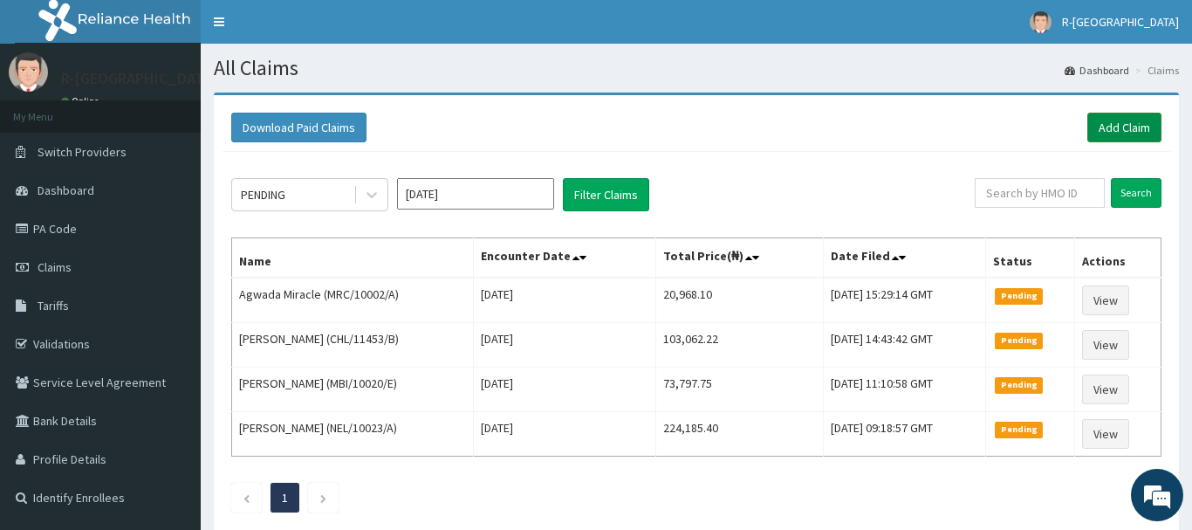
click at [1098, 122] on link "Add Claim" at bounding box center [1125, 128] width 74 height 30
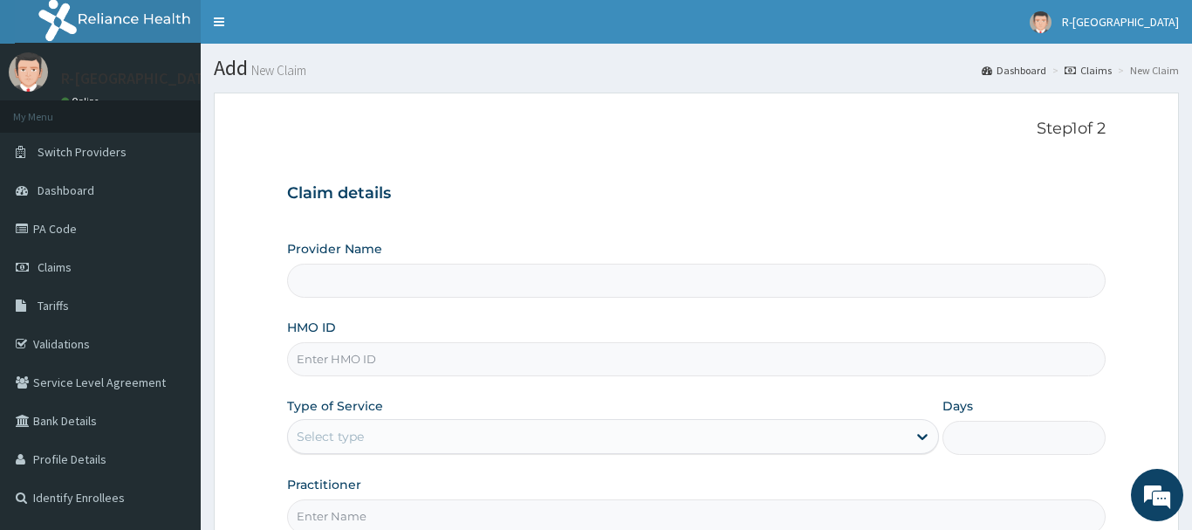
type input "R-Jolad Hospital Nigeria Limited(kupa)"
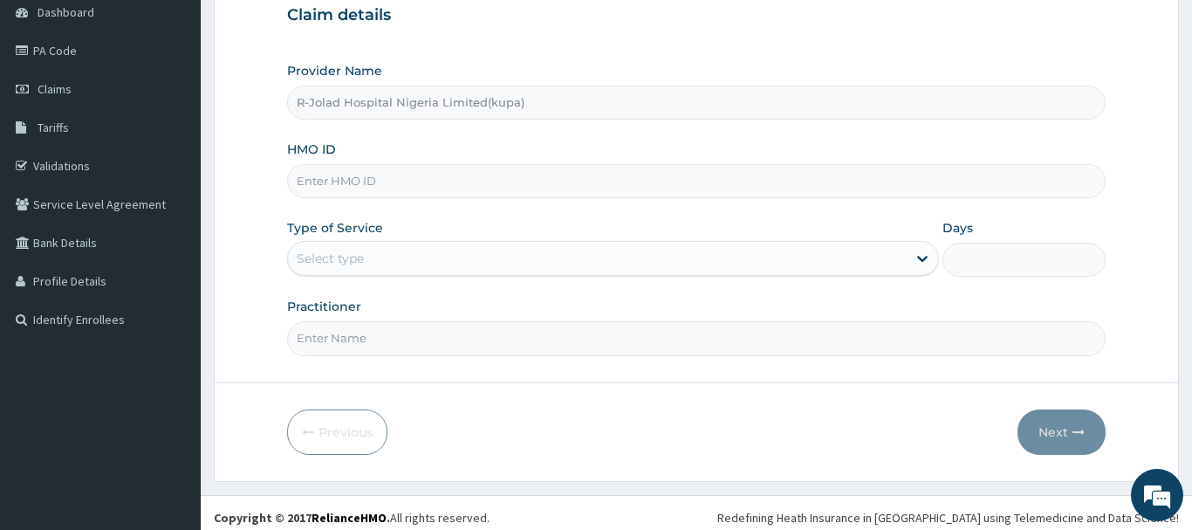
click at [335, 187] on input "HMO ID" at bounding box center [696, 181] width 819 height 34
paste input "FXT/10093/A"
type input "FXT/10093/A"
click at [326, 263] on div "Select type" at bounding box center [330, 258] width 67 height 17
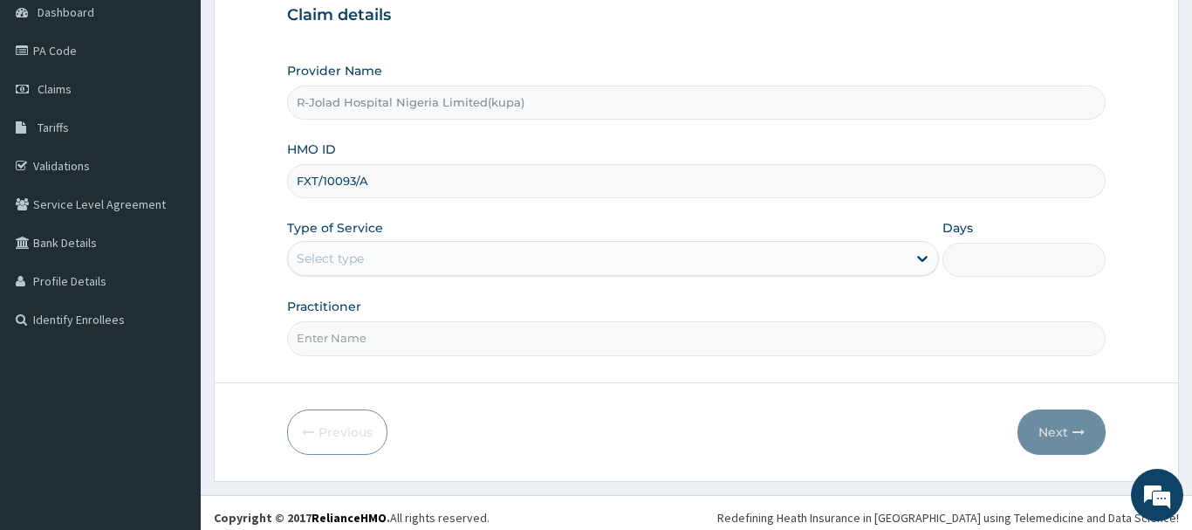
click at [324, 247] on div "Select type" at bounding box center [598, 258] width 620 height 28
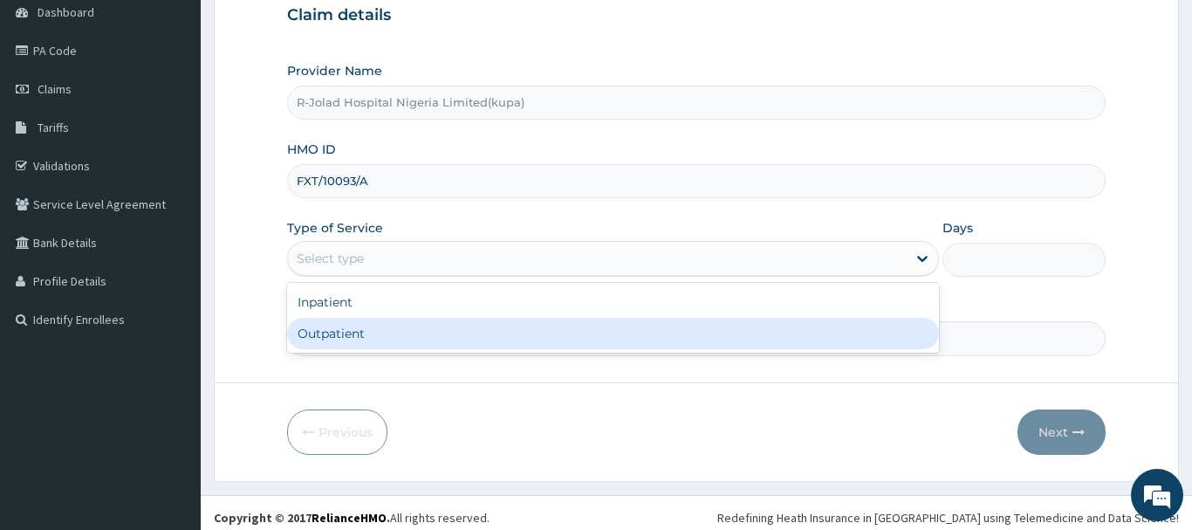
click at [326, 337] on div "Outpatient" at bounding box center [613, 333] width 653 height 31
type input "1"
click at [325, 337] on input "Practitioner" at bounding box center [696, 338] width 819 height 34
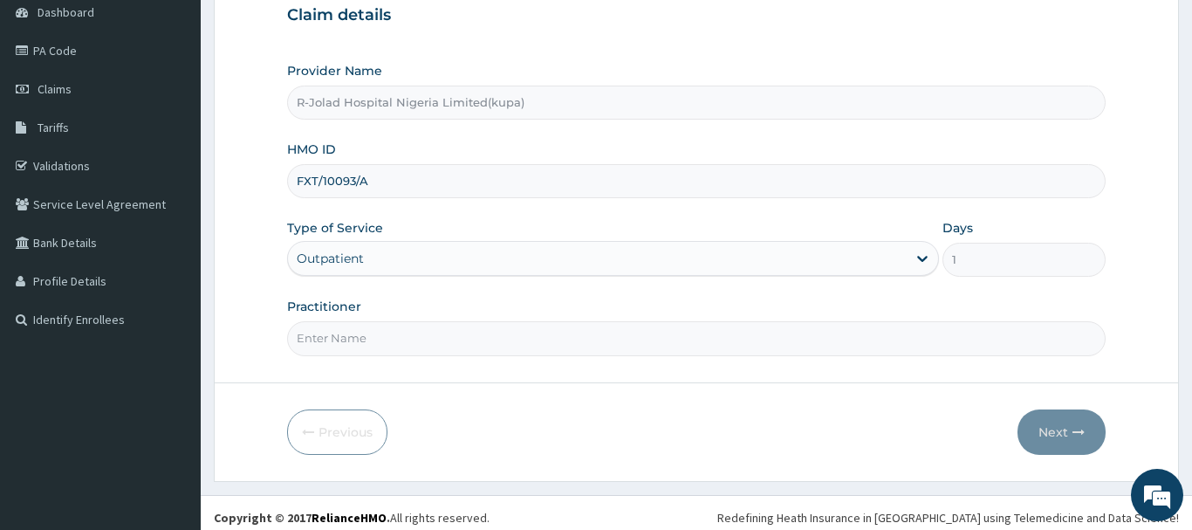
scroll to position [0, 0]
click at [328, 343] on input "Practitioner" at bounding box center [696, 338] width 819 height 34
paste input "Braxton Anaebo"
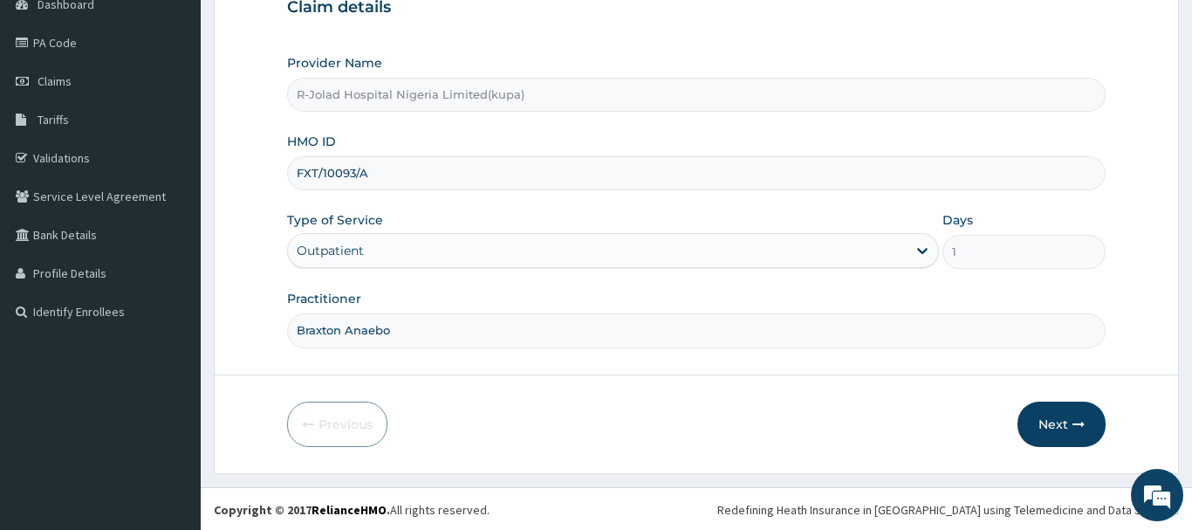
scroll to position [188, 0]
type input "Braxton Anaebo"
click at [1070, 415] on button "Next" at bounding box center [1062, 422] width 88 height 45
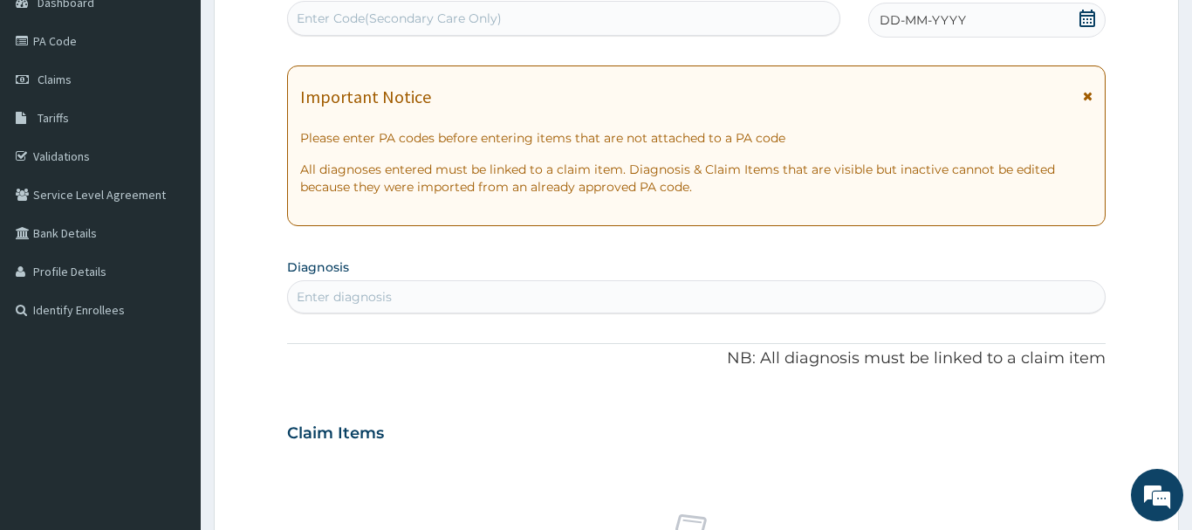
click at [1089, 17] on icon at bounding box center [1088, 18] width 16 height 17
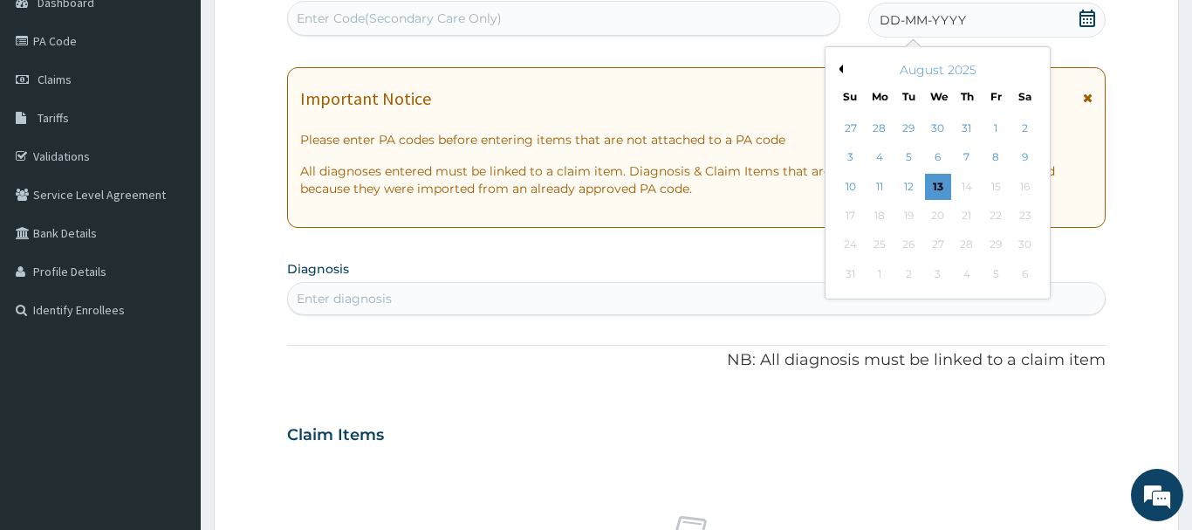
drag, startPoint x: 851, startPoint y: 190, endPoint x: 843, endPoint y: 160, distance: 31.5
click at [853, 183] on div "10" at bounding box center [851, 187] width 26 height 26
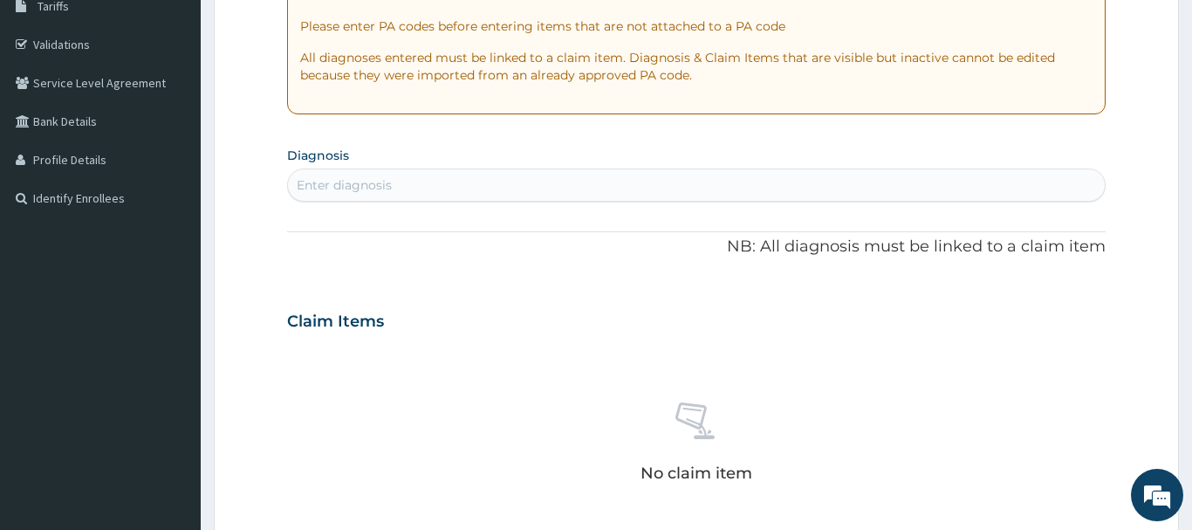
scroll to position [366, 0]
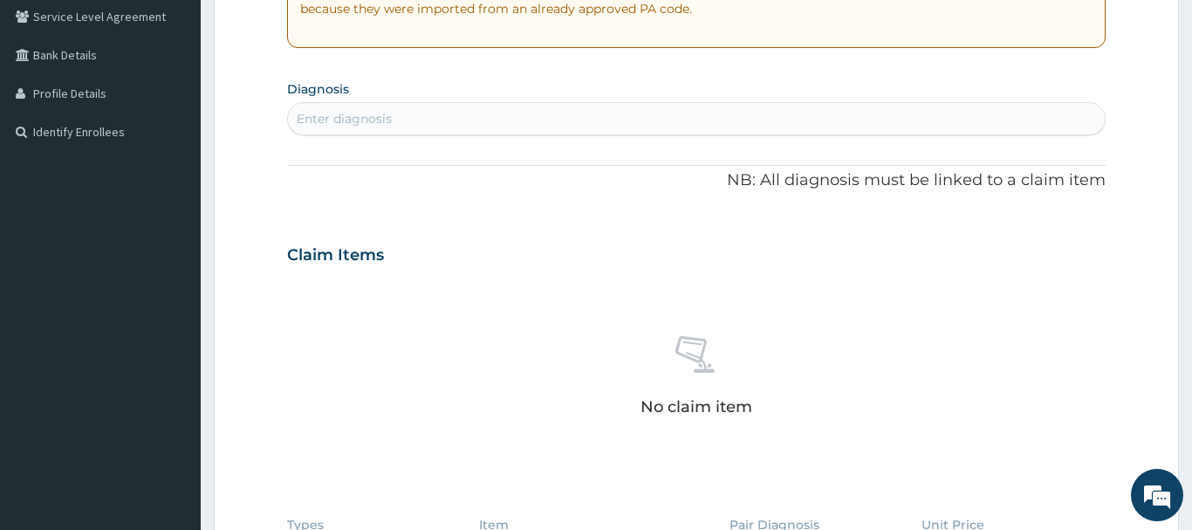
click at [305, 120] on div "Enter diagnosis" at bounding box center [344, 118] width 95 height 17
type input "SPON"
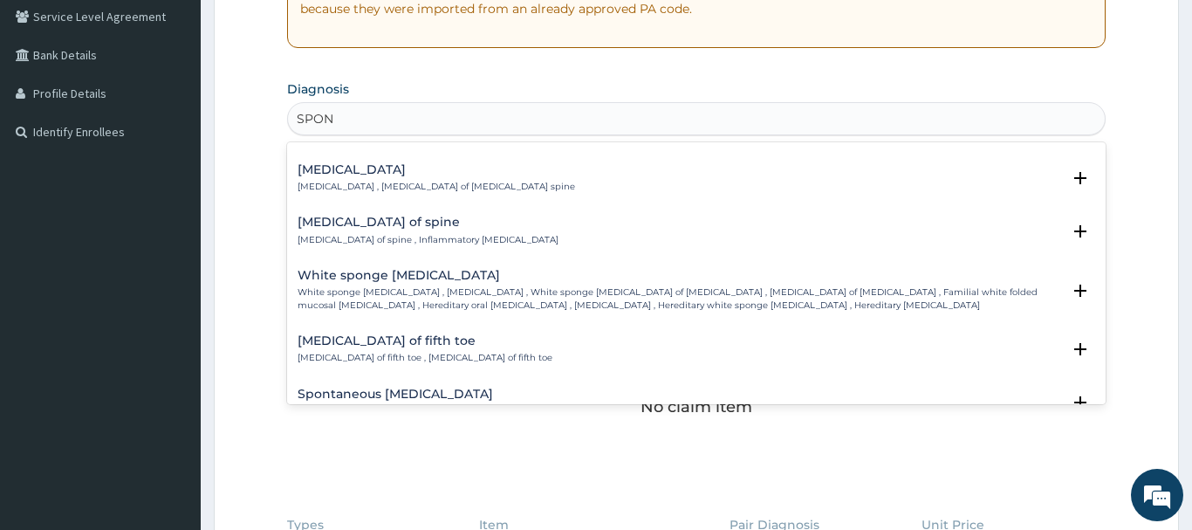
scroll to position [1131, 0]
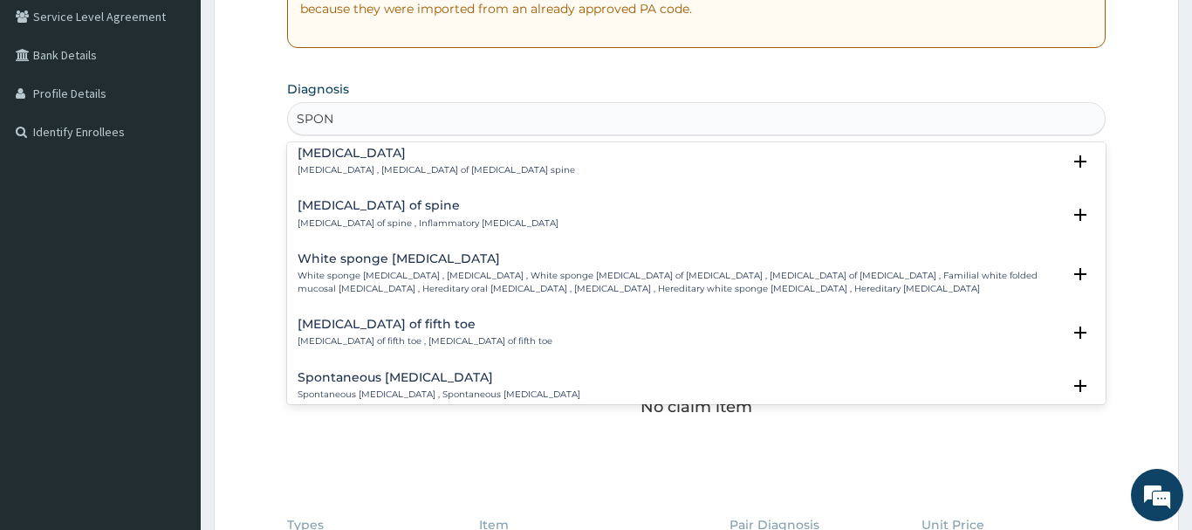
click at [353, 177] on div "Lumbar spondylosis Lumbar spondylosis , Osteoarthritis of lumbar spine Select S…" at bounding box center [697, 166] width 798 height 39
click at [345, 160] on h4 "Lumbar spondylosis" at bounding box center [437, 153] width 278 height 13
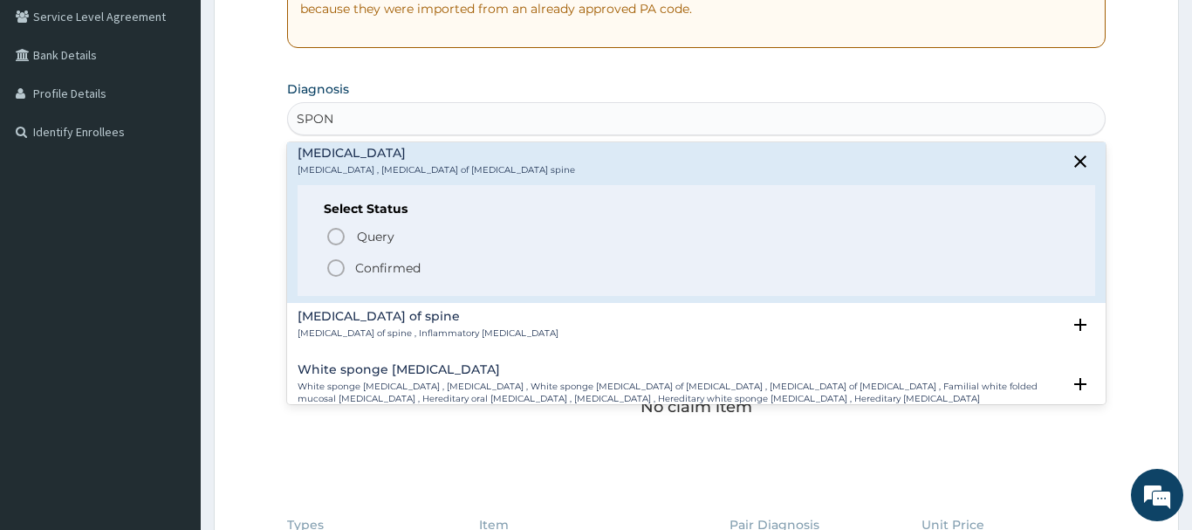
click at [345, 273] on icon "status option filled" at bounding box center [336, 267] width 21 height 21
click at [345, 273] on div "Claim Items" at bounding box center [696, 251] width 819 height 45
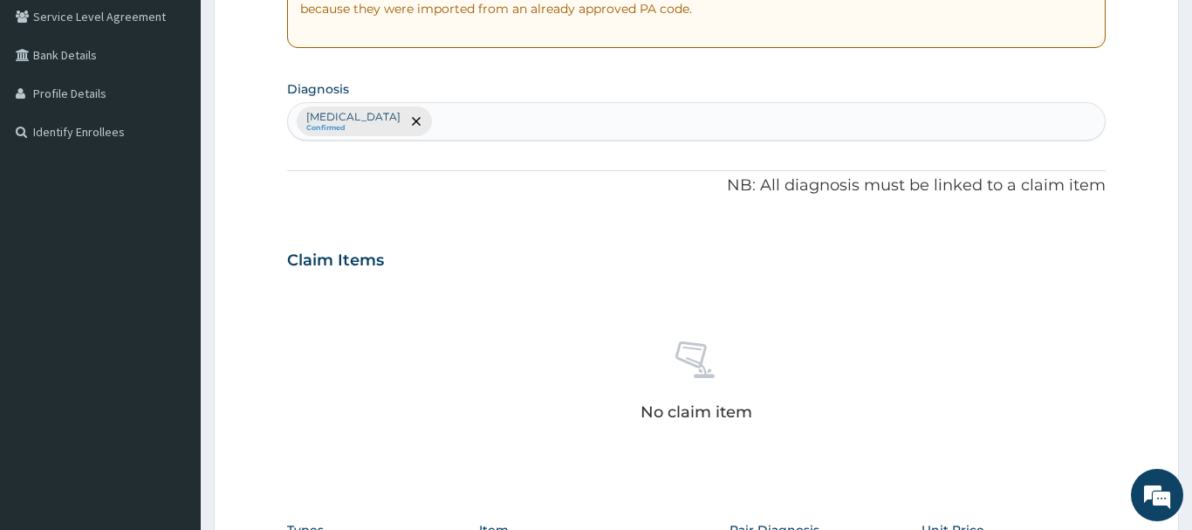
click at [505, 125] on div "Lumbar spondylosis Confirmed" at bounding box center [696, 121] width 817 height 37
type input "MALA"
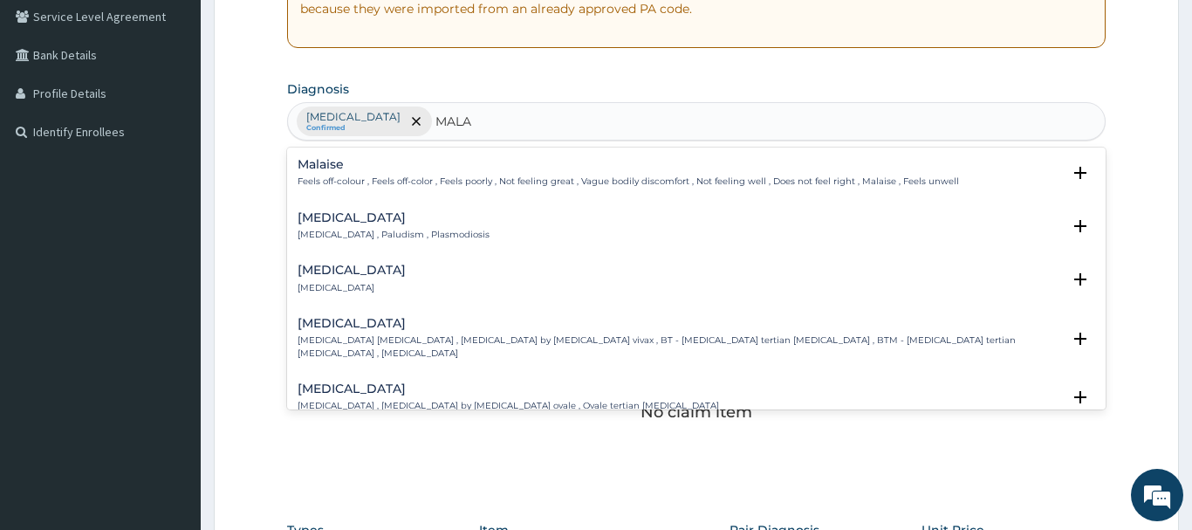
click at [328, 228] on div "Malaria Malaria , Paludism , Plasmodiosis" at bounding box center [394, 226] width 192 height 31
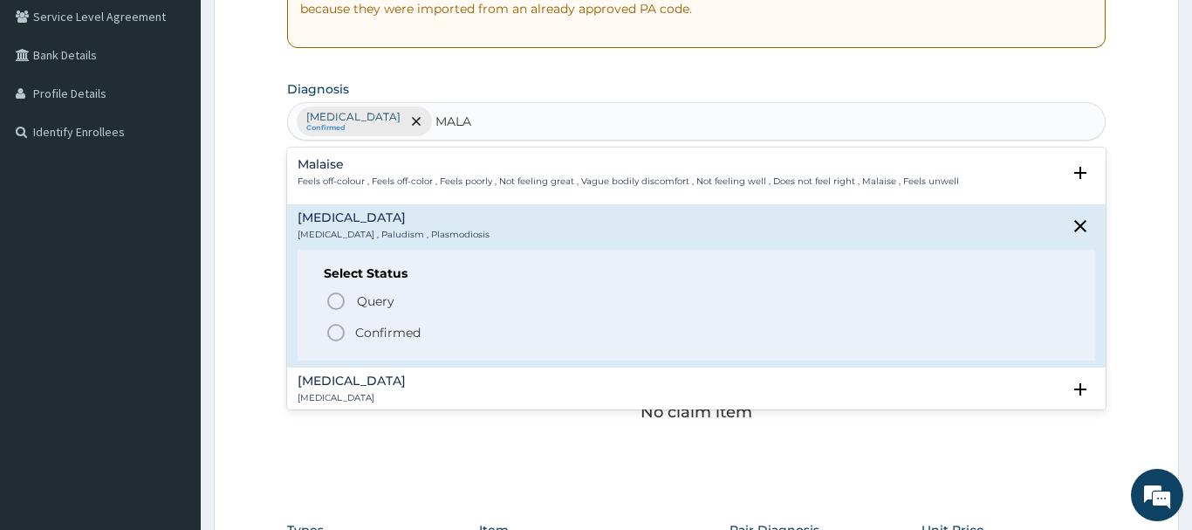
click at [335, 327] on icon "status option filled" at bounding box center [336, 332] width 21 height 21
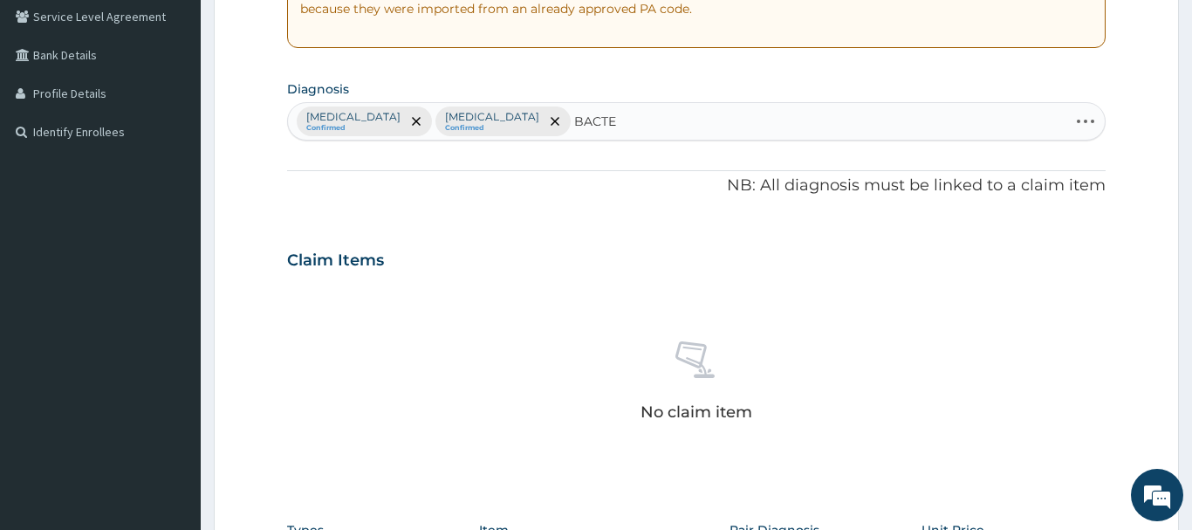
type input "BACTER"
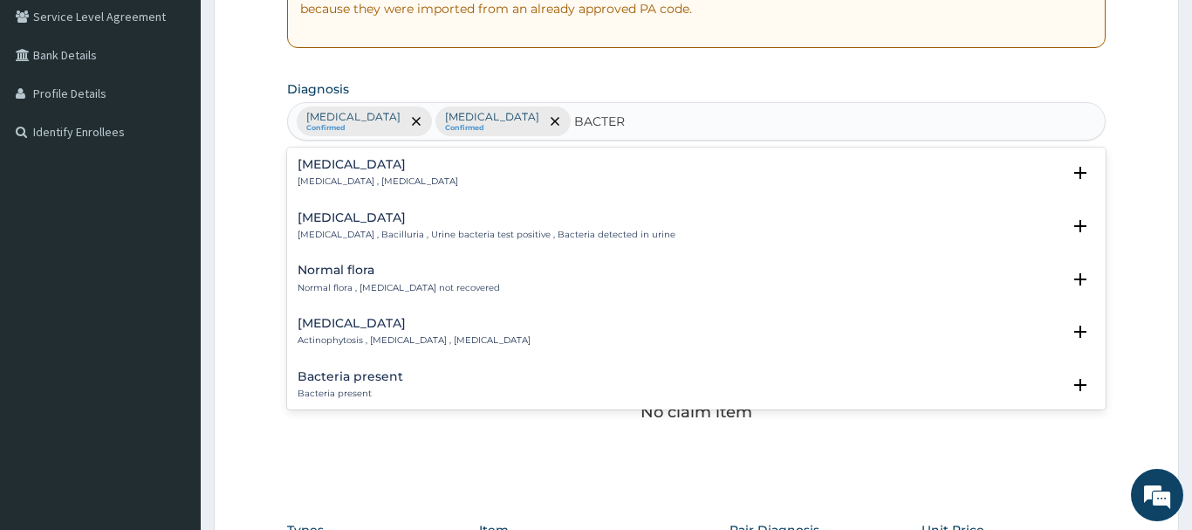
click at [333, 173] on div "Bacteremia Bacteremia , Bacteraemia" at bounding box center [378, 173] width 161 height 31
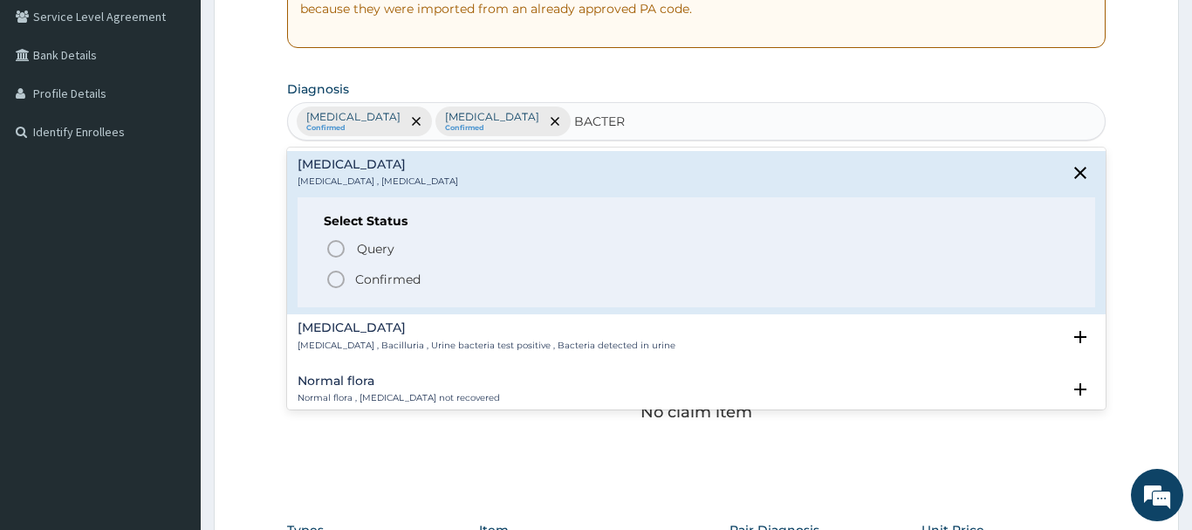
click at [336, 279] on icon "status option filled" at bounding box center [336, 279] width 21 height 21
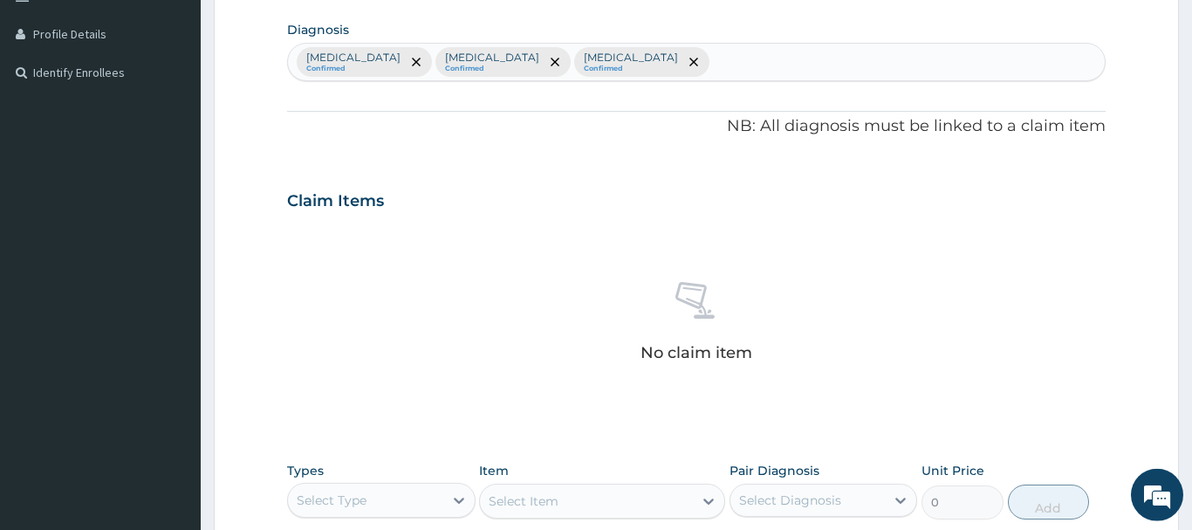
scroll to position [633, 0]
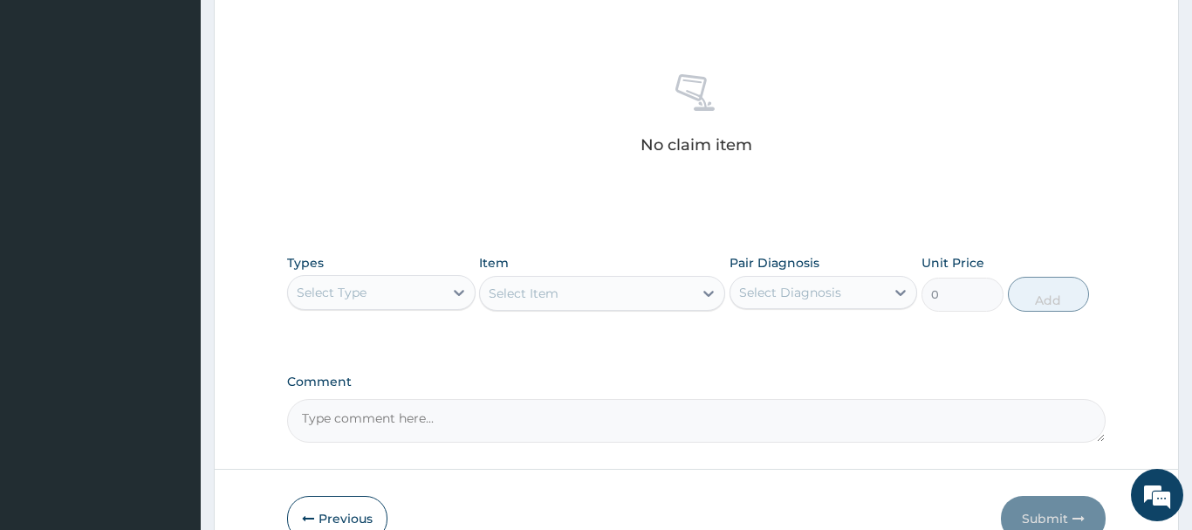
click at [364, 289] on div "Select Type" at bounding box center [332, 292] width 70 height 17
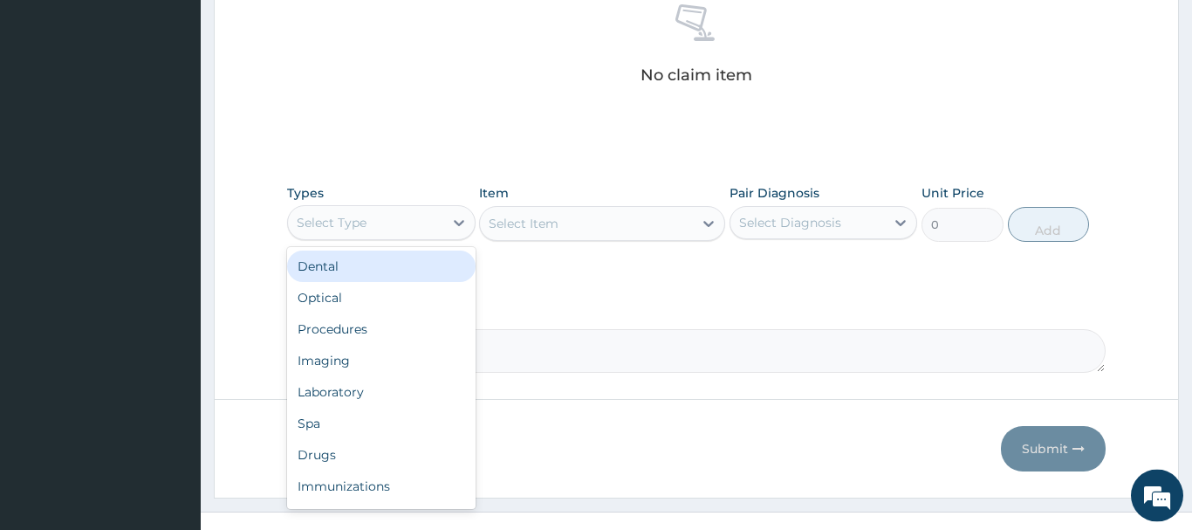
scroll to position [729, 0]
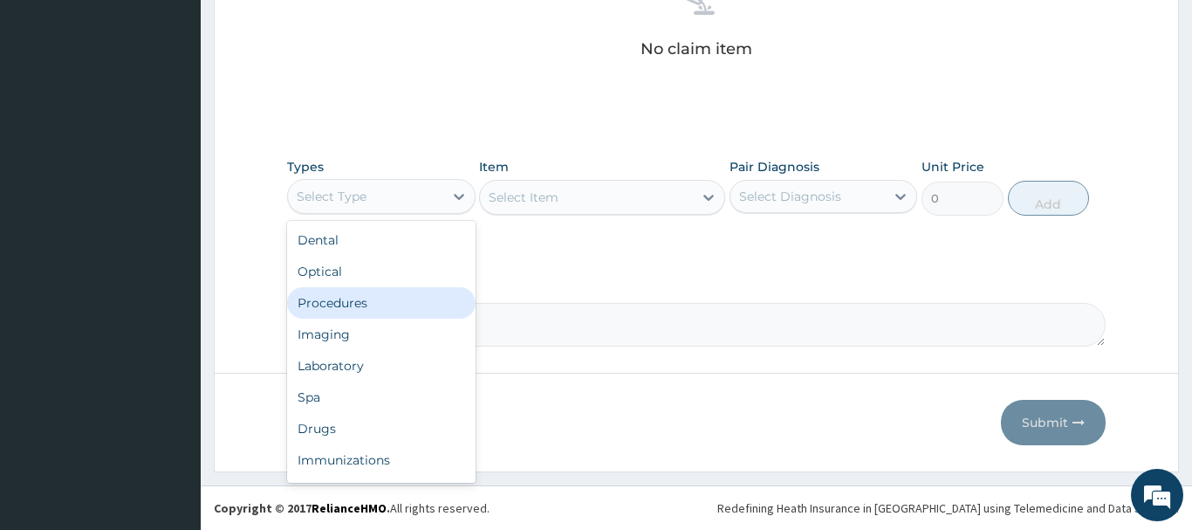
drag, startPoint x: 347, startPoint y: 305, endPoint x: 335, endPoint y: 308, distance: 11.9
click at [341, 305] on div "Procedures" at bounding box center [381, 302] width 189 height 31
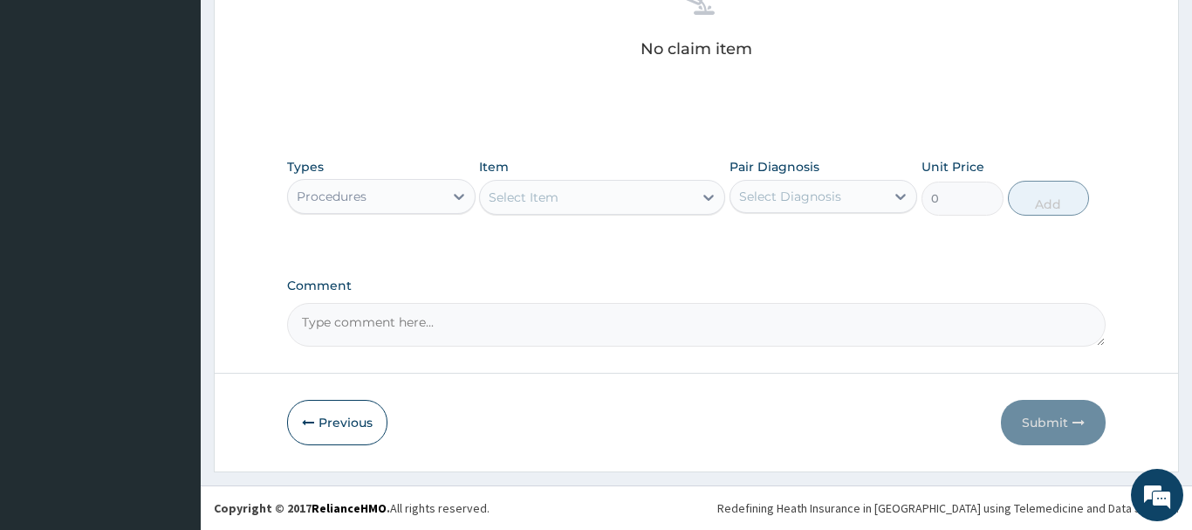
click at [547, 199] on div "Select Item" at bounding box center [524, 197] width 70 height 17
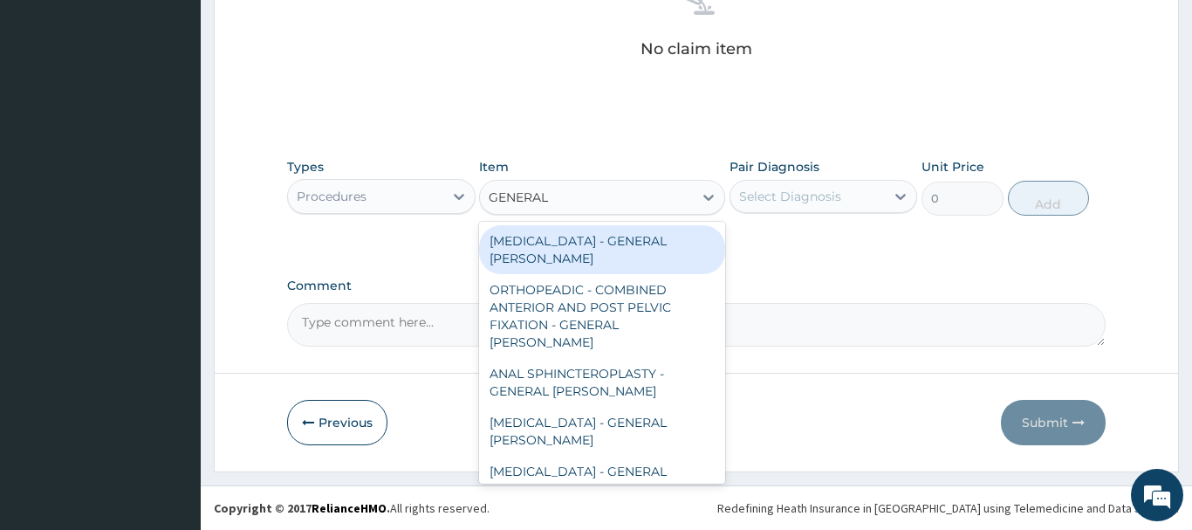
type input "GENERAL C"
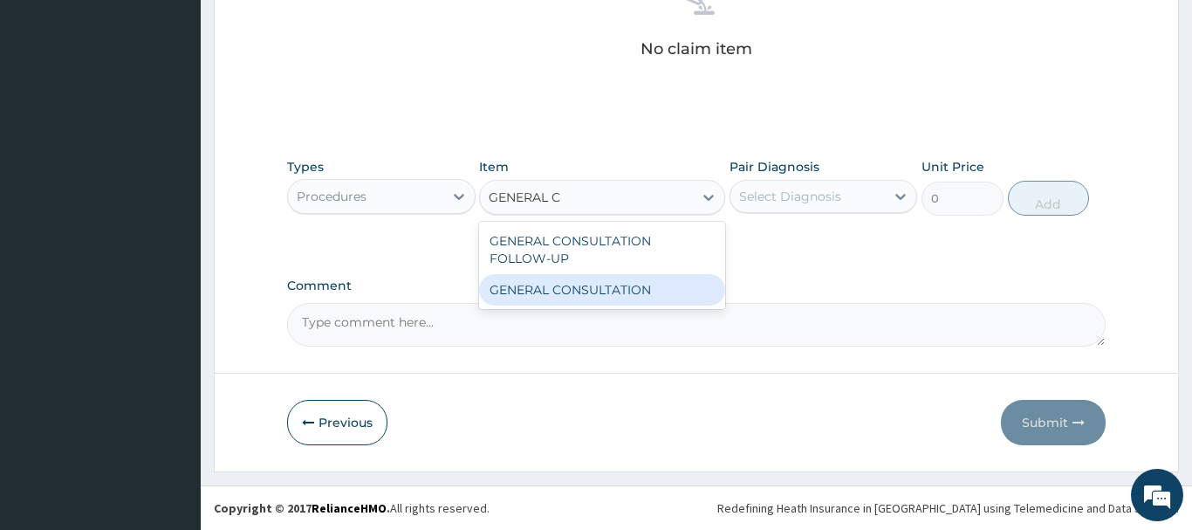
drag, startPoint x: 640, startPoint y: 299, endPoint x: 632, endPoint y: 293, distance: 10.0
click at [640, 298] on div "GENERAL CONSULTATION" at bounding box center [602, 289] width 246 height 31
type input "6750"
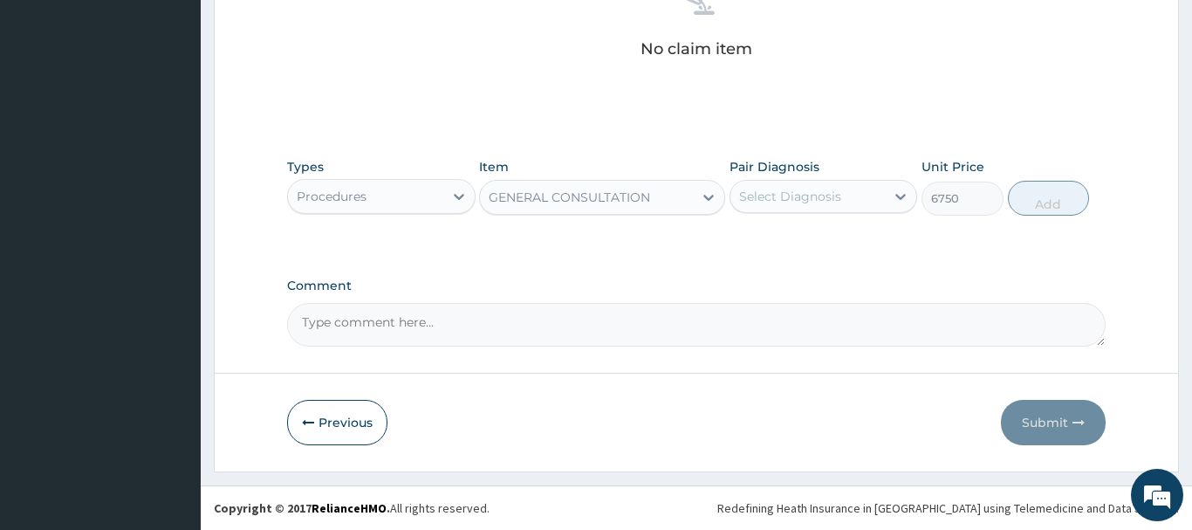
click at [787, 194] on div "Select Diagnosis" at bounding box center [790, 196] width 102 height 17
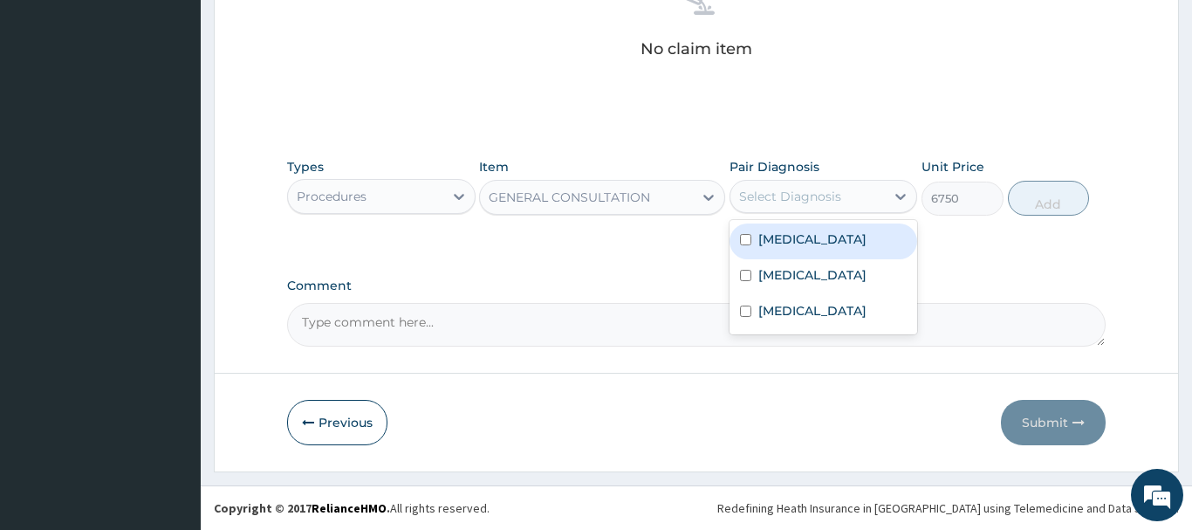
click at [813, 250] on div "Lumbar spondylosis" at bounding box center [824, 241] width 189 height 36
checkbox input "true"
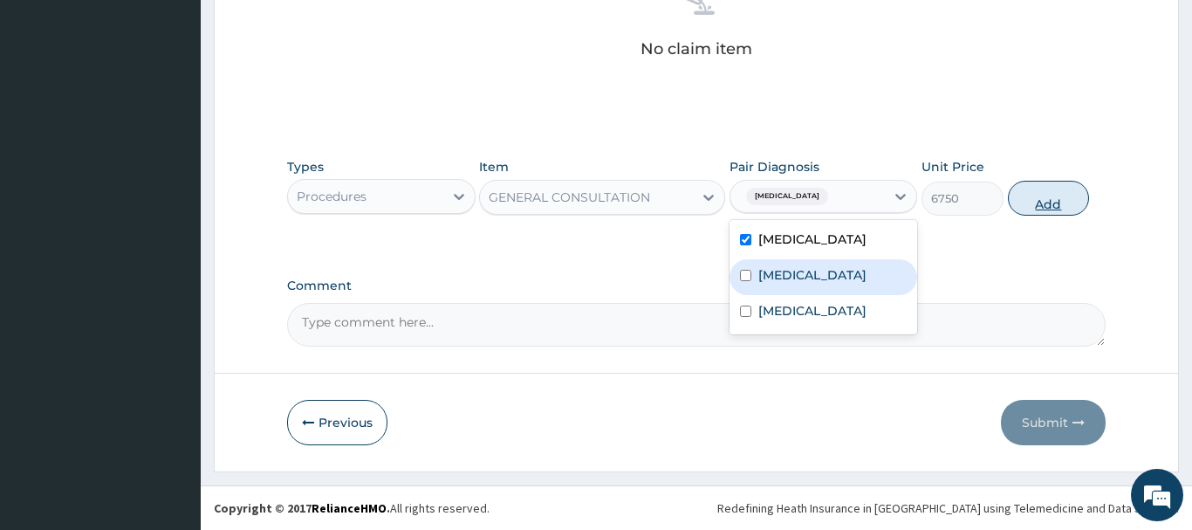
click at [1051, 196] on button "Add" at bounding box center [1049, 198] width 82 height 35
type input "0"
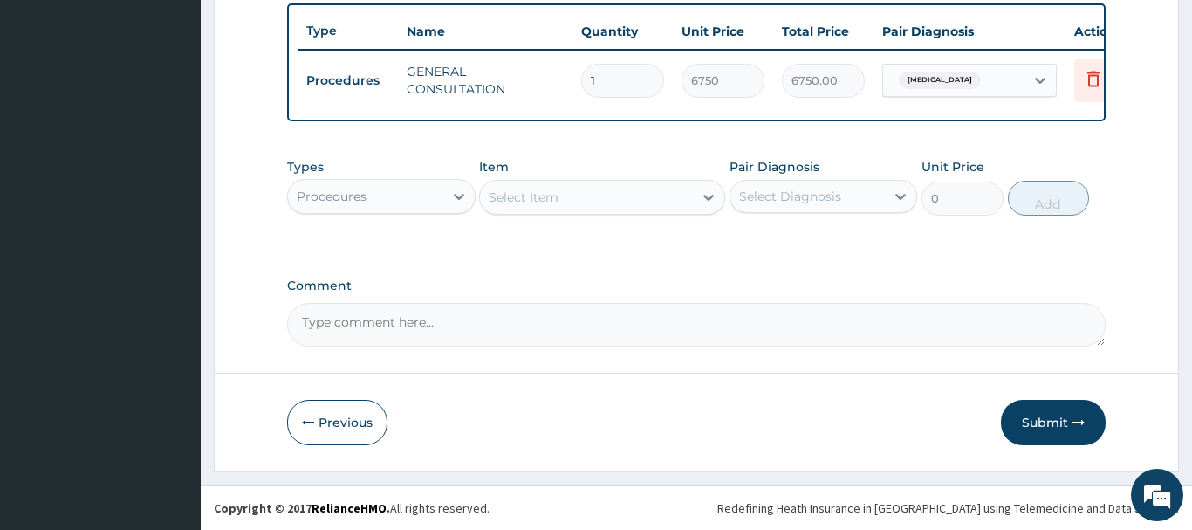
scroll to position [646, 0]
drag, startPoint x: 345, startPoint y: 195, endPoint x: 355, endPoint y: 187, distance: 13.1
click at [350, 194] on div "Procedures" at bounding box center [332, 196] width 70 height 17
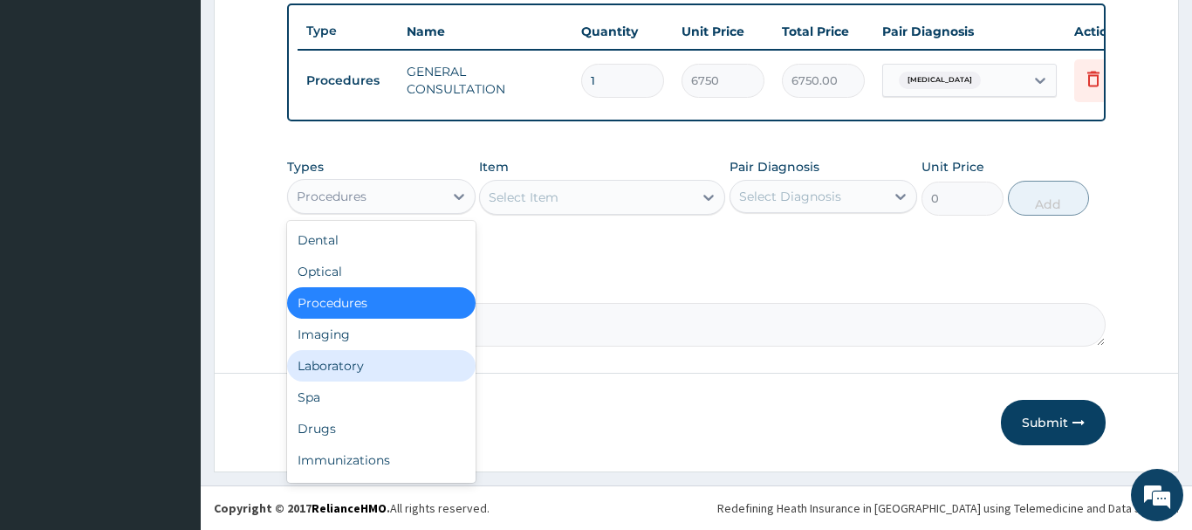
click at [330, 372] on div "Laboratory" at bounding box center [381, 365] width 189 height 31
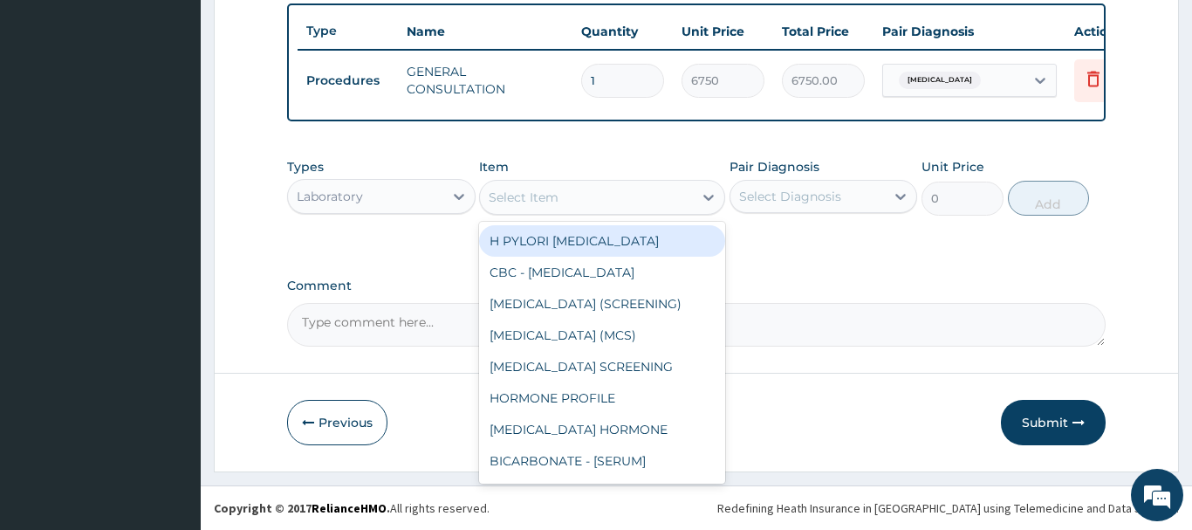
click at [540, 209] on div "Select Item" at bounding box center [586, 197] width 213 height 28
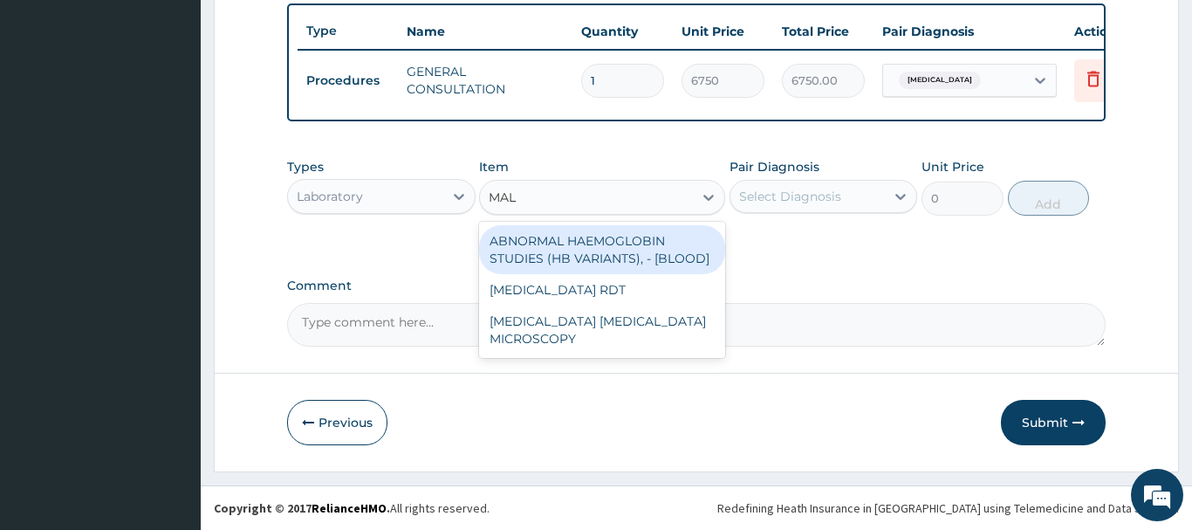
type input "MALA"
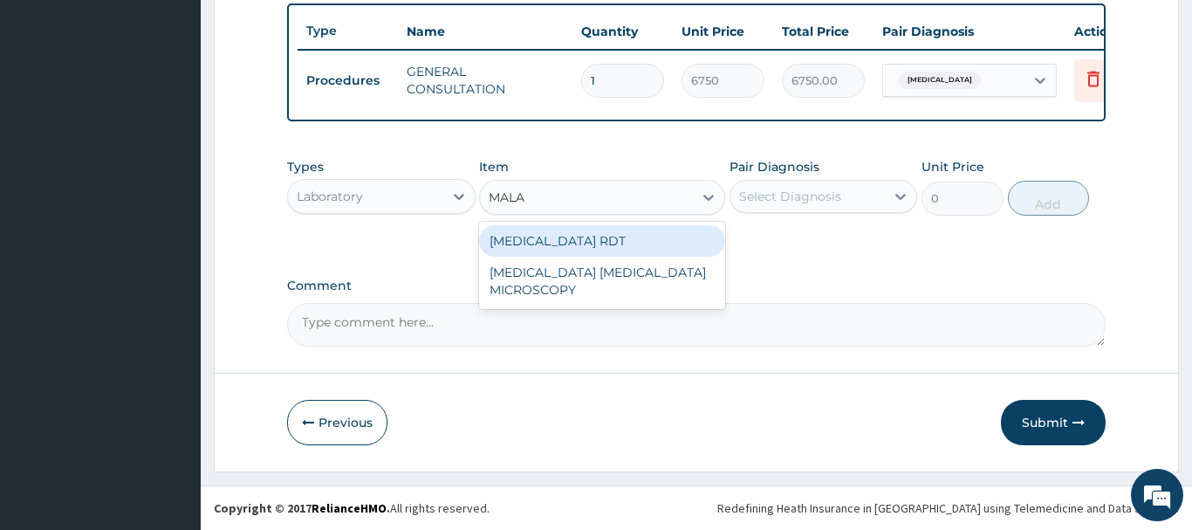
drag, startPoint x: 591, startPoint y: 241, endPoint x: 608, endPoint y: 224, distance: 24.1
click at [594, 237] on div "MALARIA RDT" at bounding box center [602, 240] width 246 height 31
type input "2700"
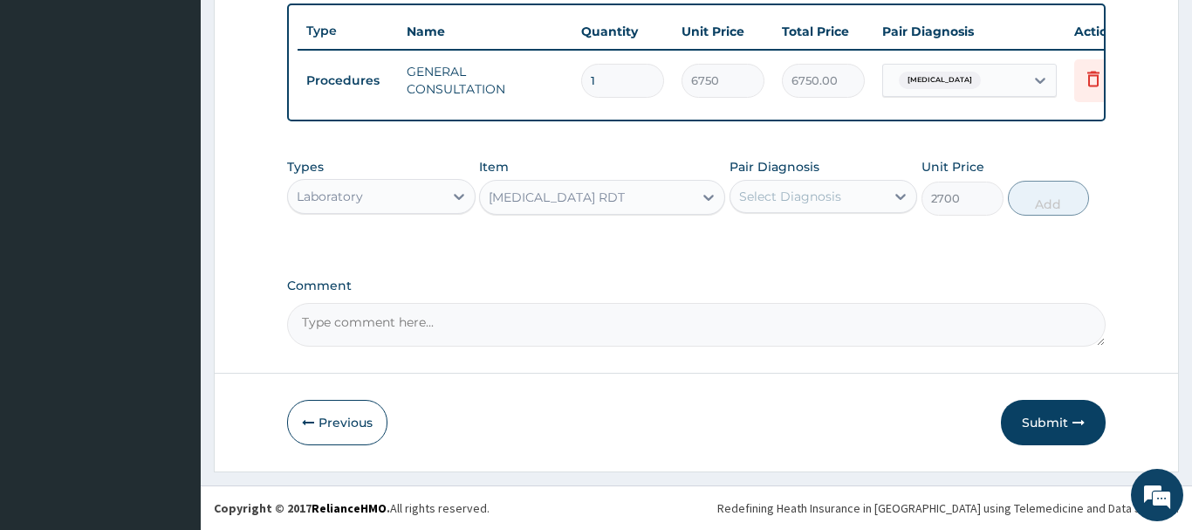
drag, startPoint x: 776, startPoint y: 196, endPoint x: 776, endPoint y: 209, distance: 12.2
click at [776, 200] on div "Select Diagnosis" at bounding box center [790, 196] width 102 height 17
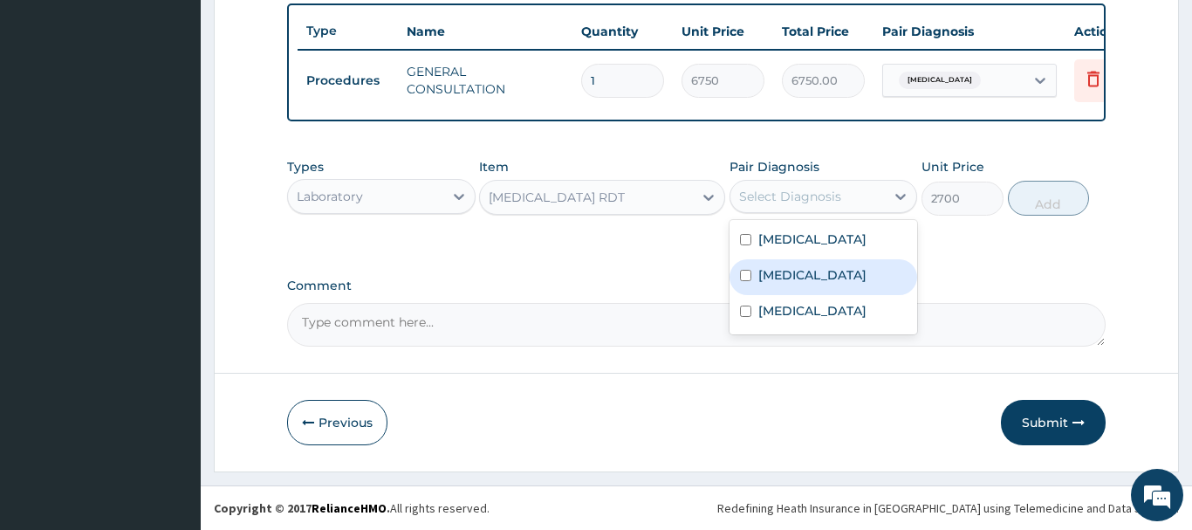
click at [803, 282] on label "Malaria" at bounding box center [812, 274] width 108 height 17
checkbox input "true"
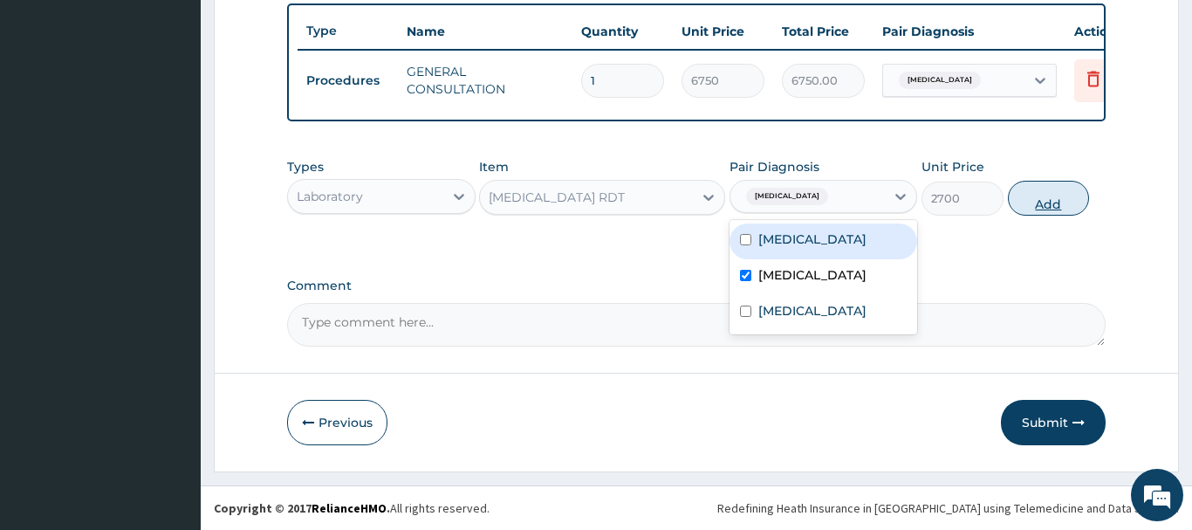
drag, startPoint x: 1044, startPoint y: 192, endPoint x: 1033, endPoint y: 195, distance: 10.8
click at [1043, 192] on button "Add" at bounding box center [1049, 198] width 82 height 35
type input "0"
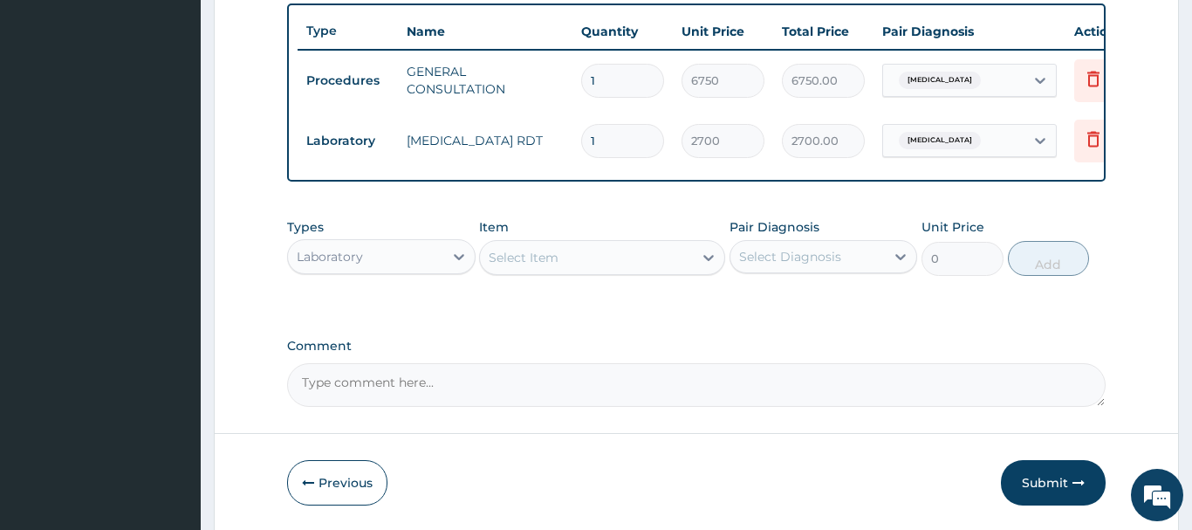
click at [528, 249] on div "Select Item" at bounding box center [524, 257] width 70 height 17
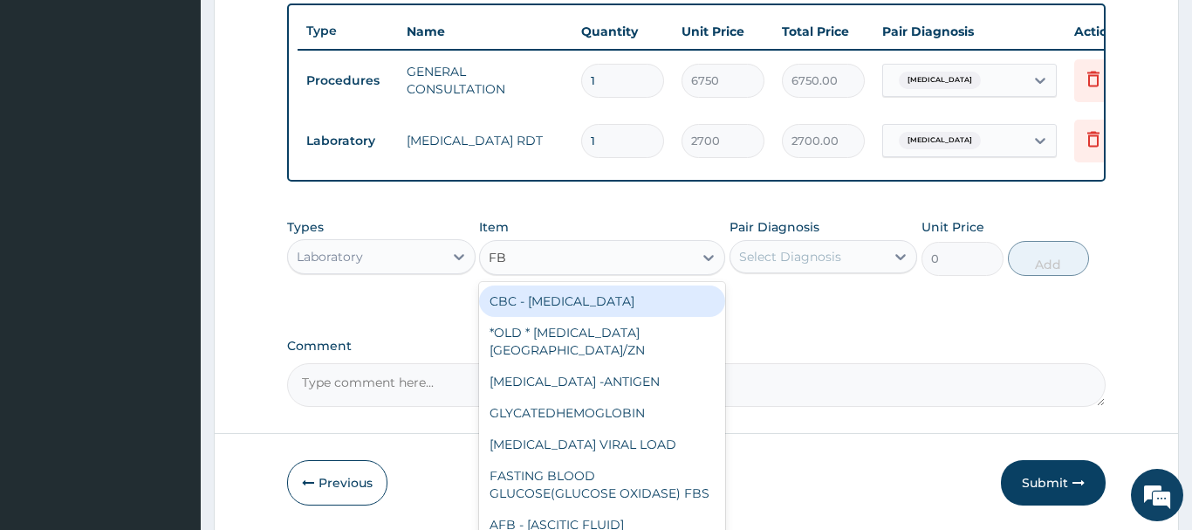
type input "FBC"
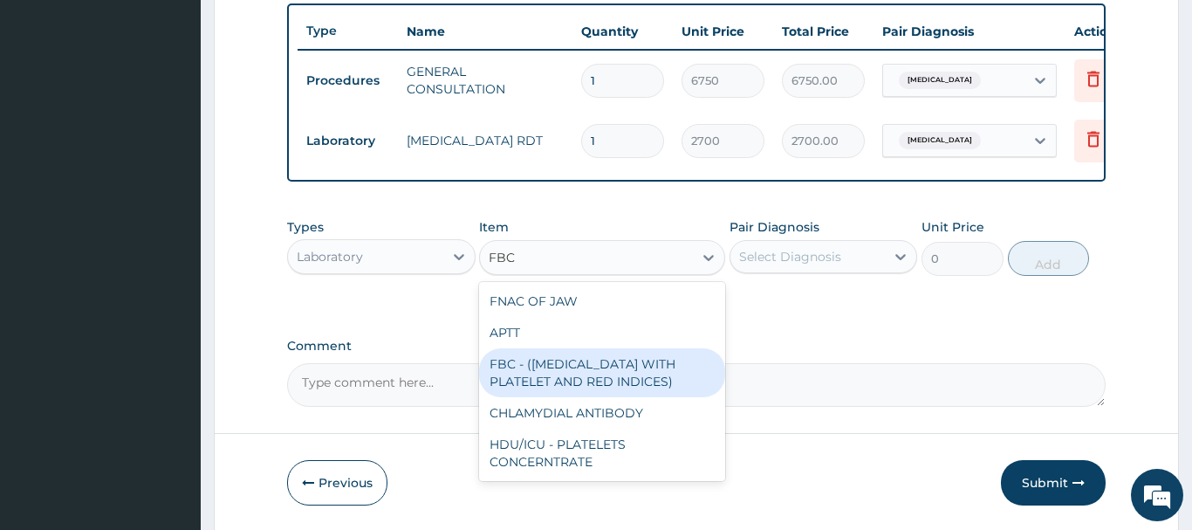
drag, startPoint x: 588, startPoint y: 374, endPoint x: 578, endPoint y: 368, distance: 11.7
click at [580, 369] on div "FBC - (FULL BLOOD COUNT WITH PLATELET AND RED INDICES)" at bounding box center [602, 372] width 246 height 49
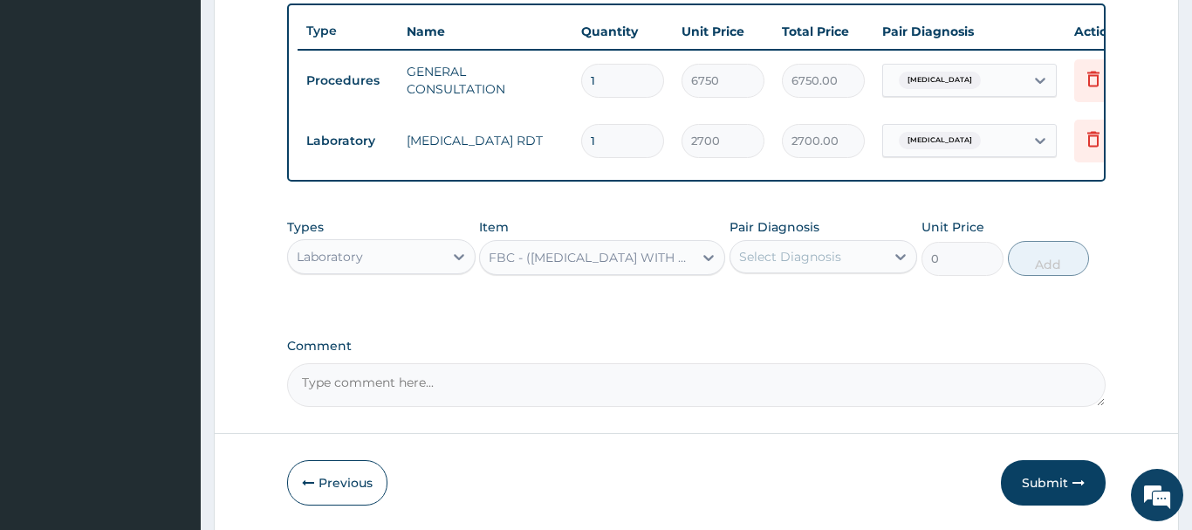
type input "5400"
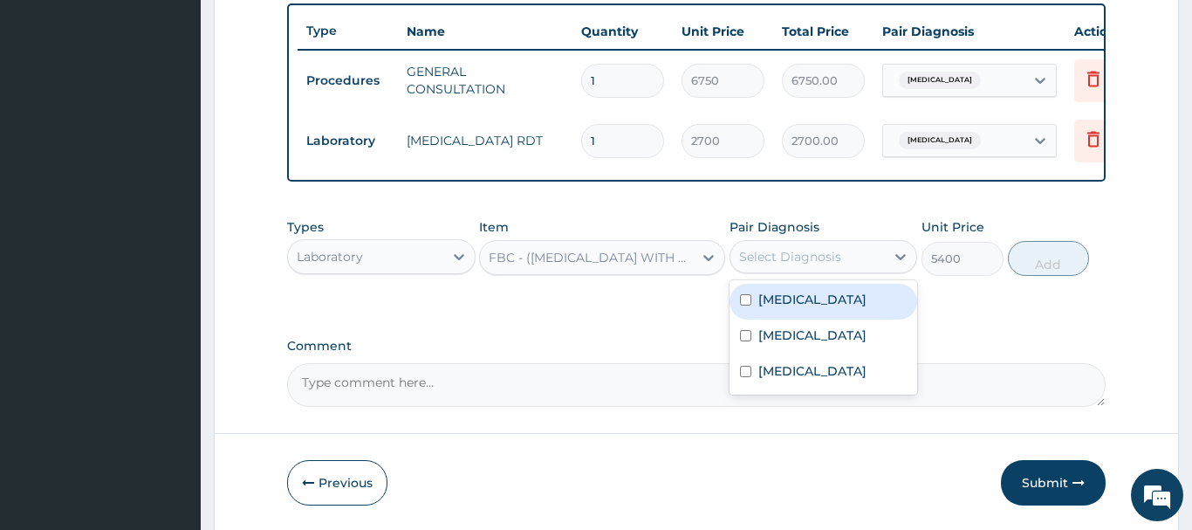
drag, startPoint x: 811, startPoint y: 247, endPoint x: 787, endPoint y: 320, distance: 77.0
click at [810, 247] on div "Select Diagnosis" at bounding box center [808, 257] width 155 height 28
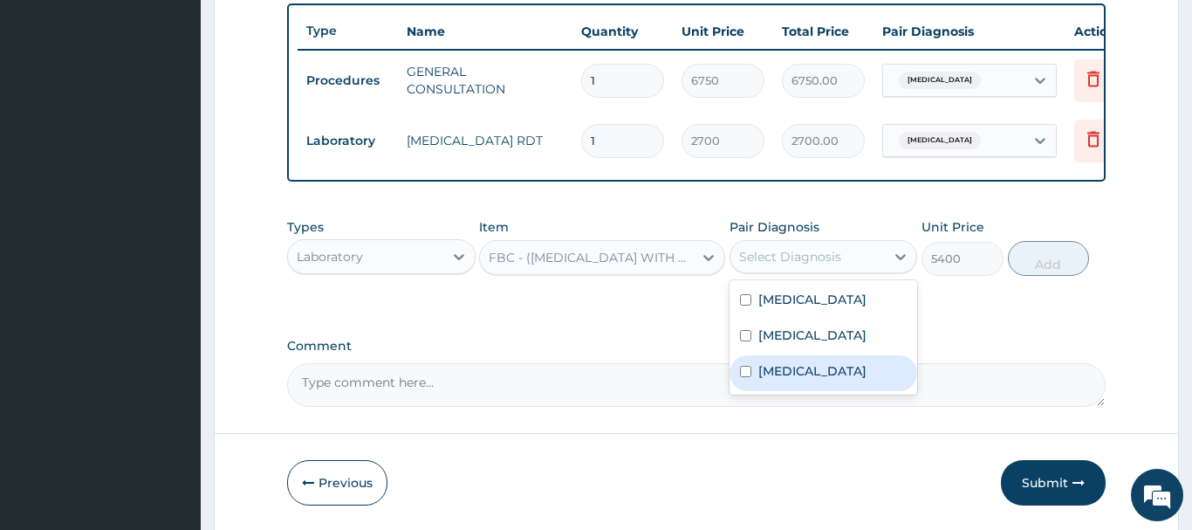
drag, startPoint x: 799, startPoint y: 374, endPoint x: 788, endPoint y: 368, distance: 12.1
click at [791, 372] on label "Bacteremia" at bounding box center [812, 370] width 108 height 17
checkbox input "true"
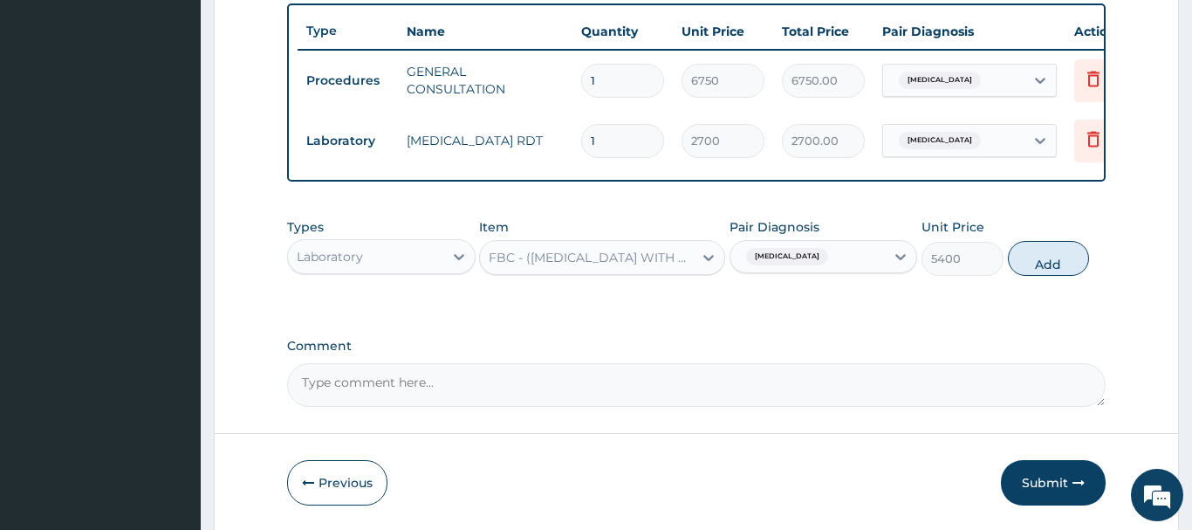
click at [1060, 260] on button "Add" at bounding box center [1049, 258] width 82 height 35
type input "0"
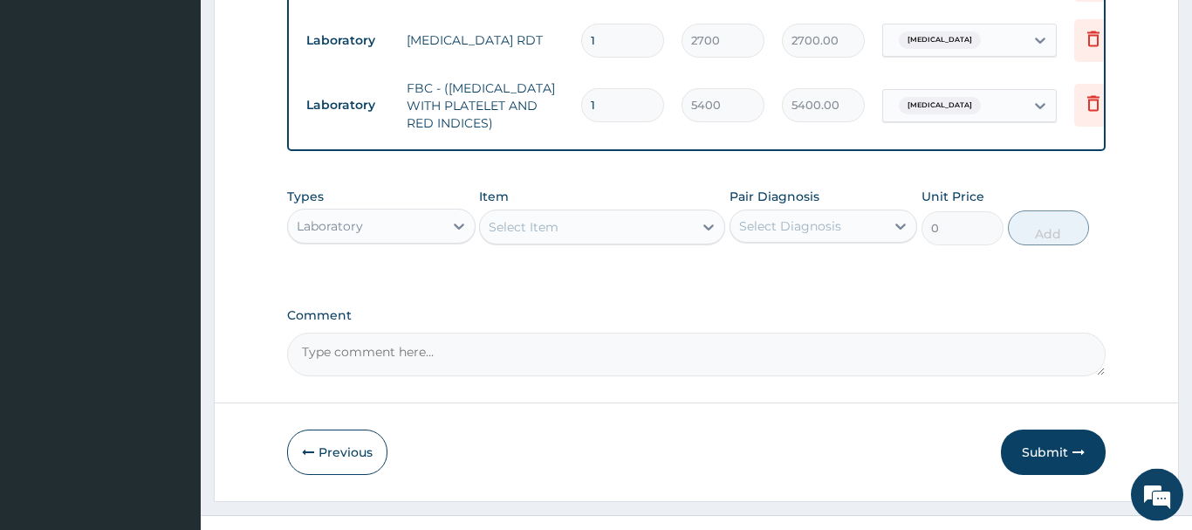
scroll to position [776, 0]
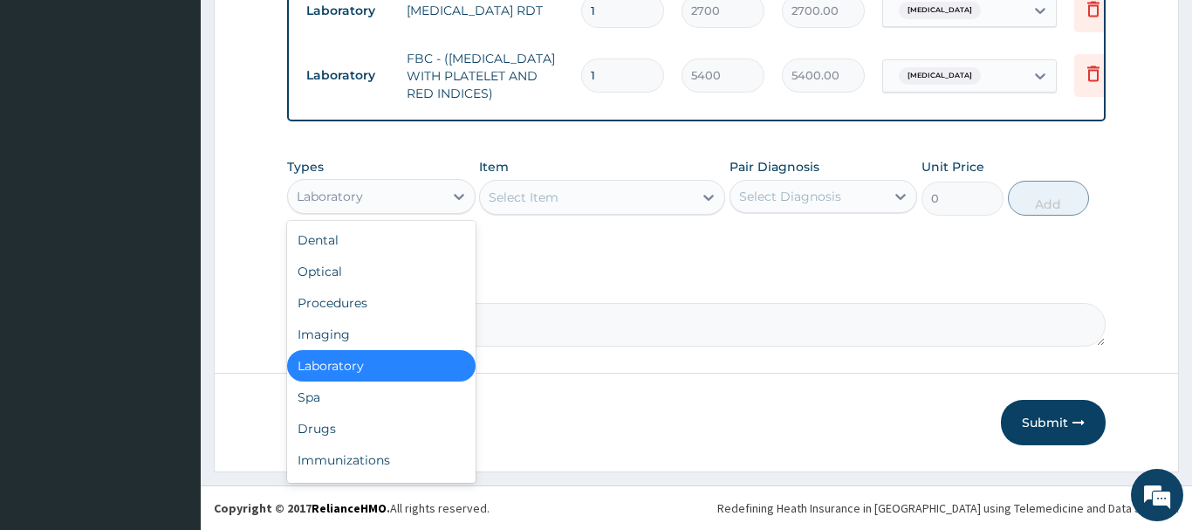
click at [360, 196] on div "Laboratory" at bounding box center [330, 196] width 66 height 17
drag, startPoint x: 319, startPoint y: 431, endPoint x: 307, endPoint y: 426, distance: 13.3
click at [307, 426] on div "Drugs" at bounding box center [381, 428] width 189 height 31
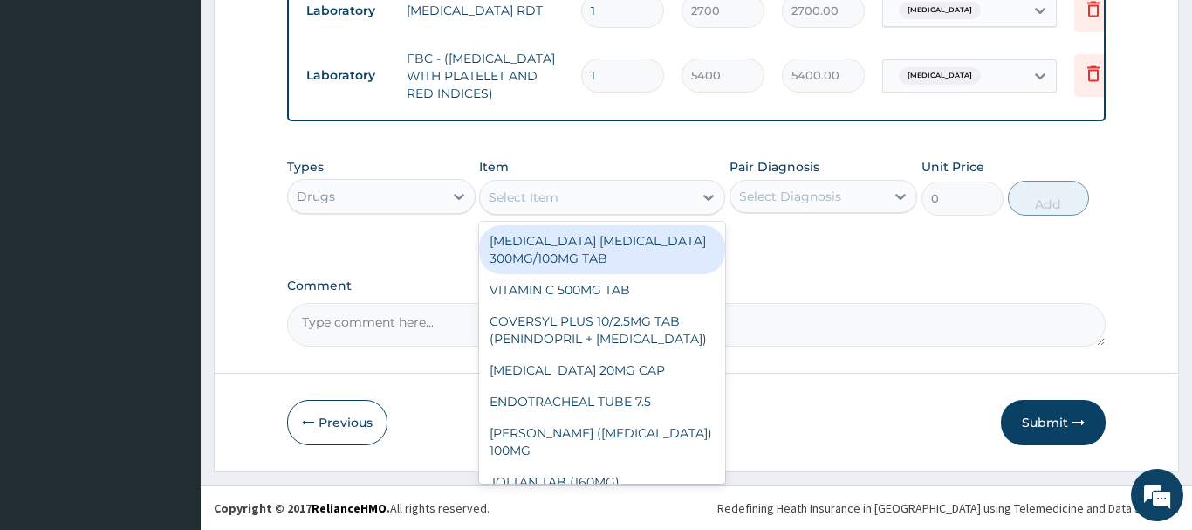
click at [525, 190] on div "Select Item" at bounding box center [524, 197] width 70 height 17
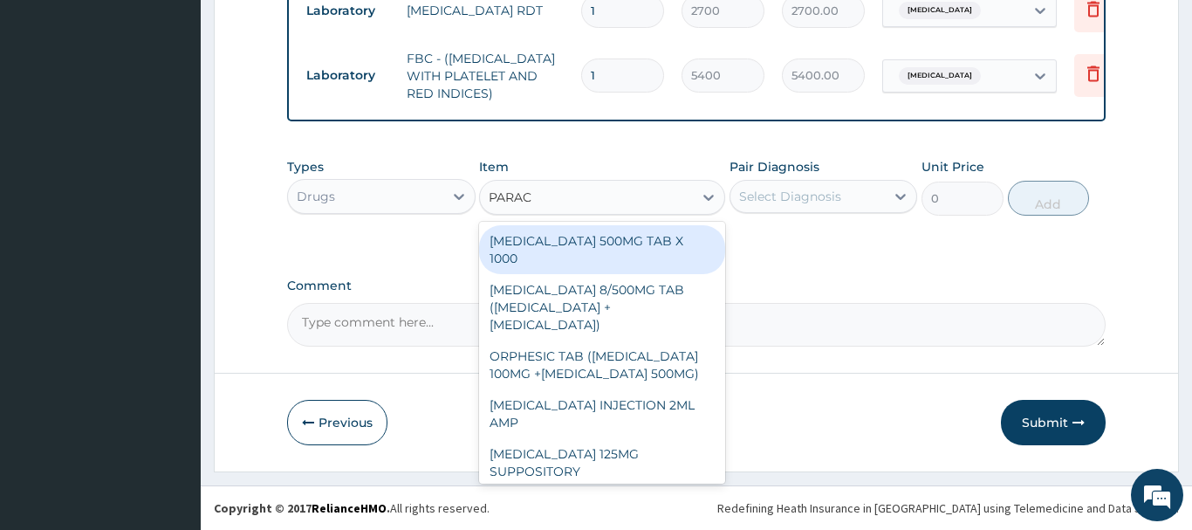
type input "PARACE"
click at [642, 244] on div "PARACETAMOL 500MG TAB X 1000" at bounding box center [602, 249] width 246 height 49
type input "22.39999961853027"
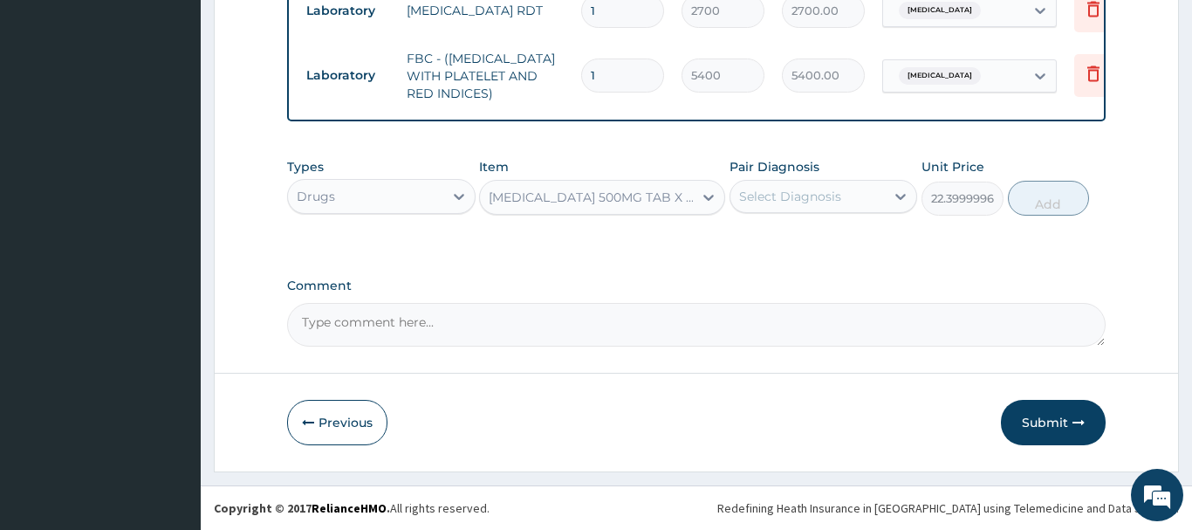
click at [788, 199] on div "Select Diagnosis" at bounding box center [790, 196] width 102 height 17
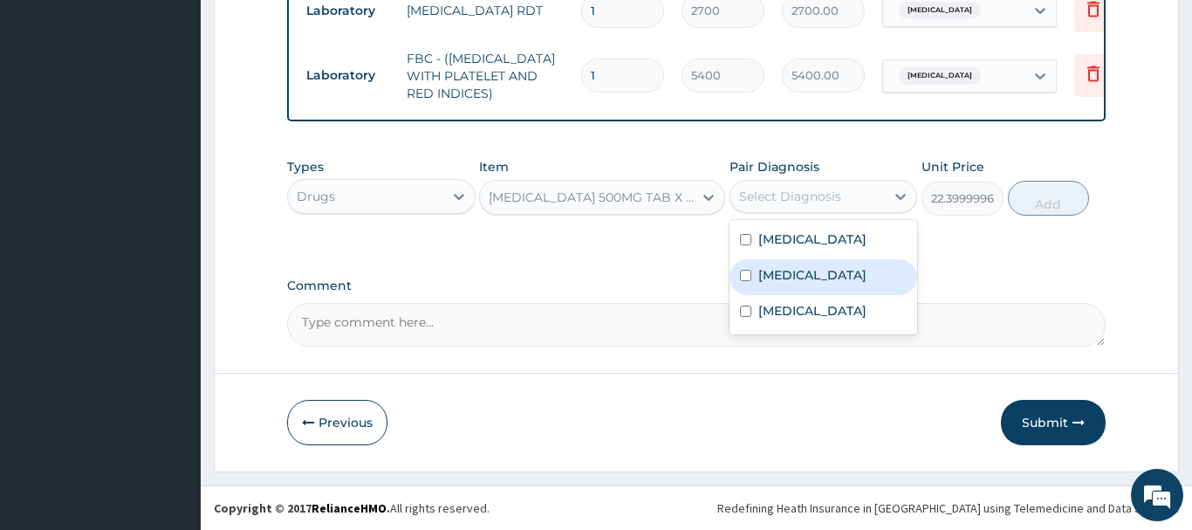
click at [801, 274] on label "Malaria" at bounding box center [812, 274] width 108 height 17
checkbox input "true"
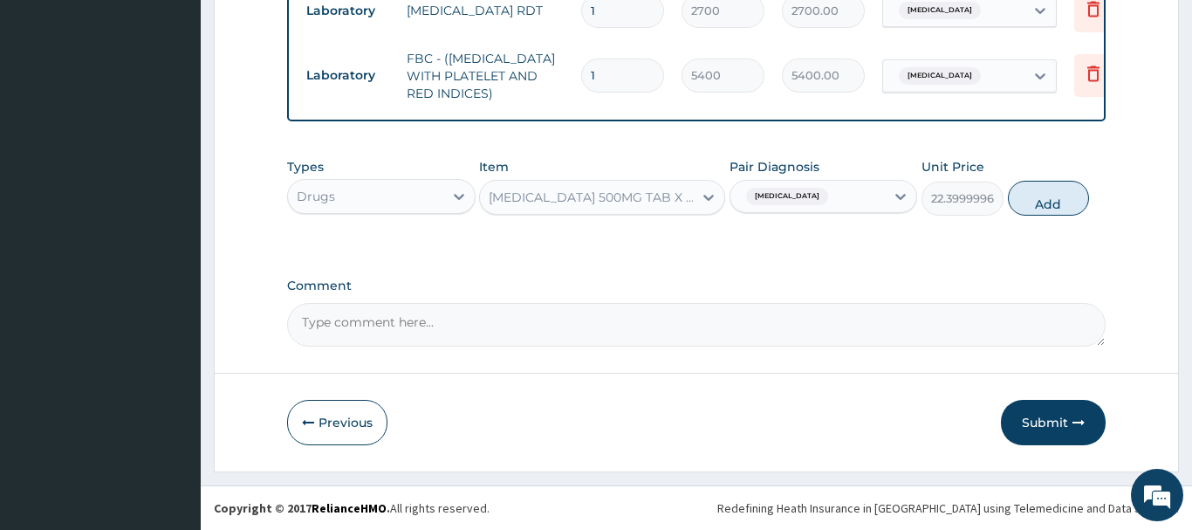
drag, startPoint x: 1042, startPoint y: 190, endPoint x: 1013, endPoint y: 219, distance: 40.7
click at [1037, 190] on button "Add" at bounding box center [1049, 198] width 82 height 35
type input "0"
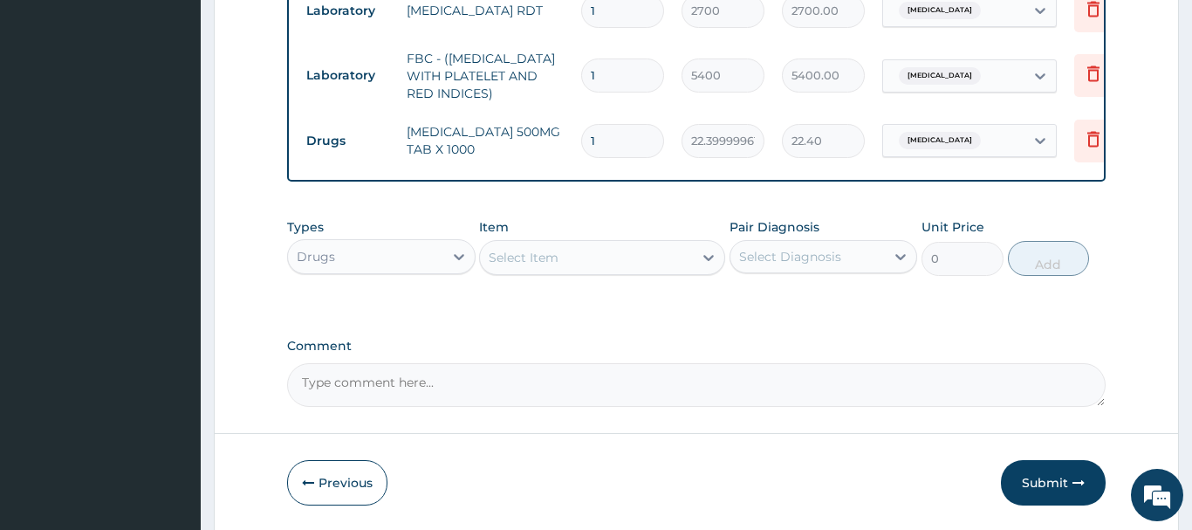
type input "18"
type input "403.20"
type input "18"
click at [516, 248] on div "Select Item" at bounding box center [586, 258] width 213 height 28
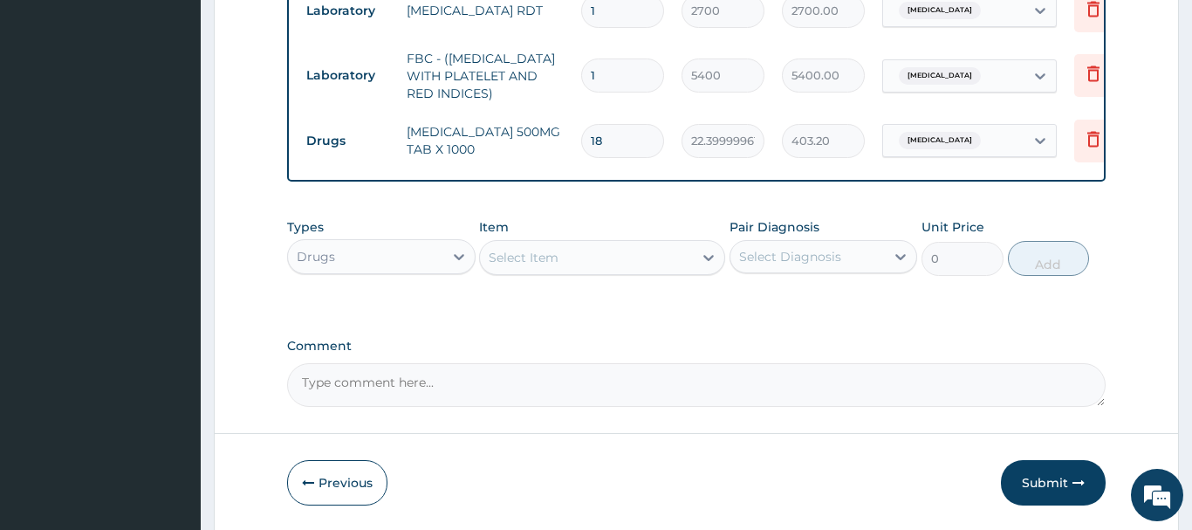
paste input "BROMAZEPAM 1.5MG TA"
type input "BROMAZEPAM 1.5MG TA"
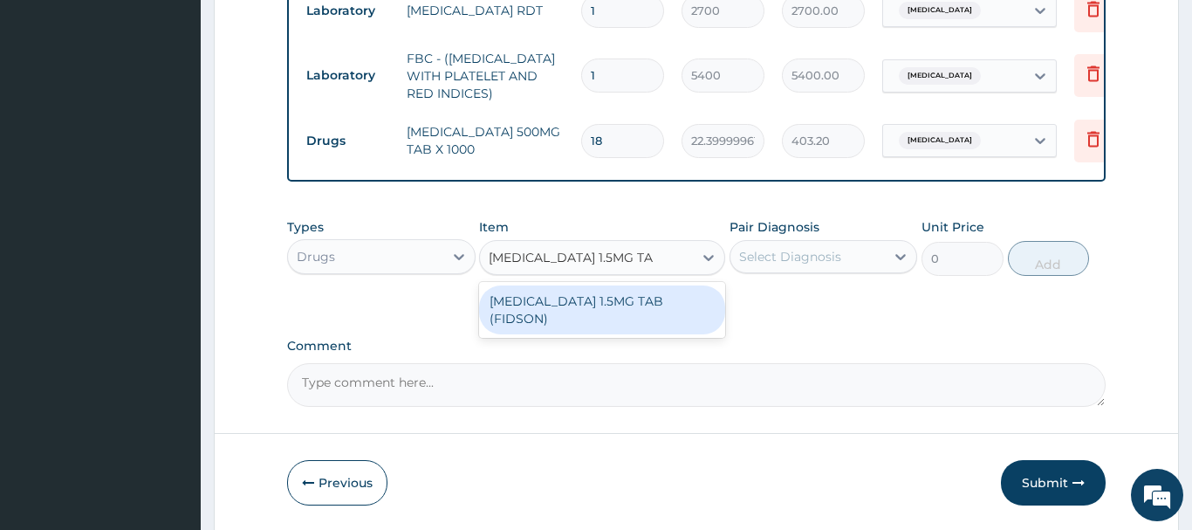
drag, startPoint x: 623, startPoint y: 303, endPoint x: 606, endPoint y: 293, distance: 19.9
click at [610, 299] on div "BROMAZEPAM 1.5MG TAB (FIDSON)" at bounding box center [602, 309] width 246 height 49
type input "35.12250137329102"
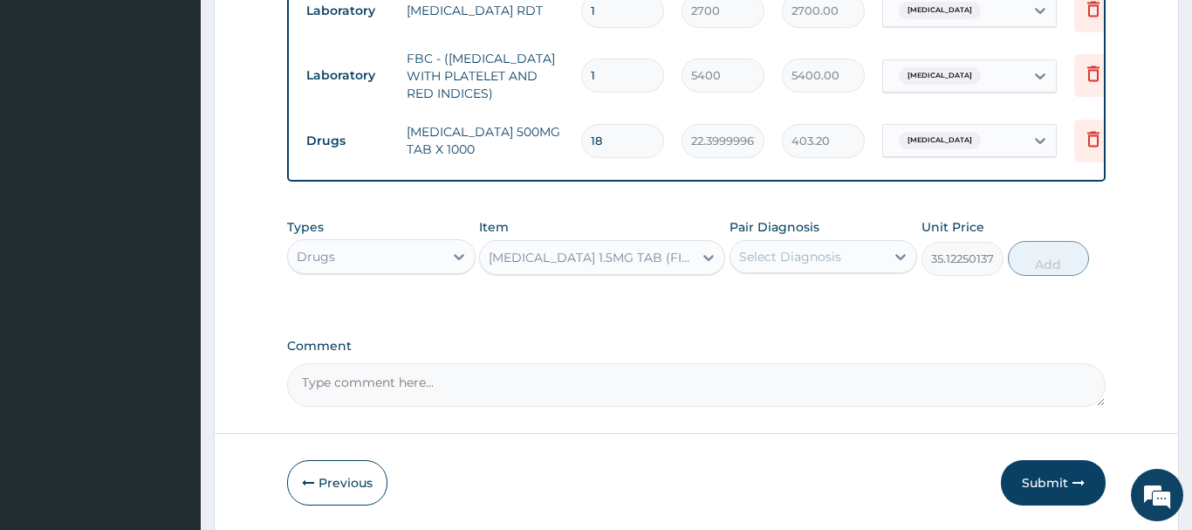
click at [833, 254] on div "Select Diagnosis" at bounding box center [790, 256] width 102 height 17
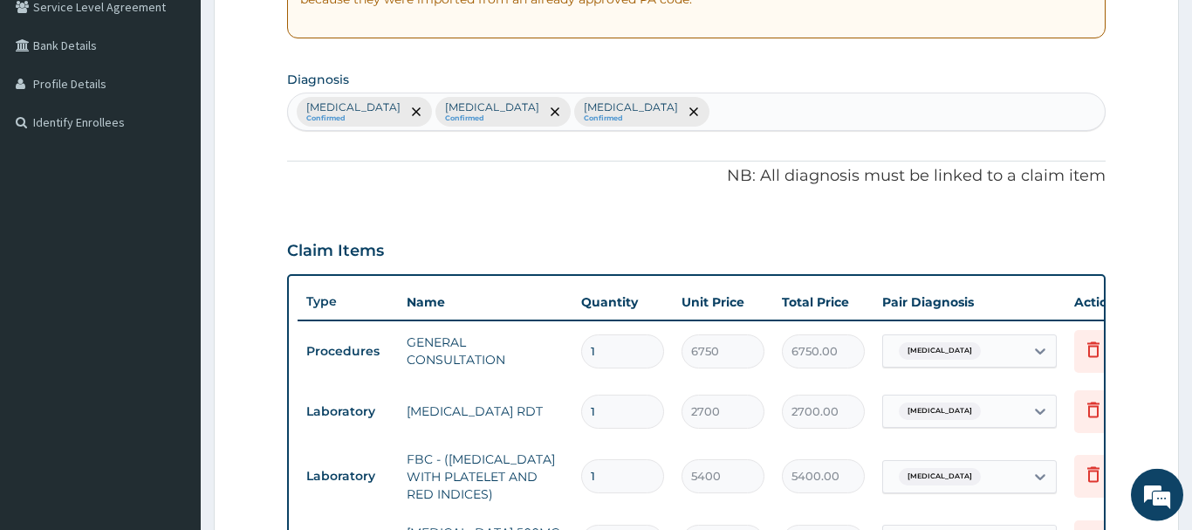
scroll to position [331, 0]
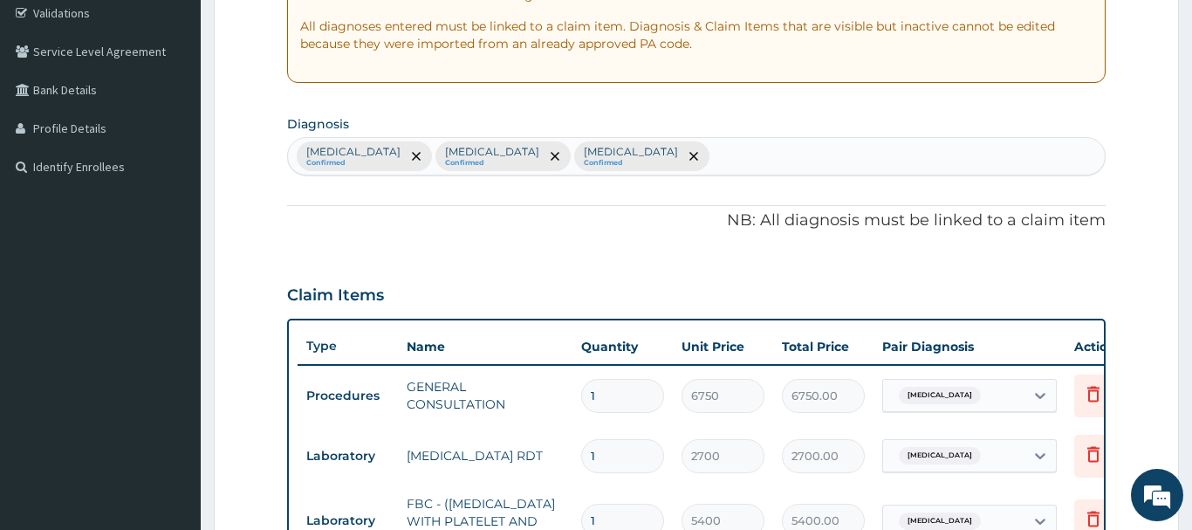
click at [673, 154] on div "Lumbar spondylosis Confirmed Malaria Confirmed Bacteremia Confirmed" at bounding box center [696, 156] width 817 height 37
type input "INSOM"
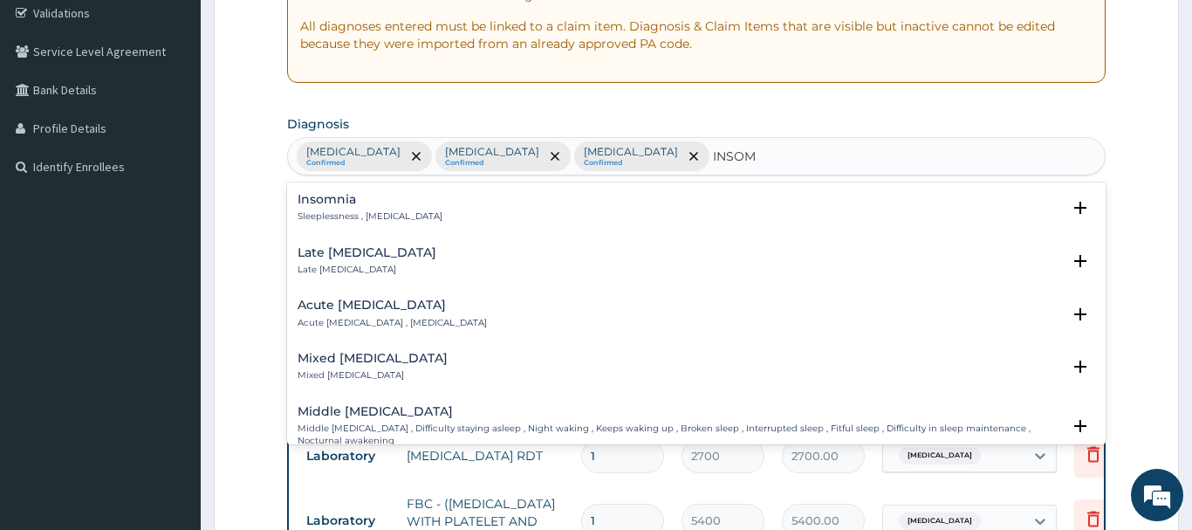
click at [331, 209] on div "Insomnia Sleeplessness , Insomnia" at bounding box center [370, 208] width 145 height 31
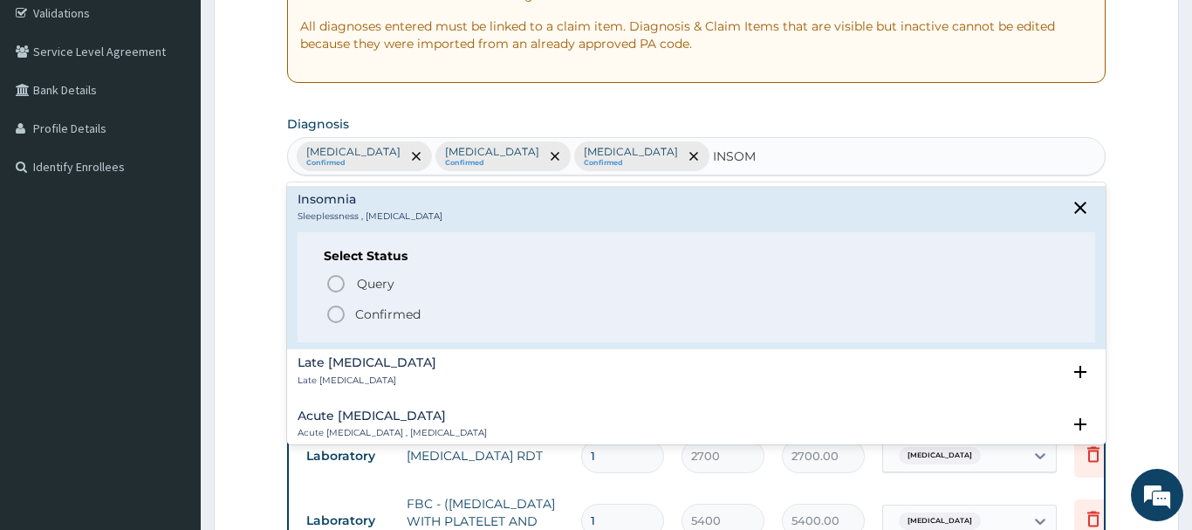
drag, startPoint x: 335, startPoint y: 312, endPoint x: 378, endPoint y: 305, distance: 43.3
click at [336, 312] on icon "status option filled" at bounding box center [336, 314] width 21 height 21
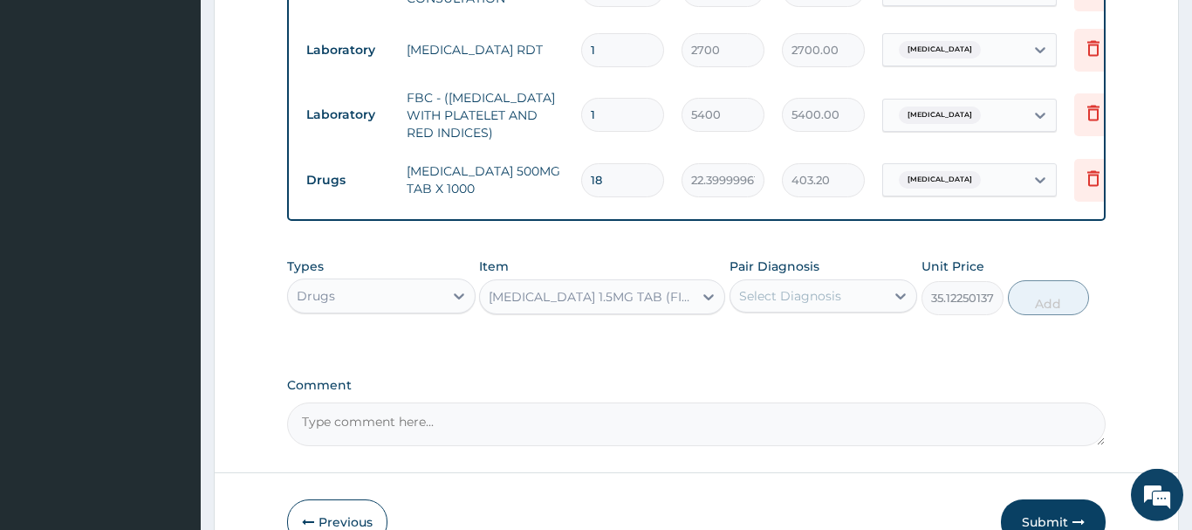
scroll to position [776, 0]
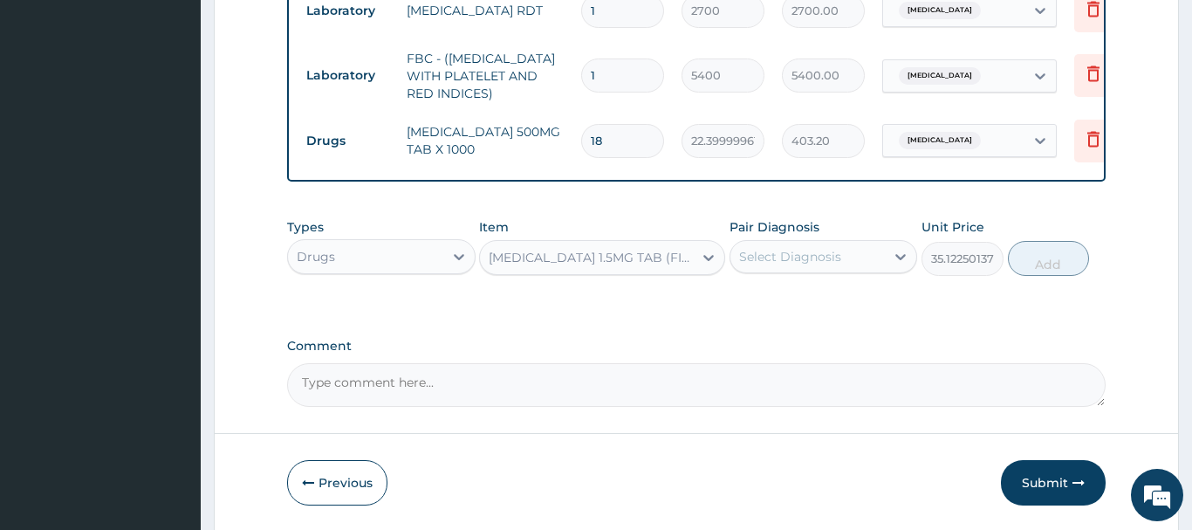
click at [784, 256] on div "Select Diagnosis" at bounding box center [790, 256] width 102 height 17
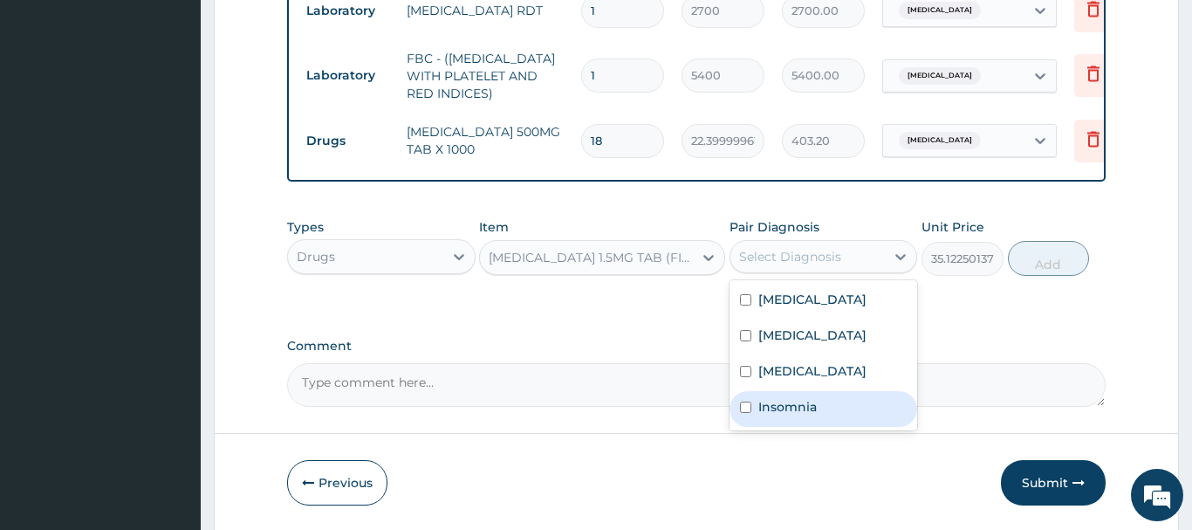
click at [823, 410] on div "Insomnia" at bounding box center [824, 409] width 189 height 36
checkbox input "true"
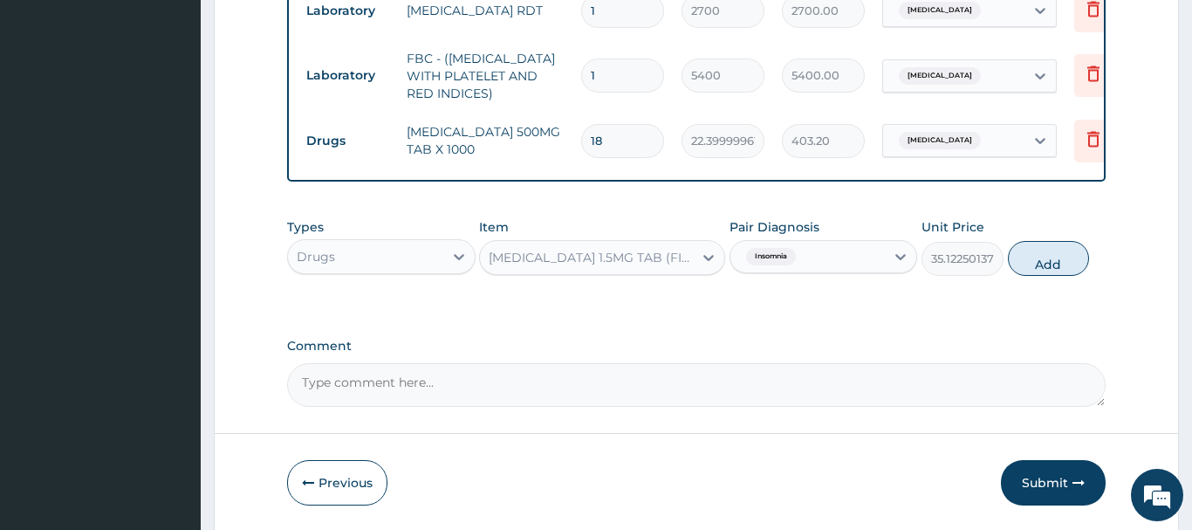
drag, startPoint x: 1063, startPoint y: 259, endPoint x: 1058, endPoint y: 249, distance: 11.7
click at [1060, 259] on button "Add" at bounding box center [1049, 258] width 82 height 35
type input "0"
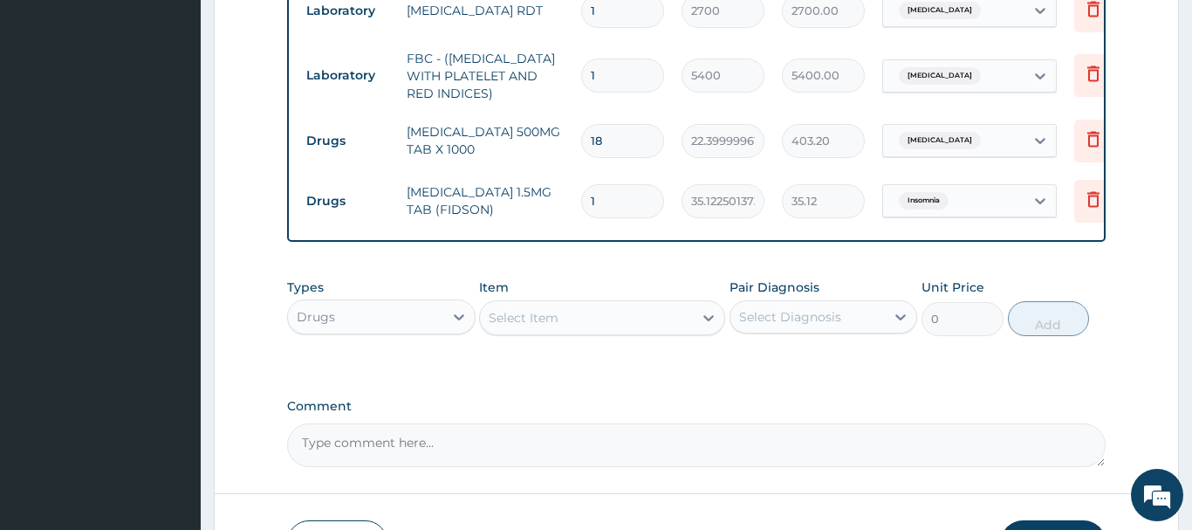
drag, startPoint x: 591, startPoint y: 203, endPoint x: 572, endPoint y: 211, distance: 20.7
click at [581, 208] on input "1" at bounding box center [622, 201] width 83 height 34
click at [572, 211] on tr "Drugs BROMAZEPAM 1.5MG TAB (FIDSON) 1 35.12250137329102 35.12 Insomnia Delete" at bounding box center [725, 201] width 855 height 60
click at [627, 204] on input "1" at bounding box center [622, 201] width 83 height 34
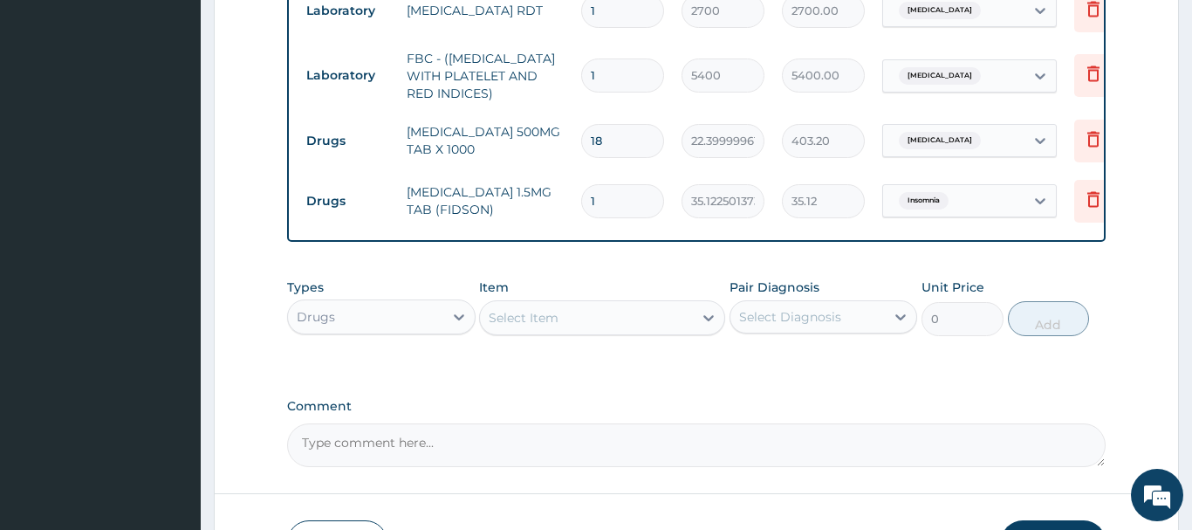
type input "0.00"
type input "8"
type input "280.98"
type input "8"
click at [525, 320] on div "Select Item" at bounding box center [524, 317] width 70 height 17
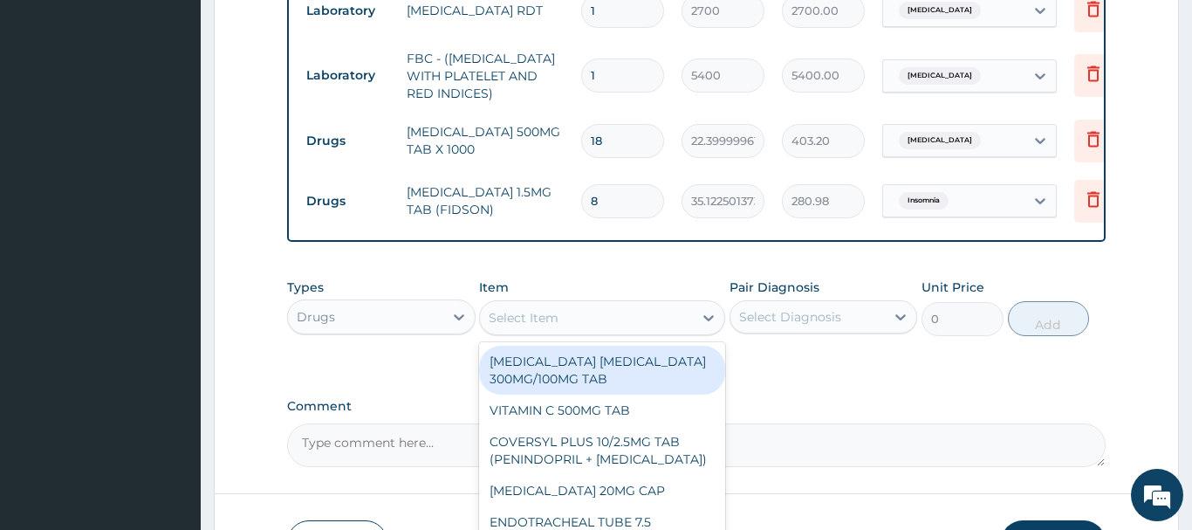
paste input "OMEPRAZOLE 20MG CAP"
type input "OMEPRAZOLE 20MG CAP"
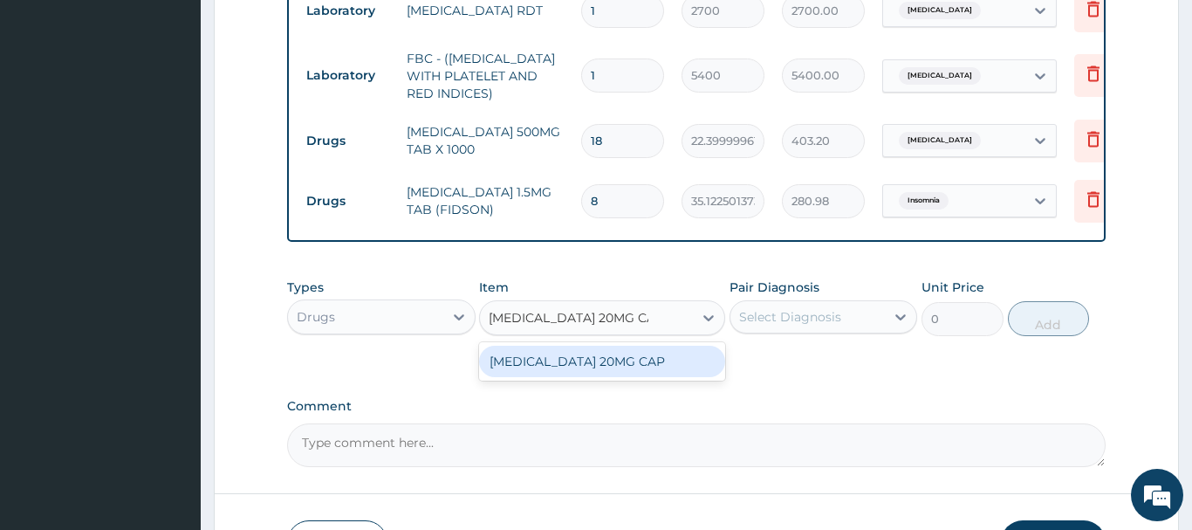
click at [605, 367] on div "OMEPRAZOLE 20MG CAP" at bounding box center [602, 361] width 246 height 31
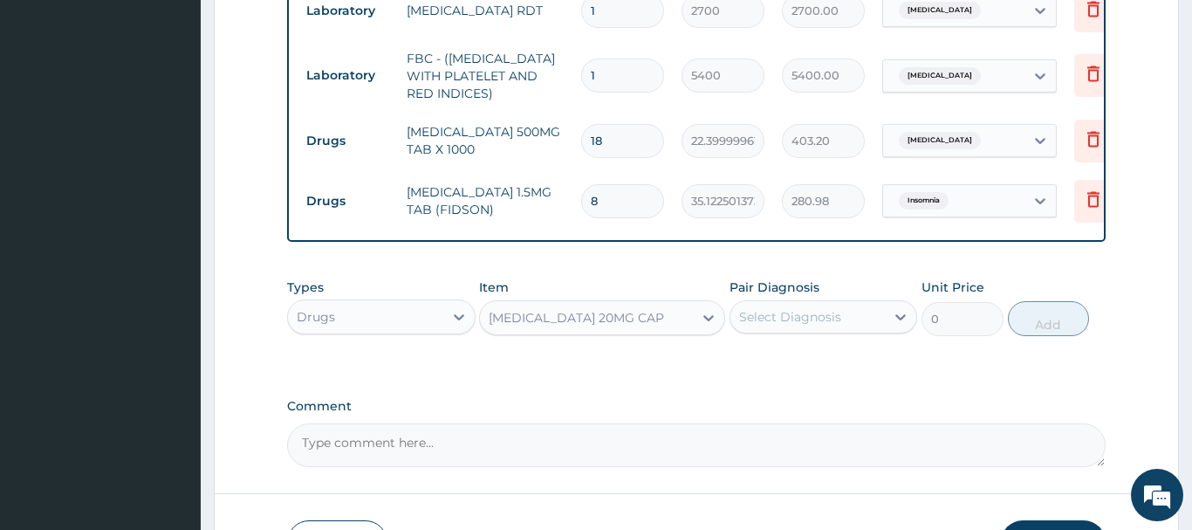
type input "102.375"
drag, startPoint x: 787, startPoint y: 315, endPoint x: 800, endPoint y: 336, distance: 24.7
click at [788, 315] on div "Select Diagnosis" at bounding box center [790, 316] width 102 height 17
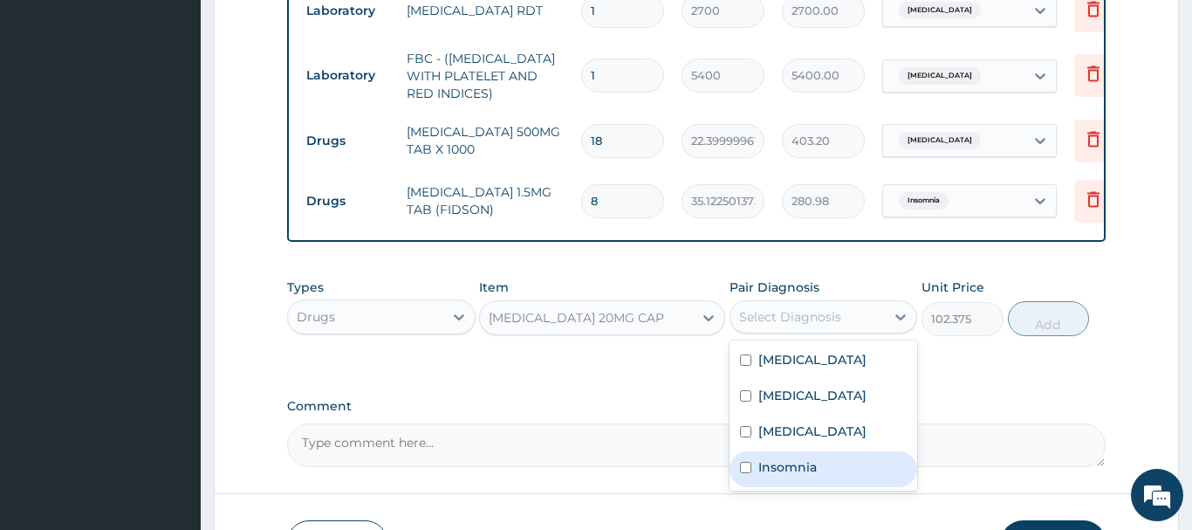
drag, startPoint x: 802, startPoint y: 468, endPoint x: 803, endPoint y: 455, distance: 13.1
click at [803, 464] on label "Insomnia" at bounding box center [787, 466] width 58 height 17
checkbox input "true"
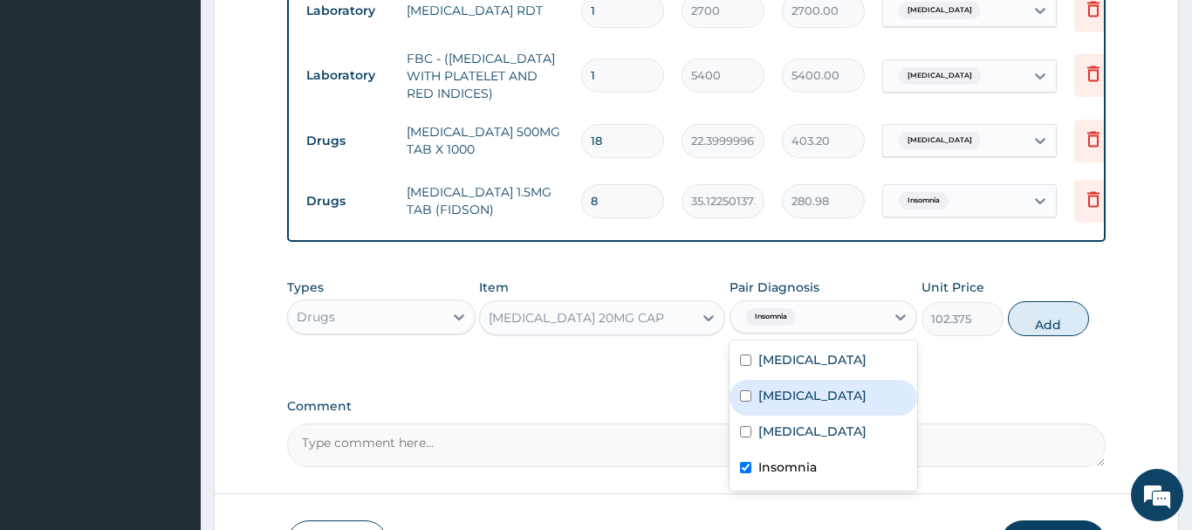
click at [786, 407] on div "Malaria" at bounding box center [824, 398] width 189 height 36
checkbox input "true"
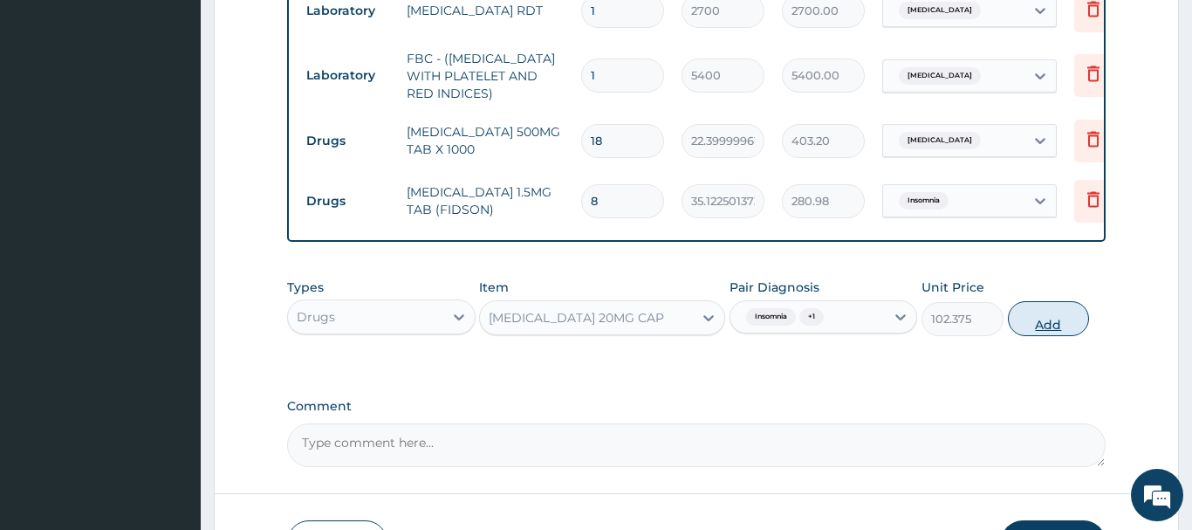
click at [1027, 308] on button "Add" at bounding box center [1049, 318] width 82 height 35
type input "0"
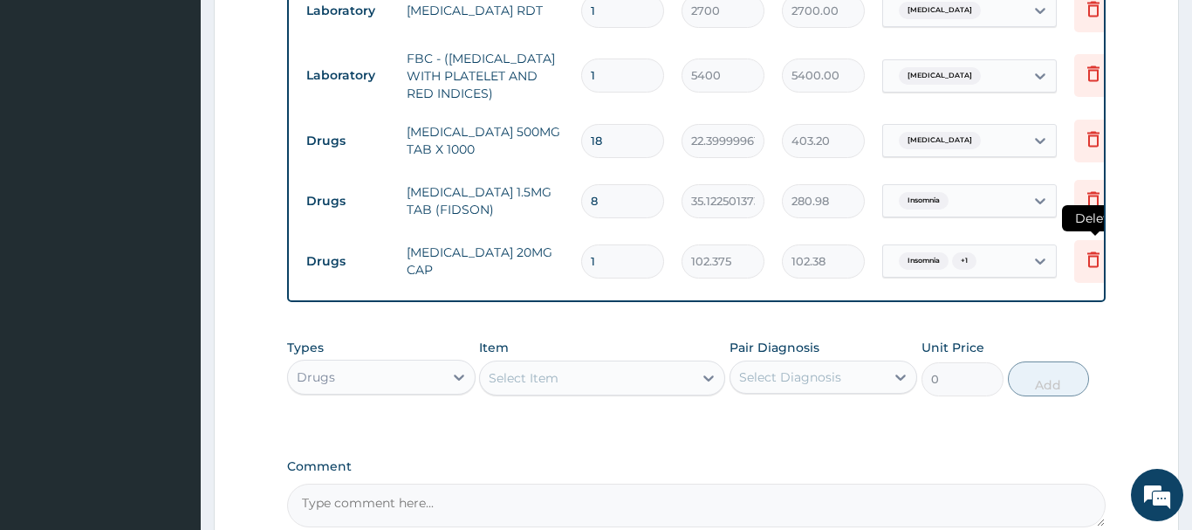
click at [1094, 259] on icon at bounding box center [1093, 259] width 21 height 21
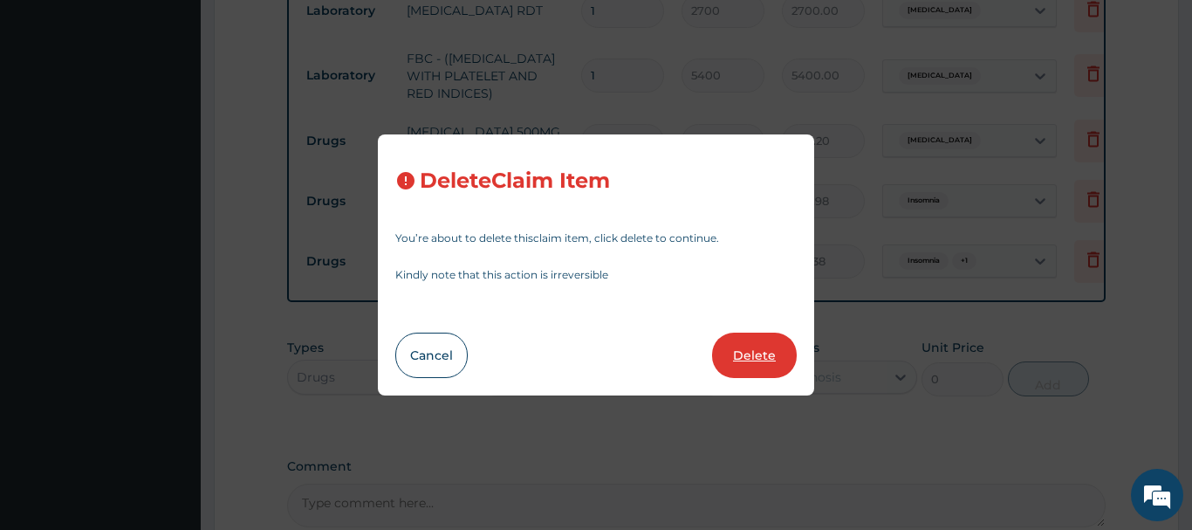
click at [748, 355] on button "Delete" at bounding box center [754, 355] width 85 height 45
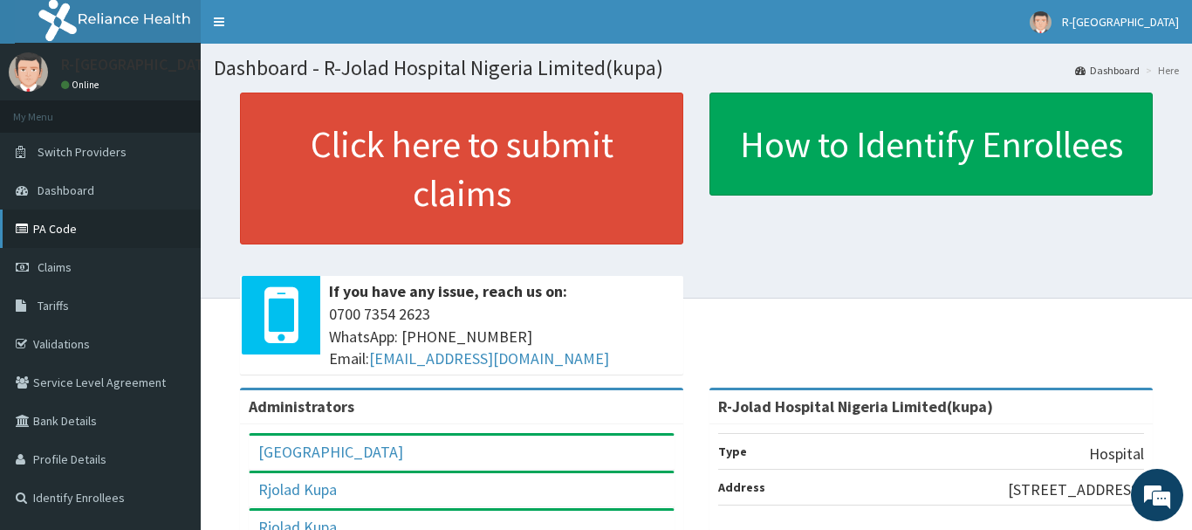
click at [58, 231] on link "PA Code" at bounding box center [100, 228] width 201 height 38
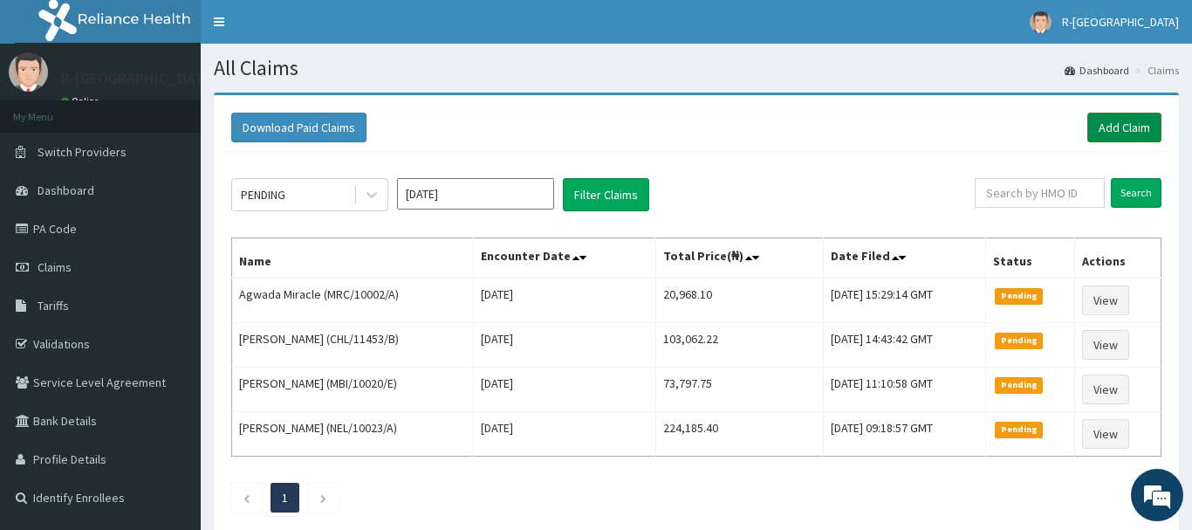
click at [1108, 124] on link "Add Claim" at bounding box center [1125, 128] width 74 height 30
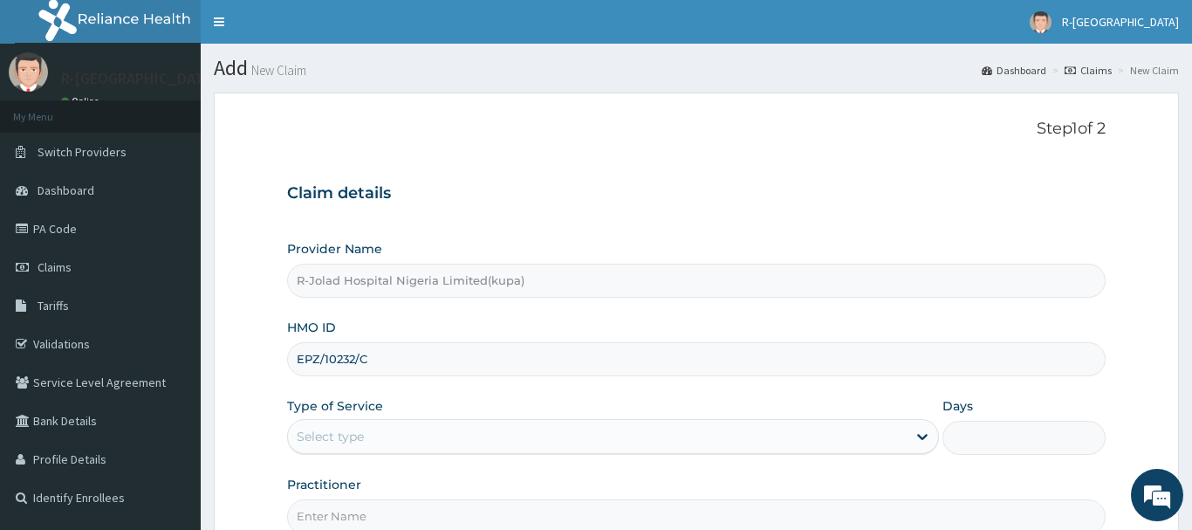
scroll to position [178, 0]
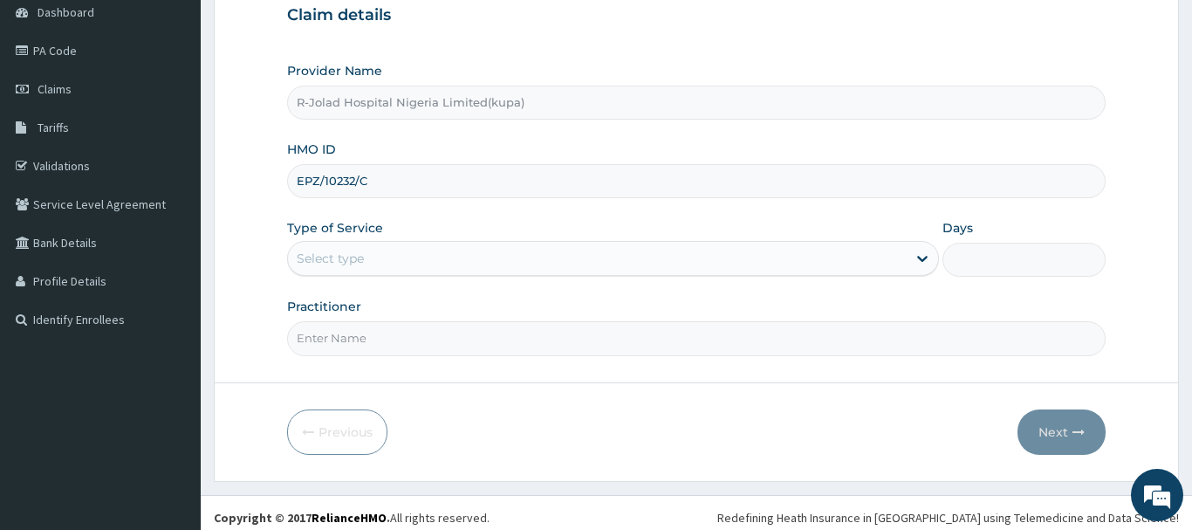
type input "EPZ/10232/C"
click at [316, 260] on div "Select type" at bounding box center [330, 258] width 67 height 17
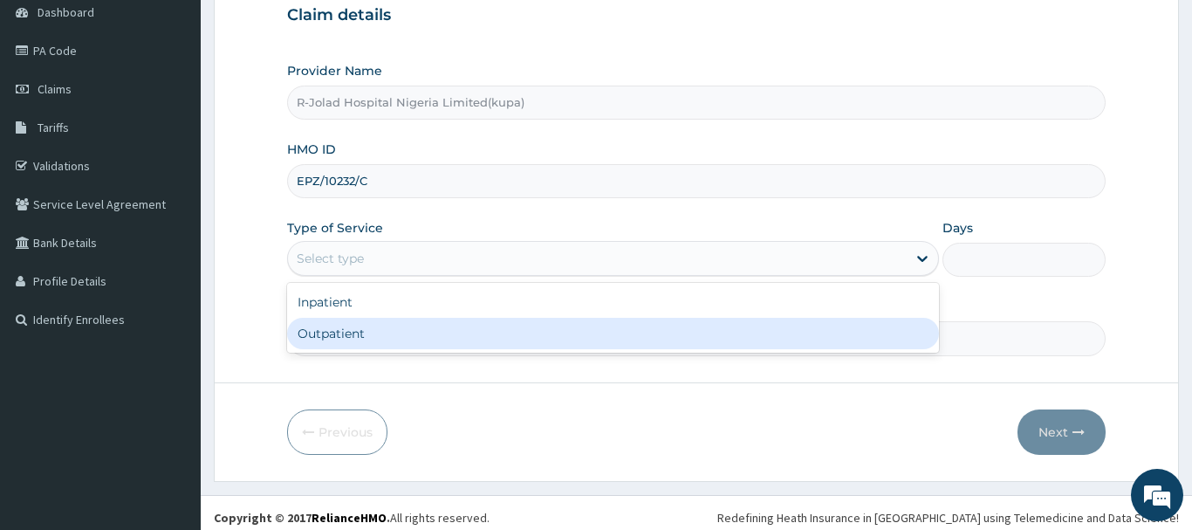
drag, startPoint x: 317, startPoint y: 335, endPoint x: 324, endPoint y: 320, distance: 16.4
click at [318, 335] on div "Outpatient" at bounding box center [613, 333] width 653 height 31
type input "1"
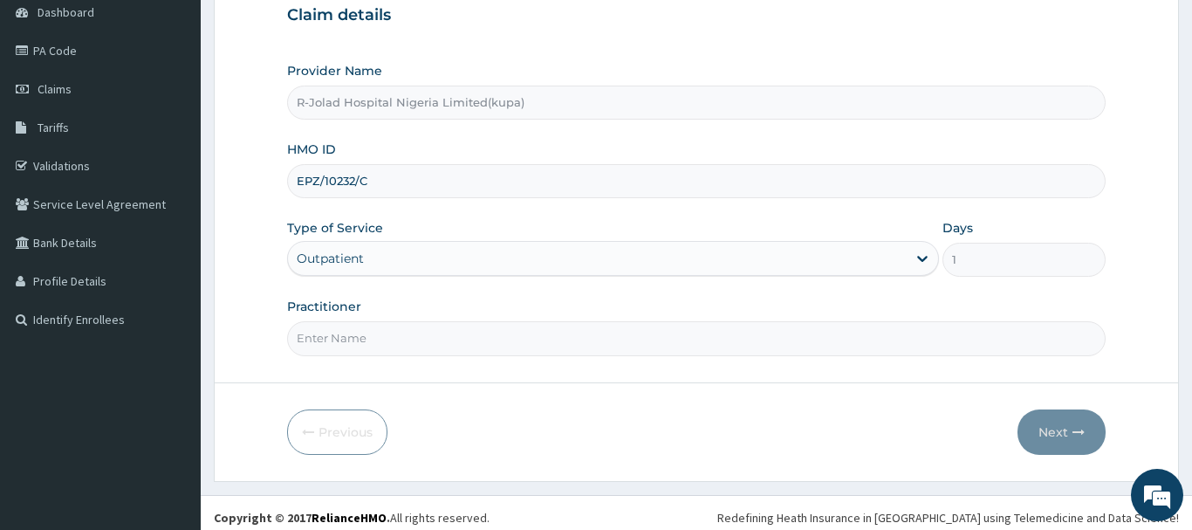
click at [317, 343] on input "Practitioner" at bounding box center [696, 338] width 819 height 34
paste input "Braxton Anaebo"
type input "Braxton Anaebo"
click at [365, 178] on input "EPZ/10232/C" at bounding box center [696, 181] width 819 height 34
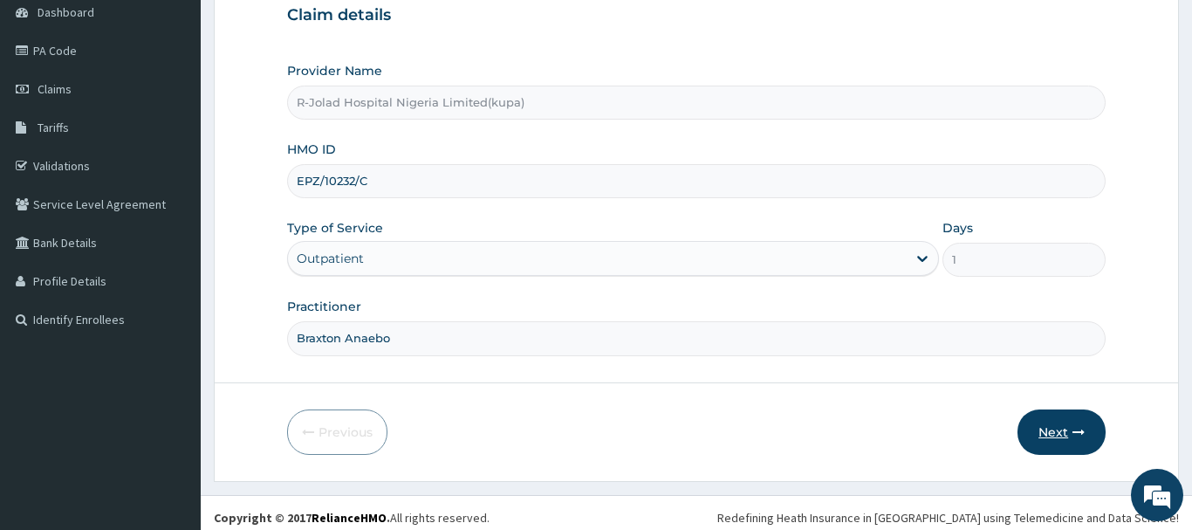
click at [1060, 431] on button "Next" at bounding box center [1062, 431] width 88 height 45
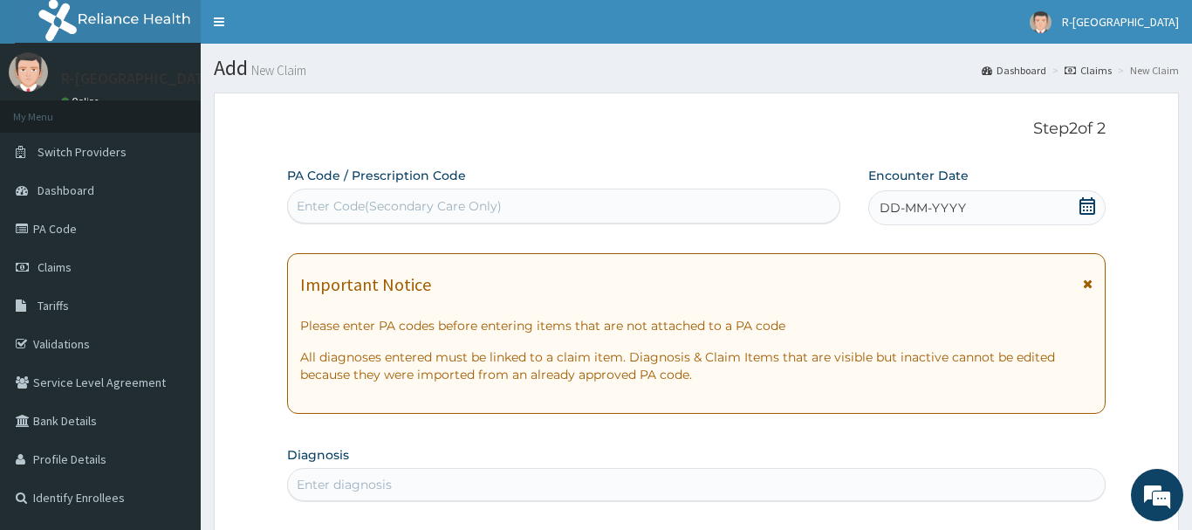
click at [1093, 205] on icon at bounding box center [1087, 205] width 17 height 17
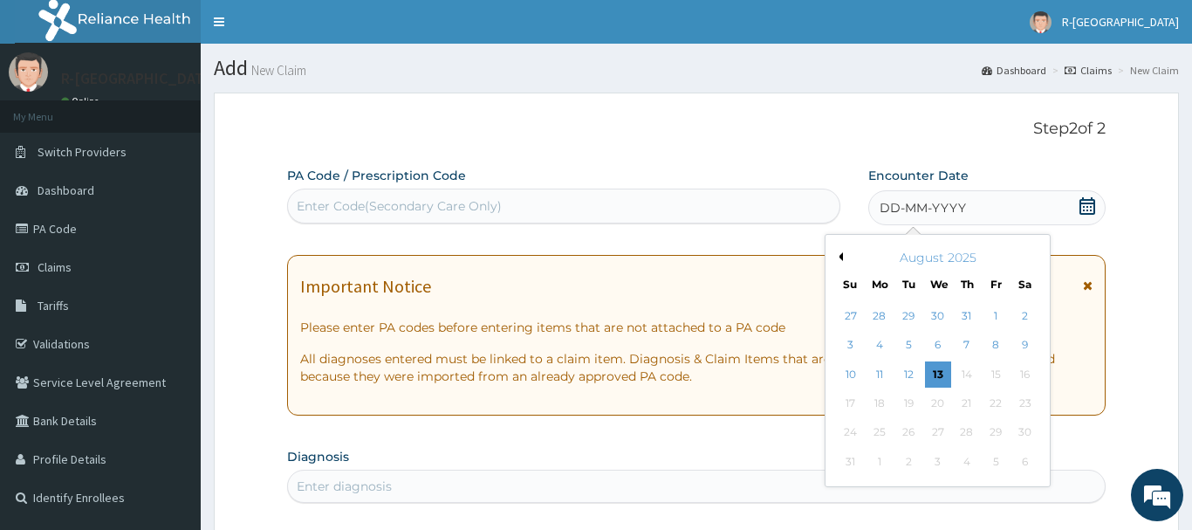
drag, startPoint x: 850, startPoint y: 374, endPoint x: 853, endPoint y: 360, distance: 15.1
click at [852, 374] on div "10" at bounding box center [851, 374] width 26 height 26
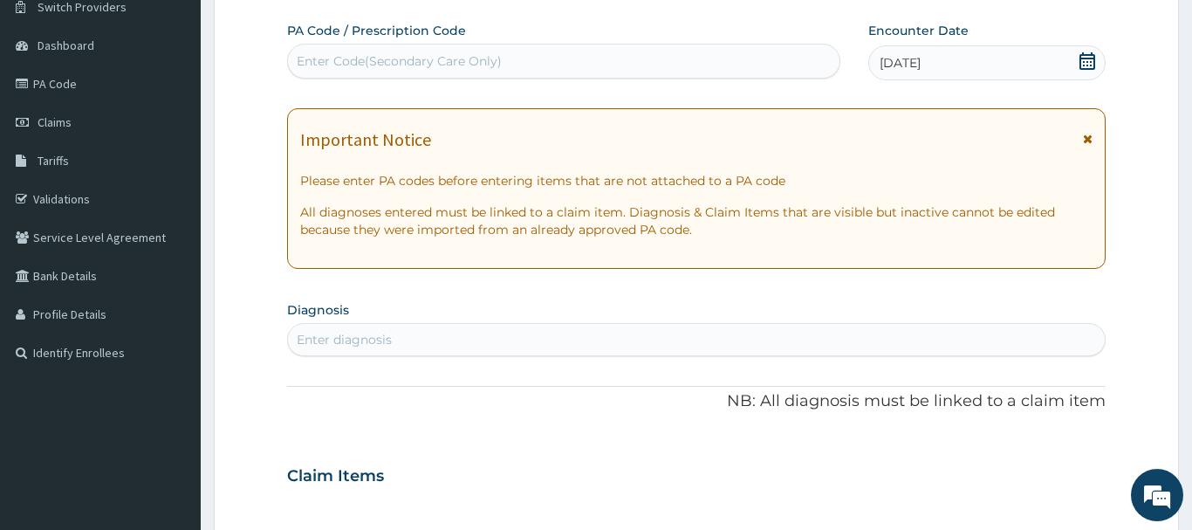
scroll to position [178, 0]
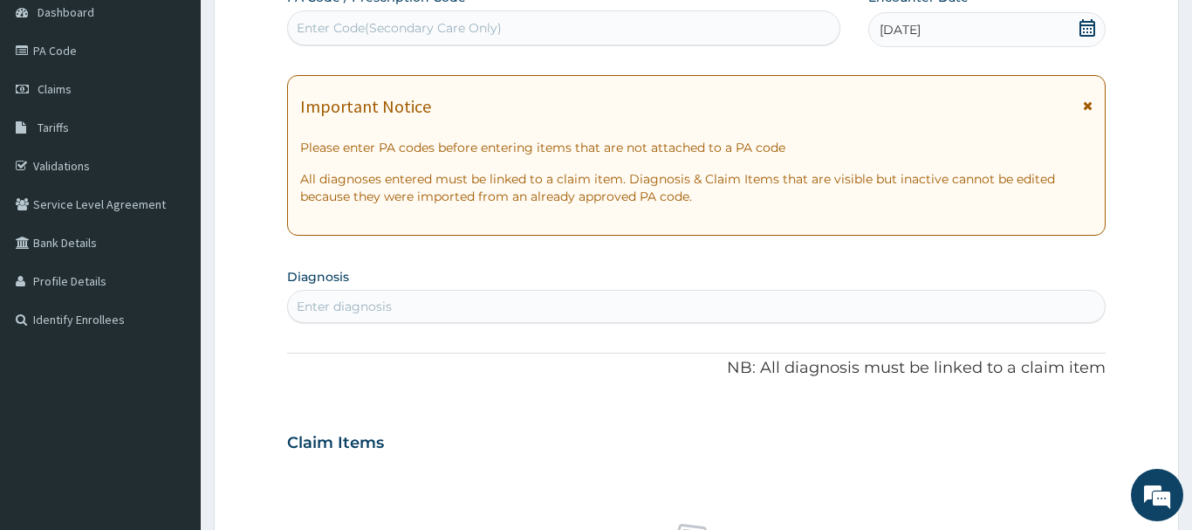
drag, startPoint x: 316, startPoint y: 315, endPoint x: 311, endPoint y: 323, distance: 9.4
click at [317, 315] on div "Enter diagnosis" at bounding box center [696, 306] width 817 height 28
type input "BACTER"
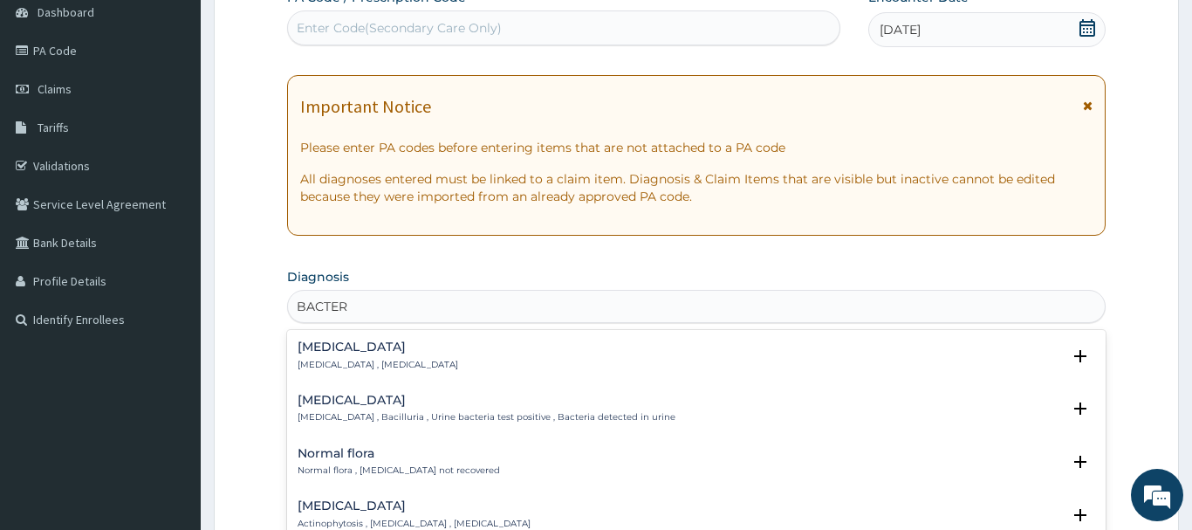
click at [347, 334] on div "Bacteremia Bacteremia , Bacteraemia Select Status Query Query covers suspected …" at bounding box center [696, 359] width 819 height 53
drag, startPoint x: 321, startPoint y: 342, endPoint x: 322, endPoint y: 324, distance: 18.3
click at [325, 341] on h4 "Bacteremia" at bounding box center [378, 346] width 161 height 13
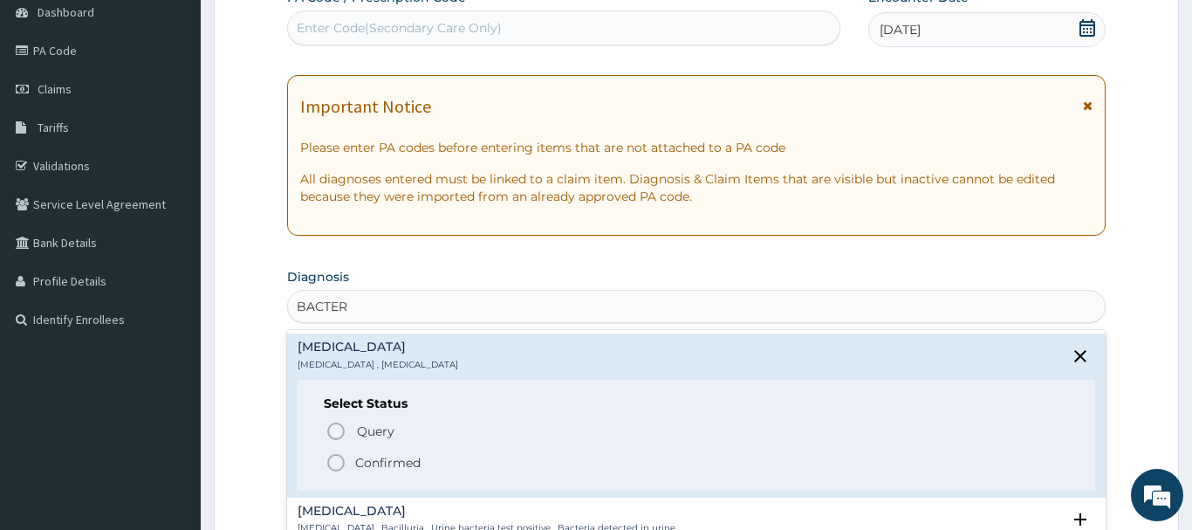
click at [341, 463] on icon "status option filled" at bounding box center [336, 462] width 21 height 21
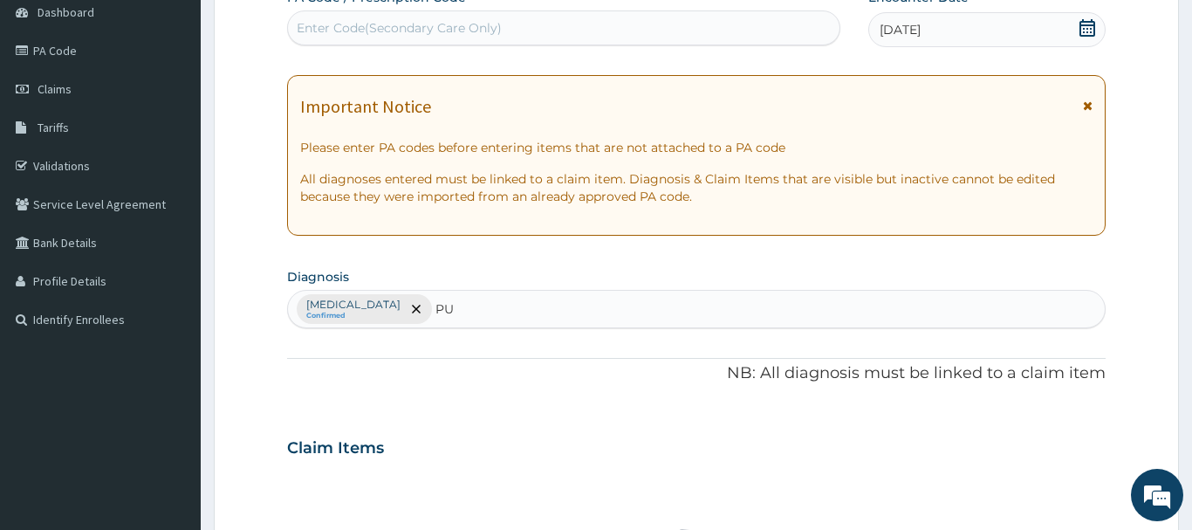
type input "PUD"
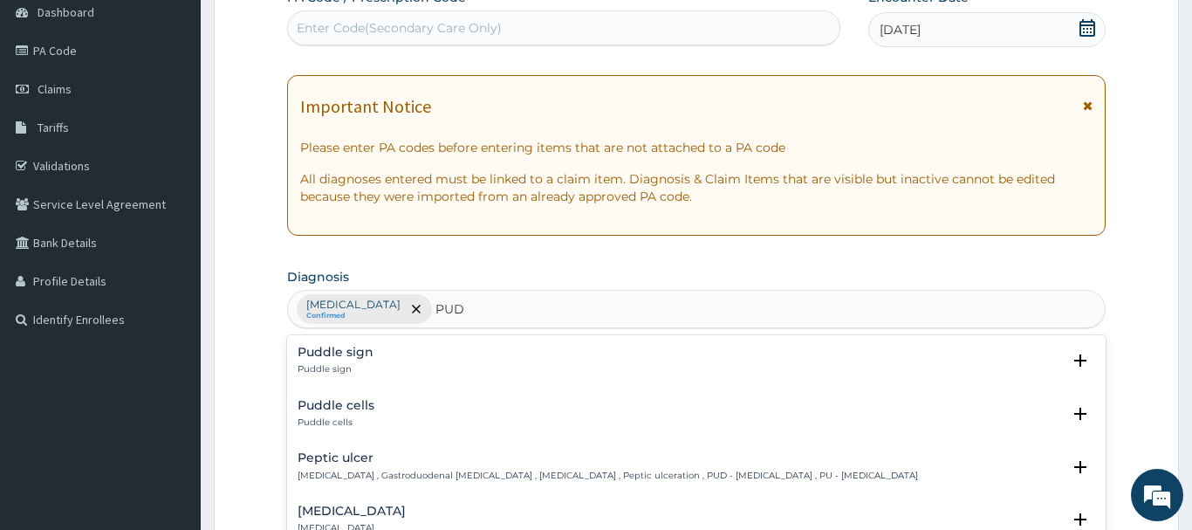
click at [331, 463] on h4 "Peptic ulcer" at bounding box center [608, 457] width 621 height 13
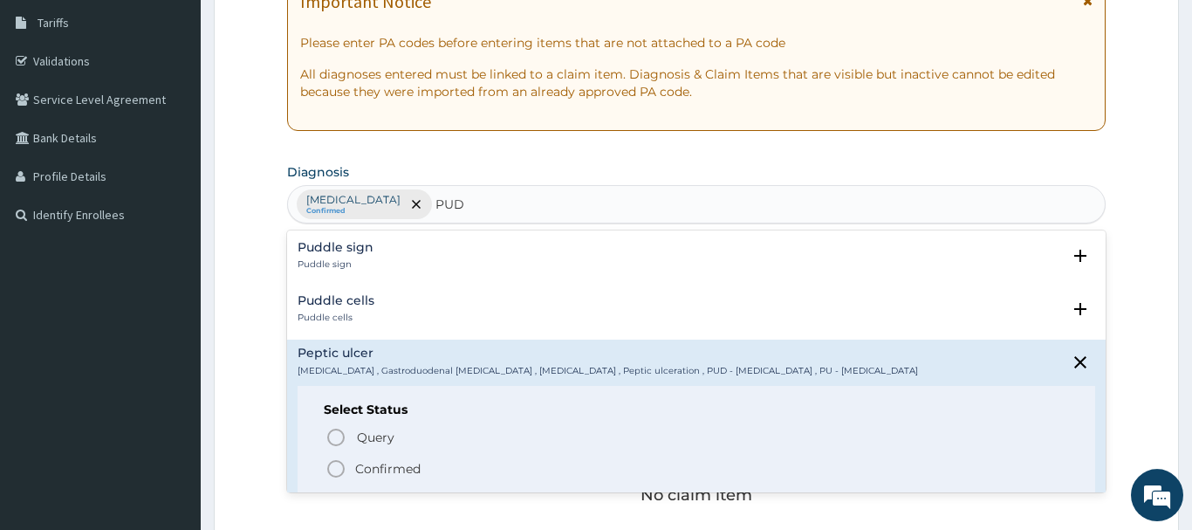
scroll to position [356, 0]
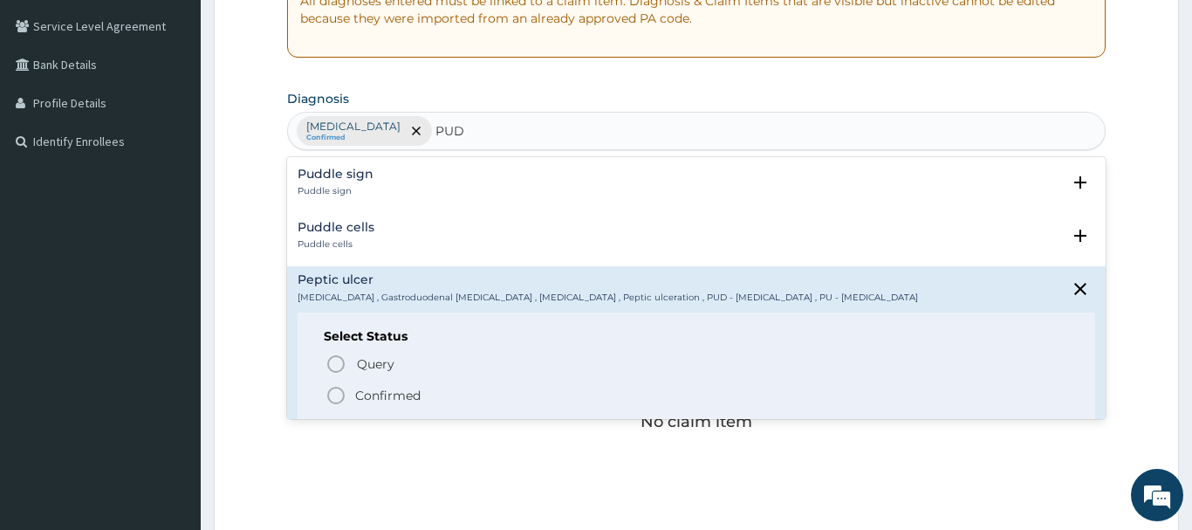
click at [336, 396] on icon "status option filled" at bounding box center [336, 395] width 21 height 21
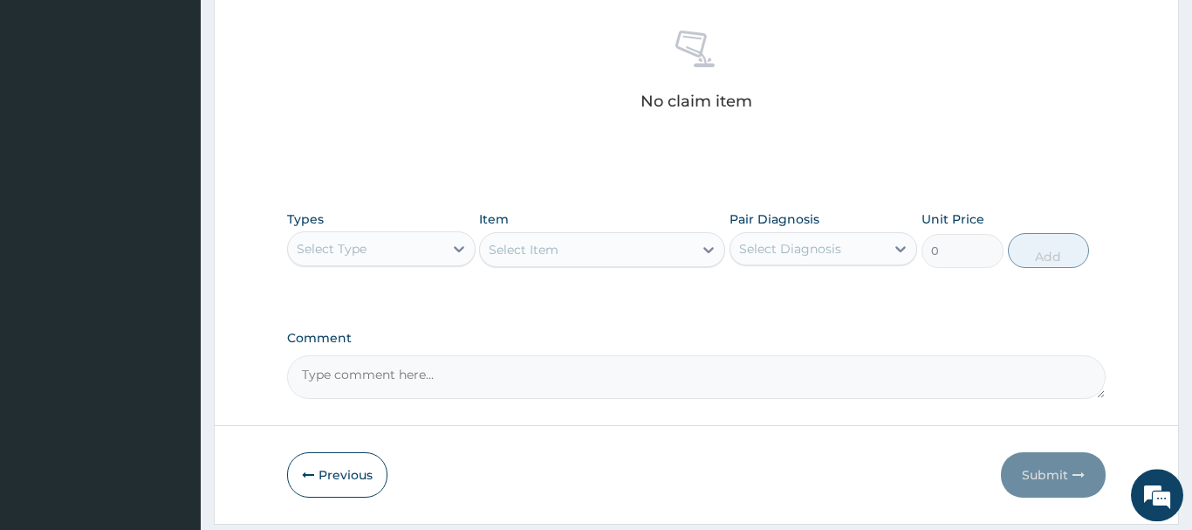
scroll to position [712, 0]
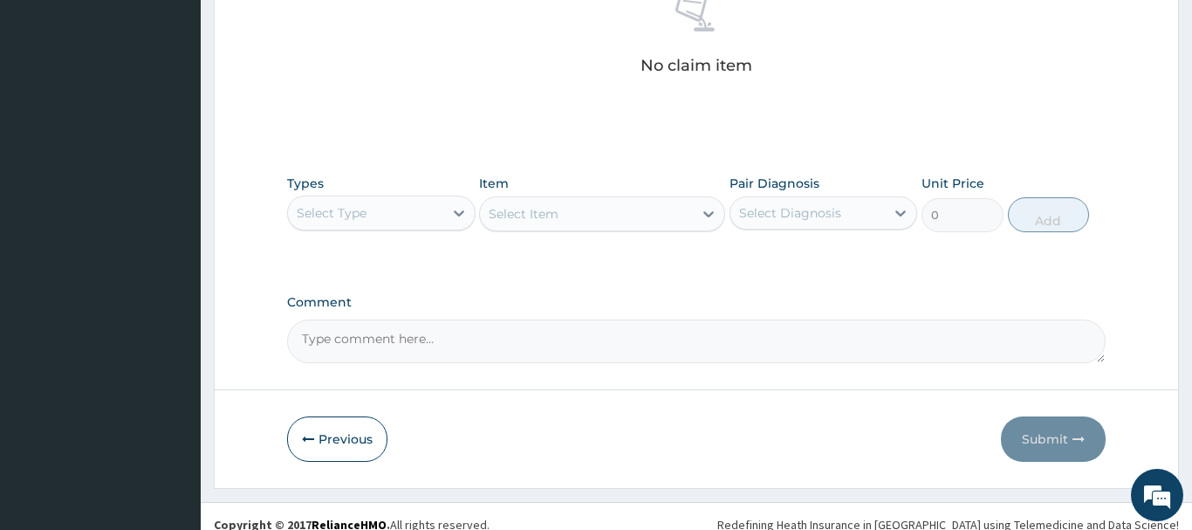
click at [349, 209] on div "Select Type" at bounding box center [332, 212] width 70 height 17
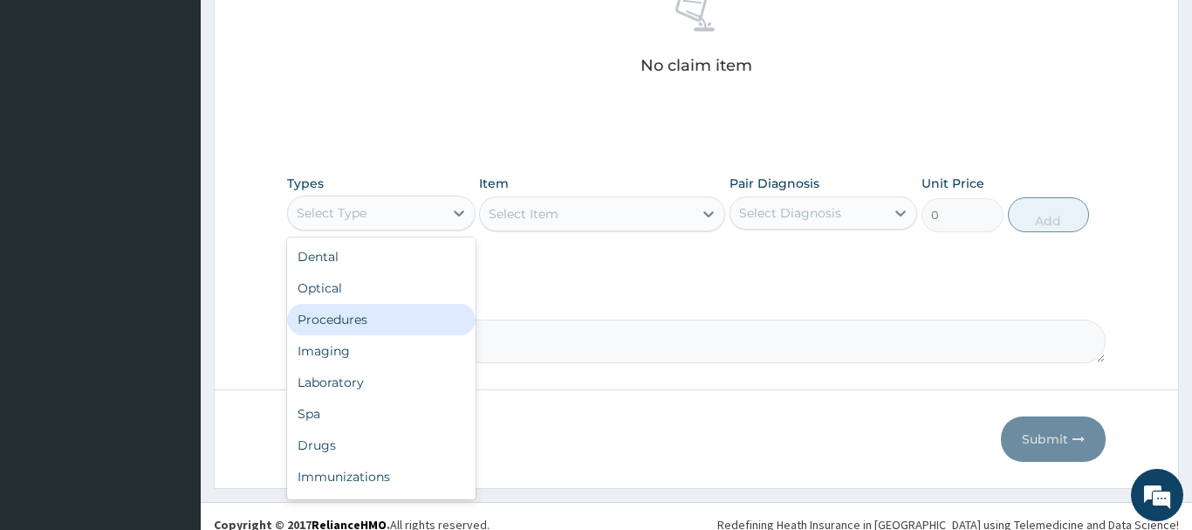
click at [332, 318] on div "Procedures" at bounding box center [381, 319] width 189 height 31
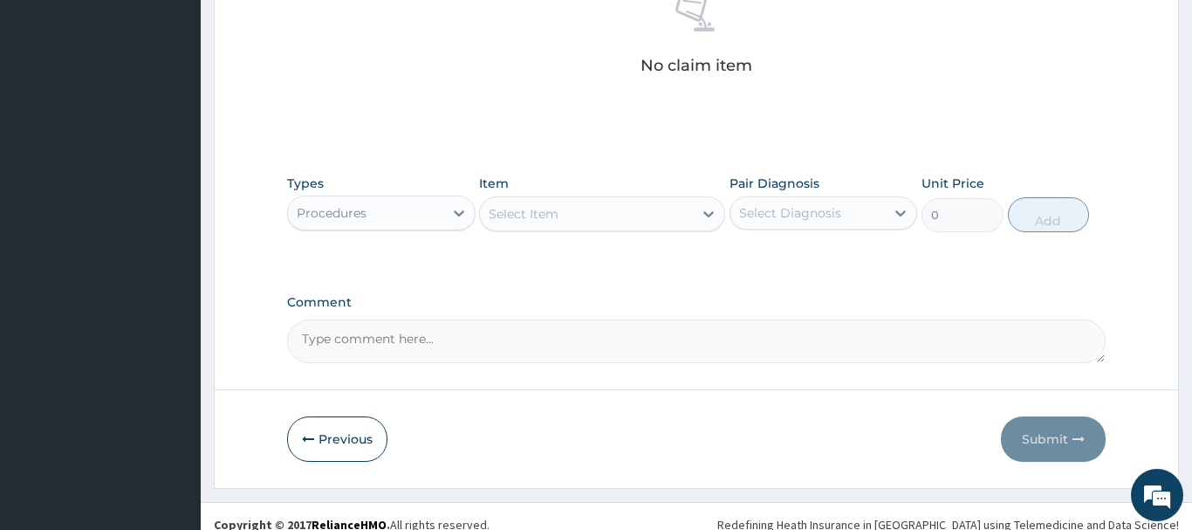
click at [511, 214] on div "Select Item" at bounding box center [524, 213] width 70 height 17
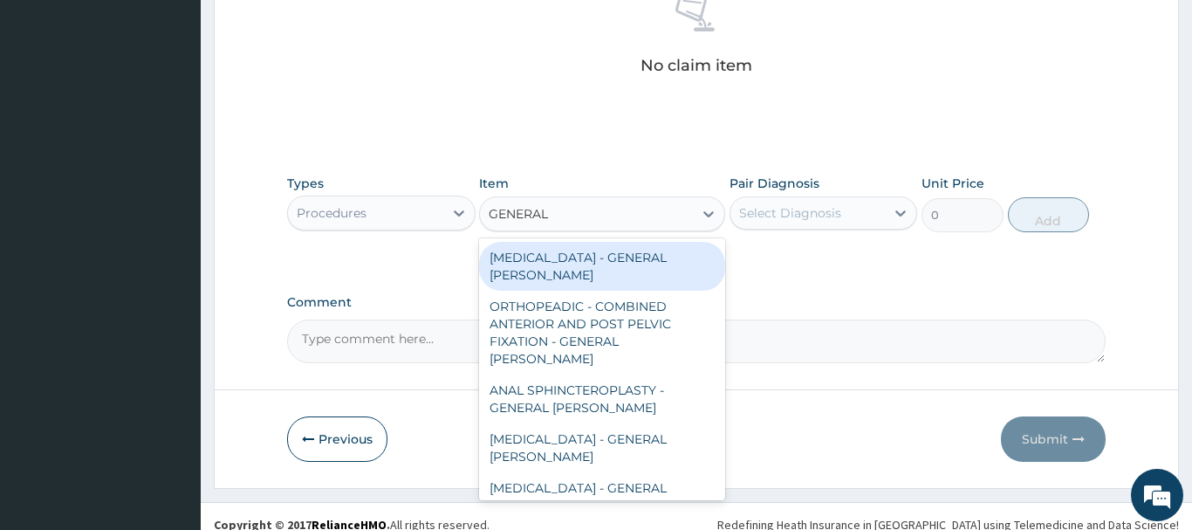
type input "GENERAL C"
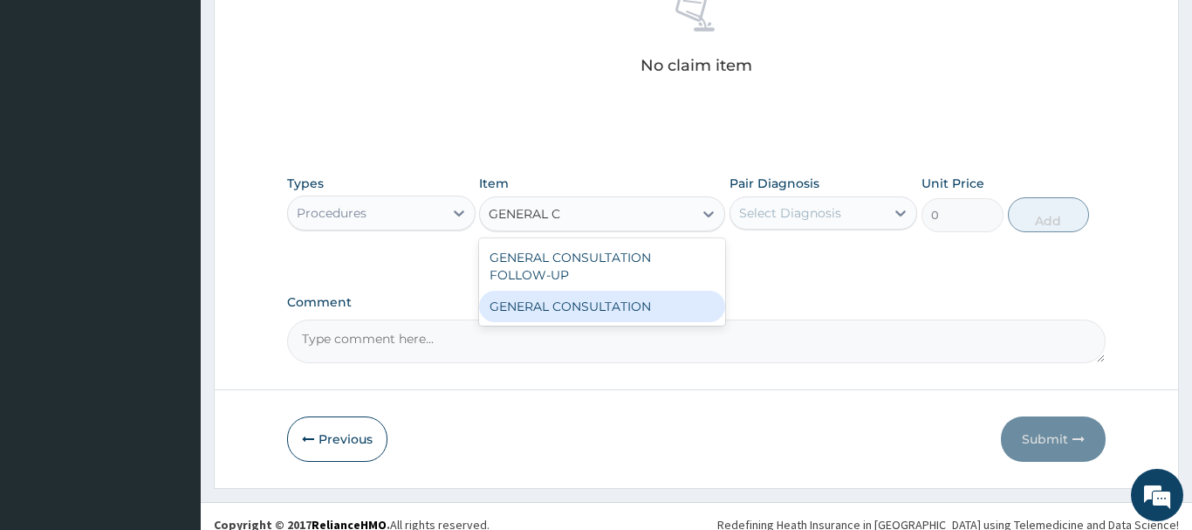
drag, startPoint x: 628, startPoint y: 304, endPoint x: 642, endPoint y: 298, distance: 14.9
click at [630, 303] on div "GENERAL CONSULTATION" at bounding box center [602, 306] width 246 height 31
type input "6750"
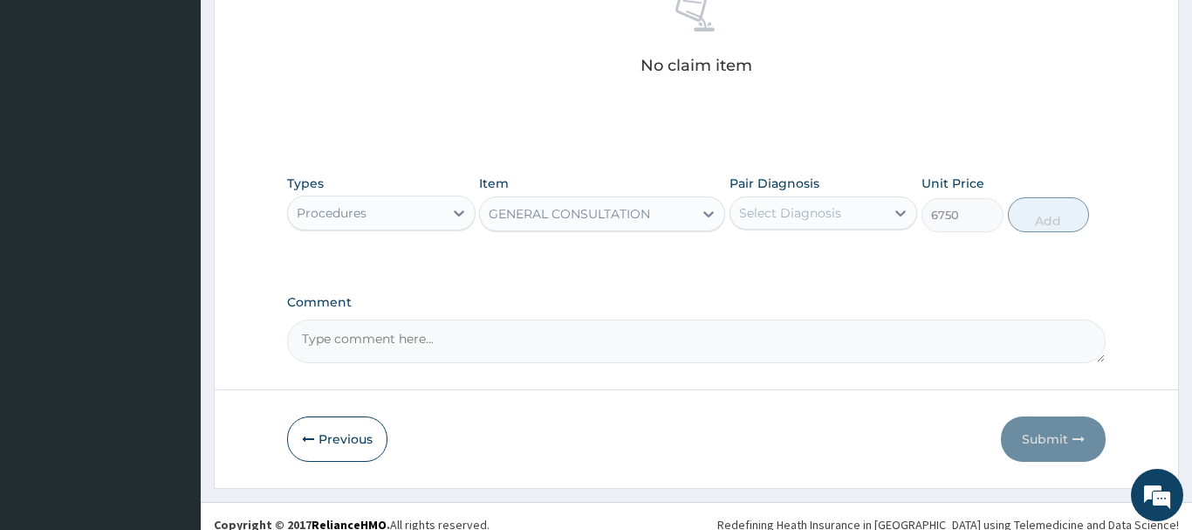
click at [787, 215] on div "Select Diagnosis" at bounding box center [790, 212] width 102 height 17
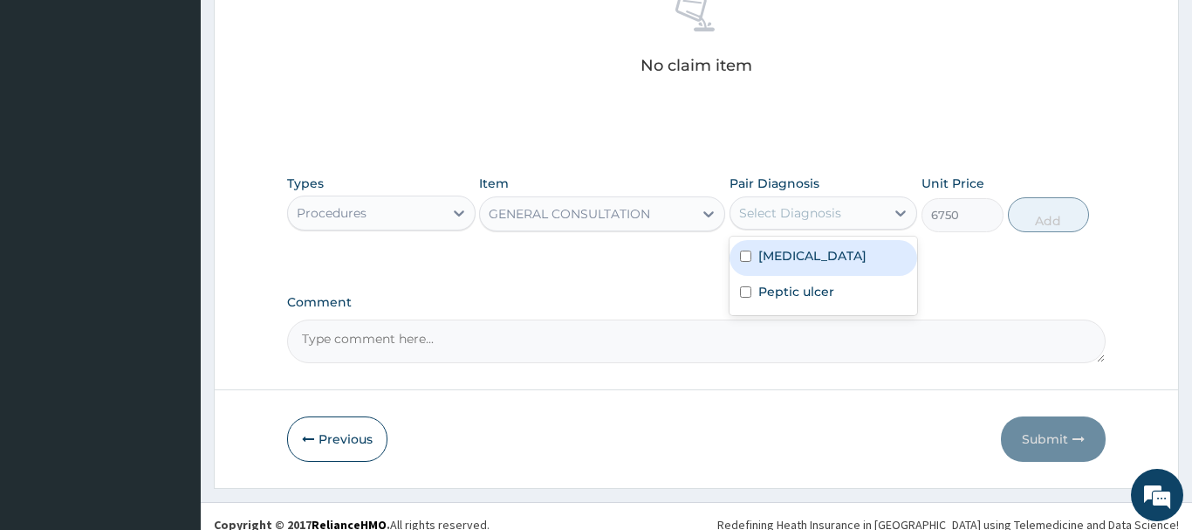
click at [814, 257] on label "Bacteremia" at bounding box center [812, 255] width 108 height 17
checkbox input "true"
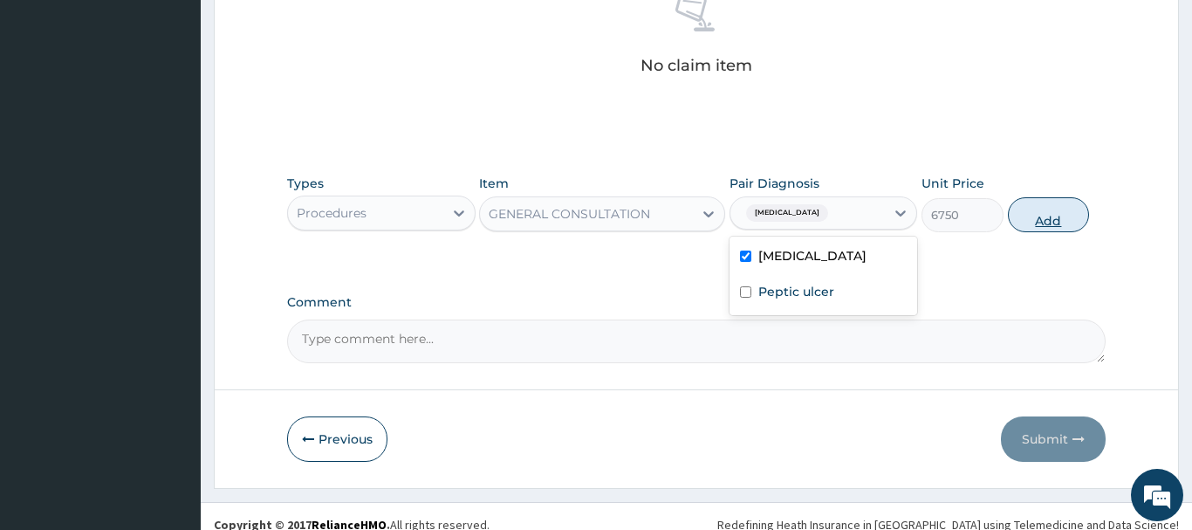
click at [1034, 217] on button "Add" at bounding box center [1049, 214] width 82 height 35
type input "0"
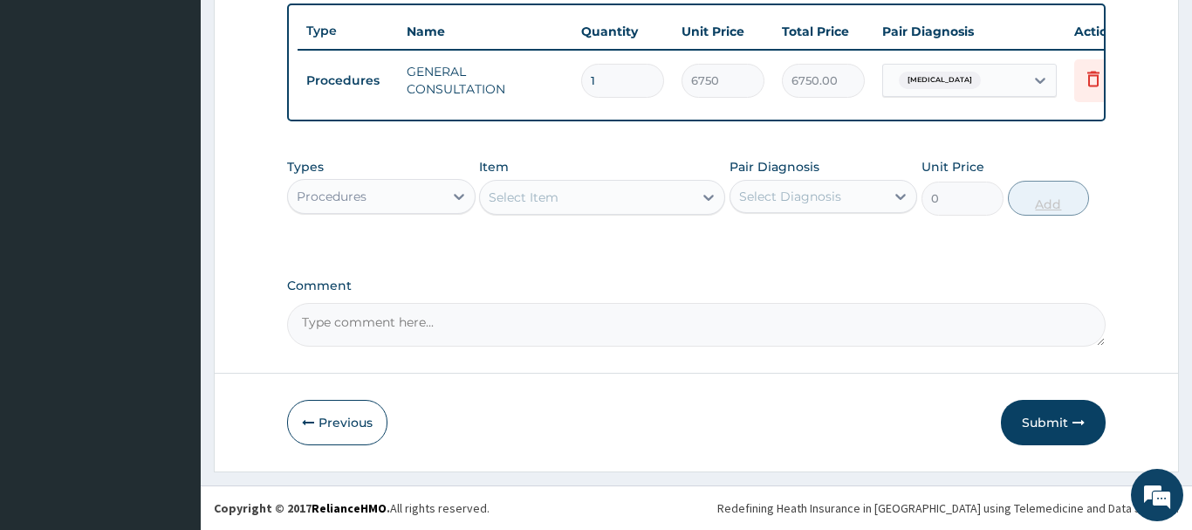
scroll to position [646, 0]
click at [1034, 217] on div "Types Procedures Item Select Item Pair Diagnosis Select Diagnosis Unit Price 0 …" at bounding box center [696, 186] width 819 height 75
click at [526, 196] on div "Select Item" at bounding box center [524, 197] width 70 height 17
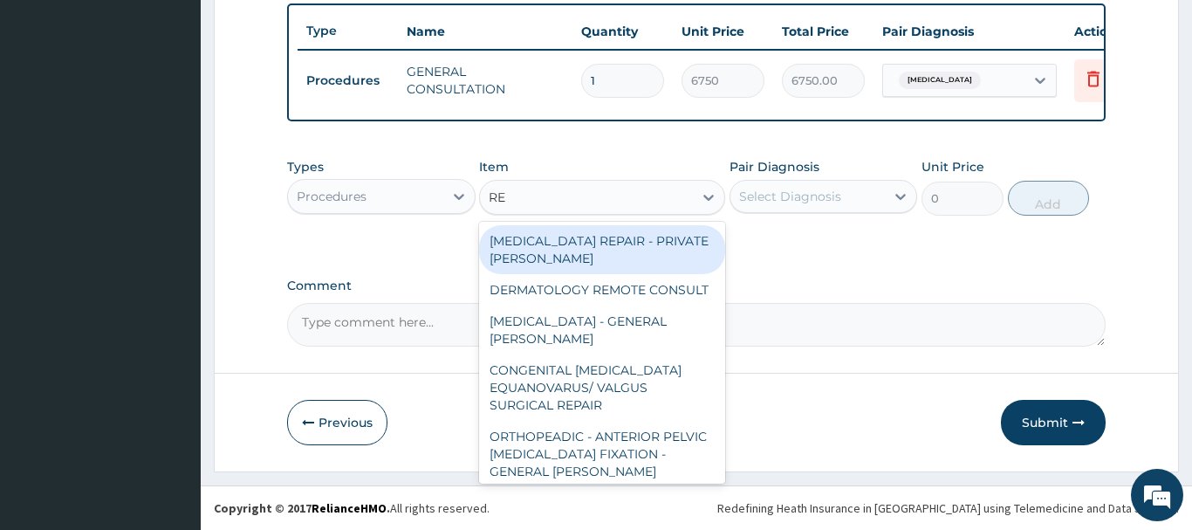
type input "REG"
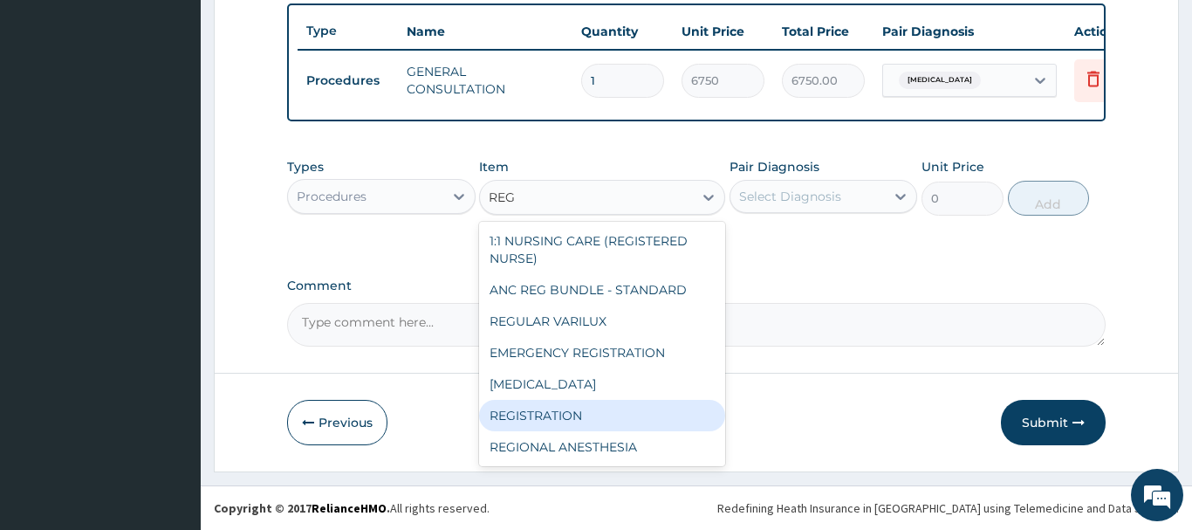
drag, startPoint x: 547, startPoint y: 414, endPoint x: 532, endPoint y: 394, distance: 25.5
click at [539, 404] on div "REGISTRATION" at bounding box center [602, 415] width 246 height 31
type input "6750"
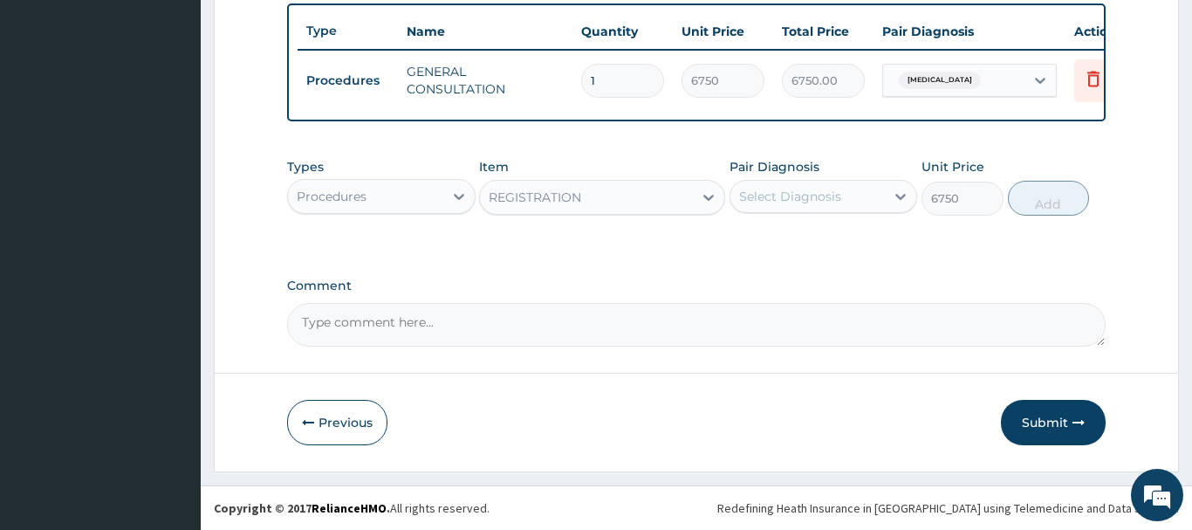
click at [781, 187] on div "Select Diagnosis" at bounding box center [808, 196] width 155 height 28
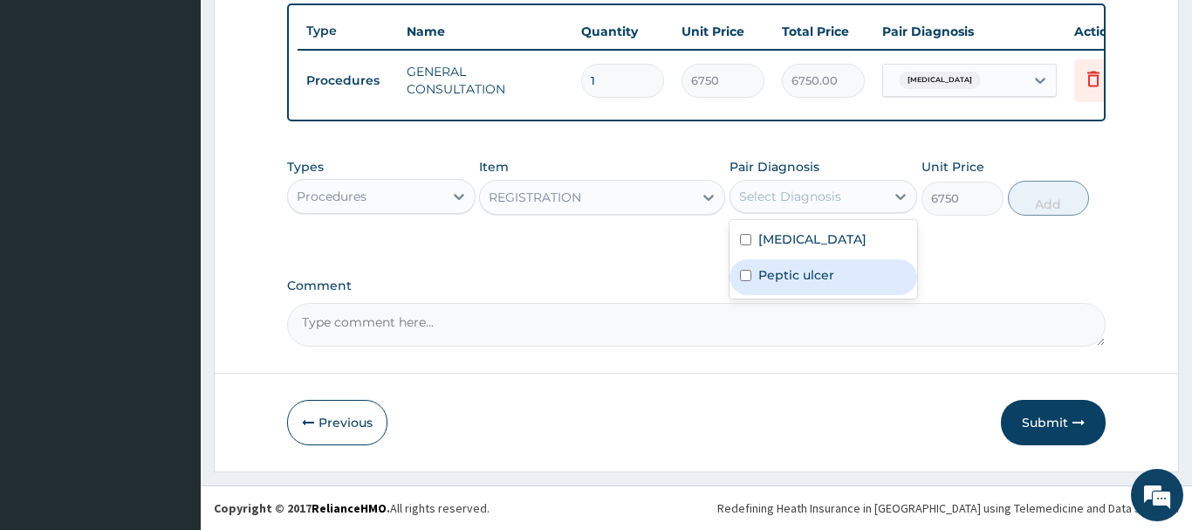
click at [785, 274] on label "Peptic ulcer" at bounding box center [796, 274] width 76 height 17
checkbox input "true"
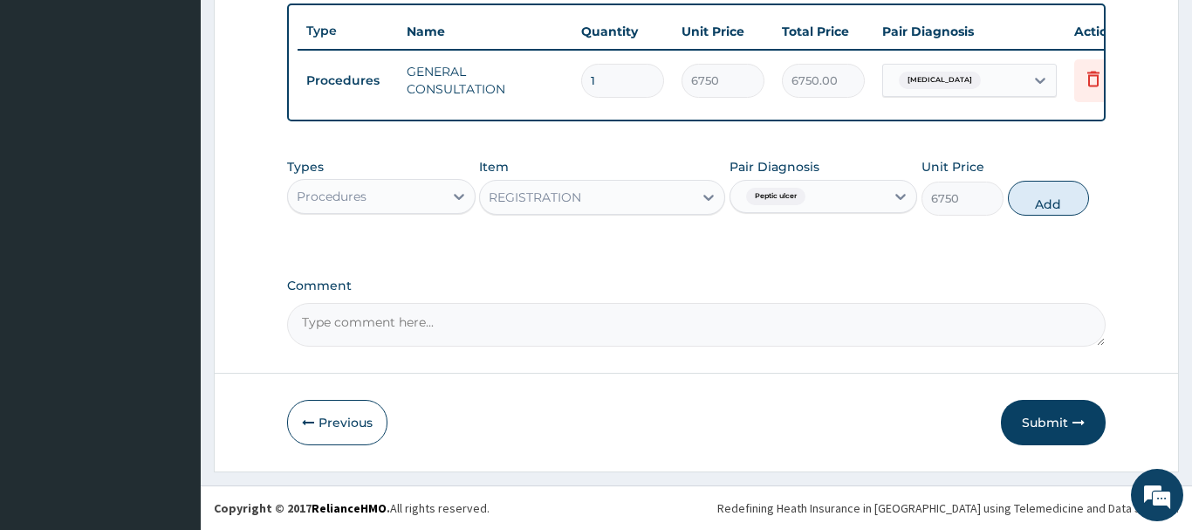
drag, startPoint x: 1045, startPoint y: 193, endPoint x: 1012, endPoint y: 225, distance: 46.3
click at [1040, 194] on button "Add" at bounding box center [1049, 198] width 82 height 35
type input "0"
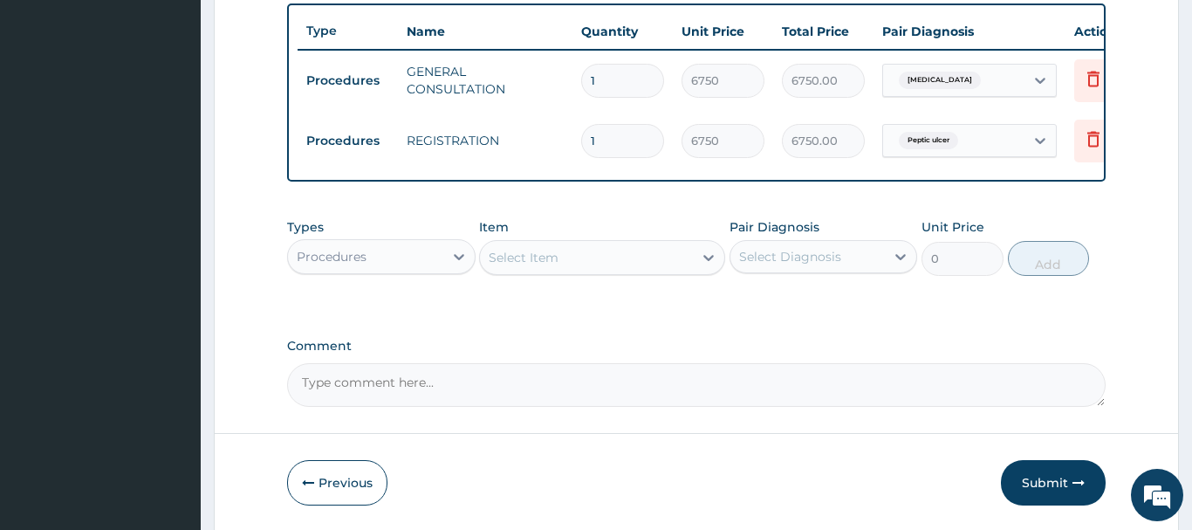
drag, startPoint x: 364, startPoint y: 258, endPoint x: 370, endPoint y: 223, distance: 35.4
click at [365, 257] on div "Procedures" at bounding box center [332, 256] width 70 height 17
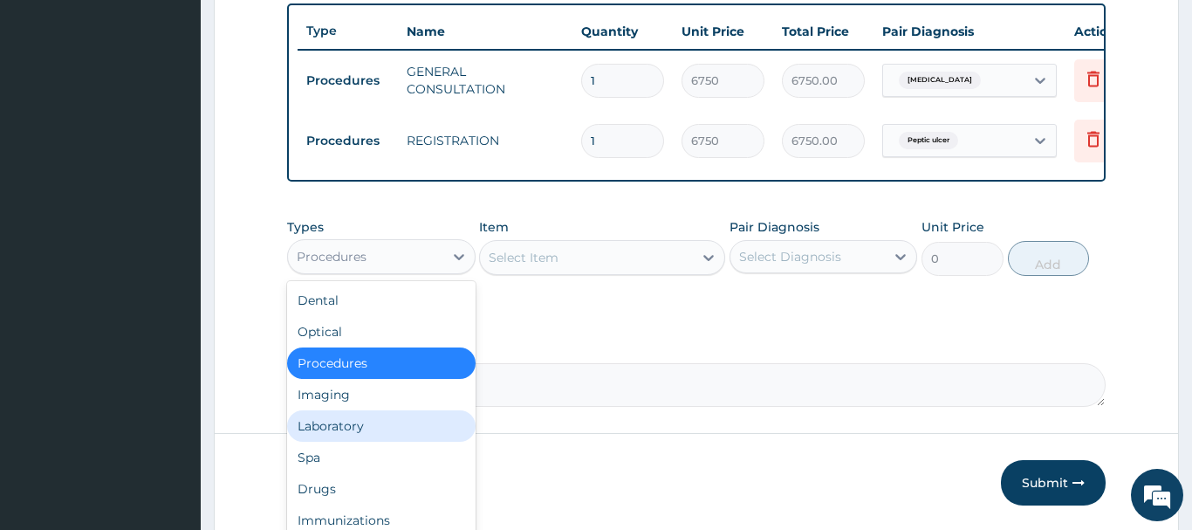
click at [326, 429] on div "Laboratory" at bounding box center [381, 425] width 189 height 31
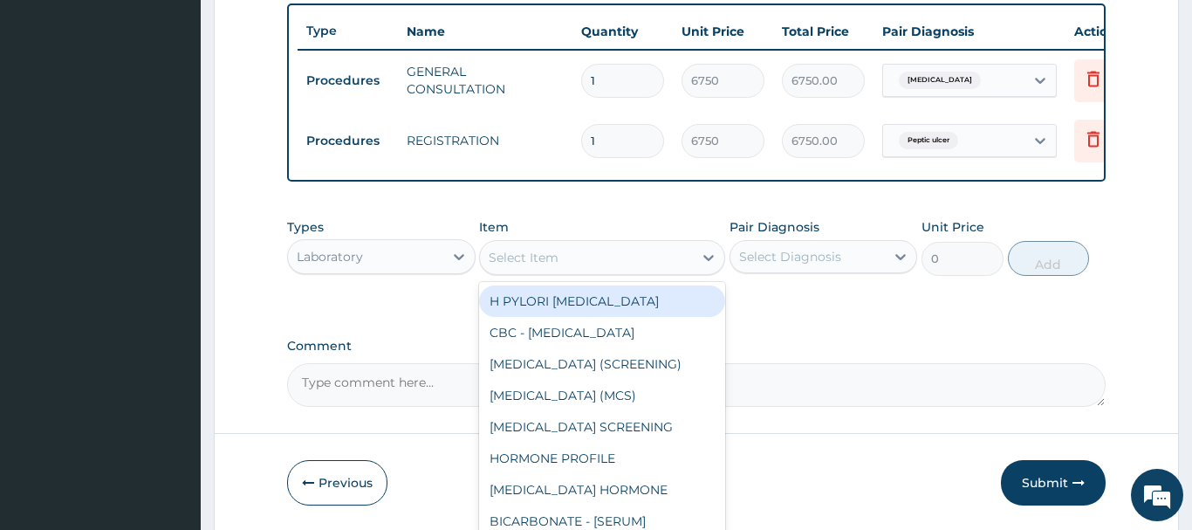
click at [508, 252] on div "Select Item" at bounding box center [524, 257] width 70 height 17
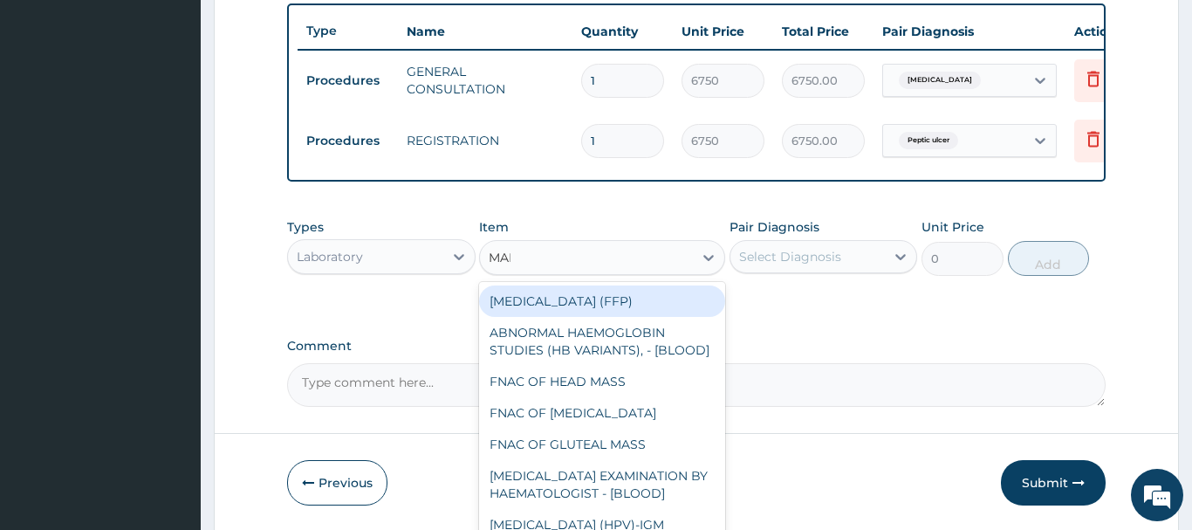
type input "MALA"
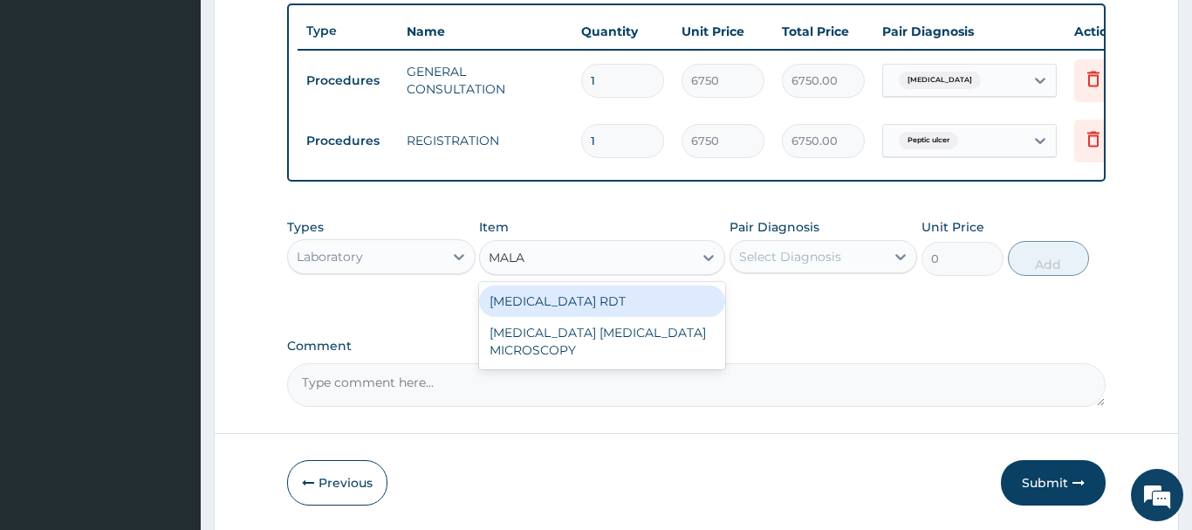
click at [552, 296] on div "MALARIA RDT" at bounding box center [602, 300] width 246 height 31
type input "2700"
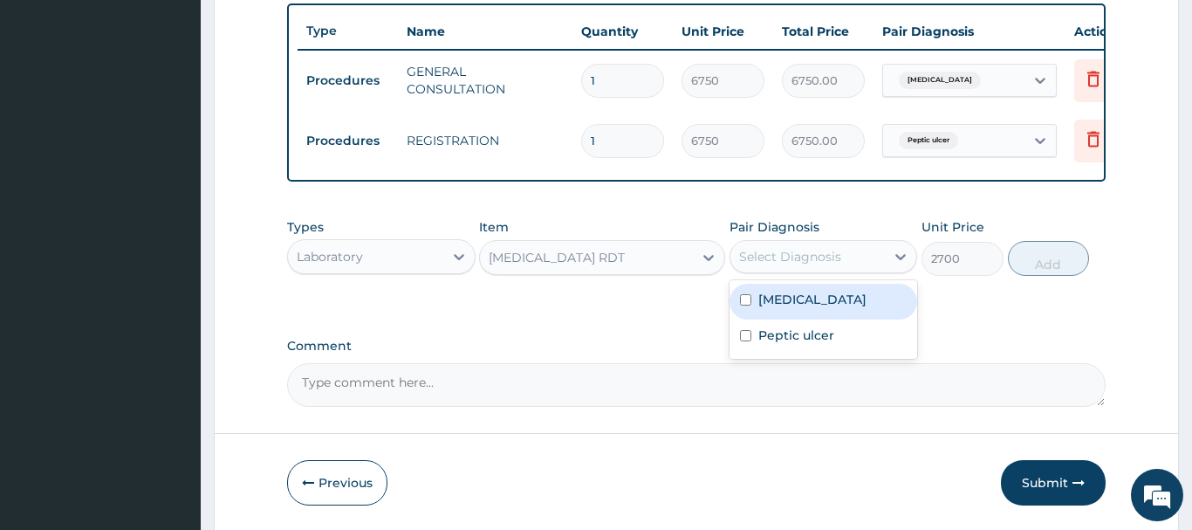
click at [817, 258] on div "Select Diagnosis" at bounding box center [790, 256] width 102 height 17
drag, startPoint x: 793, startPoint y: 291, endPoint x: 777, endPoint y: 282, distance: 18.0
click at [789, 291] on label "Bacteremia" at bounding box center [812, 299] width 108 height 17
checkbox input "true"
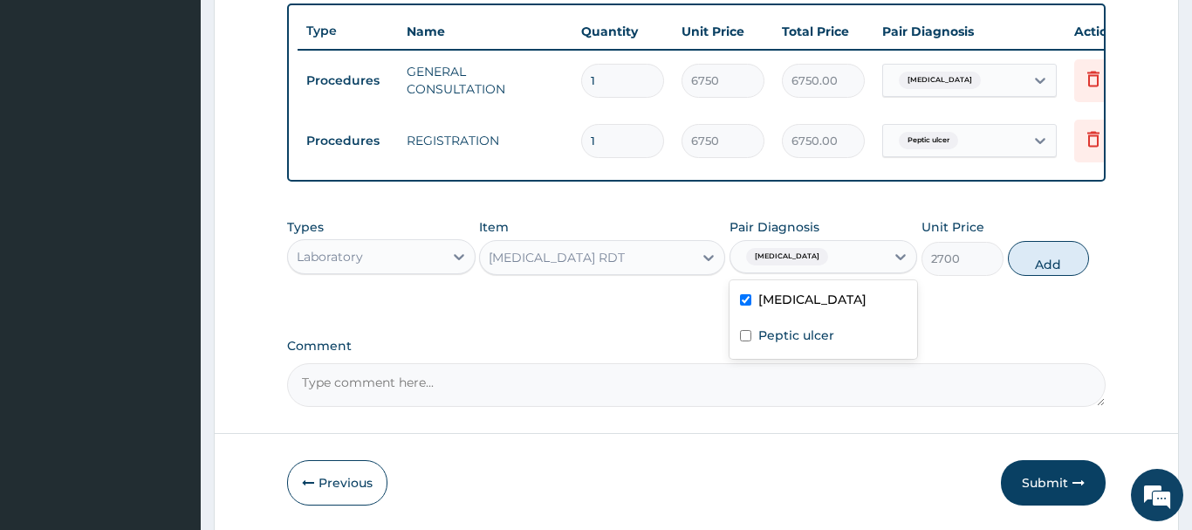
drag, startPoint x: 1040, startPoint y: 260, endPoint x: 1051, endPoint y: 264, distance: 12.2
click at [1040, 260] on button "Add" at bounding box center [1049, 258] width 82 height 35
type input "0"
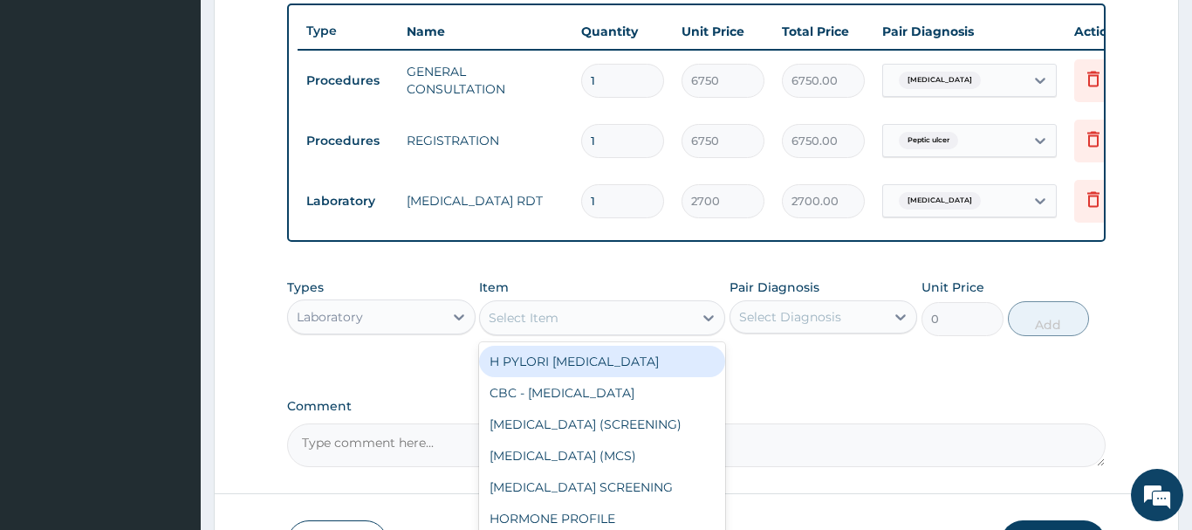
click at [532, 315] on div "Select Item" at bounding box center [524, 317] width 70 height 17
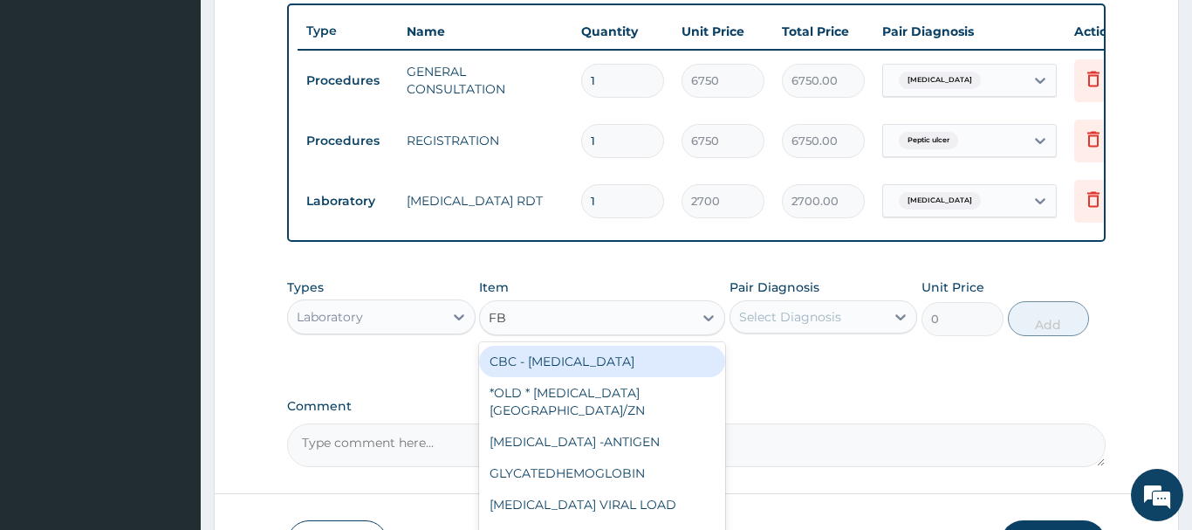
type input "FBC"
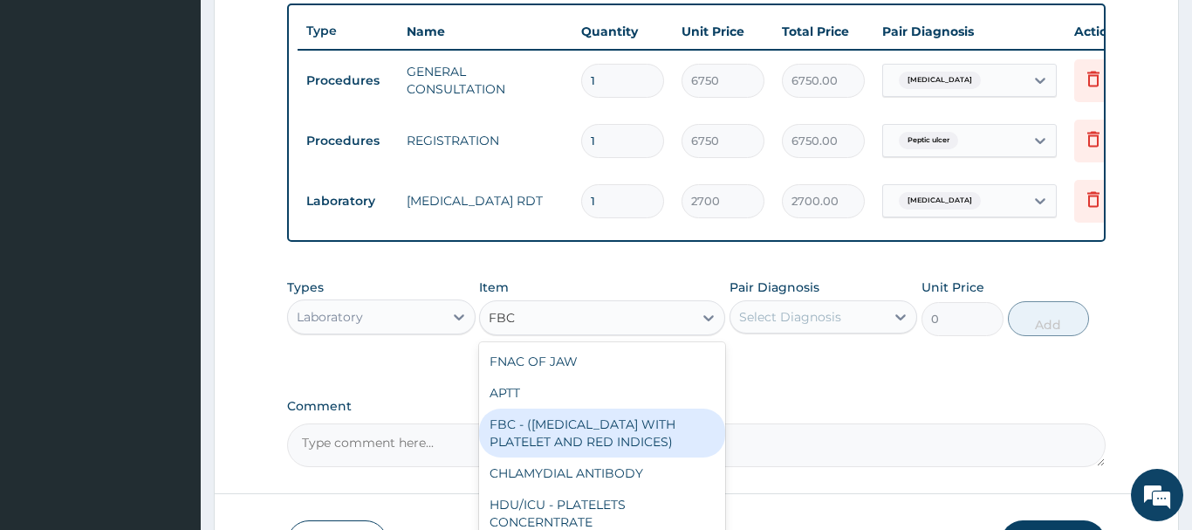
drag, startPoint x: 589, startPoint y: 444, endPoint x: 574, endPoint y: 424, distance: 25.0
click at [589, 443] on div "FBC - (FULL BLOOD COUNT WITH PLATELET AND RED INDICES)" at bounding box center [602, 432] width 246 height 49
type input "5400"
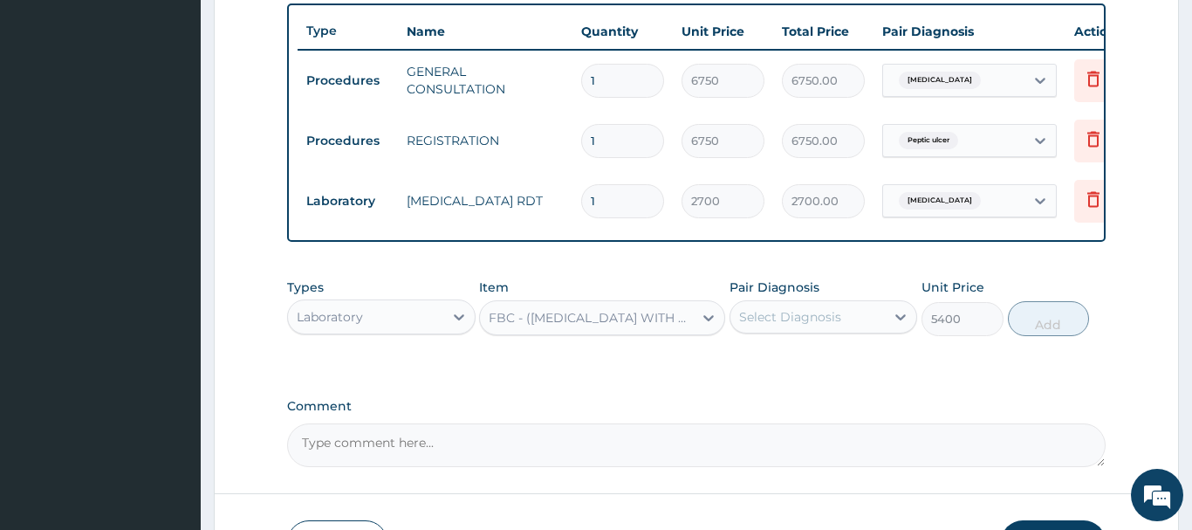
drag, startPoint x: 825, startPoint y: 317, endPoint x: 837, endPoint y: 326, distance: 15.5
click at [826, 317] on div "Select Diagnosis" at bounding box center [790, 316] width 102 height 17
drag, startPoint x: 799, startPoint y: 367, endPoint x: 818, endPoint y: 377, distance: 21.9
click at [798, 367] on label "Bacteremia" at bounding box center [812, 359] width 108 height 17
checkbox input "true"
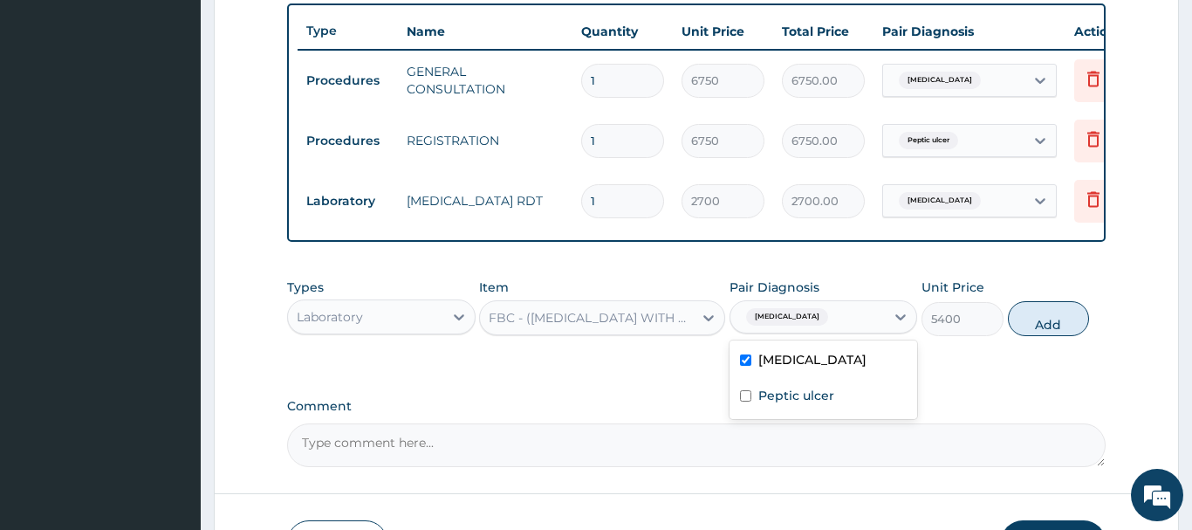
drag, startPoint x: 1033, startPoint y: 326, endPoint x: 1036, endPoint y: 305, distance: 21.2
click at [1034, 324] on button "Add" at bounding box center [1049, 318] width 82 height 35
type input "0"
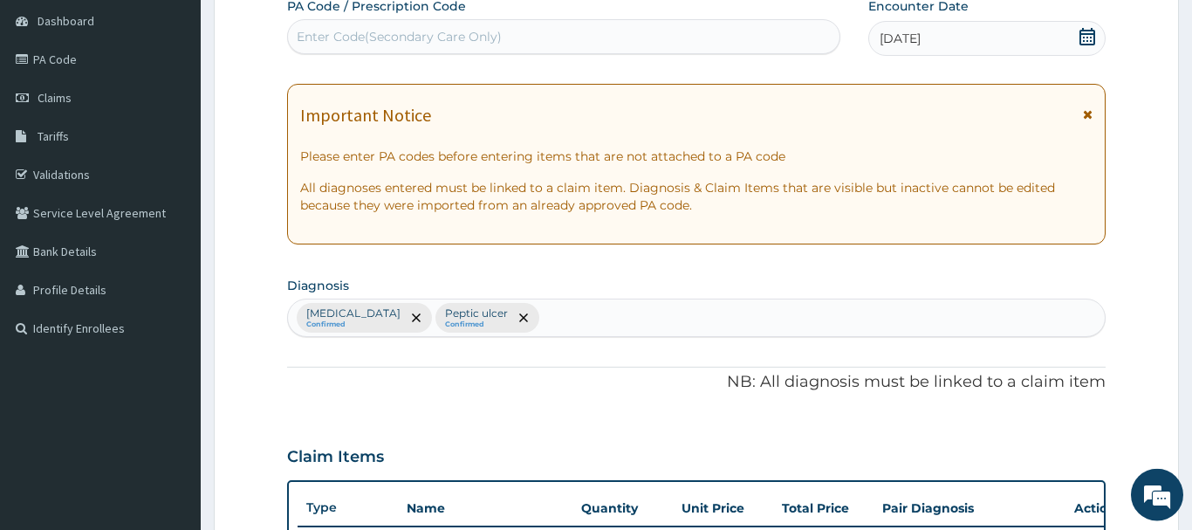
scroll to position [124, 0]
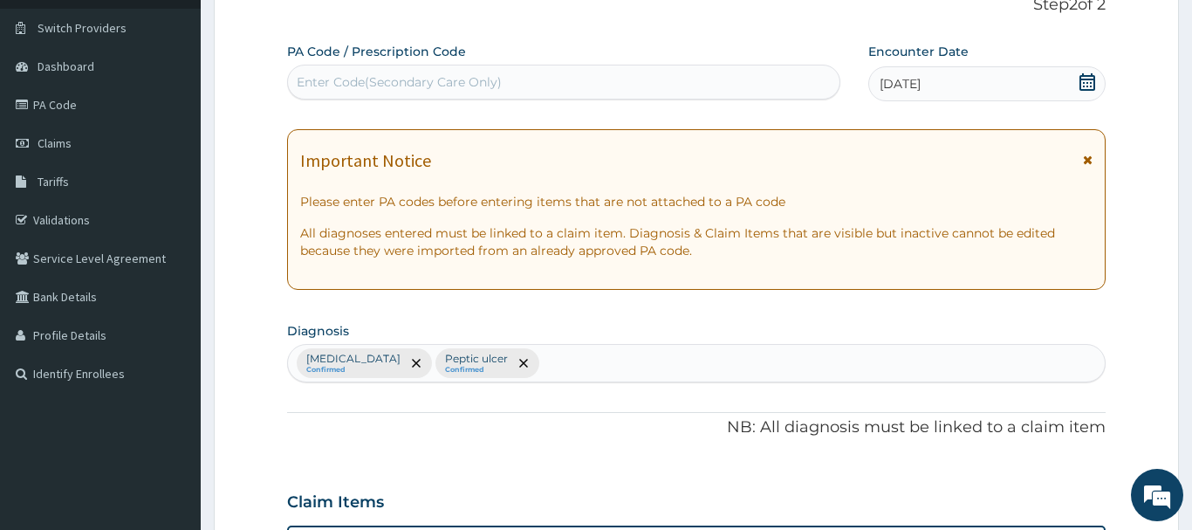
click at [316, 88] on div "Enter Code(Secondary Care Only)" at bounding box center [399, 81] width 205 height 17
paste input "PA/C768D8"
type input "PA/C768D8"
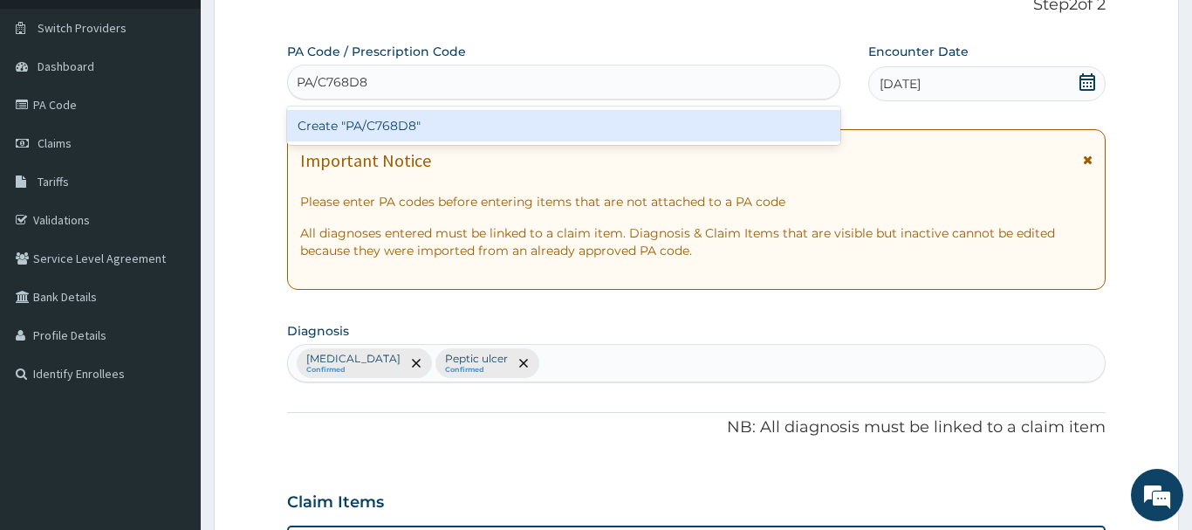
click at [393, 121] on div "Create "PA/C768D8"" at bounding box center [563, 125] width 553 height 31
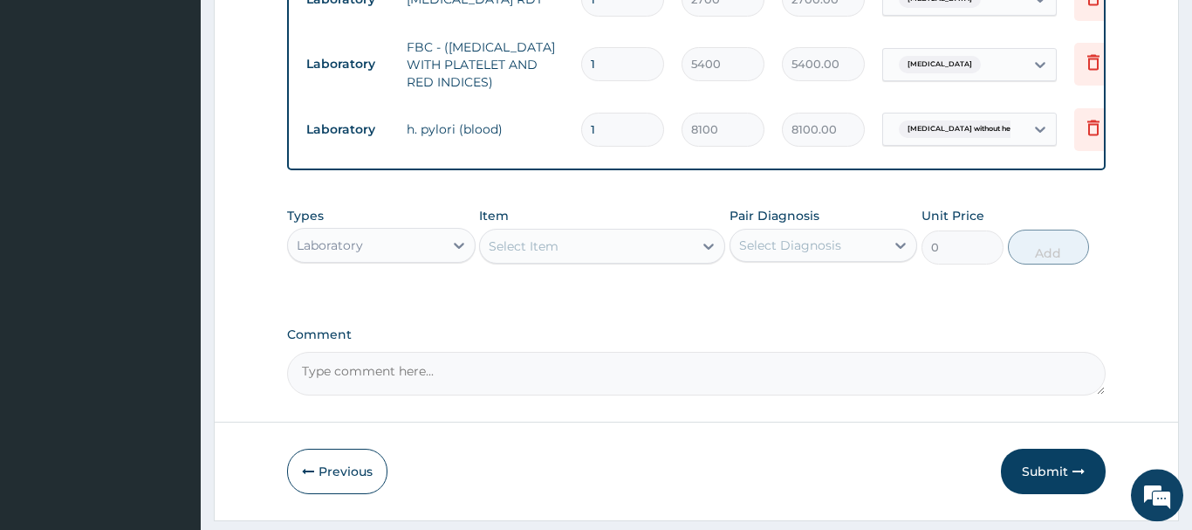
scroll to position [890, 0]
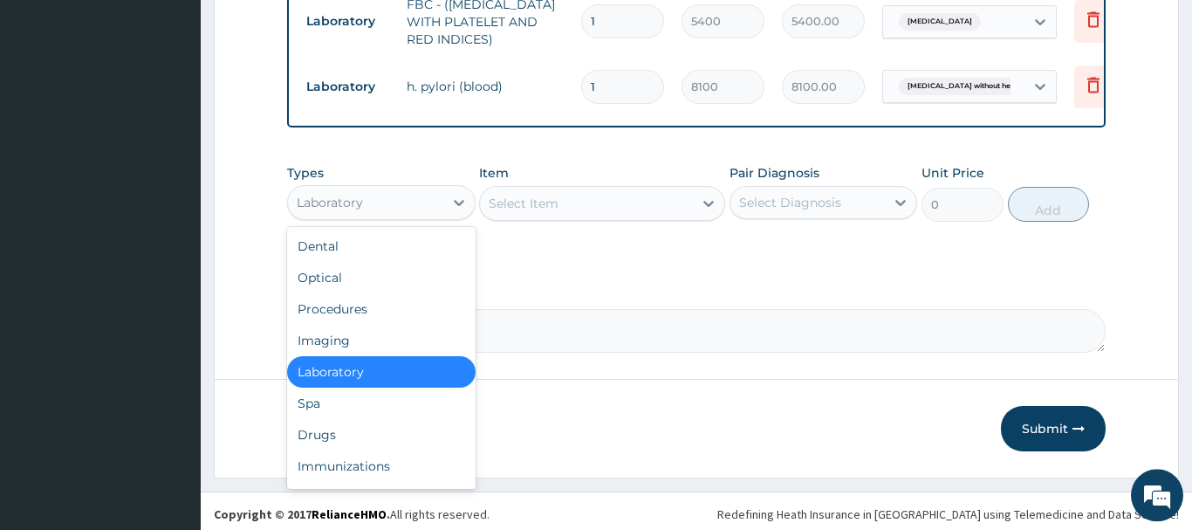
drag, startPoint x: 368, startPoint y: 202, endPoint x: 383, endPoint y: 254, distance: 53.6
click at [371, 202] on div "Laboratory" at bounding box center [365, 203] width 155 height 28
click at [305, 429] on div "Drugs" at bounding box center [381, 434] width 189 height 31
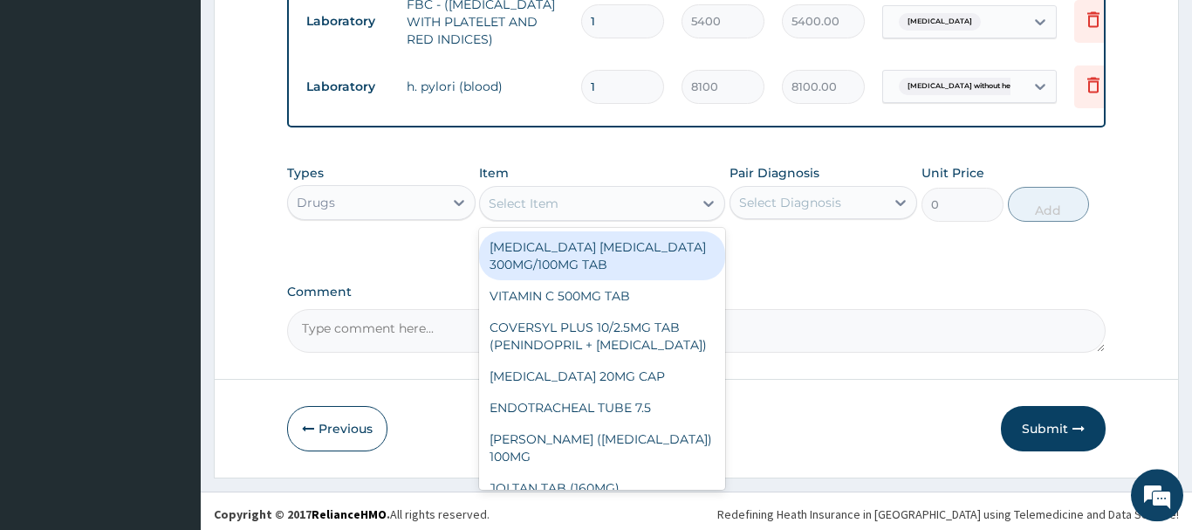
click at [539, 209] on div "Select Item" at bounding box center [524, 203] width 70 height 17
paste input "OMEPRAZOLE 20MG CAP"
type input "OMEPRAZOLE 20MG CAP"
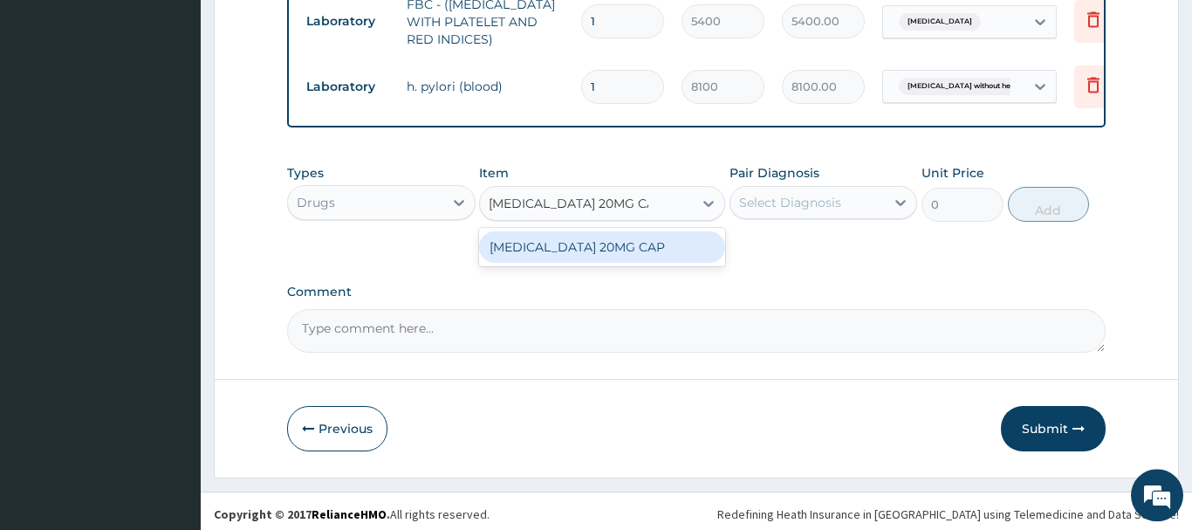
click at [600, 248] on div "OMEPRAZOLE 20MG CAP" at bounding box center [602, 246] width 246 height 31
type input "102.375"
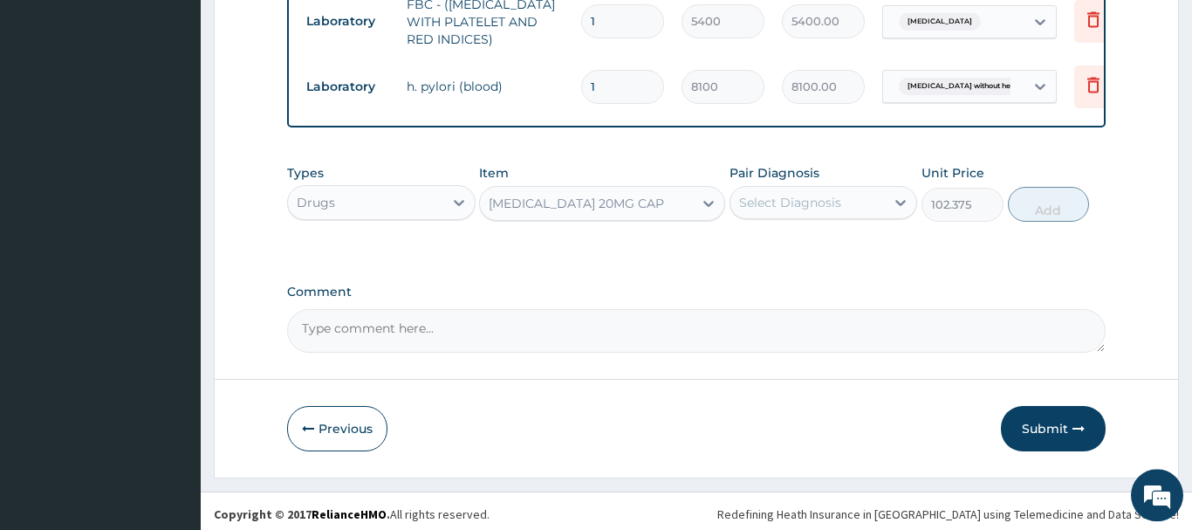
click at [801, 200] on div "Select Diagnosis" at bounding box center [790, 202] width 102 height 17
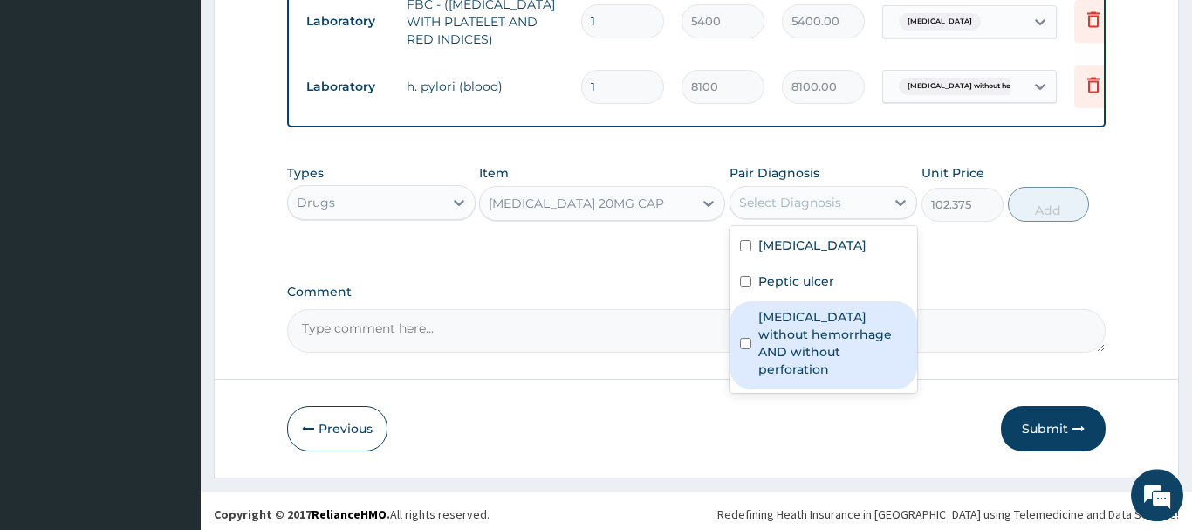
click at [805, 334] on label "Peptic ulcer without hemorrhage AND without perforation" at bounding box center [832, 343] width 149 height 70
click at [806, 329] on label "Peptic ulcer without hemorrhage AND without perforation" at bounding box center [832, 343] width 149 height 70
checkbox input "false"
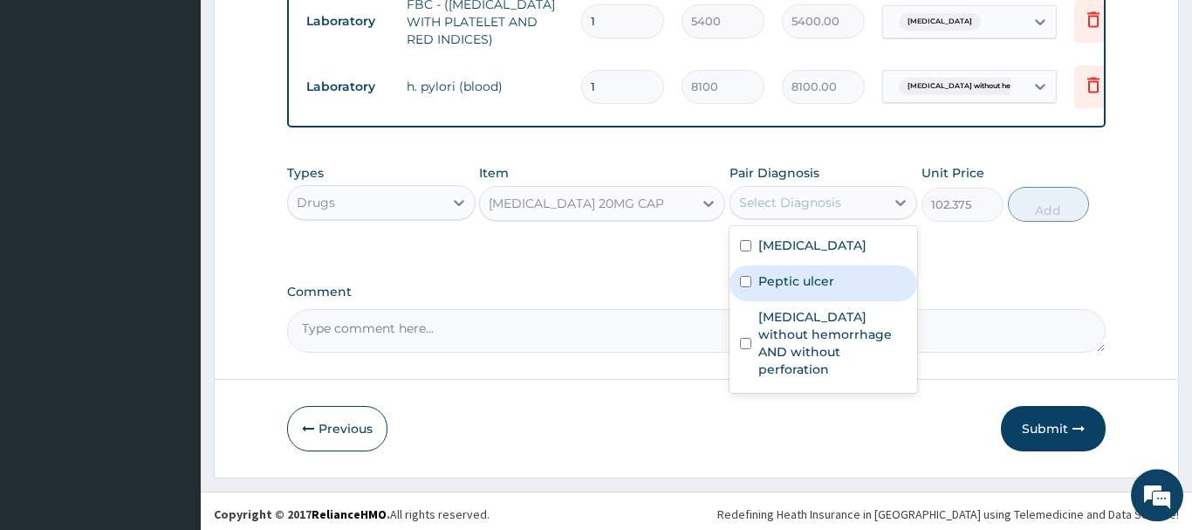
click at [811, 278] on label "Peptic ulcer" at bounding box center [796, 280] width 76 height 17
checkbox input "true"
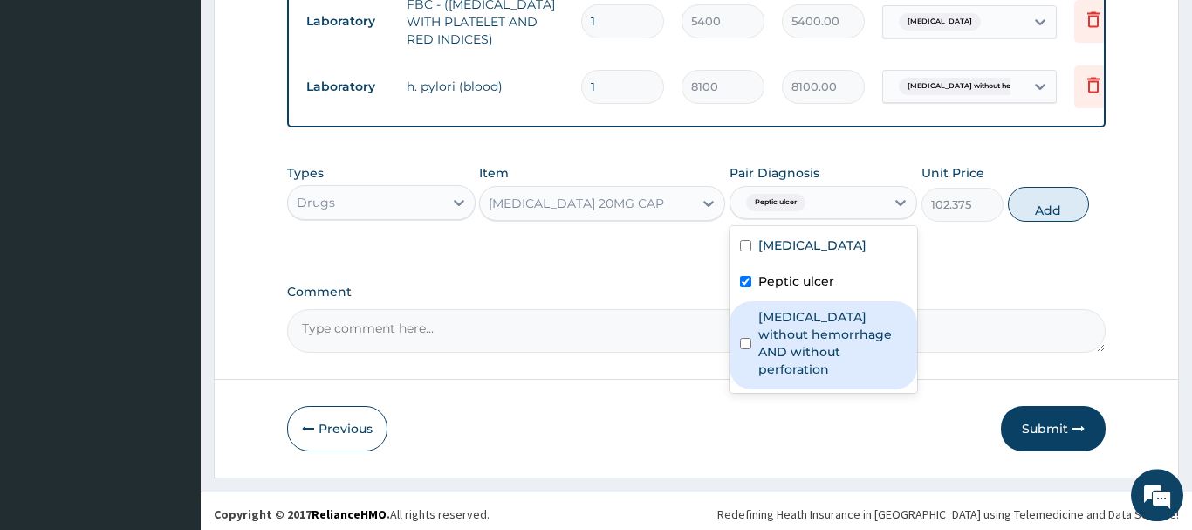
click at [807, 328] on label "Peptic ulcer without hemorrhage AND without perforation" at bounding box center [832, 343] width 149 height 70
checkbox input "true"
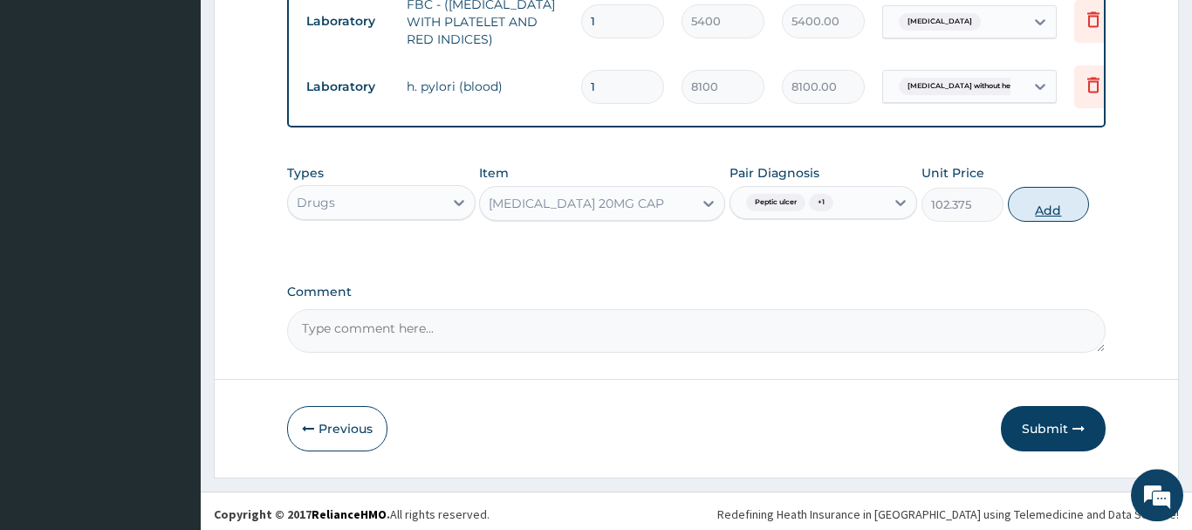
click at [1055, 193] on button "Add" at bounding box center [1049, 204] width 82 height 35
type input "0"
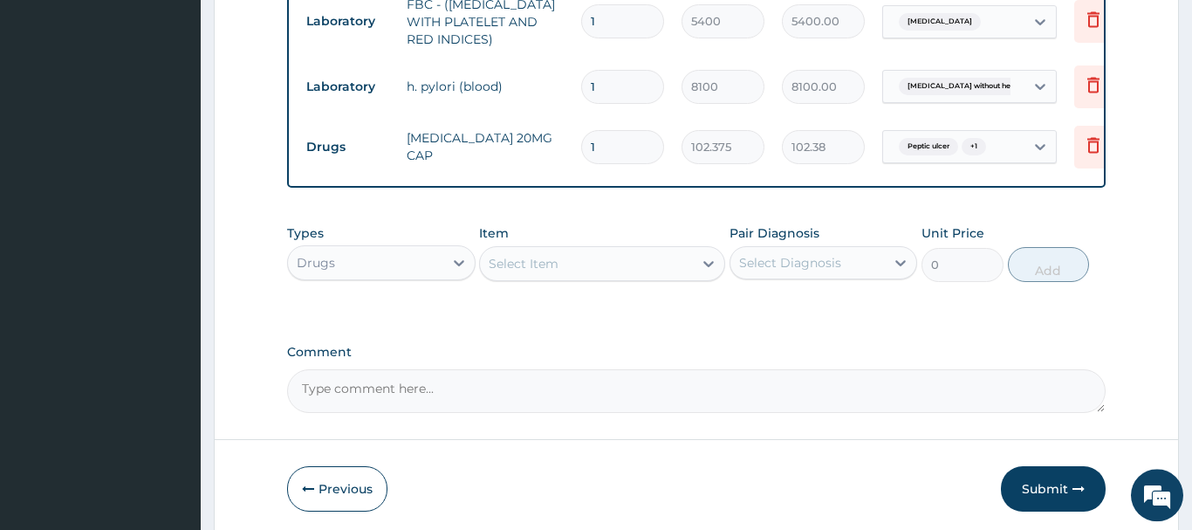
click at [581, 149] on input "1" at bounding box center [622, 147] width 83 height 34
type input "2"
type input "204.75"
type input "28"
type input "2866.50"
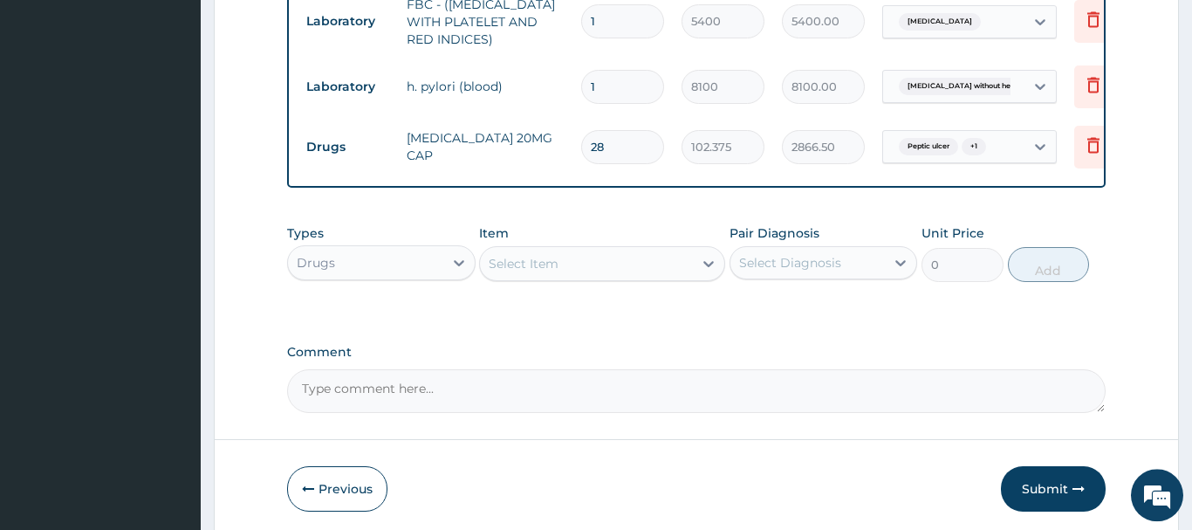
type input "28"
click at [530, 264] on div "Select Item" at bounding box center [524, 263] width 70 height 17
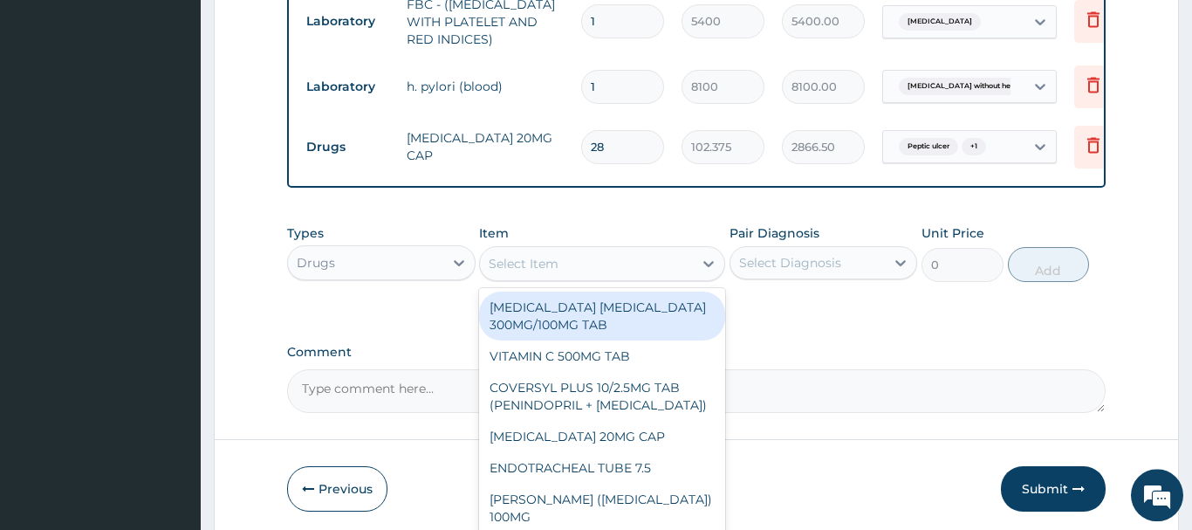
paste input "AMOXICILLIN 250MG CAP"
type input "AMOXICILLIN 250MG CAP"
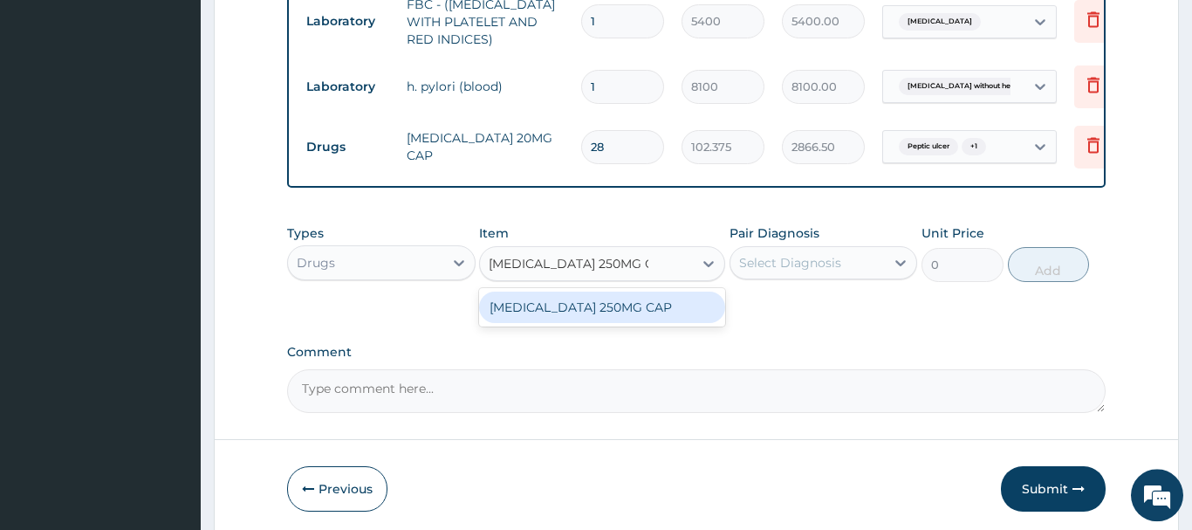
click at [573, 300] on div "AMOXICILLIN 250MG CAP" at bounding box center [602, 307] width 246 height 31
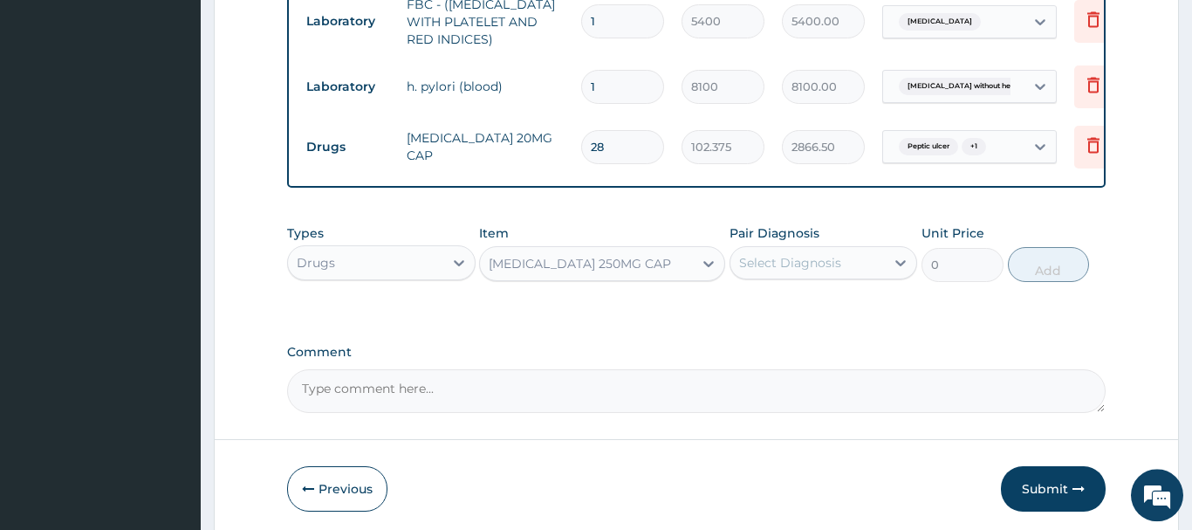
type input "175"
drag, startPoint x: 793, startPoint y: 263, endPoint x: 778, endPoint y: 278, distance: 21.6
click at [791, 264] on div "Select Diagnosis" at bounding box center [790, 262] width 102 height 17
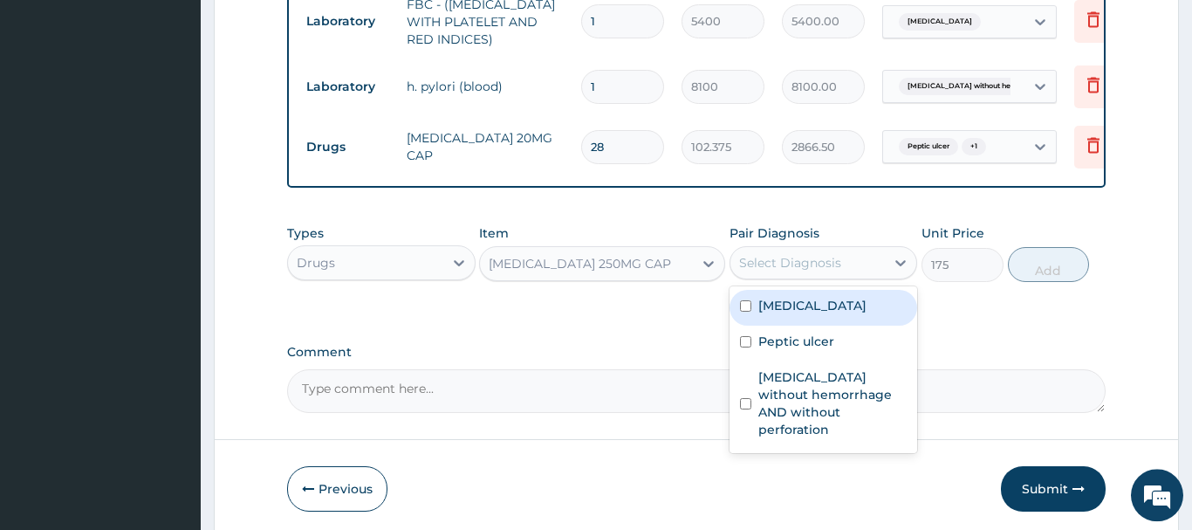
click at [806, 300] on label "Bacteremia" at bounding box center [812, 305] width 108 height 17
checkbox input "true"
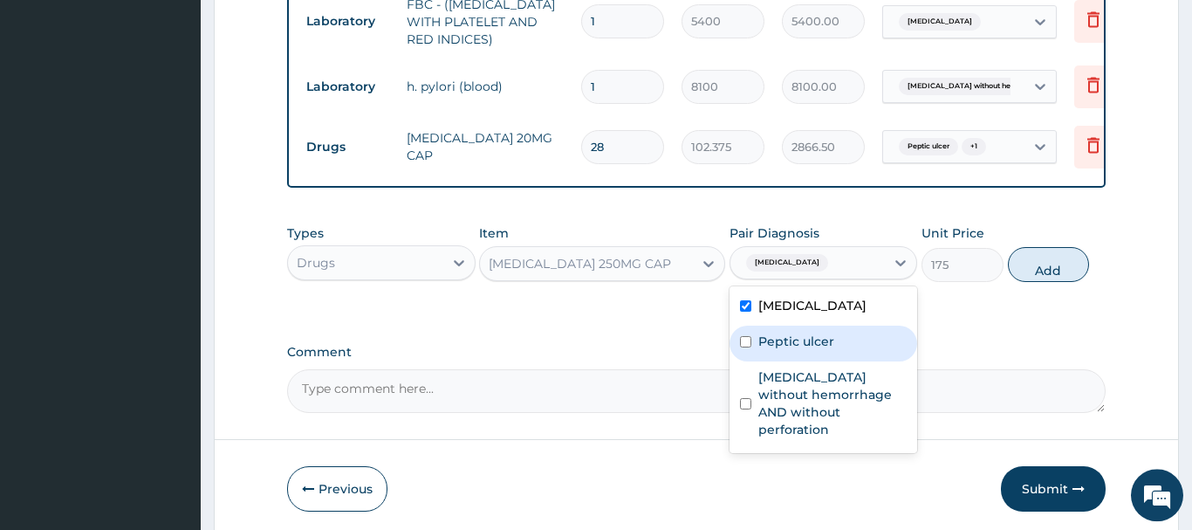
click at [820, 340] on label "Peptic ulcer" at bounding box center [796, 341] width 76 height 17
checkbox input "true"
click at [1046, 259] on button "Add" at bounding box center [1049, 264] width 82 height 35
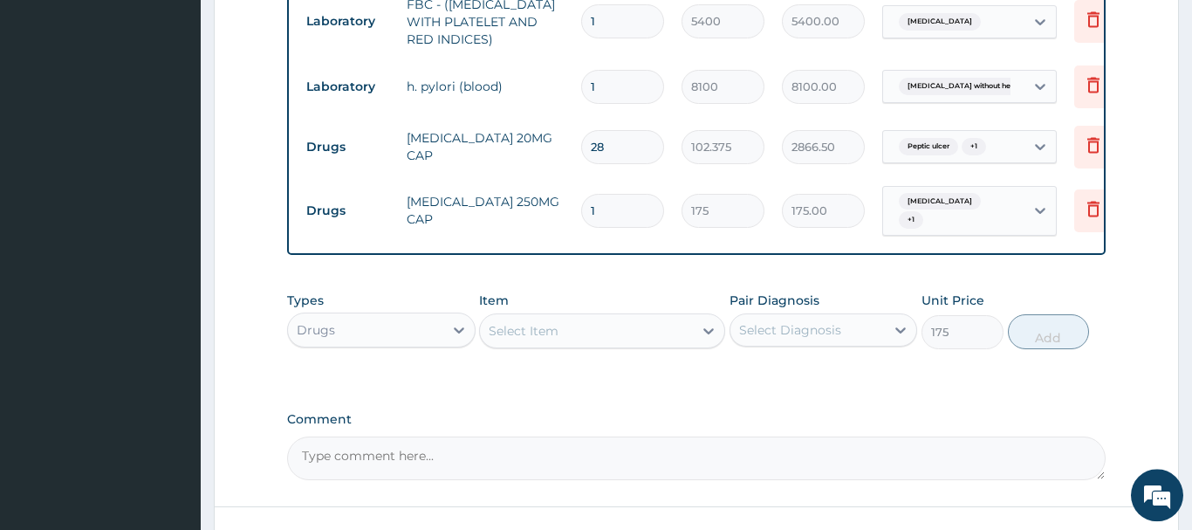
type input "0"
drag, startPoint x: 606, startPoint y: 200, endPoint x: 570, endPoint y: 205, distance: 36.2
click at [581, 205] on input "1" at bounding box center [622, 211] width 83 height 34
type input "4"
type input "700.00"
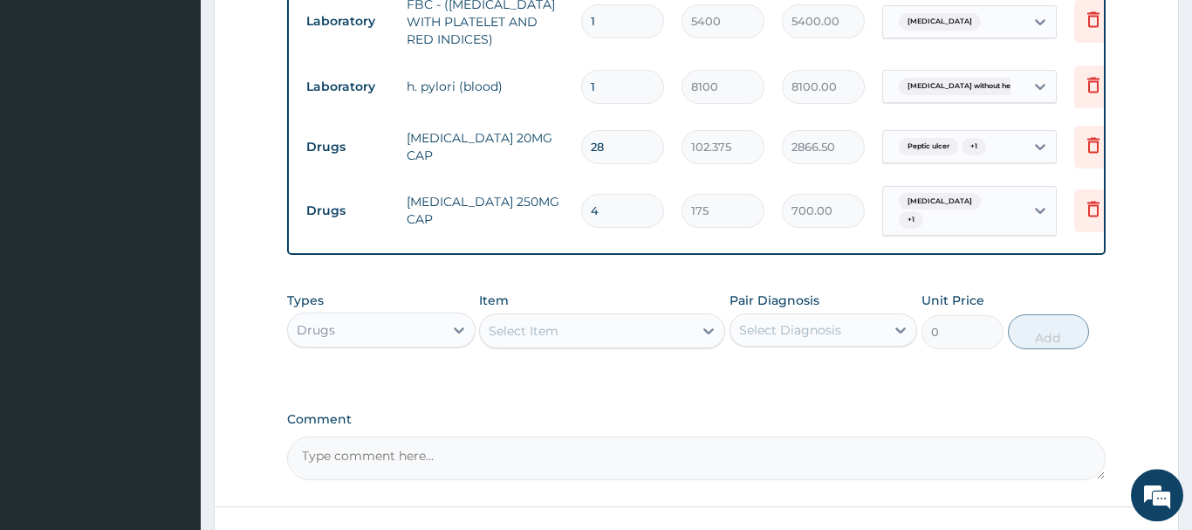
type input "42"
type input "7350.00"
type input "42"
click at [527, 333] on div "Select Item" at bounding box center [586, 331] width 213 height 28
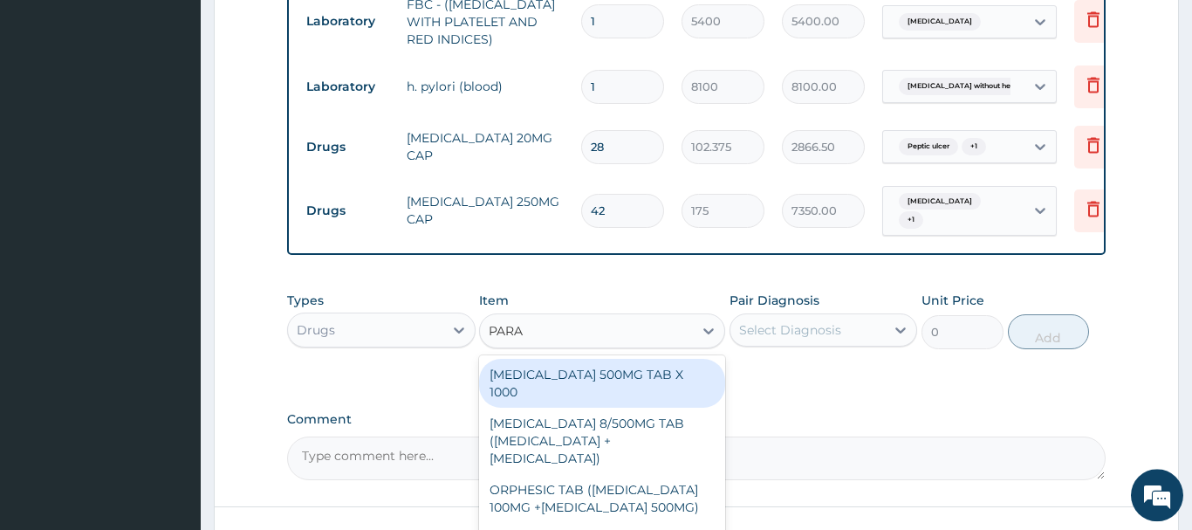
type input "PARAC"
drag, startPoint x: 615, startPoint y: 366, endPoint x: 605, endPoint y: 367, distance: 10.5
click at [611, 372] on div "PARACETAMOL 500MG TAB X 1000" at bounding box center [602, 383] width 246 height 49
type input "22.39999961853027"
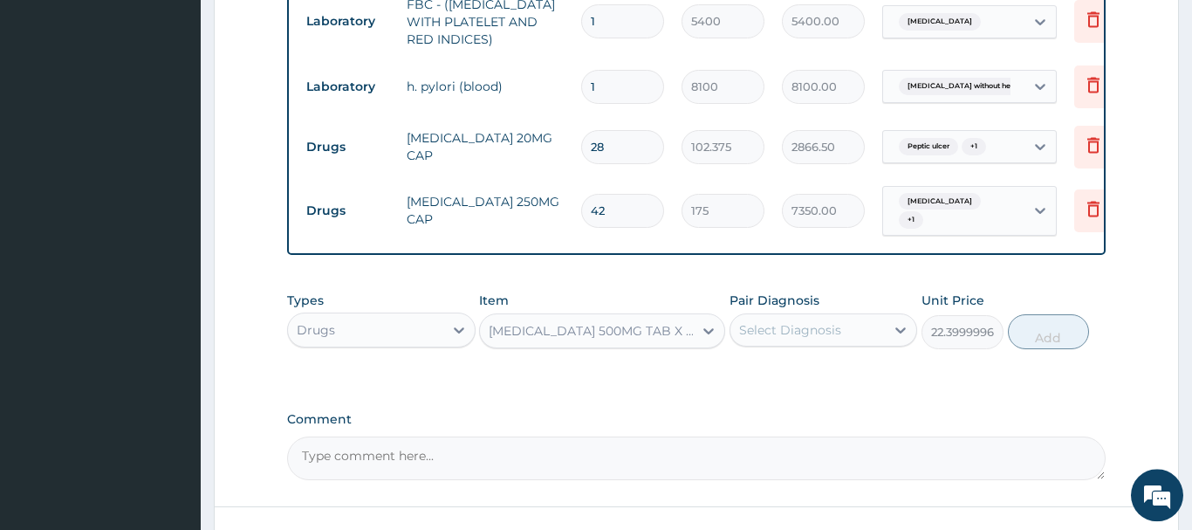
click at [797, 326] on div "Select Diagnosis" at bounding box center [790, 329] width 102 height 17
click at [806, 326] on div "Select Diagnosis" at bounding box center [790, 329] width 102 height 17
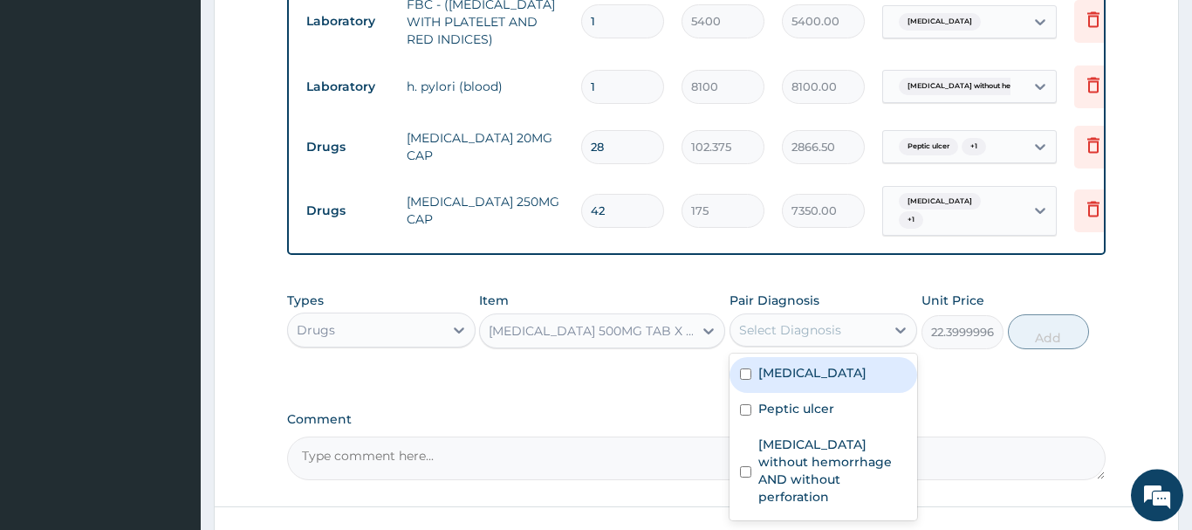
click at [811, 364] on label "Bacteremia" at bounding box center [812, 372] width 108 height 17
checkbox input "true"
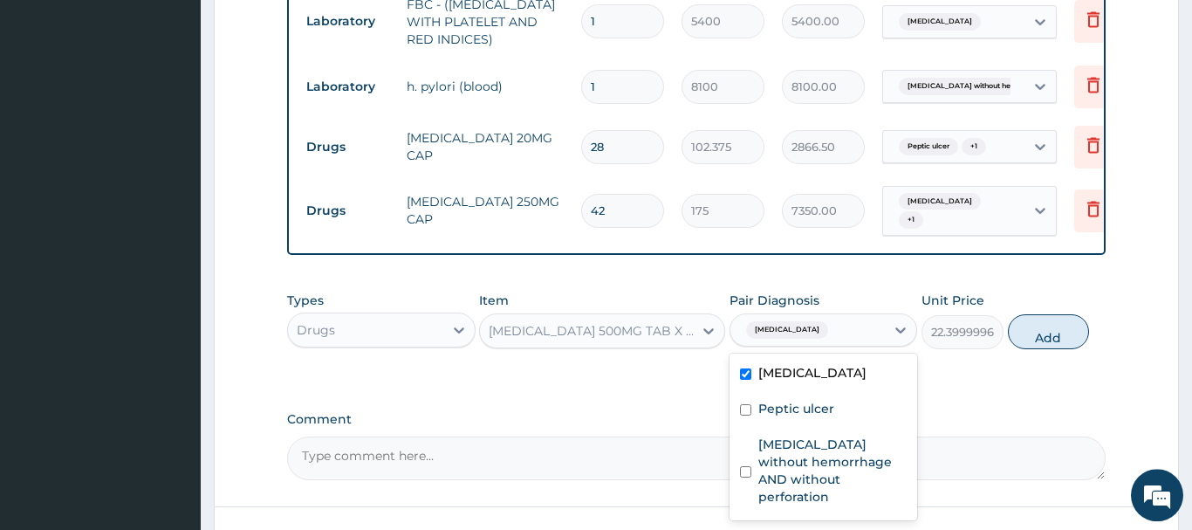
drag, startPoint x: 1056, startPoint y: 325, endPoint x: 998, endPoint y: 322, distance: 57.7
click at [1052, 326] on button "Add" at bounding box center [1049, 331] width 82 height 35
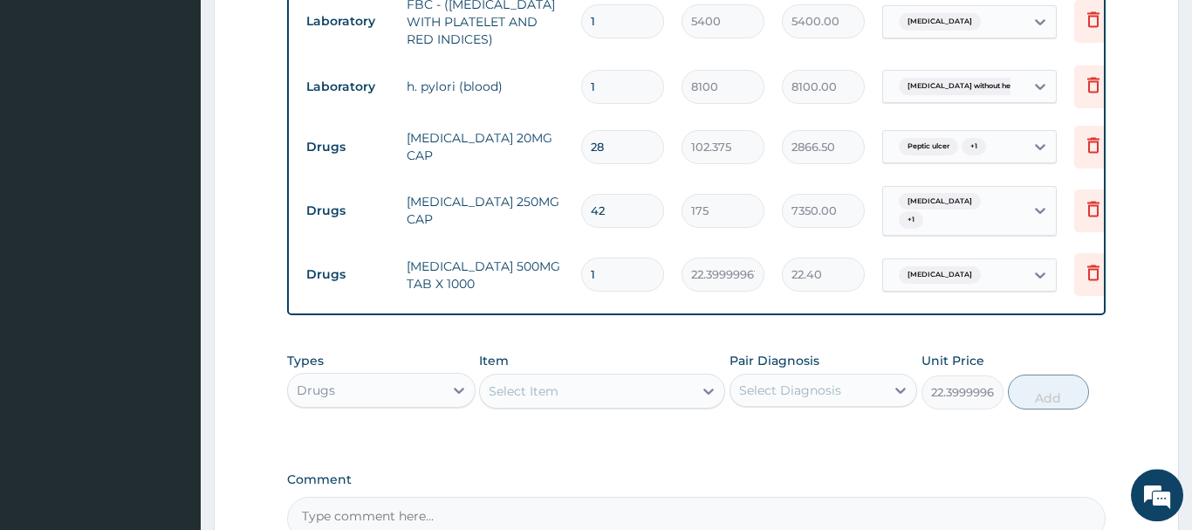
type input "0"
drag, startPoint x: 575, startPoint y: 270, endPoint x: 557, endPoint y: 271, distance: 18.4
click at [581, 271] on input "1" at bounding box center [622, 274] width 83 height 34
type input "9"
type input "201.60"
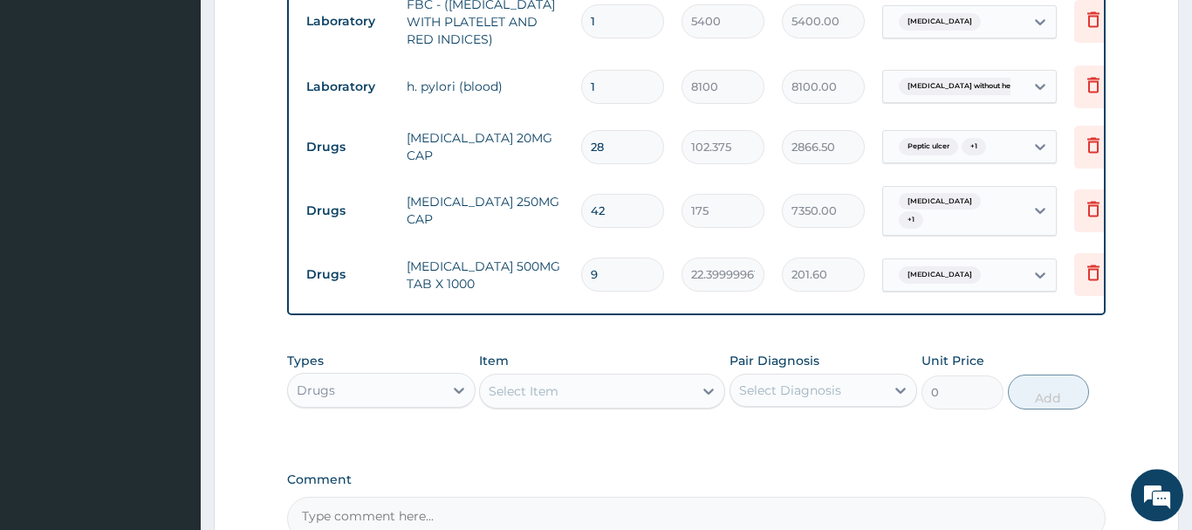
type input "9"
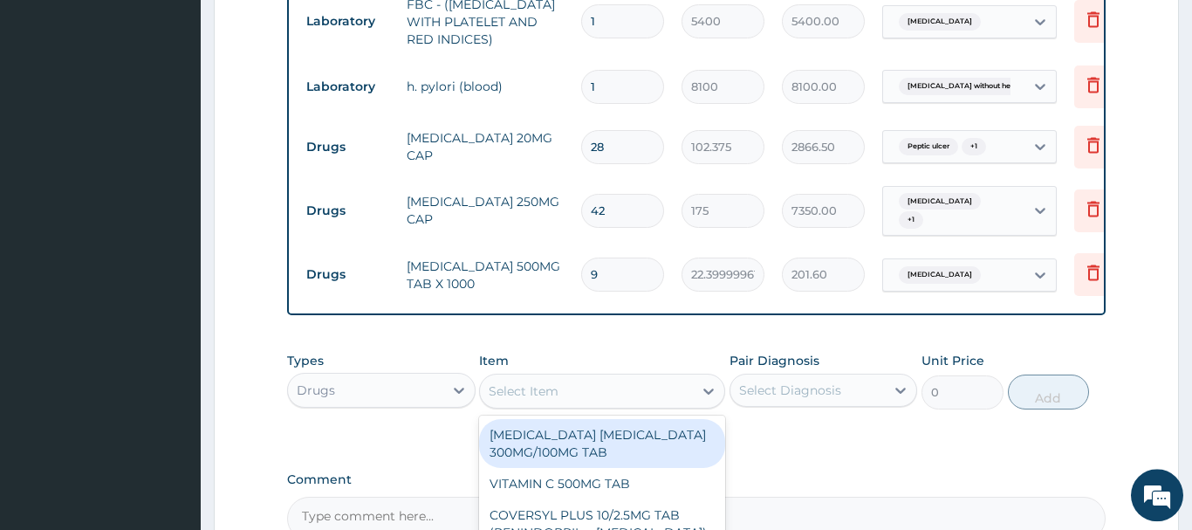
click at [514, 382] on div "Select Item" at bounding box center [524, 390] width 70 height 17
paste input "METRONIDAZOLE 200MG TAB"
type input "METRONIDAZOLE 200MG TAB"
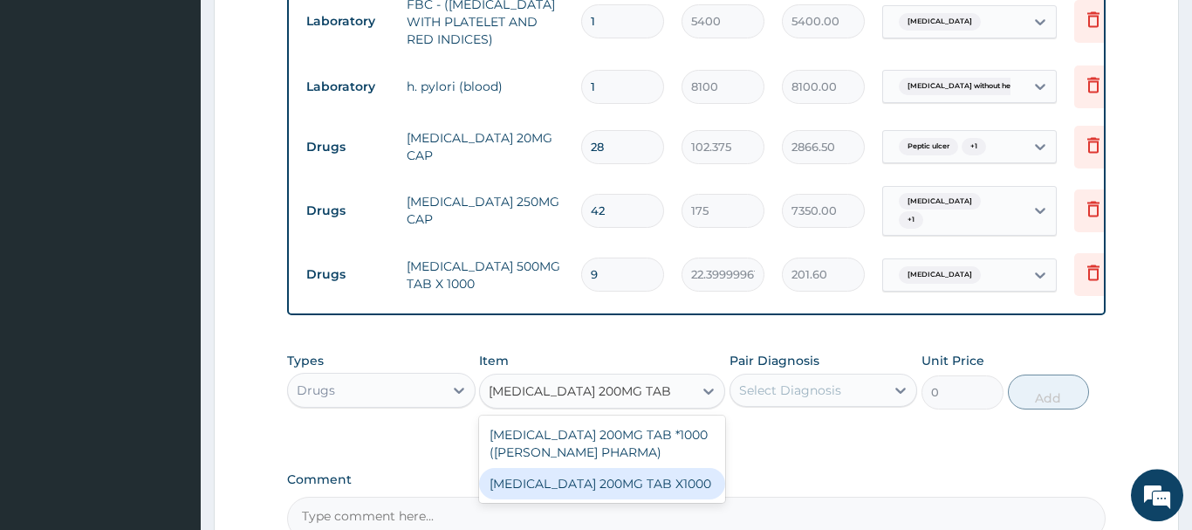
click at [603, 480] on div "METRONIDAZOLE 200MG TAB X1000" at bounding box center [602, 483] width 246 height 31
type input "20.79999923706055"
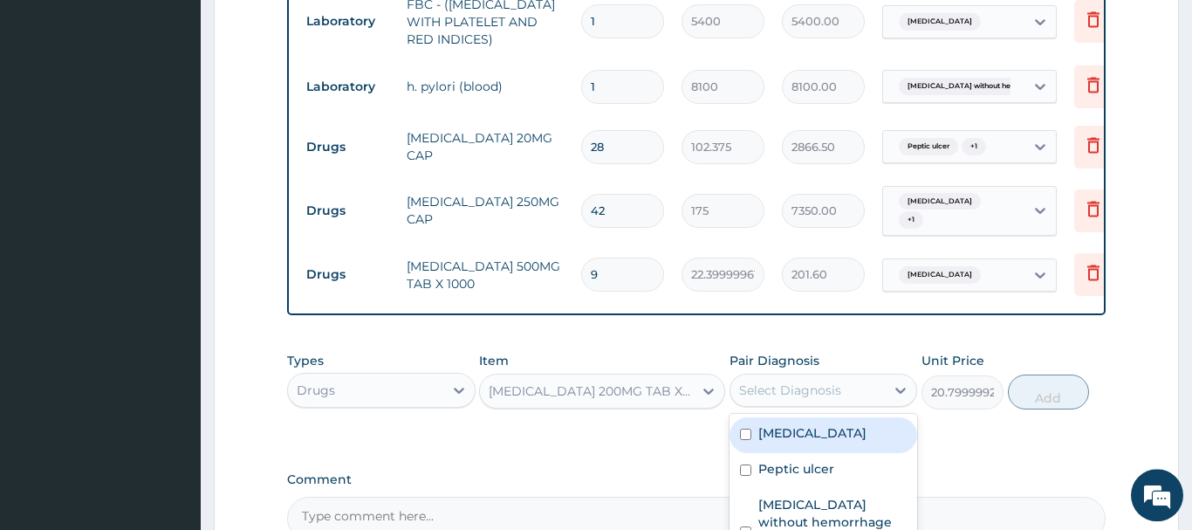
click at [782, 381] on div "Select Diagnosis" at bounding box center [790, 389] width 102 height 17
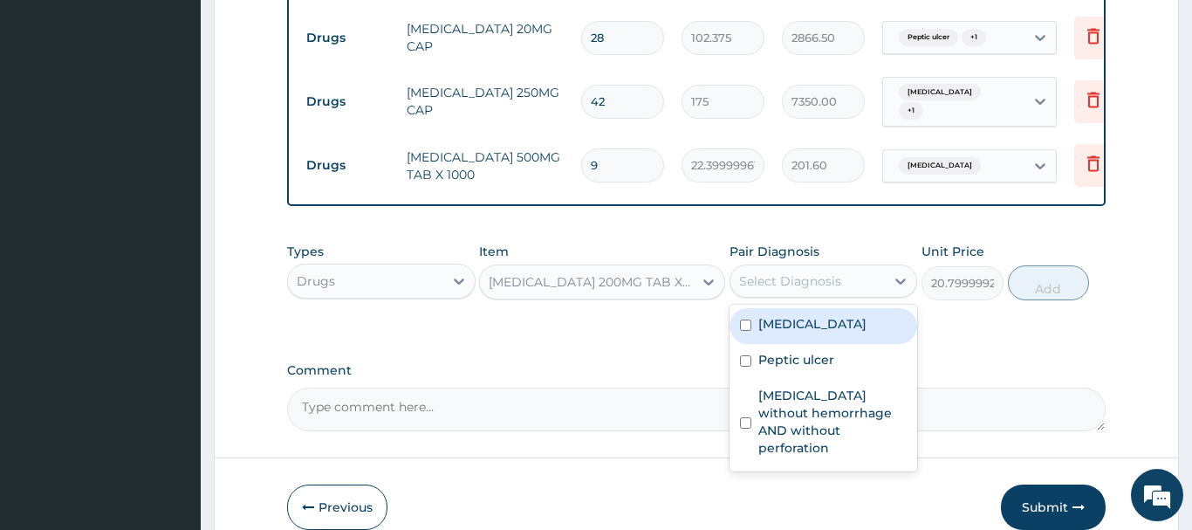
scroll to position [1077, 0]
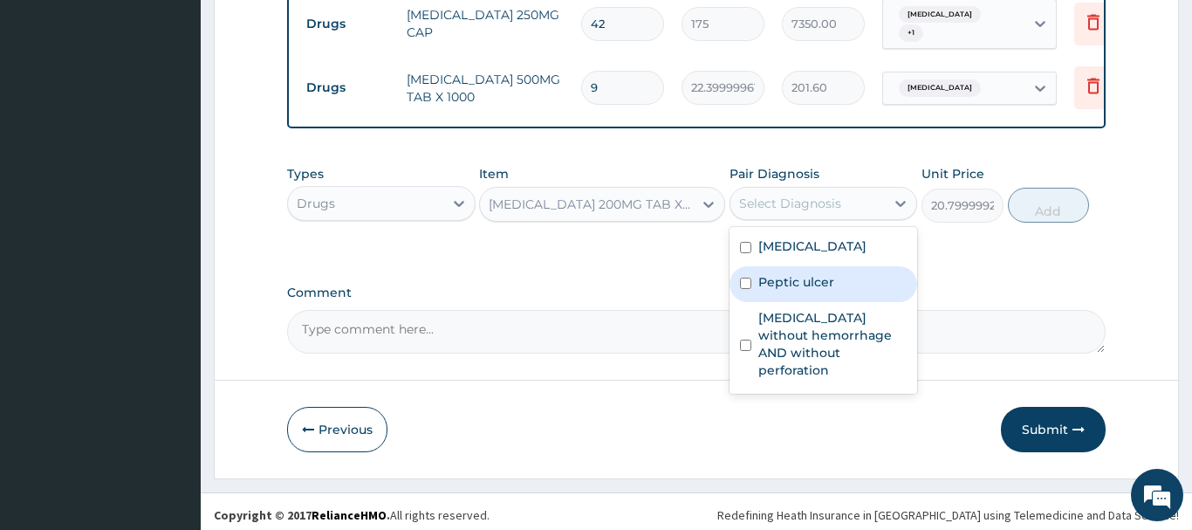
drag, startPoint x: 804, startPoint y: 284, endPoint x: 812, endPoint y: 332, distance: 48.6
click at [805, 298] on div "Bacteremia Peptic ulcer Peptic ulcer without hemorrhage AND without perforation" at bounding box center [824, 310] width 189 height 167
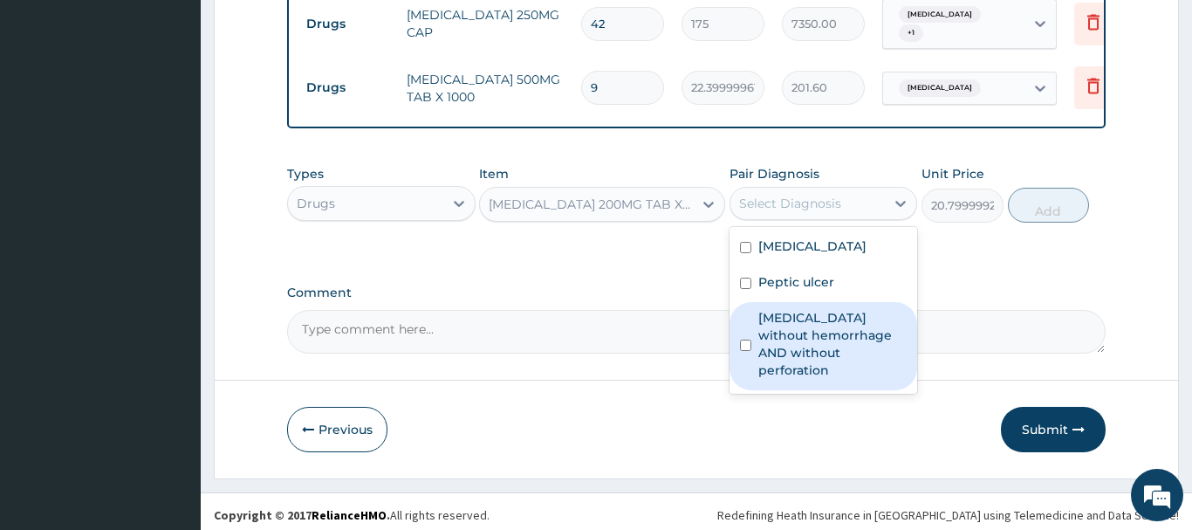
click at [814, 334] on label "Peptic ulcer without hemorrhage AND without perforation" at bounding box center [832, 344] width 149 height 70
checkbox input "true"
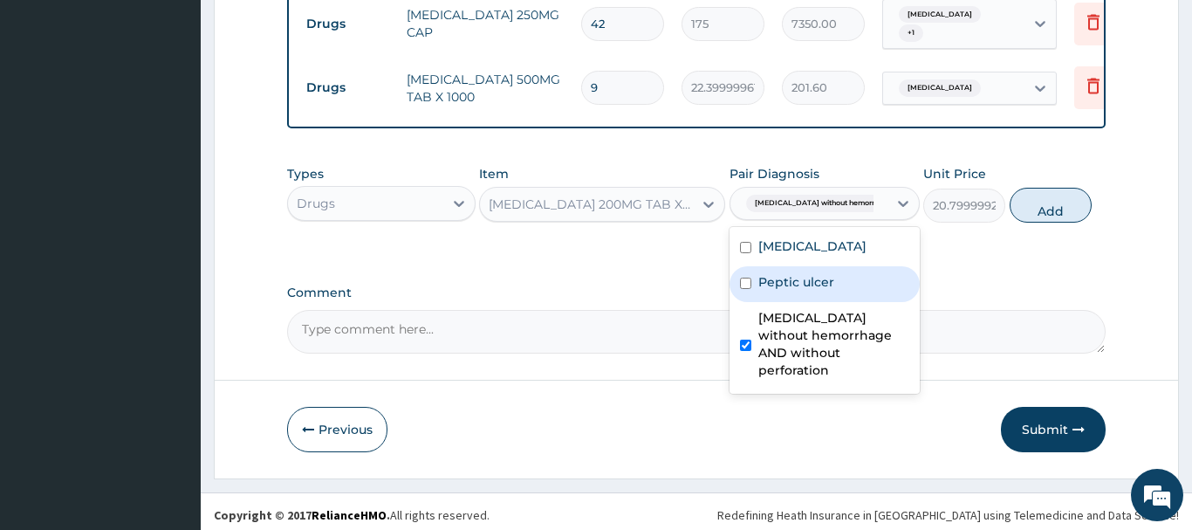
click at [824, 273] on label "Peptic ulcer" at bounding box center [796, 281] width 76 height 17
checkbox input "true"
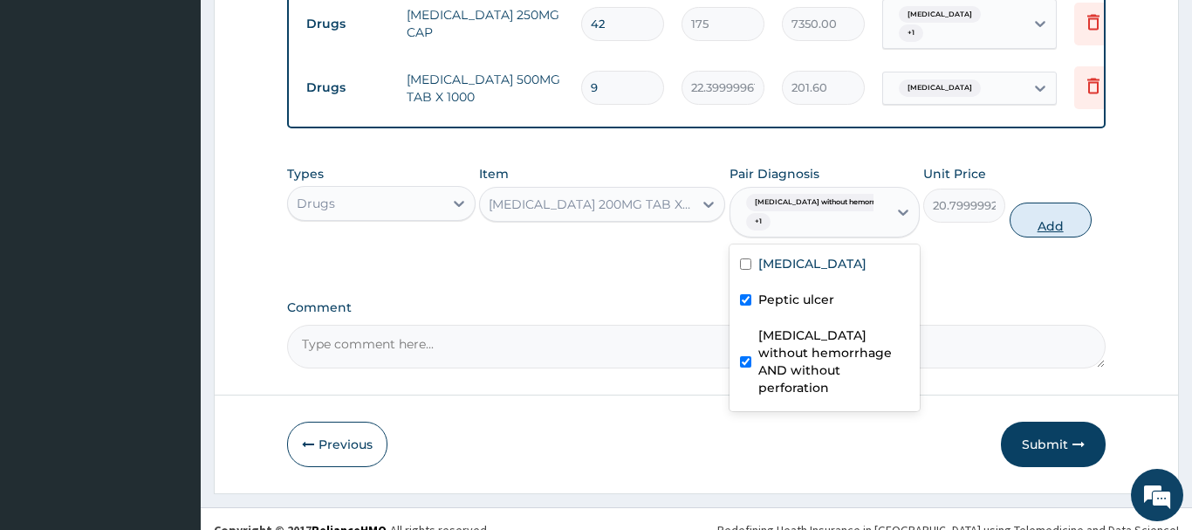
click at [1040, 202] on button "Add" at bounding box center [1051, 219] width 82 height 35
type input "0"
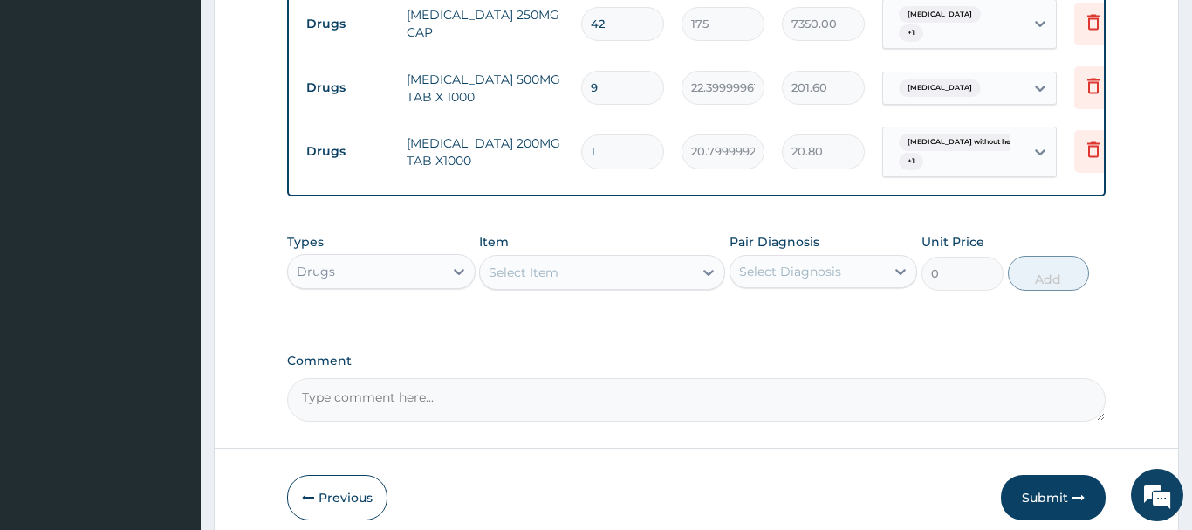
drag, startPoint x: 618, startPoint y: 148, endPoint x: 550, endPoint y: 154, distance: 68.4
click at [581, 154] on input "1" at bounding box center [622, 151] width 83 height 34
type input "4"
type input "83.20"
type input "42"
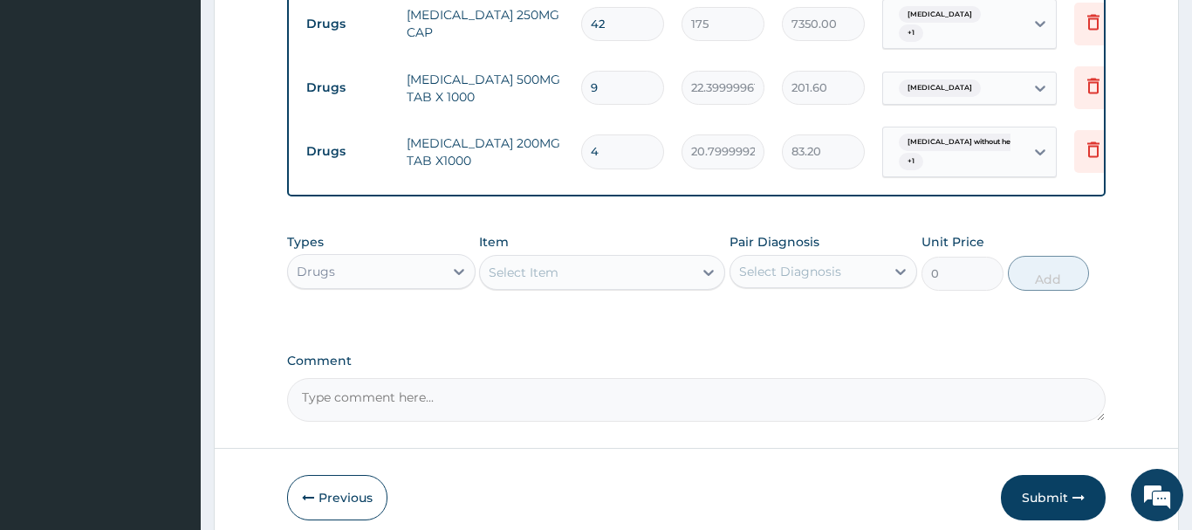
type input "873.60"
type input "42"
click at [525, 264] on div "Select Item" at bounding box center [524, 272] width 70 height 17
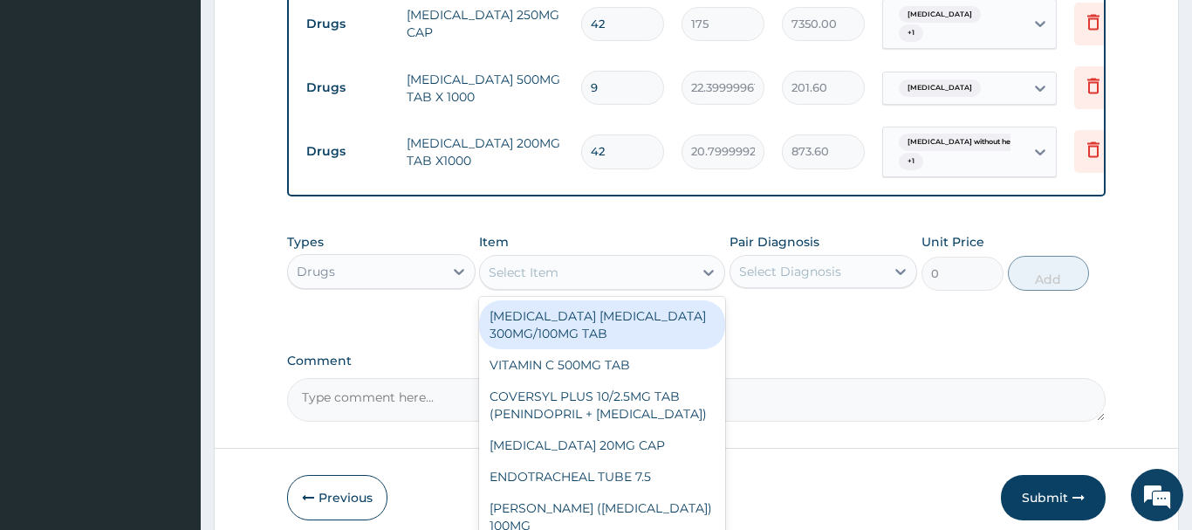
paste input "ANTACID (EMTRISIL SUSPENS"
type input "ANTACID (EMTRISIL SUSPENS"
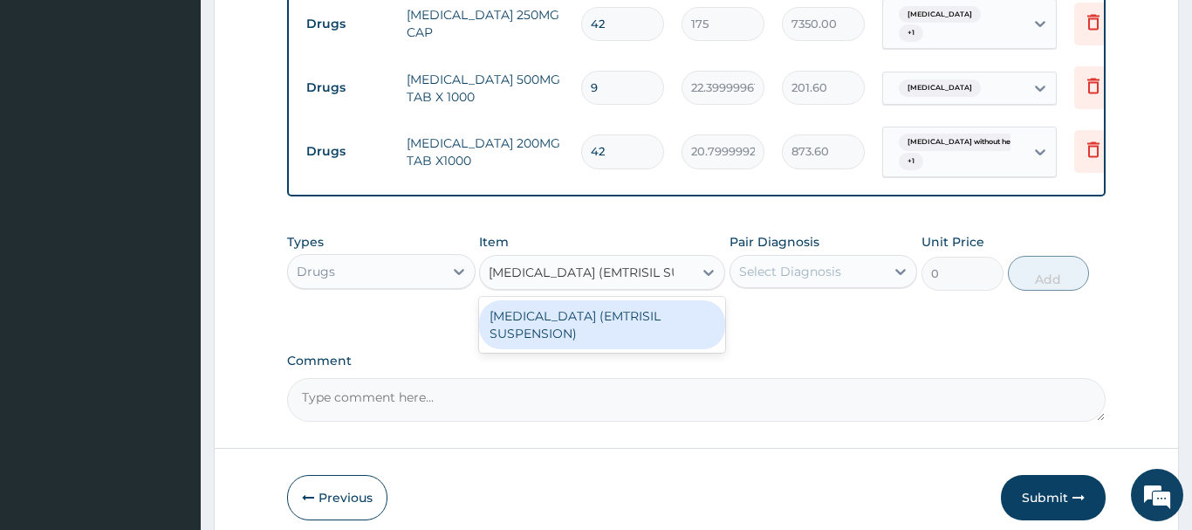
click at [642, 312] on div "ANTACID (EMTRISIL SUSPENSION)" at bounding box center [602, 324] width 246 height 49
type input "2969.39990234375"
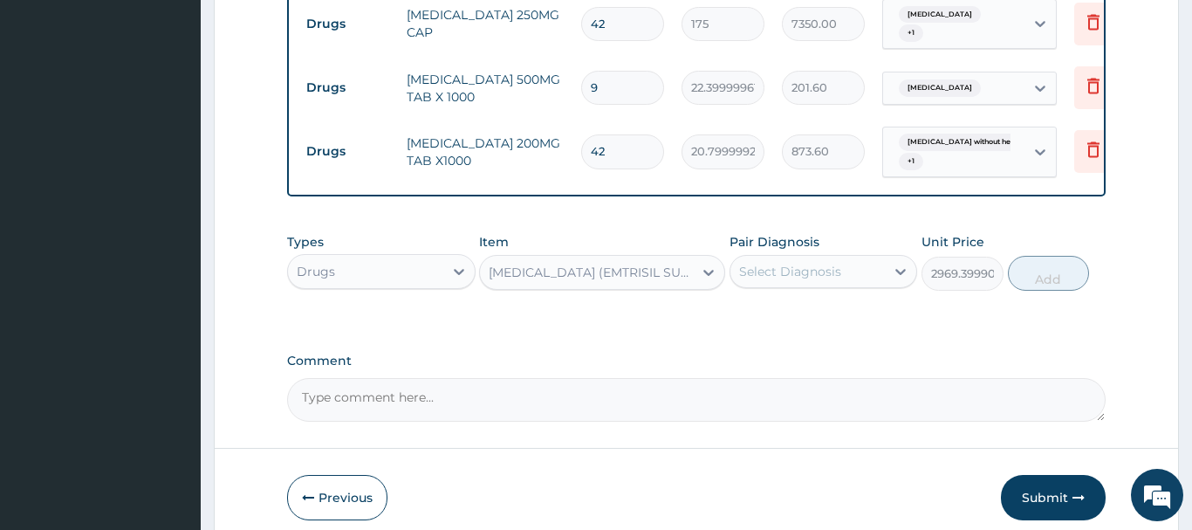
click at [789, 263] on div "Select Diagnosis" at bounding box center [790, 271] width 102 height 17
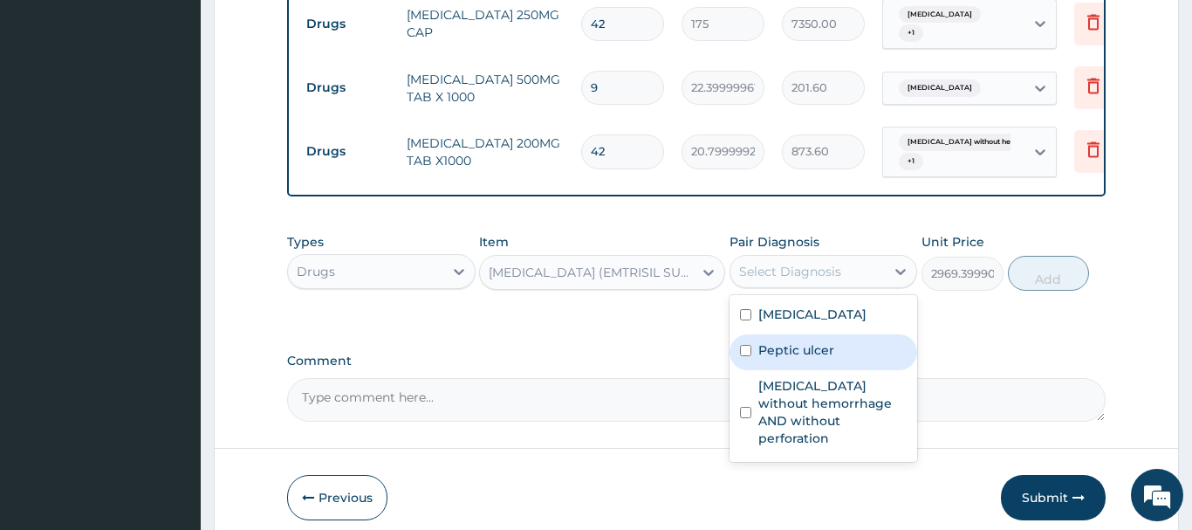
click at [796, 342] on label "Peptic ulcer" at bounding box center [796, 349] width 76 height 17
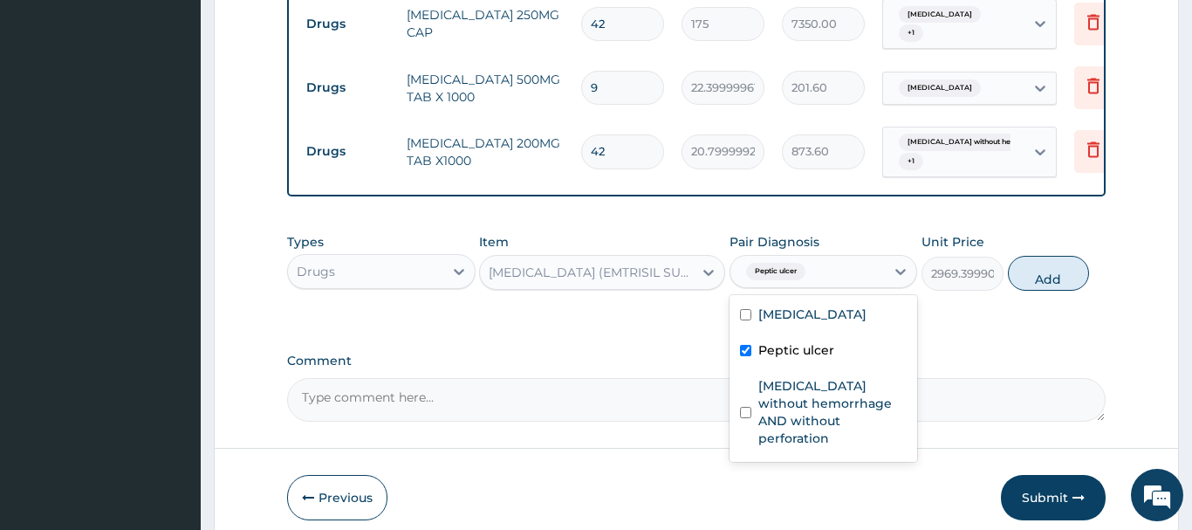
checkbox input "true"
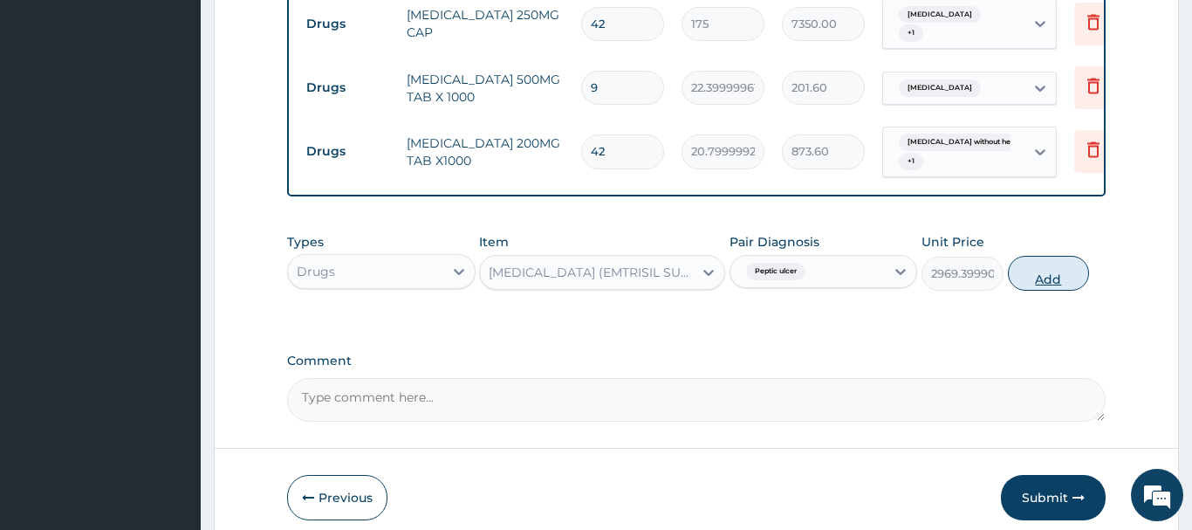
click at [1046, 269] on button "Add" at bounding box center [1049, 273] width 82 height 35
type input "0"
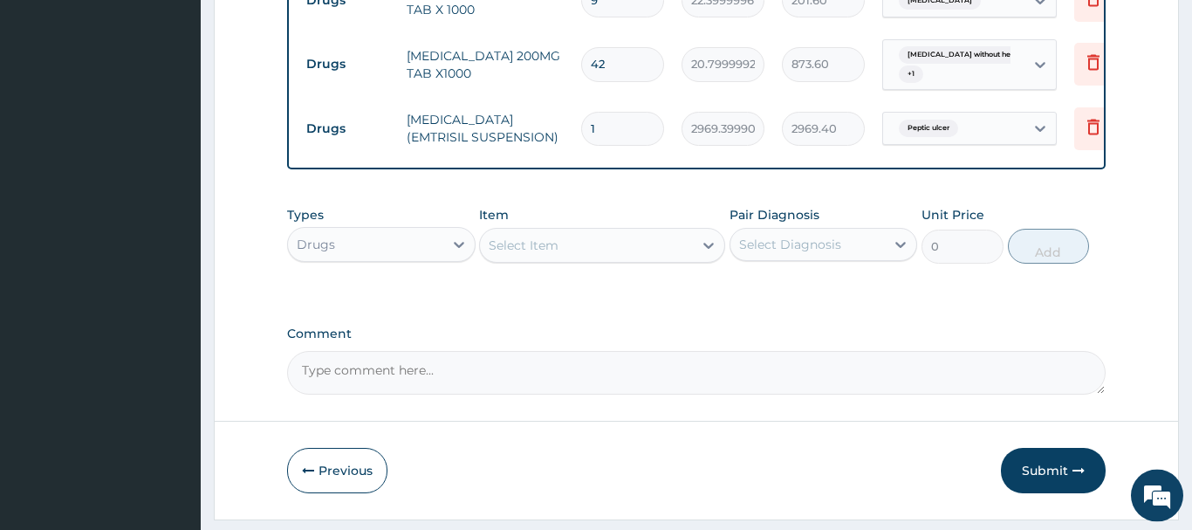
scroll to position [1204, 0]
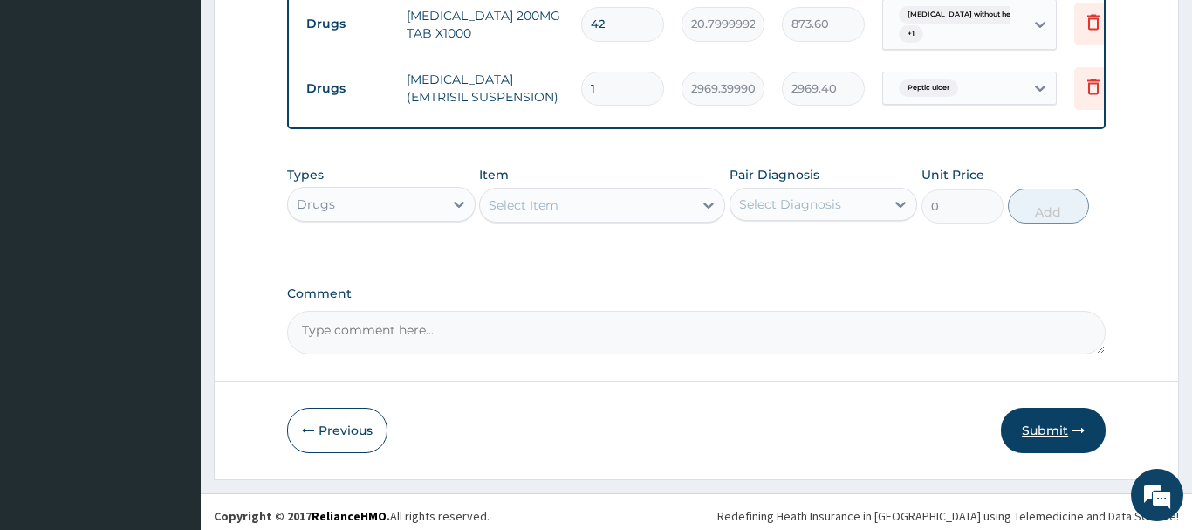
click at [1047, 424] on button "Submit" at bounding box center [1053, 430] width 105 height 45
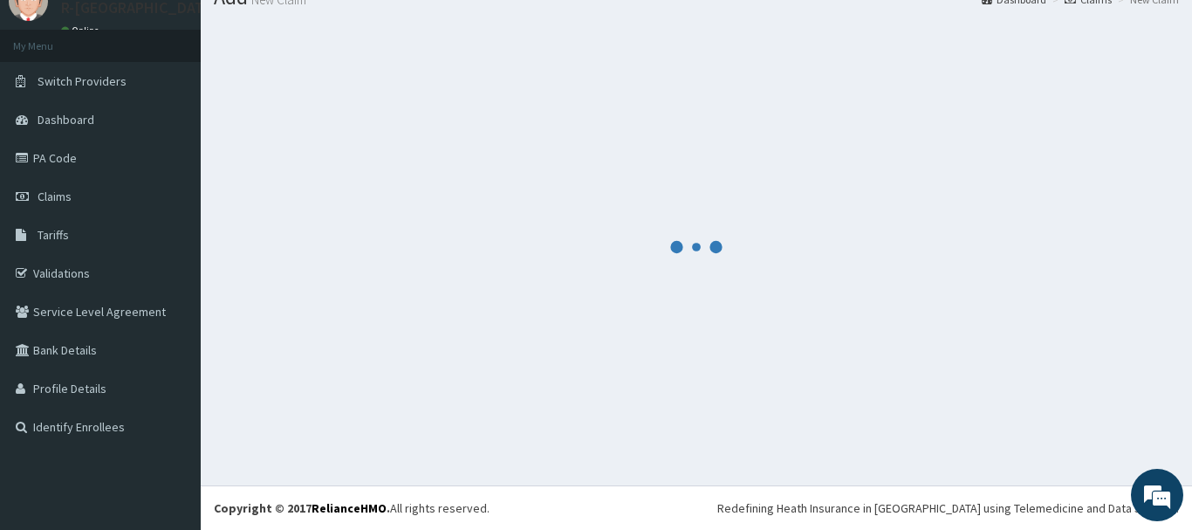
scroll to position [71, 0]
